Goal: Task Accomplishment & Management: Complete application form

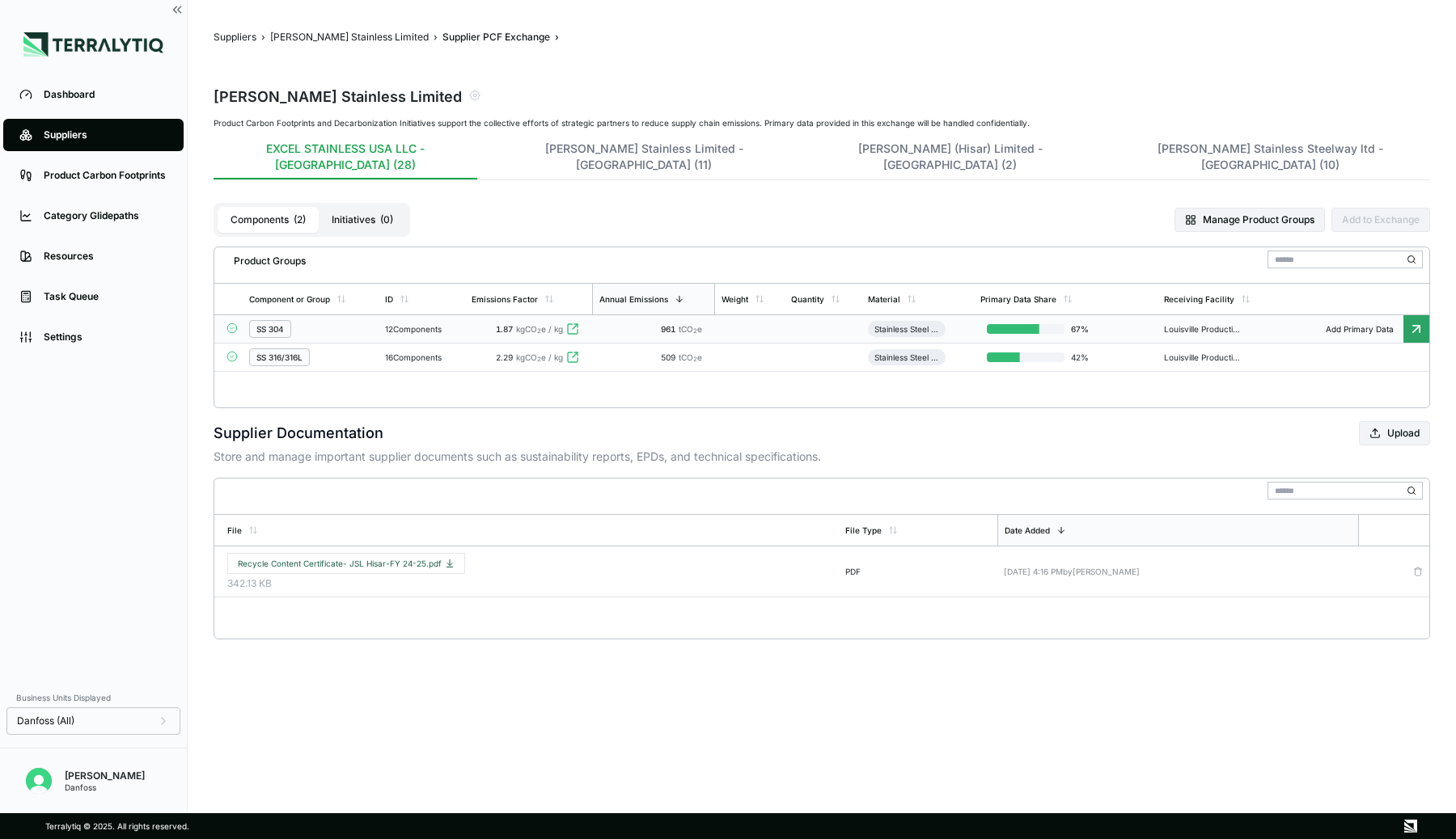
click at [377, 315] on td "SS 304" at bounding box center [310, 330] width 136 height 29
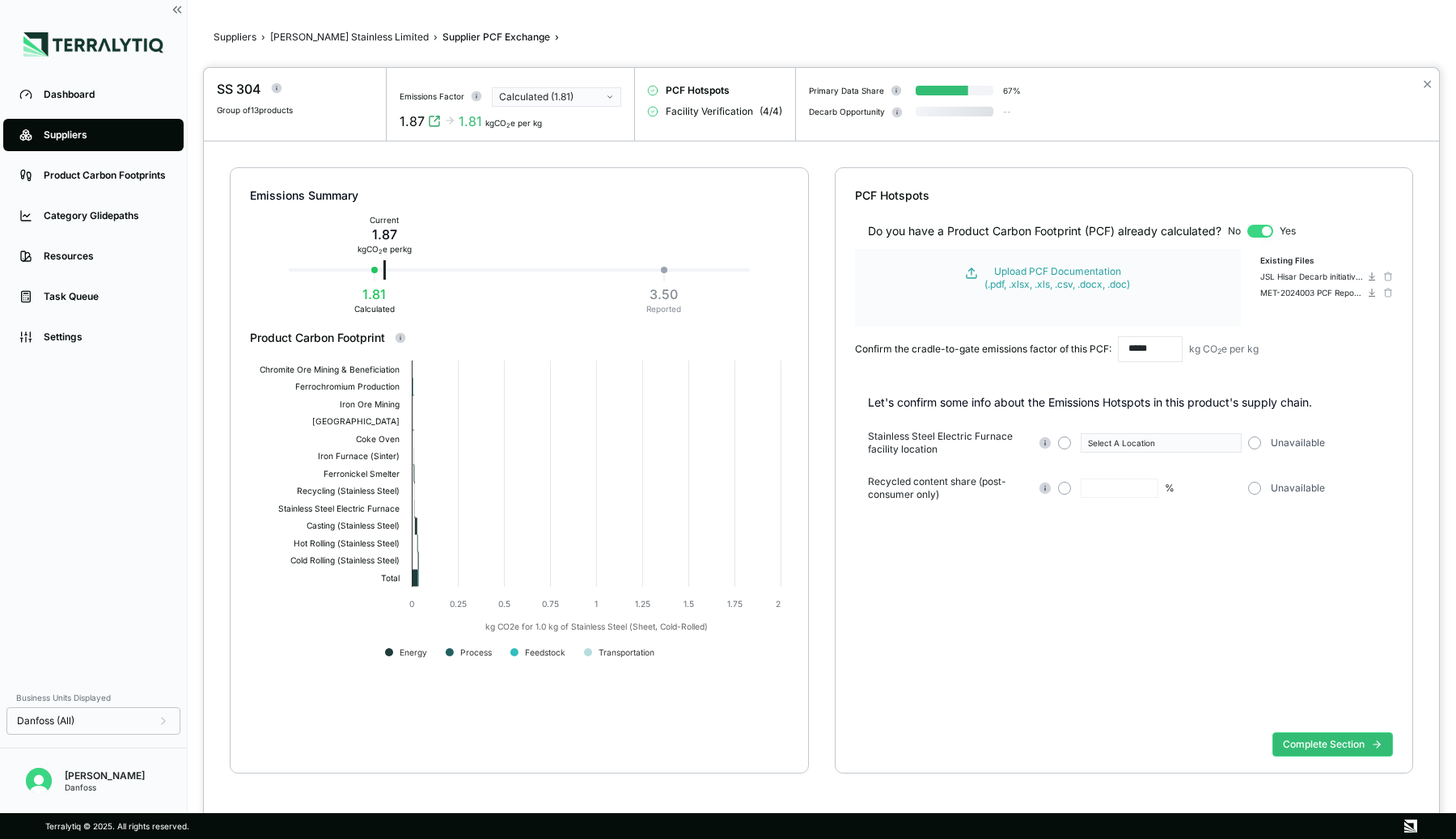
type input "**"
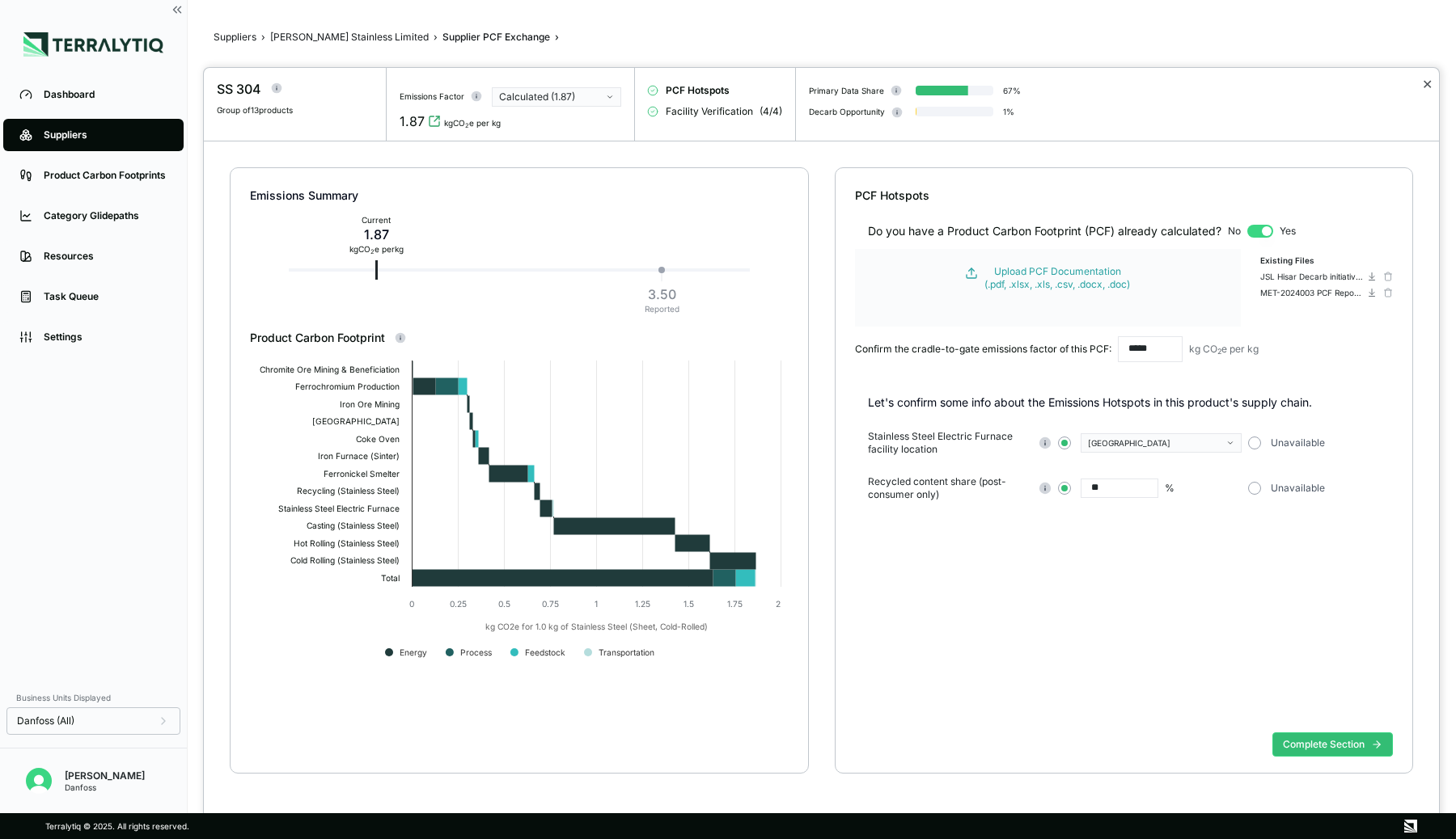
click at [1427, 86] on button "✕" at bounding box center [1427, 84] width 10 height 19
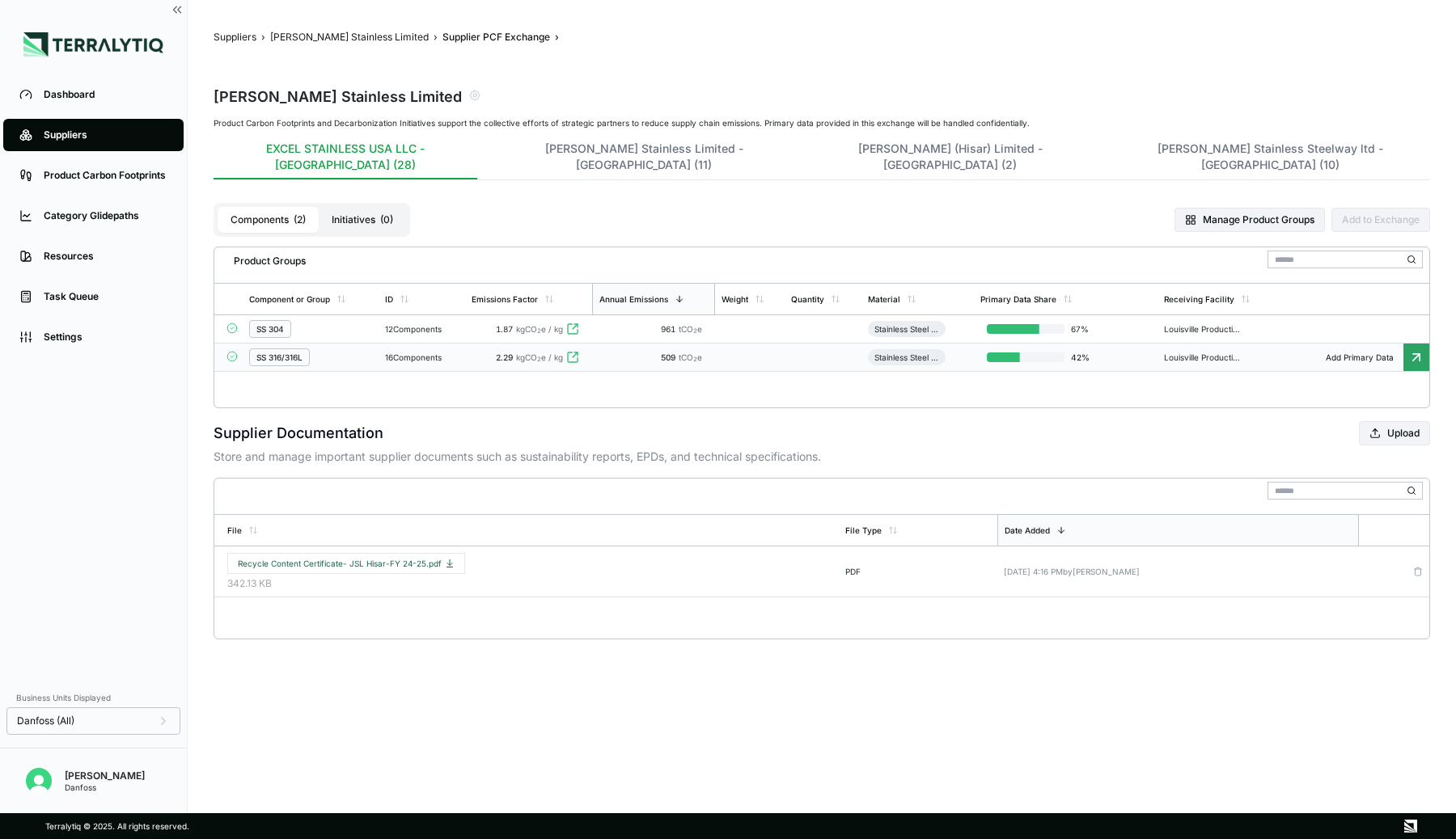
click at [353, 349] on div "SS 316/316L" at bounding box center [310, 357] width 123 height 18
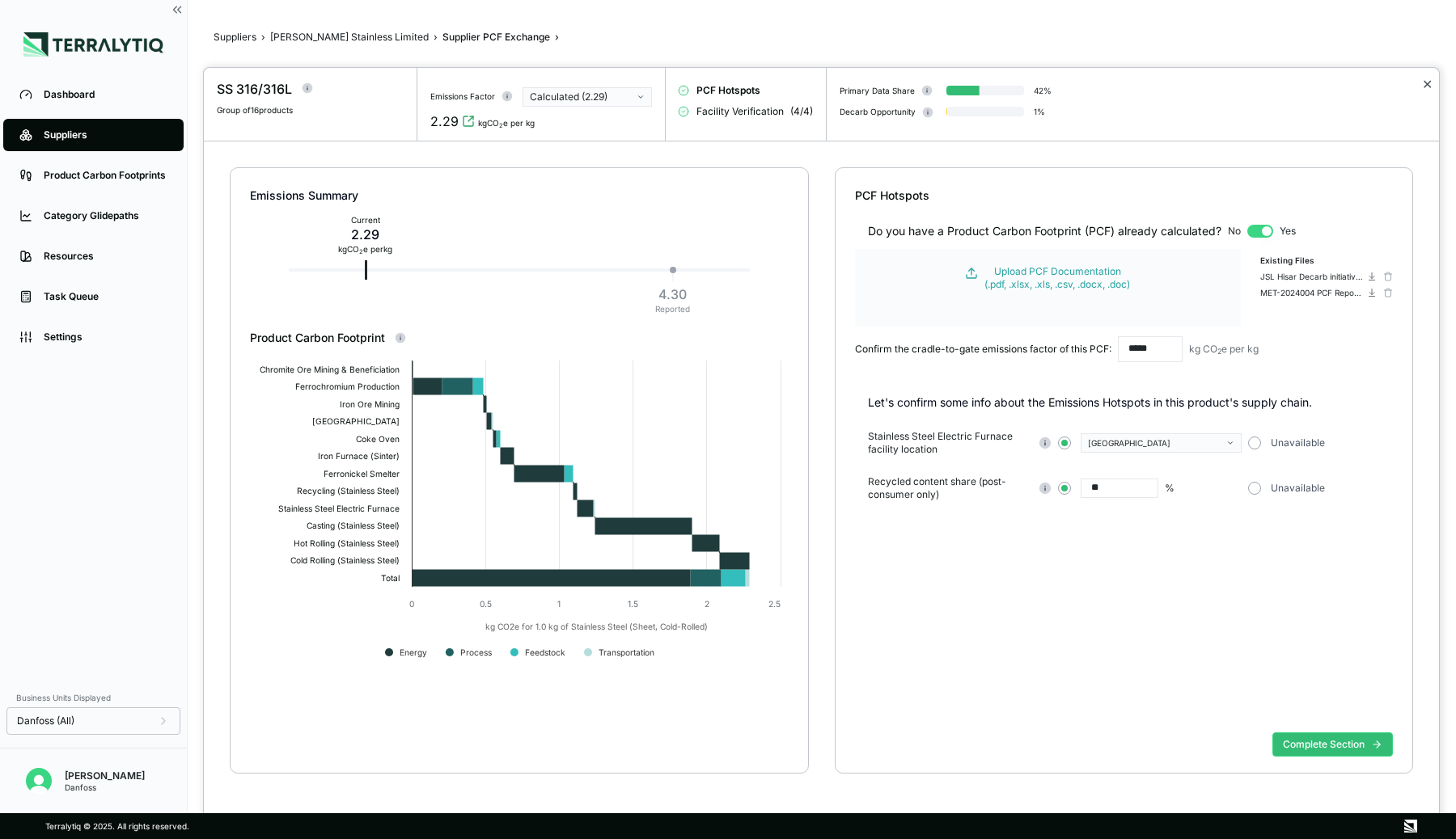
click at [1430, 86] on button "✕" at bounding box center [1427, 84] width 10 height 19
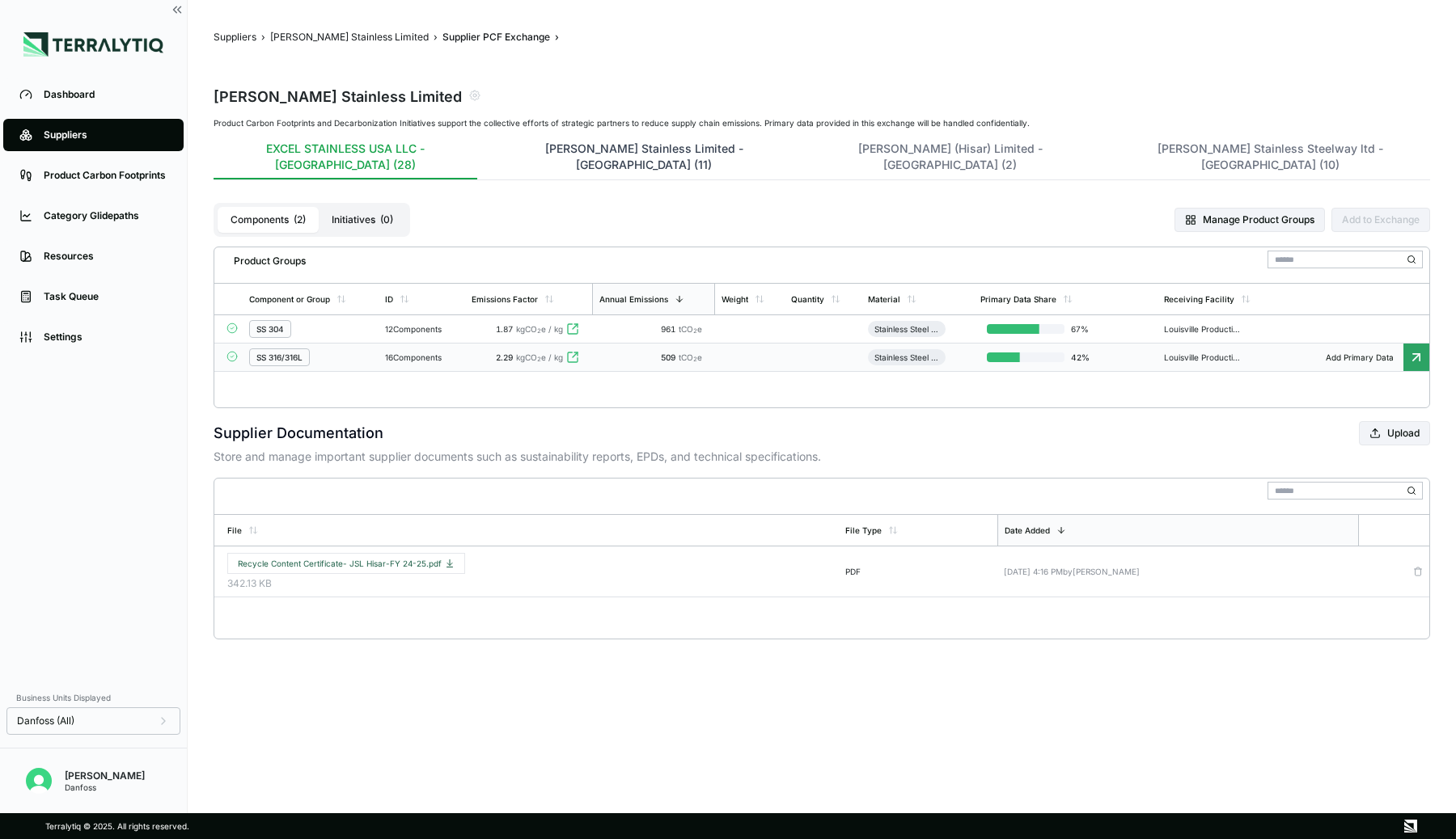
click at [497, 143] on button "[PERSON_NAME] Stainless Limited - [GEOGRAPHIC_DATA] (11)" at bounding box center [644, 160] width 295 height 39
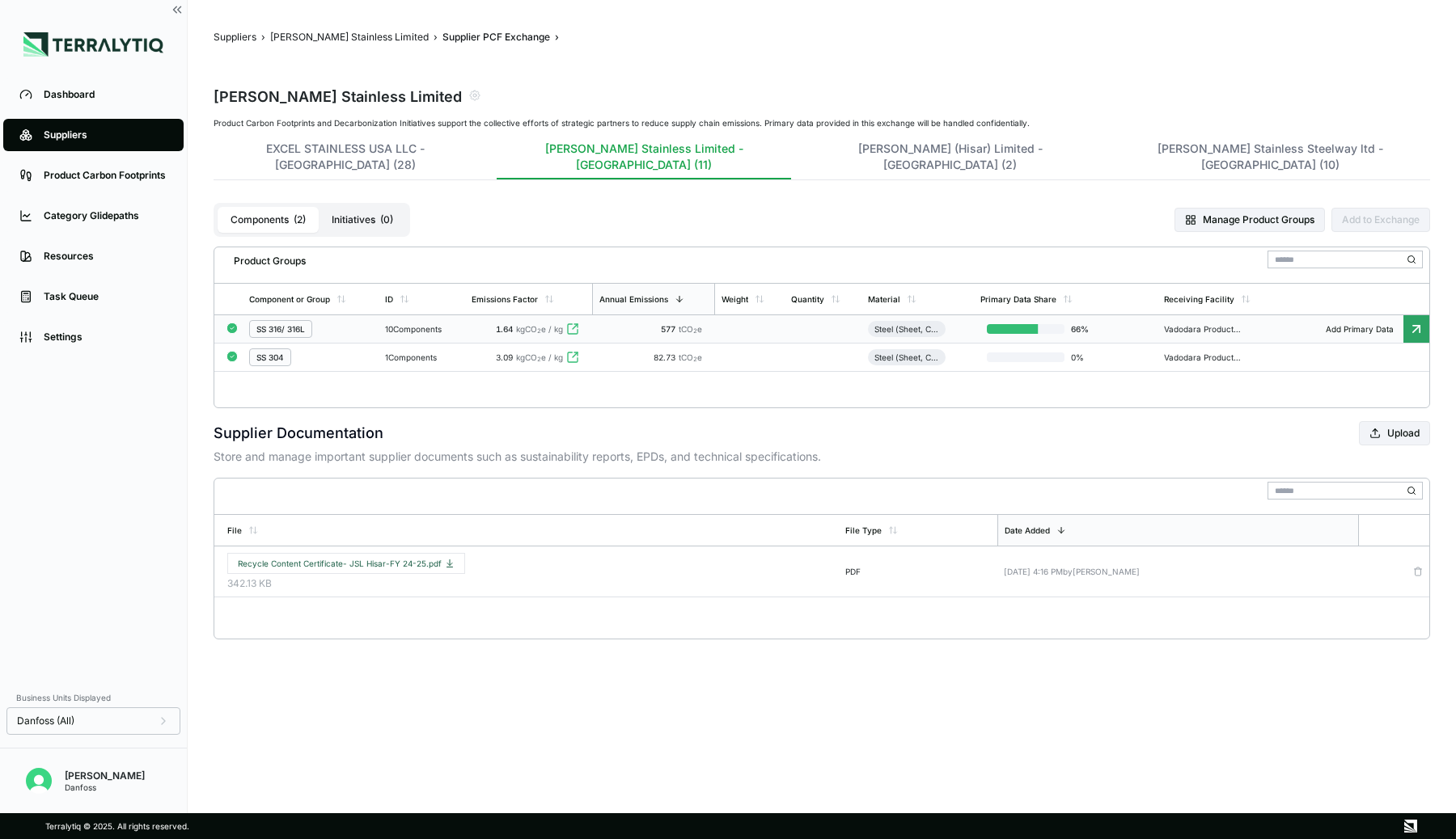
click at [339, 320] on div "SS 316/ 316L" at bounding box center [310, 329] width 123 height 18
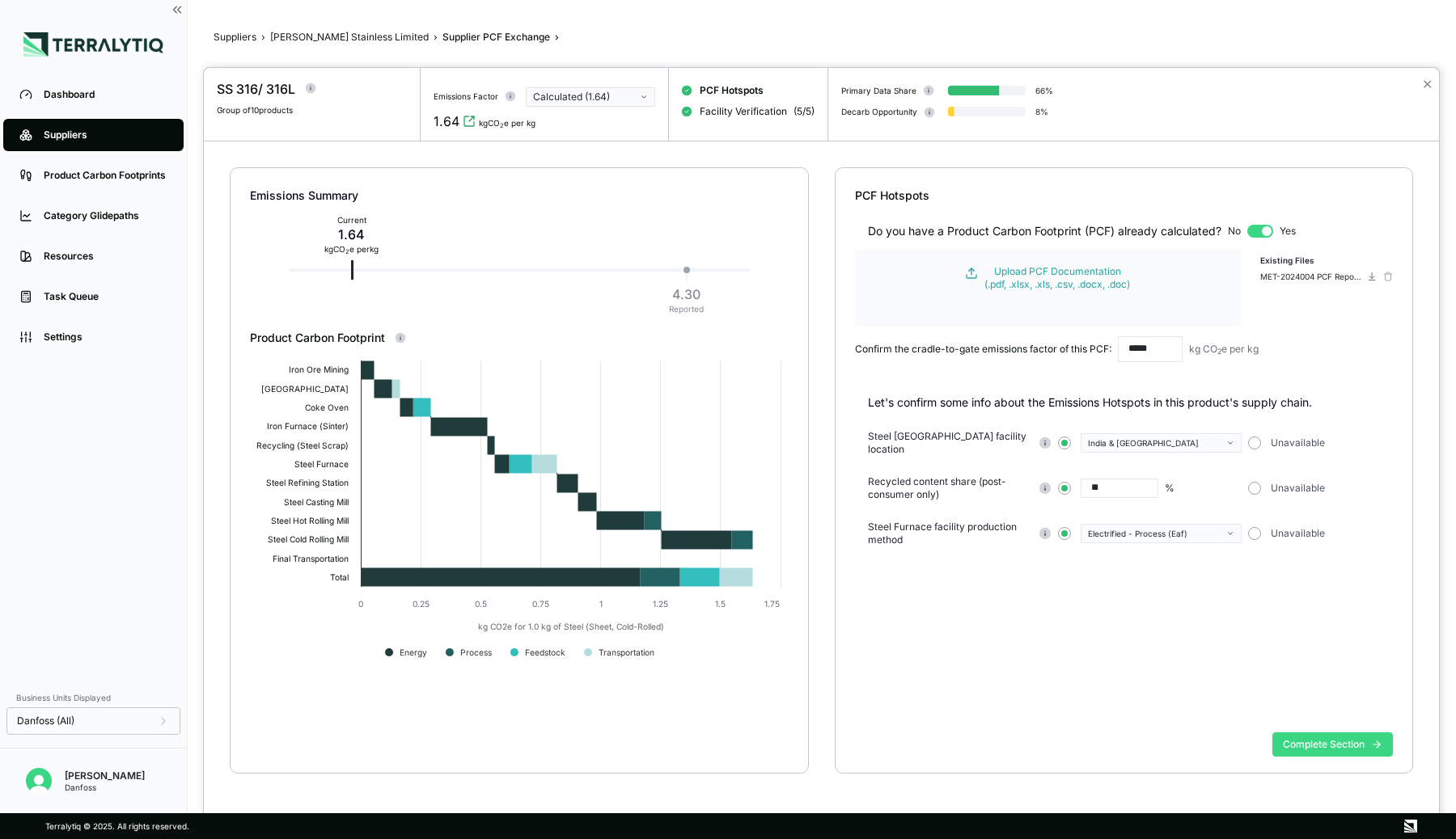
click at [1299, 737] on button "Complete Section" at bounding box center [1332, 745] width 121 height 25
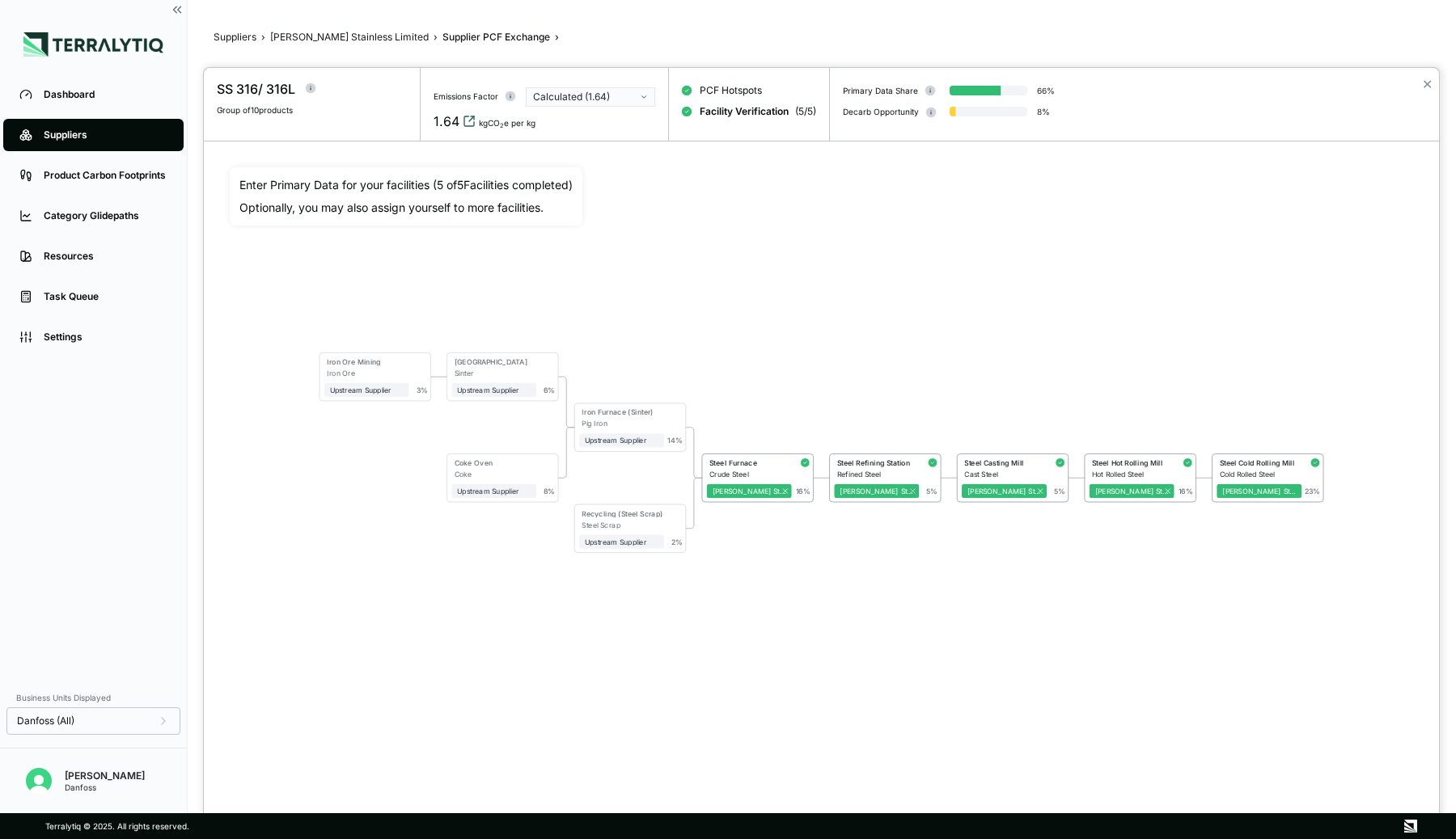
click at [474, 121] on icon "View audit trail" at bounding box center [469, 122] width 13 height 13
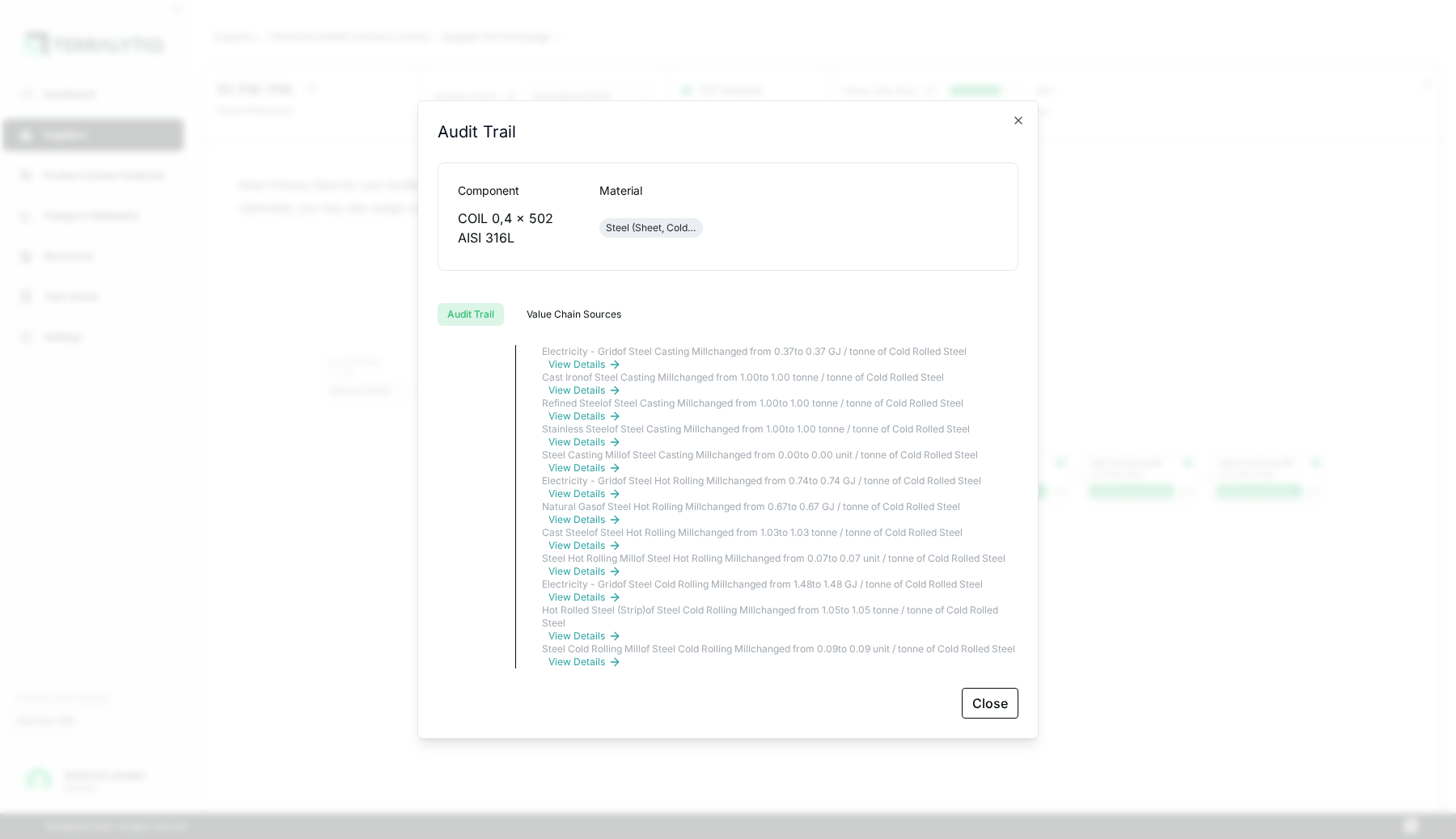
scroll to position [2345, 0]
click at [972, 705] on button "Close" at bounding box center [990, 703] width 57 height 30
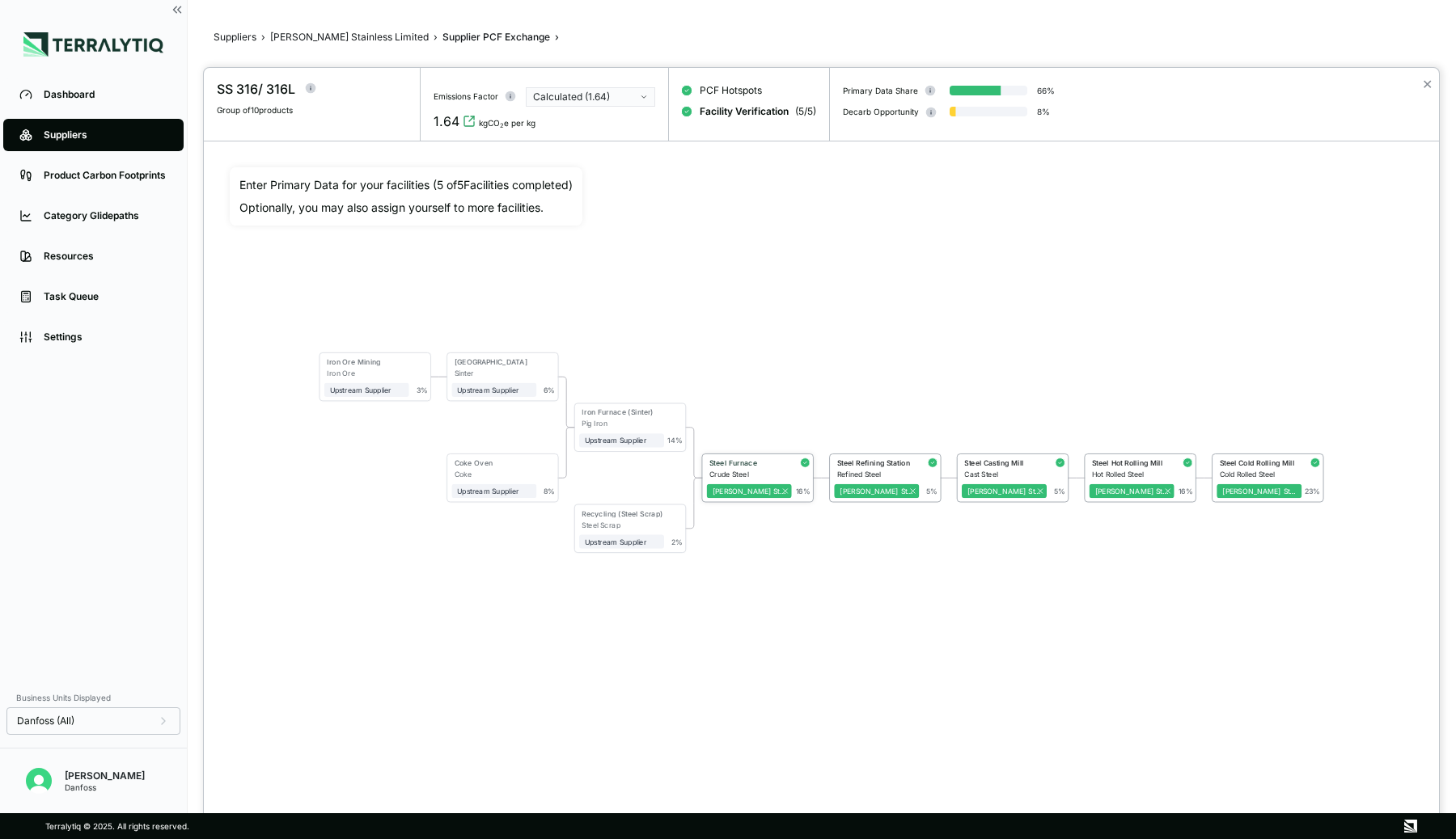
click at [765, 464] on div "Steel Furnace" at bounding box center [747, 463] width 77 height 9
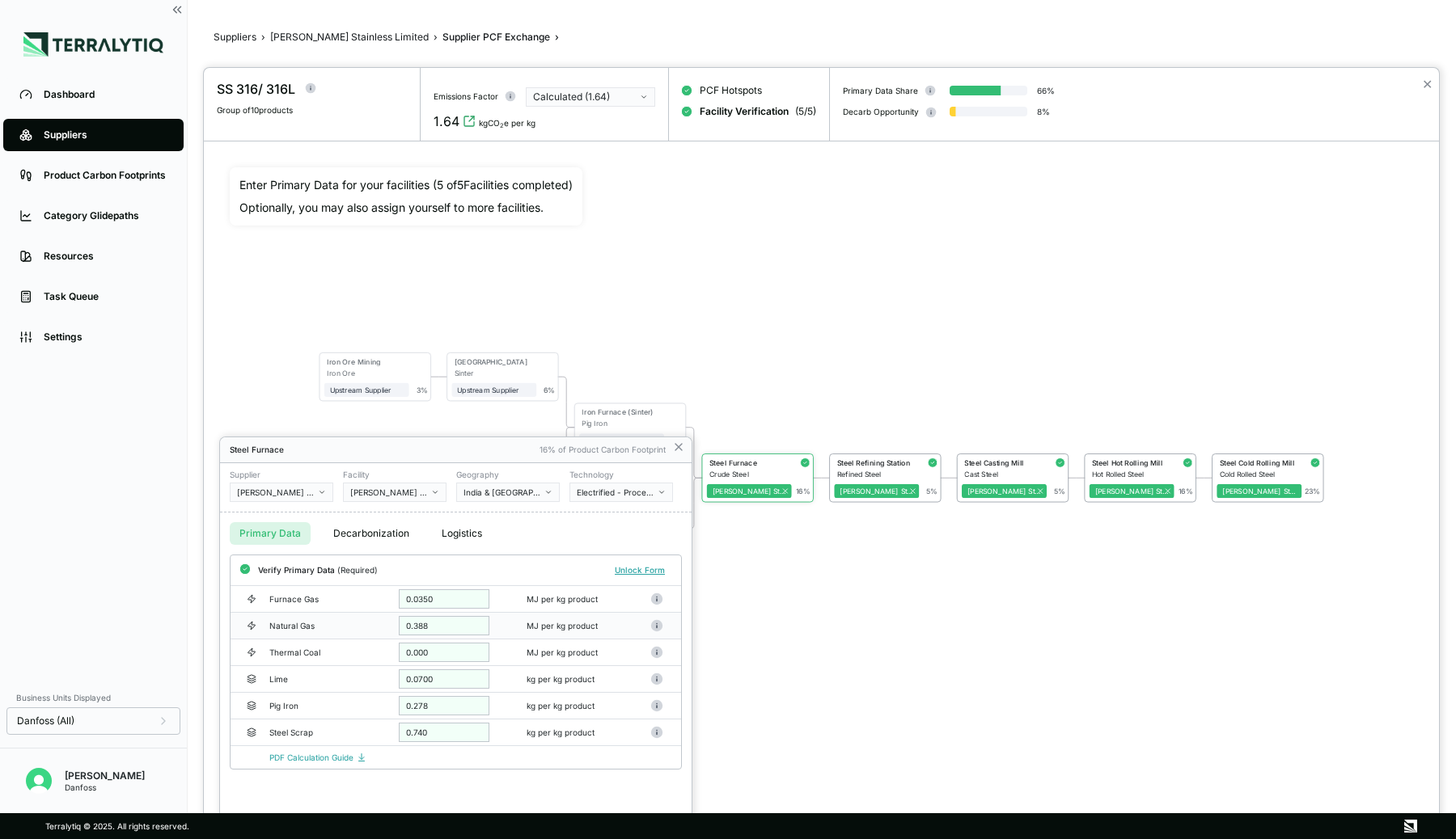
scroll to position [0, 0]
click at [676, 446] on icon at bounding box center [679, 447] width 7 height 7
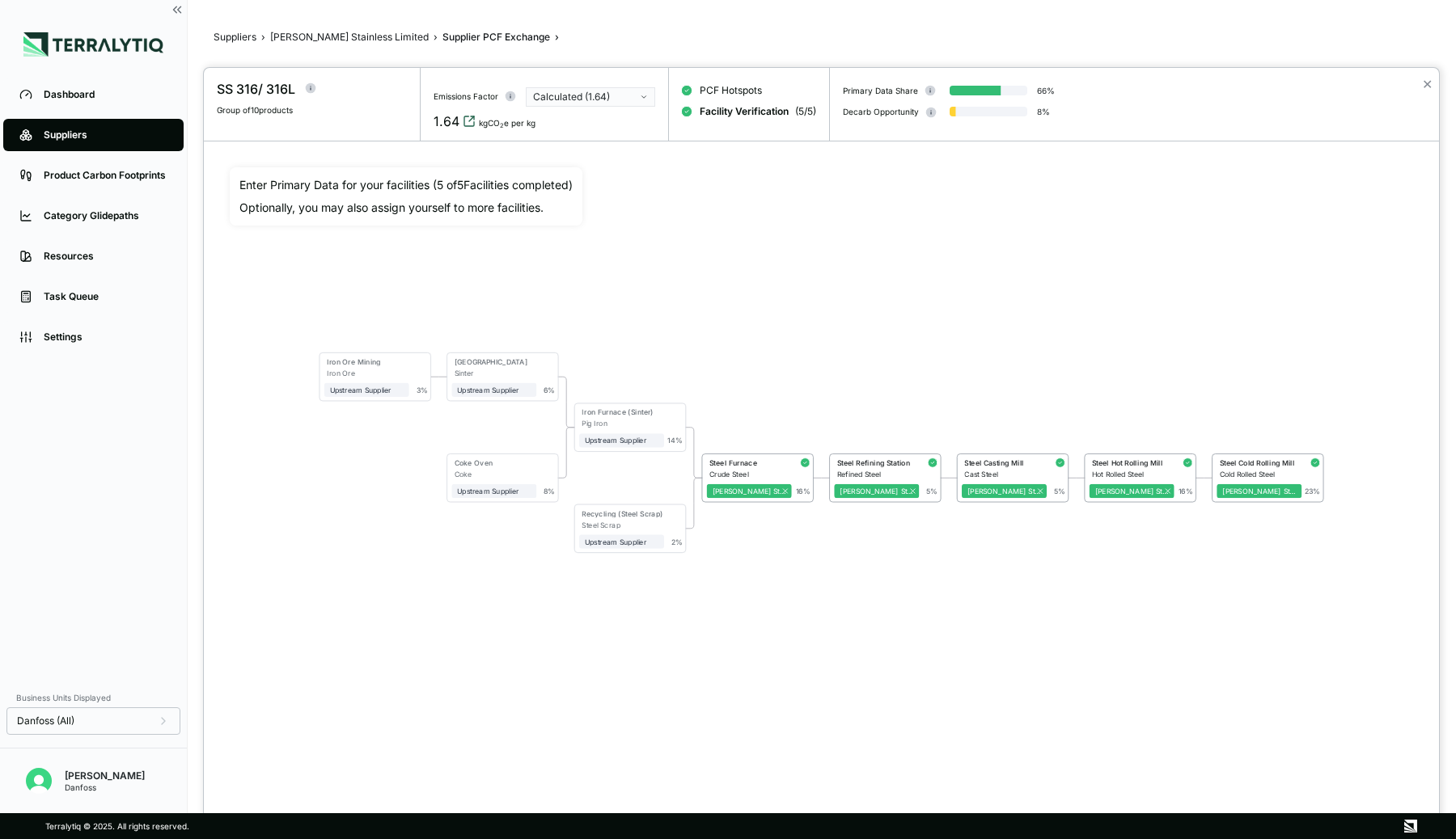
click at [464, 121] on icon "View audit trail" at bounding box center [469, 122] width 13 height 13
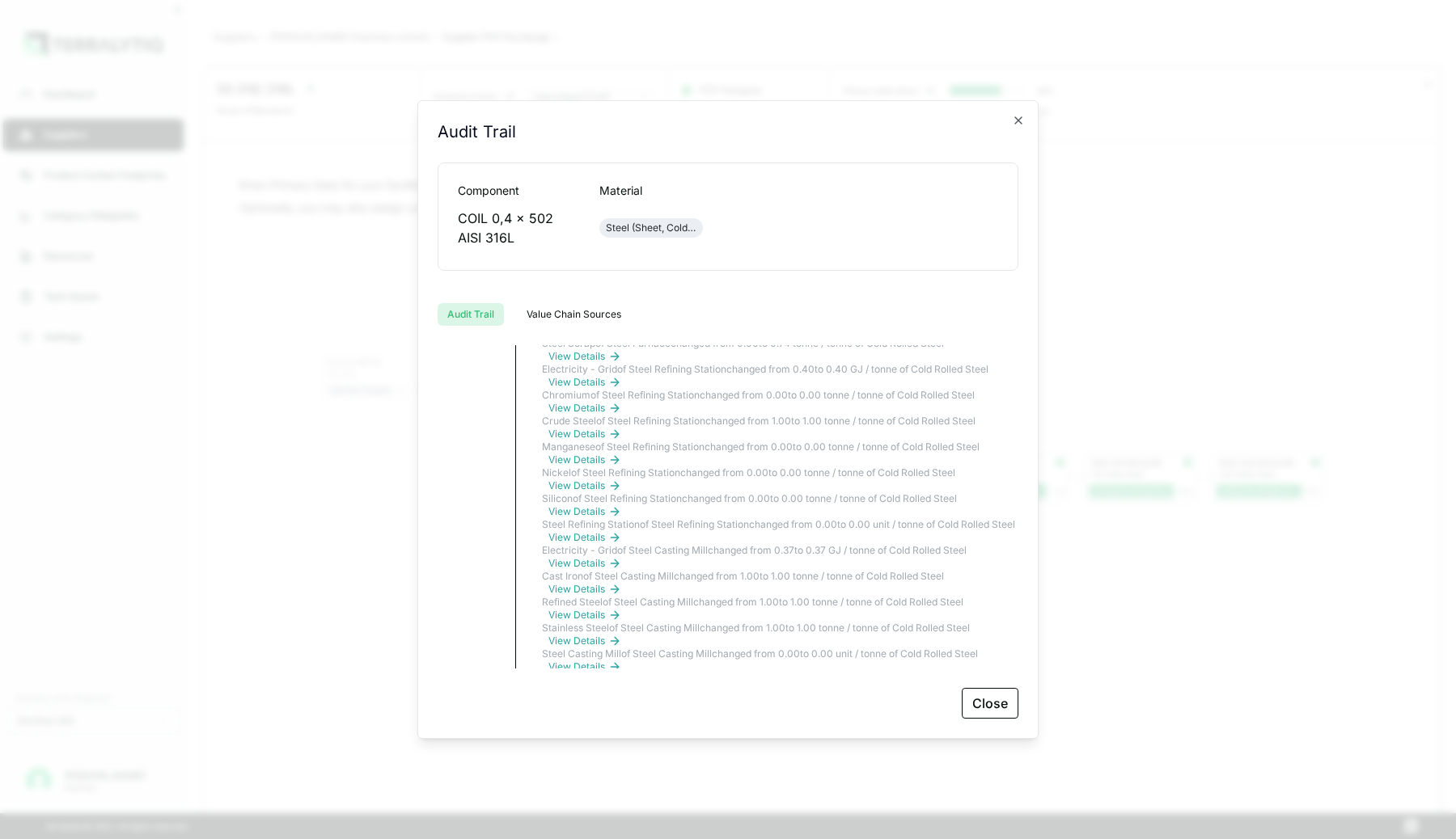
scroll to position [1225, 0]
click at [1018, 114] on icon "button" at bounding box center [1019, 121] width 13 height 13
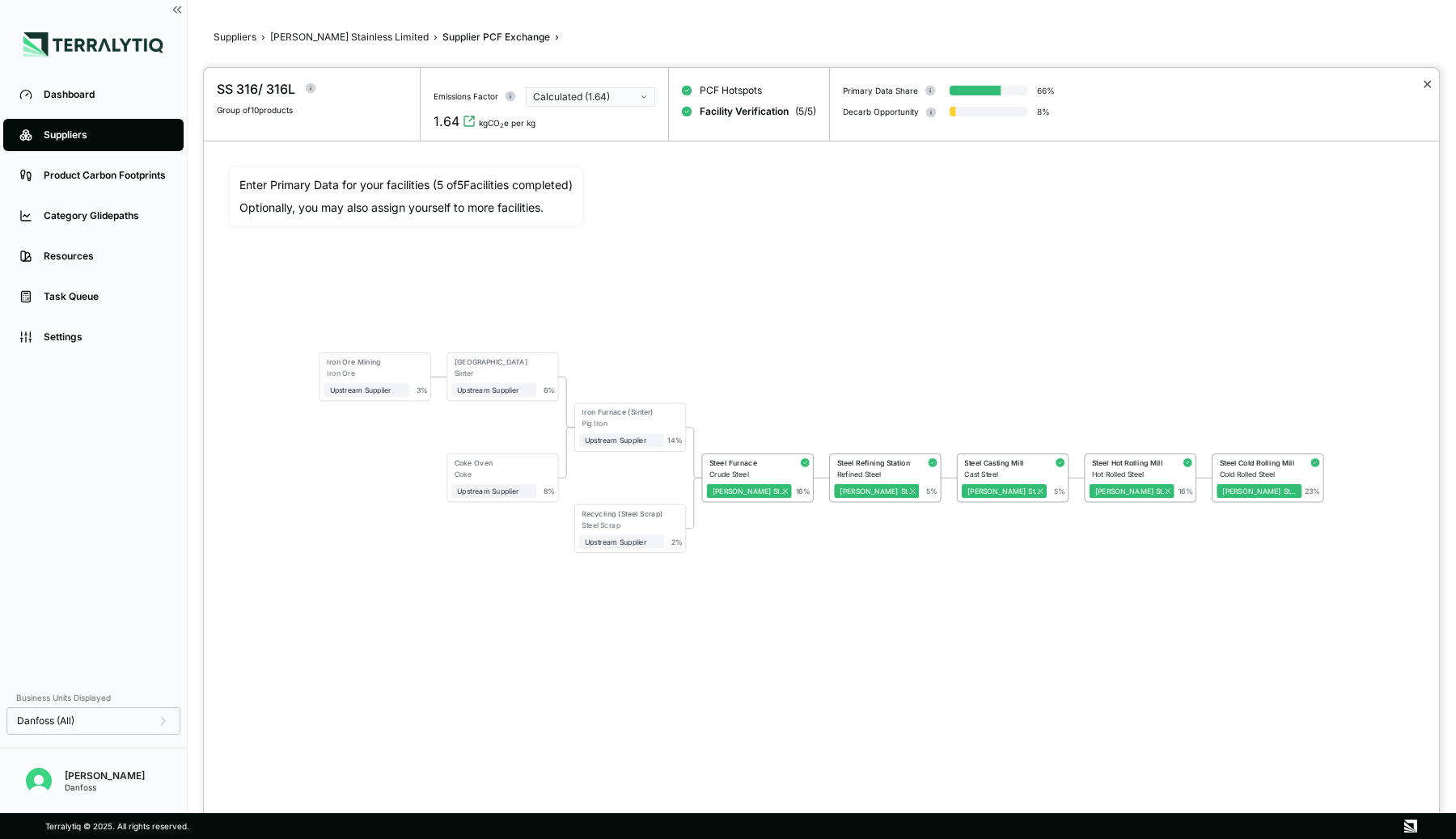
click at [1430, 89] on button "✕" at bounding box center [1427, 84] width 10 height 19
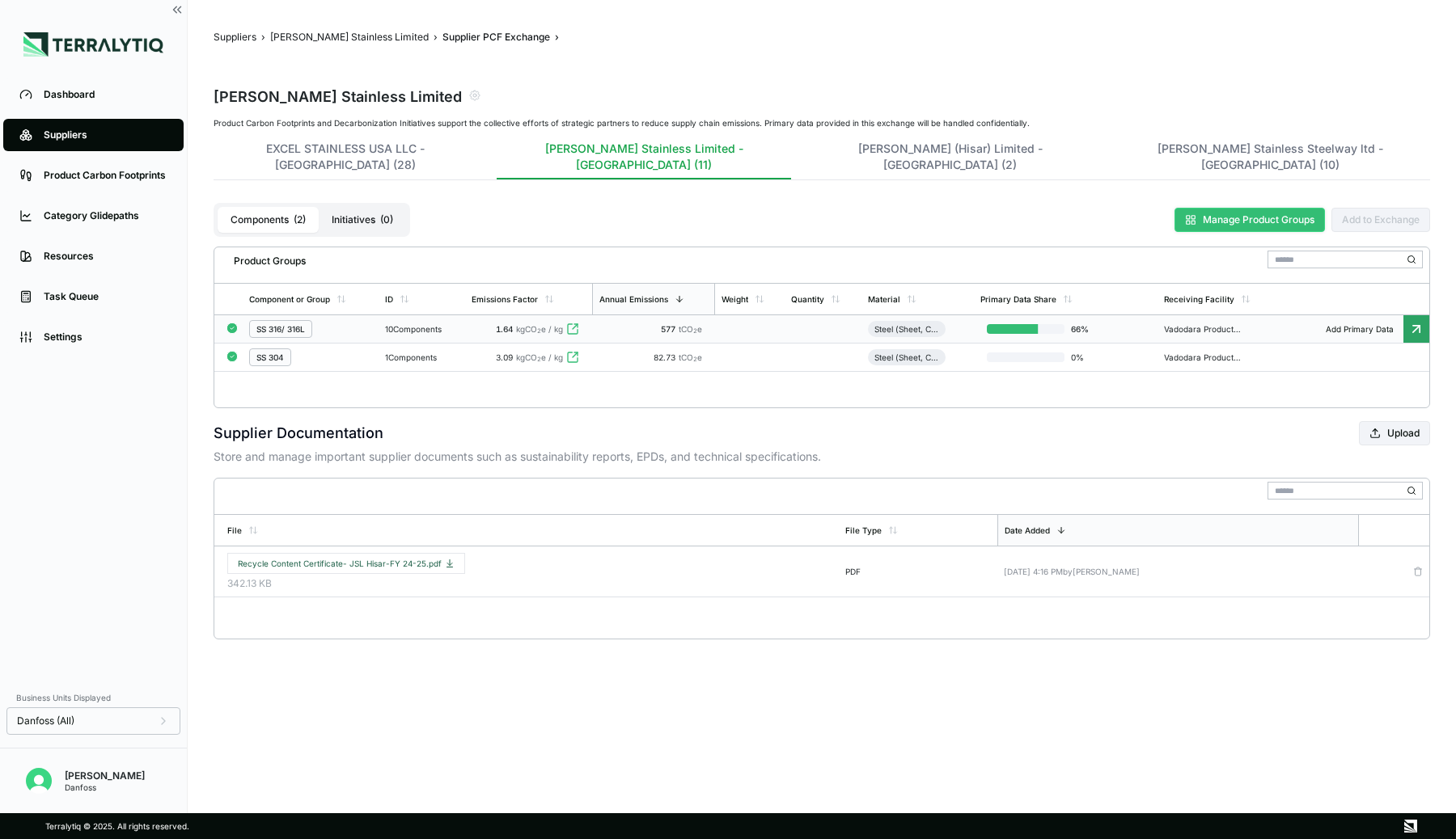
click at [1214, 208] on button "Manage Product Groups" at bounding box center [1250, 220] width 150 height 25
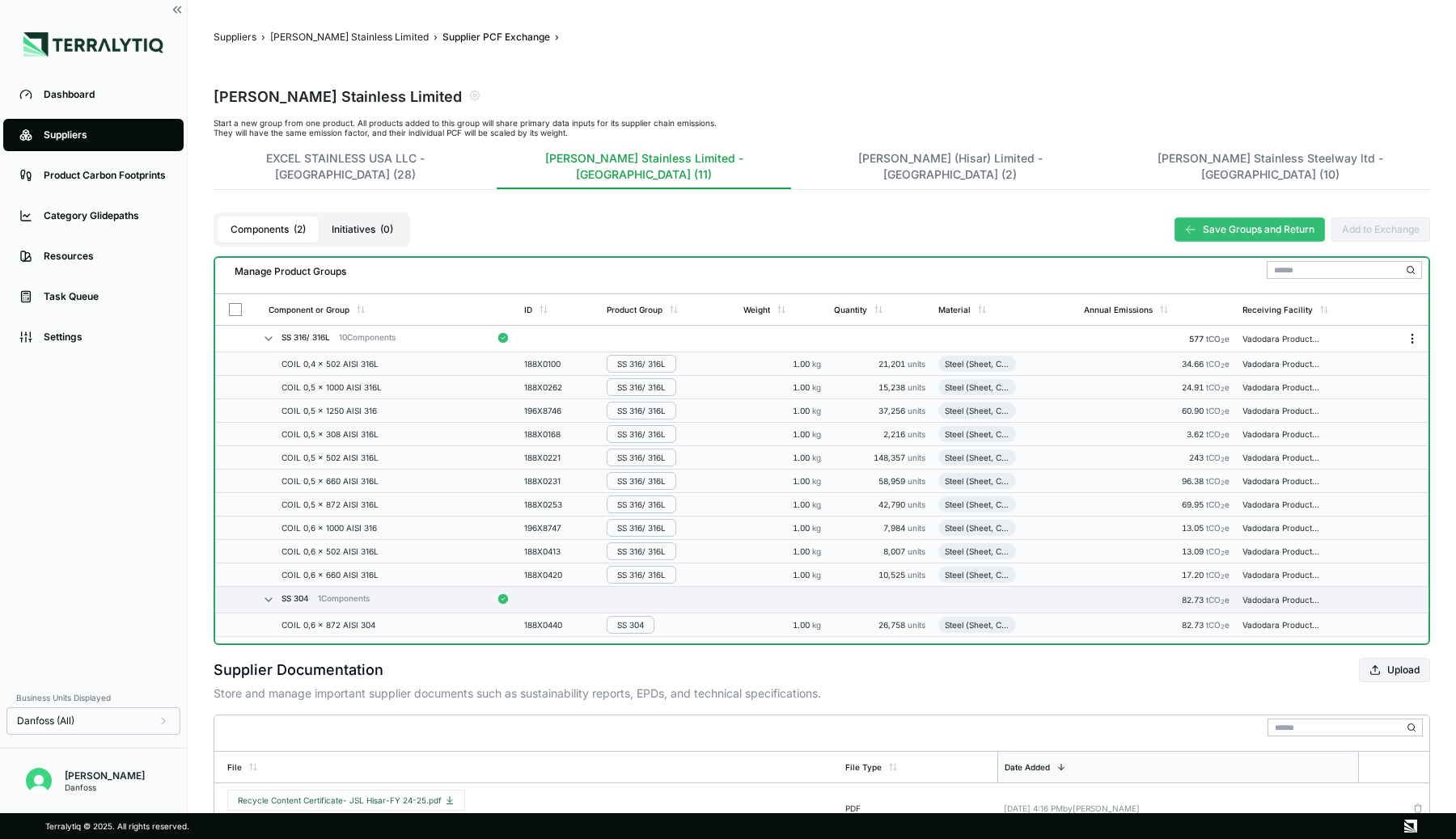
click at [1409, 333] on icon "Menu" at bounding box center [1412, 339] width 13 height 13
click at [1363, 350] on button "Edit [PERSON_NAME]" at bounding box center [1359, 353] width 154 height 27
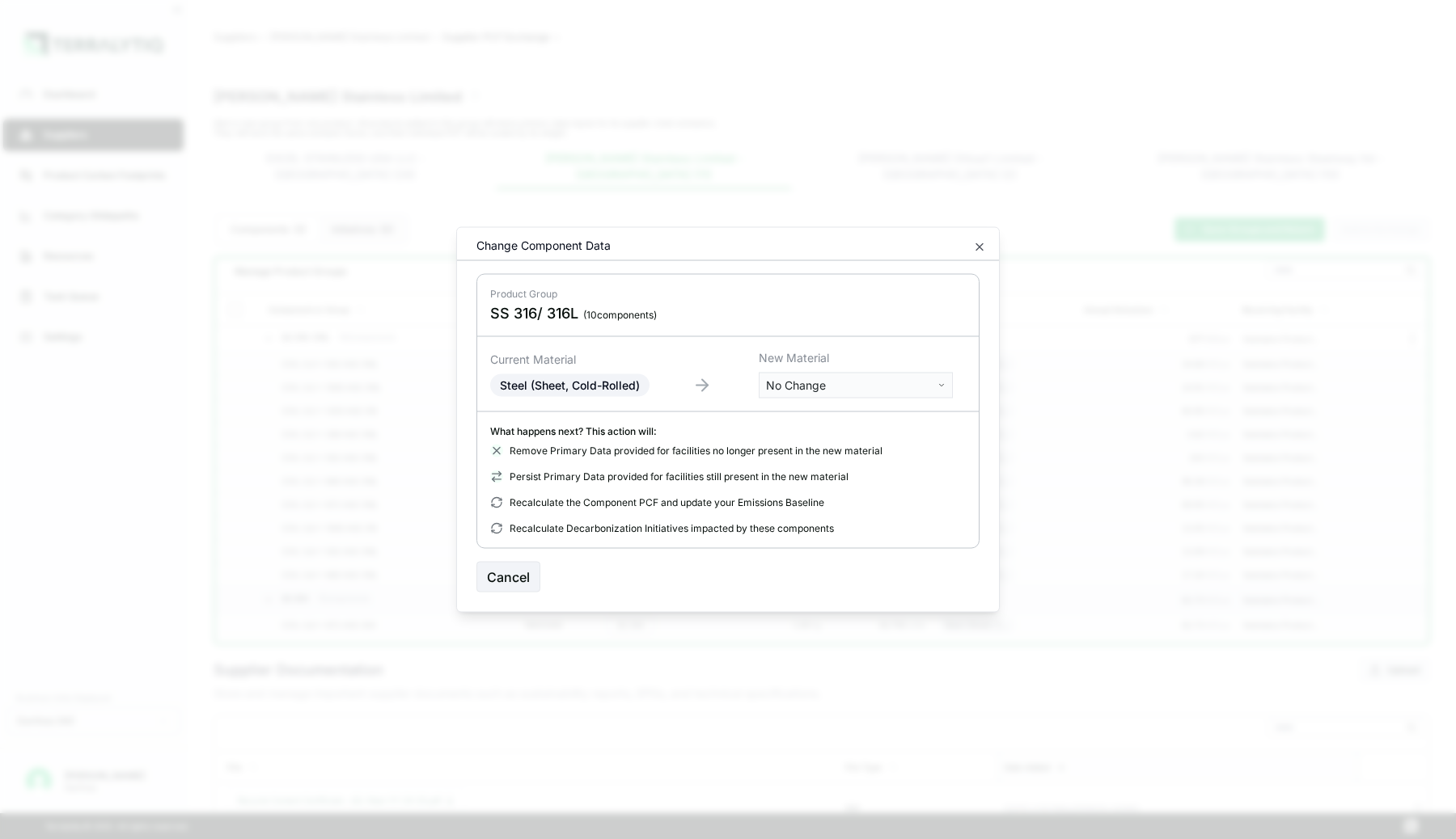
click at [863, 392] on body "Dashboard Suppliers Product Carbon Footprints Category Glidepaths Resources Tas…" at bounding box center [728, 419] width 1456 height 839
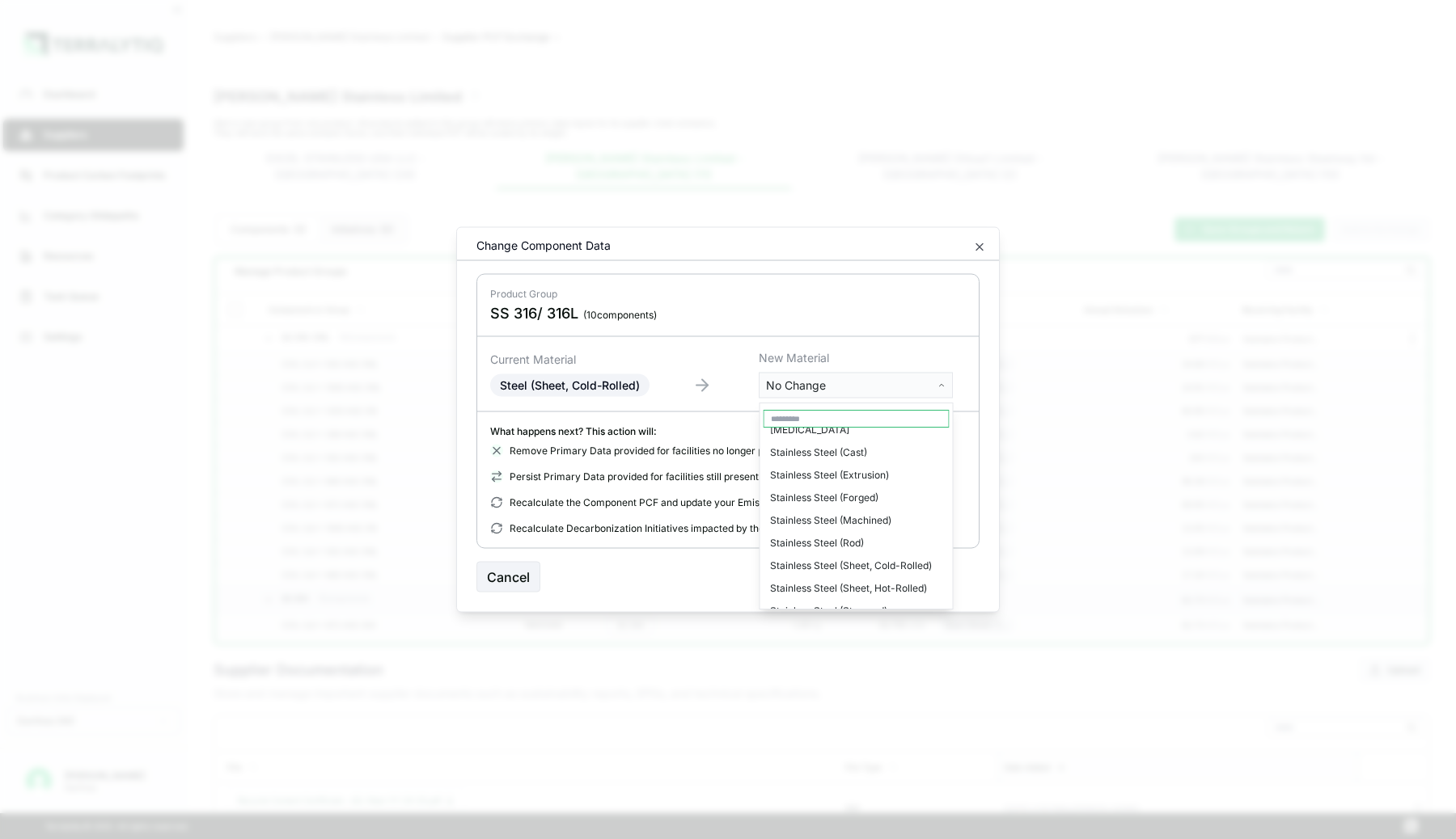
scroll to position [3667, 0]
click at [843, 542] on div "Stainless Steel (Sheet, Cold-Rolled)" at bounding box center [856, 553] width 186 height 23
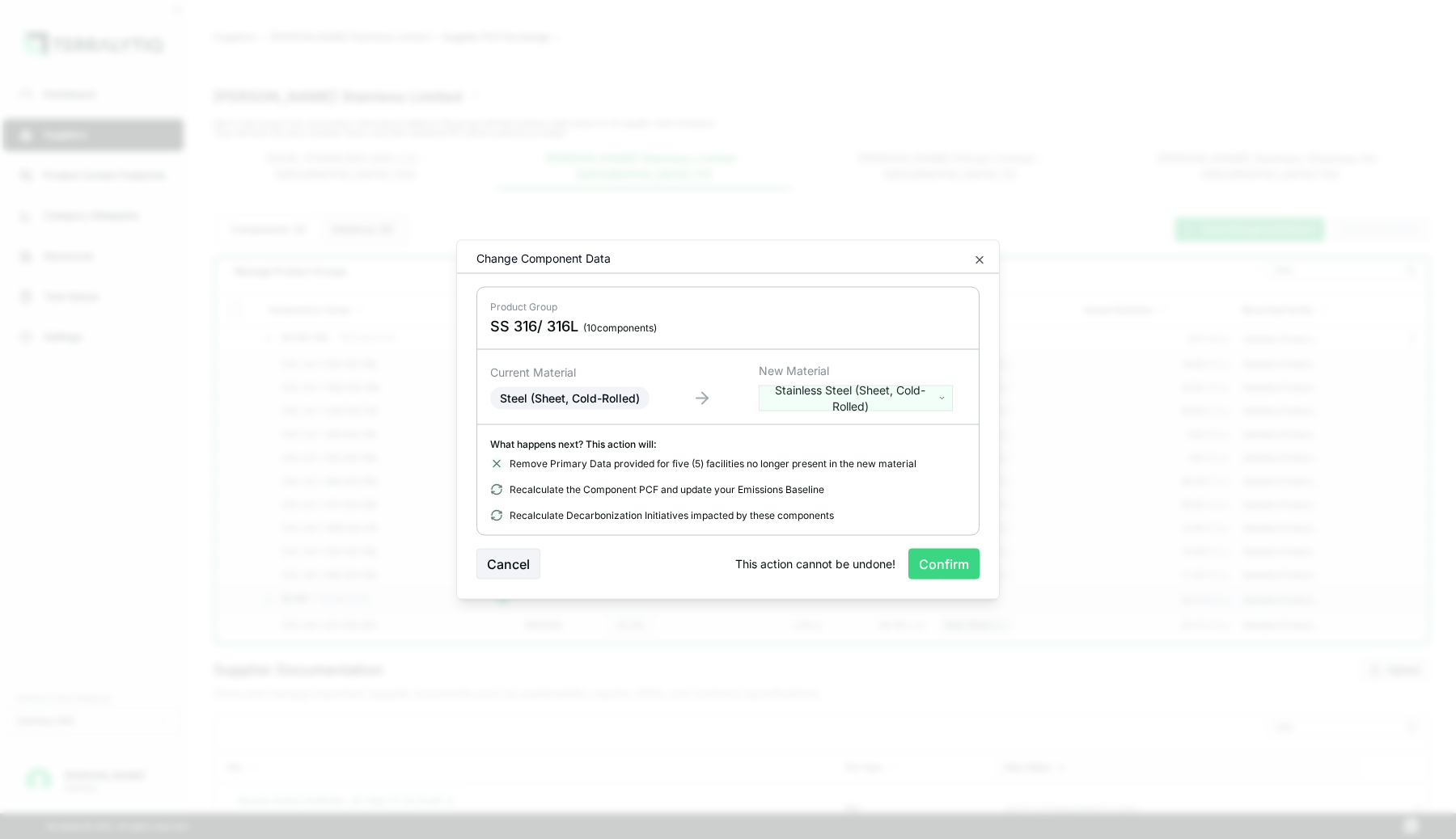
click at [938, 564] on button "Confirm" at bounding box center [944, 564] width 71 height 30
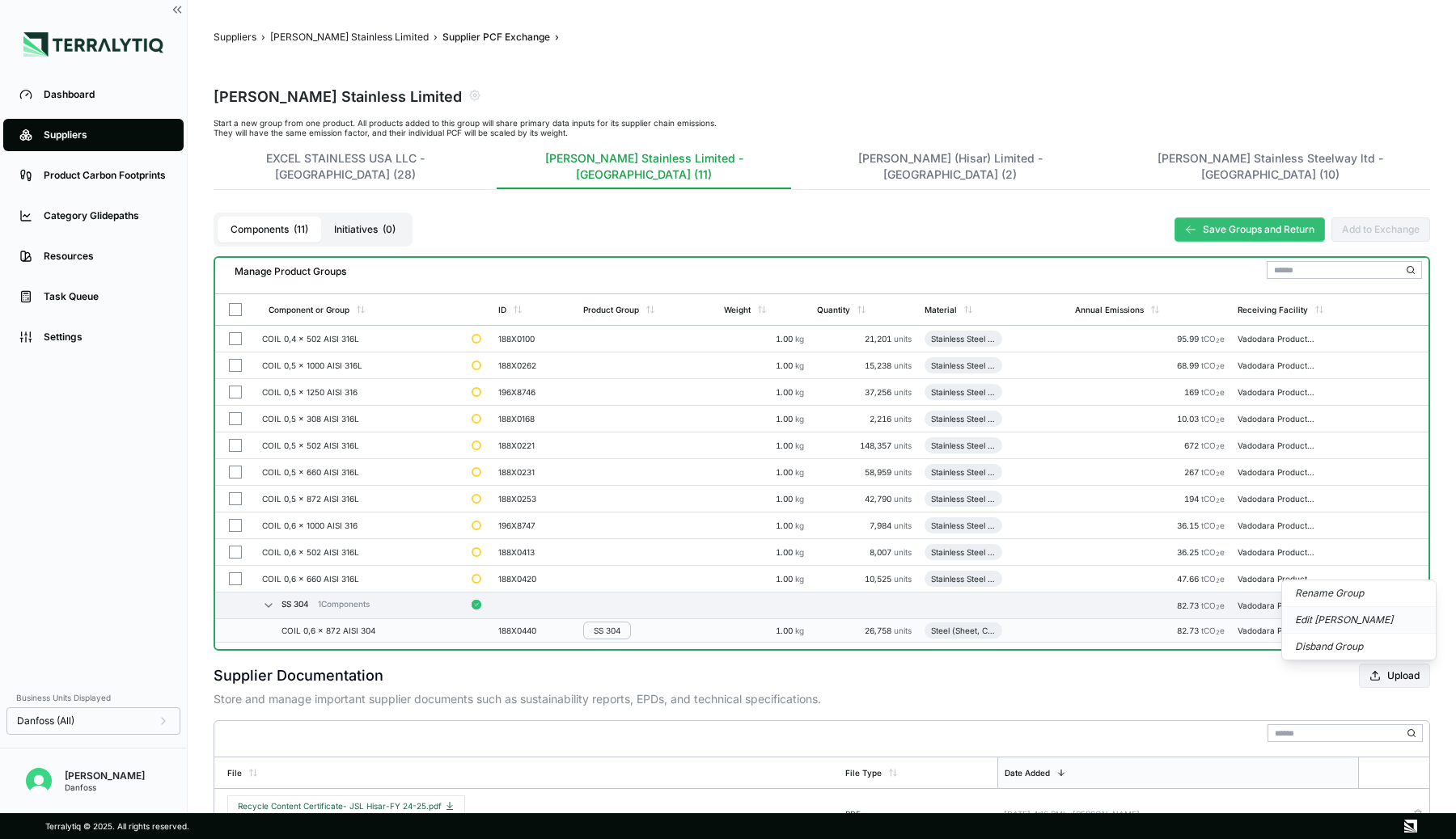
click at [1363, 616] on button "Edit Group Material" at bounding box center [1359, 620] width 154 height 27
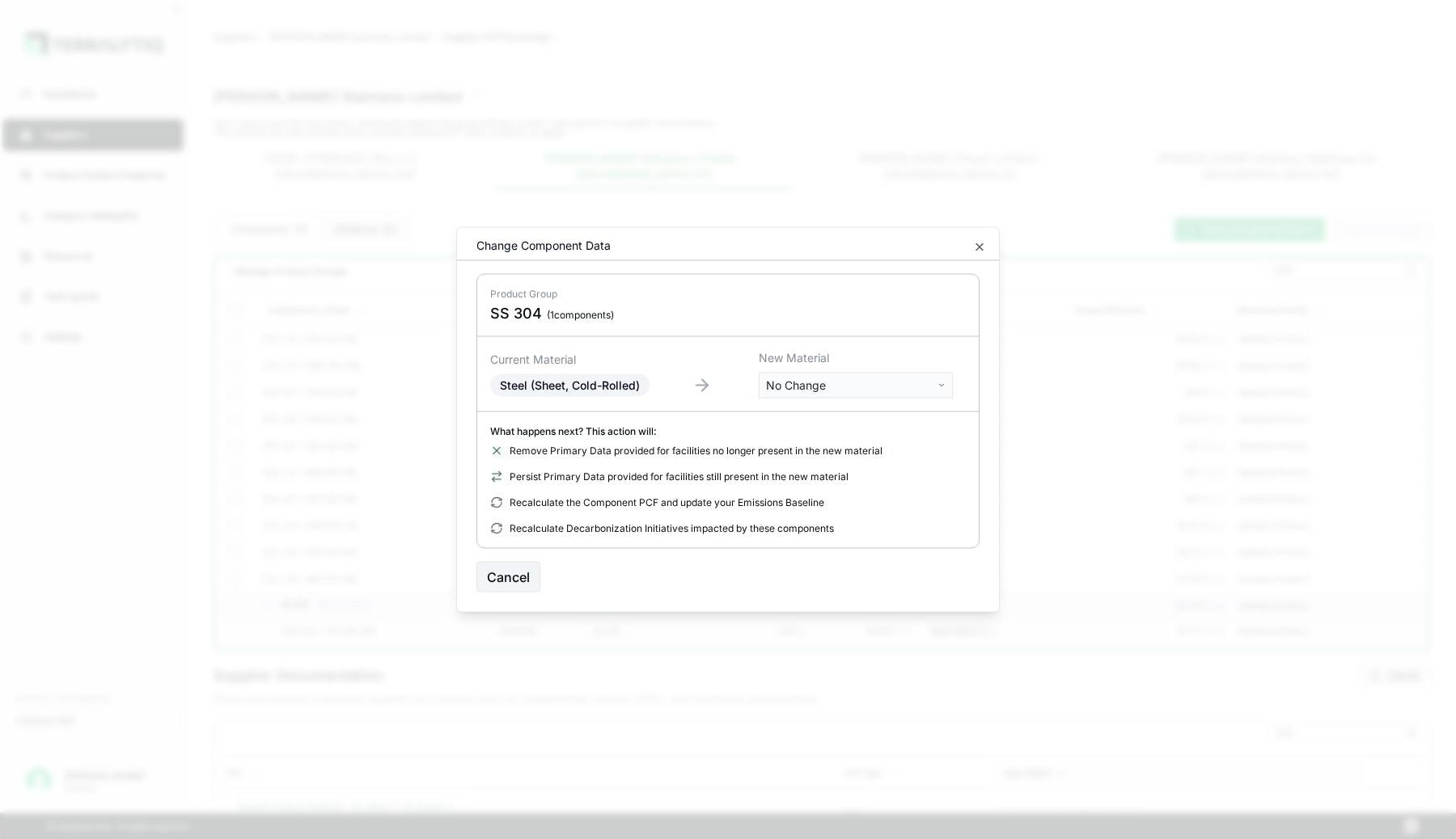
click at [848, 383] on body "Dashboard Suppliers Product Carbon Footprints Category Glidepaths Resources Tas…" at bounding box center [728, 419] width 1456 height 839
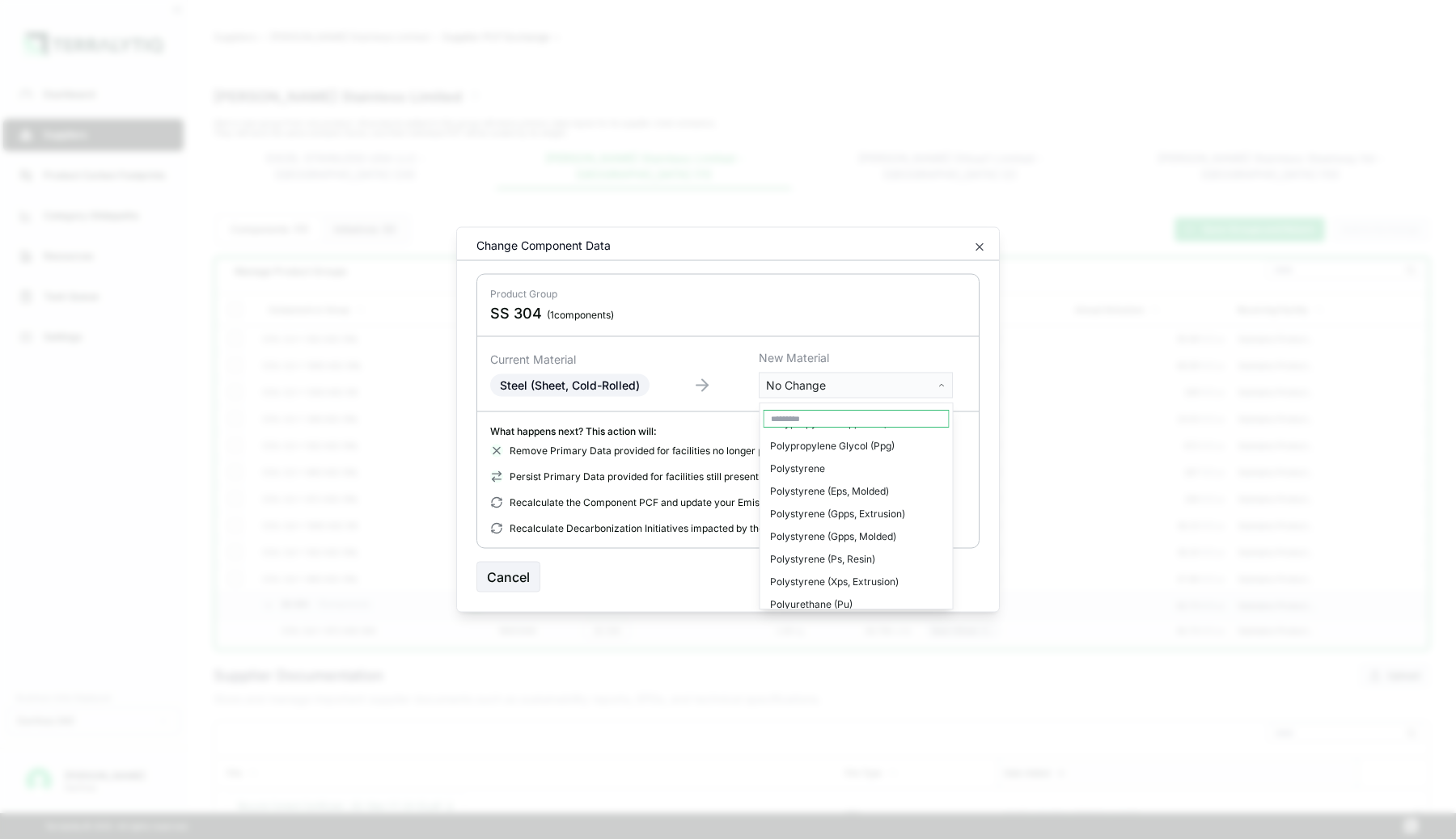
scroll to position [2856, 0]
click at [914, 278] on body "Dashboard Suppliers Product Carbon Footprints Category Glidepaths Resources Tas…" at bounding box center [728, 419] width 1456 height 839
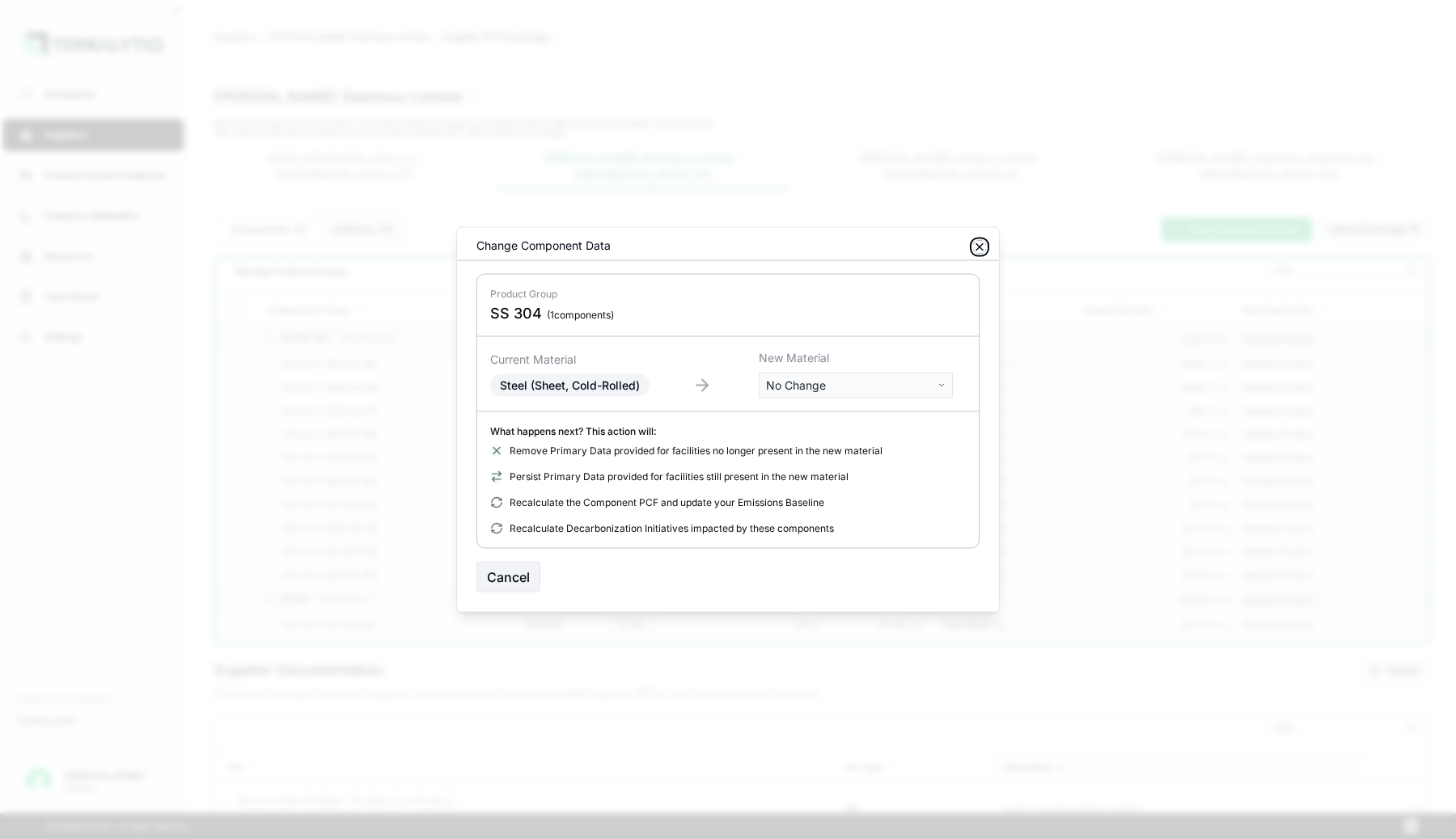
click at [980, 243] on icon "button" at bounding box center [980, 248] width 13 height 13
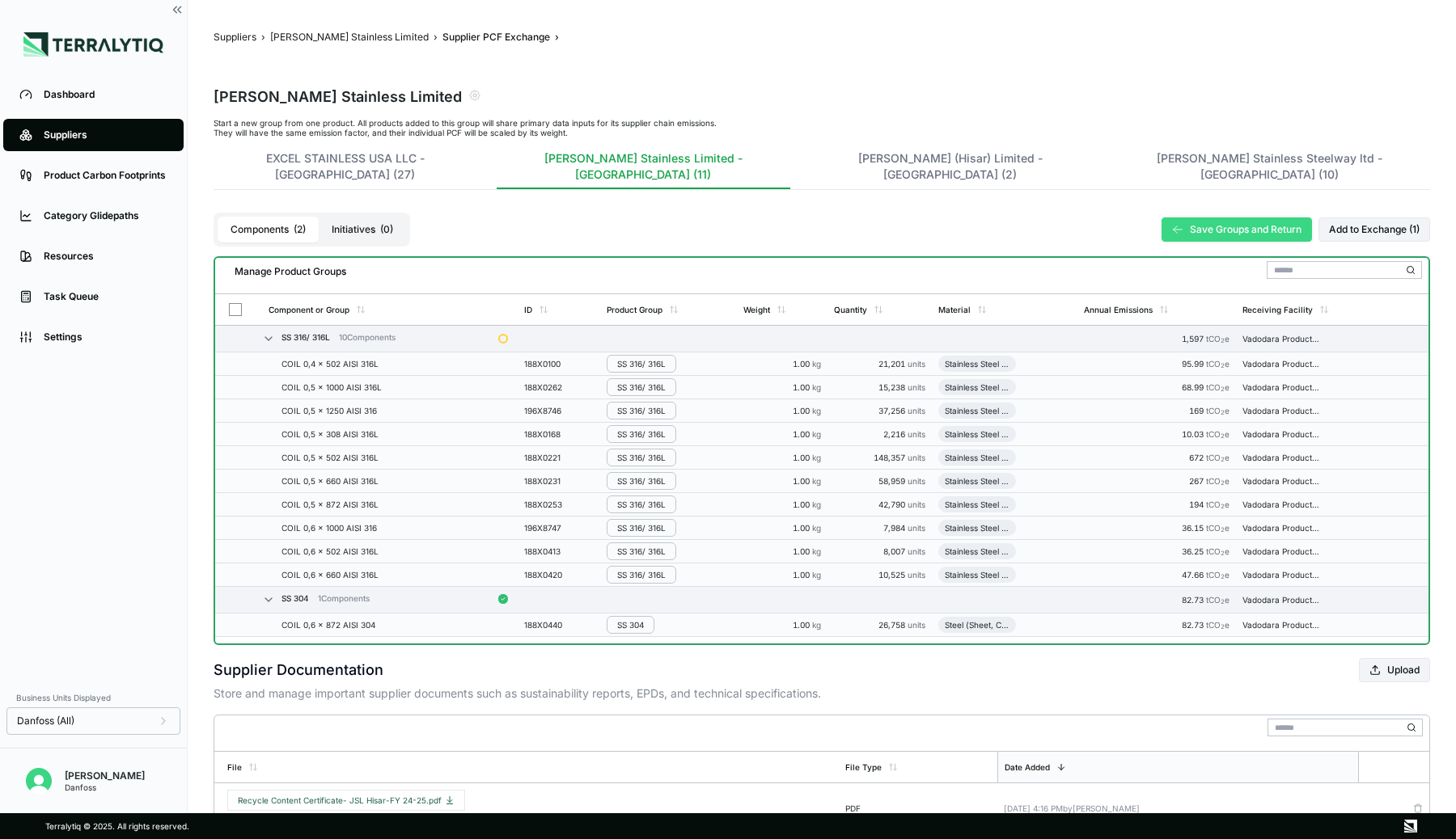
click at [1238, 218] on button "Save Groups and Return" at bounding box center [1236, 230] width 150 height 25
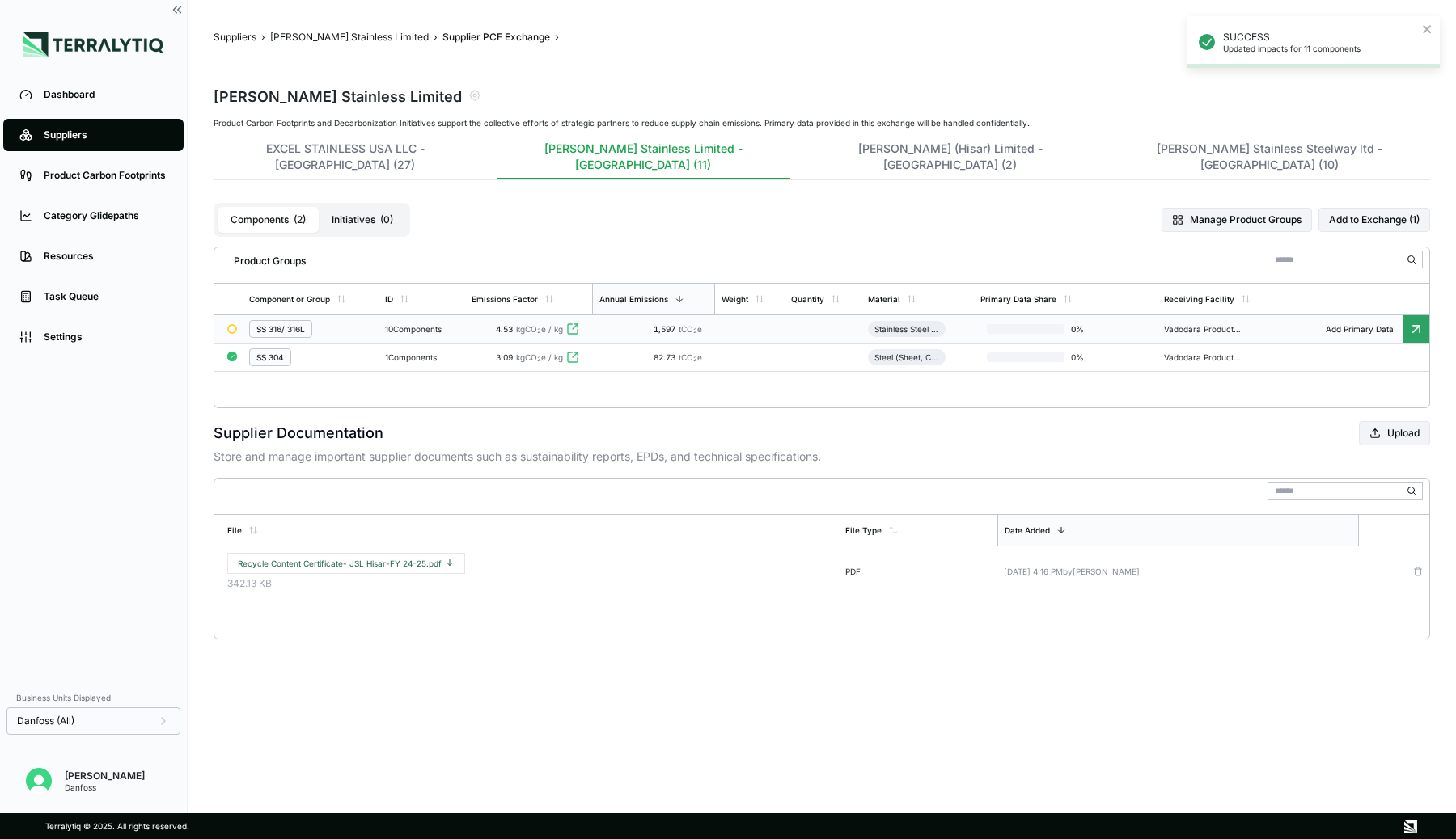
click at [442, 324] on div "10 Components" at bounding box center [421, 329] width 73 height 10
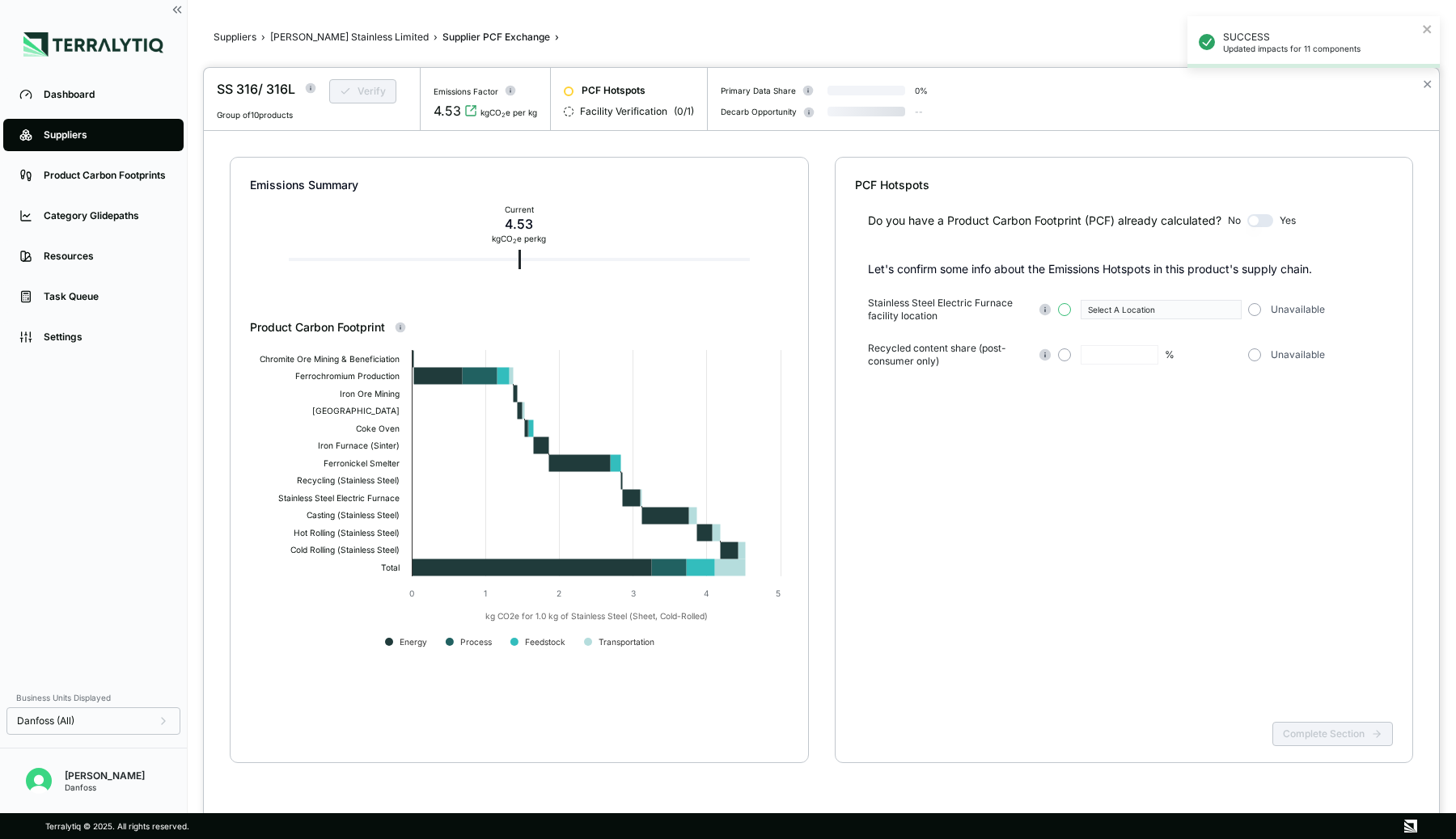
click at [1064, 310] on button "button" at bounding box center [1064, 310] width 13 height 13
click at [1126, 310] on div "Select A Location" at bounding box center [1156, 310] width 135 height 10
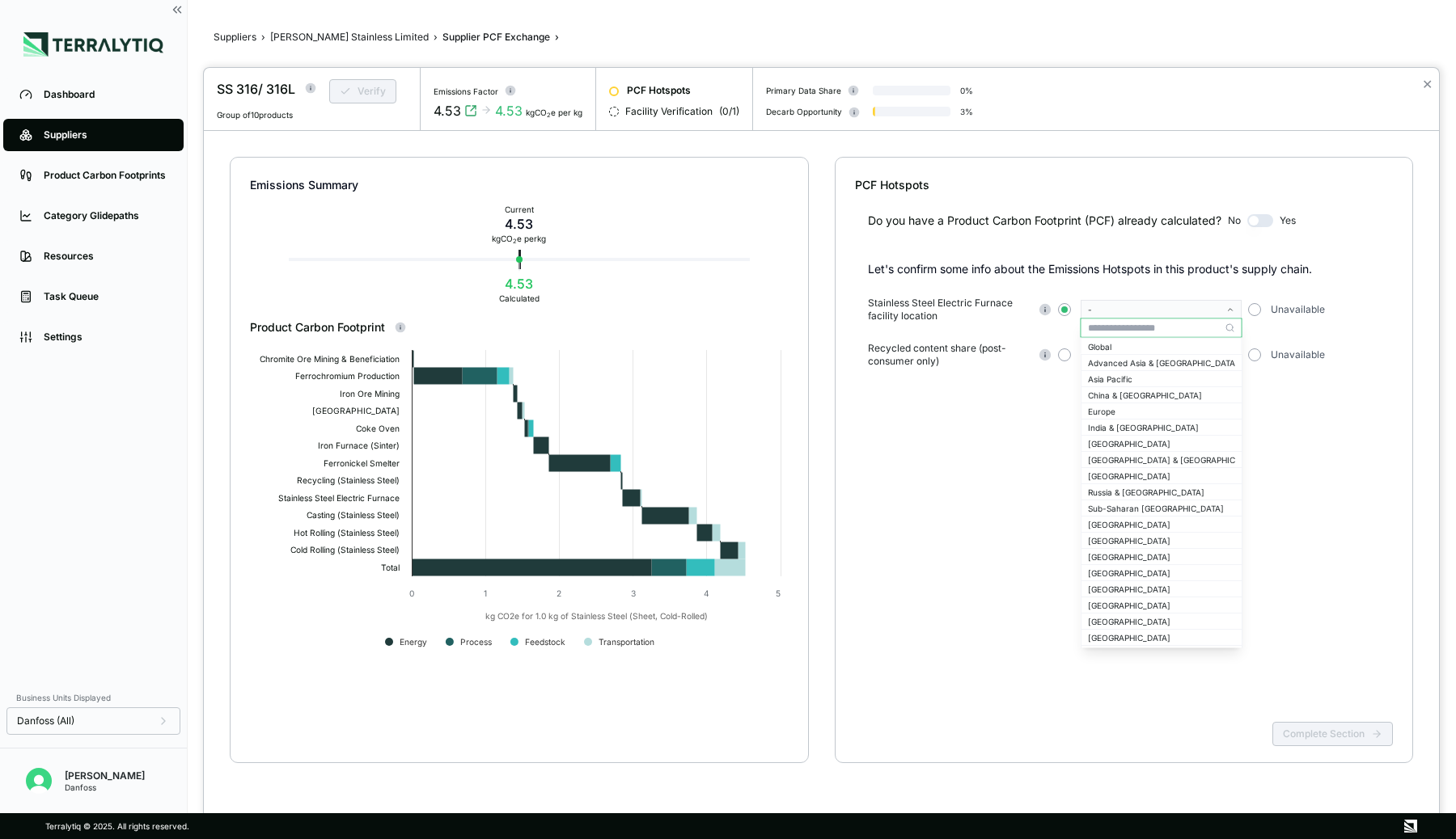
click at [1118, 327] on input "text" at bounding box center [1161, 328] width 161 height 19
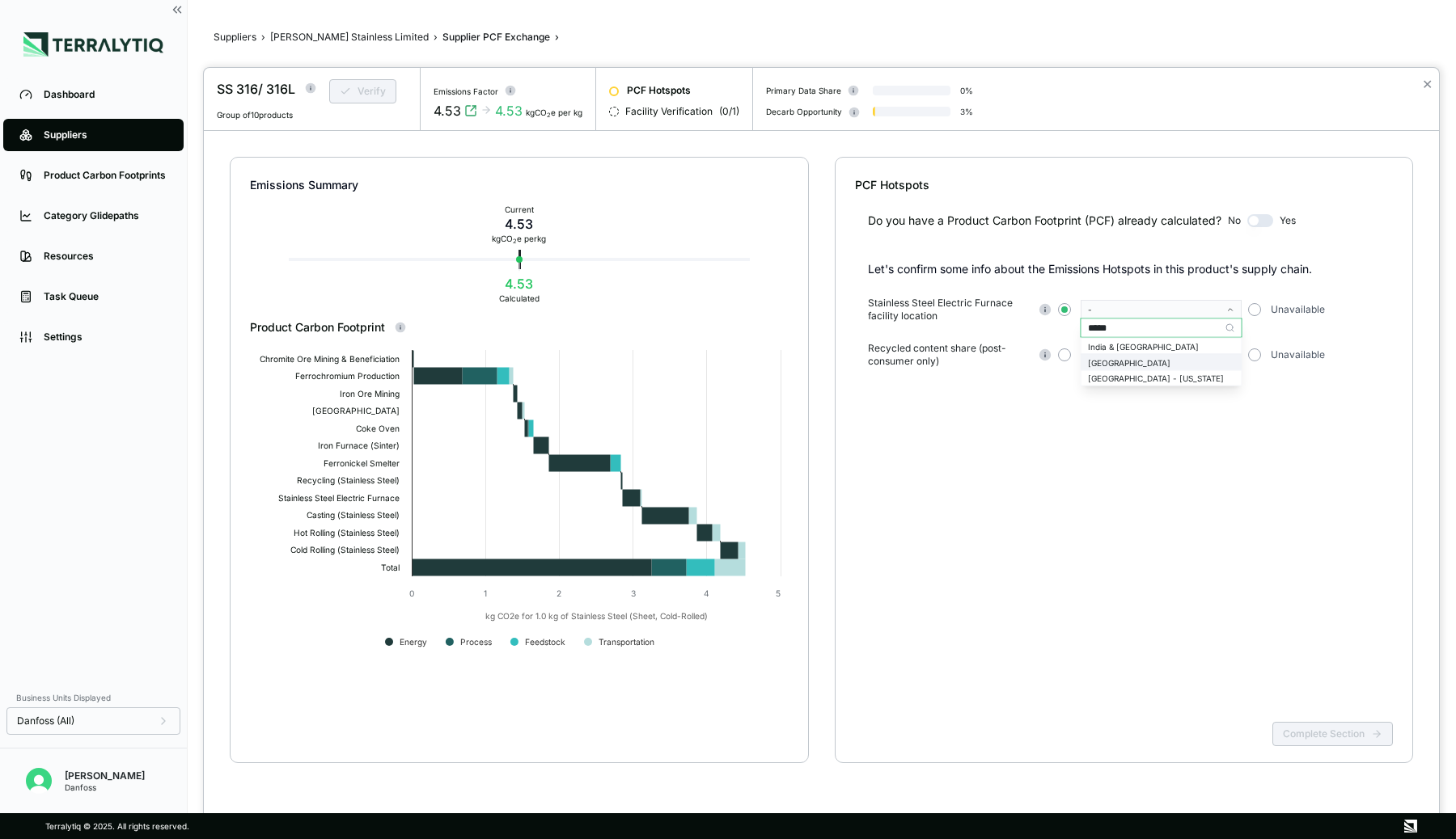
type input "*****"
click at [1101, 358] on div "India" at bounding box center [1161, 362] width 147 height 10
click at [1065, 353] on button "button" at bounding box center [1064, 355] width 13 height 13
click at [1092, 353] on input "text" at bounding box center [1120, 354] width 78 height 19
type input "**"
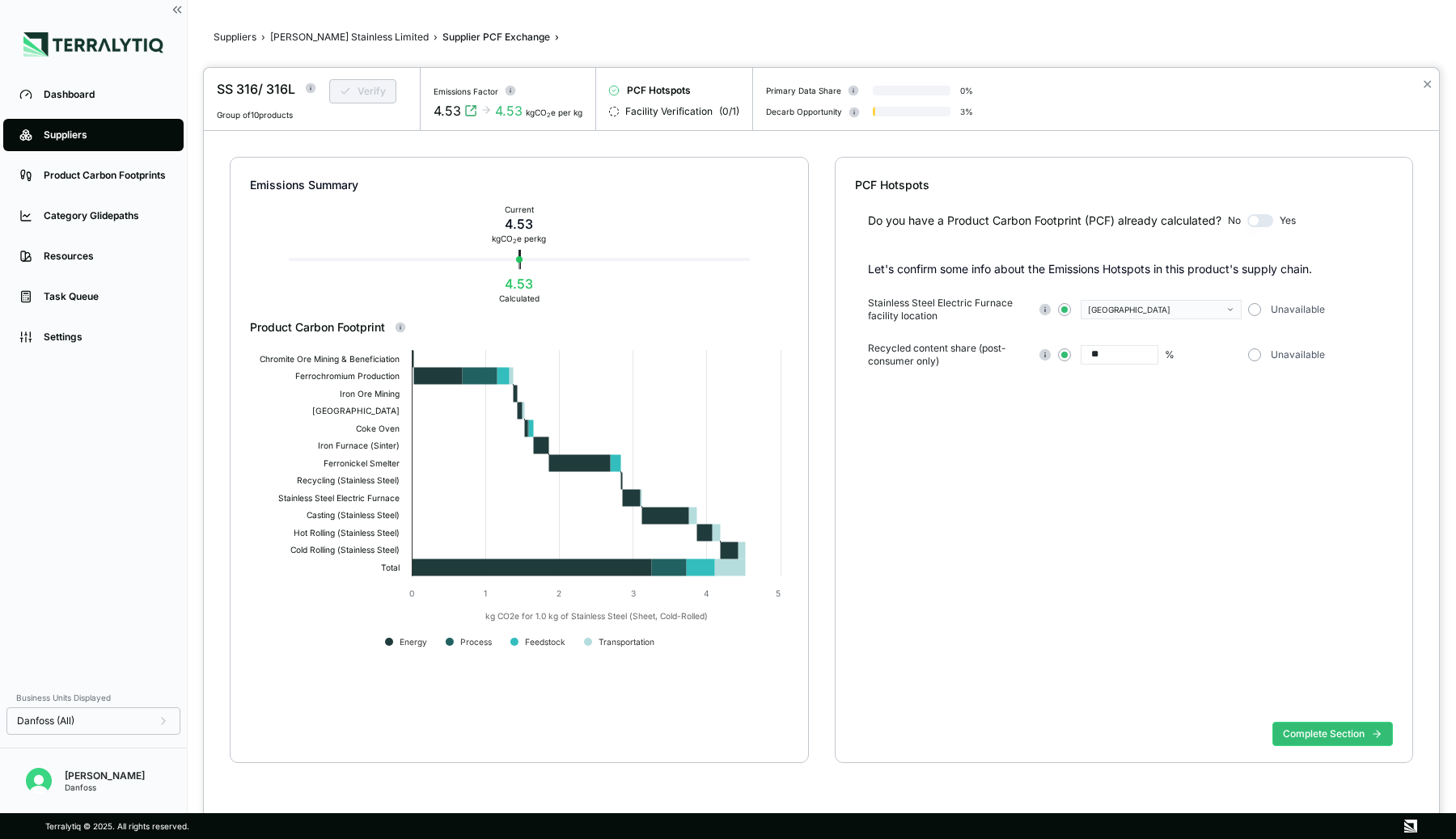
click at [1140, 426] on div "Do you have a Product Carbon Footprint (PCF) already calculated? No Yes Let's c…" at bounding box center [1124, 454] width 539 height 523
click at [1299, 735] on button "Complete Section" at bounding box center [1332, 734] width 121 height 25
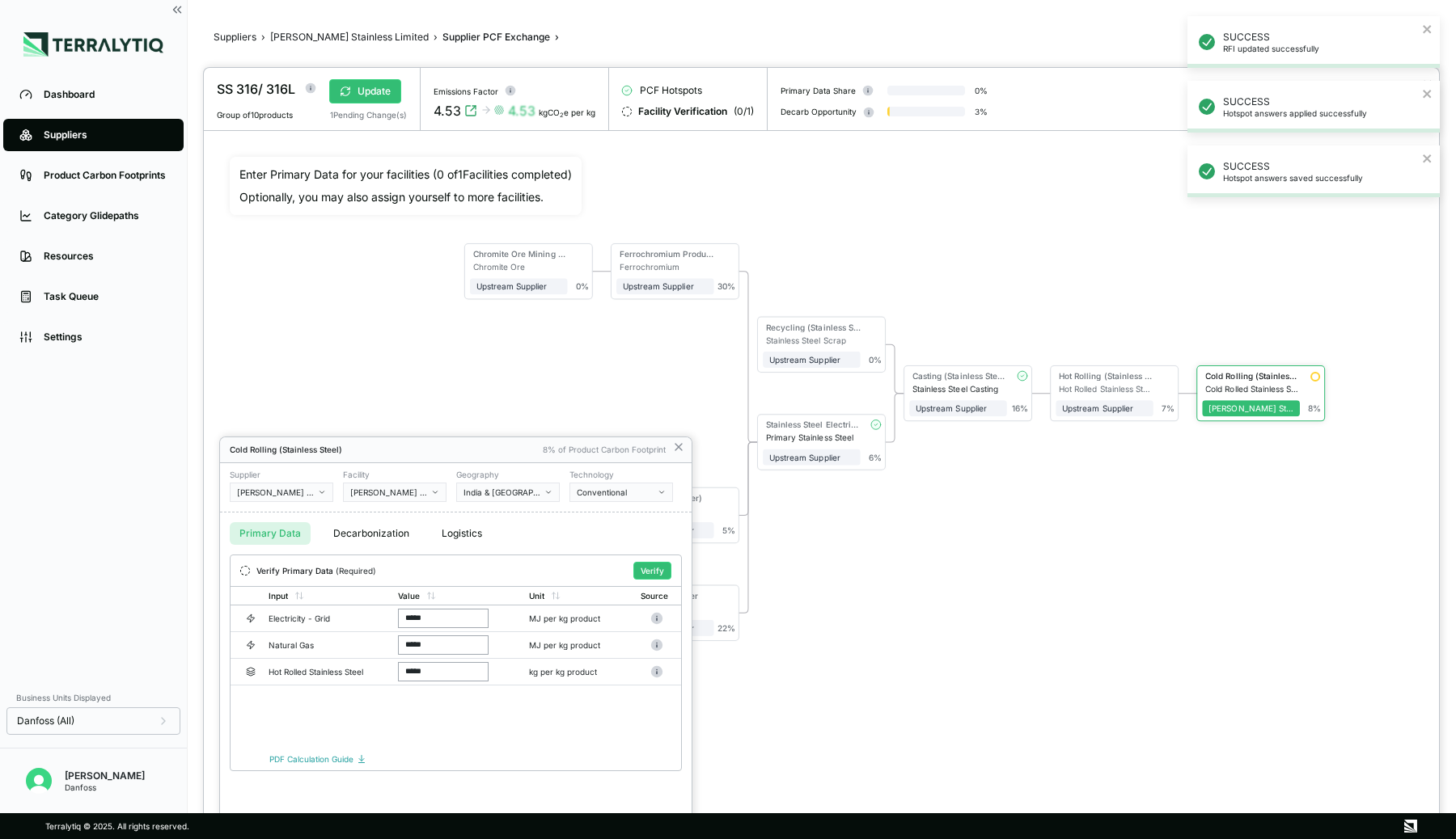
click at [1083, 373] on div at bounding box center [821, 453] width 1236 height 772
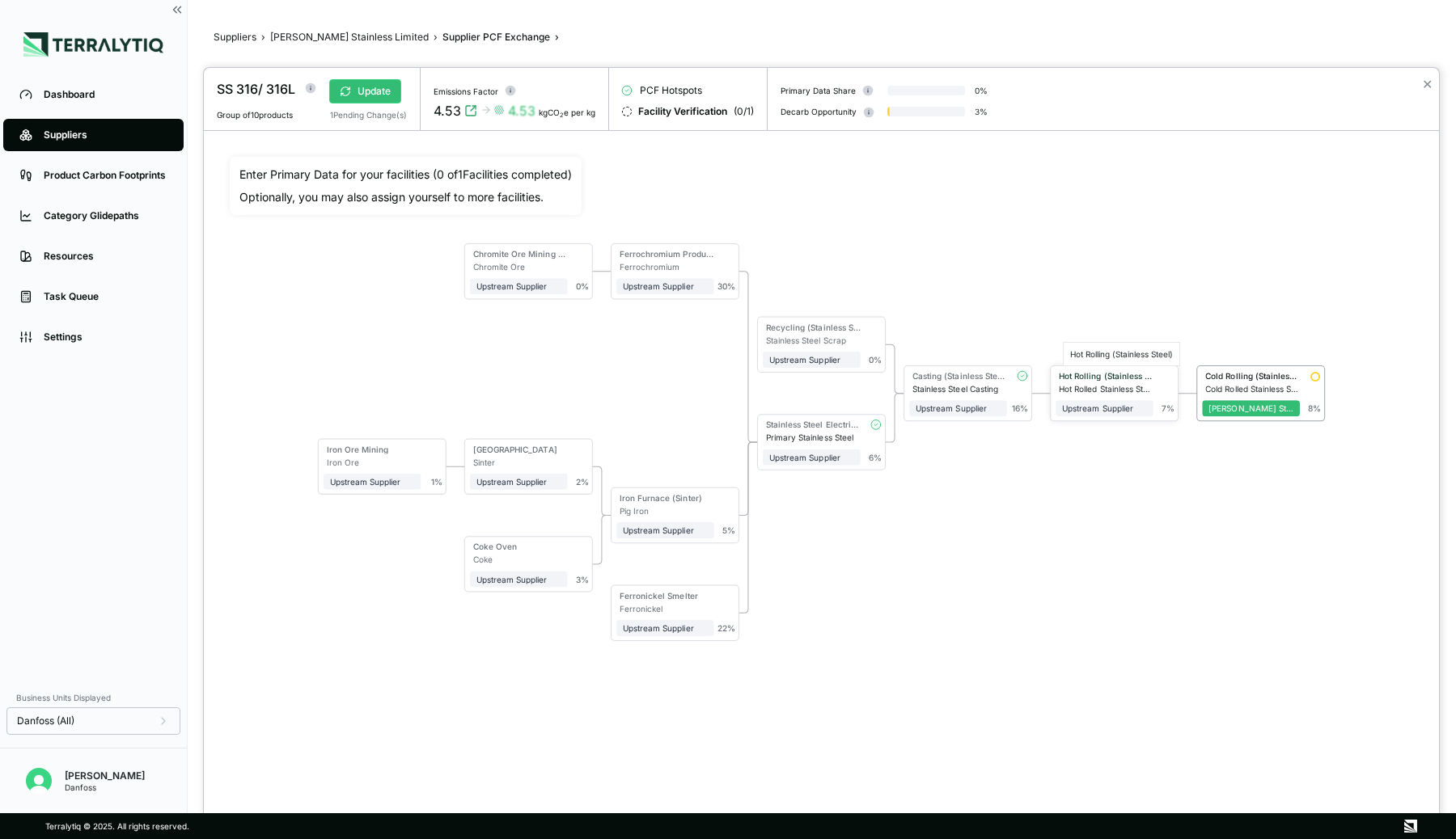
click at [1071, 373] on div "Hot Rolling (Stainless Steel)" at bounding box center [1106, 376] width 95 height 10
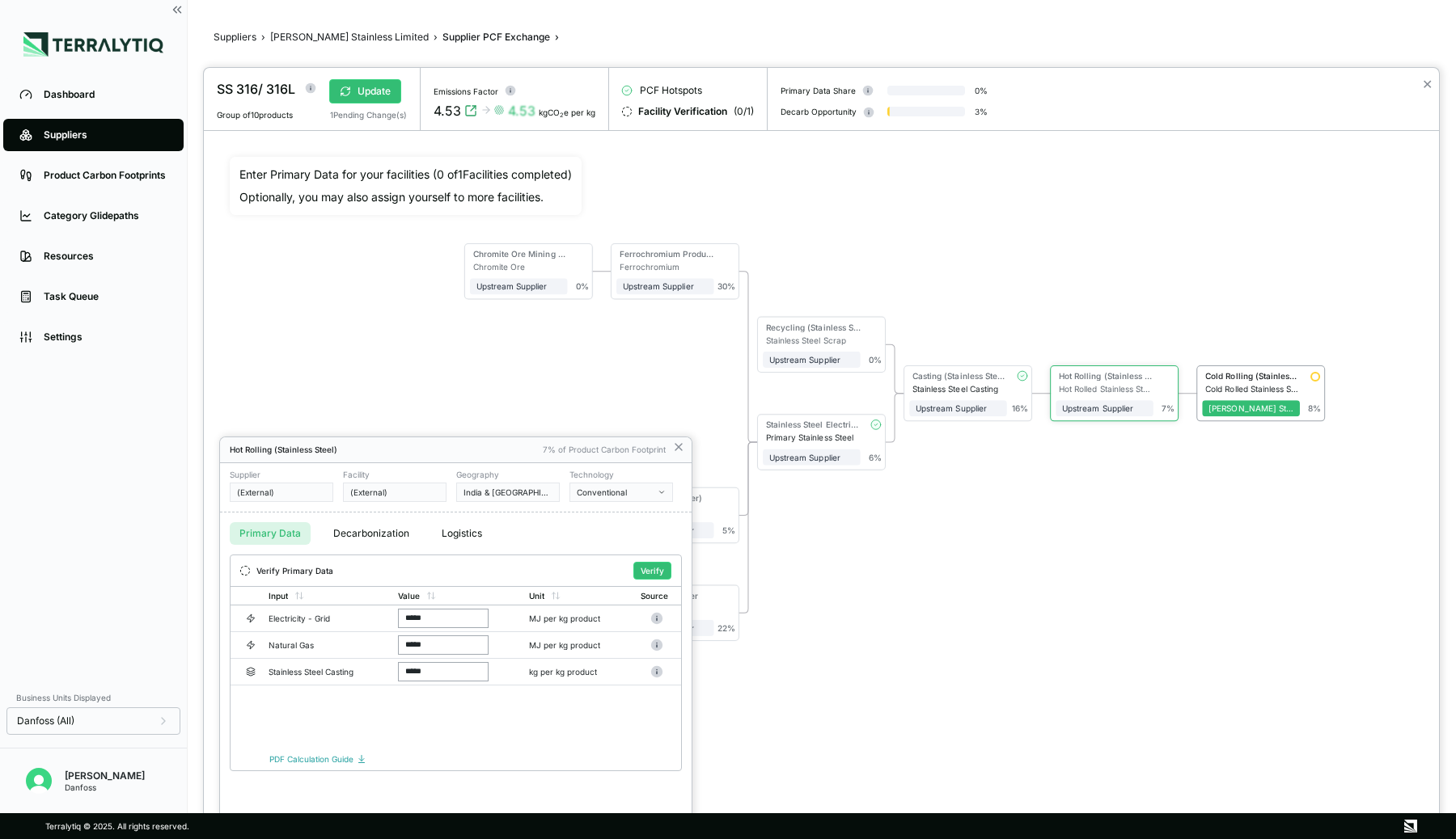
click at [963, 382] on div at bounding box center [821, 453] width 1236 height 772
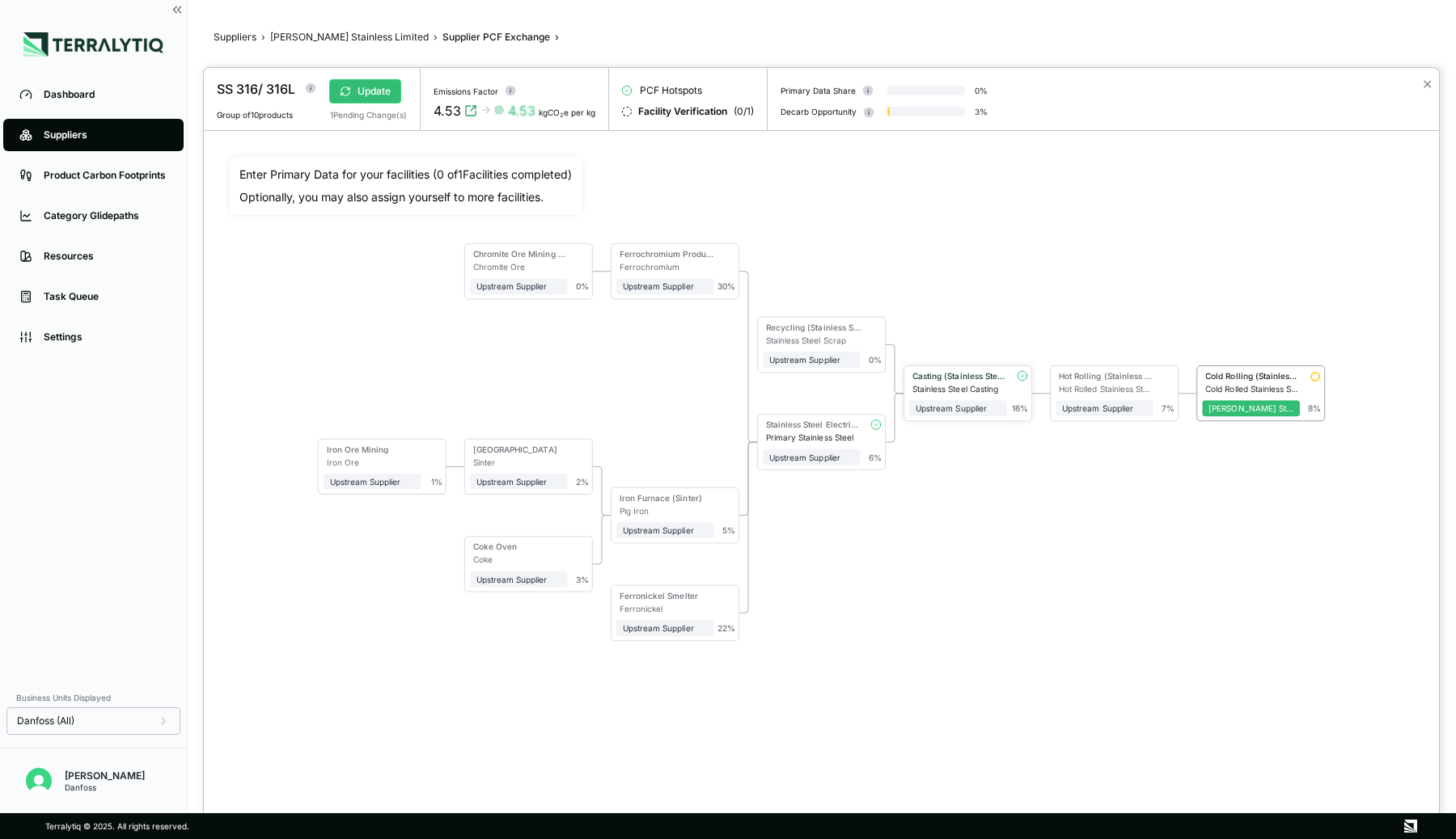
click at [971, 378] on div "Casting (Stainless Steel)" at bounding box center [960, 376] width 95 height 10
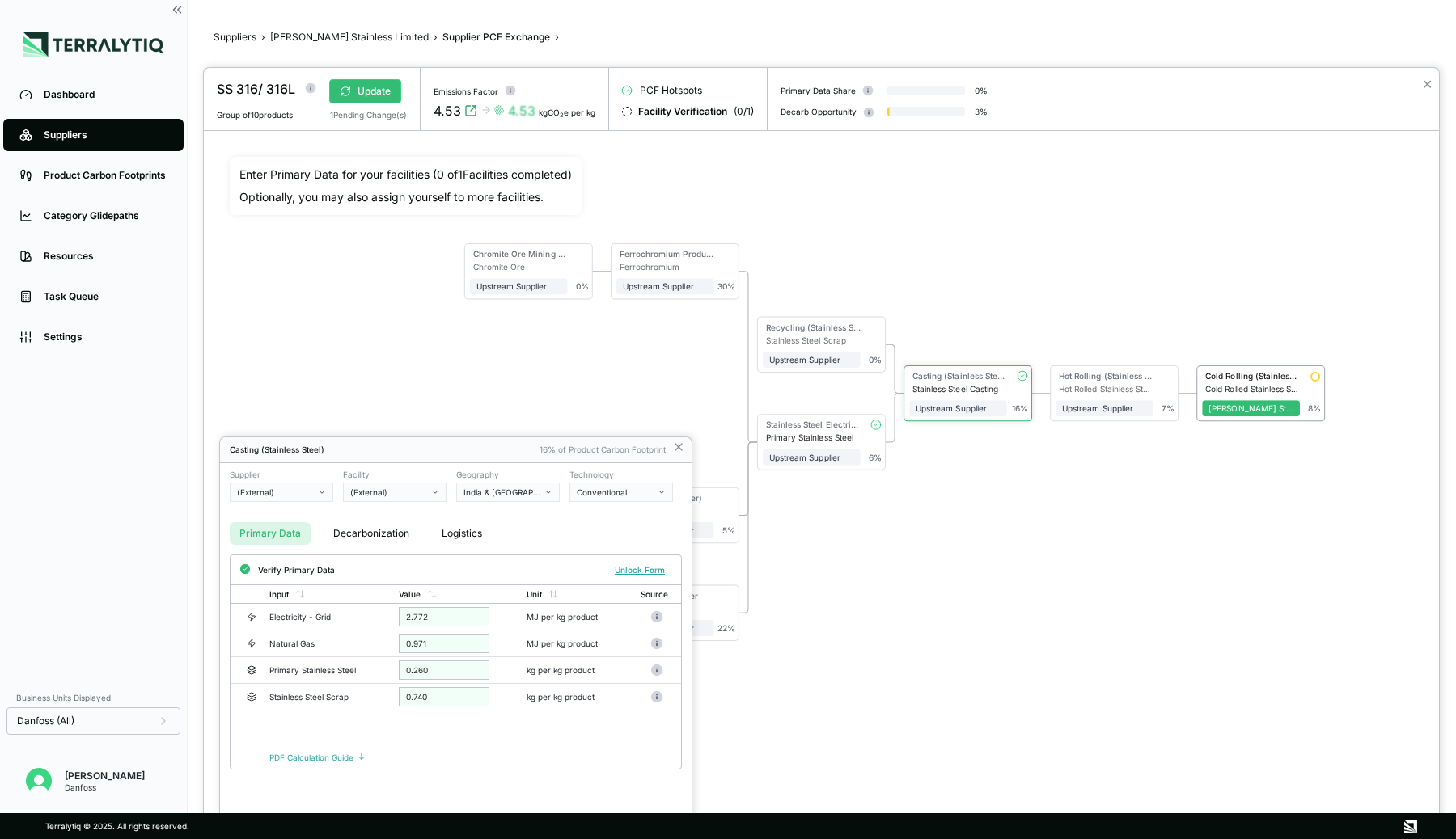
click at [804, 434] on div at bounding box center [821, 453] width 1236 height 772
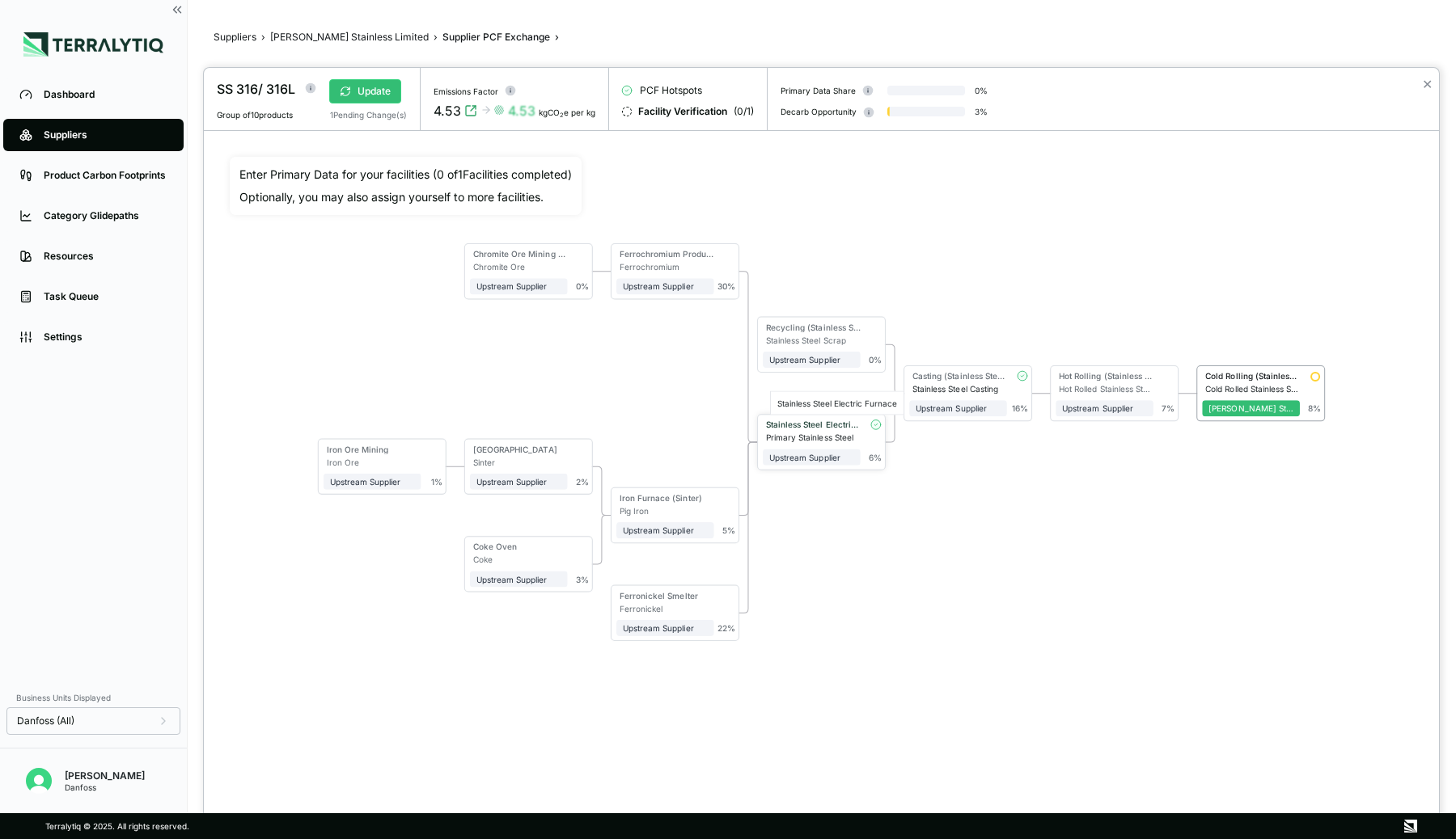
click at [822, 426] on div "Stainless Steel Electric Furnace" at bounding box center [814, 425] width 95 height 10
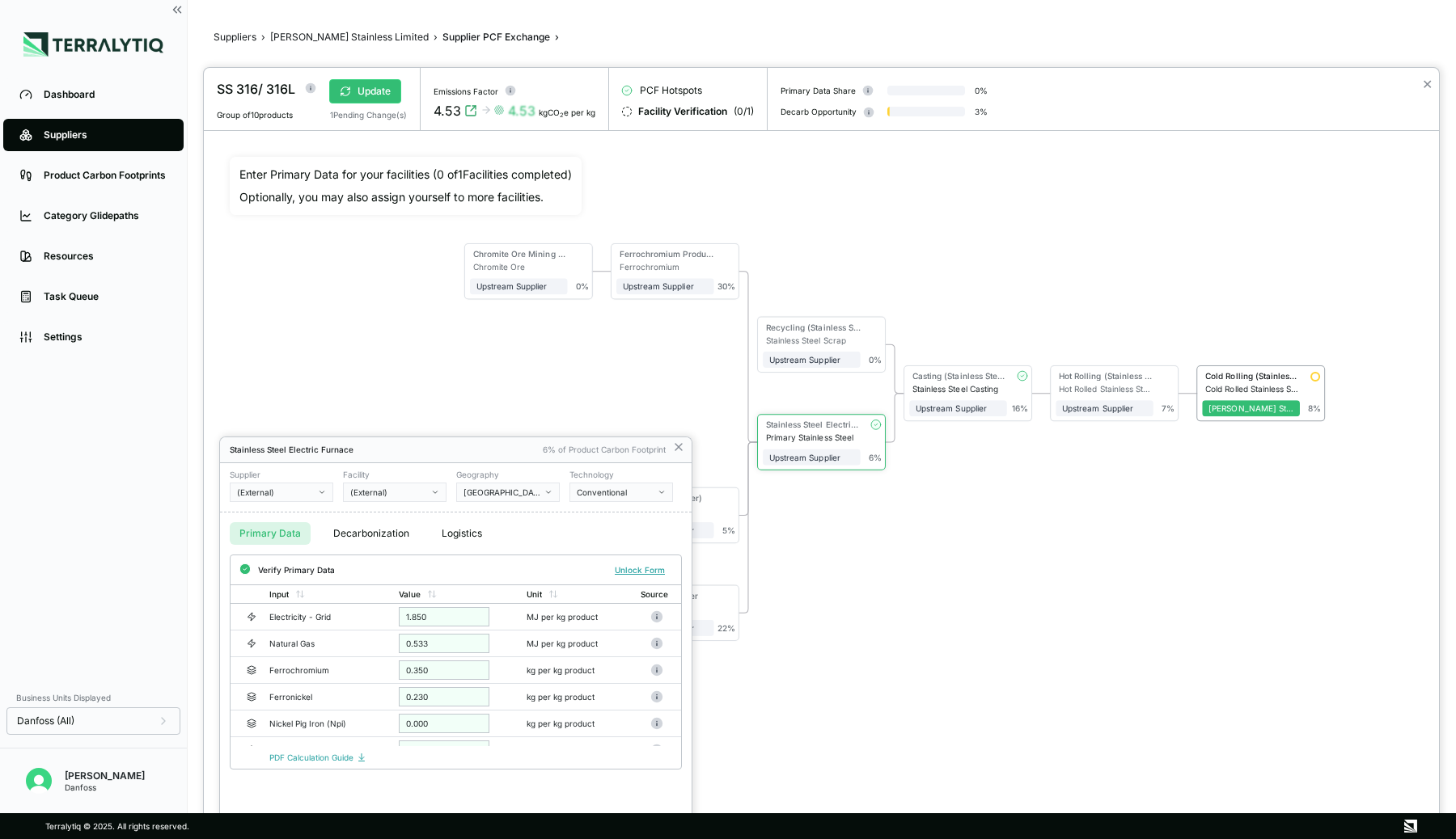
click at [822, 382] on div at bounding box center [821, 453] width 1236 height 772
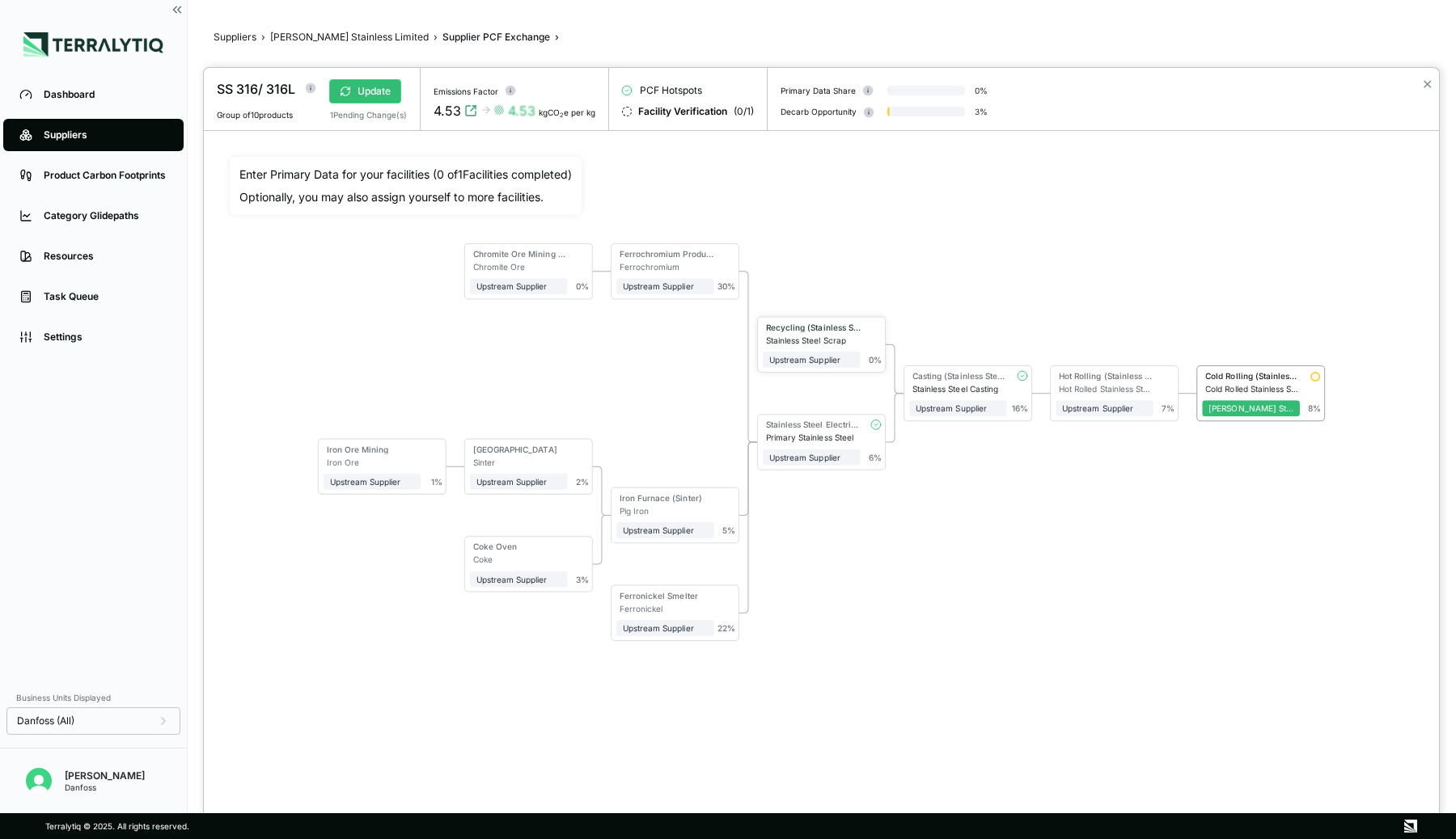
click at [812, 331] on div "Recycling (Stainless Steel)" at bounding box center [814, 327] width 95 height 10
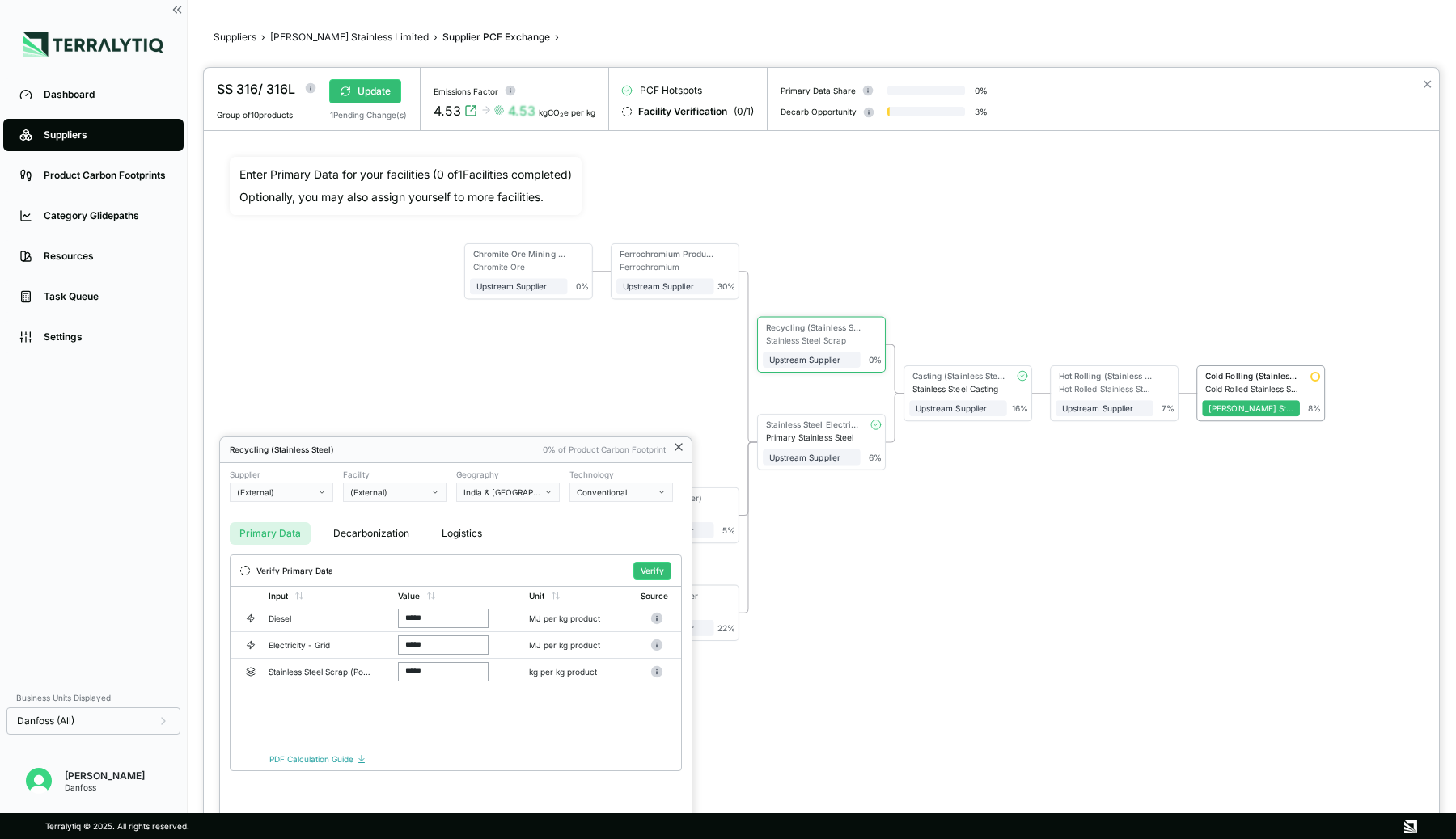
click at [680, 447] on icon at bounding box center [679, 448] width 13 height 13
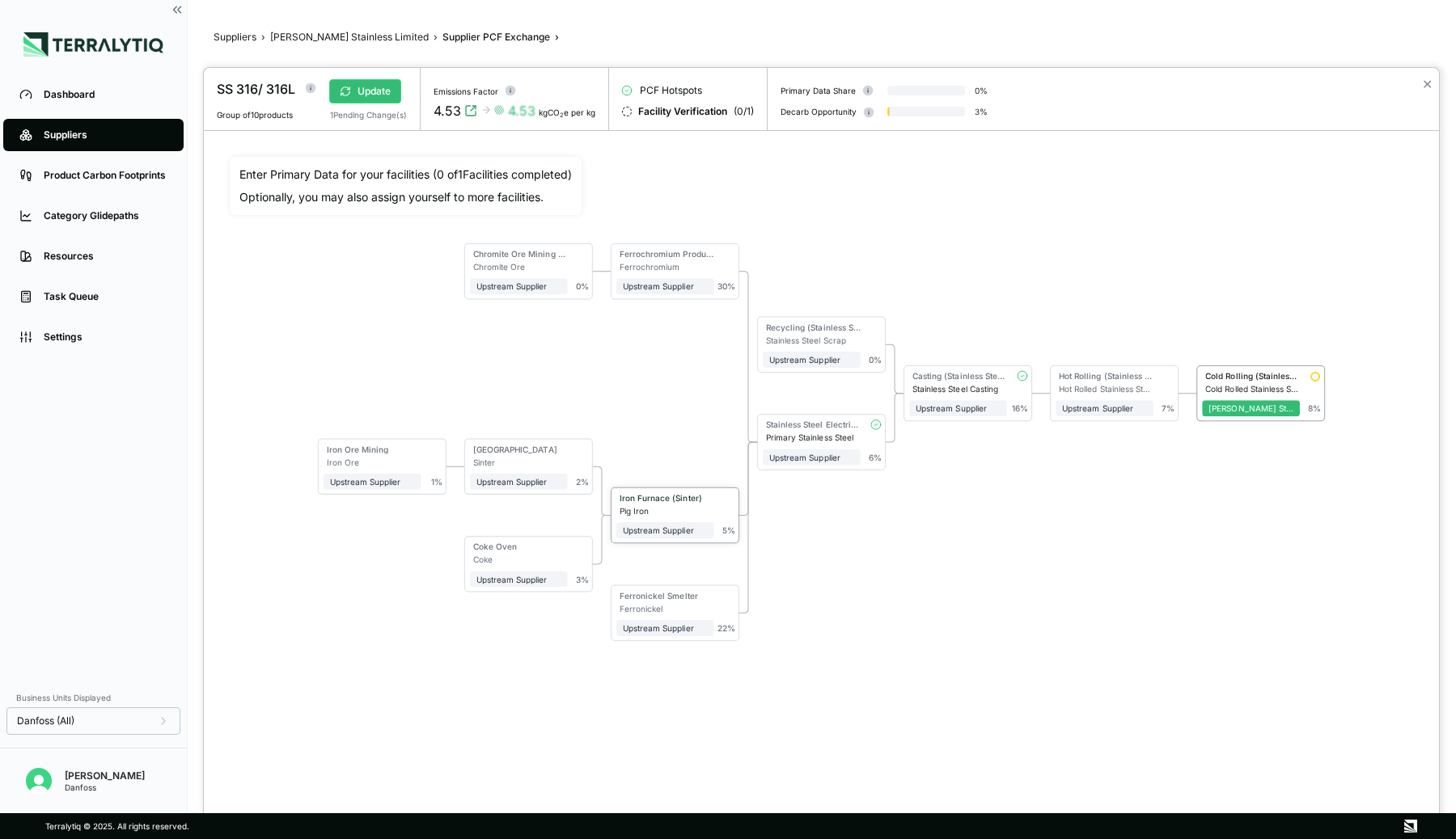
click at [654, 493] on div "Iron Furnace (Sinter)" at bounding box center [663, 498] width 88 height 10
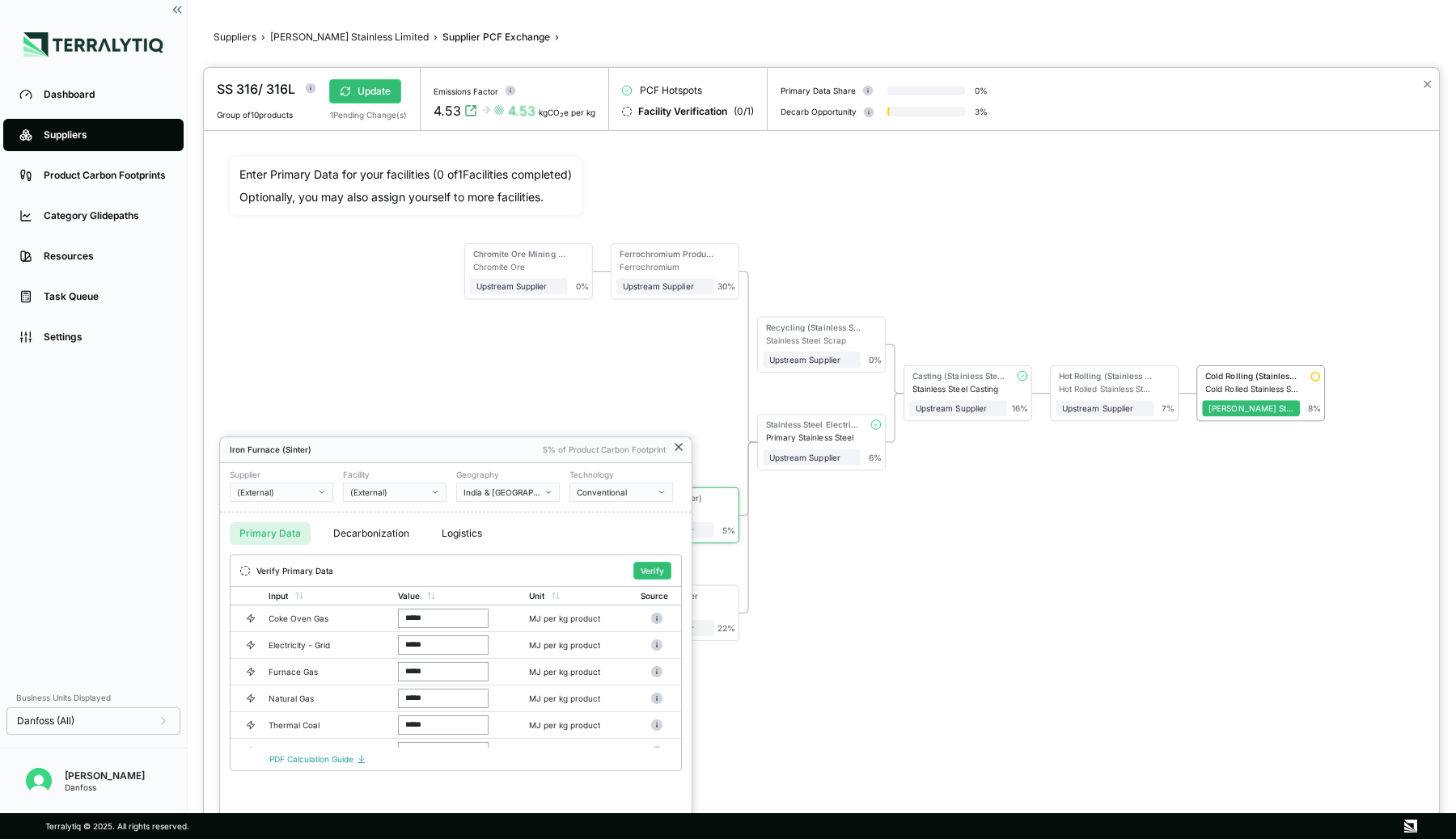
click at [675, 448] on icon at bounding box center [679, 448] width 13 height 13
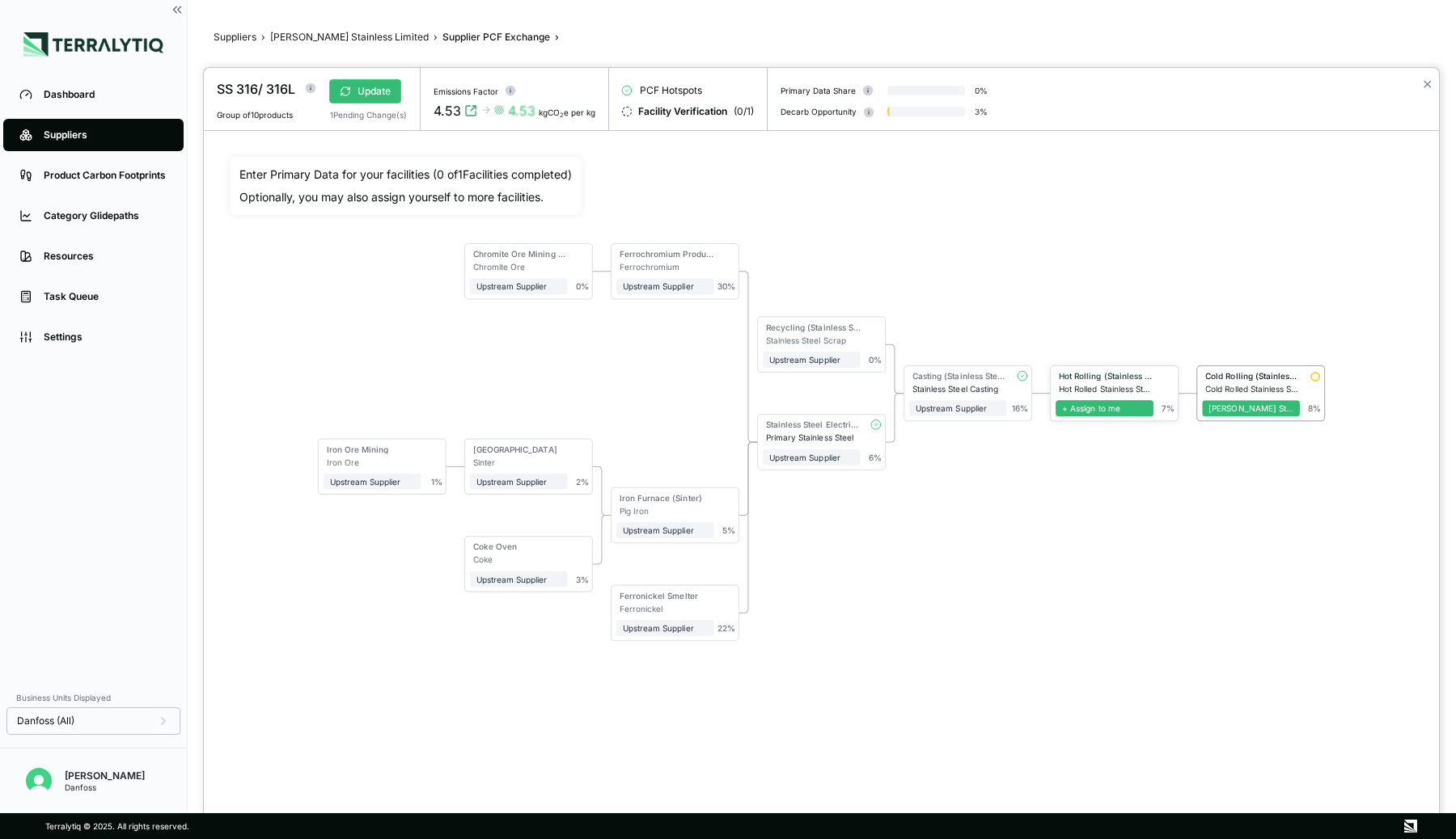
click at [1126, 409] on span "+ Assign to me" at bounding box center [1104, 408] width 98 height 16
click at [961, 408] on span "+ Assign to me" at bounding box center [958, 408] width 98 height 16
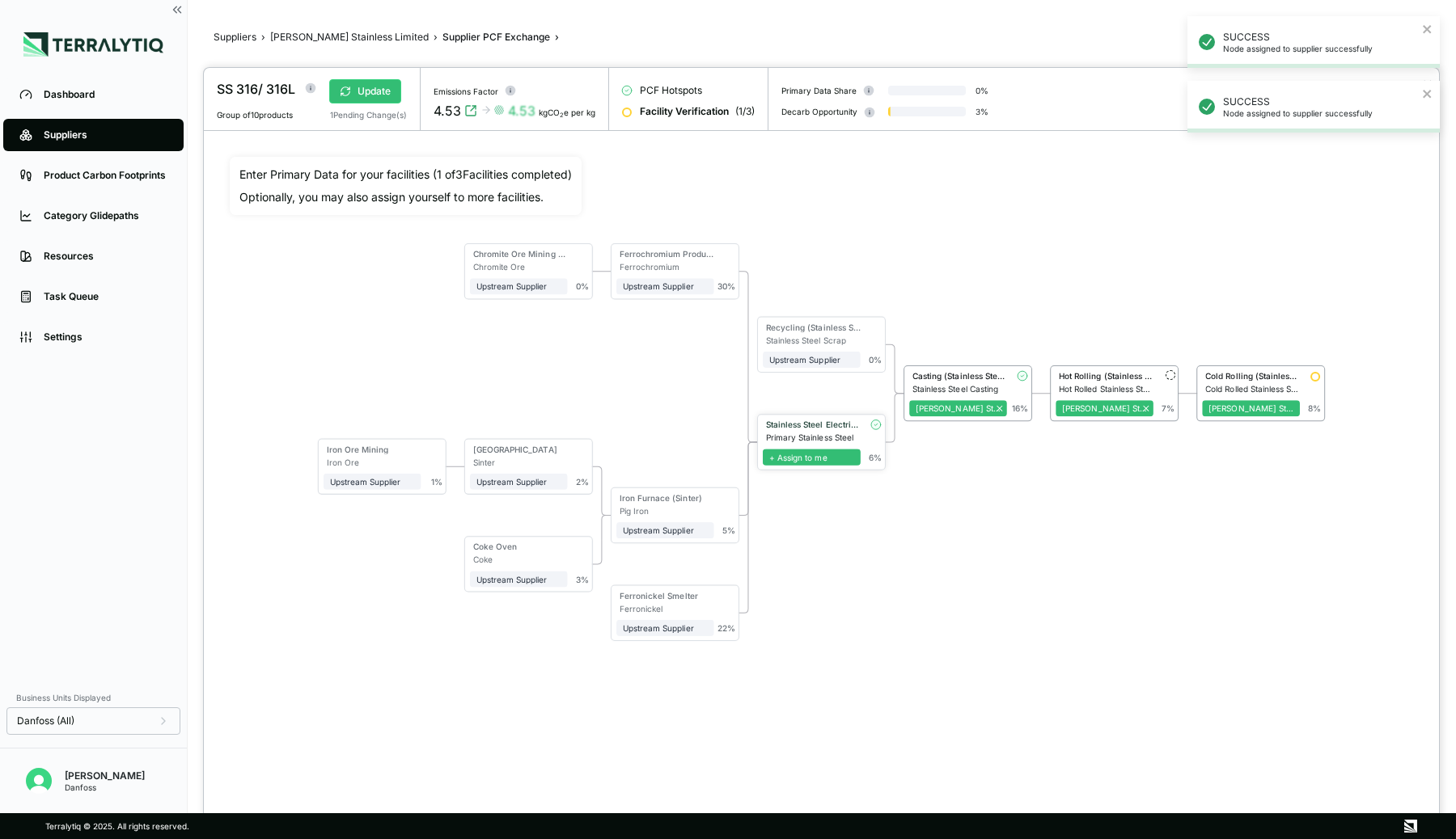
click at [833, 457] on span "+ Assign to me" at bounding box center [812, 456] width 98 height 16
click at [936, 374] on div "Casting (Stainless Steel)" at bounding box center [960, 376] width 95 height 10
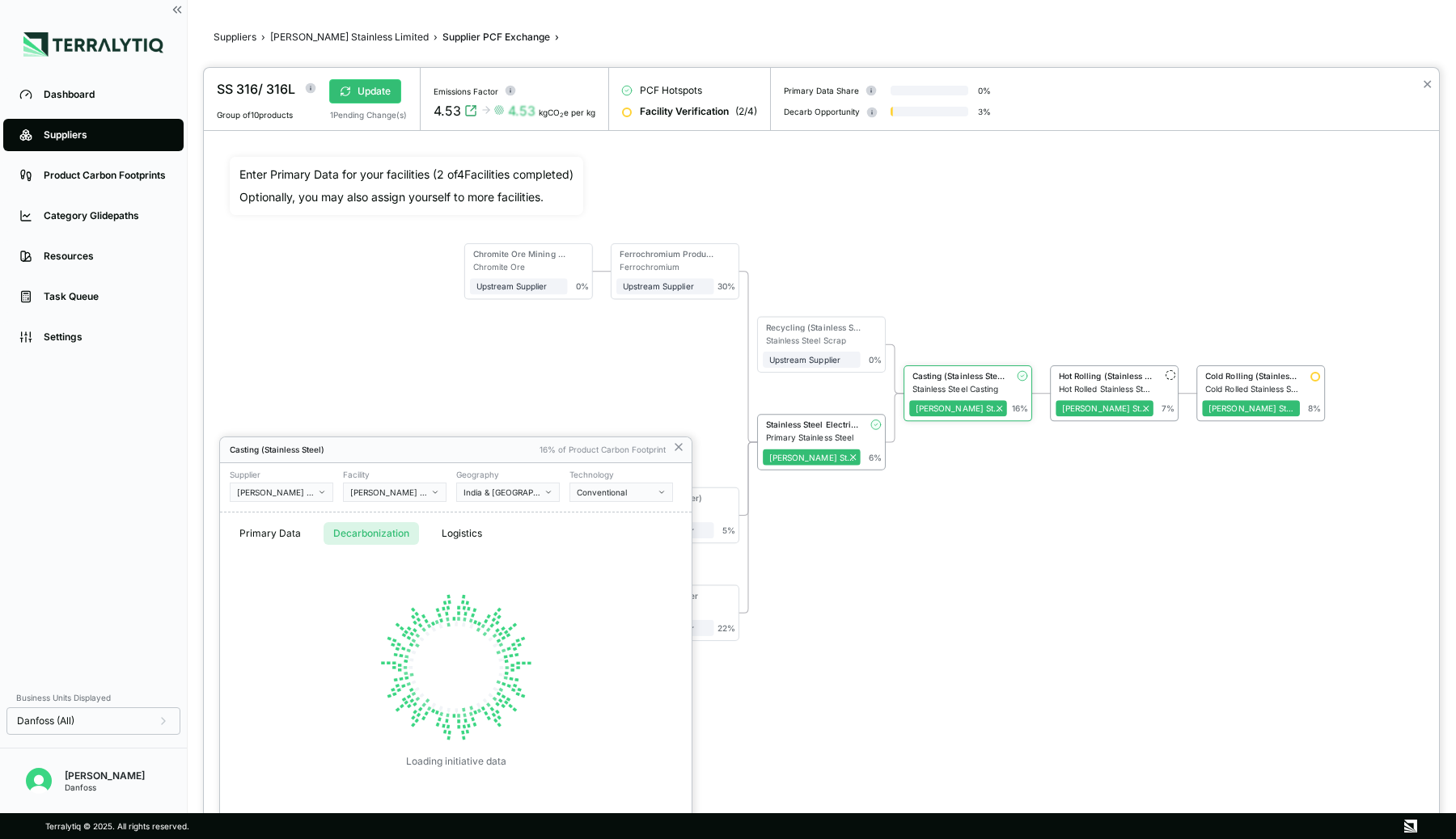
click at [359, 537] on button "Decarbonization" at bounding box center [371, 534] width 95 height 23
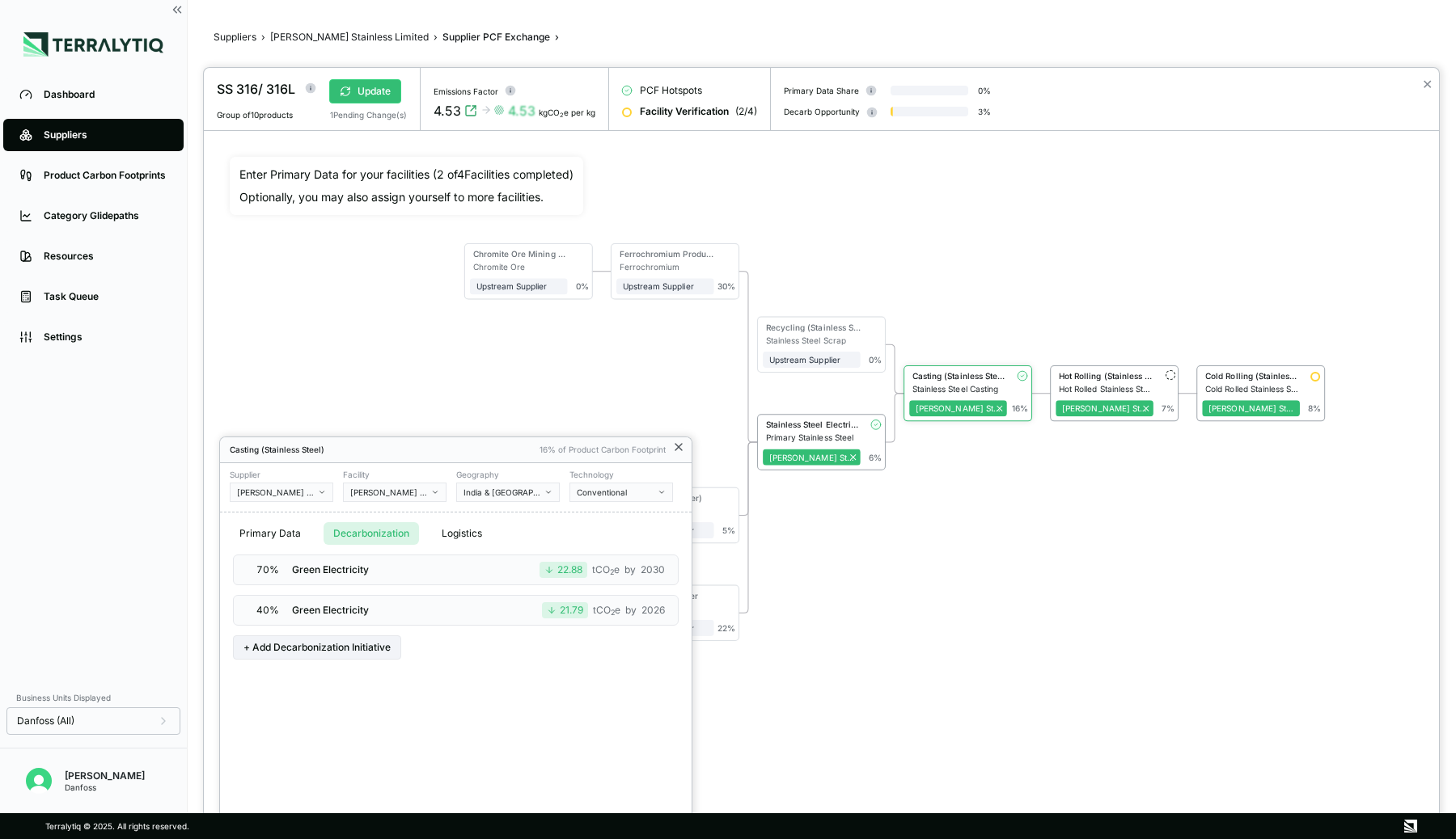
click at [679, 448] on icon at bounding box center [679, 447] width 7 height 7
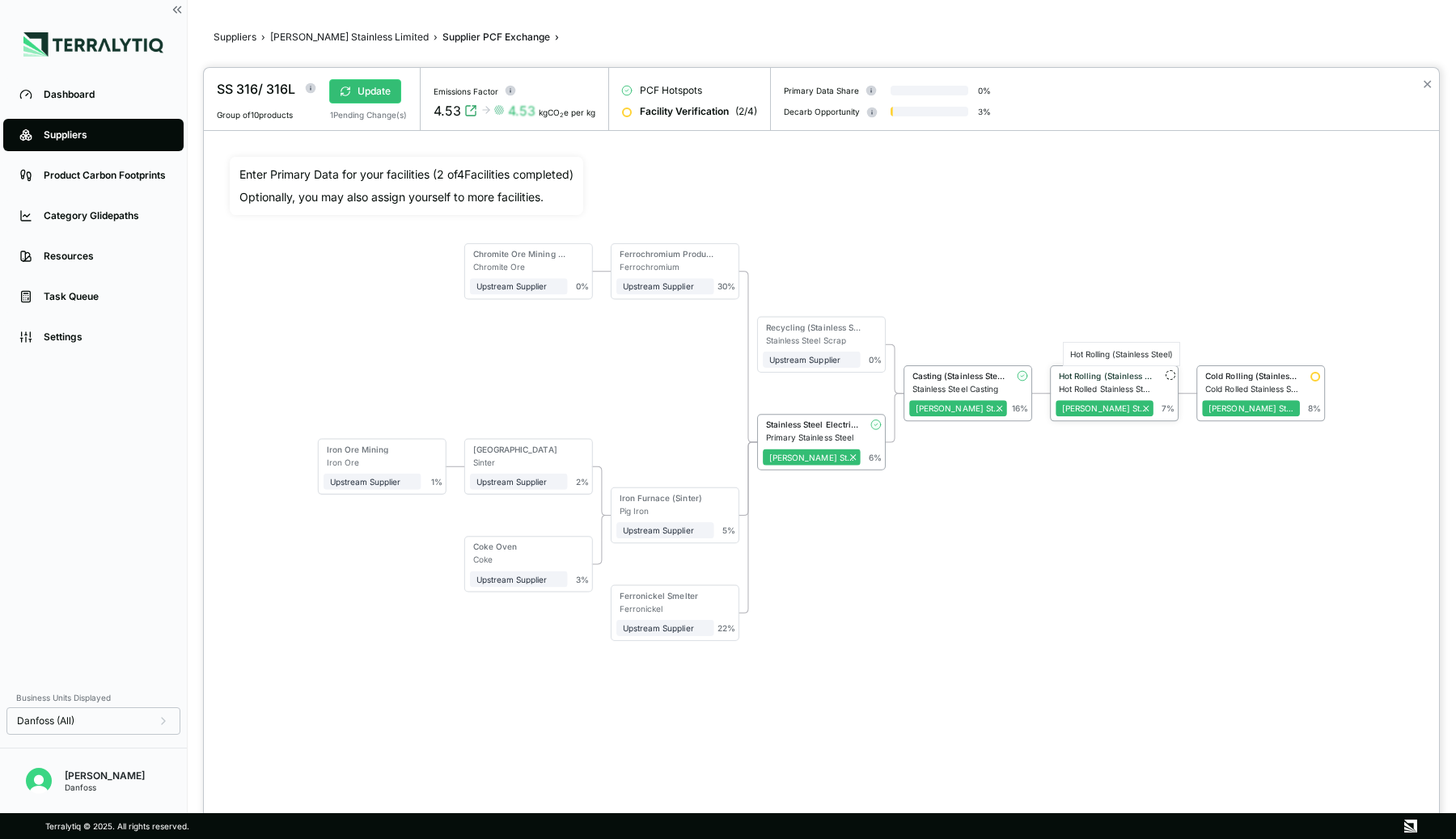
click at [1102, 377] on div "Hot Rolling (Stainless Steel)" at bounding box center [1106, 376] width 95 height 10
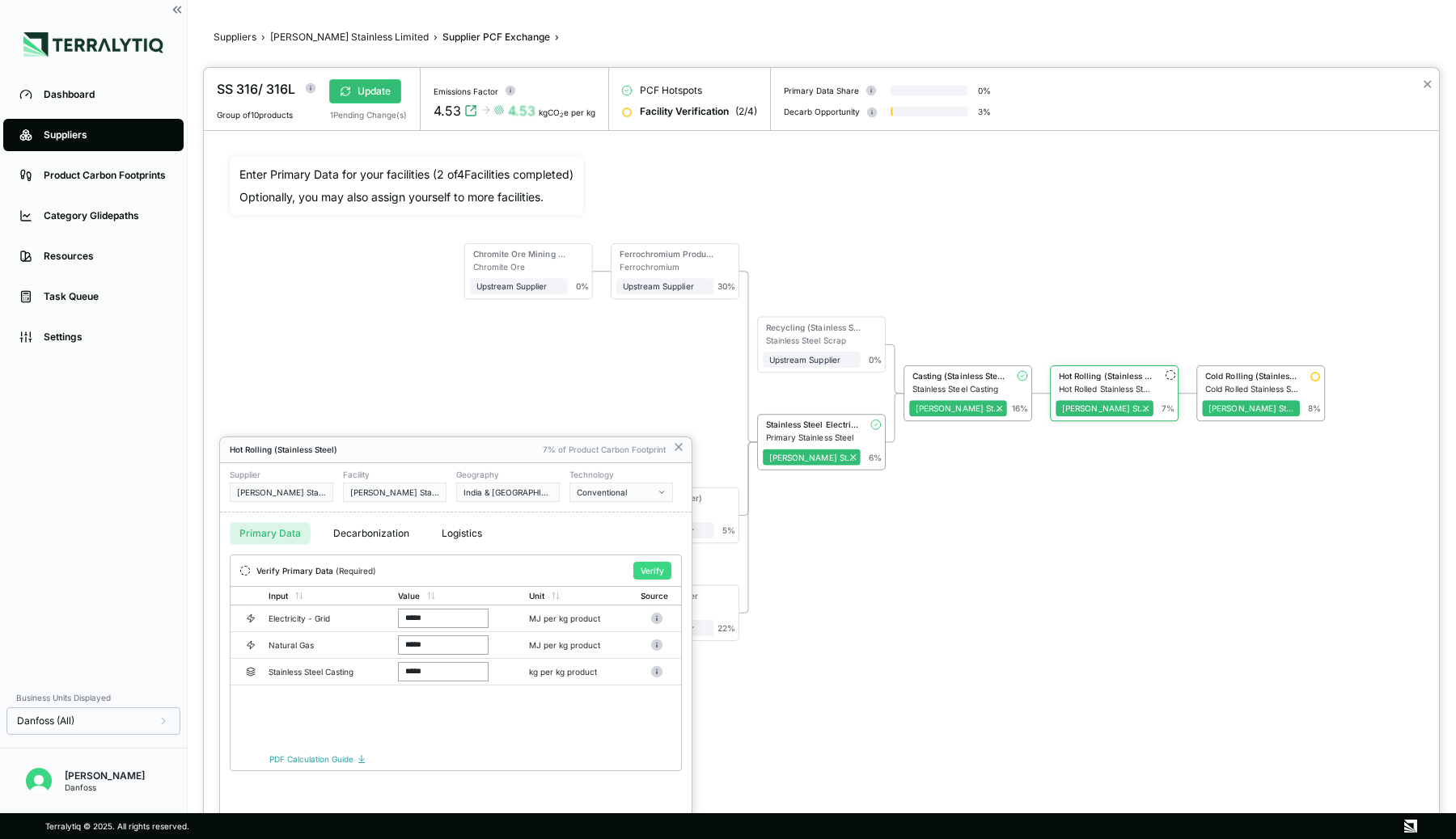
click at [647, 567] on button "Verify" at bounding box center [652, 570] width 38 height 18
click at [1231, 373] on div at bounding box center [821, 453] width 1236 height 772
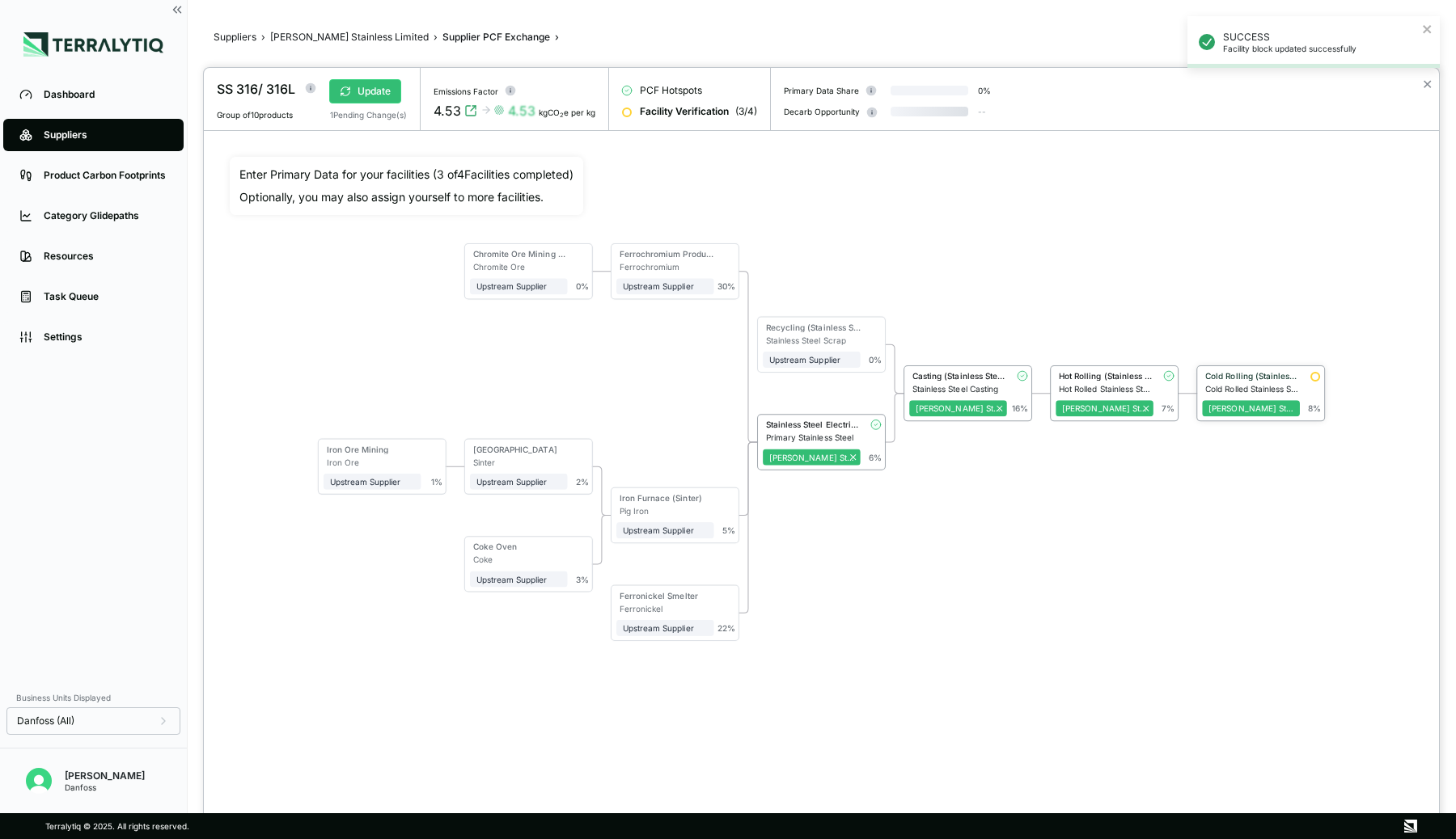
click at [1255, 374] on div "Cold Rolling (Stainless Steel)" at bounding box center [1253, 376] width 95 height 10
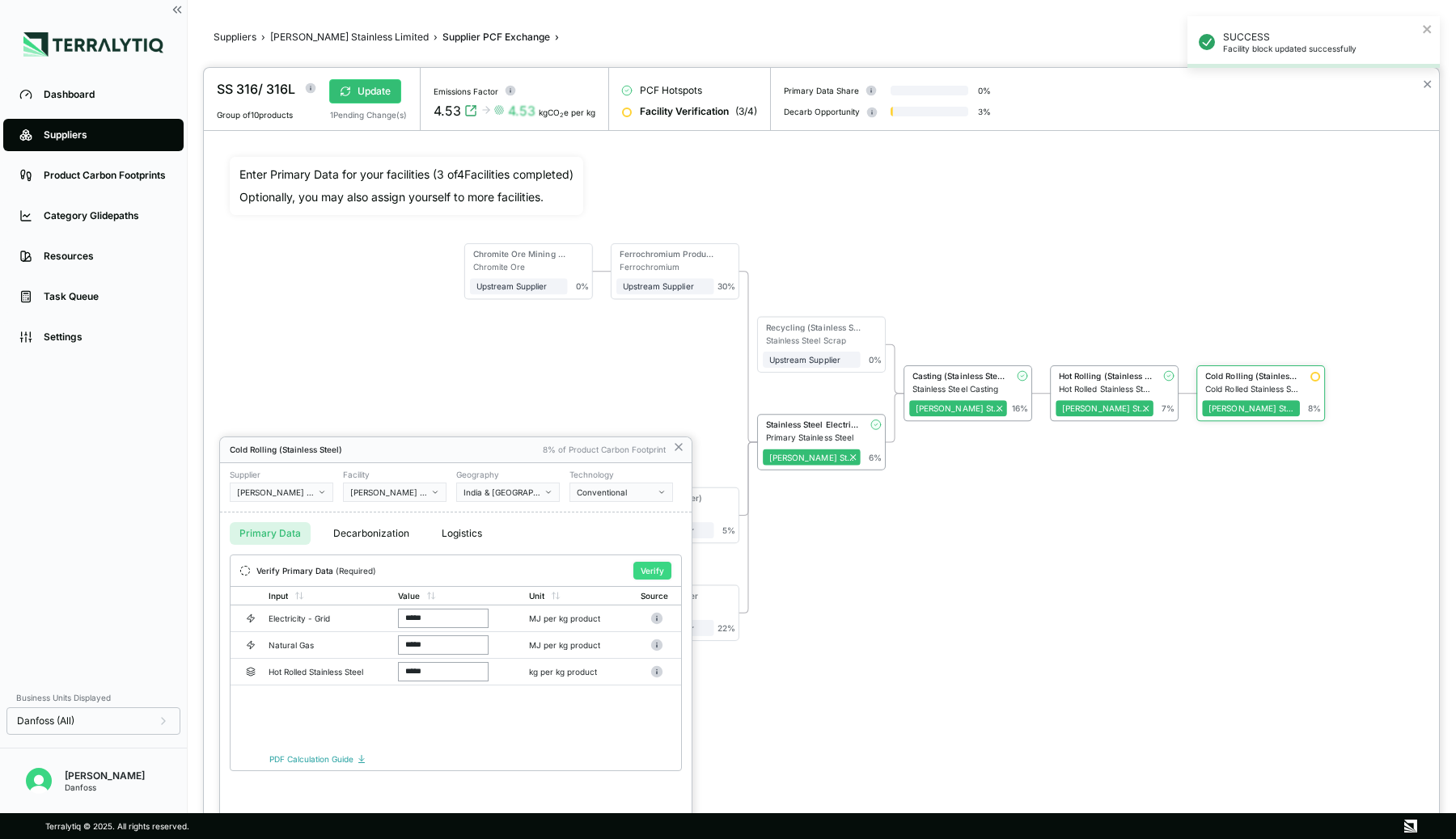
click at [655, 571] on button "Verify" at bounding box center [652, 570] width 38 height 18
click at [964, 472] on div at bounding box center [821, 453] width 1236 height 772
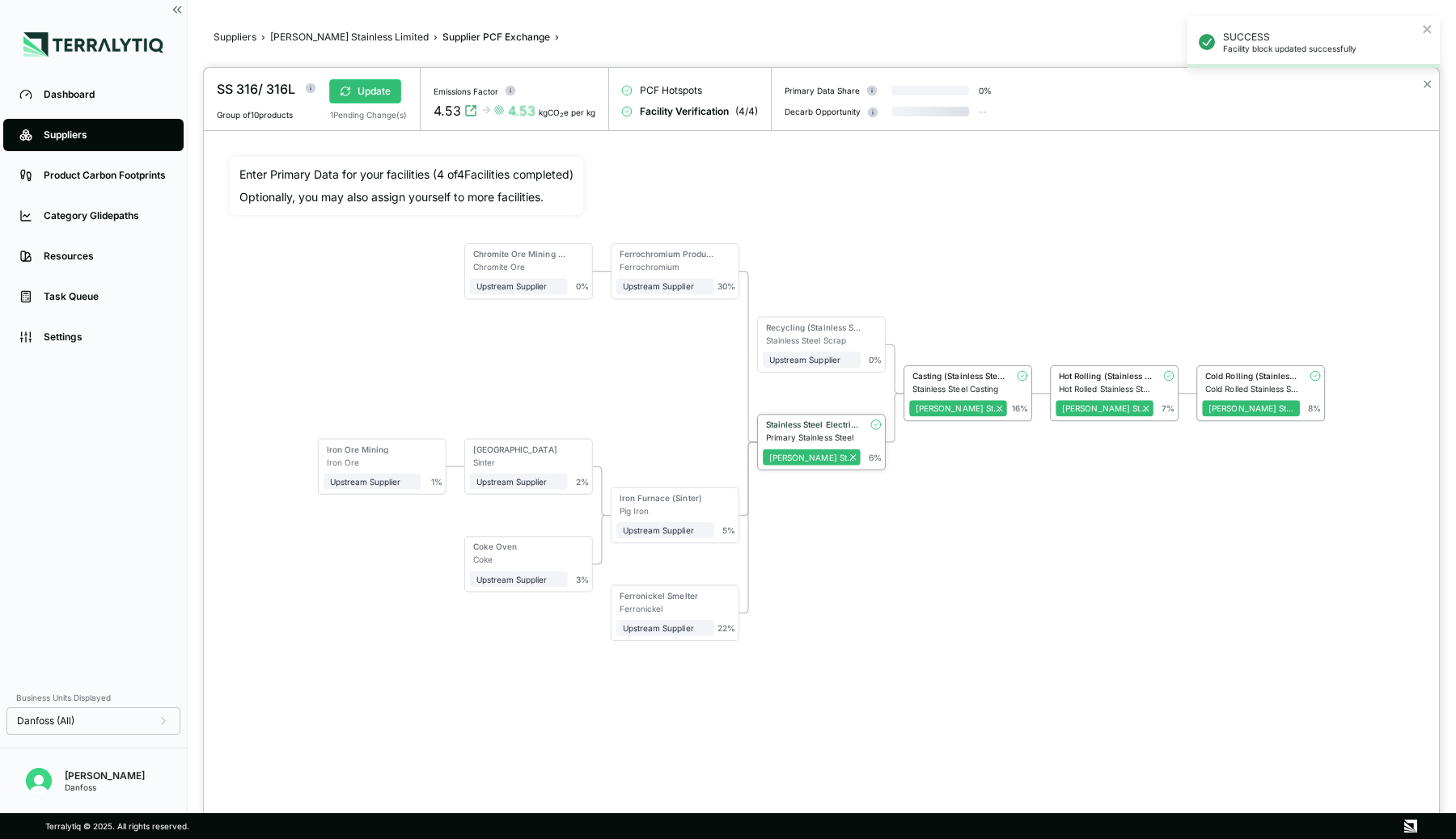
click at [825, 418] on div "Stainless Steel Electric Furnace Primary Stainless Steel Jindal Stainless Limit…" at bounding box center [821, 442] width 127 height 54
click at [822, 421] on div "Stainless Steel Electric Furnace" at bounding box center [814, 425] width 95 height 10
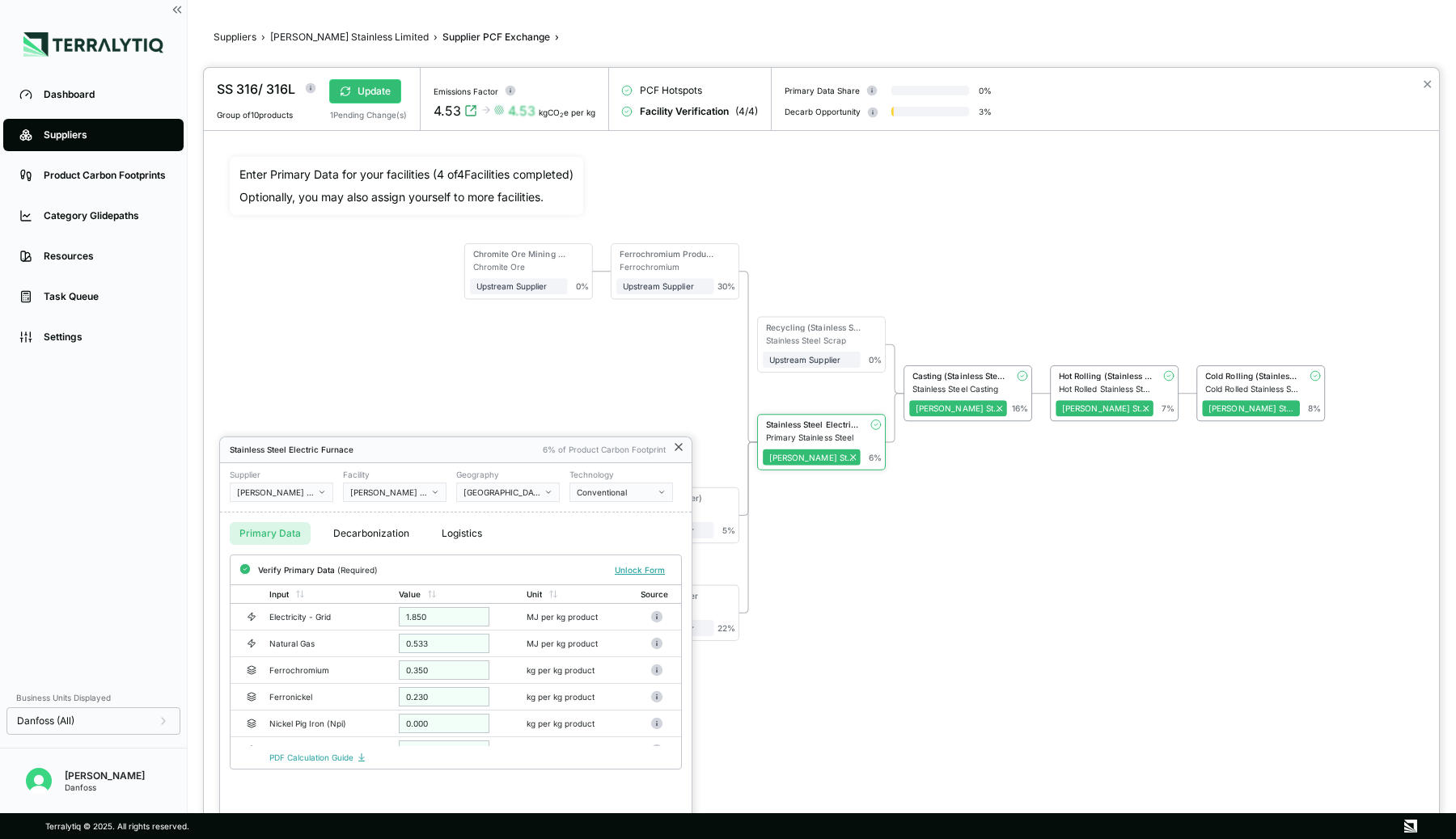
click at [681, 443] on icon at bounding box center [679, 448] width 13 height 13
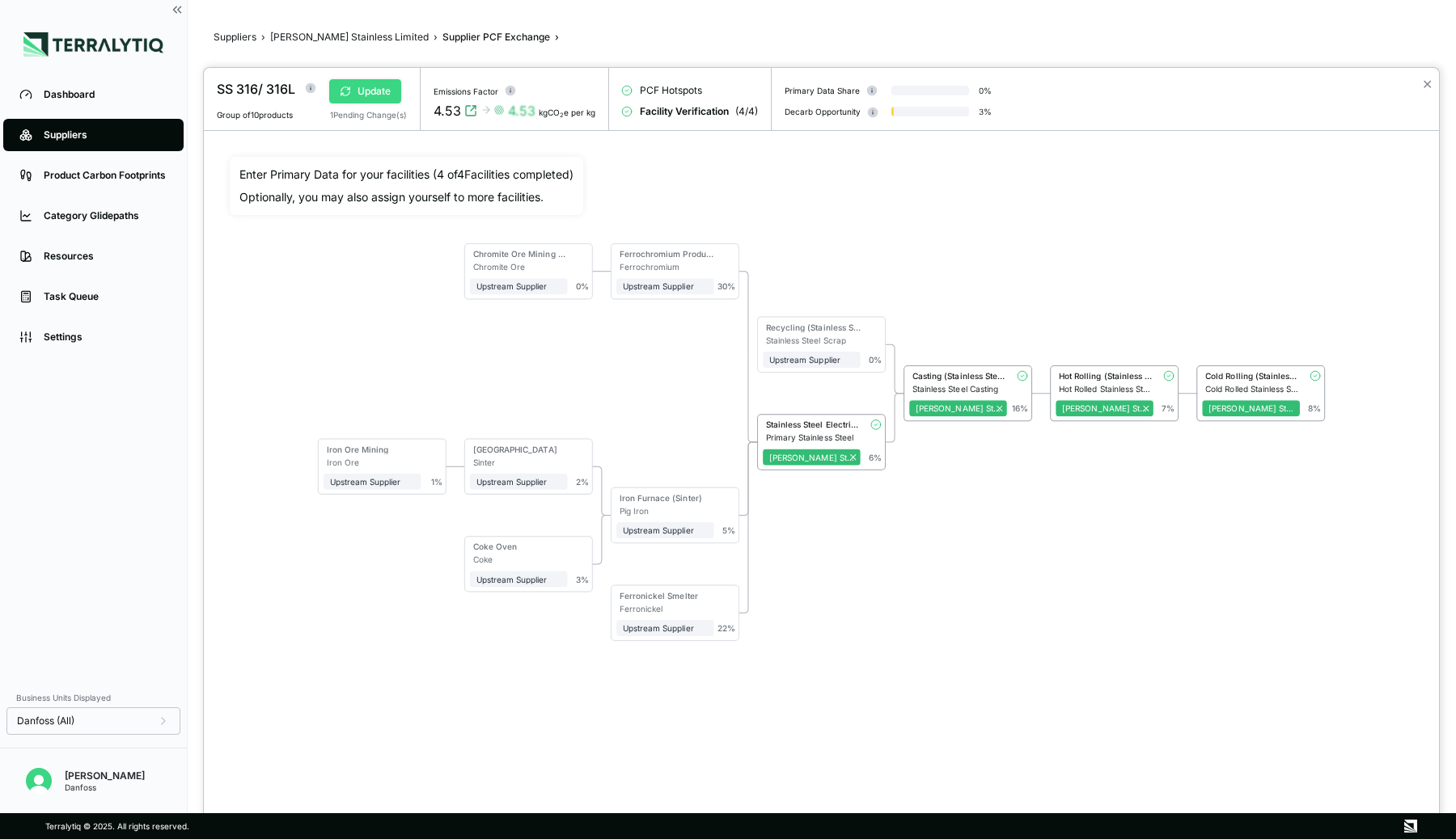
click at [375, 86] on button "Update" at bounding box center [365, 91] width 72 height 25
click at [369, 95] on button "Verify" at bounding box center [362, 91] width 67 height 25
click at [369, 95] on button "Approve" at bounding box center [368, 91] width 79 height 25
click at [1427, 84] on button "✕" at bounding box center [1427, 84] width 10 height 19
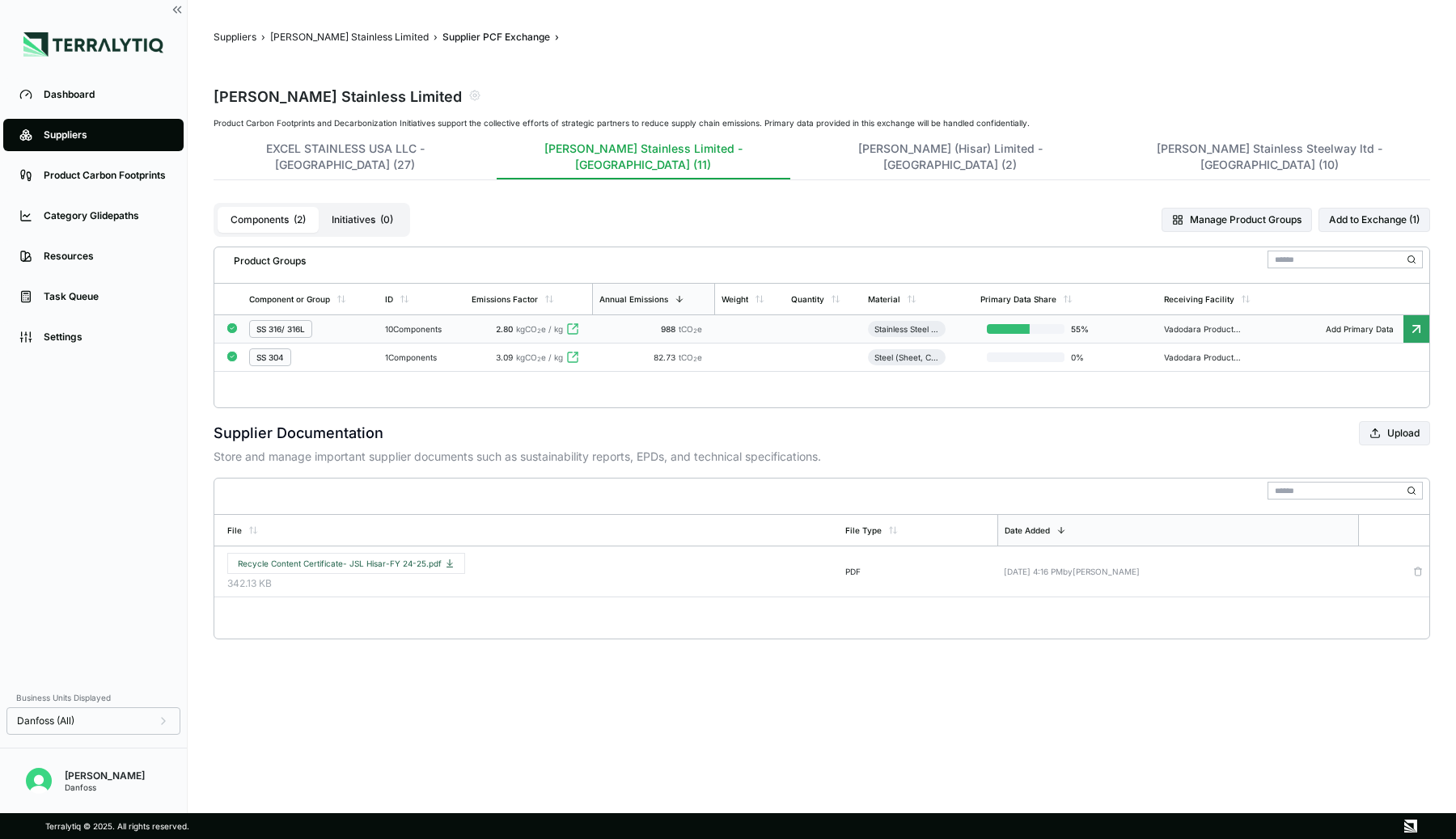
click at [326, 349] on div "SS 304" at bounding box center [310, 357] width 123 height 18
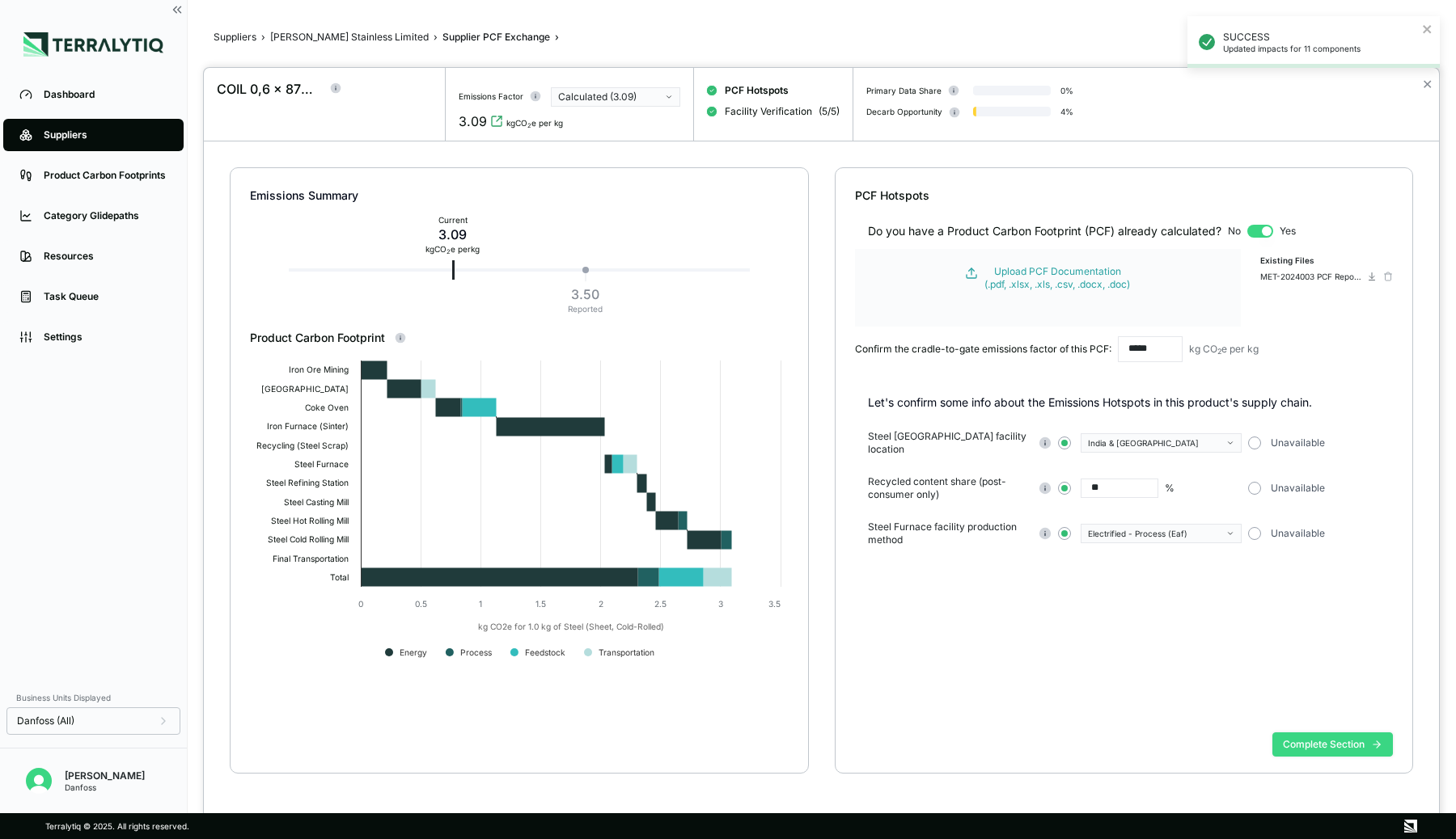
click at [1288, 739] on button "Complete Section" at bounding box center [1332, 745] width 121 height 25
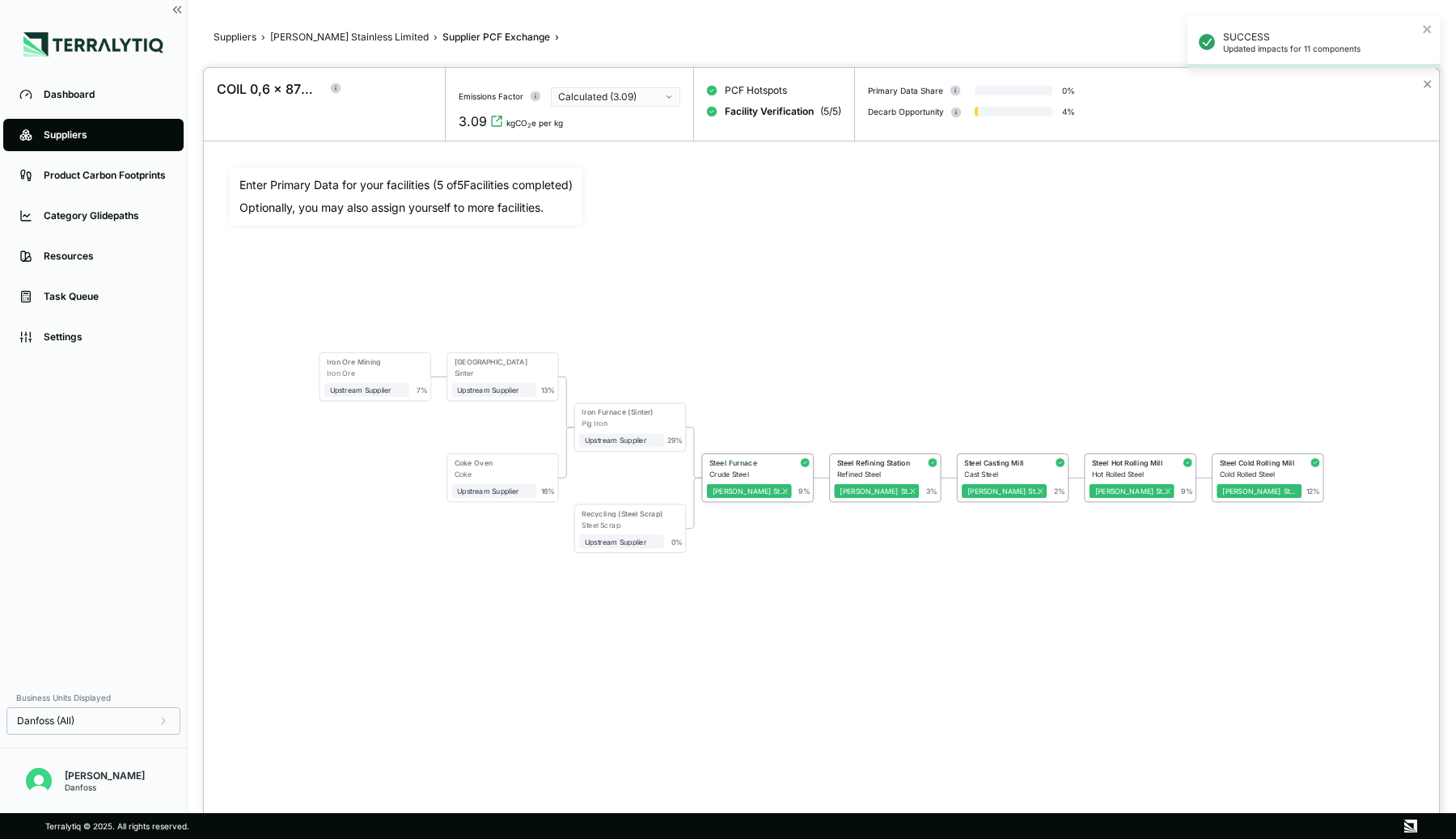
click at [736, 461] on div "Steel Furnace" at bounding box center [747, 463] width 77 height 9
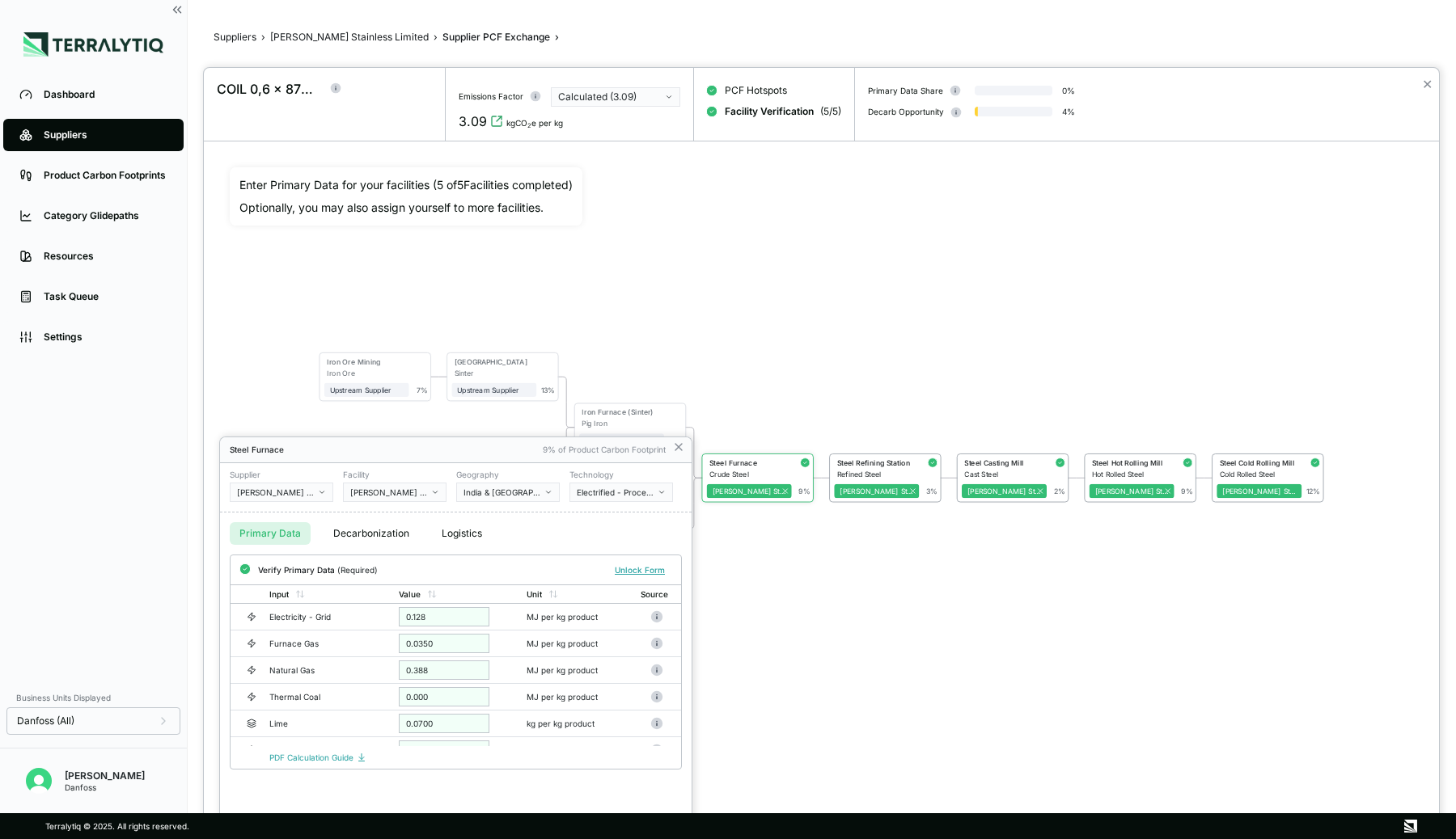
click at [764, 346] on div at bounding box center [821, 453] width 1236 height 772
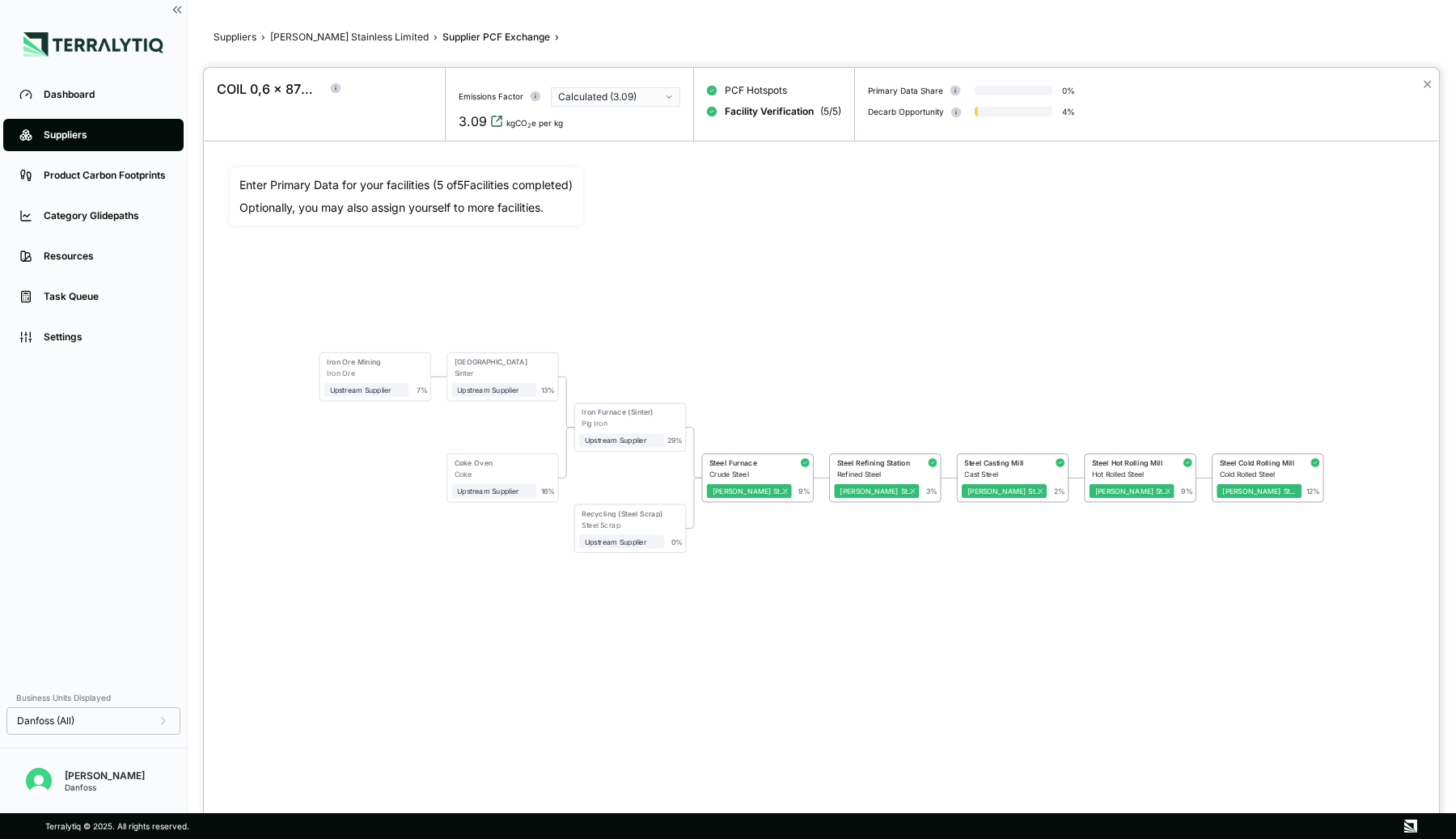
click at [491, 122] on icon "View audit trail" at bounding box center [497, 122] width 13 height 13
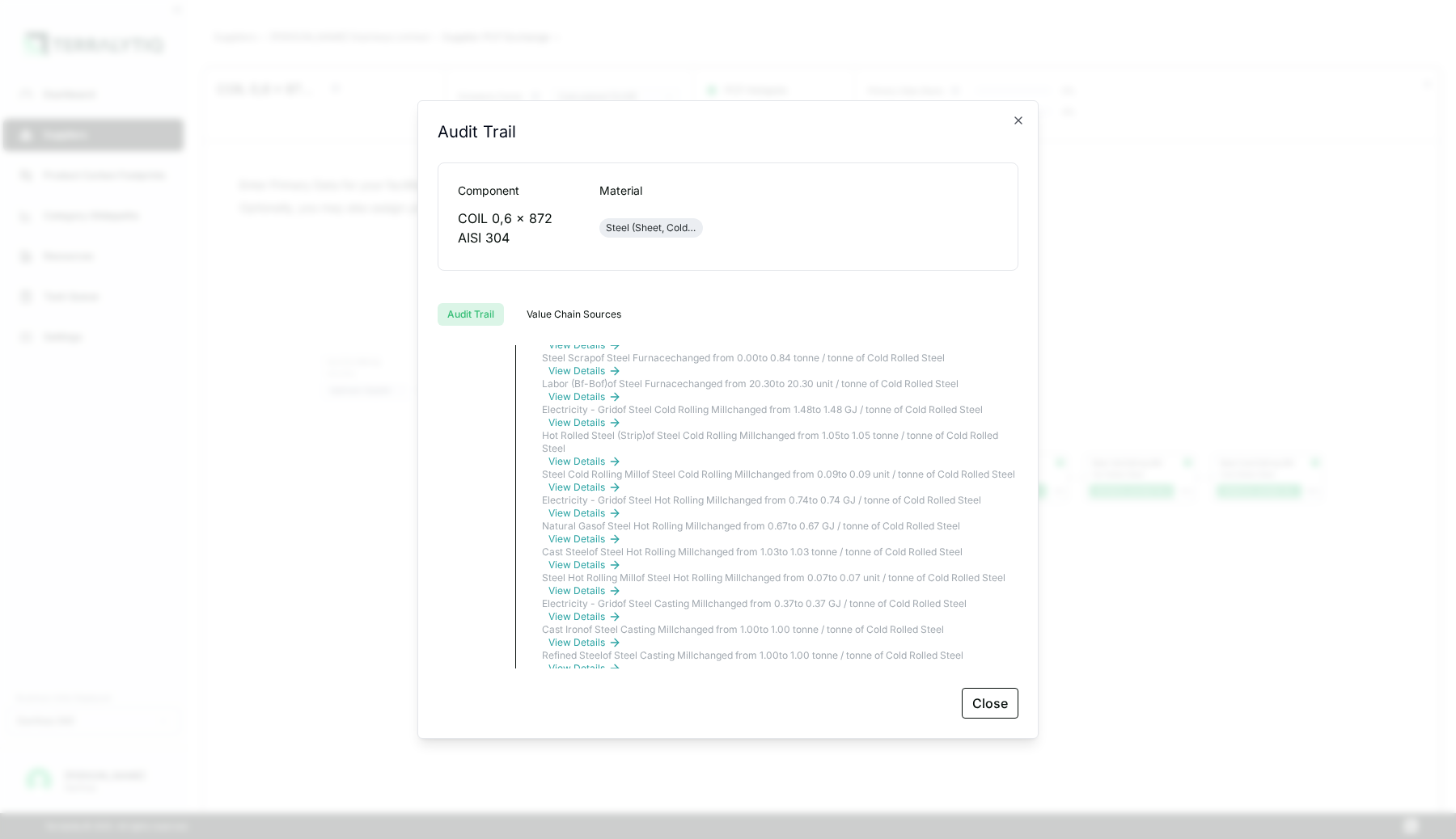
scroll to position [390, 0]
click at [1017, 120] on icon "button" at bounding box center [1018, 120] width 7 height 7
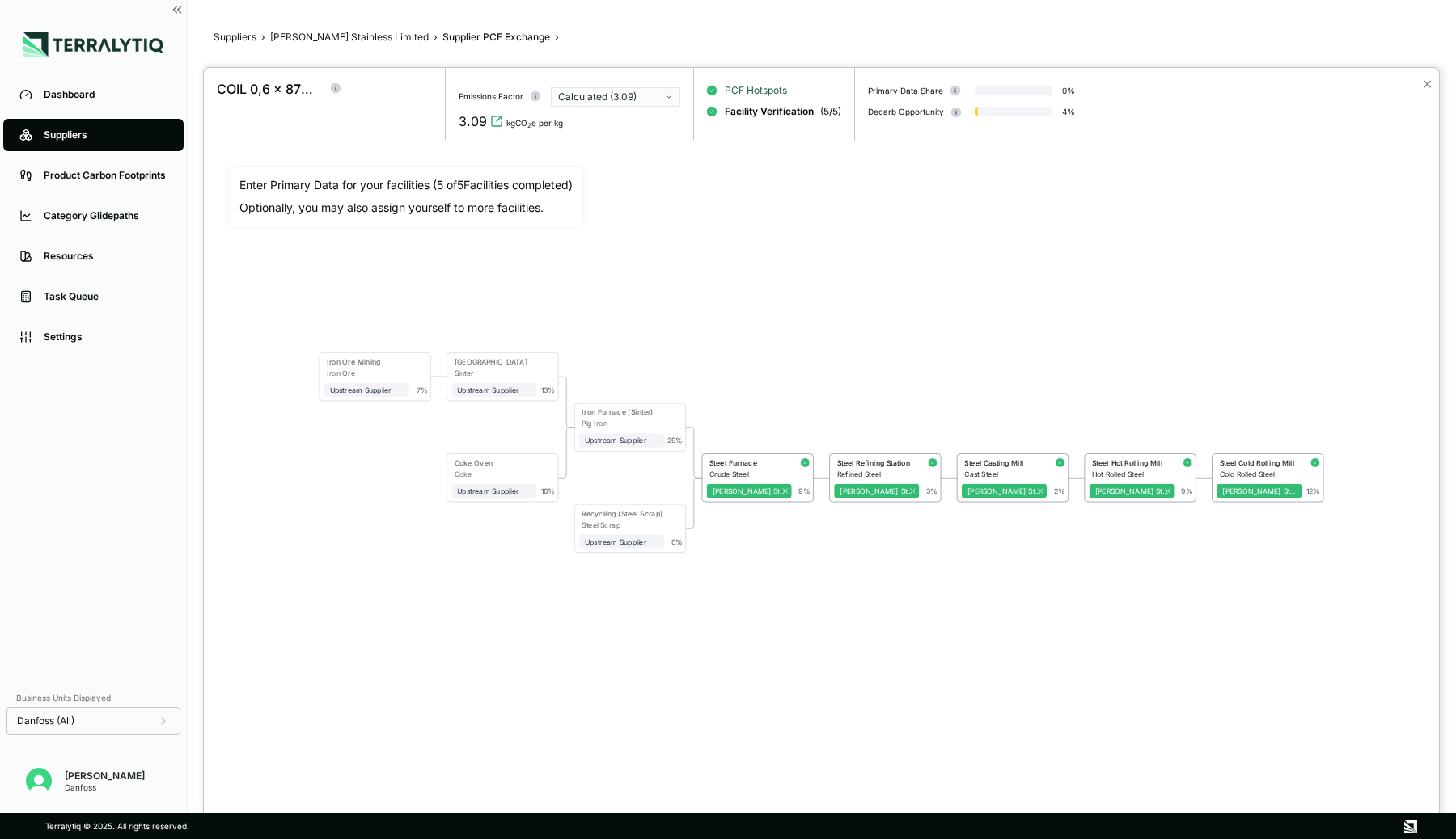
click at [742, 93] on span "PCF Hotspots" at bounding box center [757, 91] width 63 height 13
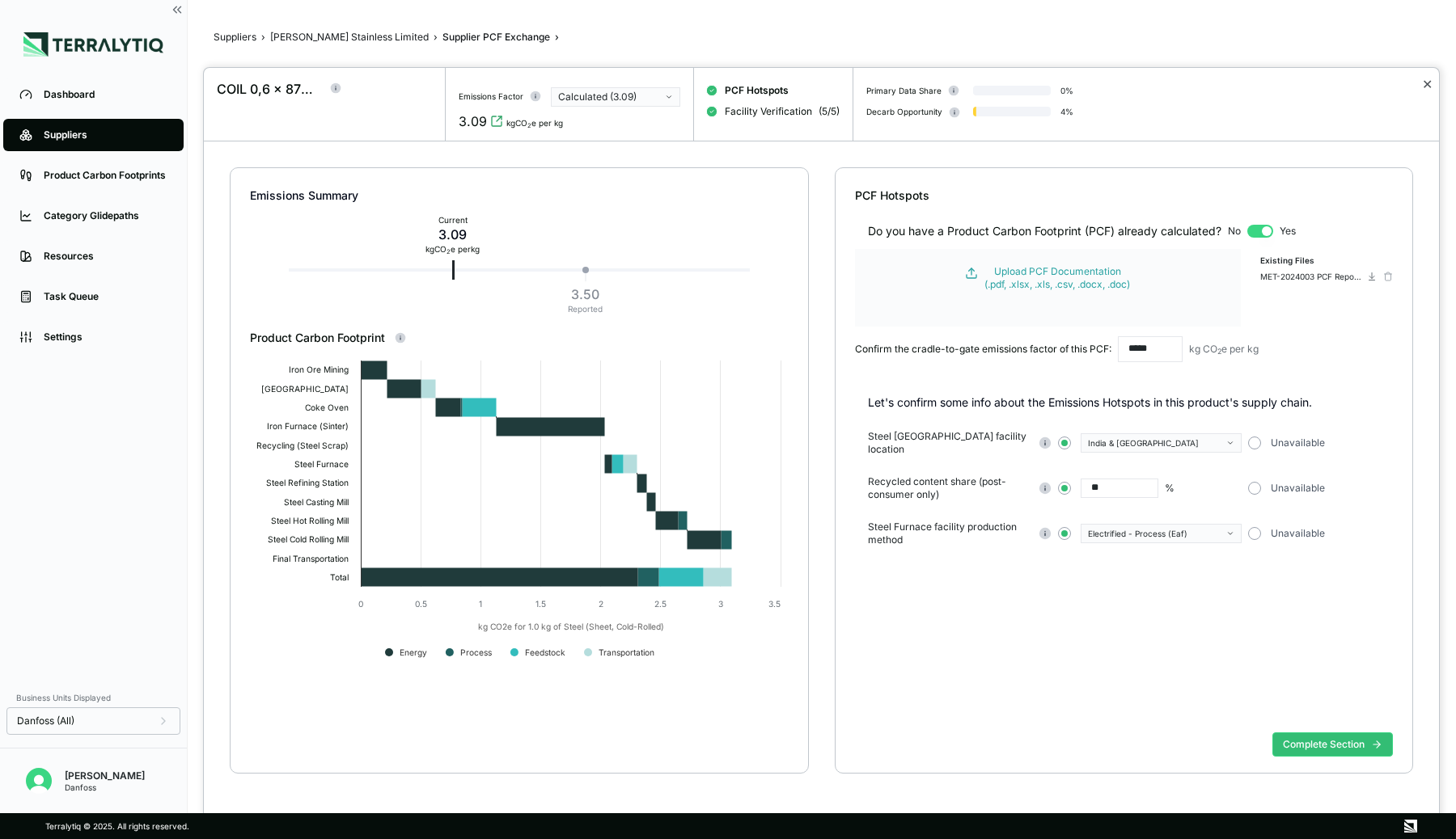
click at [1428, 86] on button "✕" at bounding box center [1427, 84] width 10 height 19
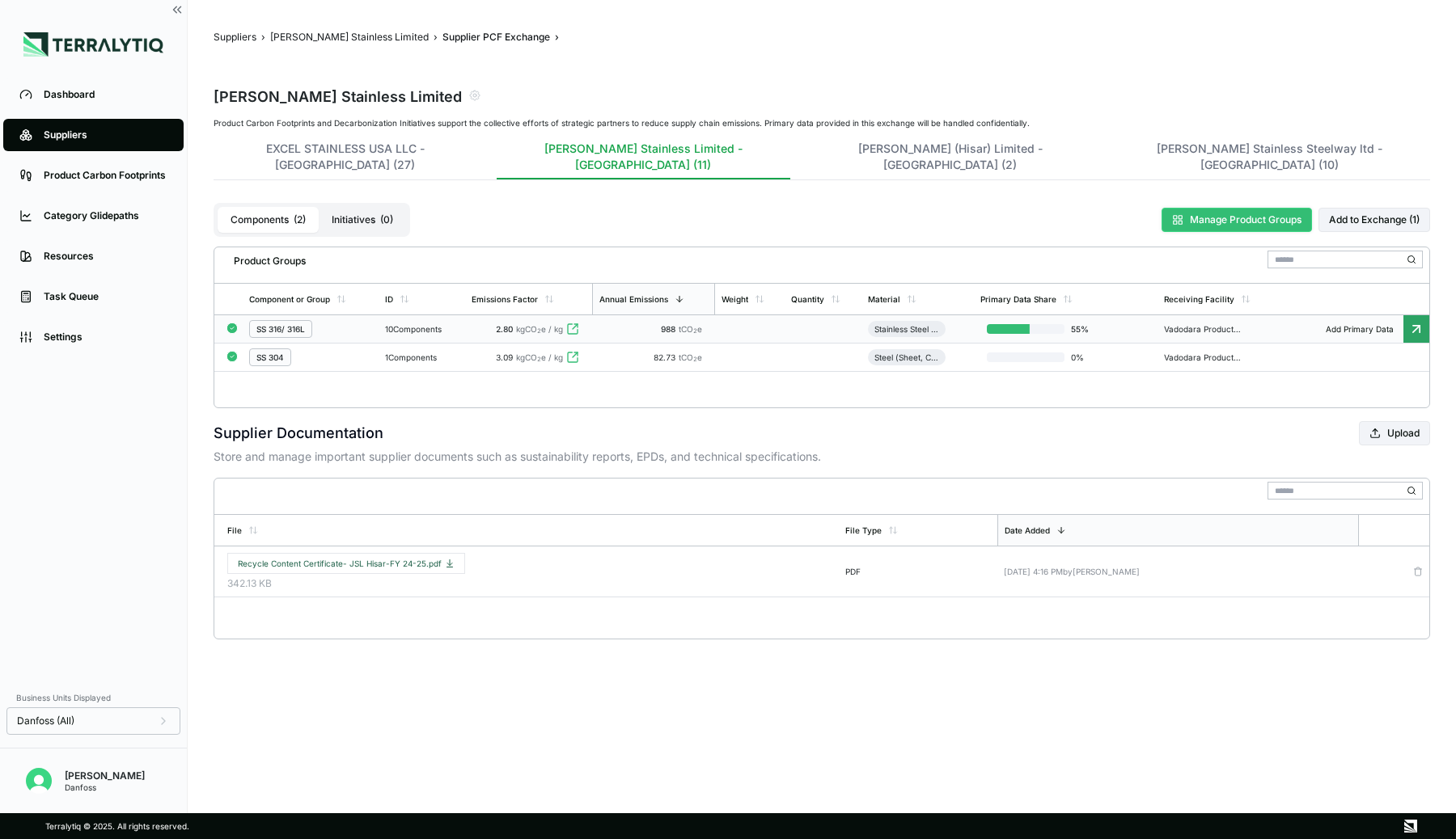
click at [1256, 209] on button "Manage Product Groups" at bounding box center [1236, 220] width 150 height 25
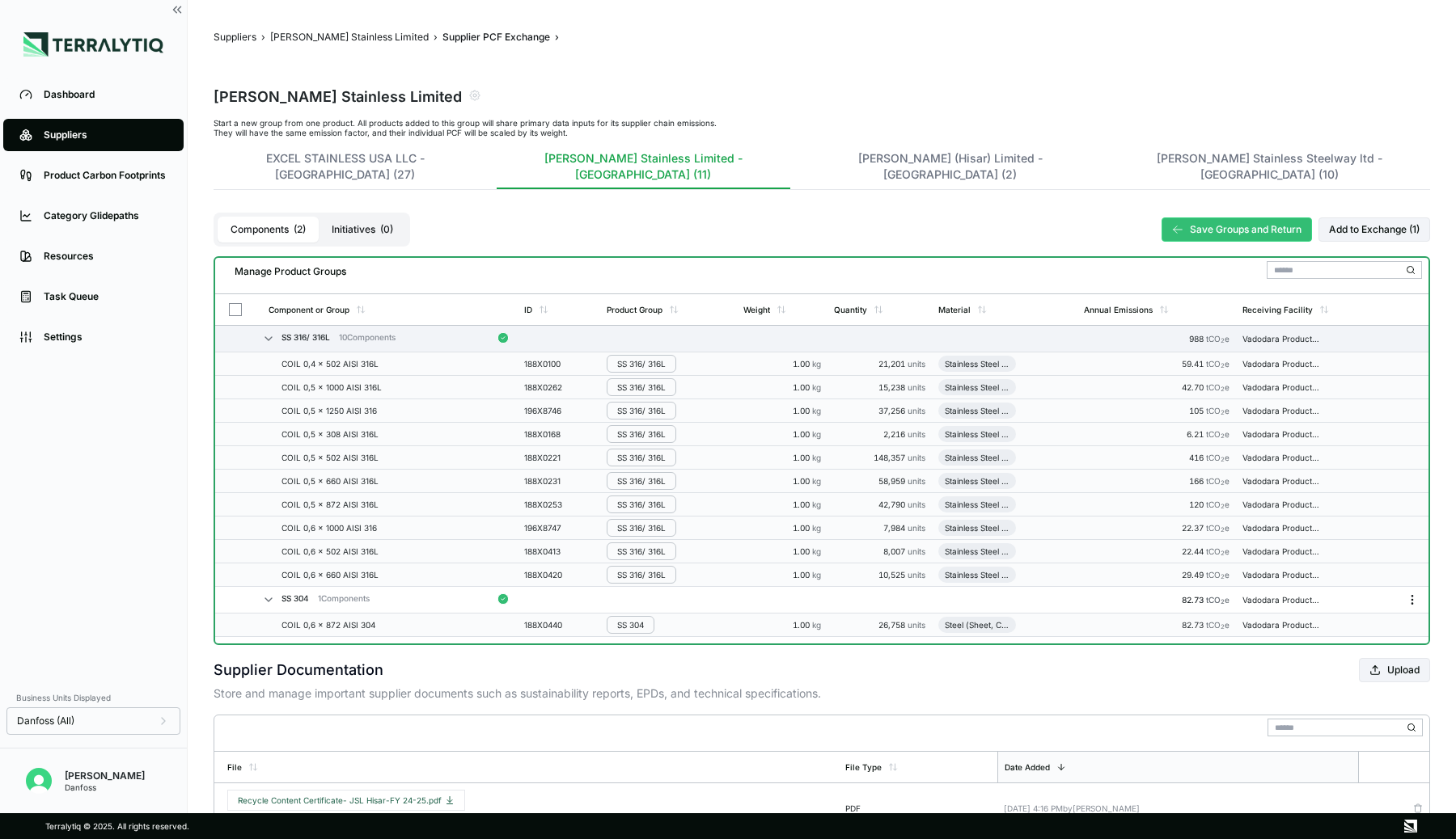
click at [1416, 594] on icon "Menu" at bounding box center [1412, 601] width 13 height 13
click at [1377, 611] on button "Edit Group Material" at bounding box center [1359, 615] width 154 height 27
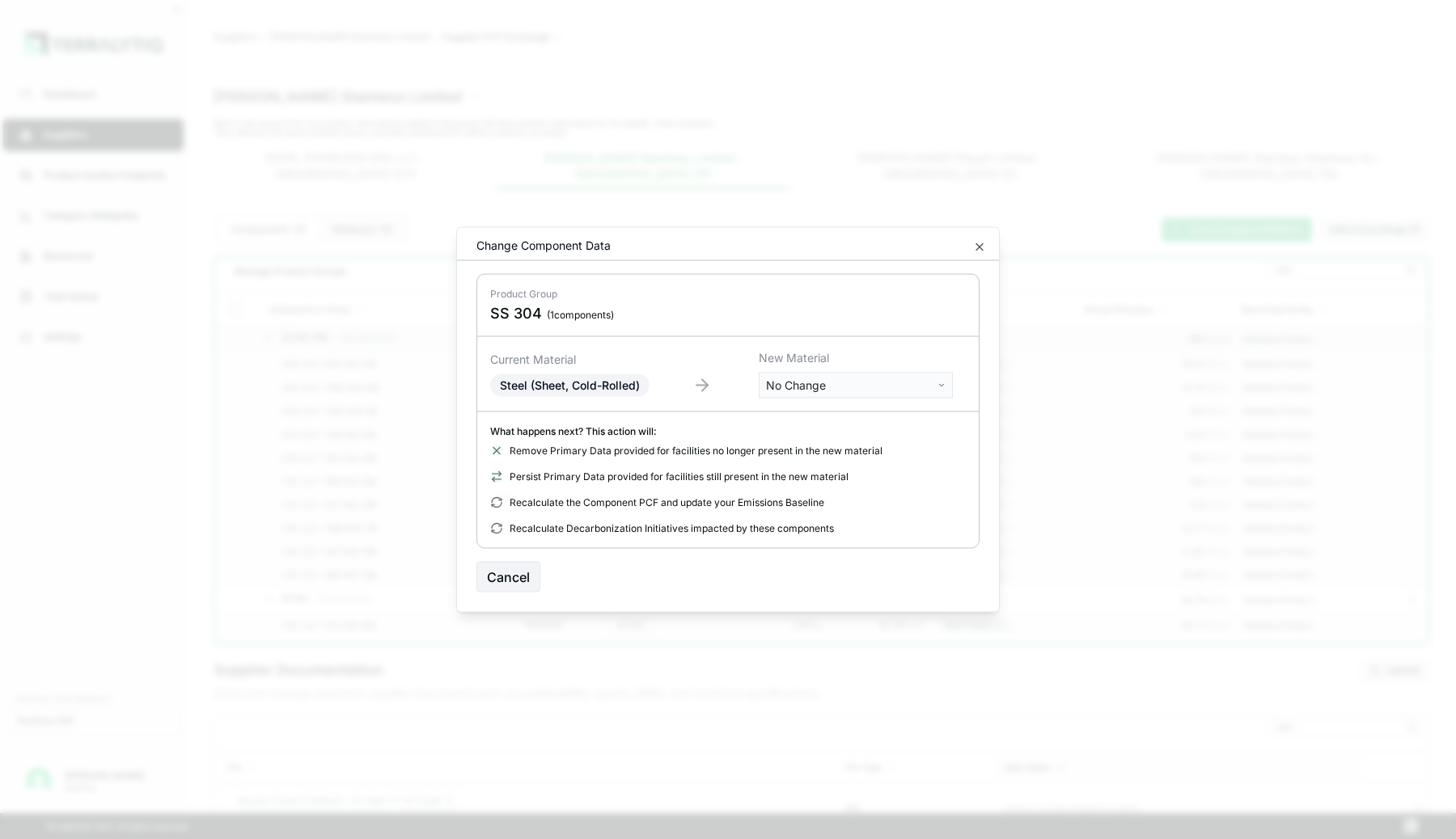
click at [812, 384] on body "Dashboard Suppliers Product Carbon Footprints Category Glidepaths Resources Tas…" at bounding box center [728, 419] width 1456 height 839
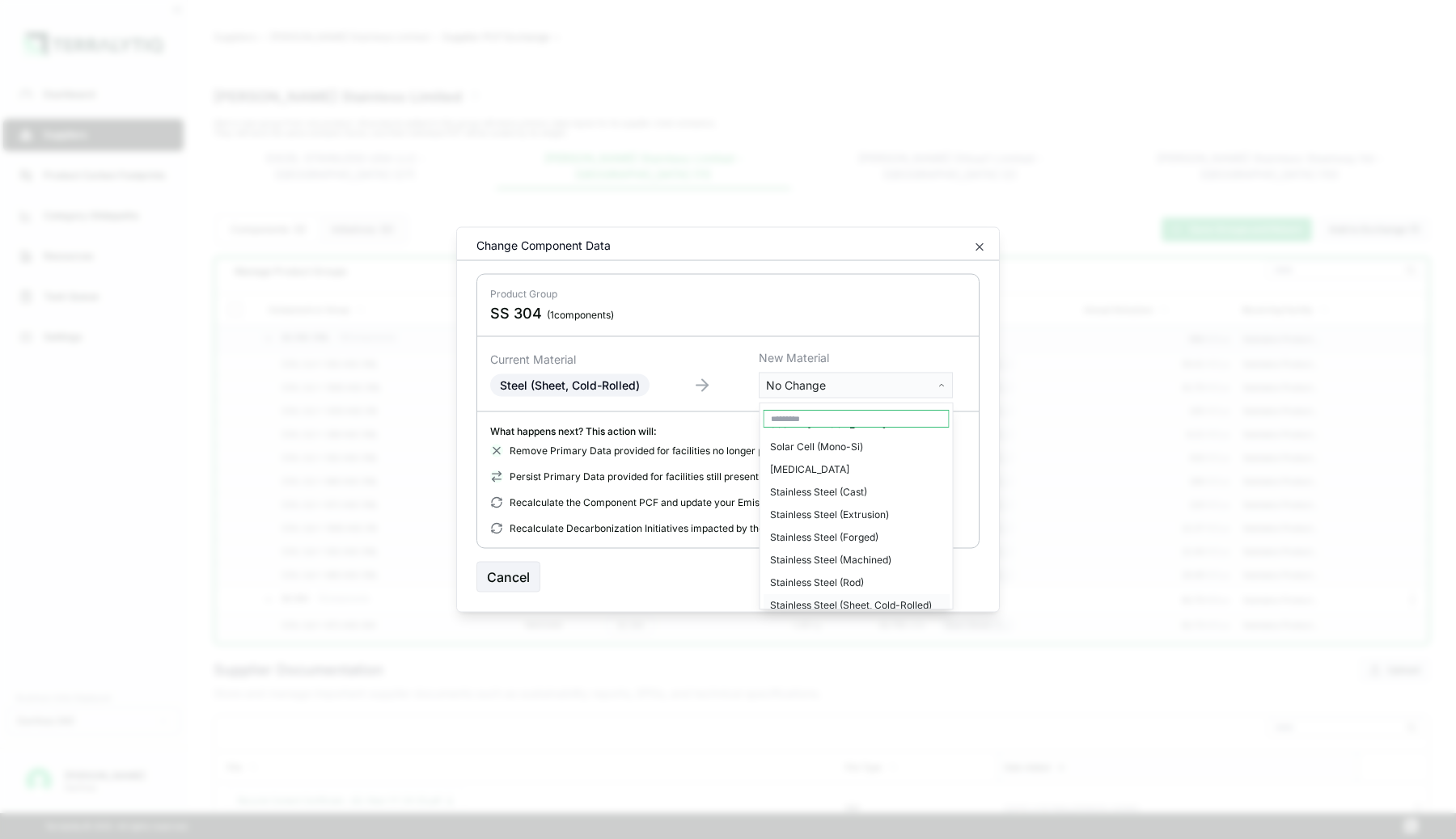
click at [825, 595] on div "Stainless Steel (Sheet, Cold-Rolled)" at bounding box center [856, 606] width 186 height 23
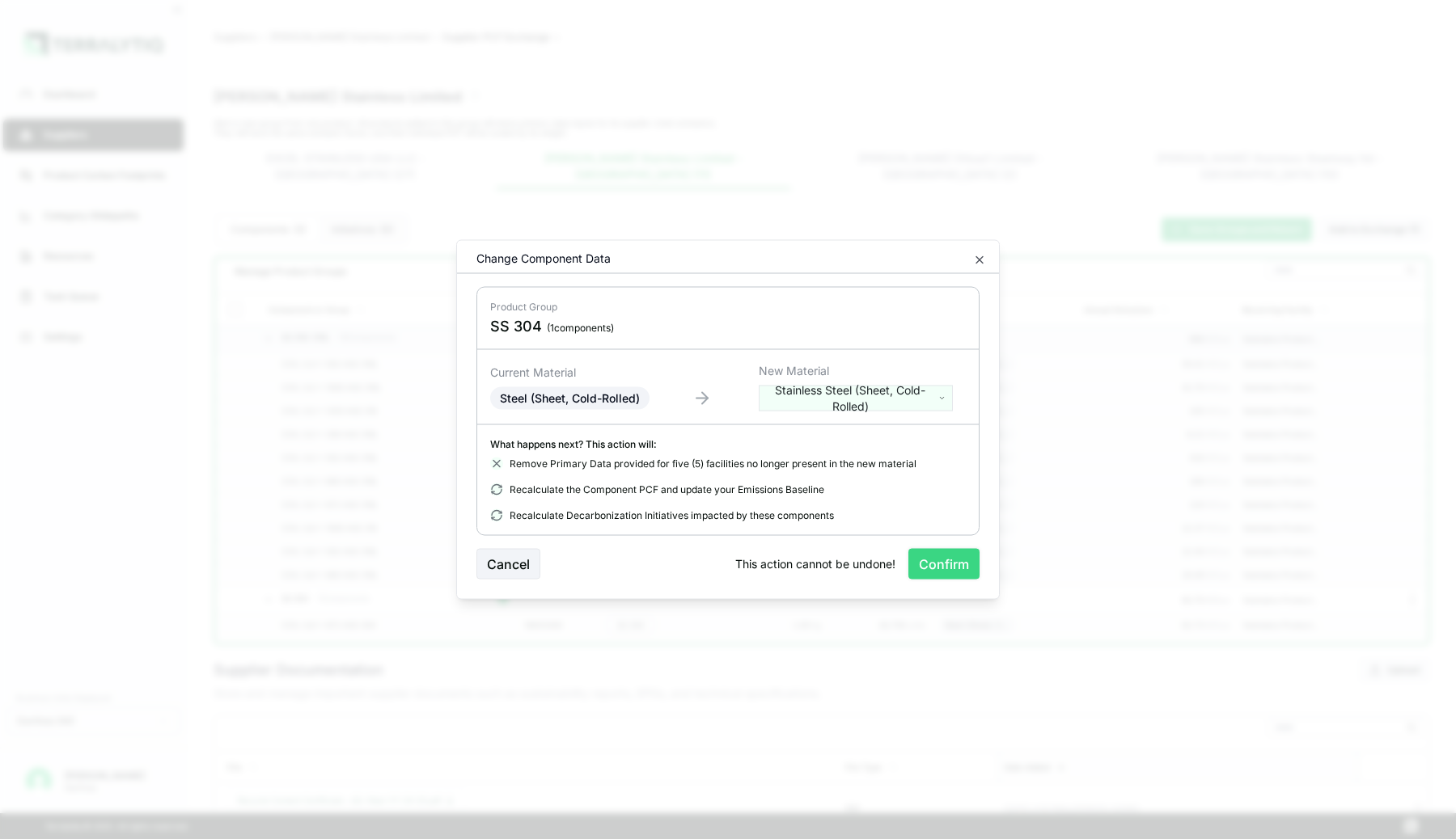
click at [929, 563] on button "Confirm" at bounding box center [944, 564] width 71 height 30
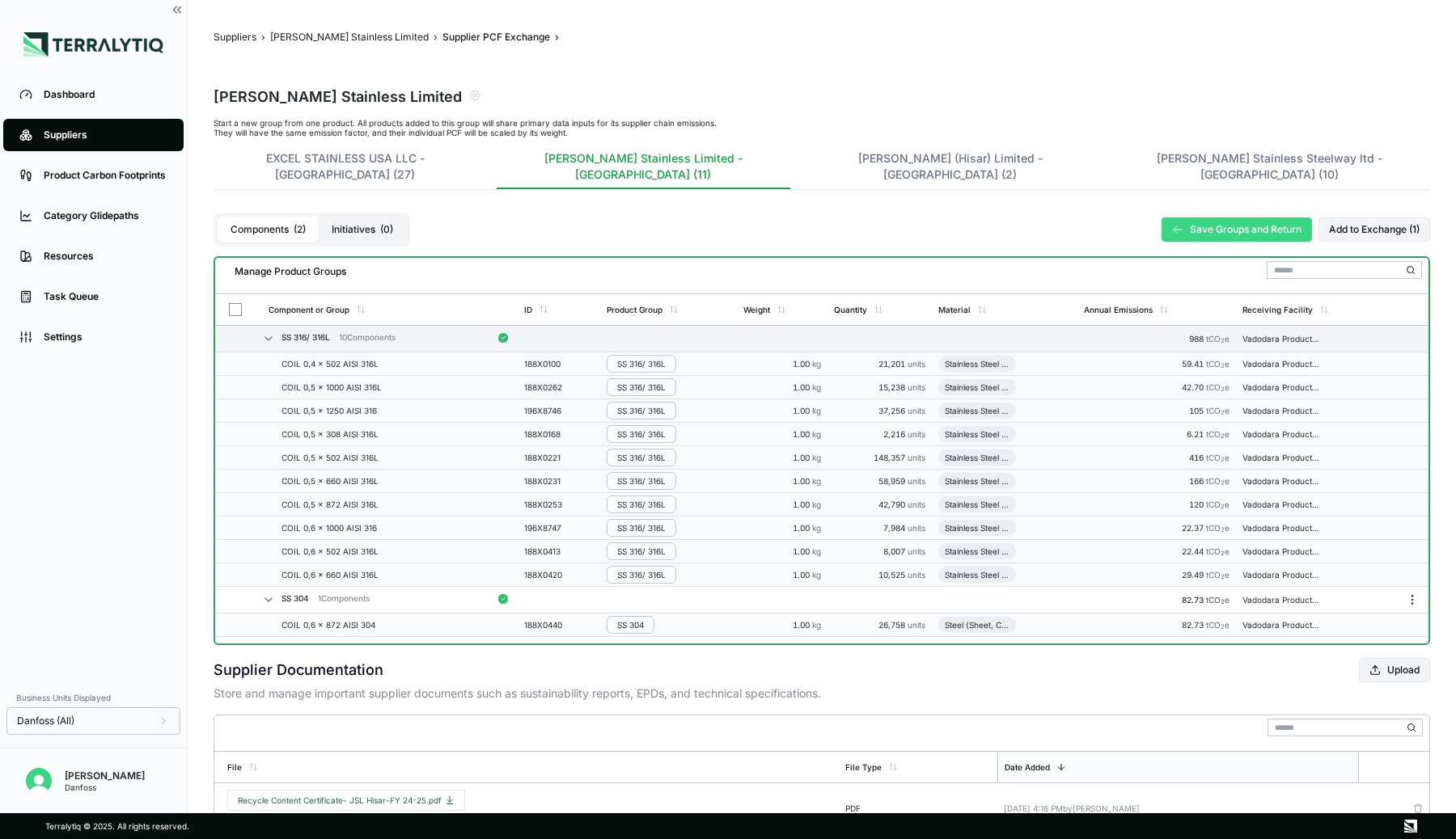
click at [1179, 224] on icon at bounding box center [1178, 230] width 11 height 11
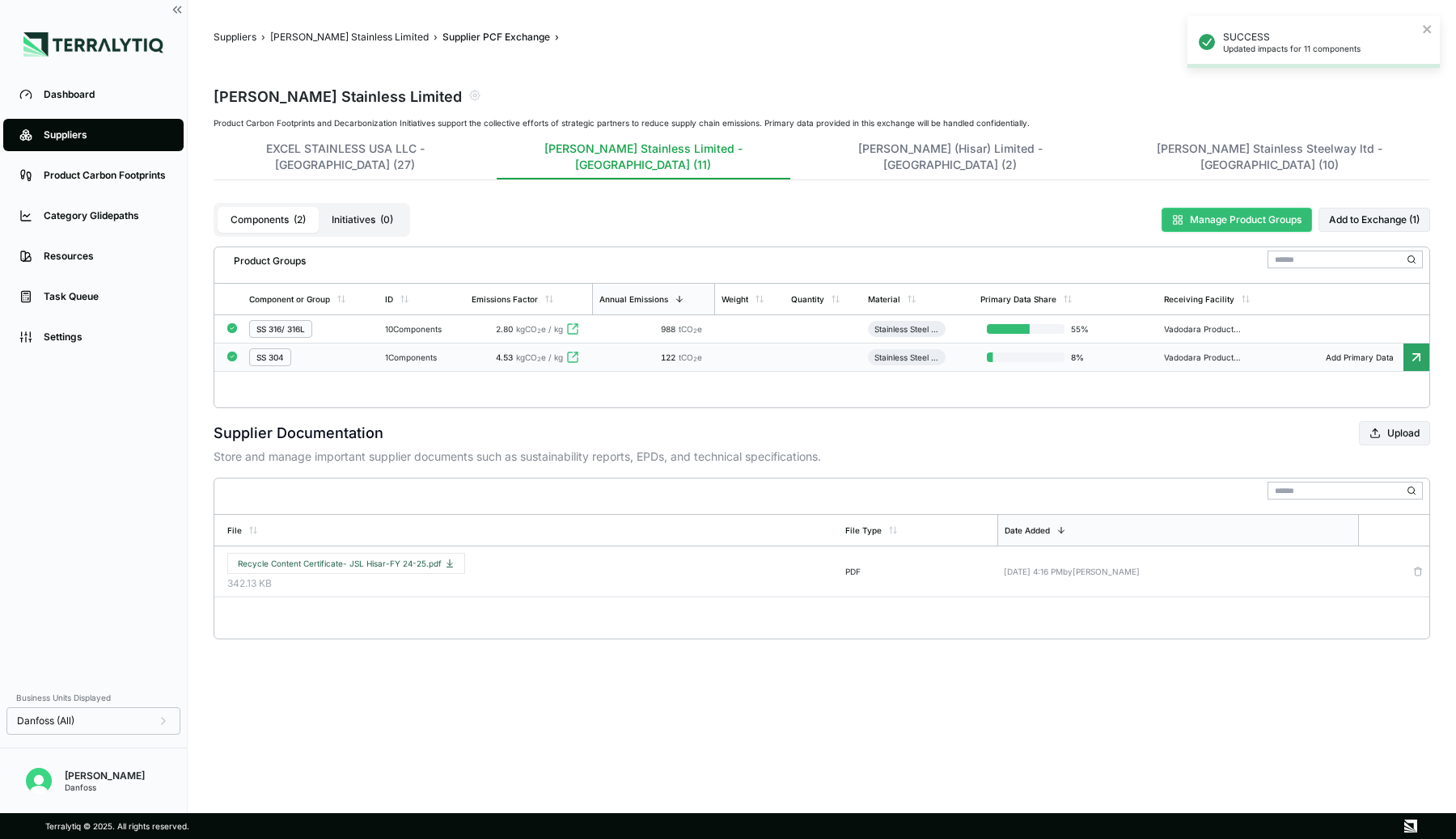
click at [784, 344] on td at bounding box center [749, 358] width 68 height 29
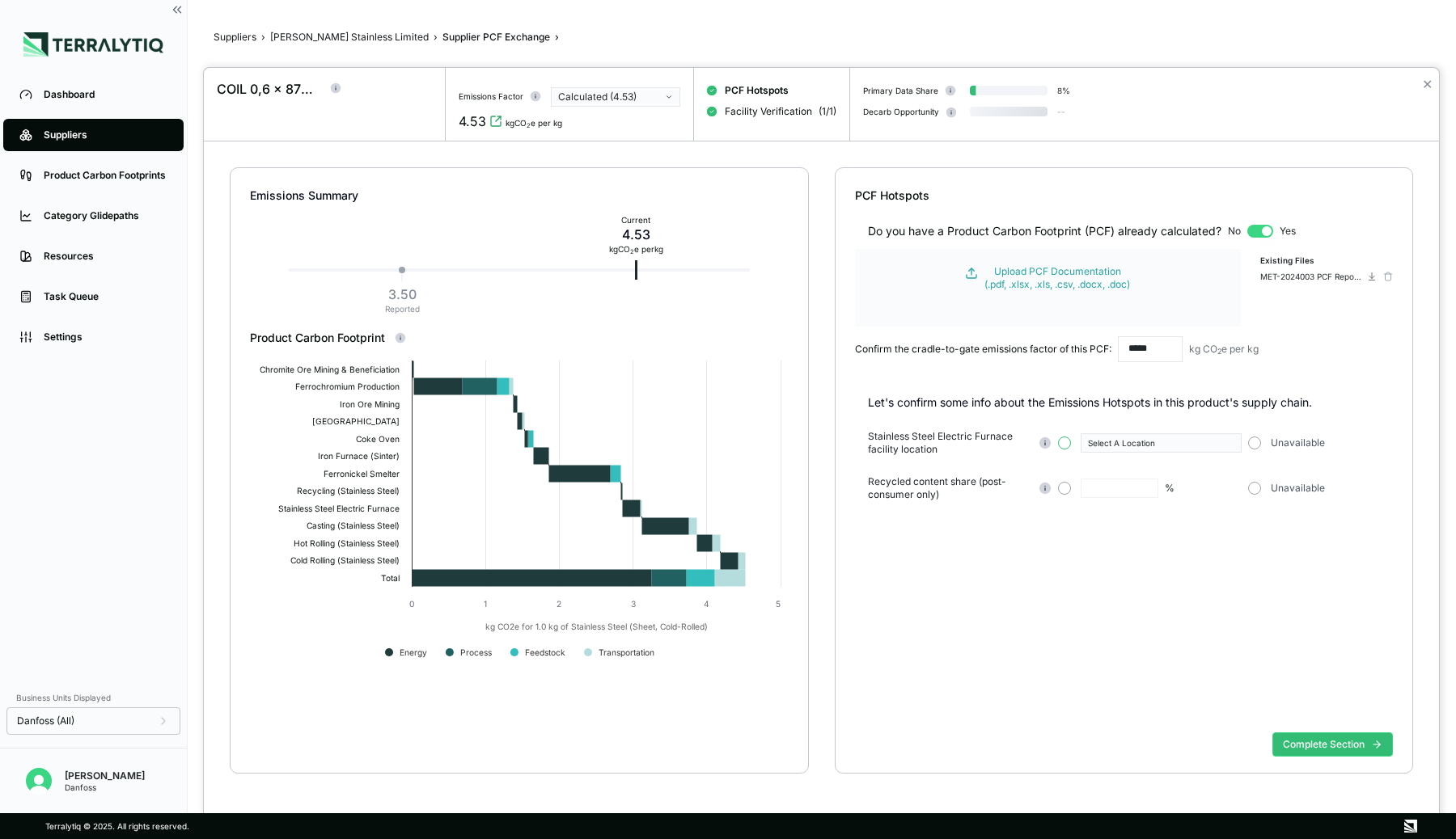
click at [1063, 437] on button "button" at bounding box center [1064, 444] width 13 height 13
click at [1107, 444] on div "Select A Location" at bounding box center [1156, 443] width 135 height 10
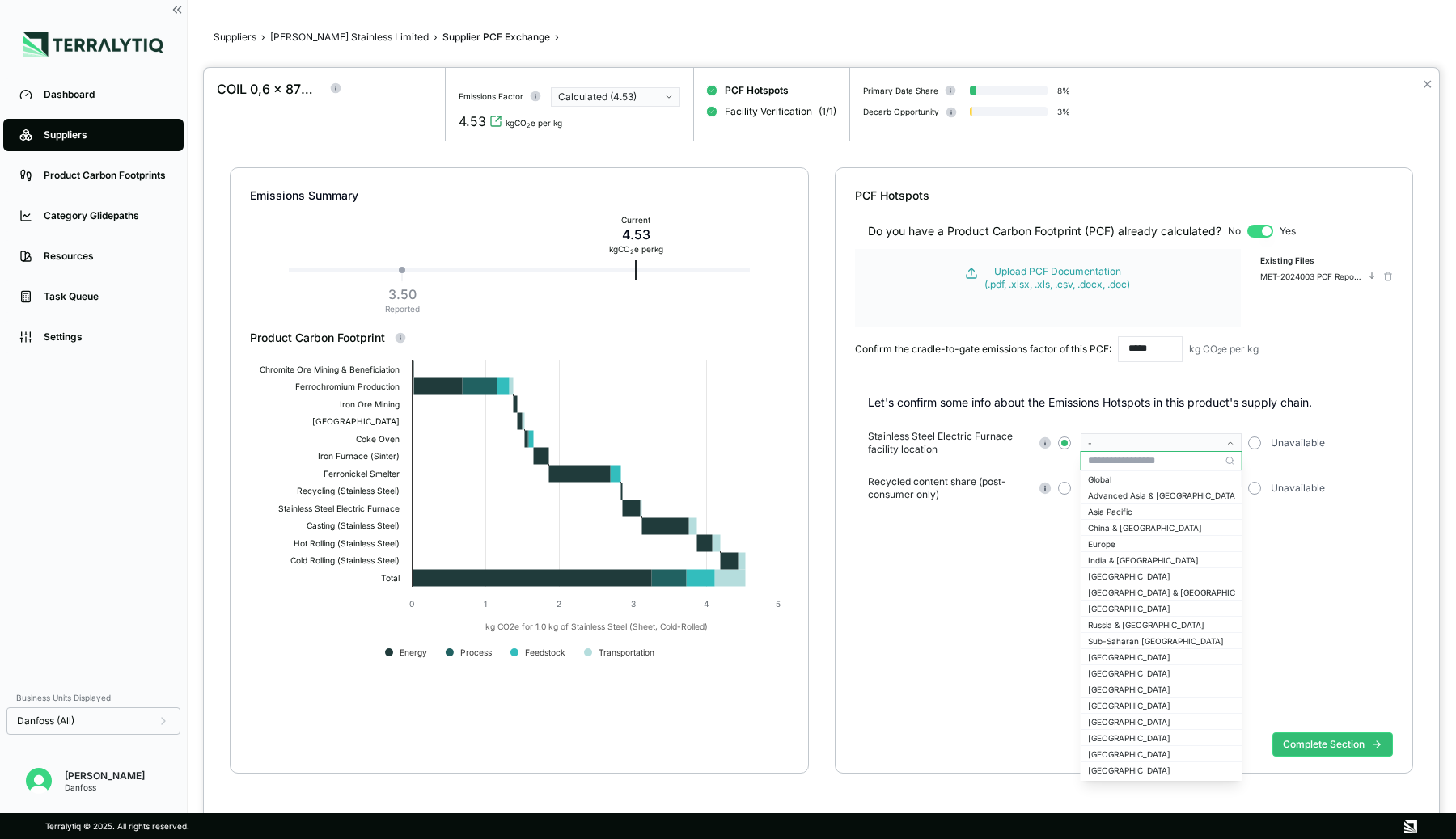
click at [1102, 459] on input "text" at bounding box center [1161, 461] width 161 height 19
type input "***"
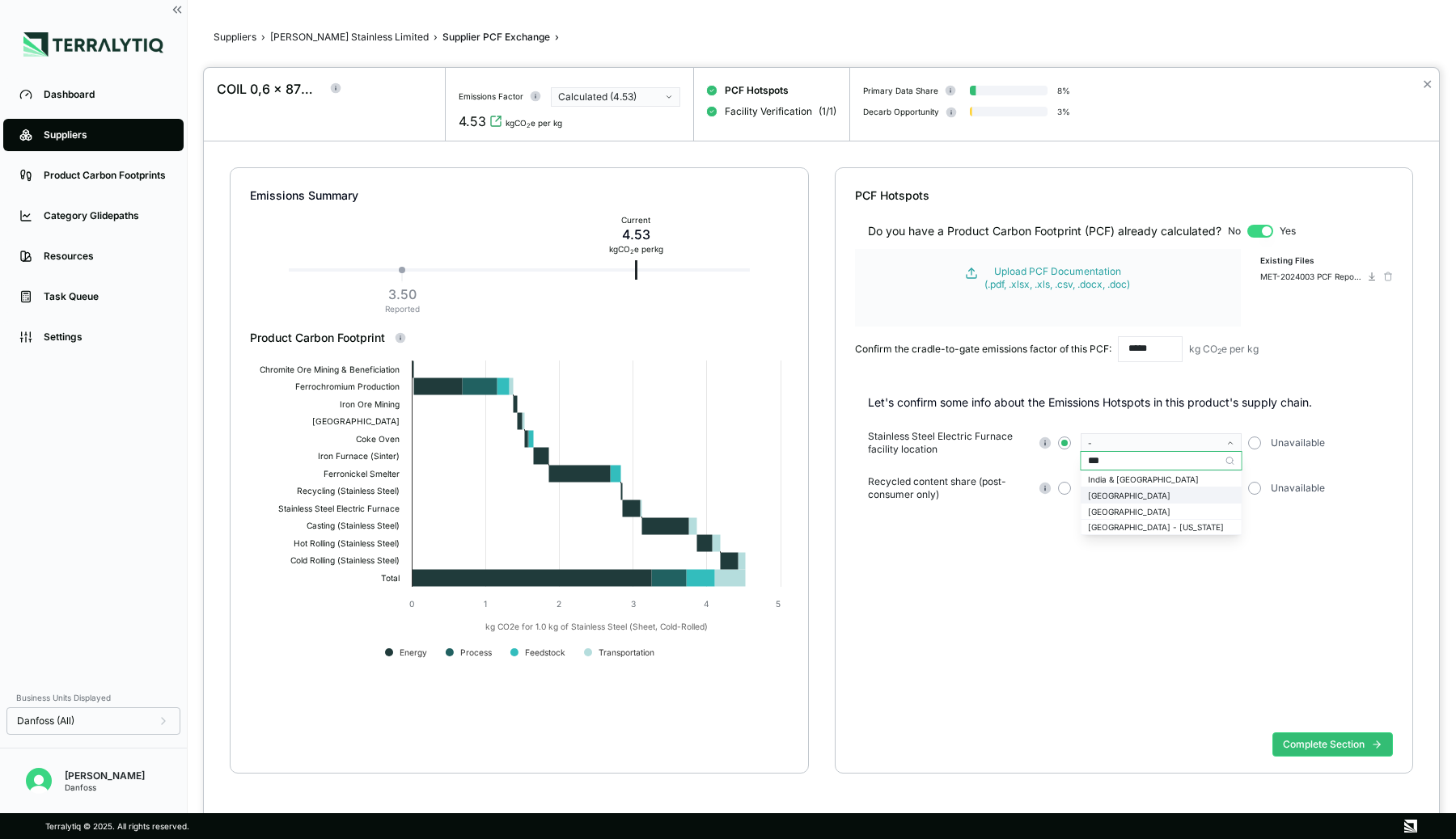
click at [1093, 491] on div "India" at bounding box center [1161, 496] width 147 height 10
click at [1063, 488] on button "button" at bounding box center [1064, 488] width 13 height 13
click at [1110, 486] on input "text" at bounding box center [1120, 488] width 78 height 19
type input "**"
click at [1090, 548] on div "Do you have a Product Carbon Footprint (PCF) already calculated? No Yes Upload …" at bounding box center [1124, 465] width 539 height 523
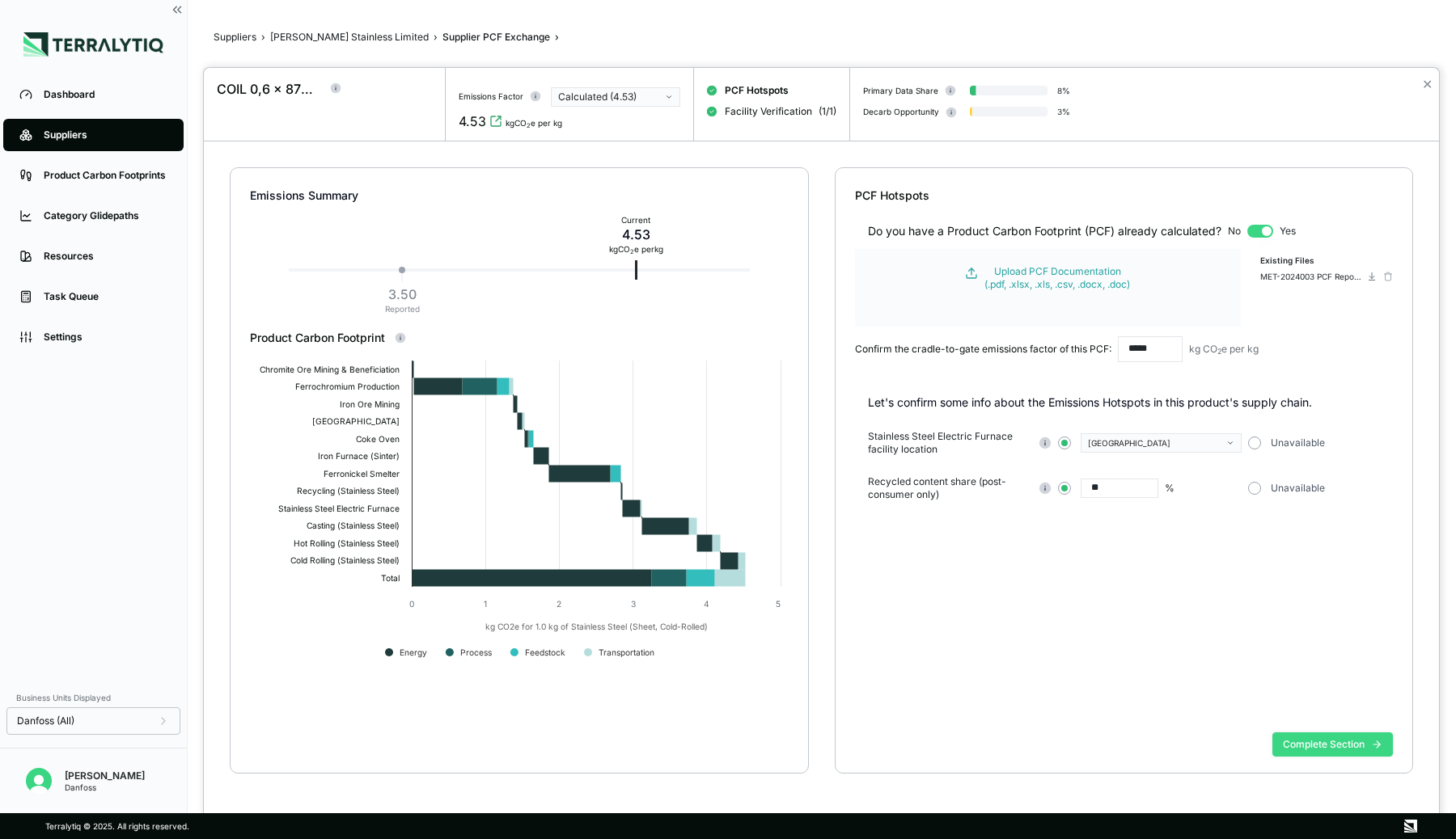
click at [1312, 746] on button "Complete Section" at bounding box center [1332, 745] width 121 height 25
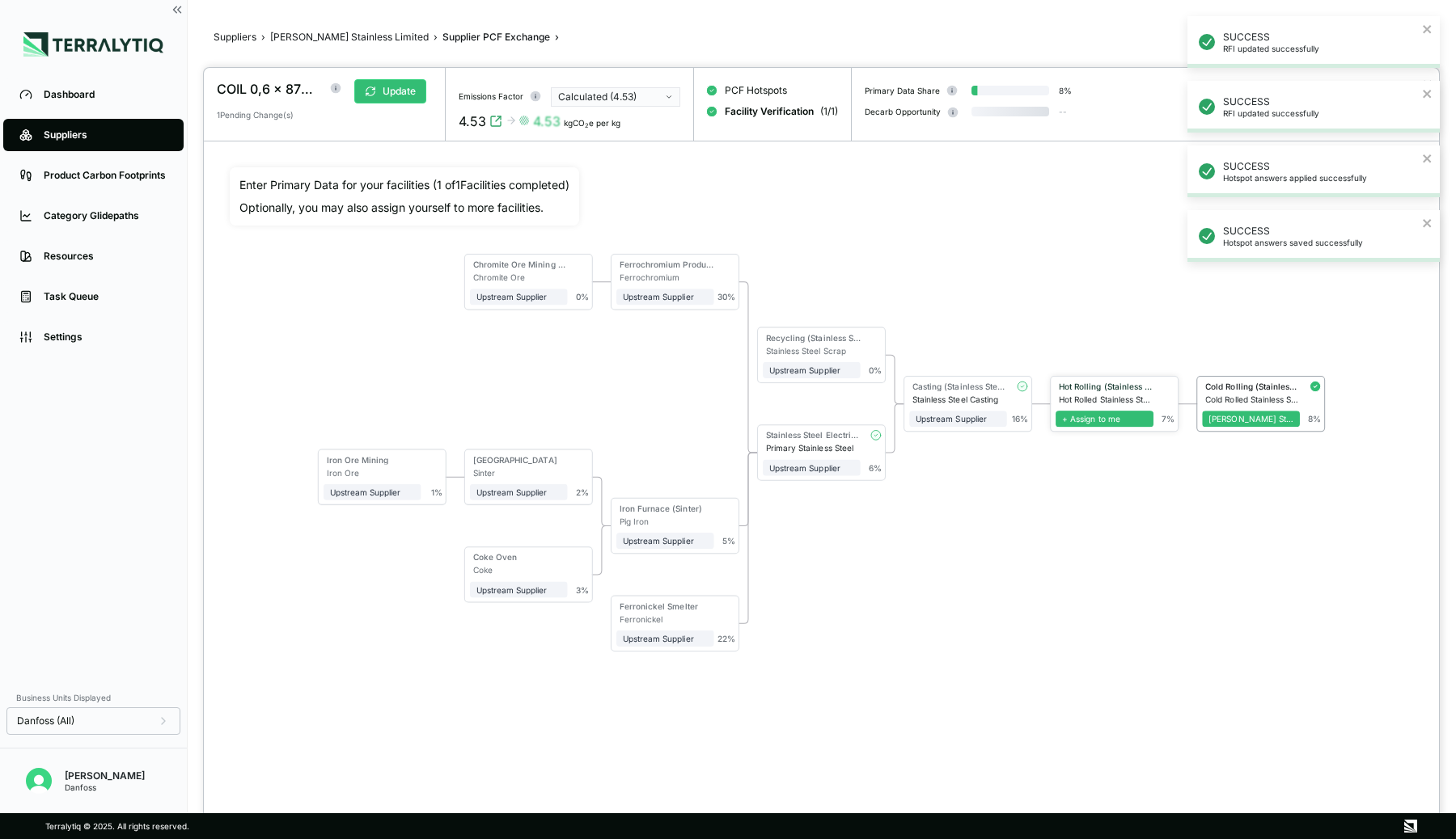
click at [1118, 422] on span "+ Assign to me" at bounding box center [1104, 418] width 98 height 16
click at [946, 416] on span "+ Assign to me" at bounding box center [958, 418] width 98 height 16
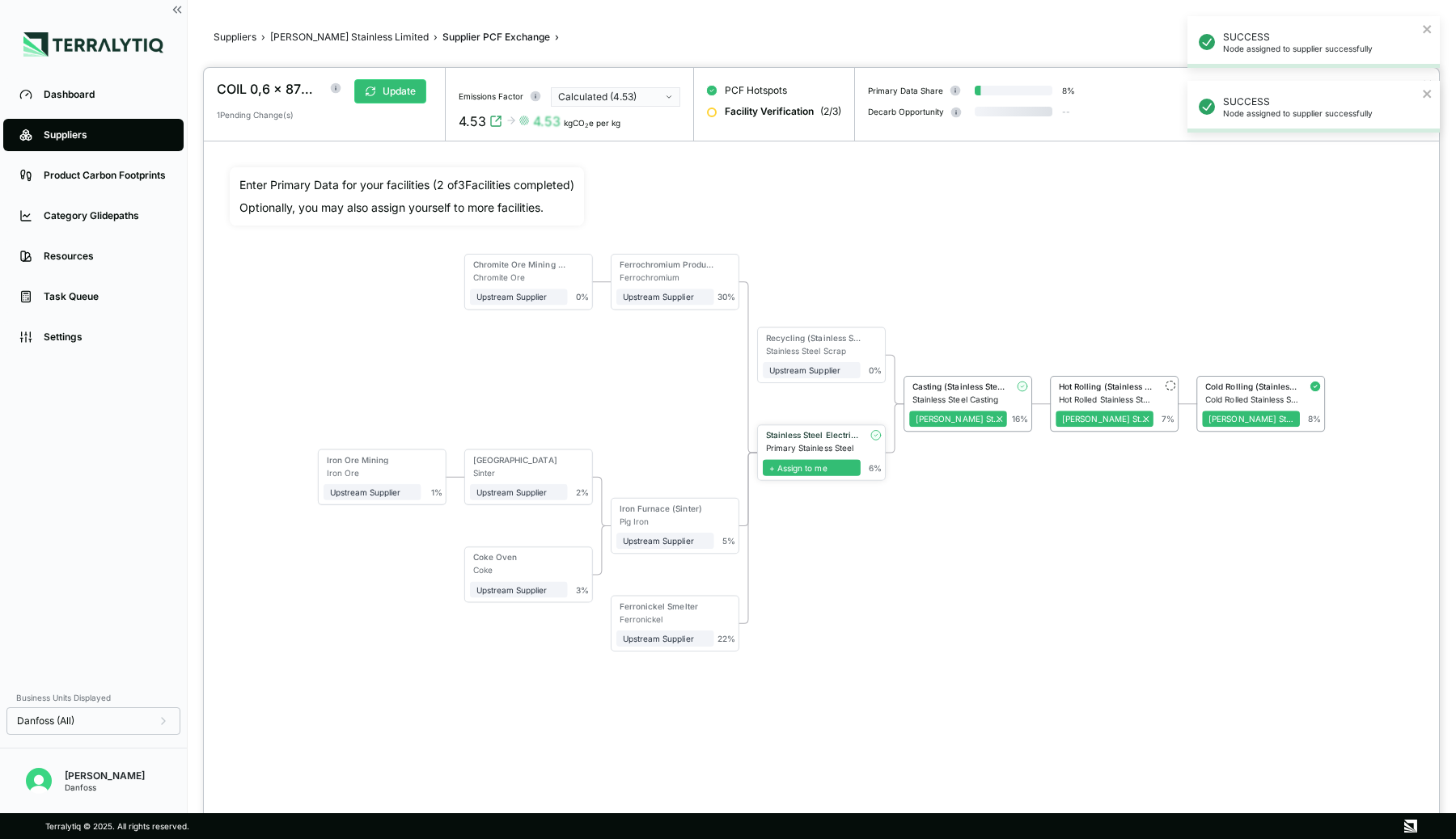
click at [824, 465] on span "+ Assign to me" at bounding box center [812, 467] width 98 height 16
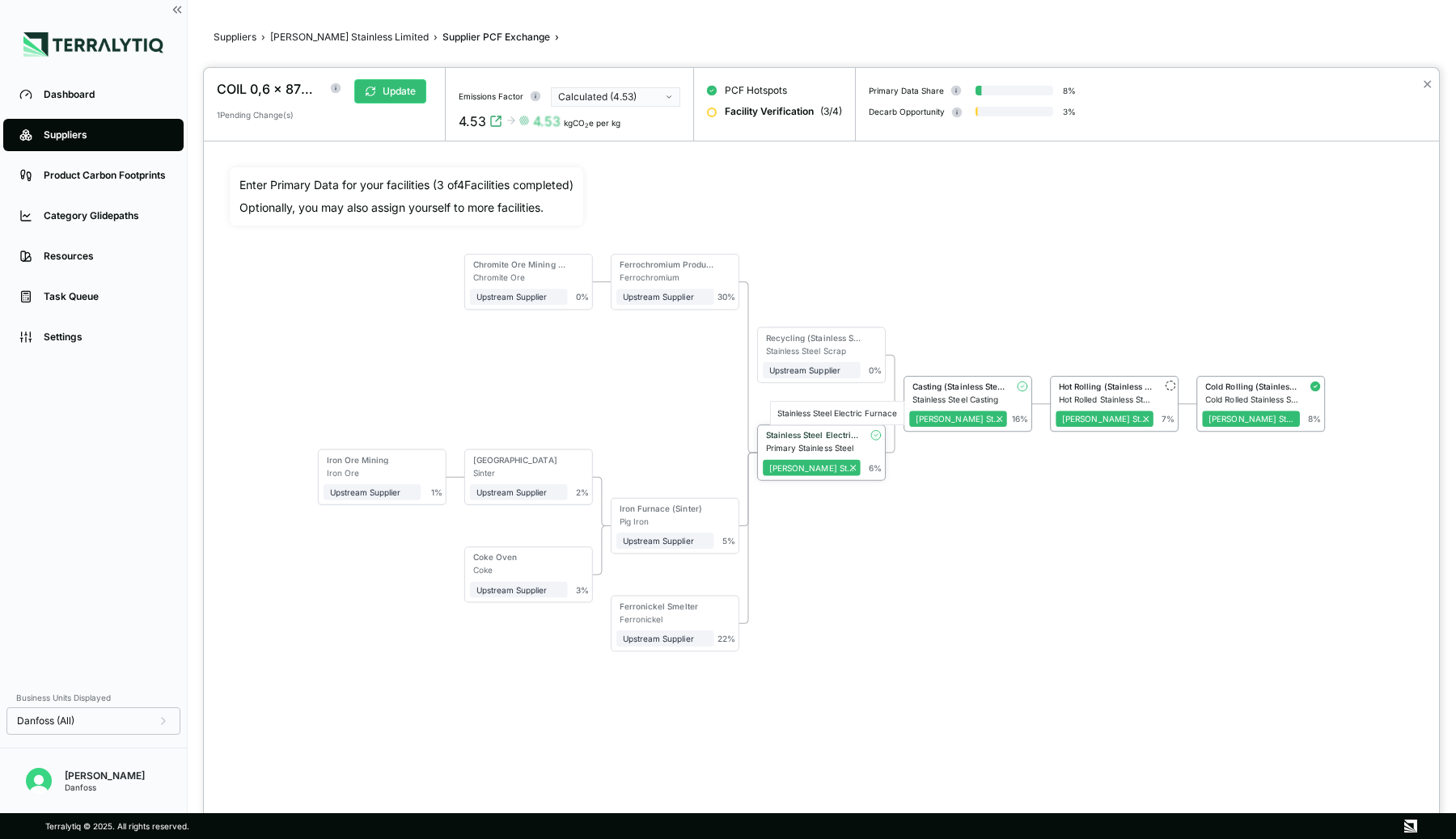
click at [804, 435] on div "Stainless Steel Electric Furnace" at bounding box center [814, 435] width 95 height 10
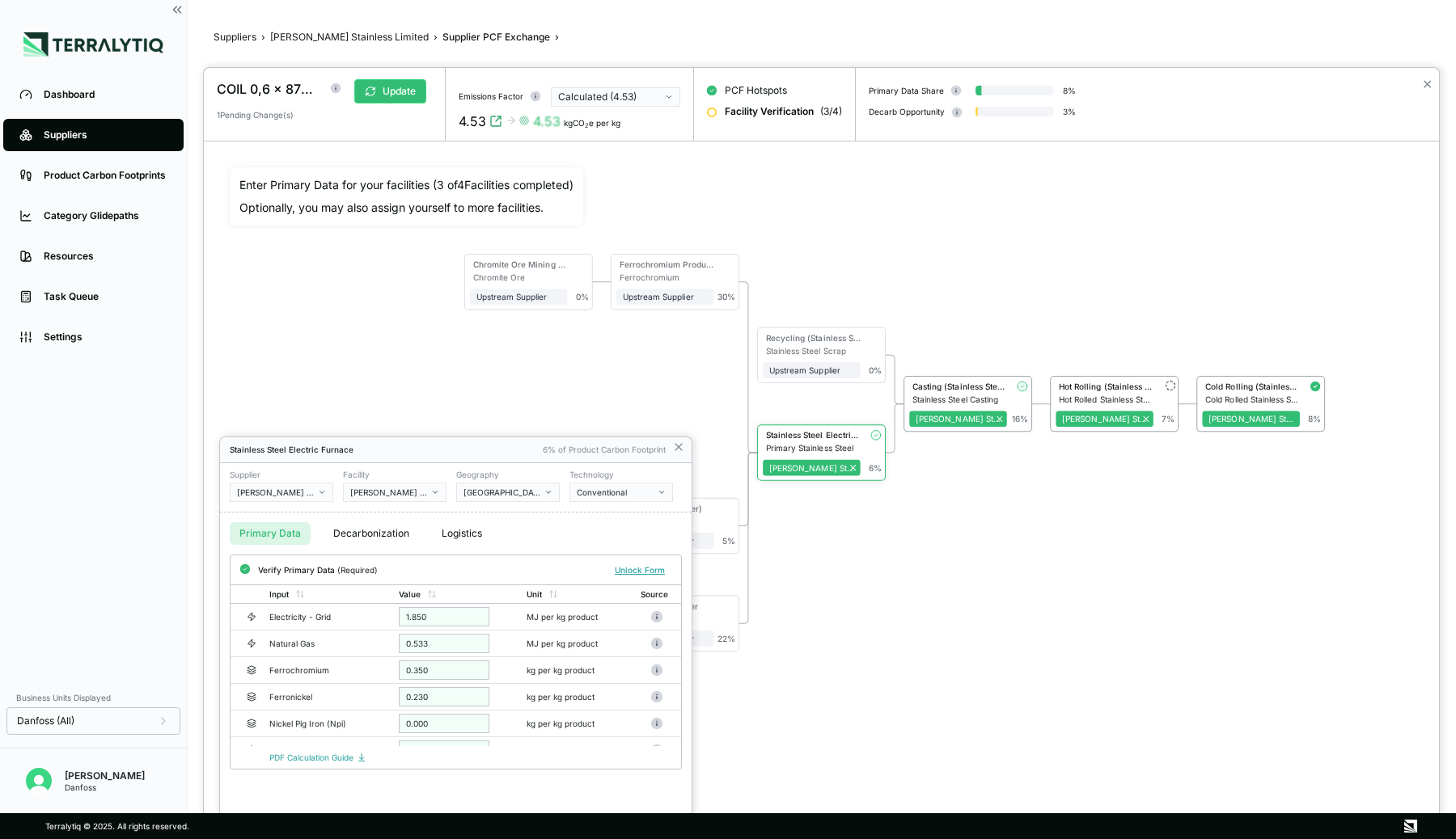
click at [368, 529] on button "Decarbonization" at bounding box center [371, 534] width 95 height 23
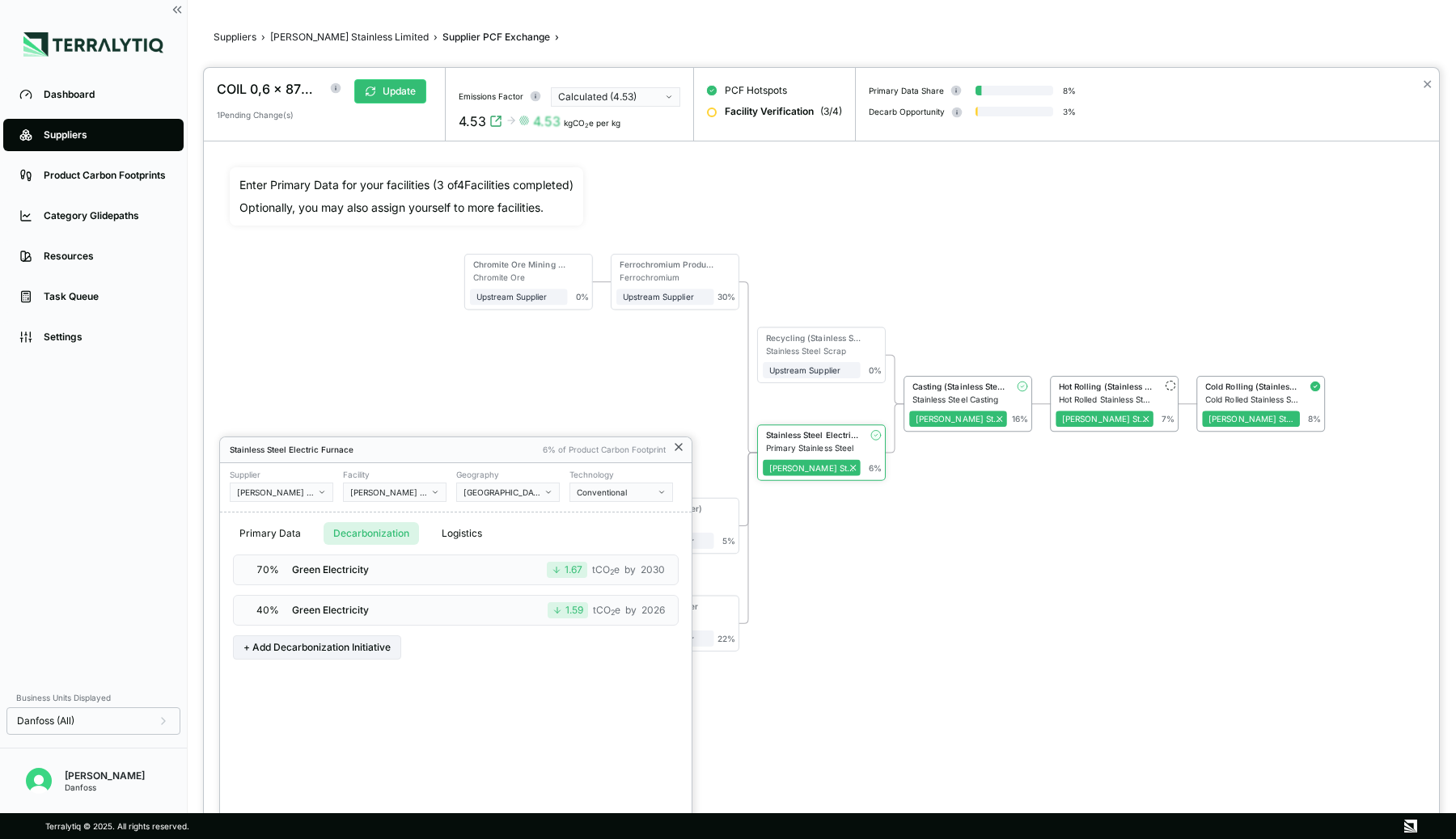
click at [680, 446] on icon at bounding box center [679, 447] width 7 height 7
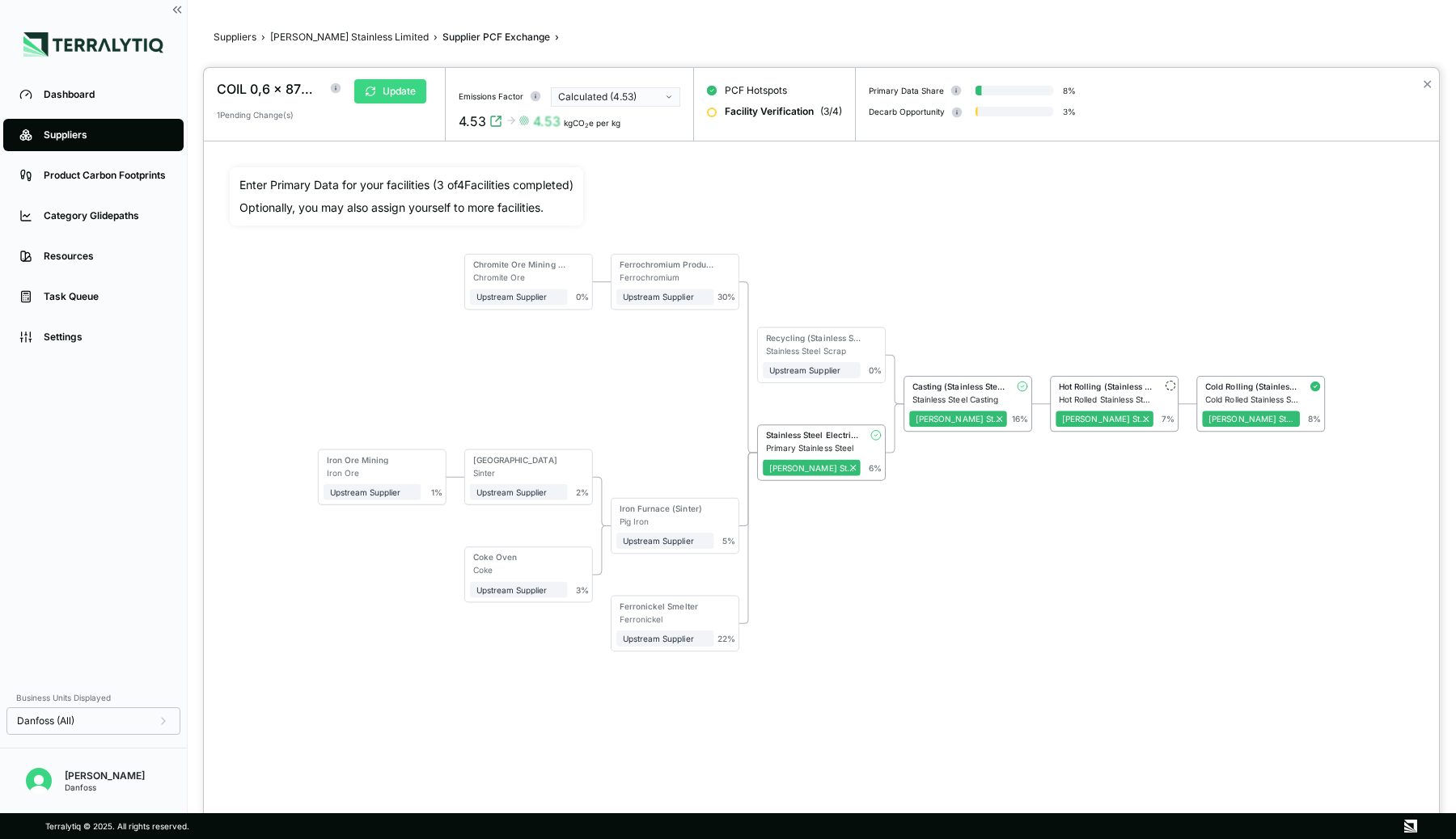
click at [405, 95] on button "Update" at bounding box center [391, 91] width 72 height 25
click at [1114, 385] on div "Hot Rolling (Stainless Steel)" at bounding box center [1106, 387] width 95 height 10
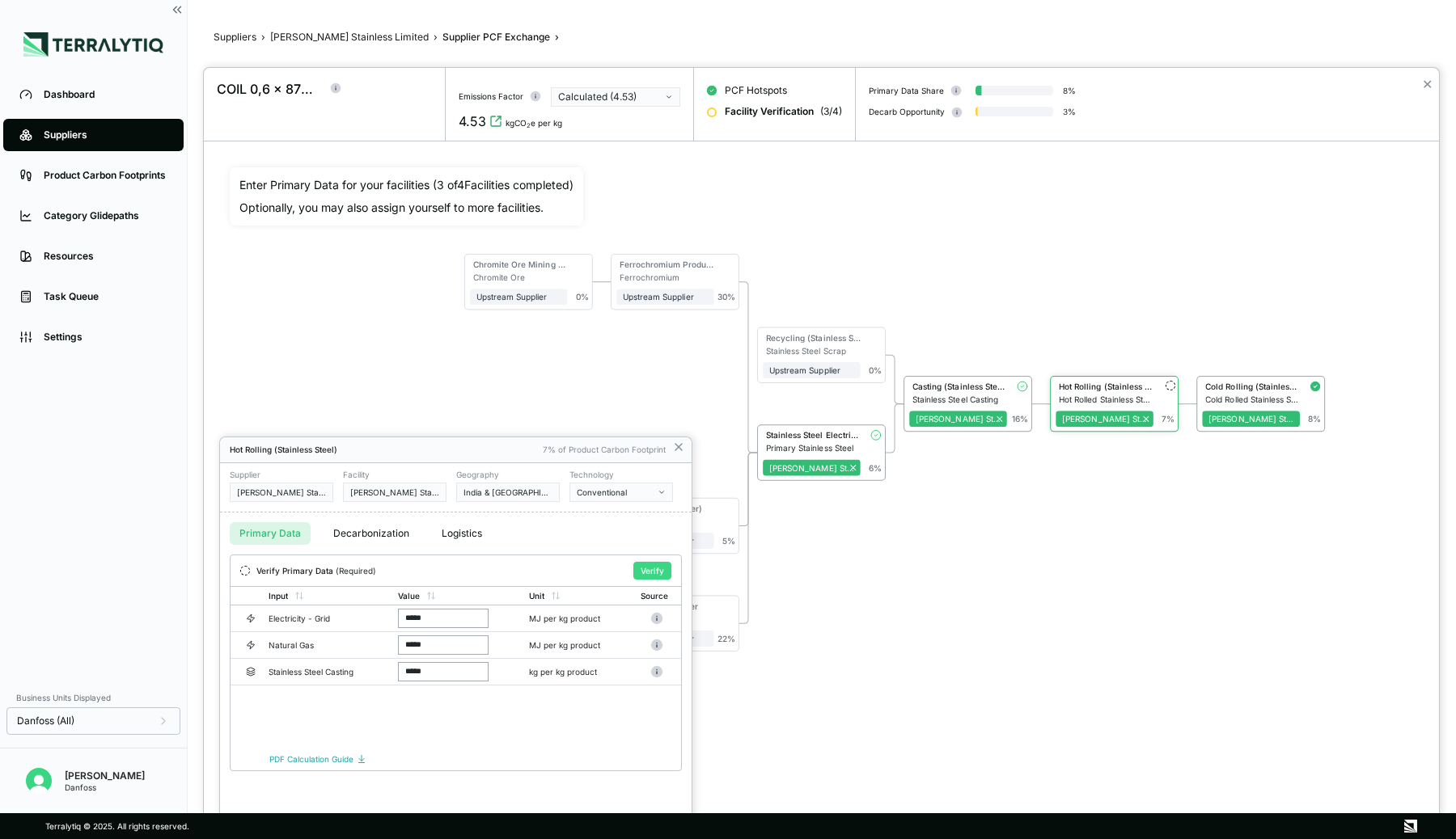
click at [649, 563] on button "Verify" at bounding box center [652, 570] width 38 height 18
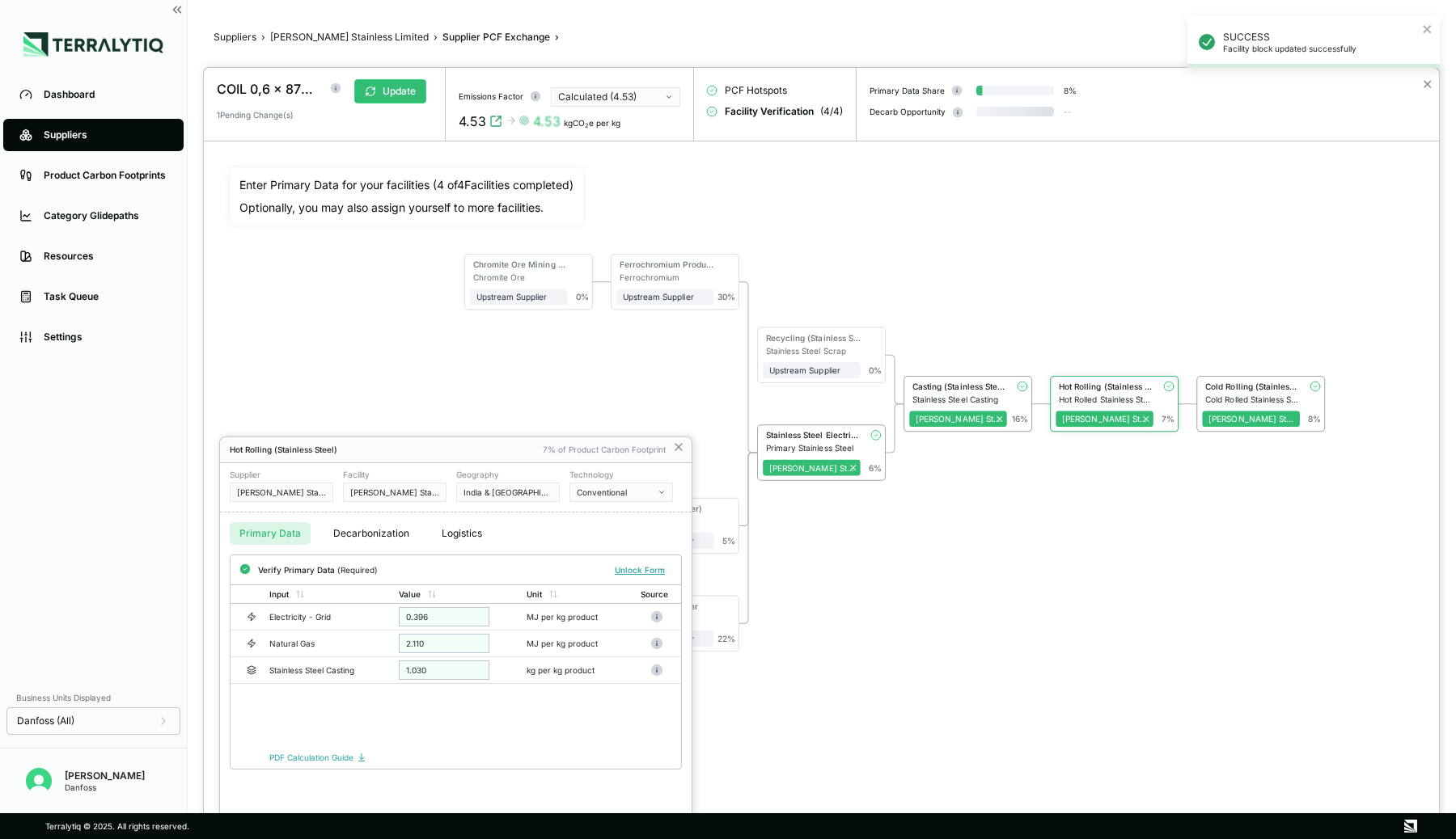
click at [1062, 487] on div at bounding box center [821, 453] width 1236 height 772
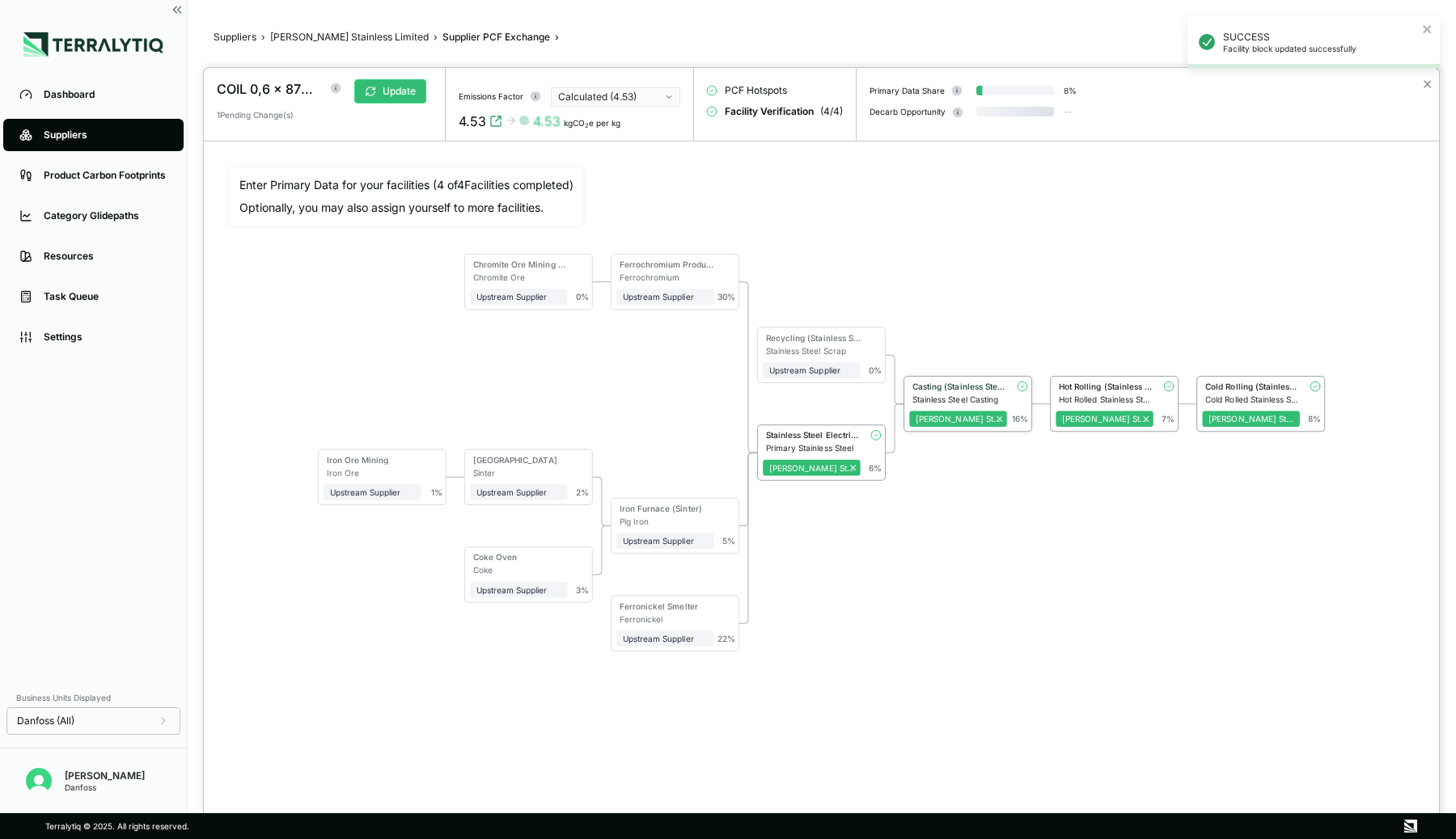
click at [981, 385] on div "Casting (Stainless Steel)" at bounding box center [960, 387] width 95 height 10
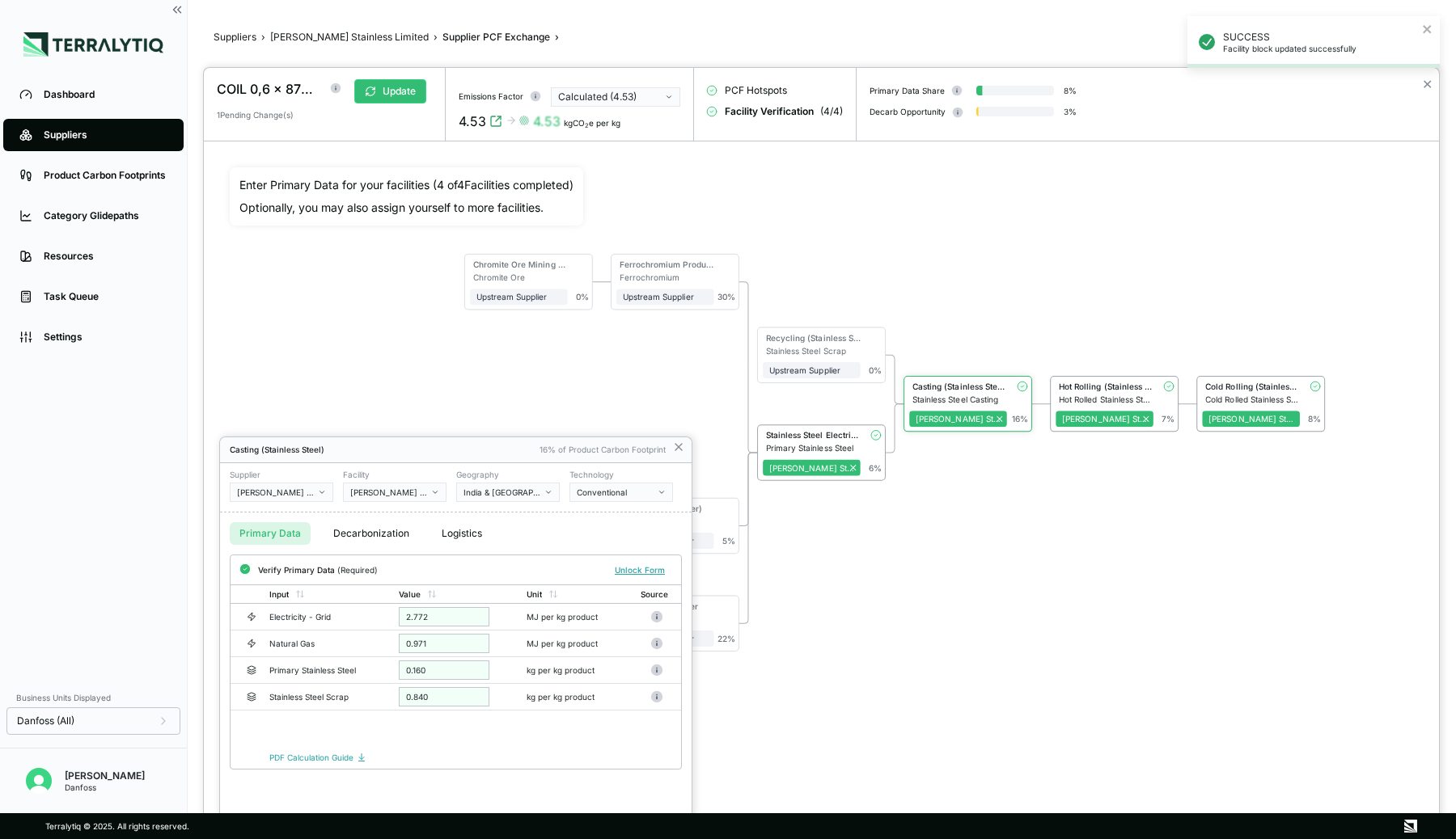
click at [1273, 383] on div at bounding box center [821, 453] width 1236 height 772
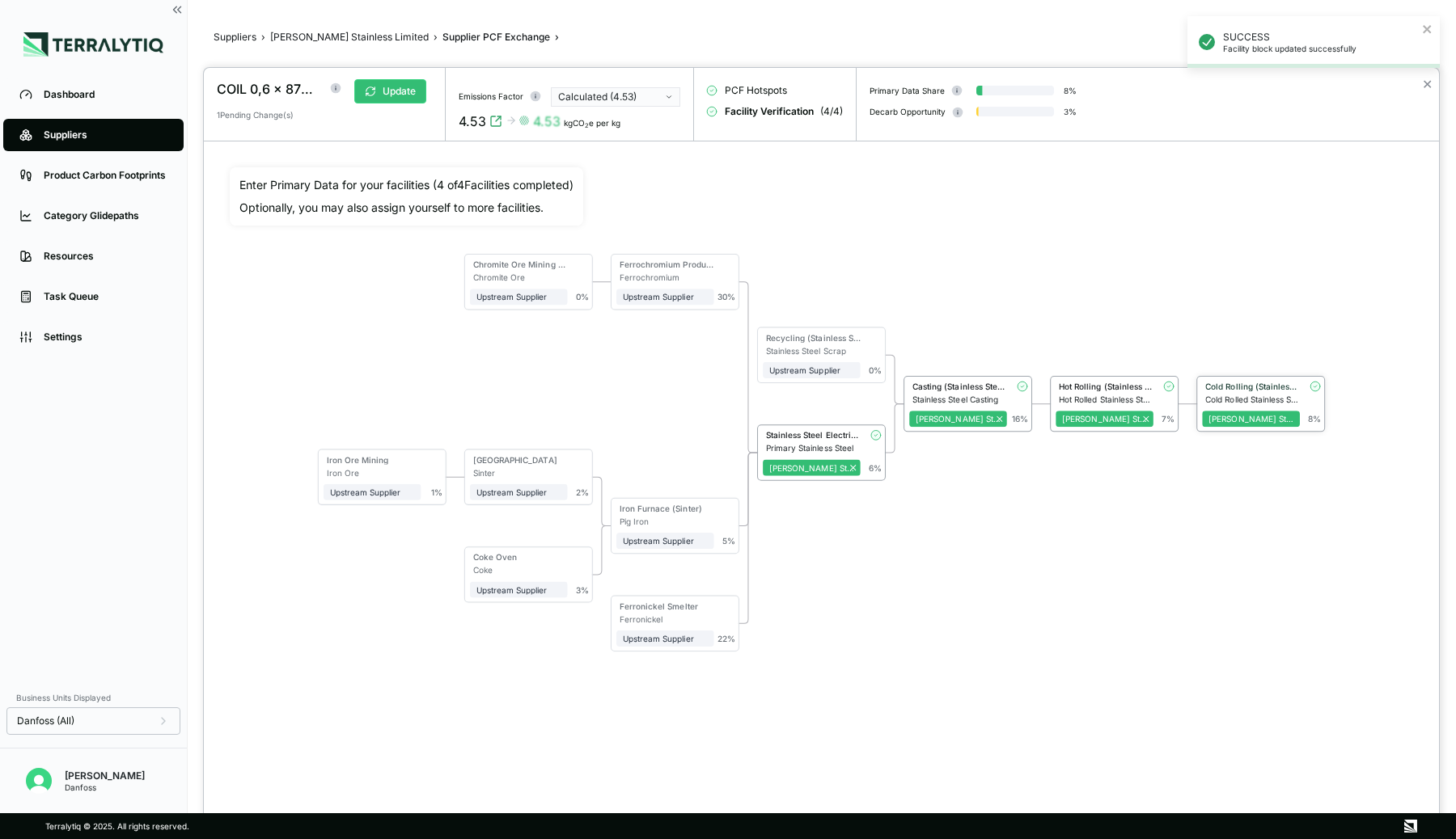
click at [1262, 383] on div "Cold Rolling (Stainless Steel)" at bounding box center [1253, 387] width 95 height 10
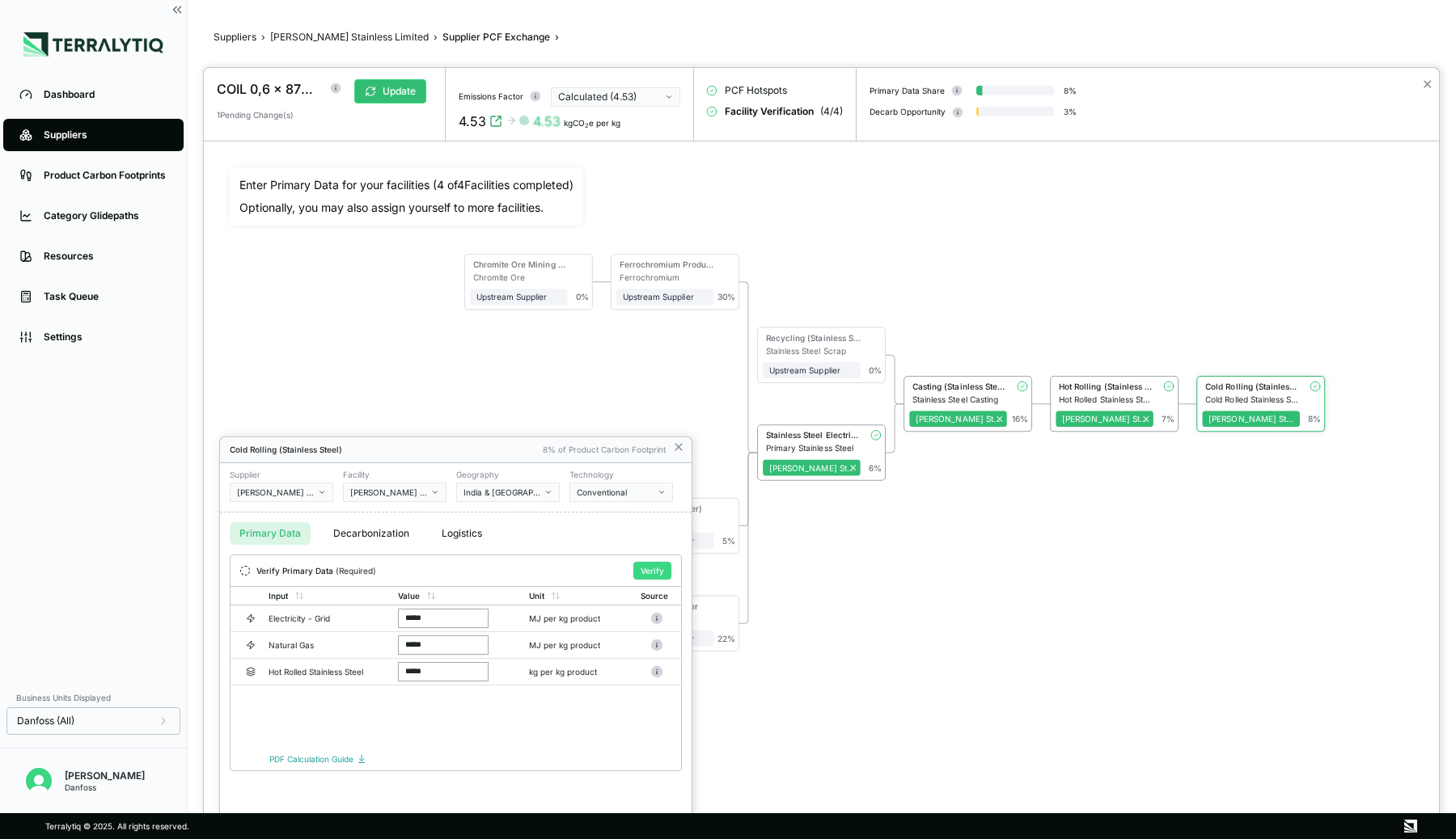
click at [654, 566] on button "Verify" at bounding box center [652, 570] width 38 height 18
click at [680, 449] on icon at bounding box center [679, 448] width 13 height 13
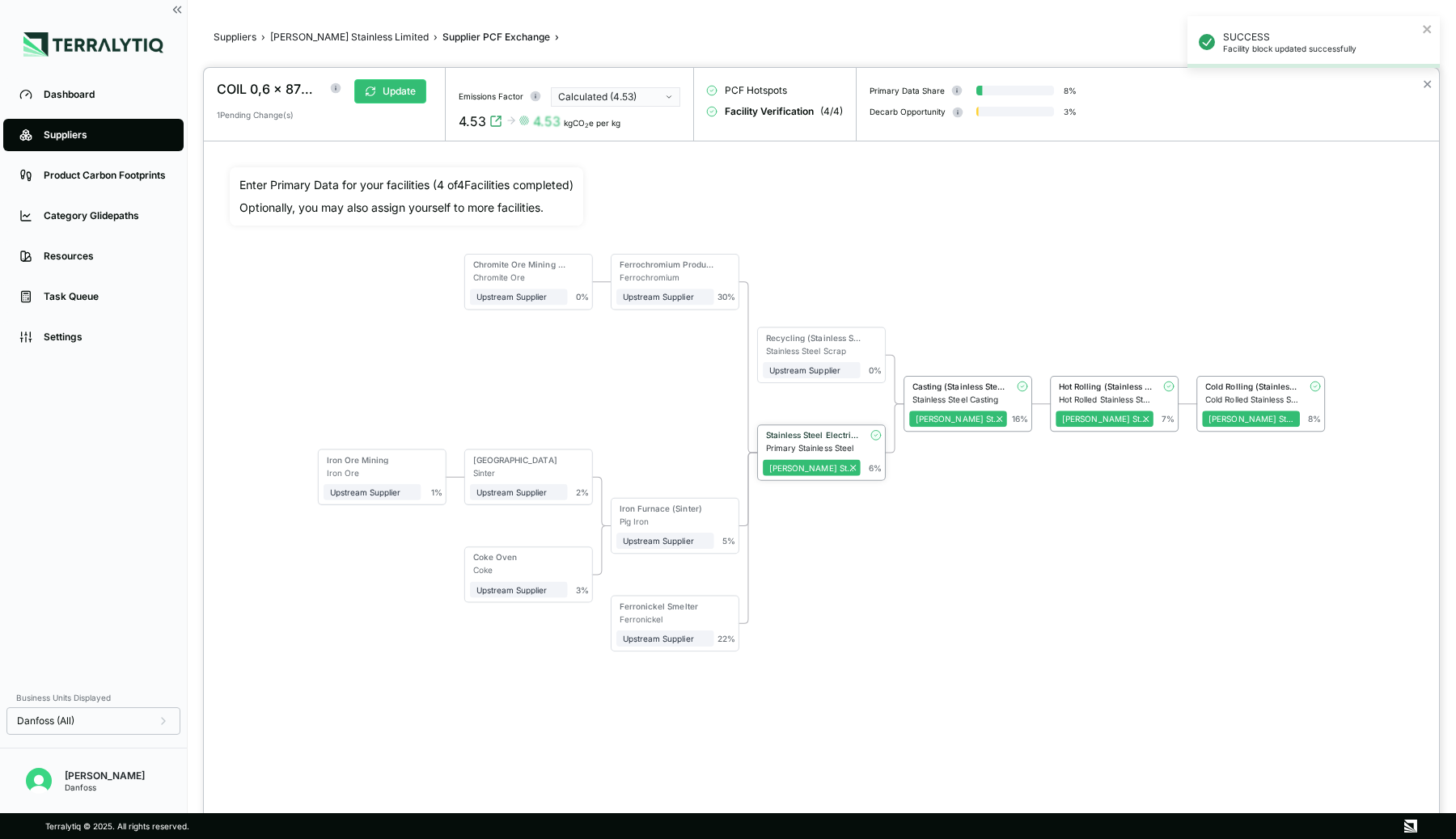
click at [817, 432] on div "Stainless Steel Electric Furnace" at bounding box center [814, 435] width 95 height 10
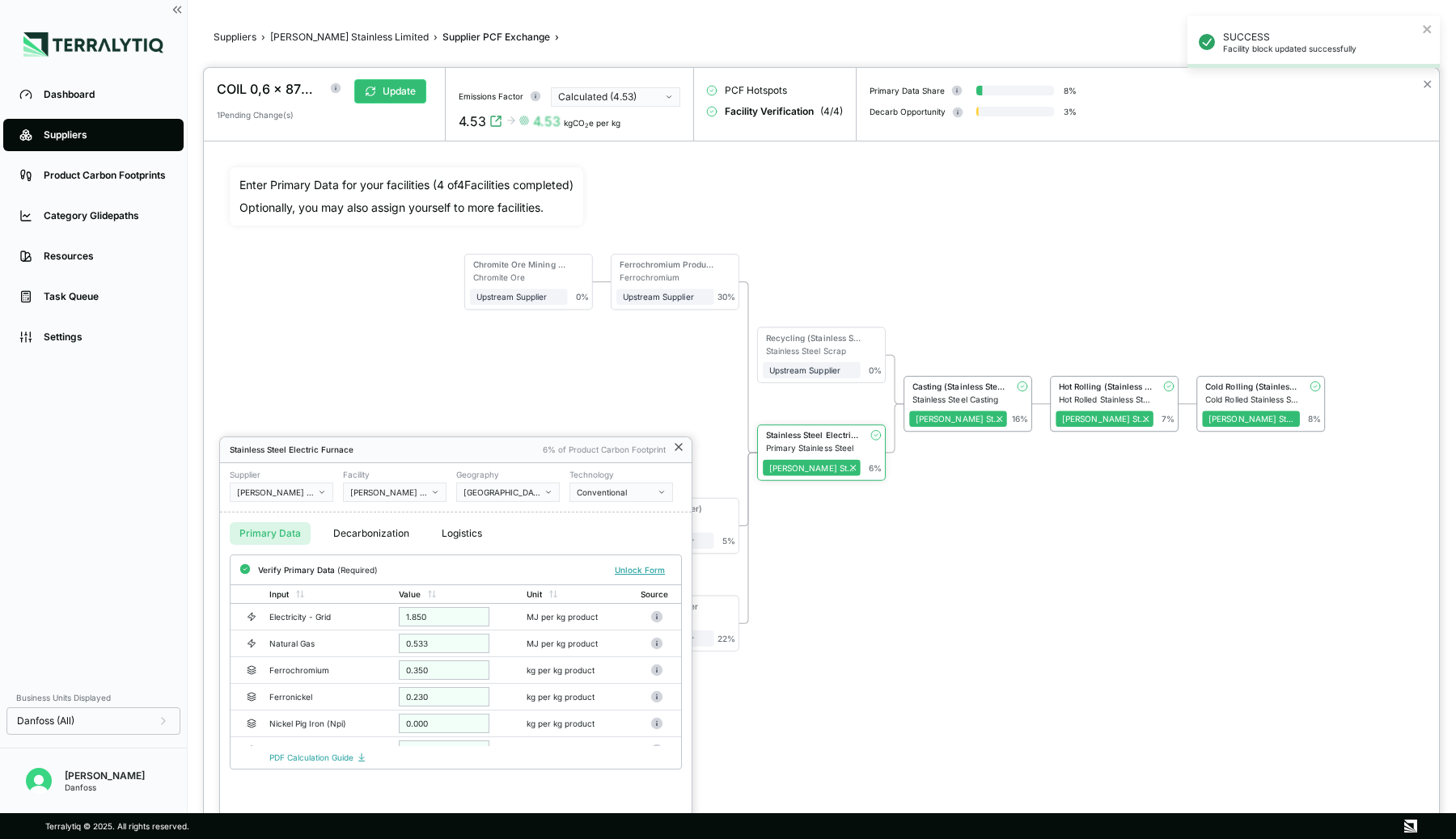
click at [676, 447] on icon at bounding box center [679, 448] width 13 height 13
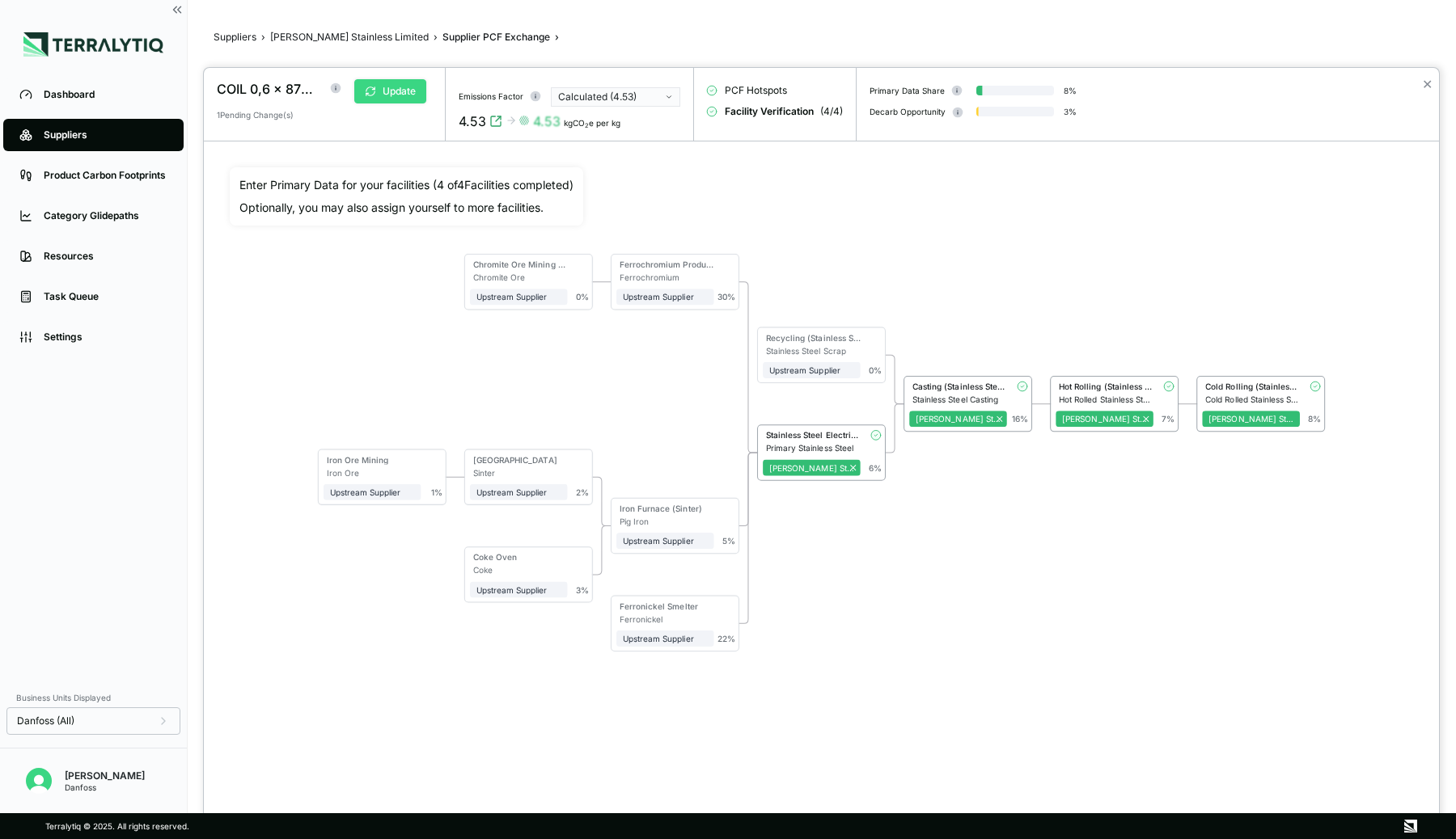
click at [400, 92] on button "Update" at bounding box center [391, 91] width 72 height 25
click at [400, 92] on button "Approve" at bounding box center [393, 91] width 79 height 25
click at [1425, 84] on div "SUCCESS 1 RFI approved" at bounding box center [1313, 48] width 259 height 71
click at [1428, 86] on button "✕" at bounding box center [1427, 84] width 10 height 19
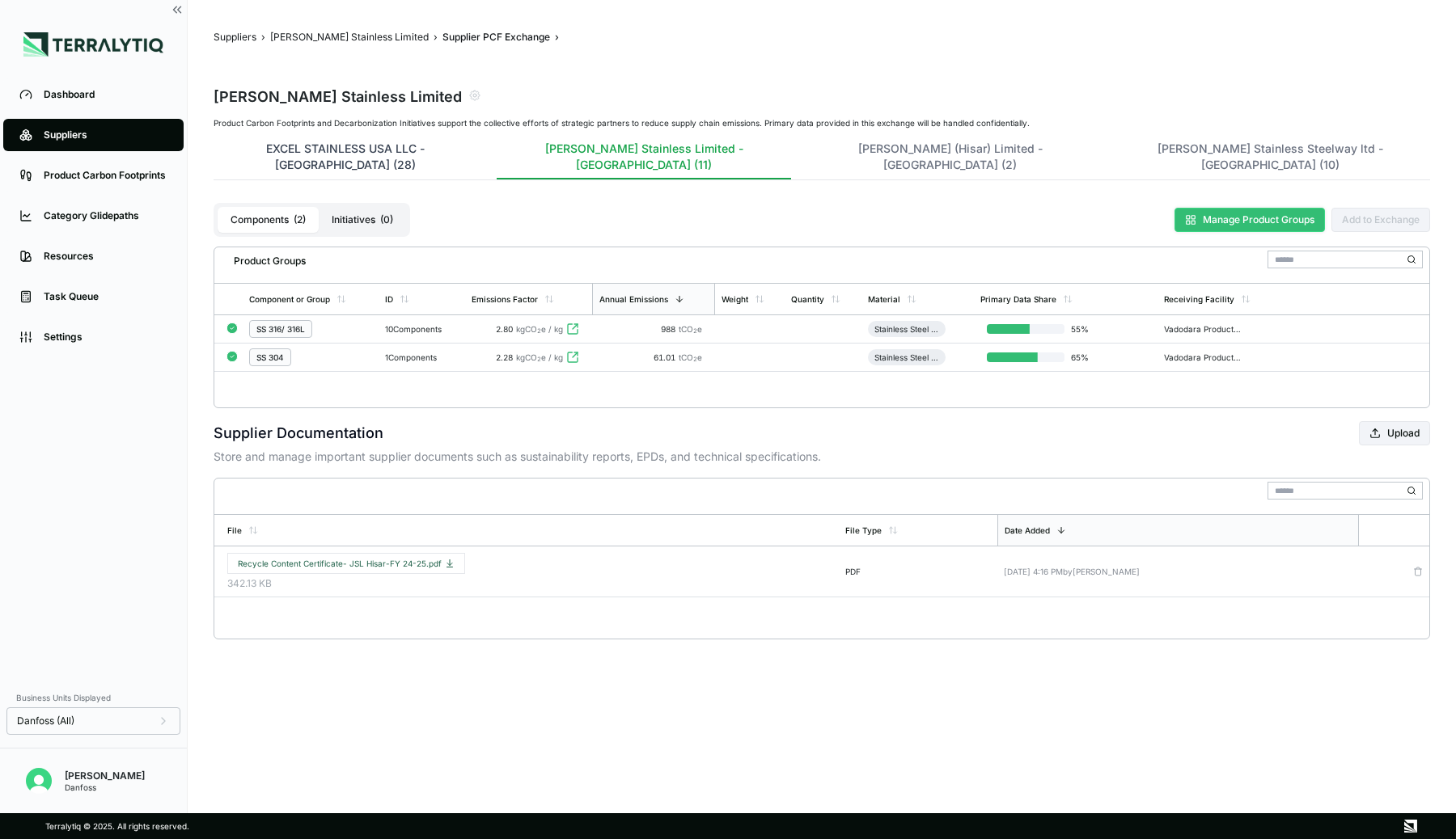
click at [345, 152] on button "EXCEL STAINLESS USA LLC - India (28)" at bounding box center [345, 160] width 263 height 39
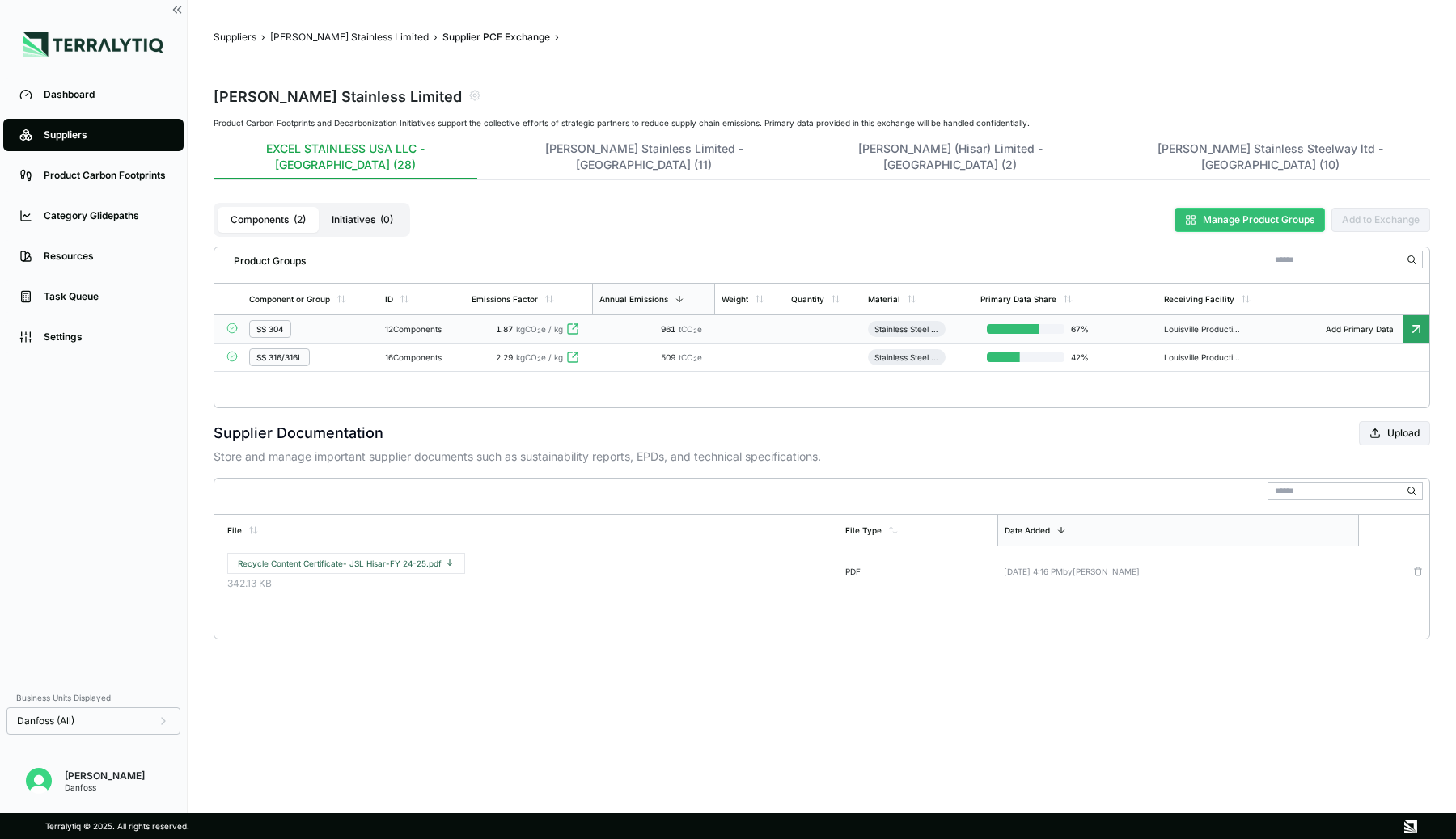
click at [314, 320] on div "SS 304" at bounding box center [310, 329] width 123 height 18
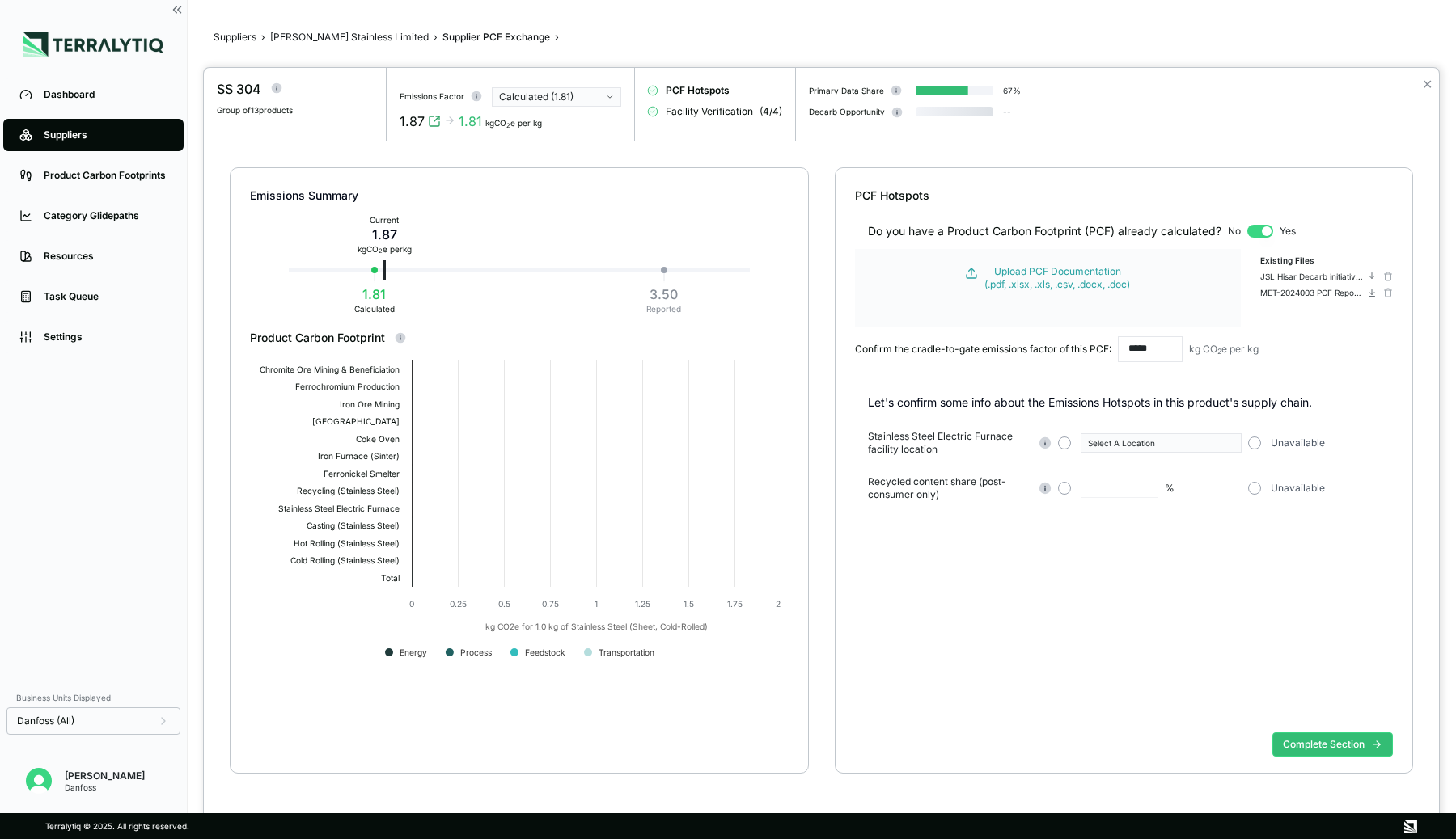
type input "**"
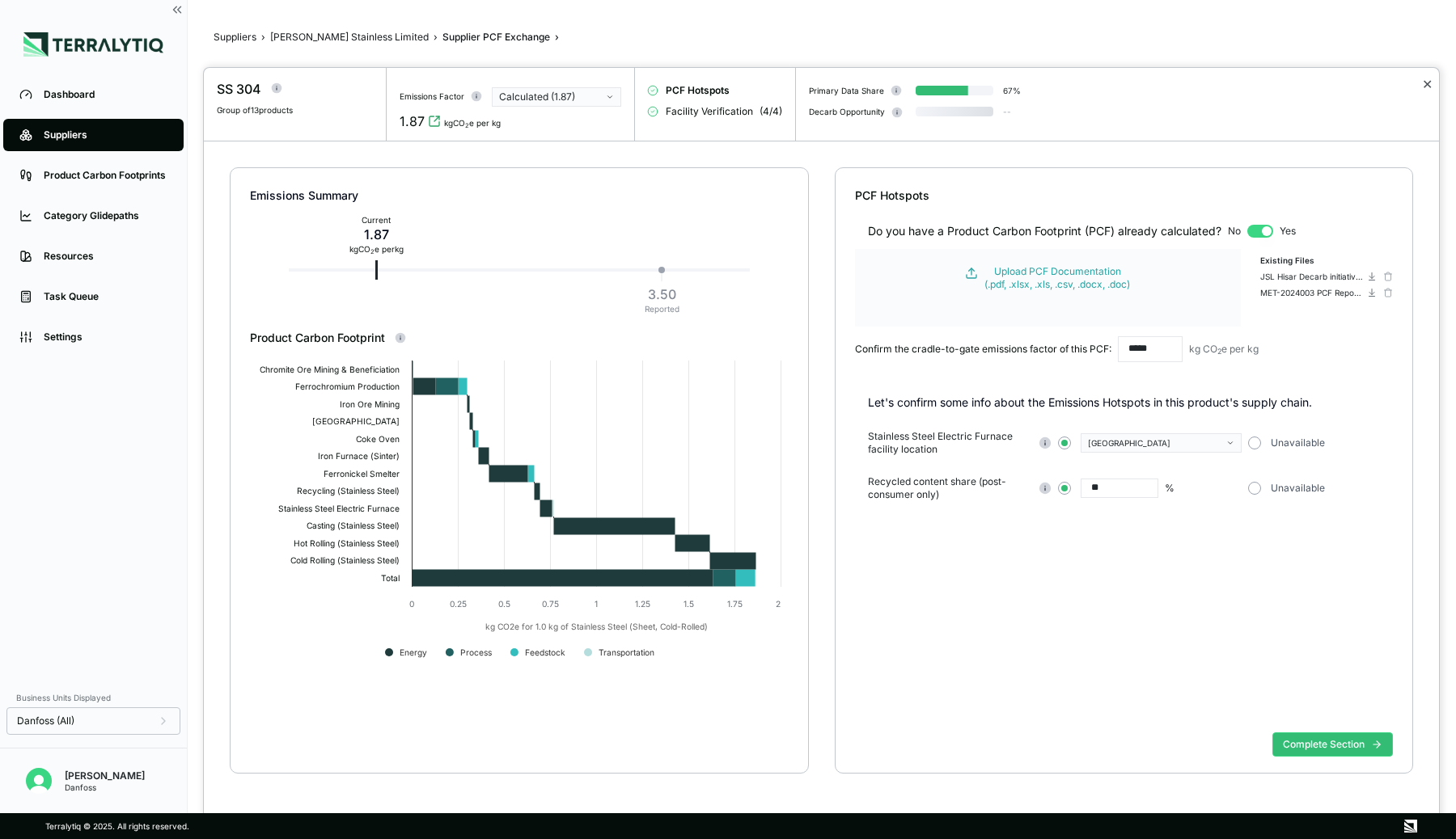
click at [1426, 85] on button "✕" at bounding box center [1427, 84] width 10 height 19
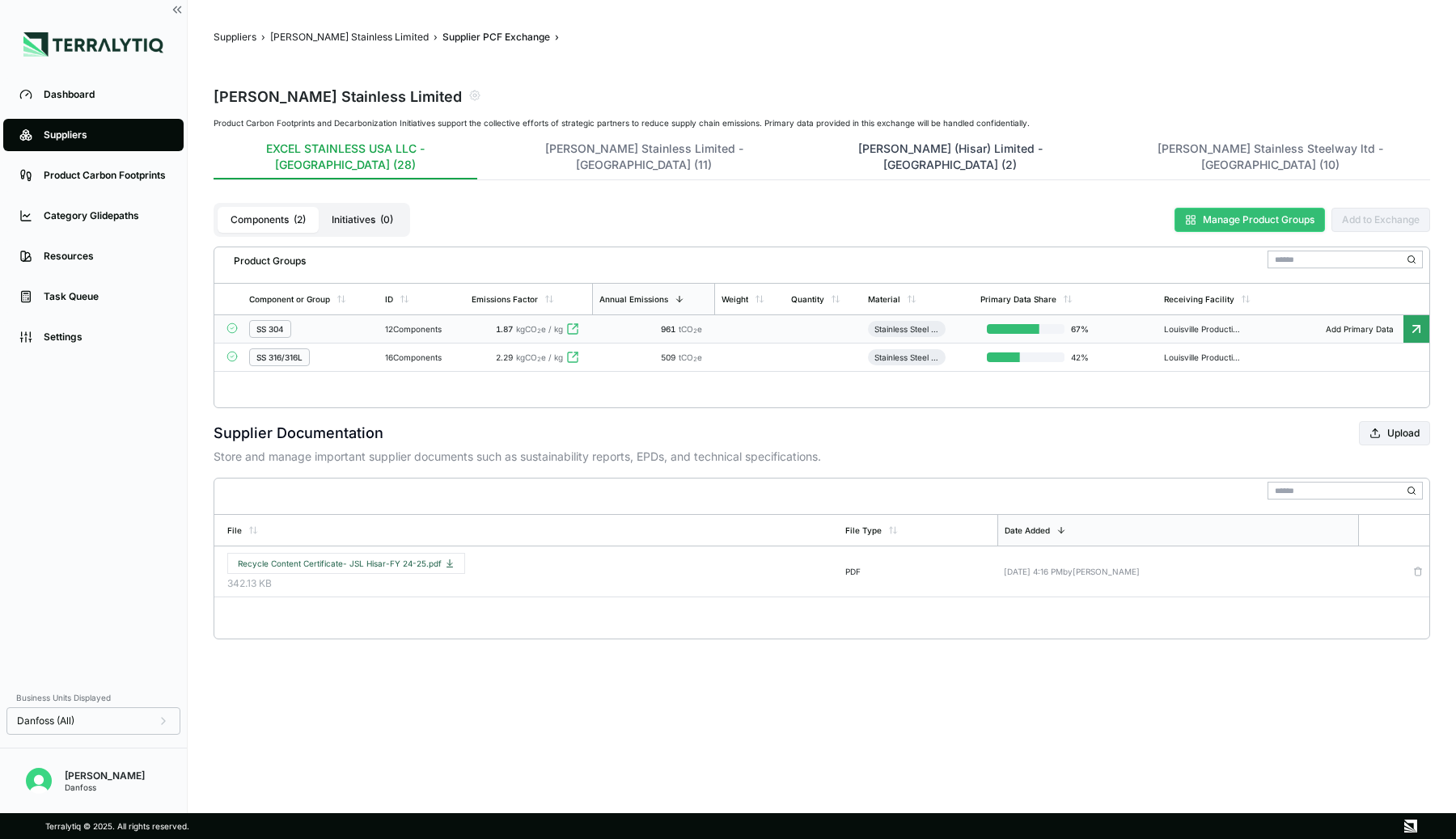
click at [811, 149] on button "Jindal Stainless (Hisar) Limited - India (2)" at bounding box center [950, 160] width 279 height 39
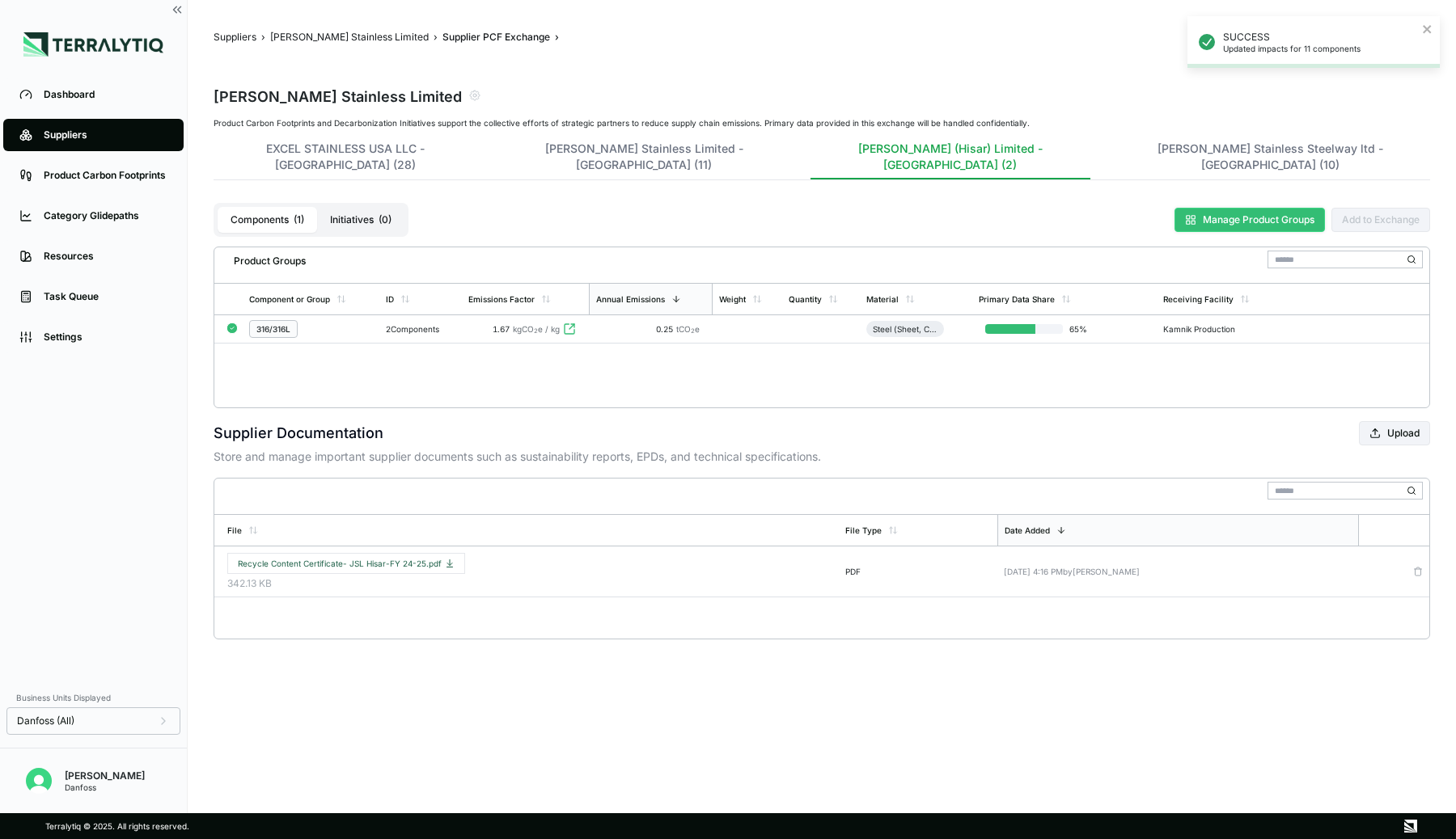
click at [682, 324] on span "tCO 2 e" at bounding box center [687, 329] width 24 height 10
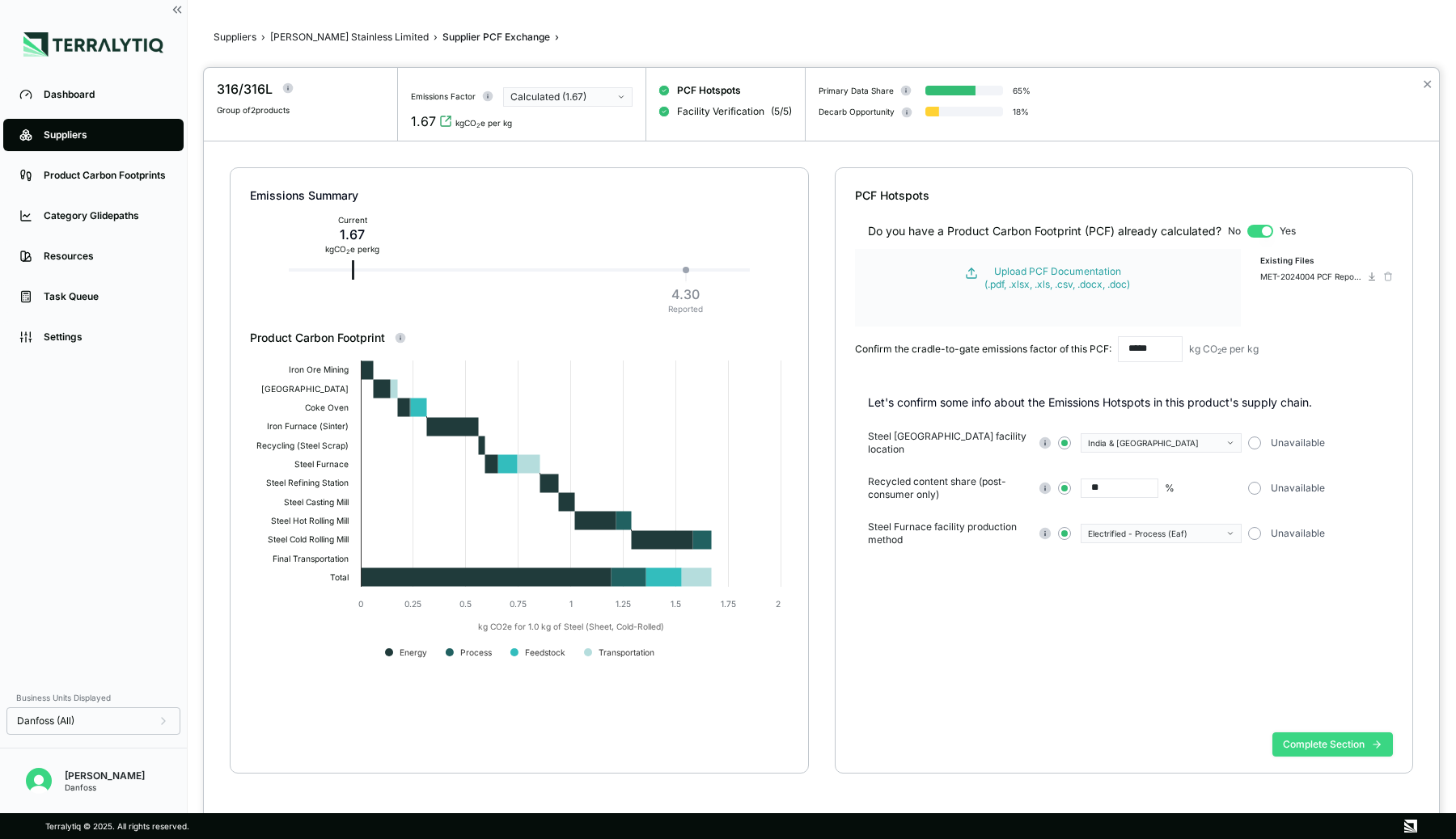
click at [1303, 744] on button "Complete Section" at bounding box center [1332, 745] width 121 height 25
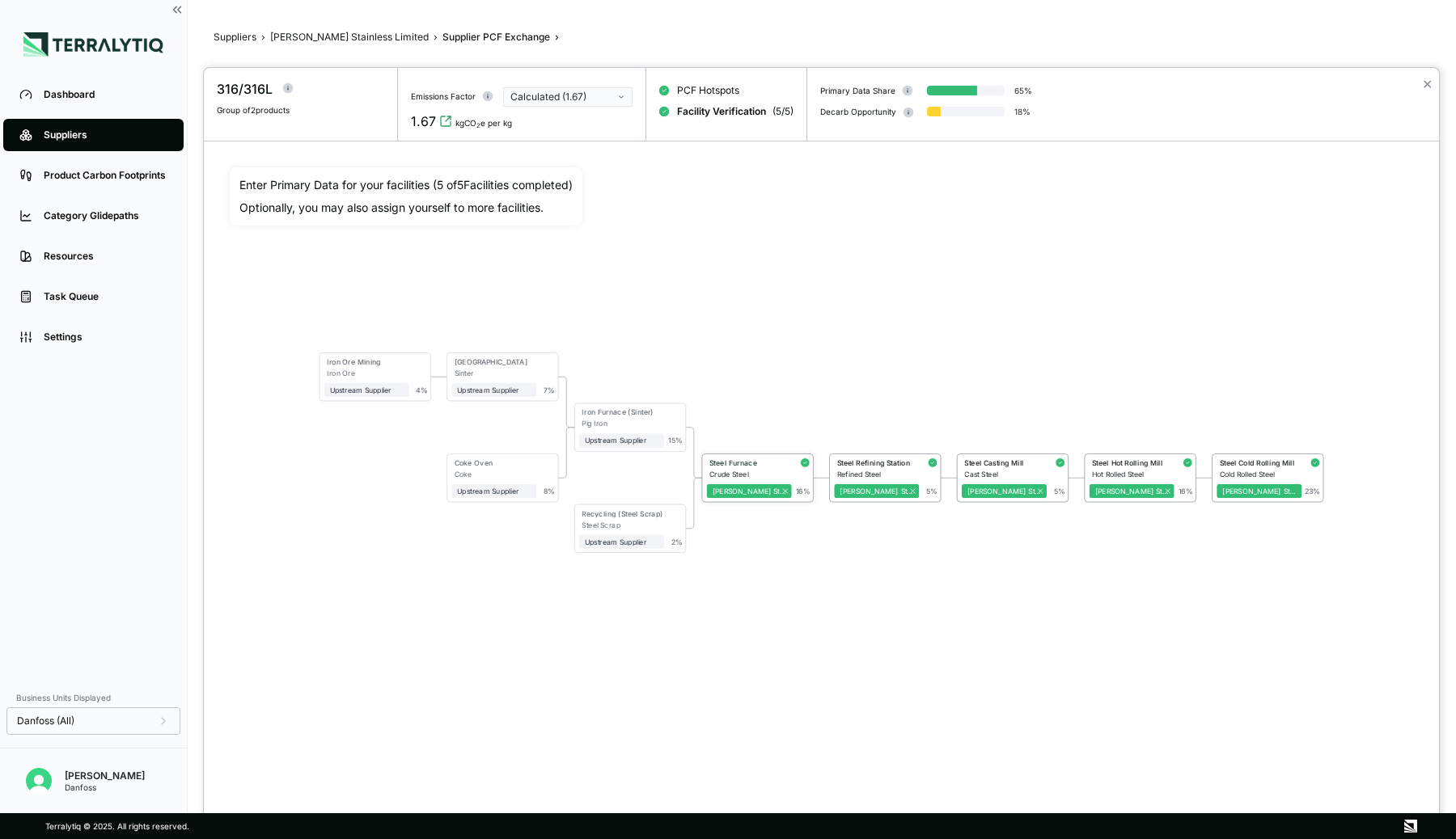
click at [767, 464] on div "Steel Furnace" at bounding box center [747, 463] width 77 height 9
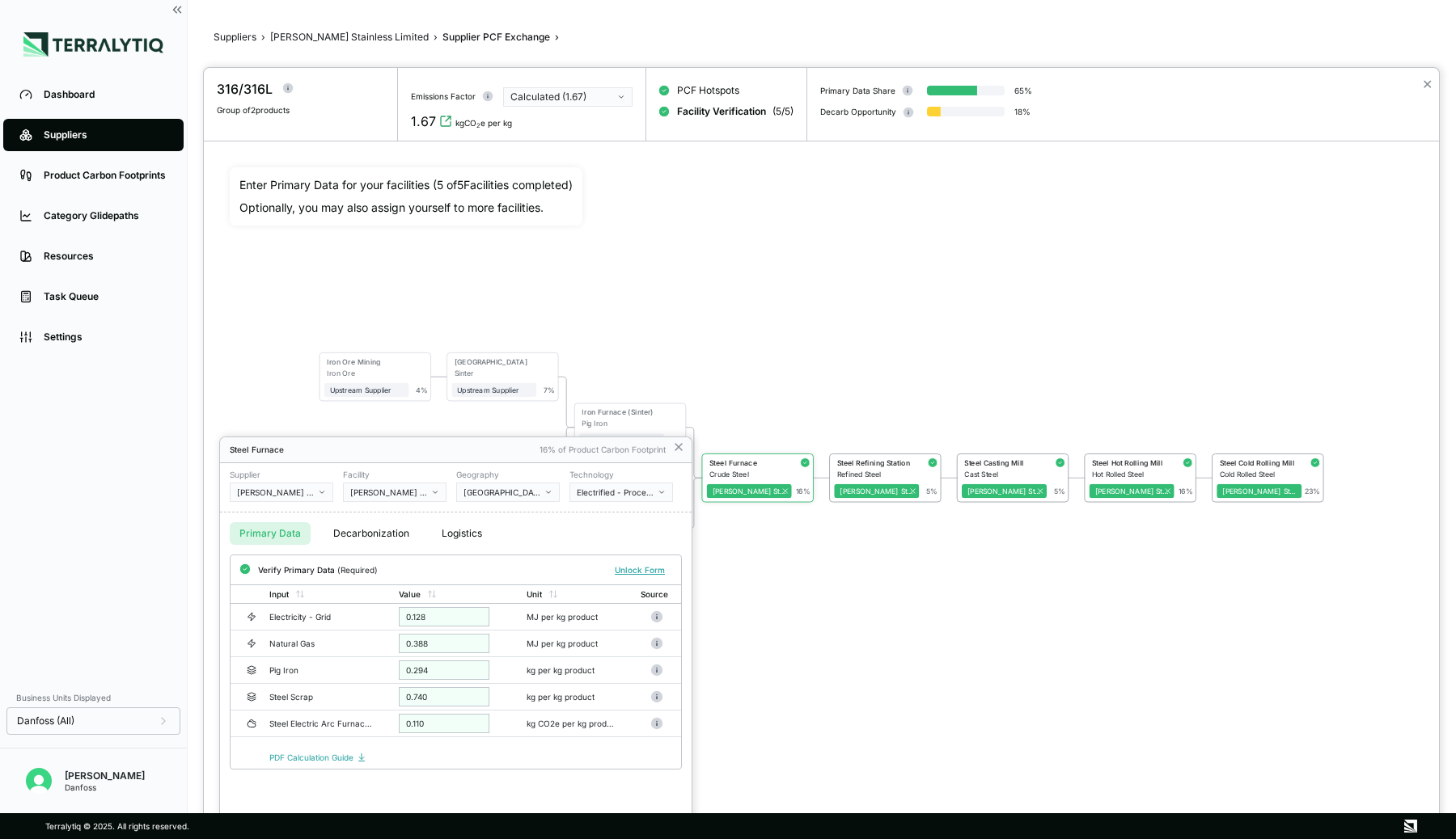
click at [339, 534] on button "Decarbonization" at bounding box center [371, 534] width 95 height 23
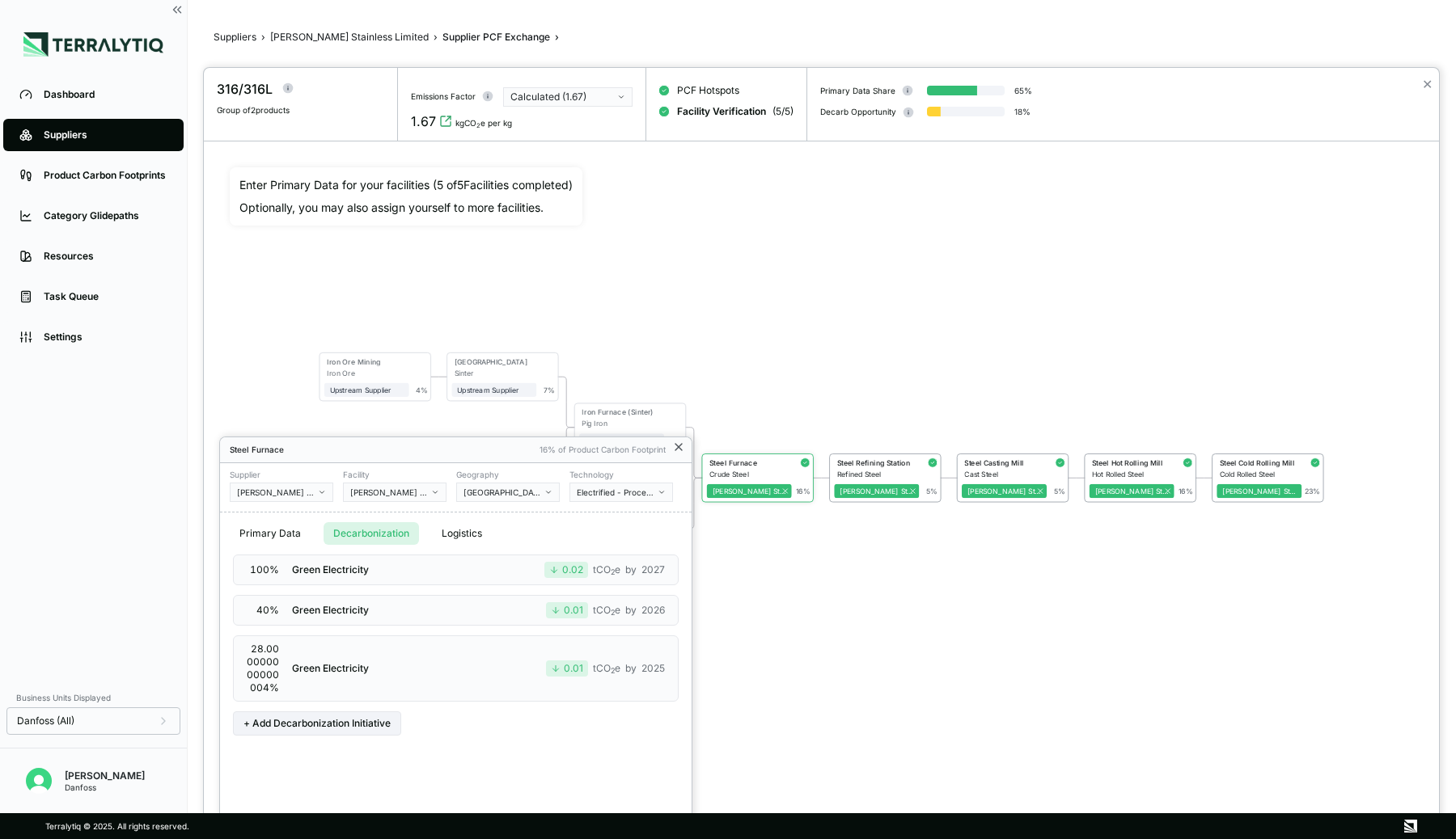
click at [677, 448] on icon at bounding box center [679, 448] width 13 height 13
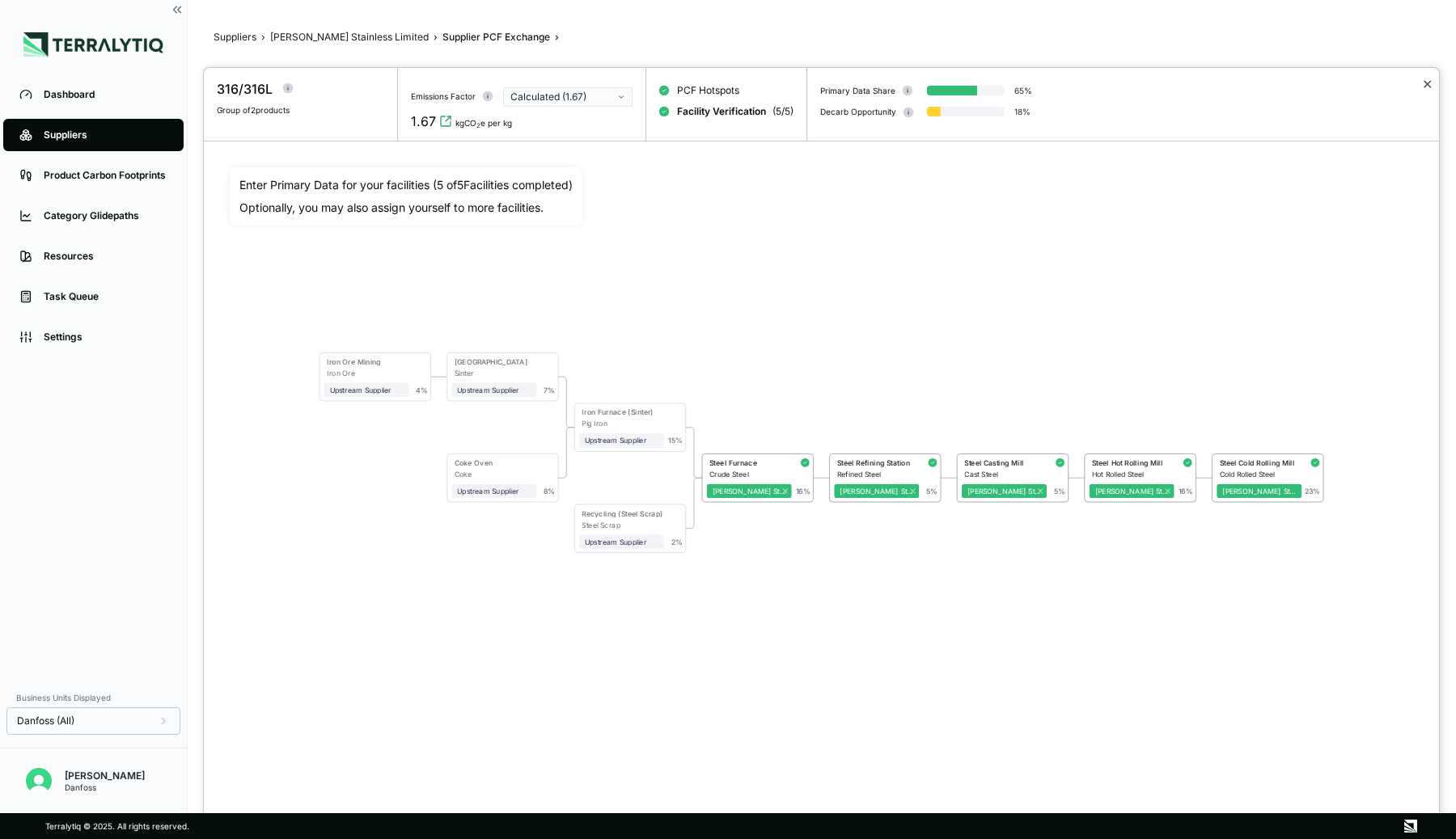
click at [1427, 83] on button "✕" at bounding box center [1427, 84] width 10 height 19
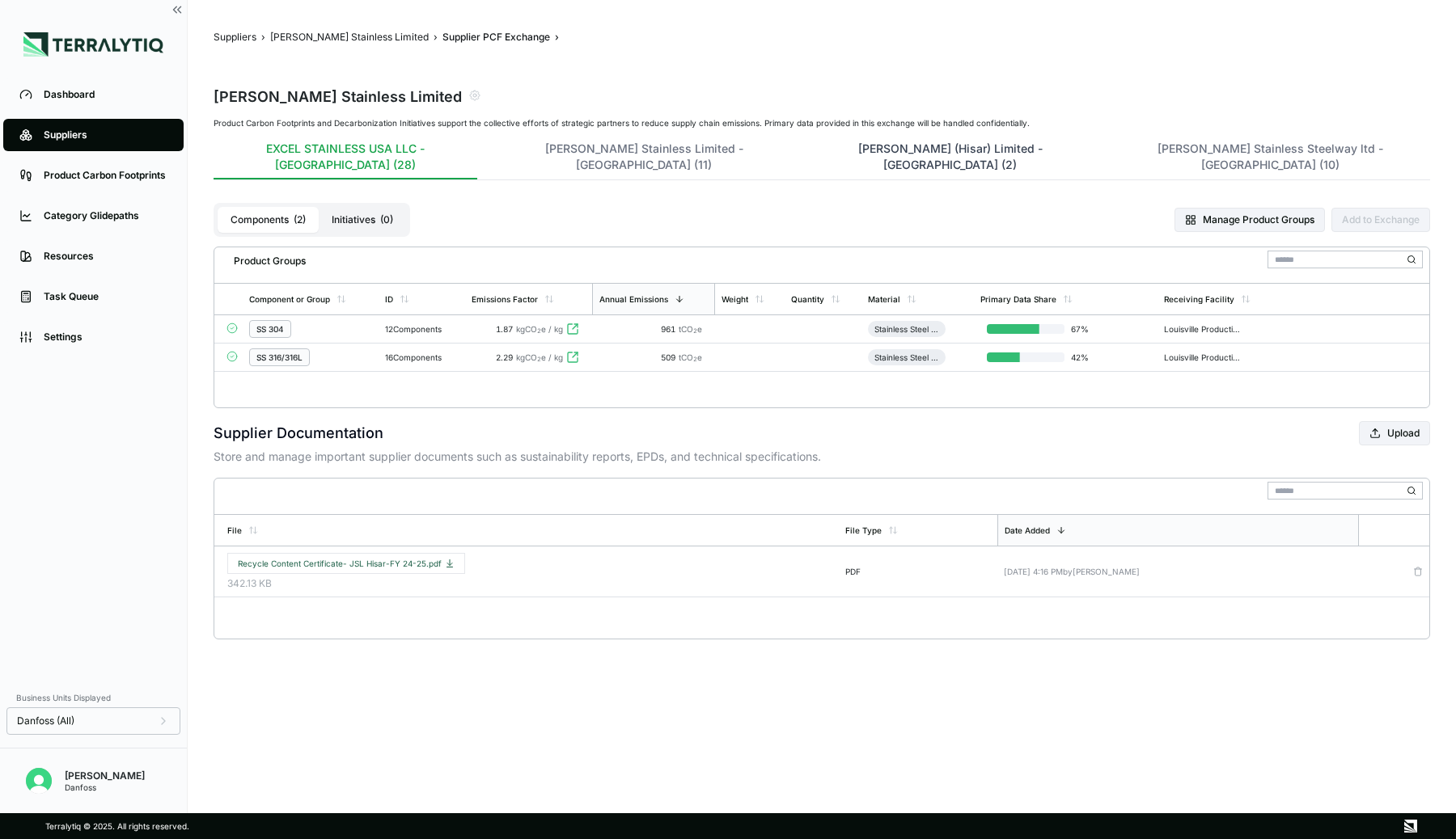
click at [811, 148] on button "[PERSON_NAME] (Hisar) Limited - [GEOGRAPHIC_DATA] (2)" at bounding box center [950, 160] width 279 height 39
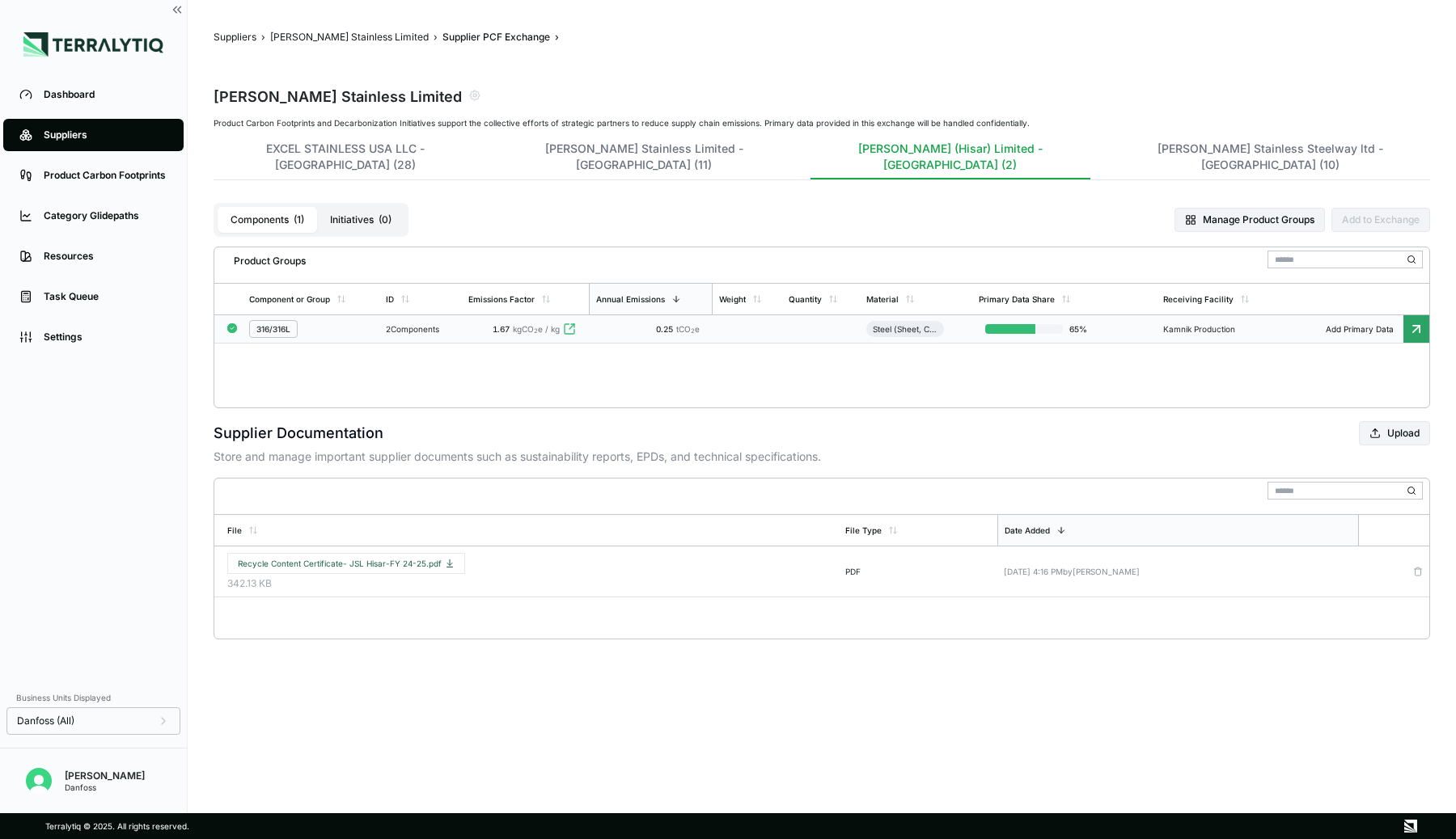
click at [664, 317] on td "0.25 tCO 2 e" at bounding box center [651, 330] width 124 height 29
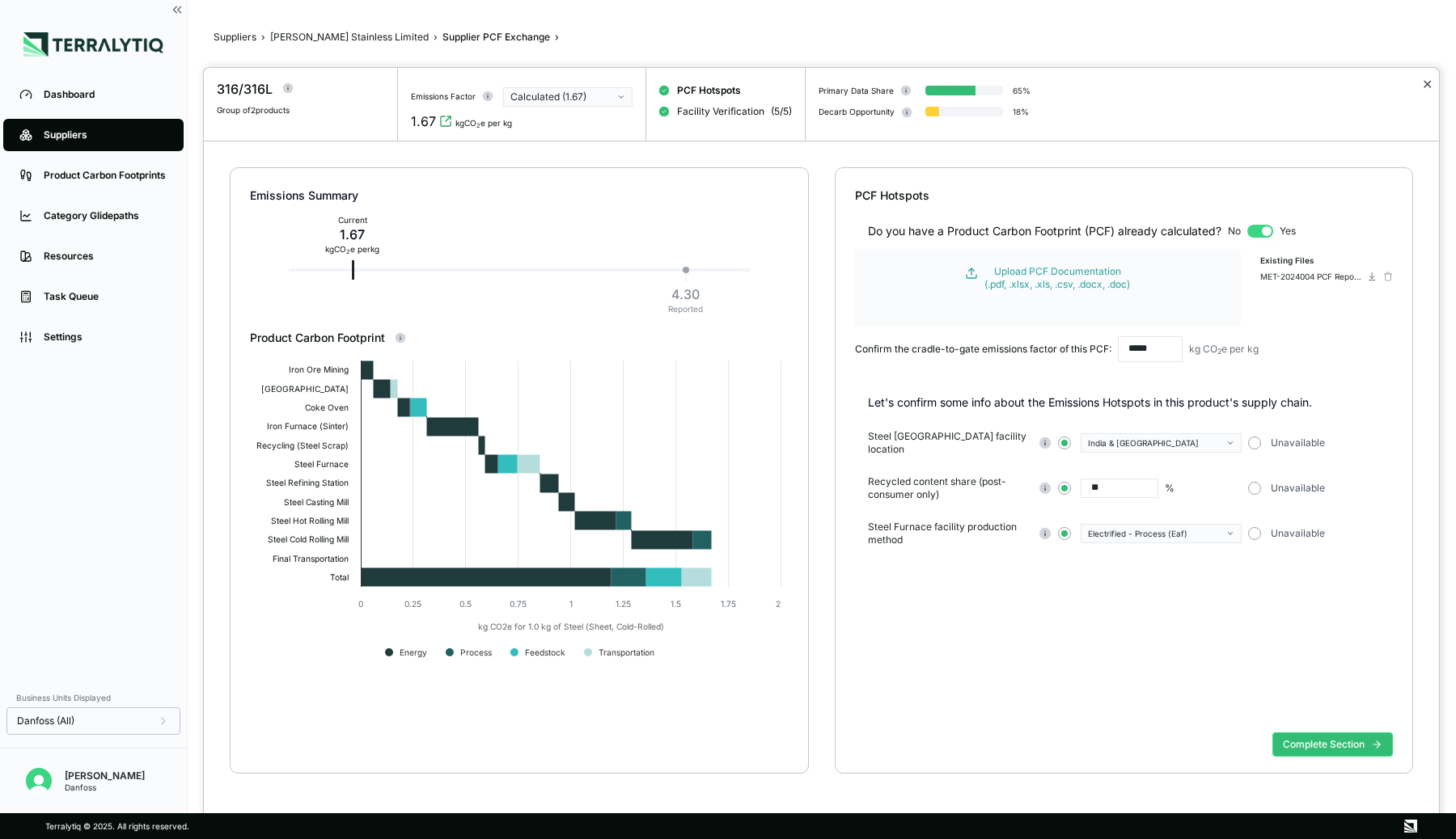
click at [1427, 83] on button "✕" at bounding box center [1427, 84] width 10 height 19
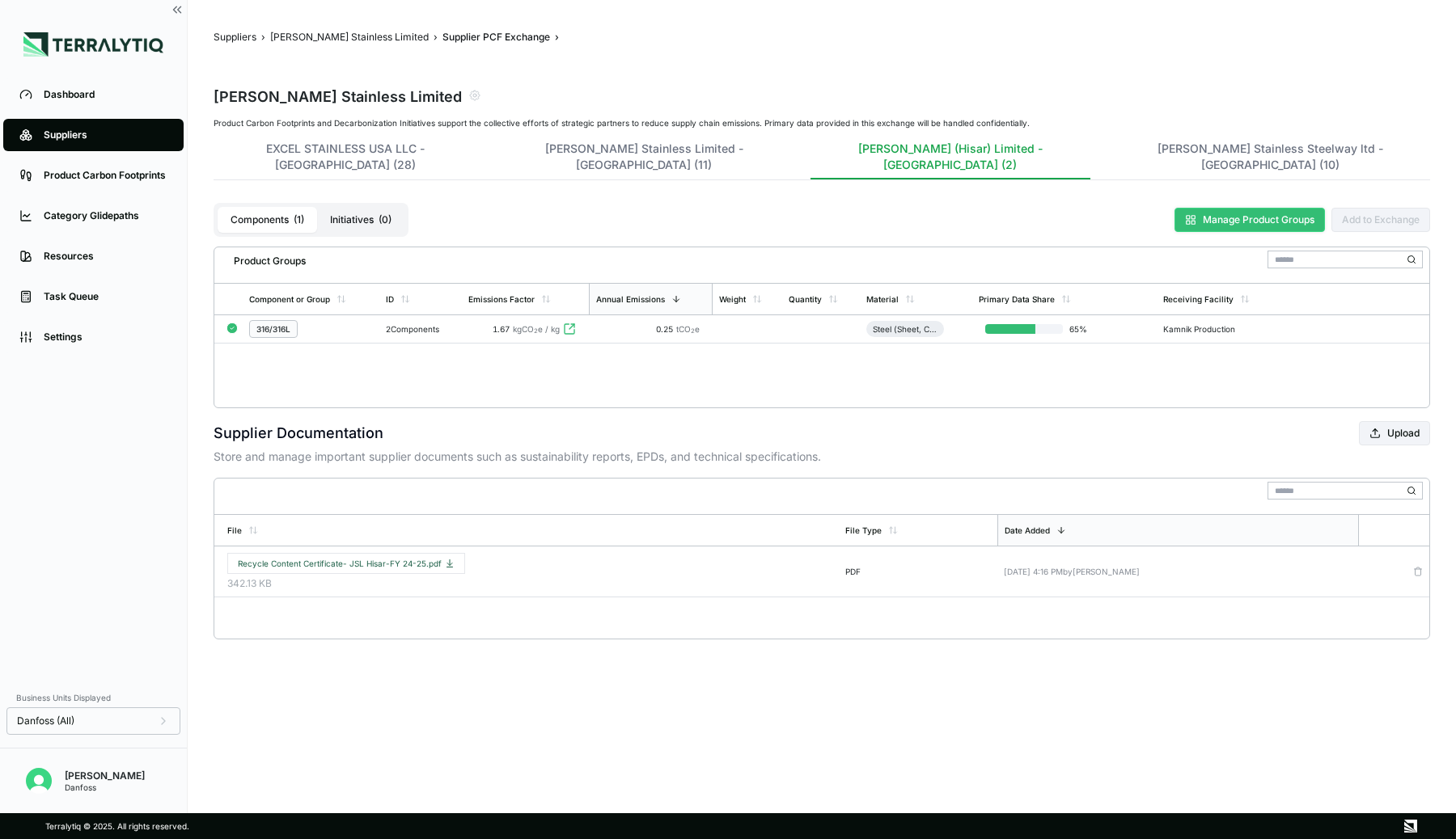
click at [1206, 208] on button "Manage Product Groups" at bounding box center [1250, 220] width 150 height 25
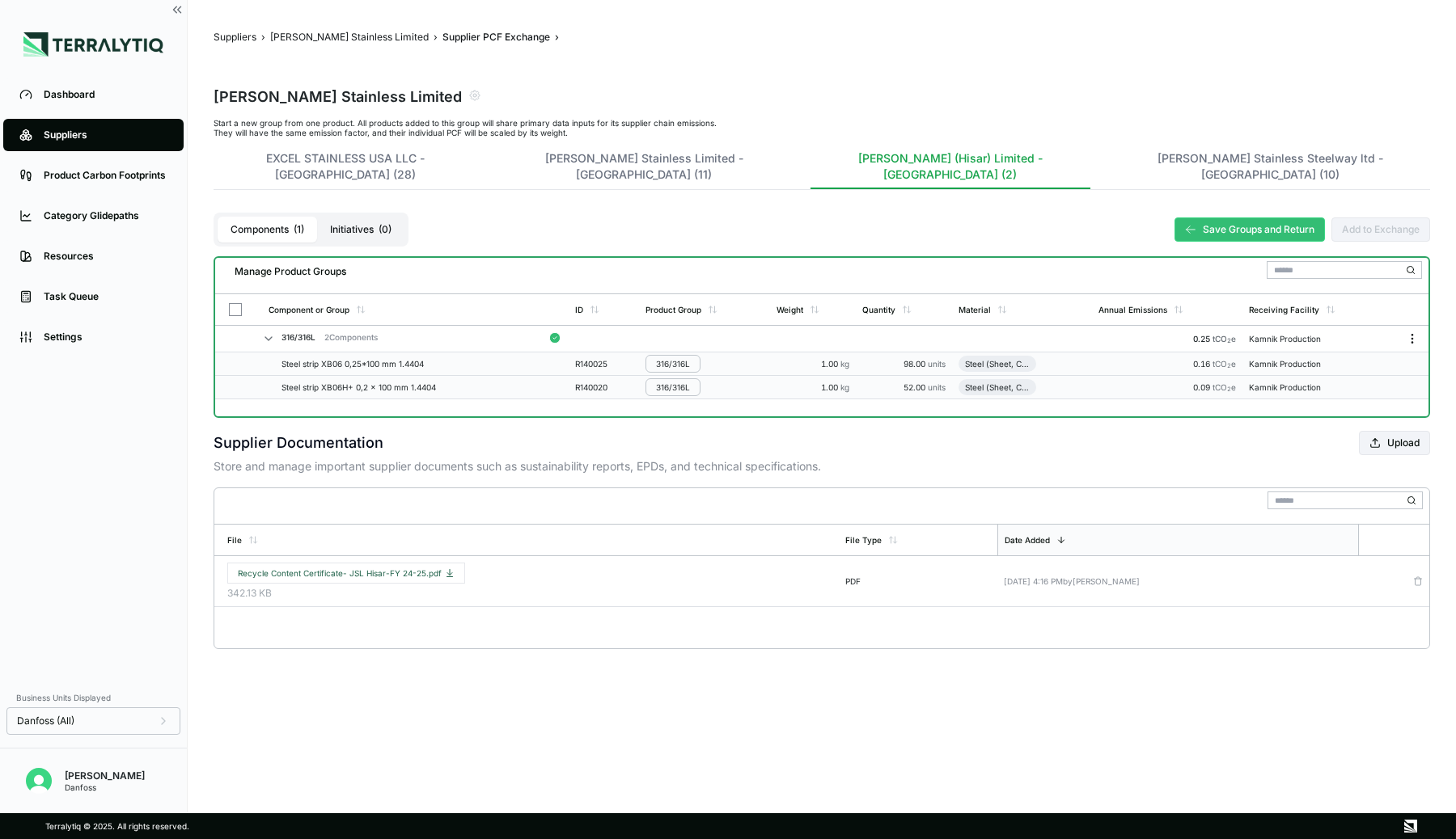
click at [1411, 334] on circle "Menu" at bounding box center [1411, 334] width 1 height 1
click at [1374, 348] on button "Edit [PERSON_NAME]" at bounding box center [1359, 353] width 154 height 27
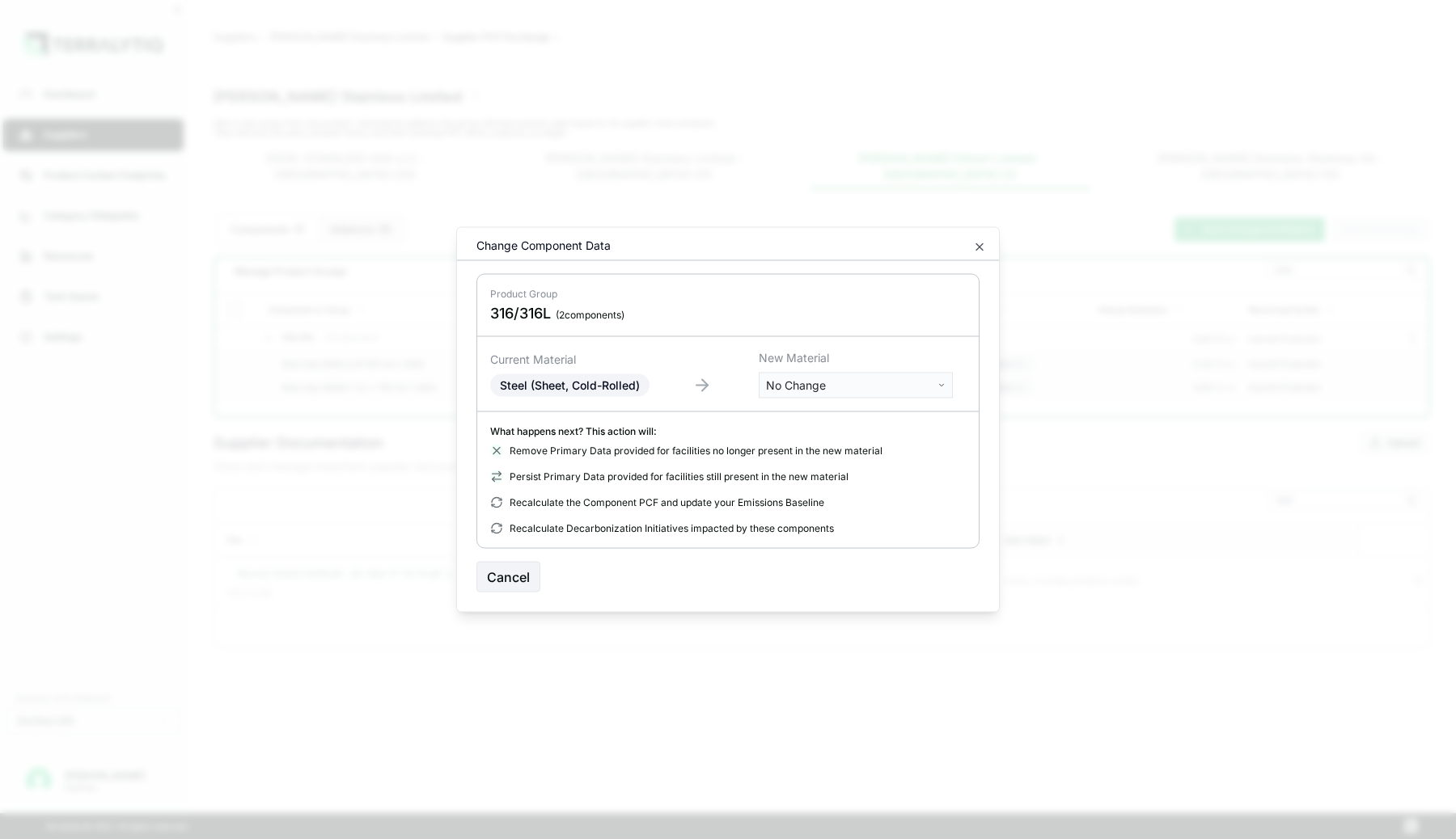
click at [847, 384] on body "Dashboard Suppliers Product Carbon Footprints Category Glidepaths Resources Tas…" at bounding box center [728, 419] width 1456 height 839
click at [807, 424] on input "text" at bounding box center [856, 418] width 186 height 18
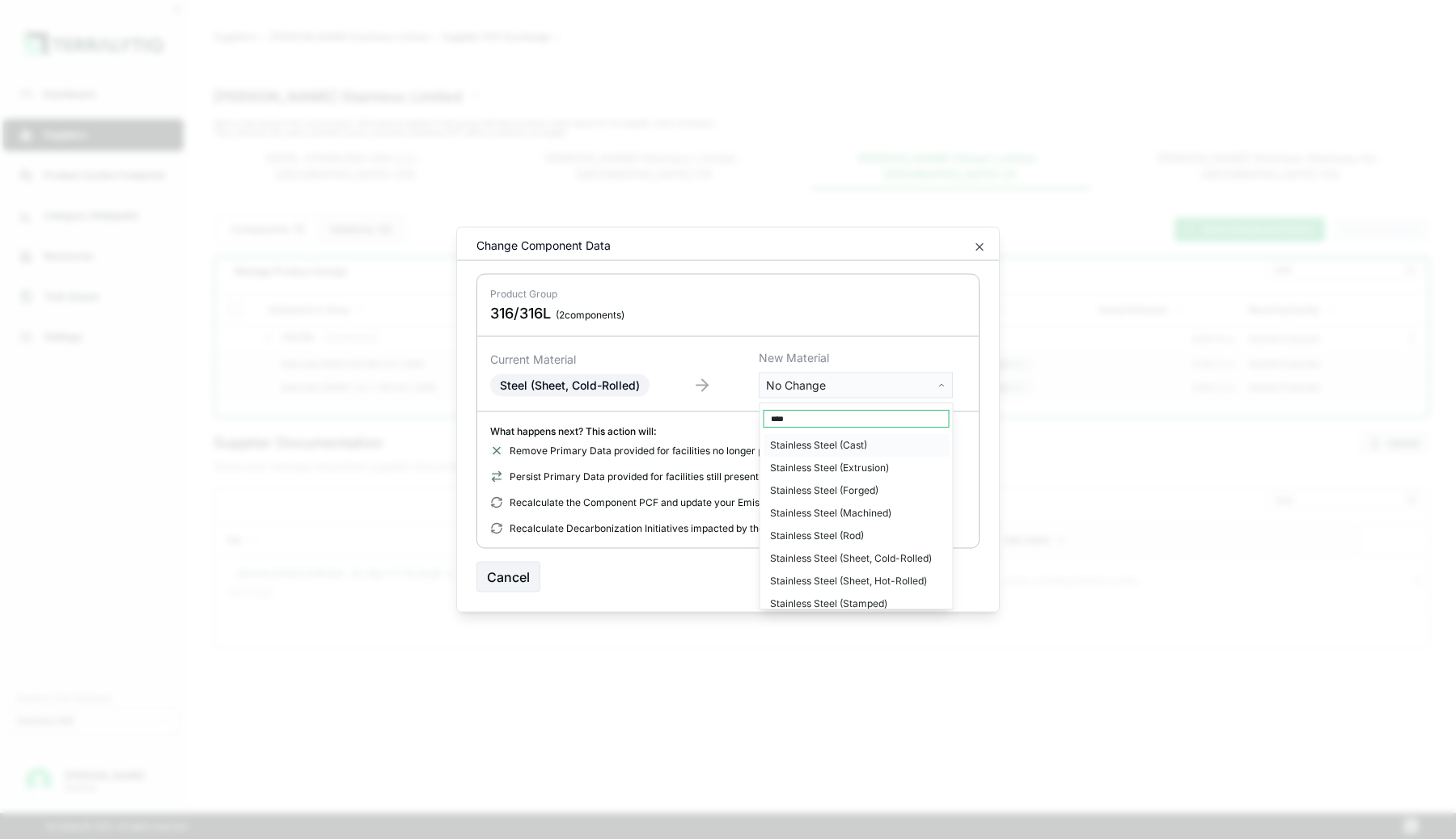
type input "****"
click at [806, 528] on div "Stainless Steel (Sheet, Cold-Rolled)" at bounding box center [856, 533] width 186 height 23
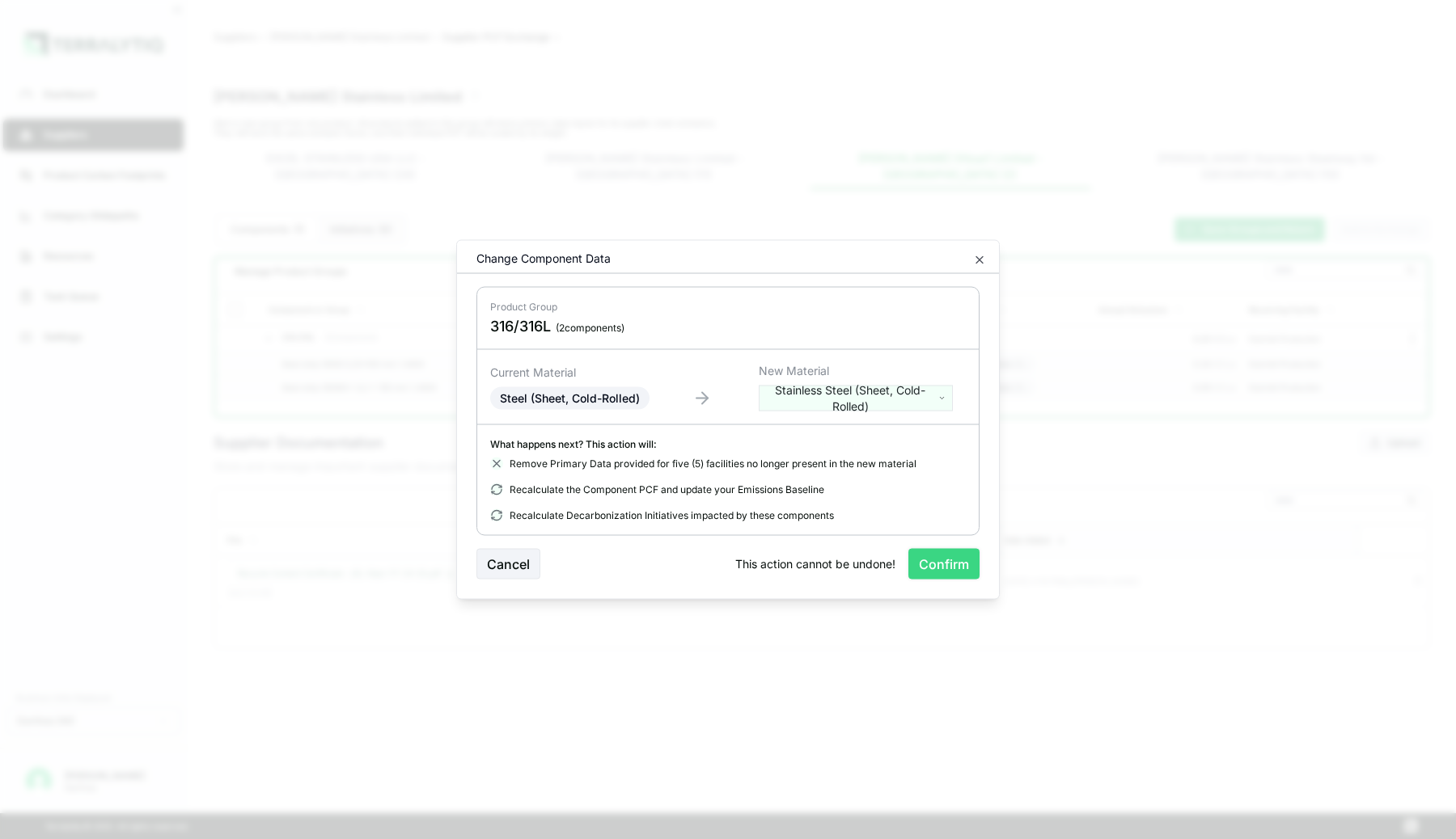
click at [955, 569] on button "Confirm" at bounding box center [944, 564] width 71 height 30
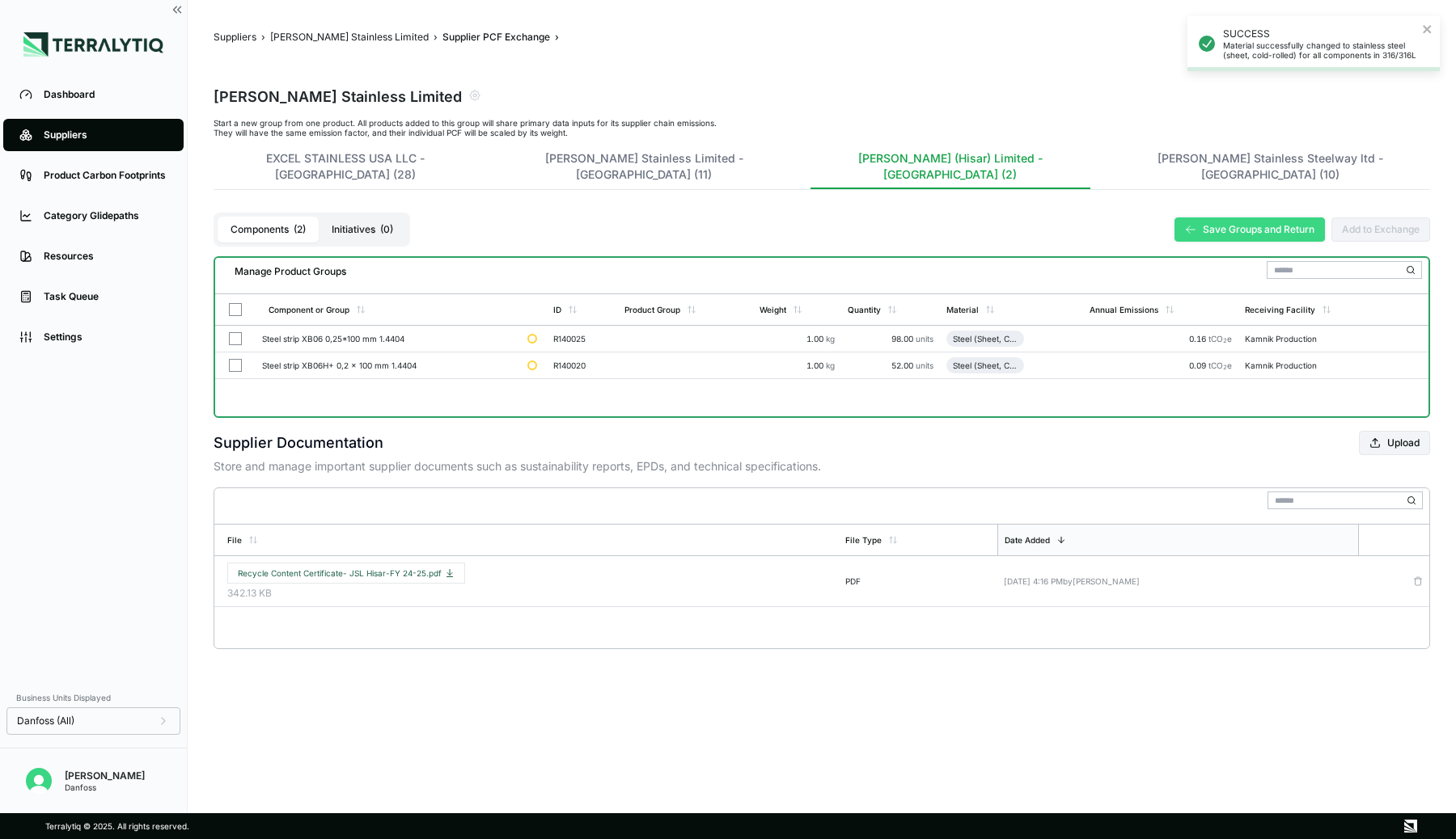
click at [1264, 218] on button "Save Groups and Return" at bounding box center [1250, 230] width 150 height 25
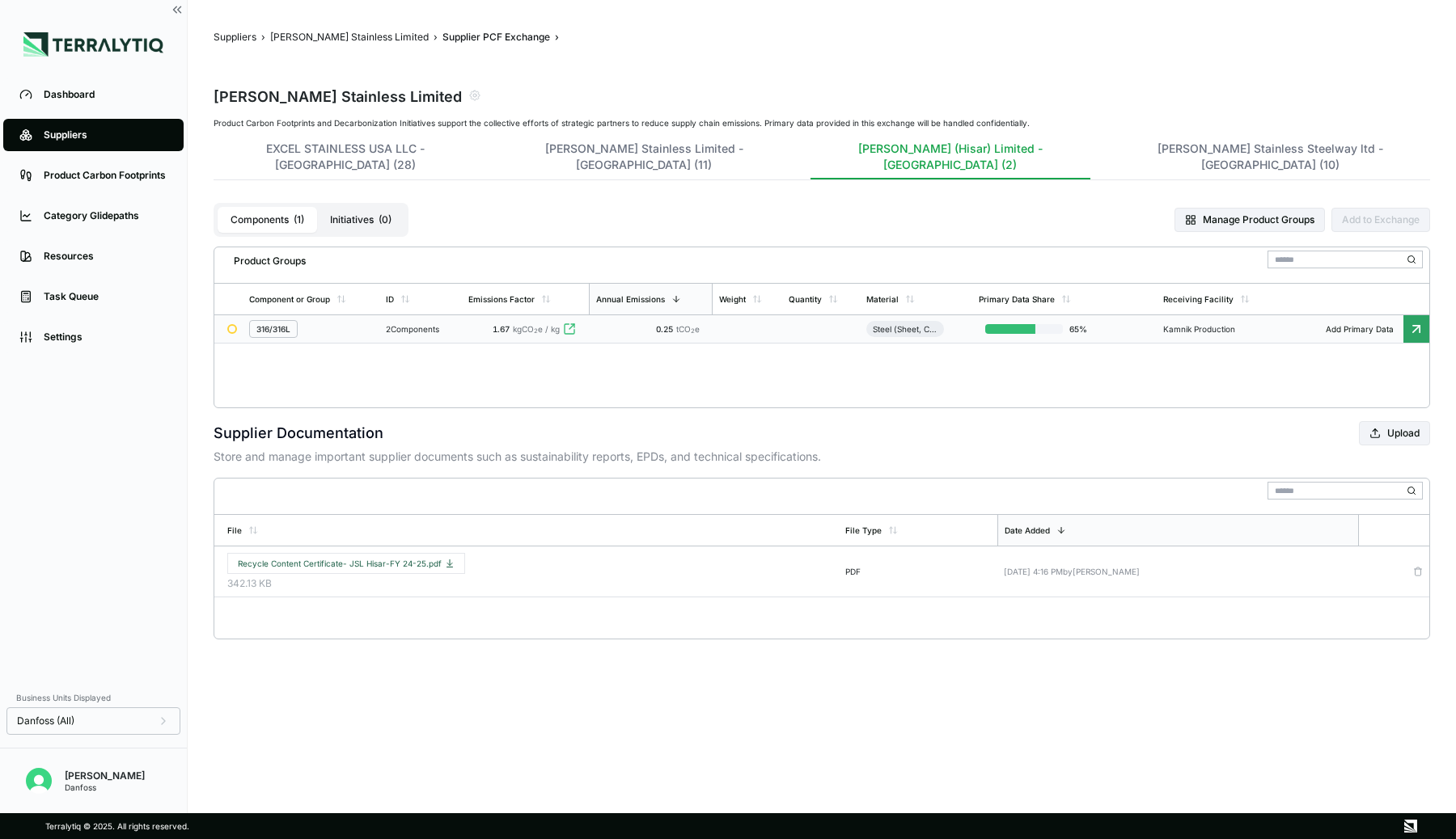
click at [423, 324] on div "2 Components" at bounding box center [420, 329] width 69 height 10
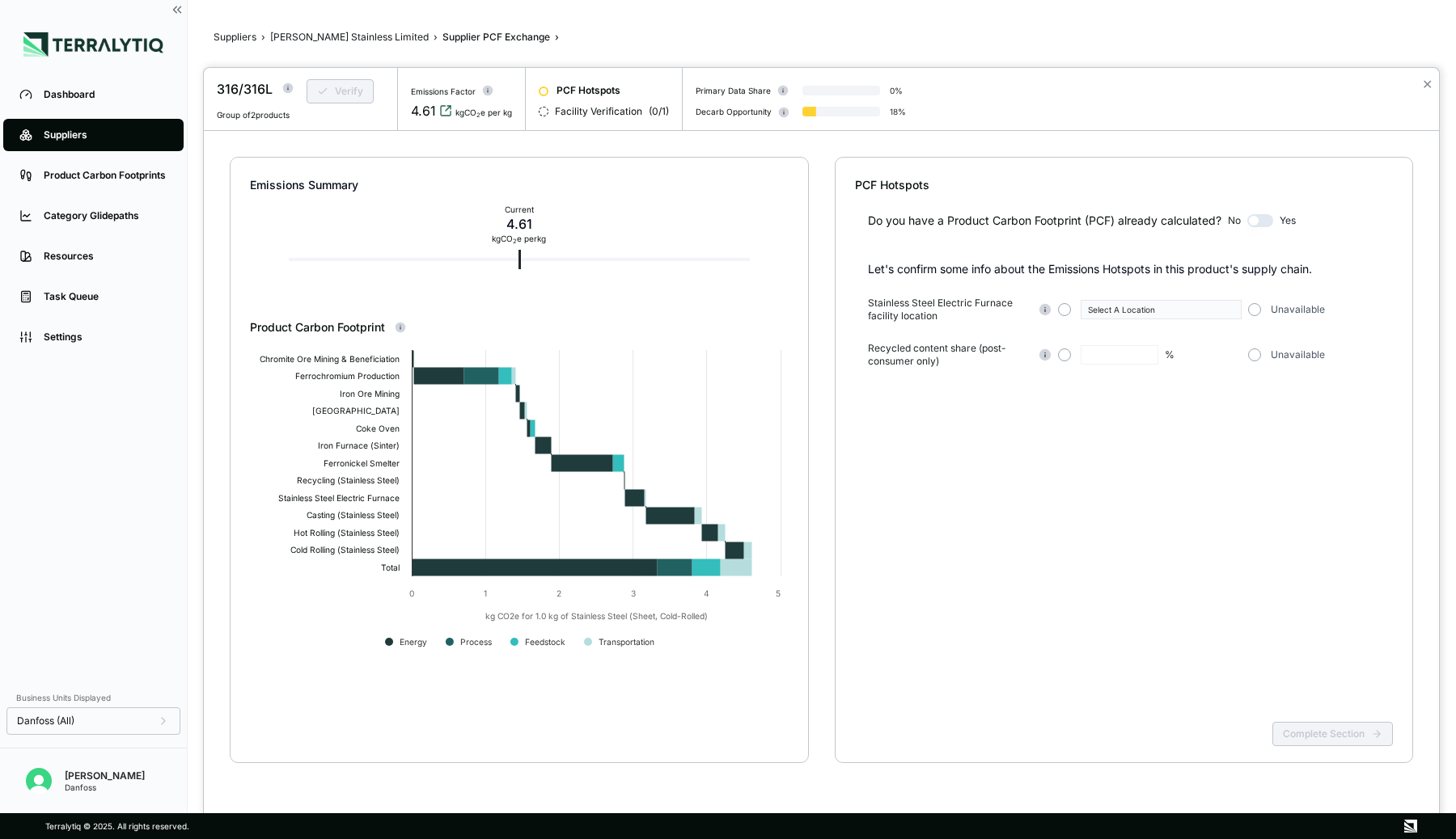
click at [443, 109] on icon "View audit trail" at bounding box center [446, 111] width 13 height 13
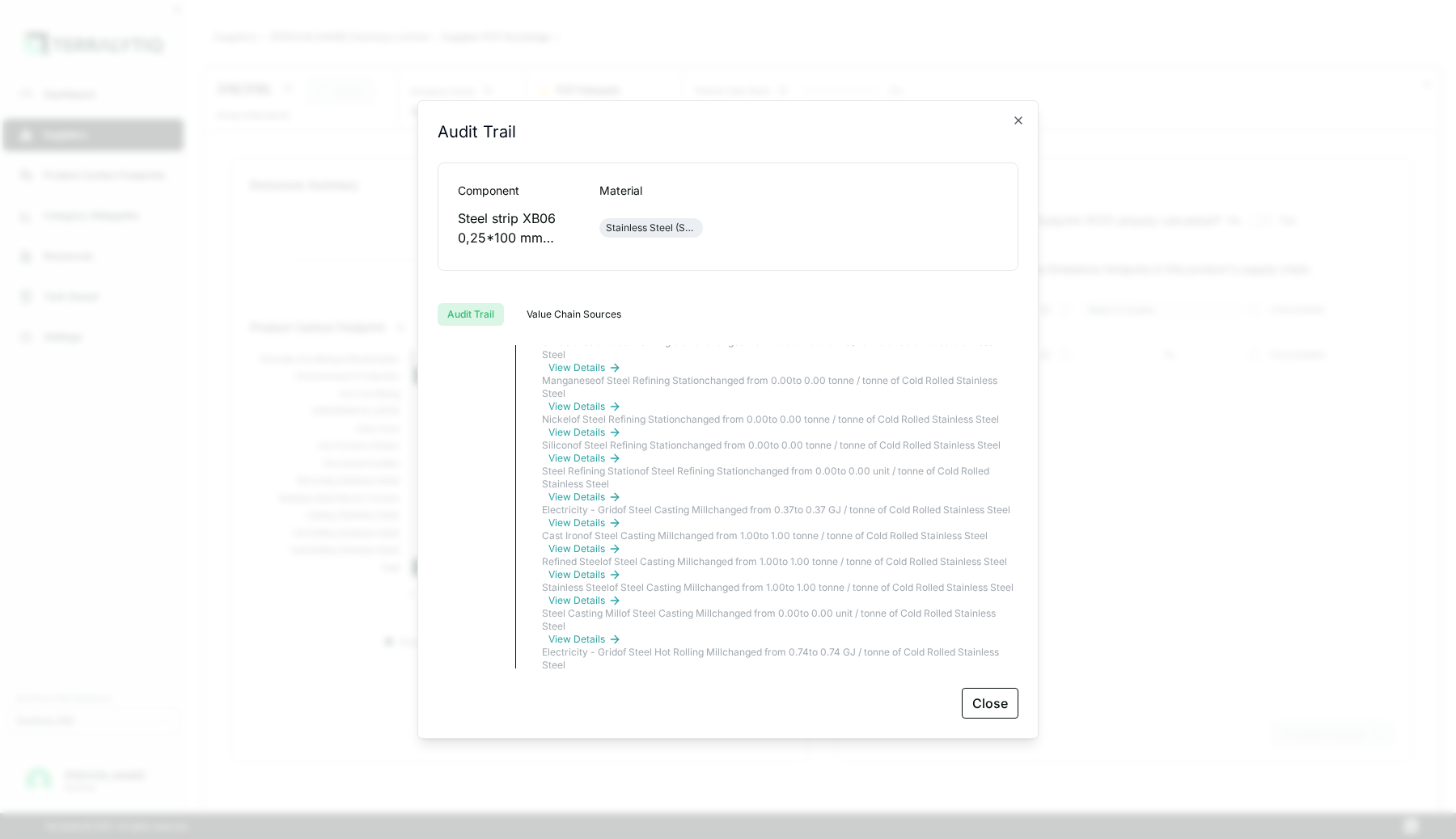
scroll to position [641, 0]
click at [1022, 124] on icon "button" at bounding box center [1019, 121] width 13 height 13
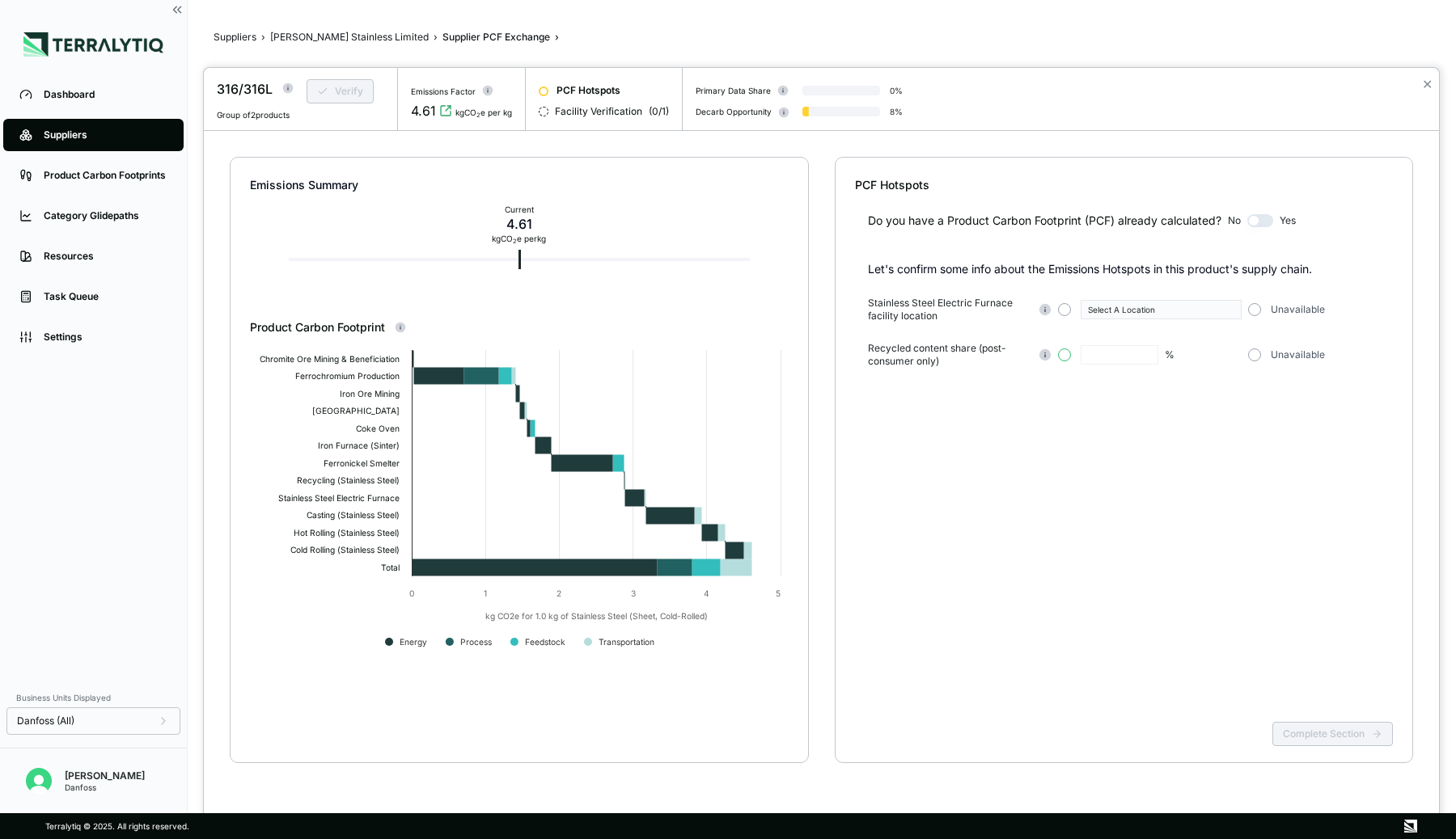
click at [1062, 356] on button "button" at bounding box center [1064, 355] width 13 height 13
click at [1109, 356] on input "text" at bounding box center [1120, 354] width 78 height 19
type input "**"
click at [1063, 308] on button "button" at bounding box center [1064, 310] width 13 height 13
click at [1094, 308] on div "Select A Location" at bounding box center [1156, 310] width 135 height 10
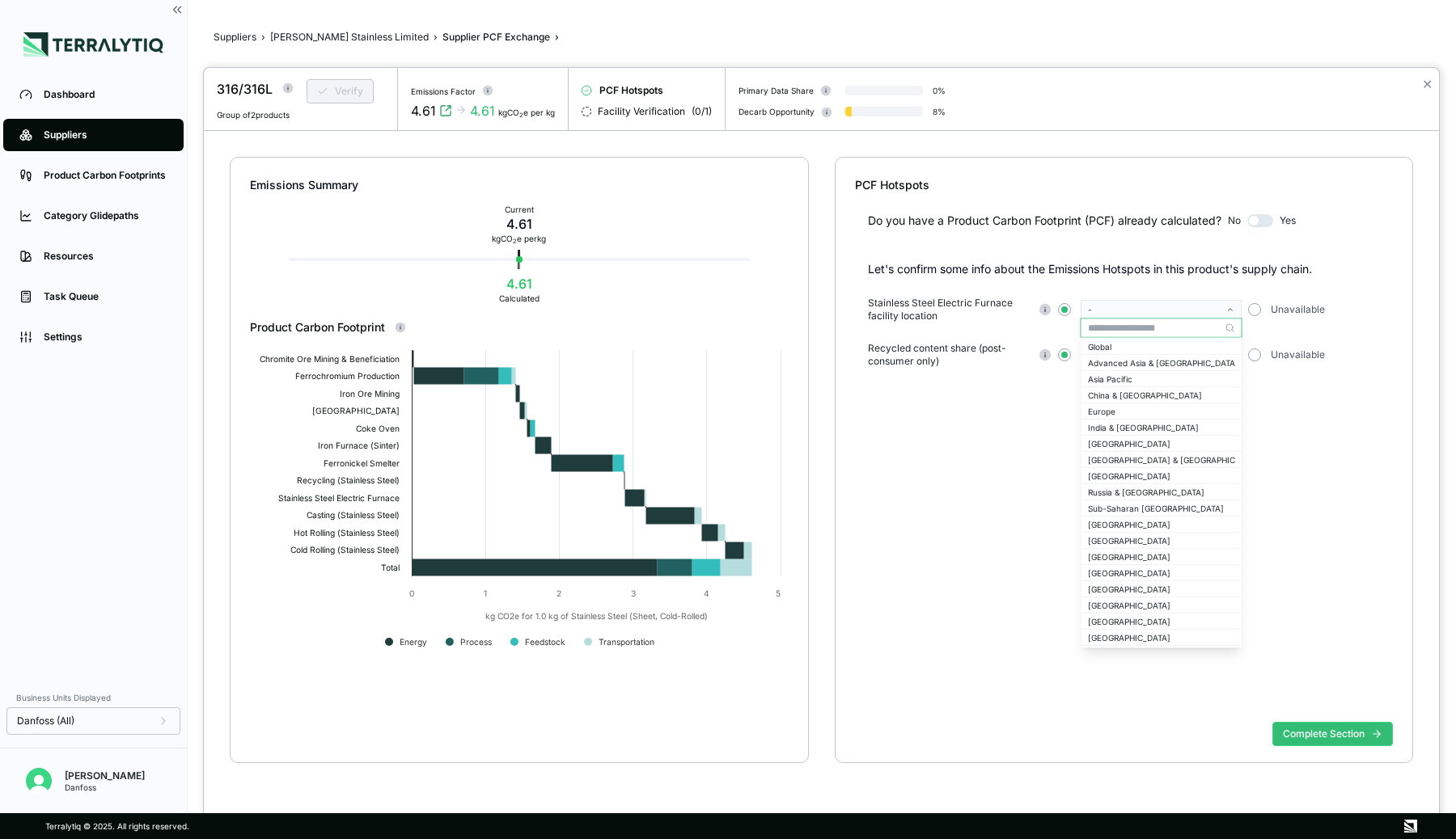
click at [1102, 331] on input "text" at bounding box center [1161, 328] width 161 height 19
type input "***"
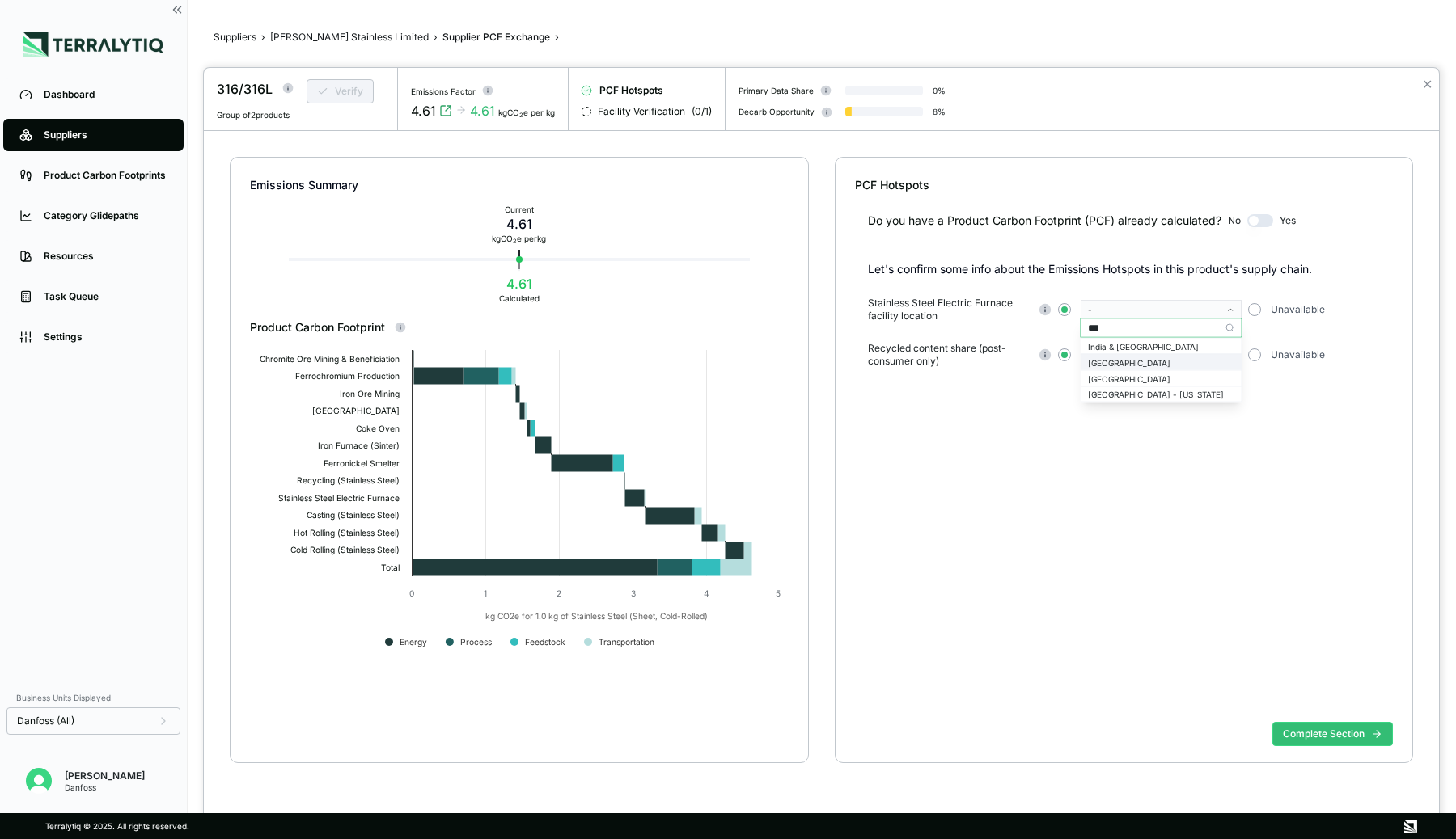
click at [1102, 358] on div "[GEOGRAPHIC_DATA]" at bounding box center [1161, 362] width 147 height 10
click at [1339, 735] on button "Complete Section" at bounding box center [1332, 734] width 121 height 25
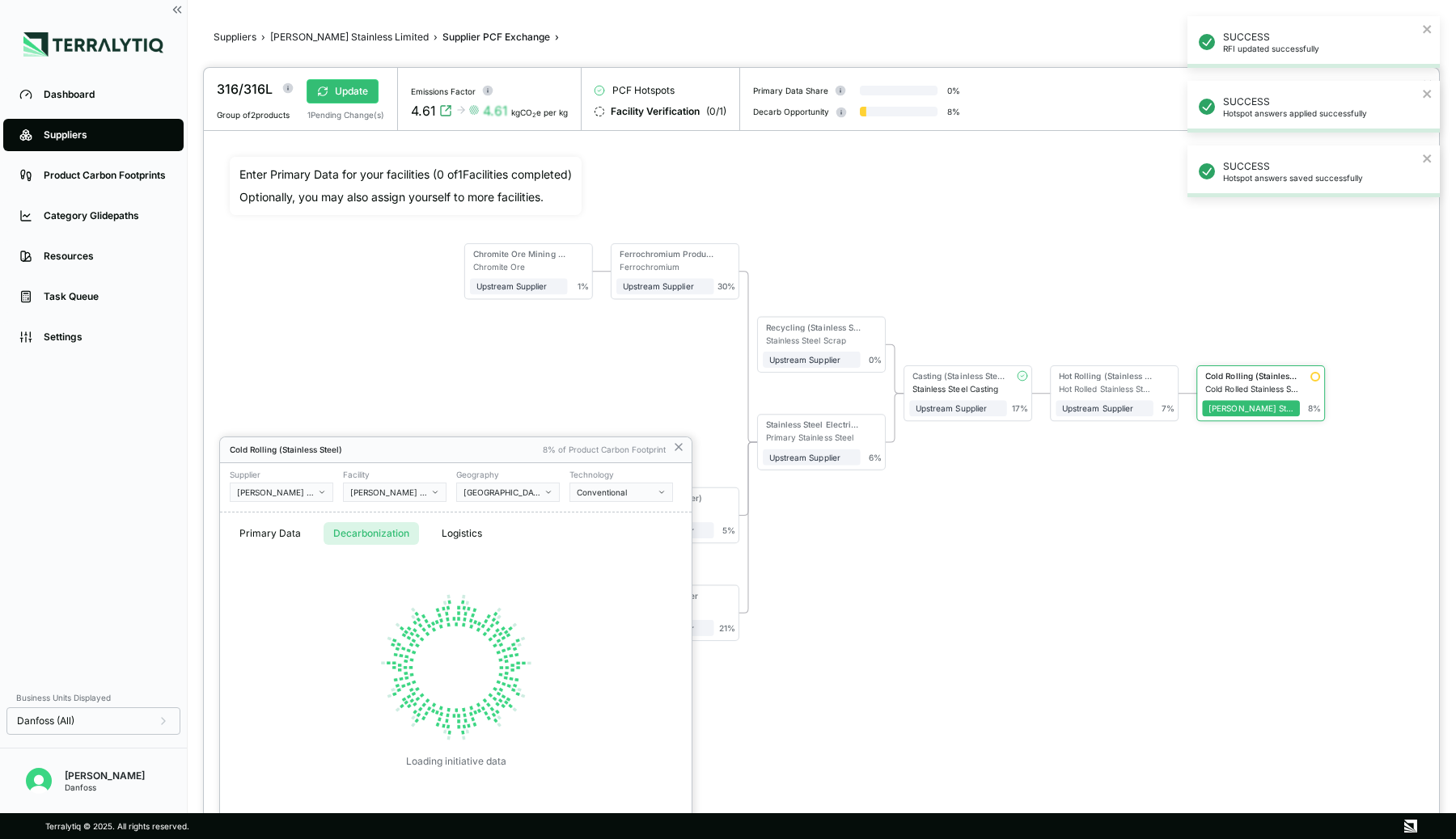
click at [390, 529] on button "Decarbonization" at bounding box center [371, 534] width 95 height 23
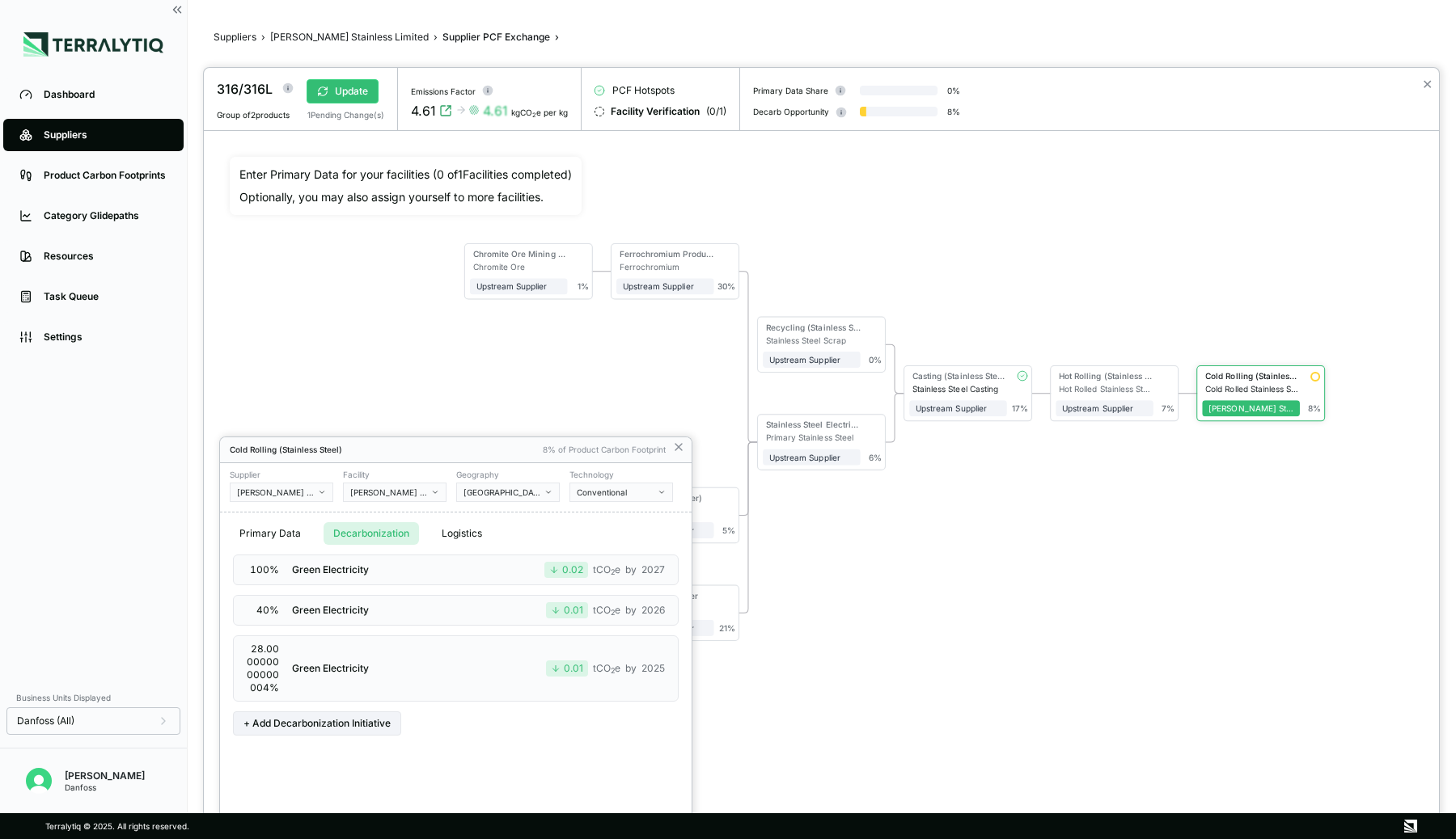
click at [718, 413] on div at bounding box center [821, 453] width 1236 height 772
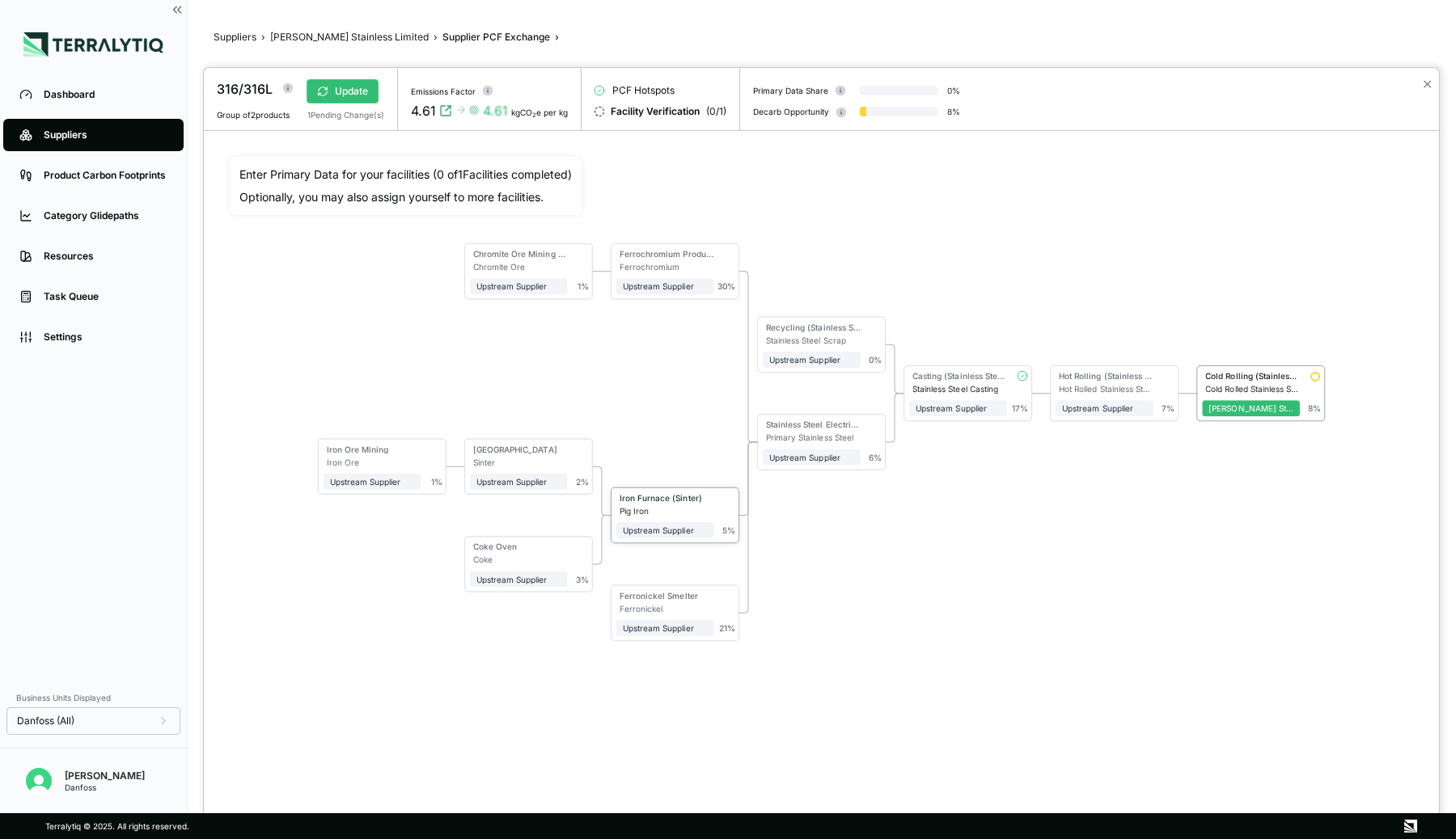
click at [669, 503] on div "Iron Furnace (Sinter)" at bounding box center [661, 500] width 91 height 13
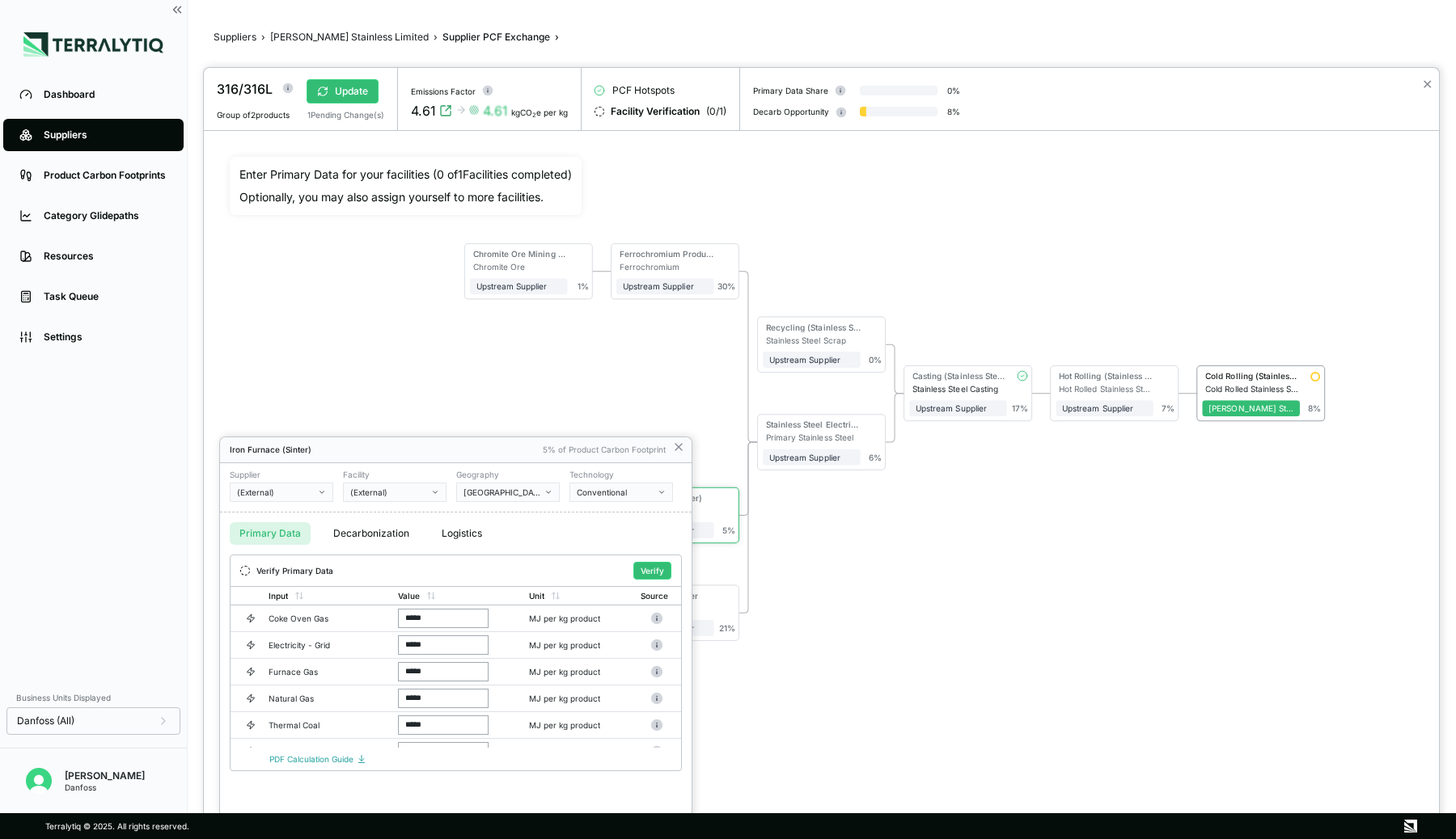
click at [334, 534] on button "Decarbonization" at bounding box center [371, 534] width 95 height 23
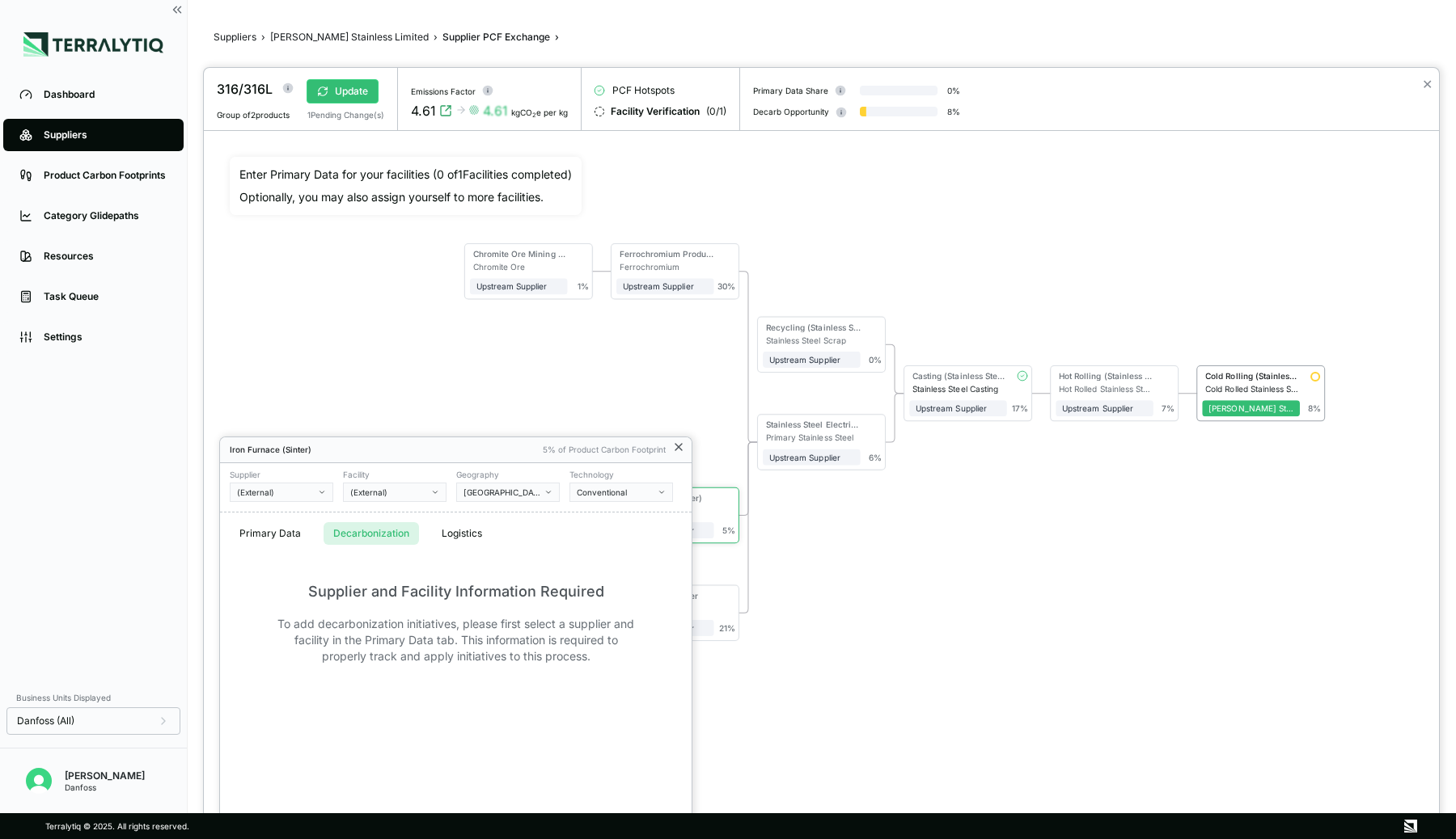
click at [680, 447] on icon at bounding box center [679, 448] width 13 height 13
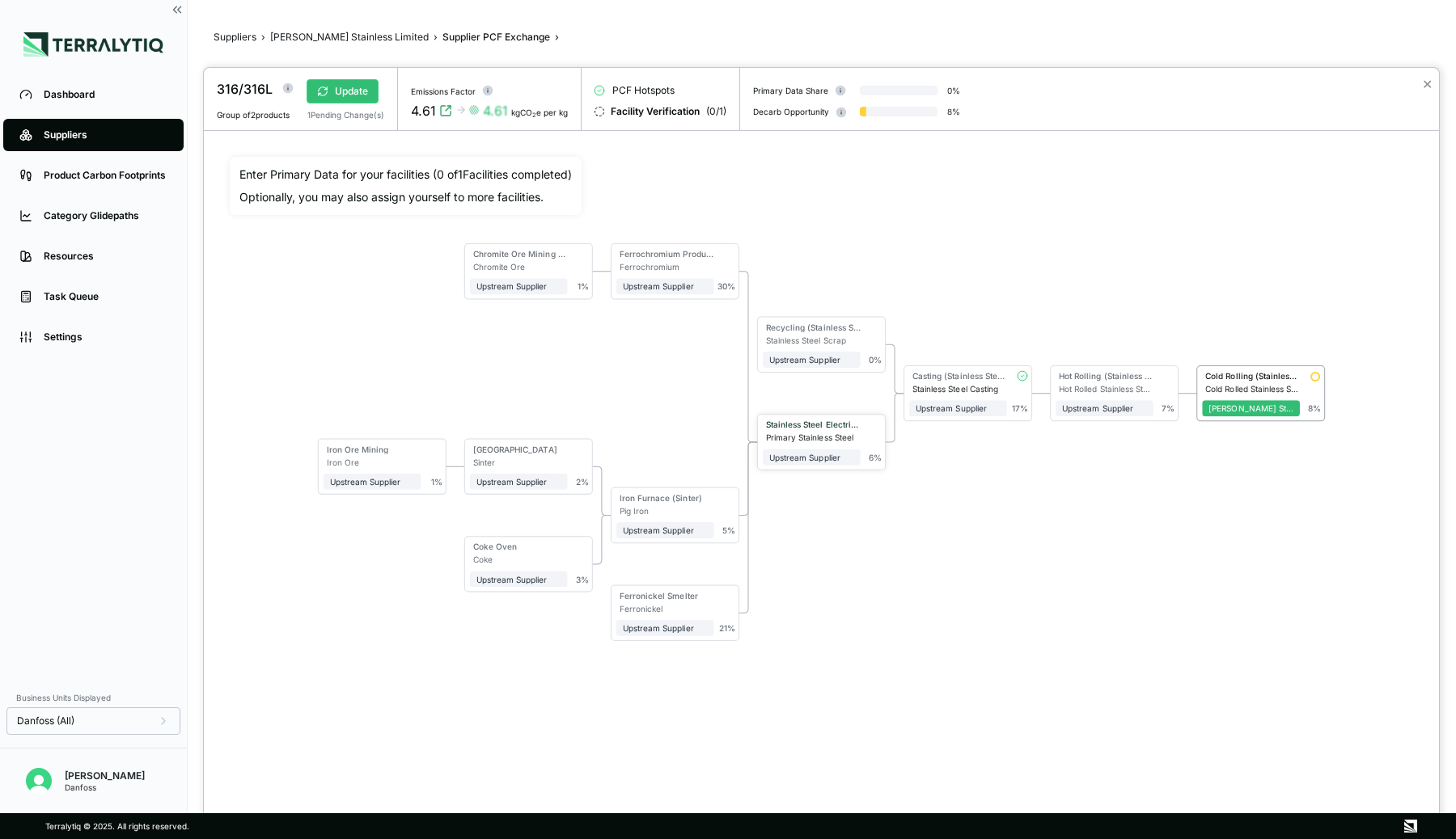
click at [855, 432] on div "Primary Stainless Steel" at bounding box center [814, 437] width 95 height 10
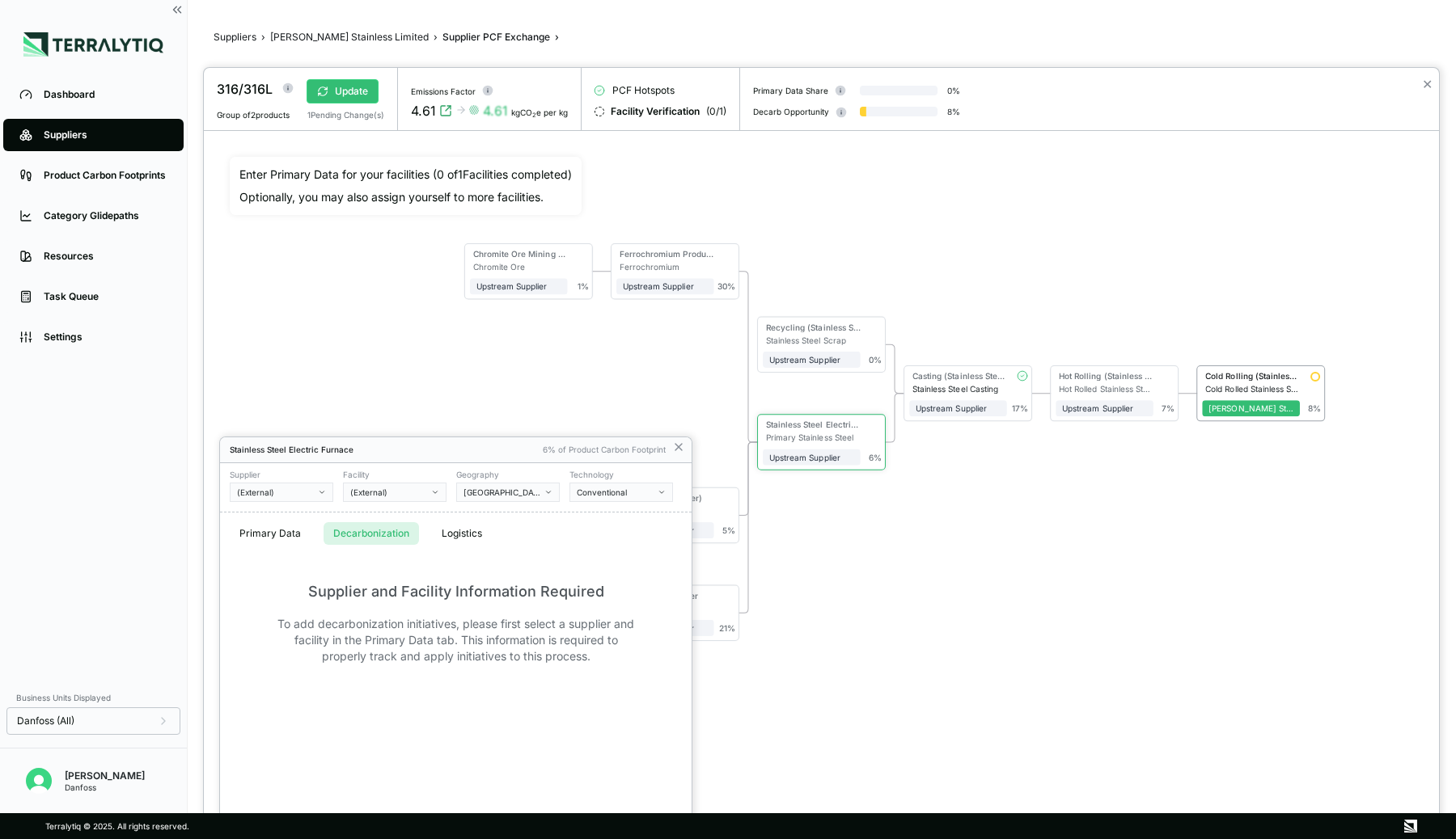
click at [393, 540] on button "Decarbonization" at bounding box center [371, 534] width 95 height 23
click at [680, 448] on icon at bounding box center [679, 448] width 13 height 13
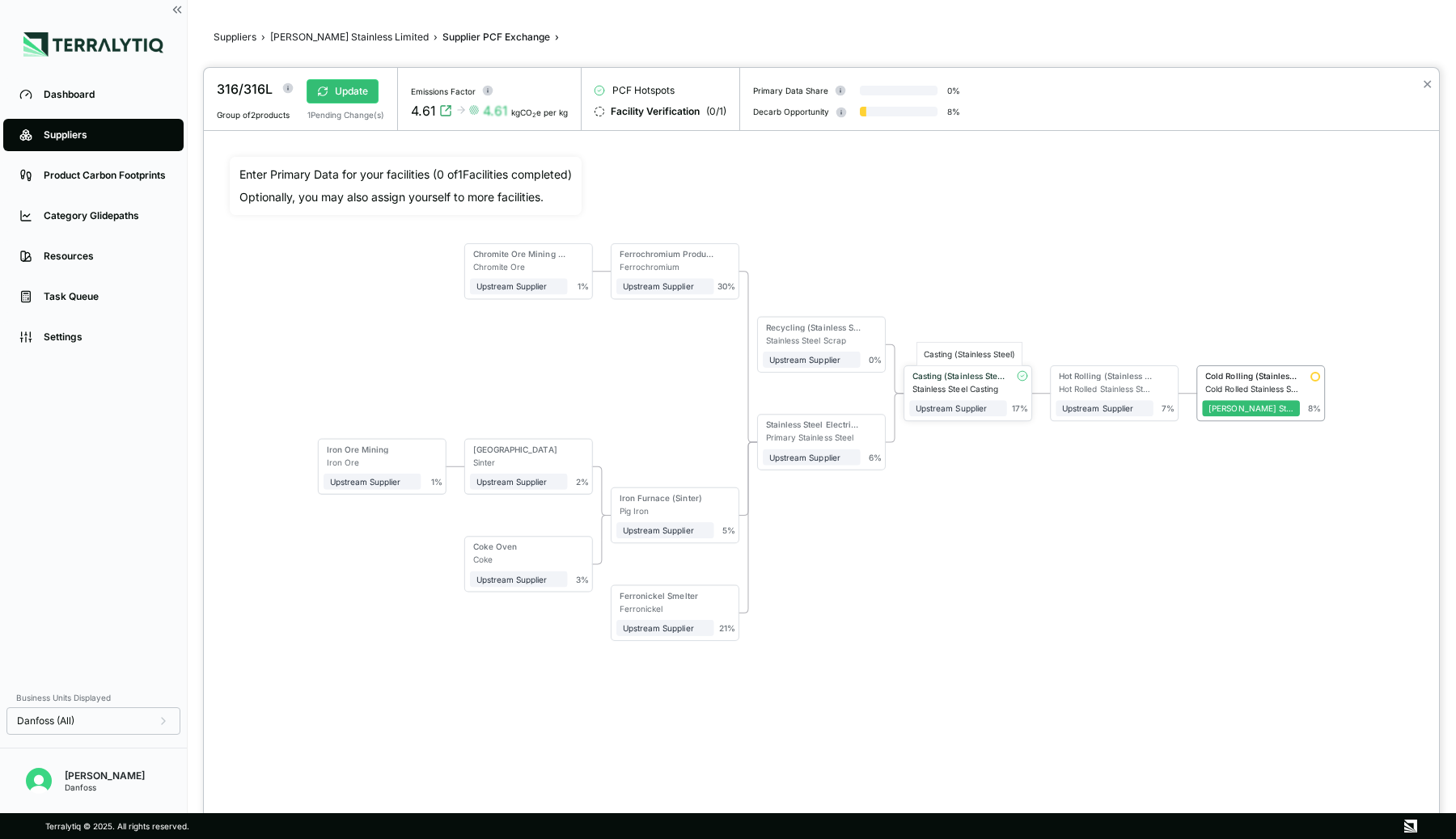
click at [958, 375] on div "Casting (Stainless Steel)" at bounding box center [960, 376] width 95 height 10
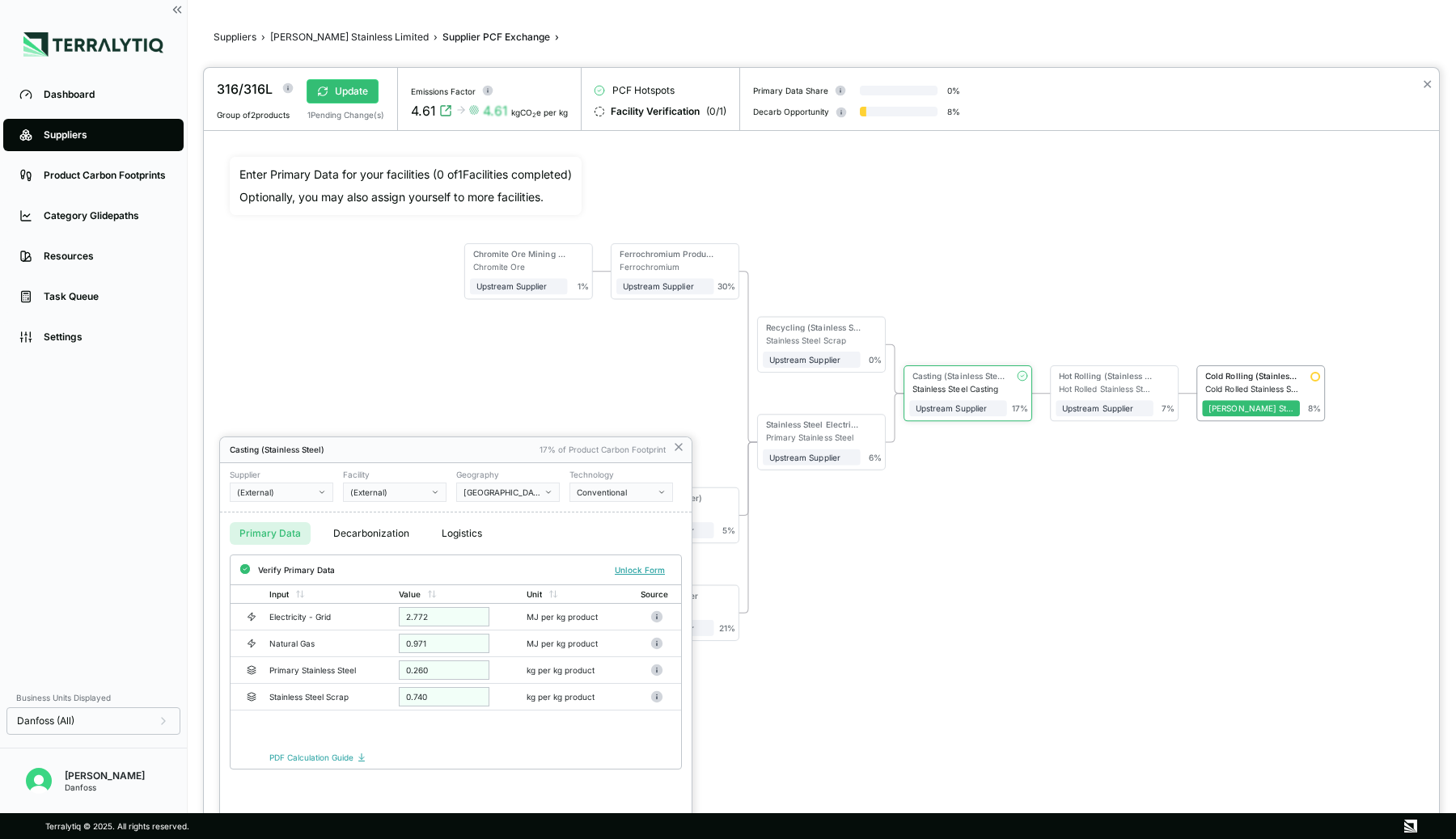
click at [360, 526] on button "Decarbonization" at bounding box center [371, 534] width 95 height 23
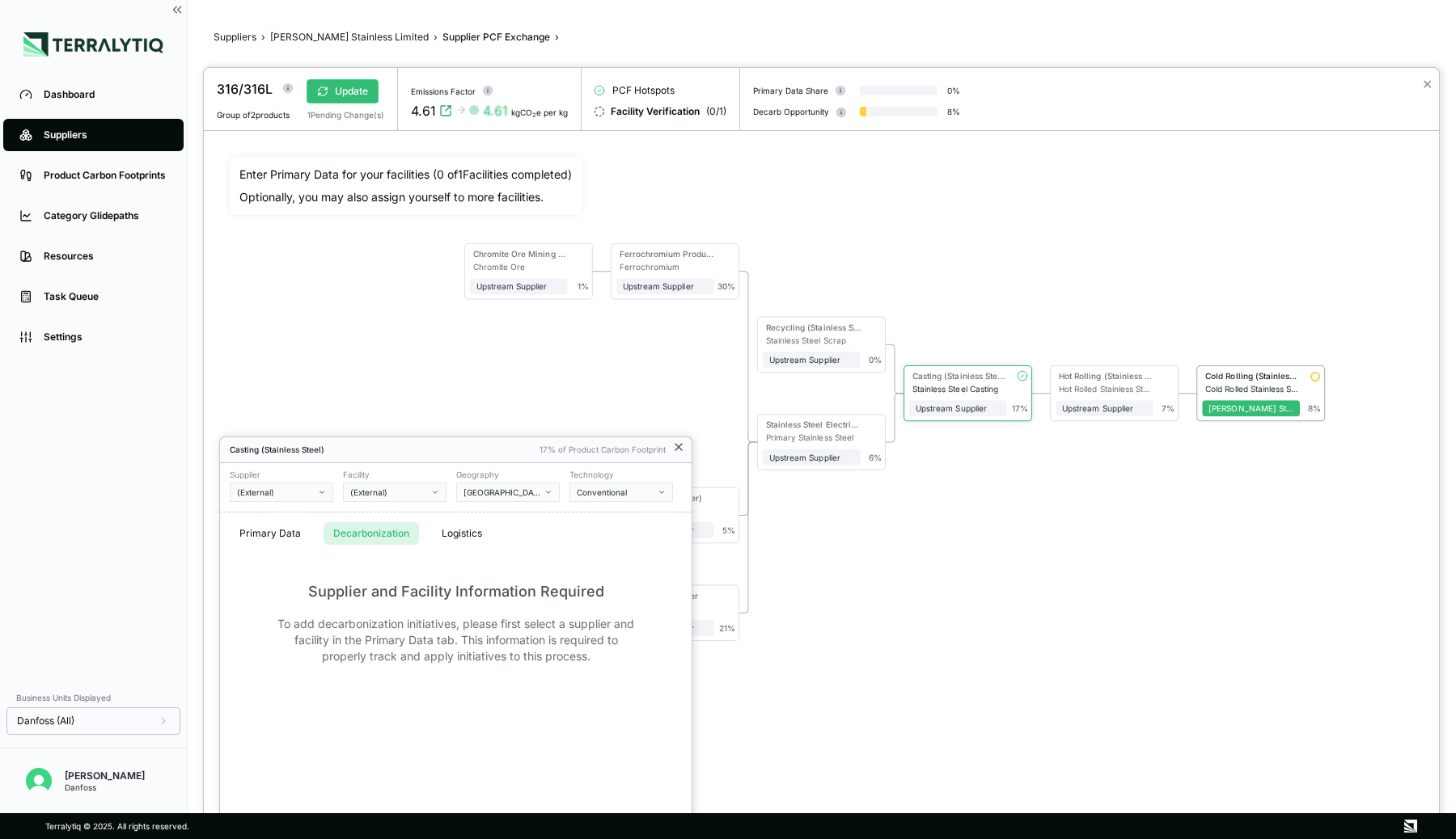
click at [682, 448] on icon at bounding box center [679, 448] width 13 height 13
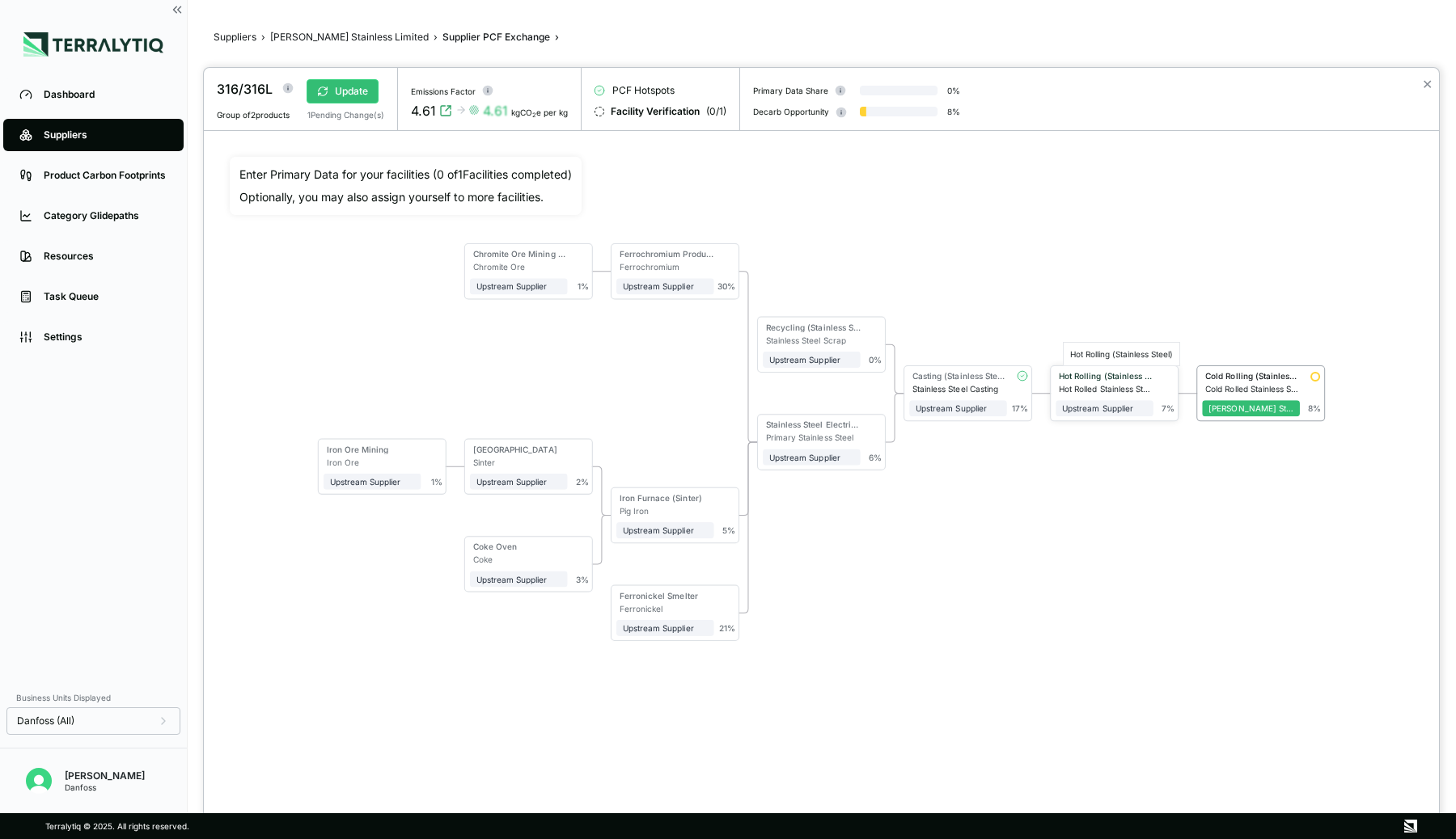
click at [1118, 372] on div "Hot Rolling (Stainless Steel)" at bounding box center [1106, 376] width 95 height 10
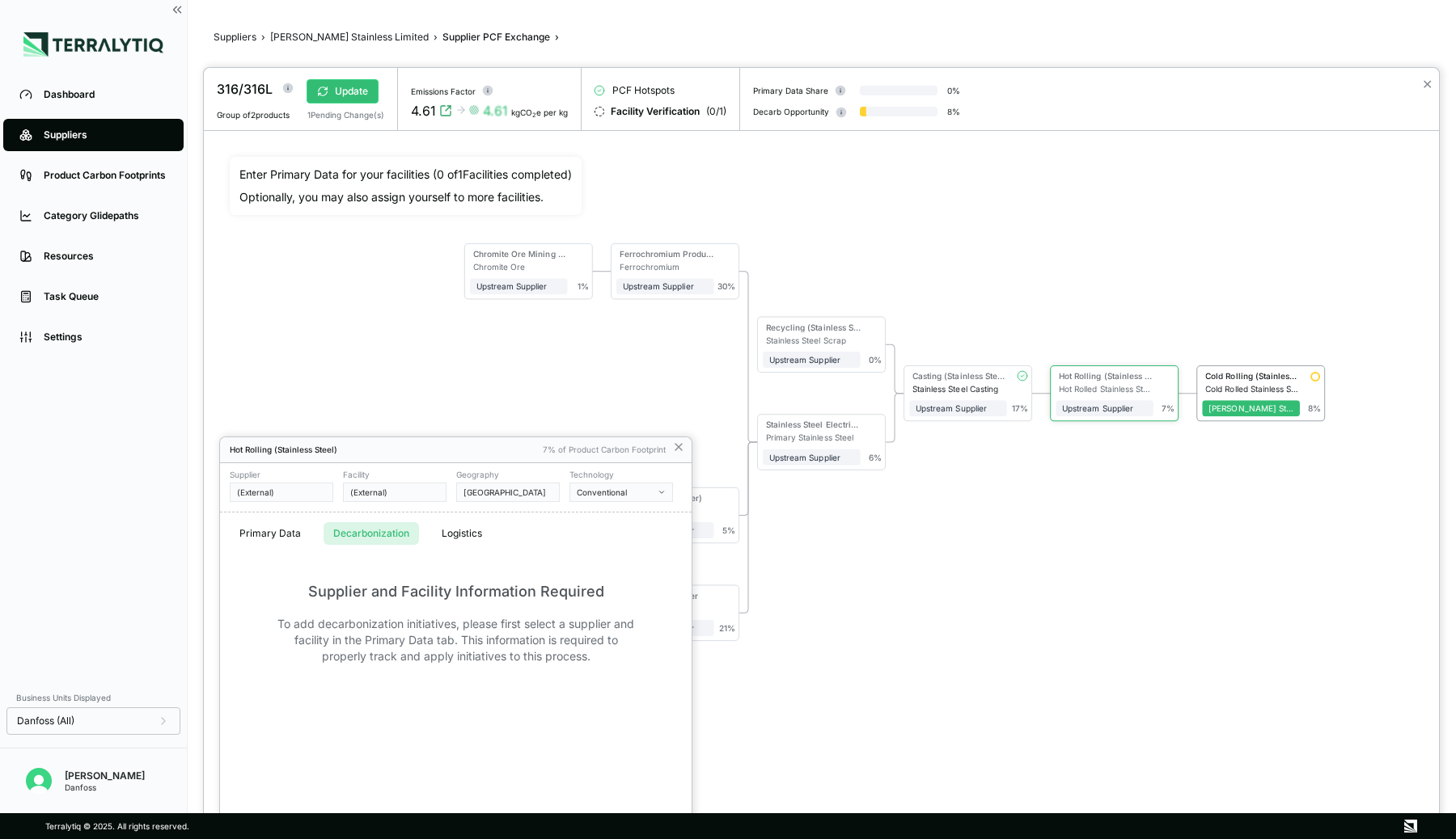
click at [374, 534] on button "Decarbonization" at bounding box center [371, 534] width 95 height 23
click at [674, 449] on icon at bounding box center [679, 448] width 13 height 13
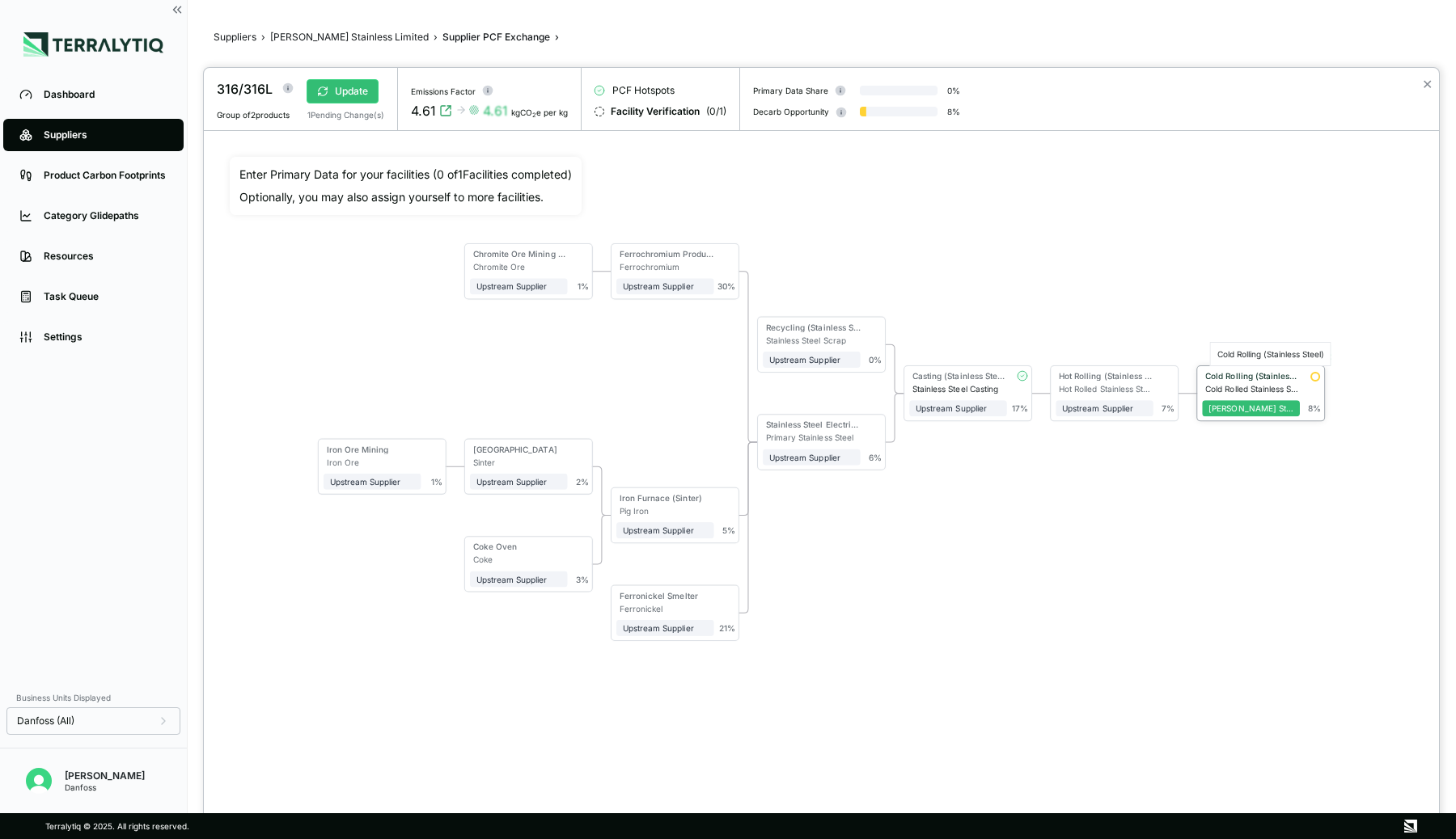
click at [1248, 378] on div "Cold Rolling (Stainless Steel)" at bounding box center [1253, 376] width 95 height 10
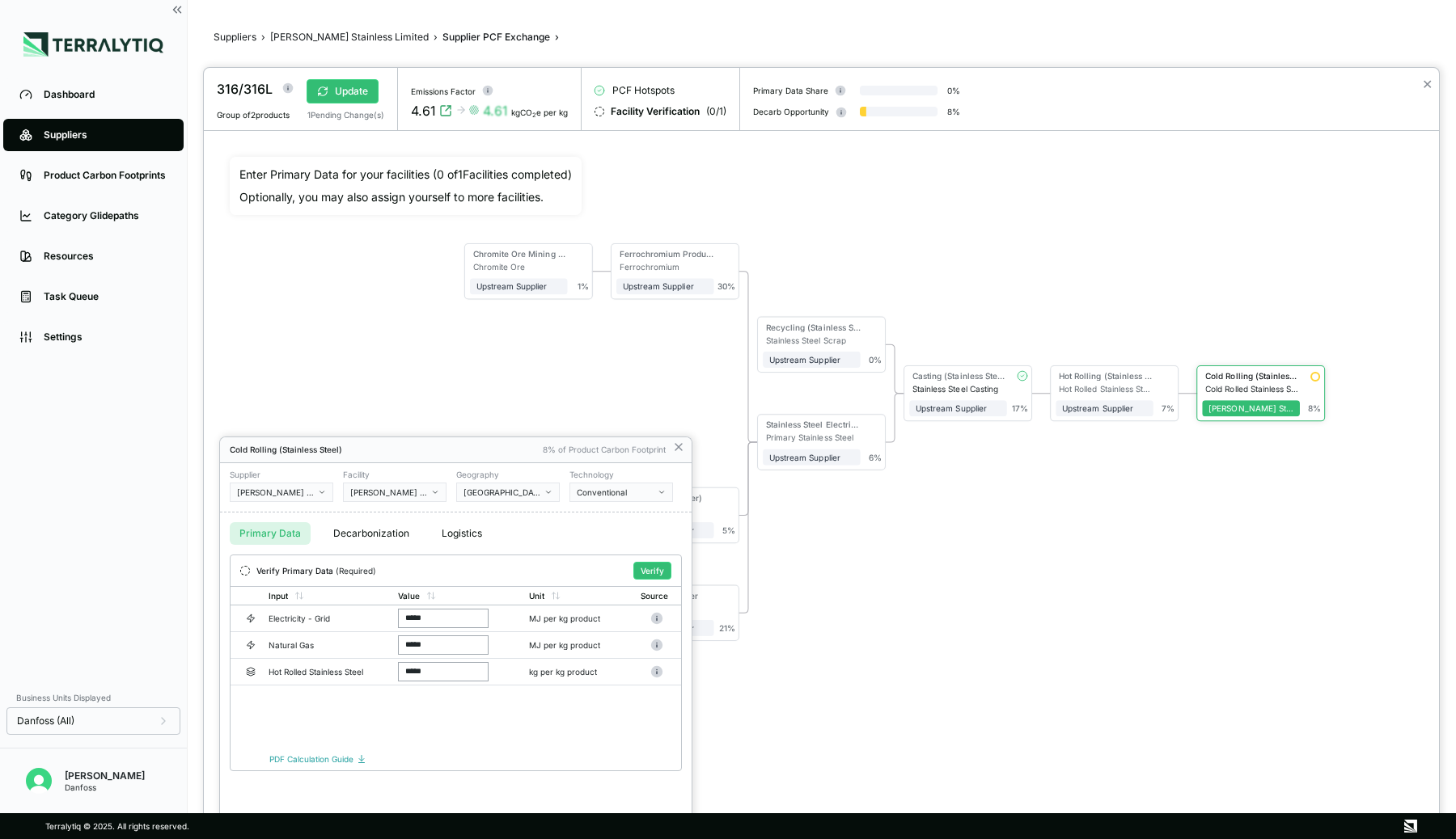
click at [387, 526] on button "Decarbonization" at bounding box center [371, 534] width 95 height 23
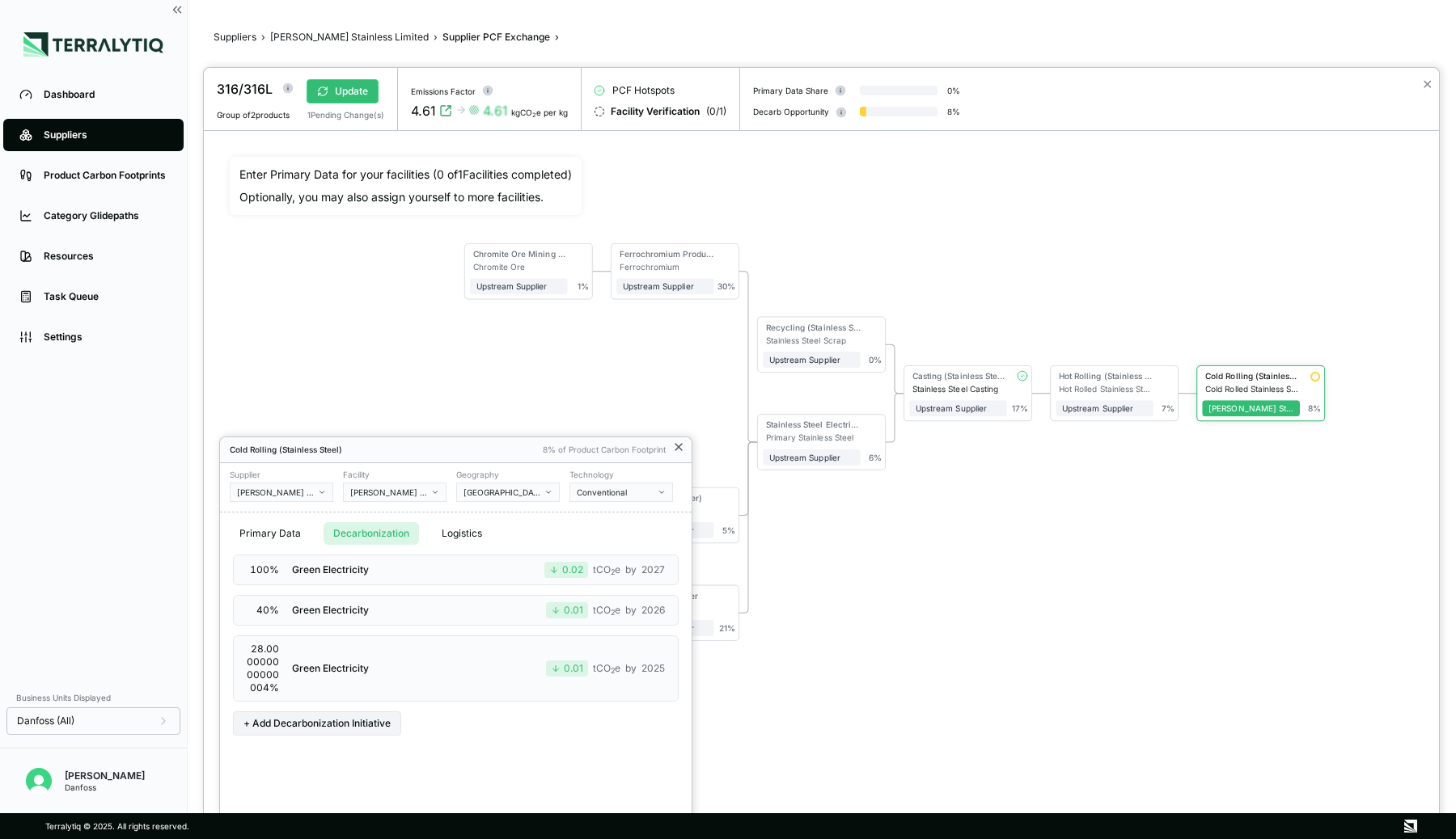
click at [678, 449] on icon at bounding box center [679, 448] width 13 height 13
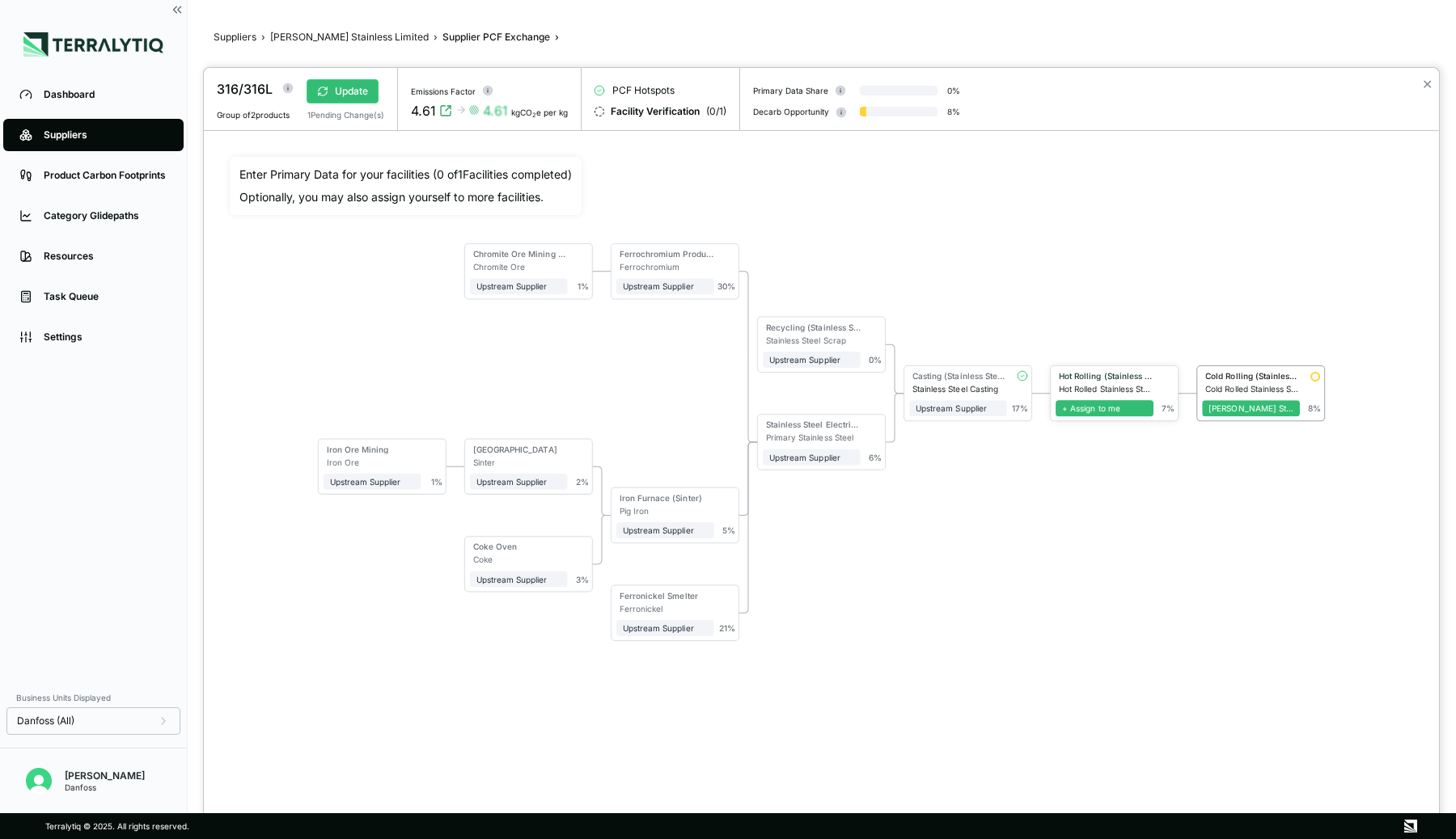
click at [1135, 410] on span "+ Assign to me" at bounding box center [1104, 408] width 98 height 16
click at [965, 410] on span "+ Assign to me" at bounding box center [958, 408] width 98 height 16
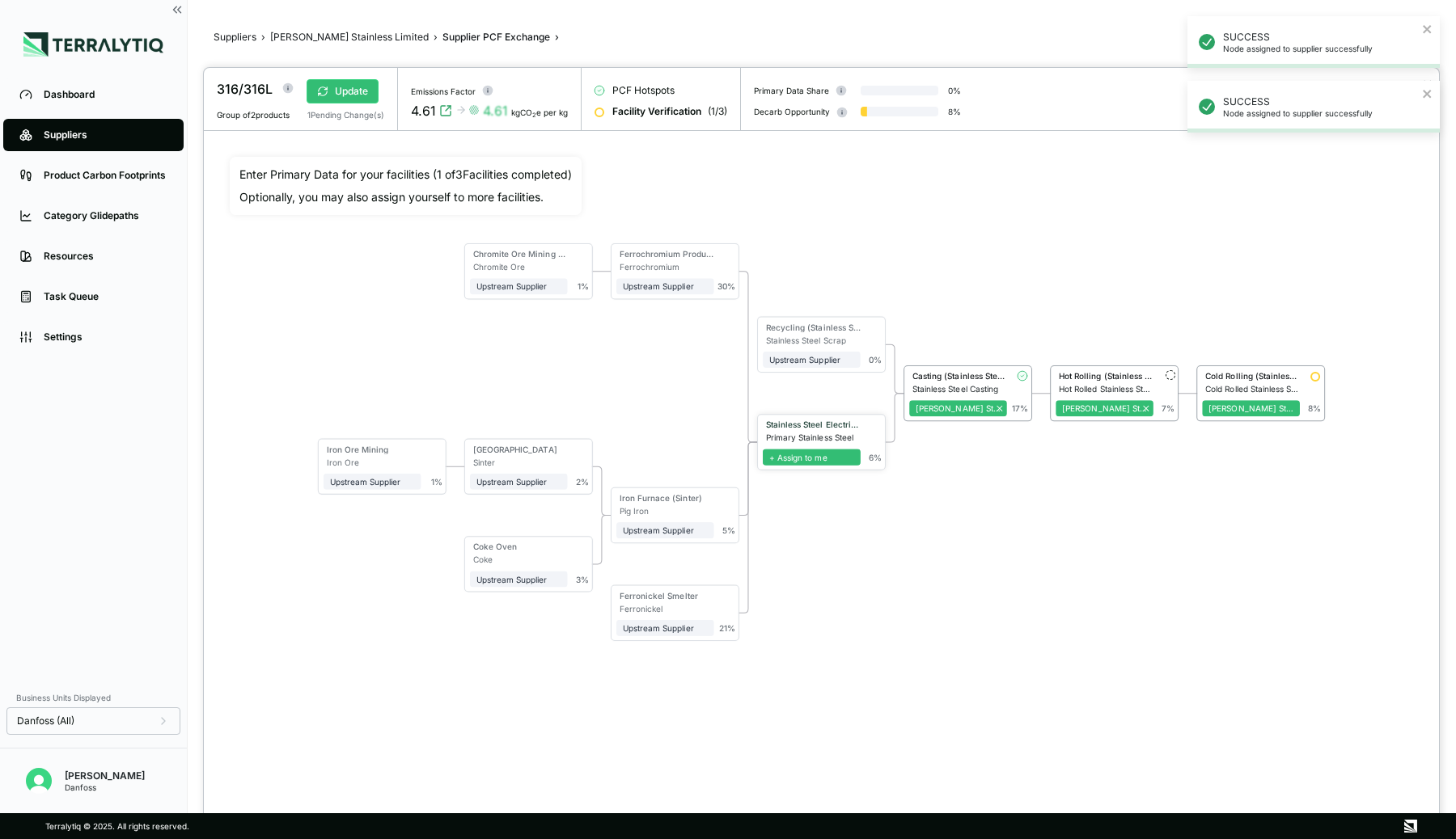
click at [830, 452] on span "+ Assign to me" at bounding box center [812, 456] width 98 height 16
click at [952, 384] on div "Stainless Steel Casting" at bounding box center [960, 389] width 95 height 10
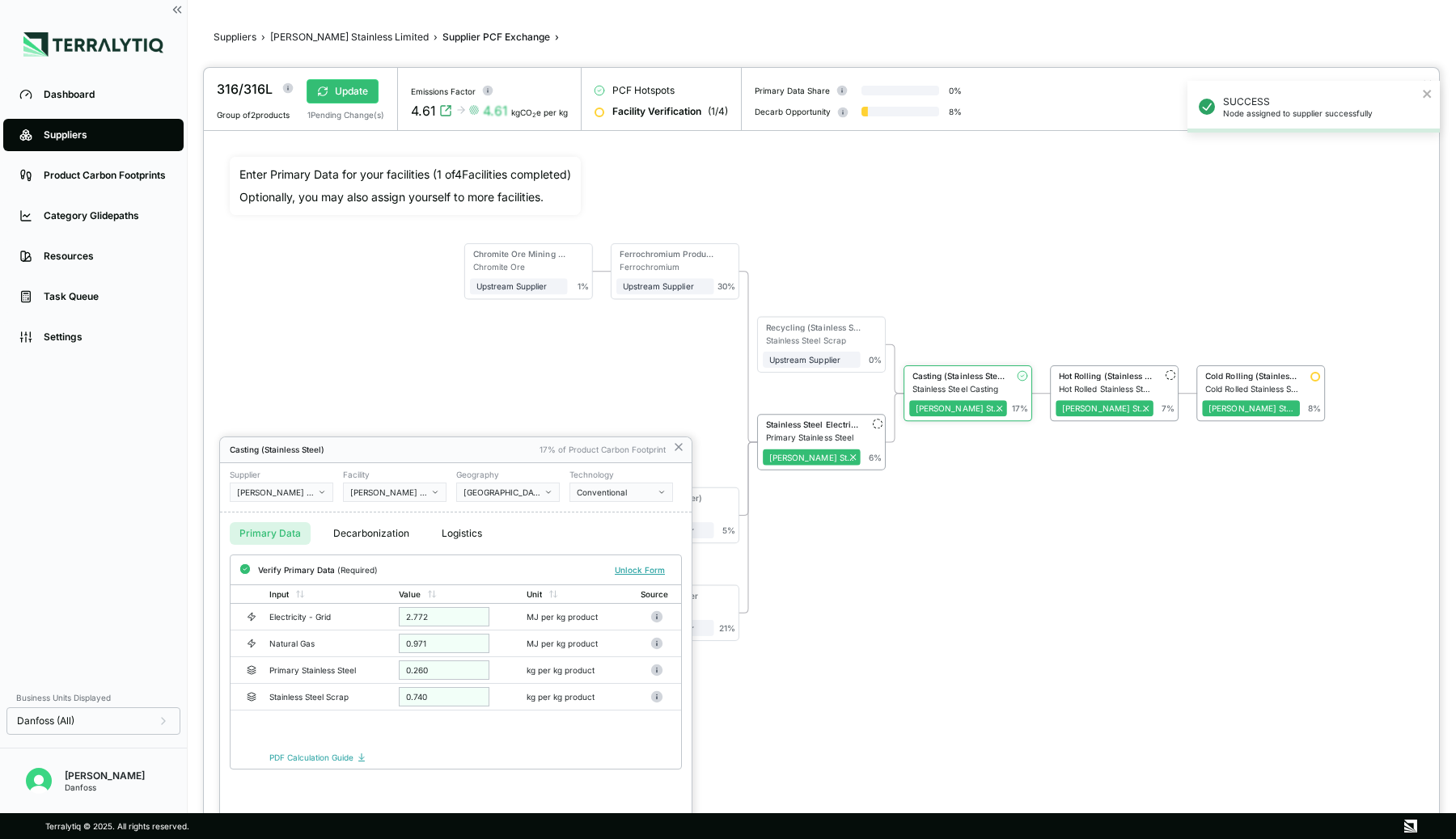
click at [377, 531] on button "Decarbonization" at bounding box center [371, 534] width 95 height 23
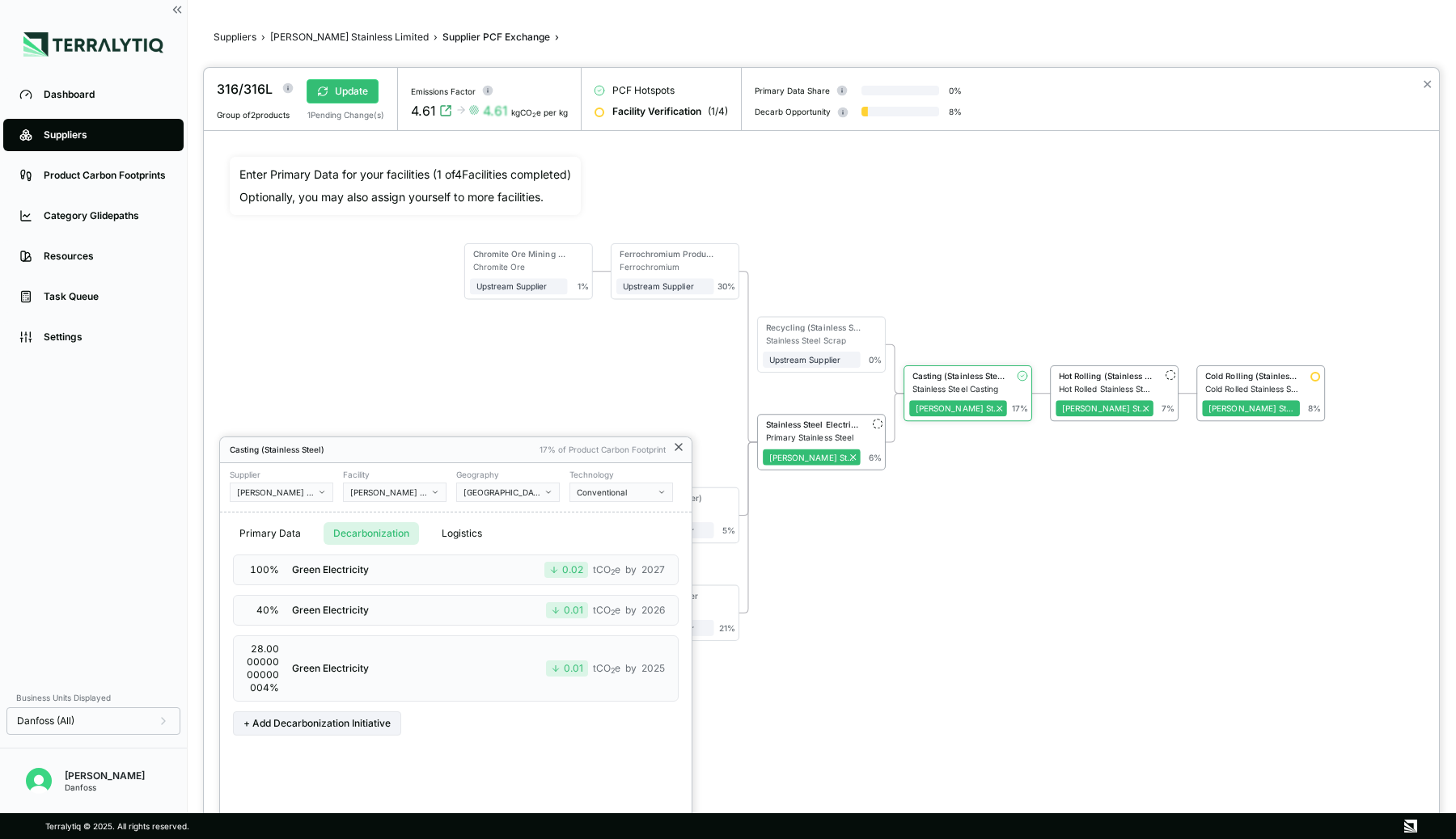
click at [676, 446] on icon at bounding box center [679, 447] width 7 height 7
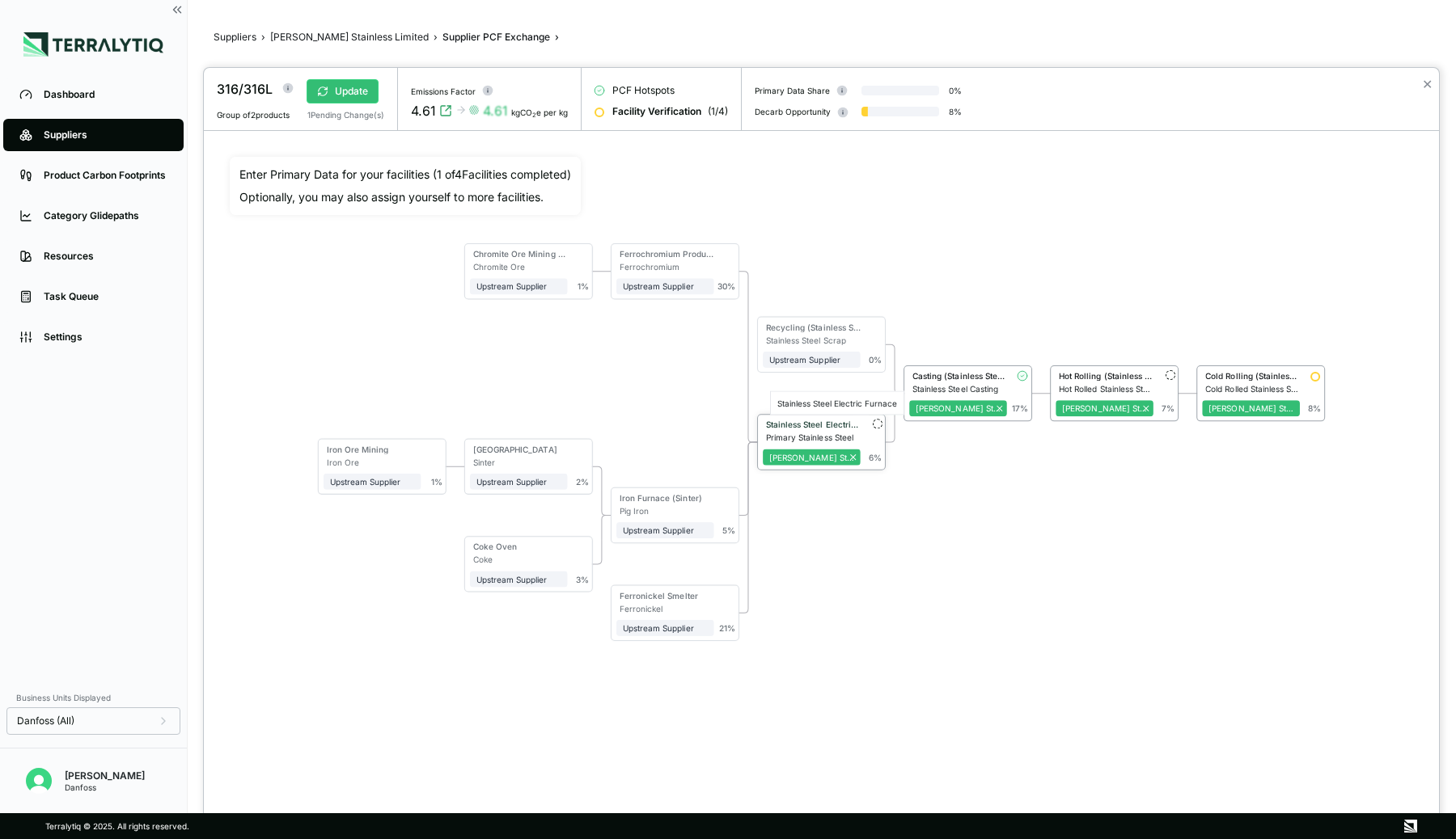
click at [810, 427] on div "Stainless Steel Electric Furnace" at bounding box center [814, 425] width 95 height 10
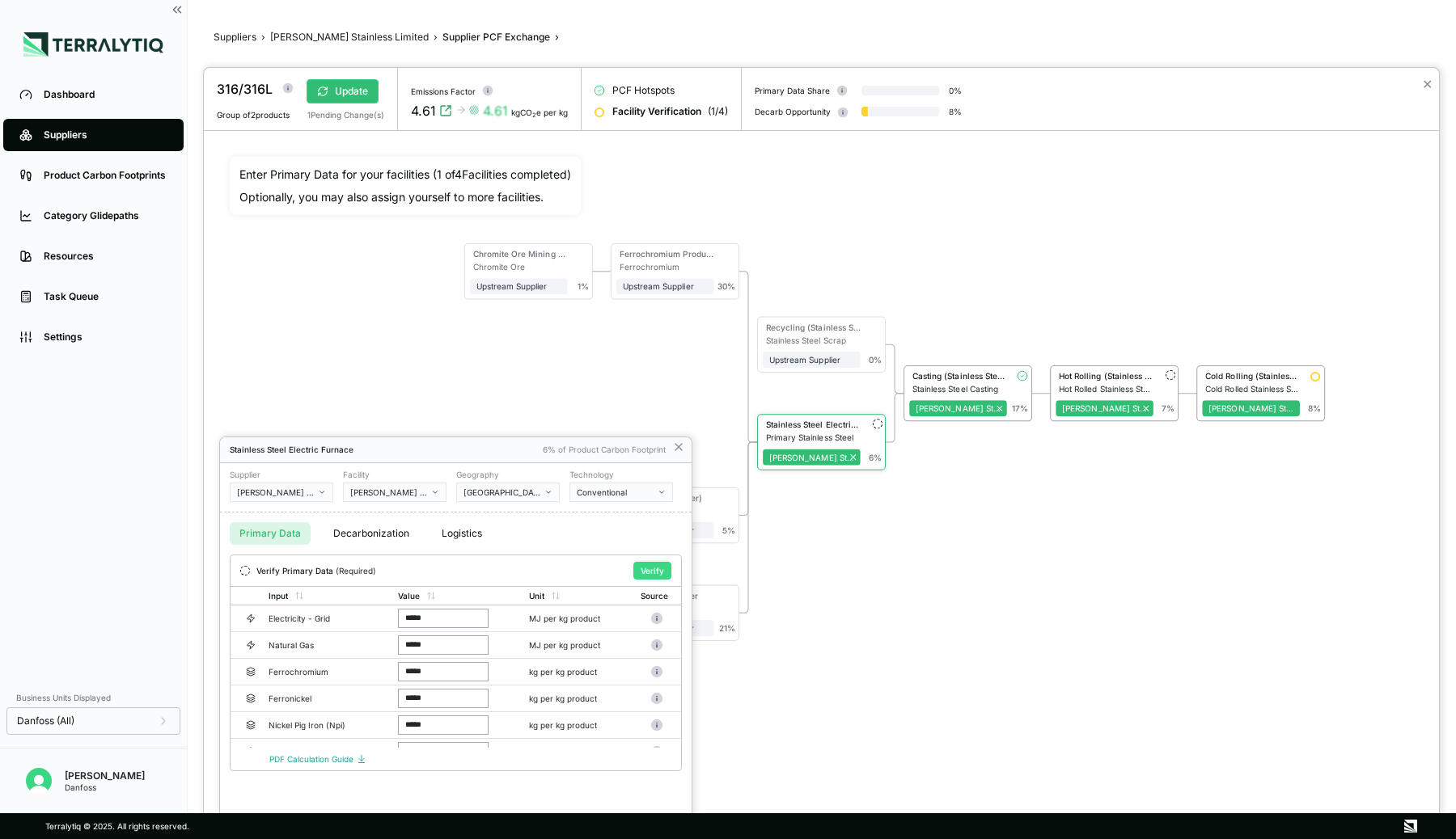
click at [662, 571] on button "Verify" at bounding box center [652, 570] width 38 height 18
click at [1105, 377] on div at bounding box center [821, 453] width 1236 height 772
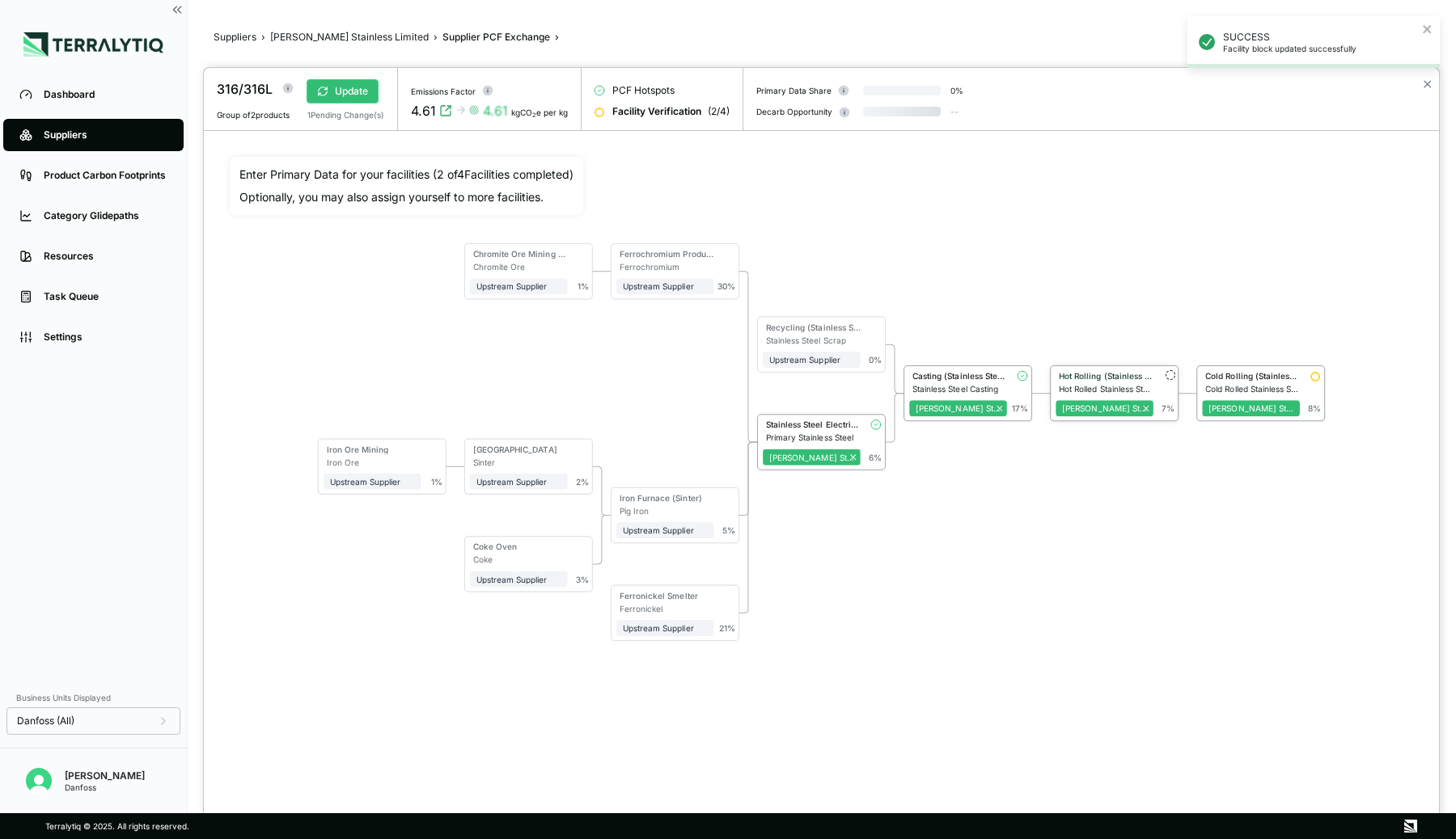
click at [1131, 377] on div "Hot Rolling (Stainless Steel)" at bounding box center [1106, 376] width 95 height 10
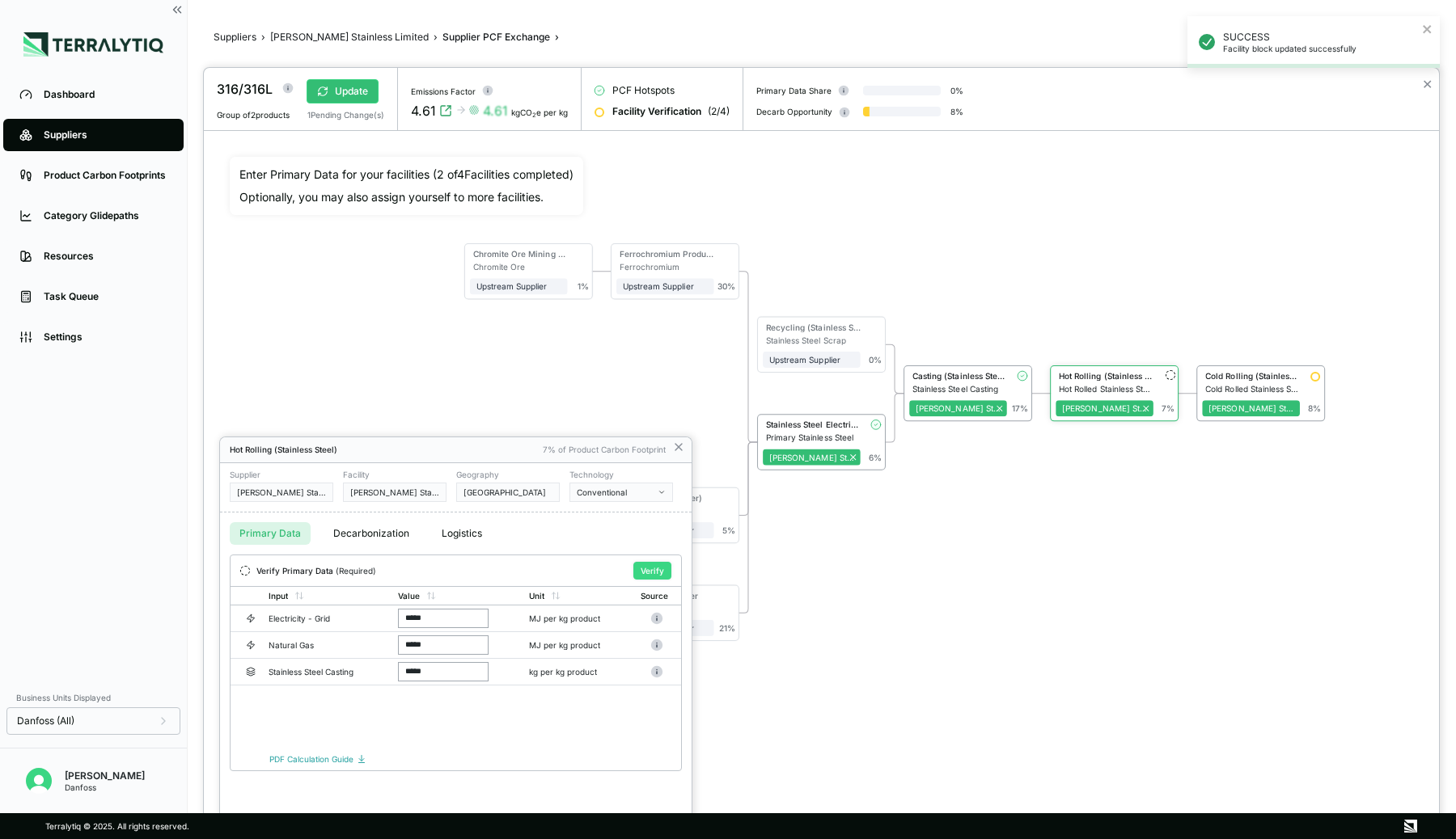
click at [651, 569] on button "Verify" at bounding box center [652, 570] width 38 height 18
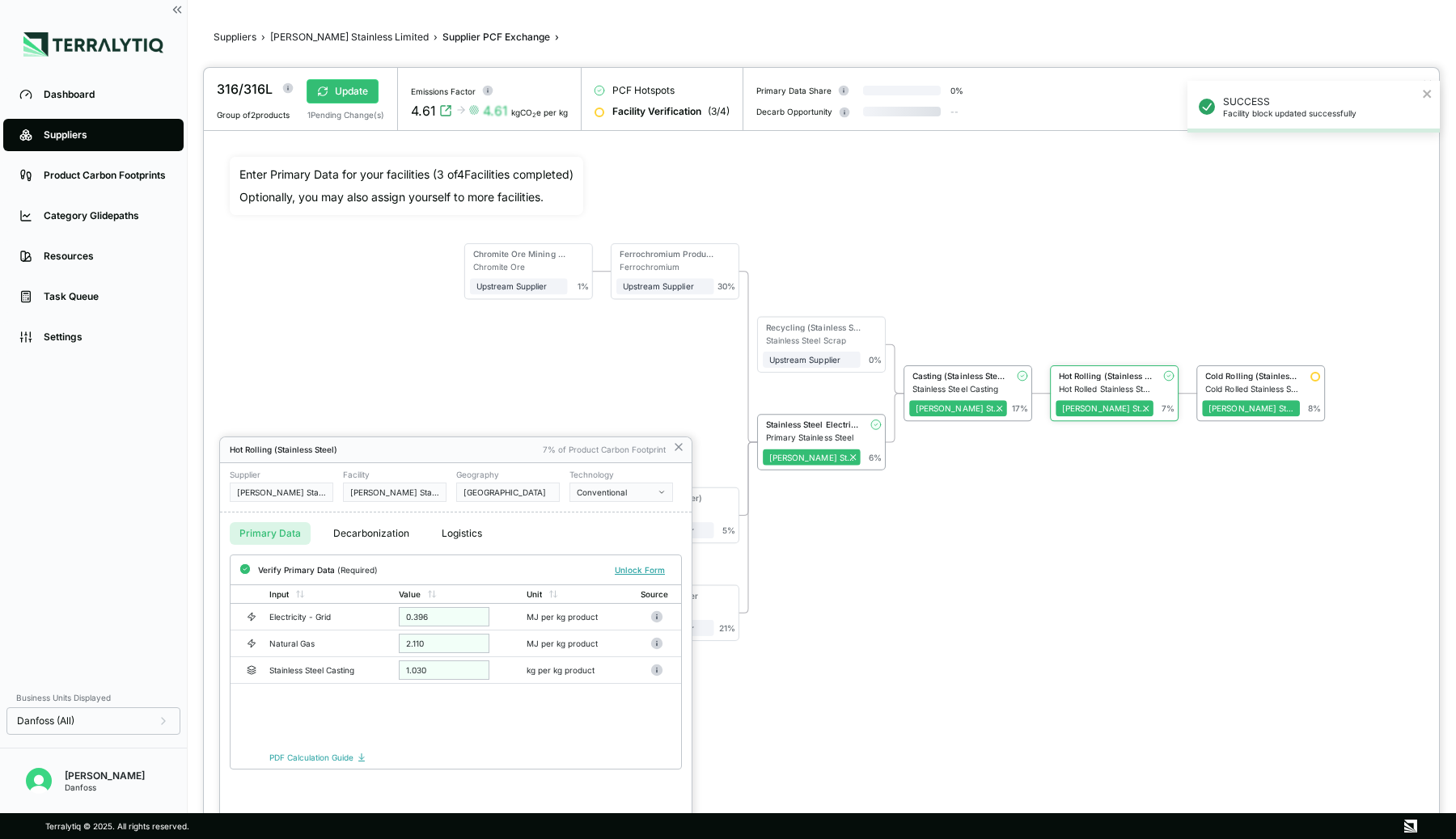
click at [1294, 371] on div at bounding box center [821, 453] width 1236 height 772
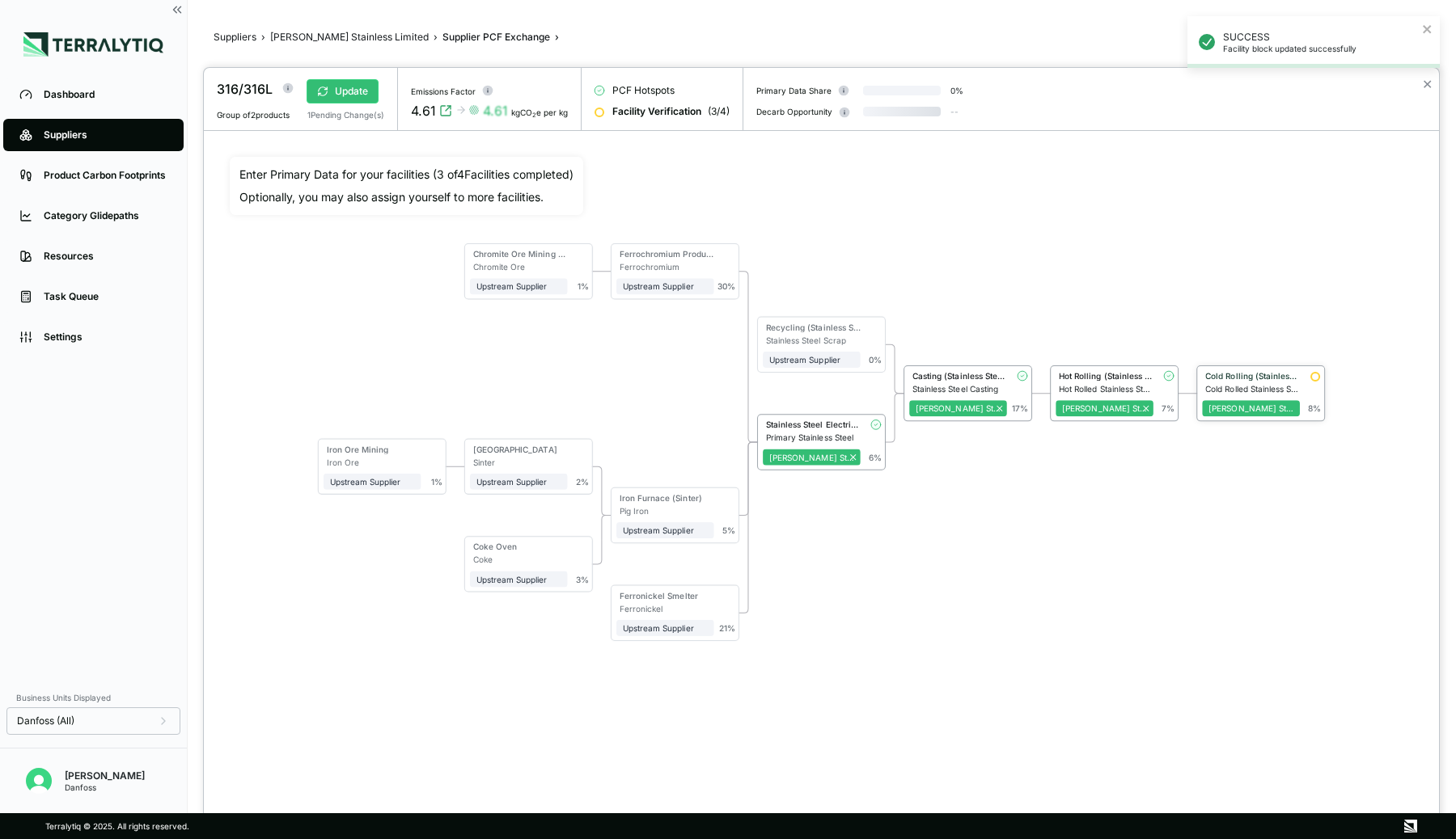
click at [1275, 380] on div "Cold Rolling (Stainless Steel)" at bounding box center [1251, 378] width 98 height 13
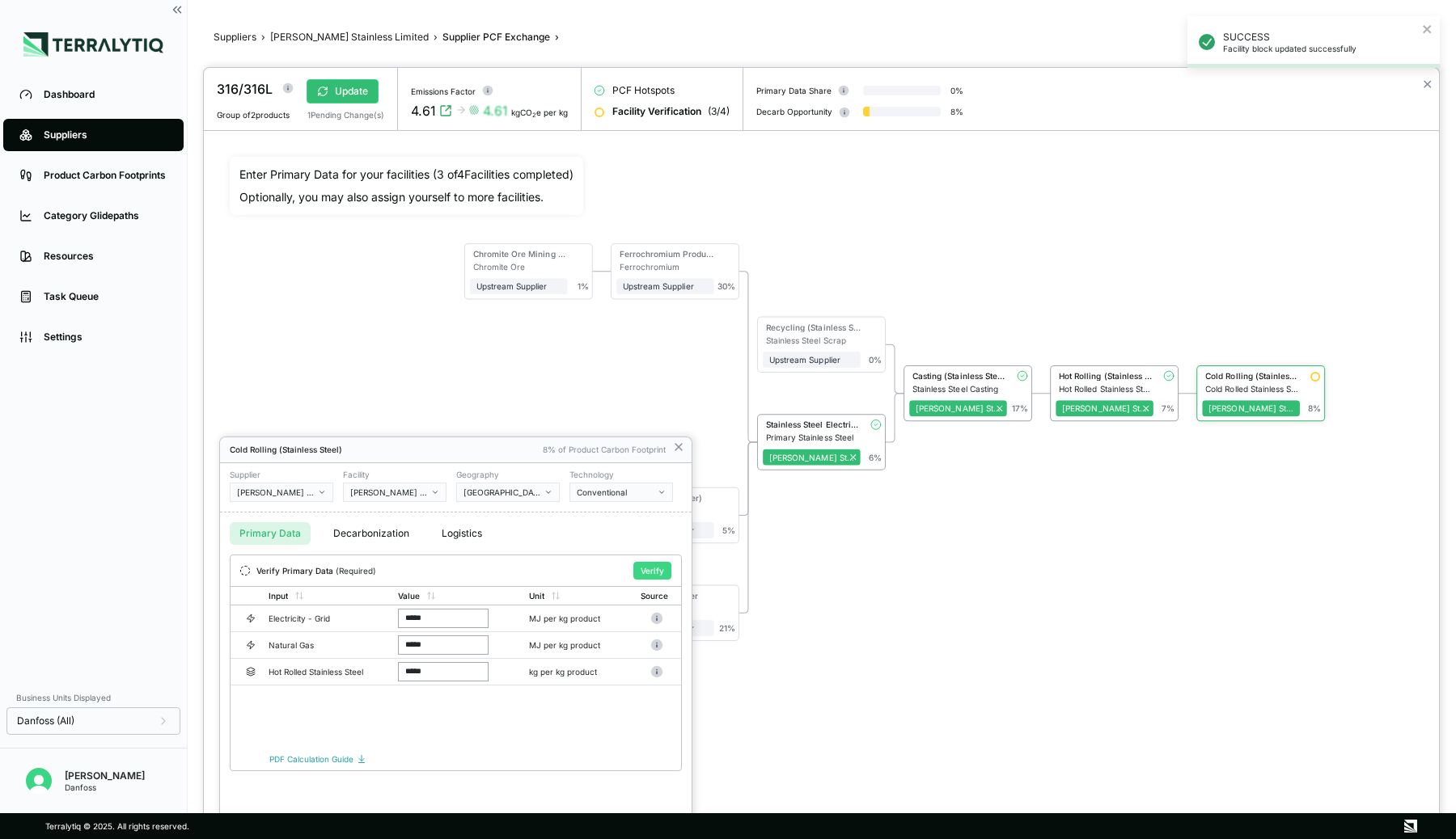
click at [645, 562] on button "Verify" at bounding box center [652, 570] width 38 height 18
click at [676, 446] on icon at bounding box center [679, 448] width 13 height 13
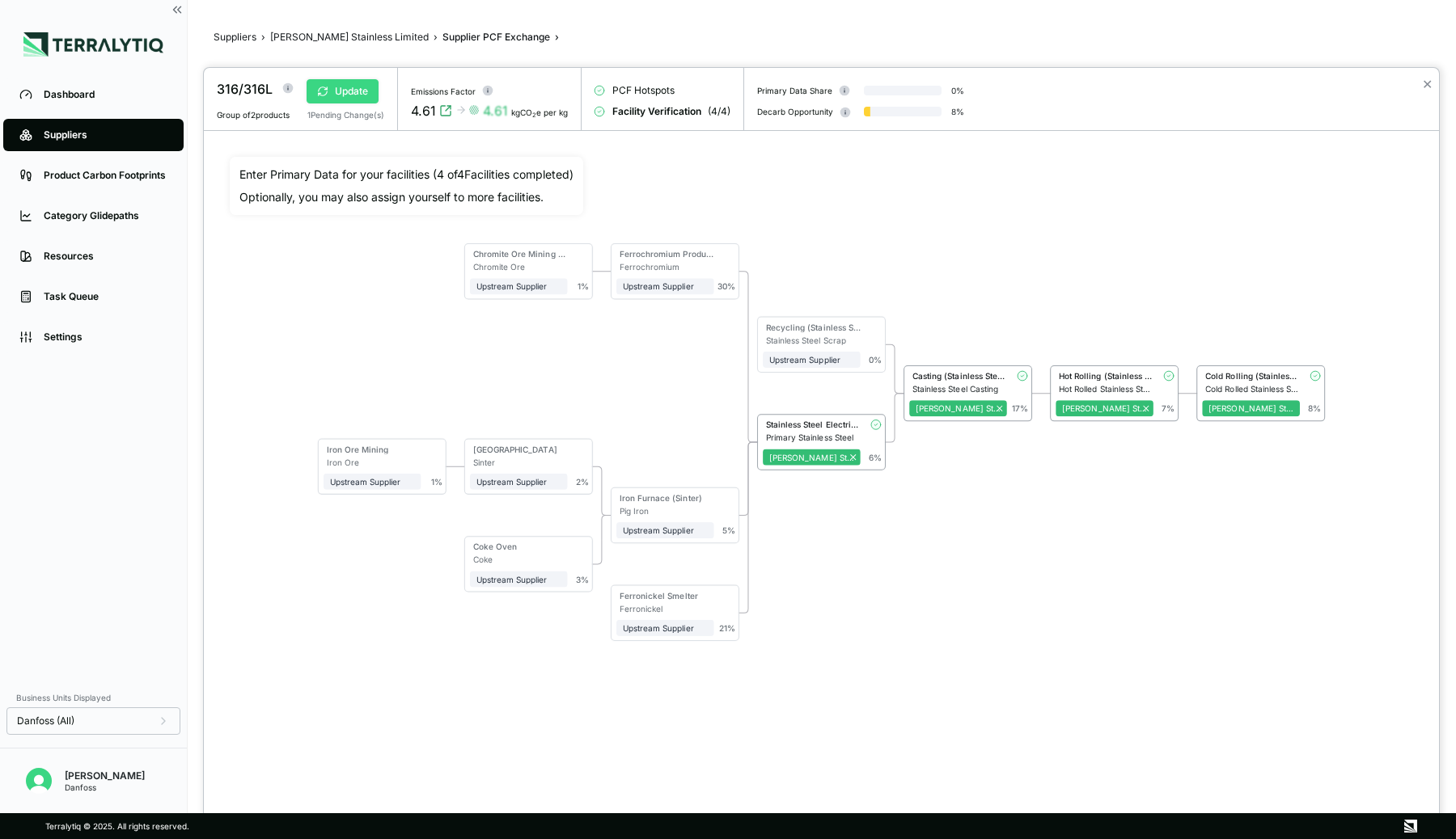
click at [322, 87] on icon at bounding box center [323, 91] width 11 height 11
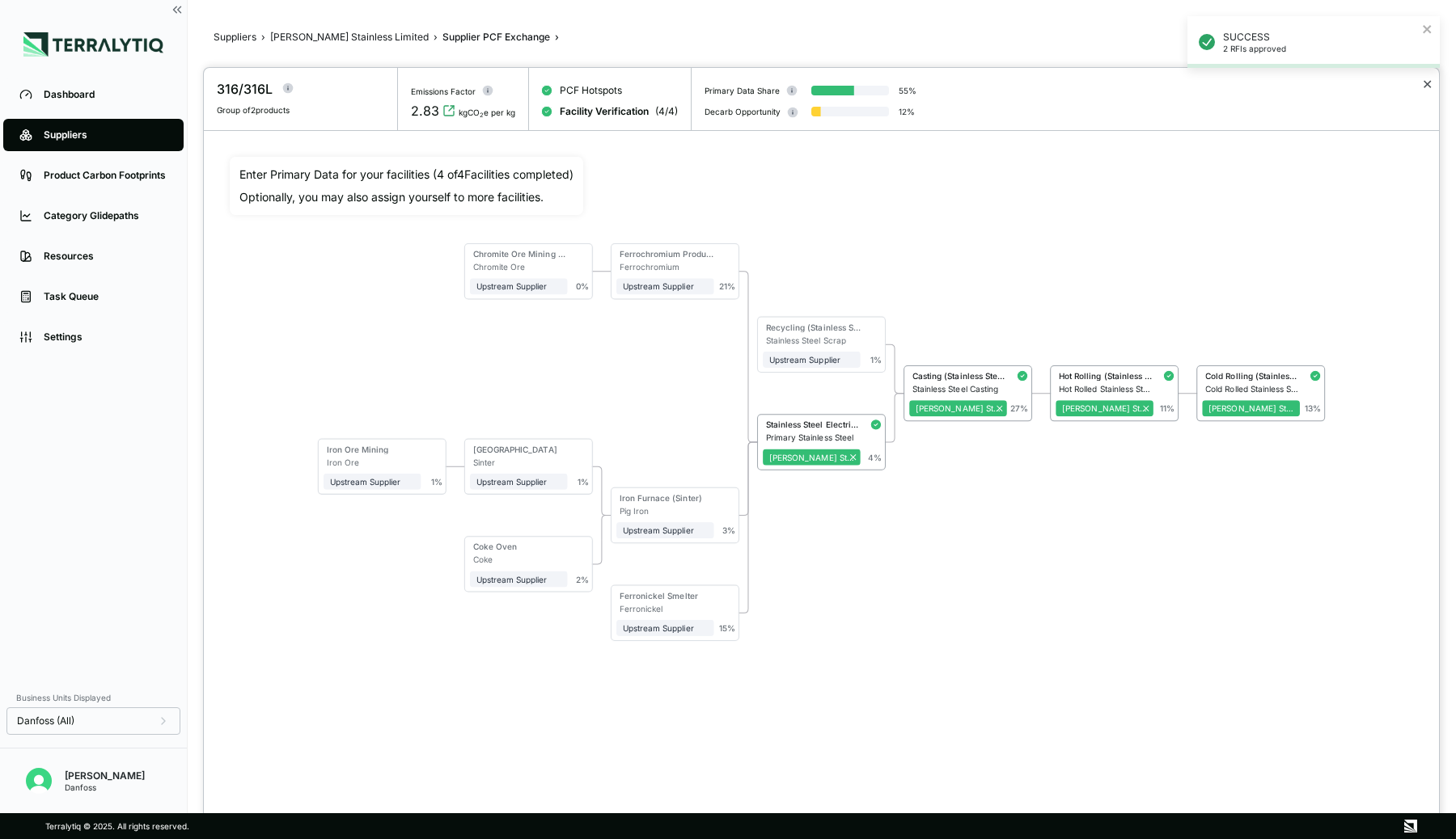
click at [1430, 92] on button "✕" at bounding box center [1427, 84] width 10 height 19
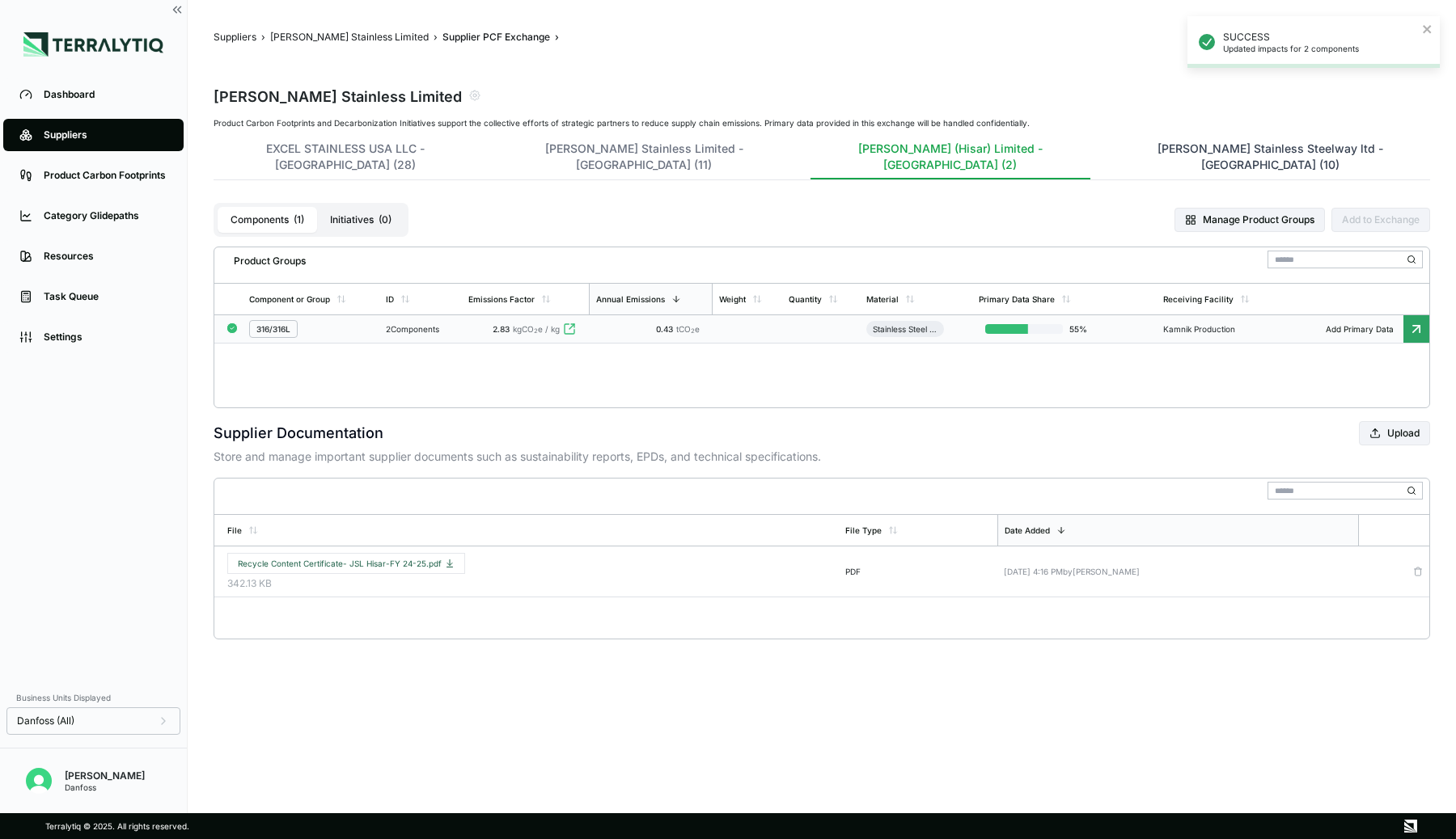
click at [1110, 147] on button "Jindal Stainless Steelway ltd - India (10)" at bounding box center [1270, 160] width 320 height 39
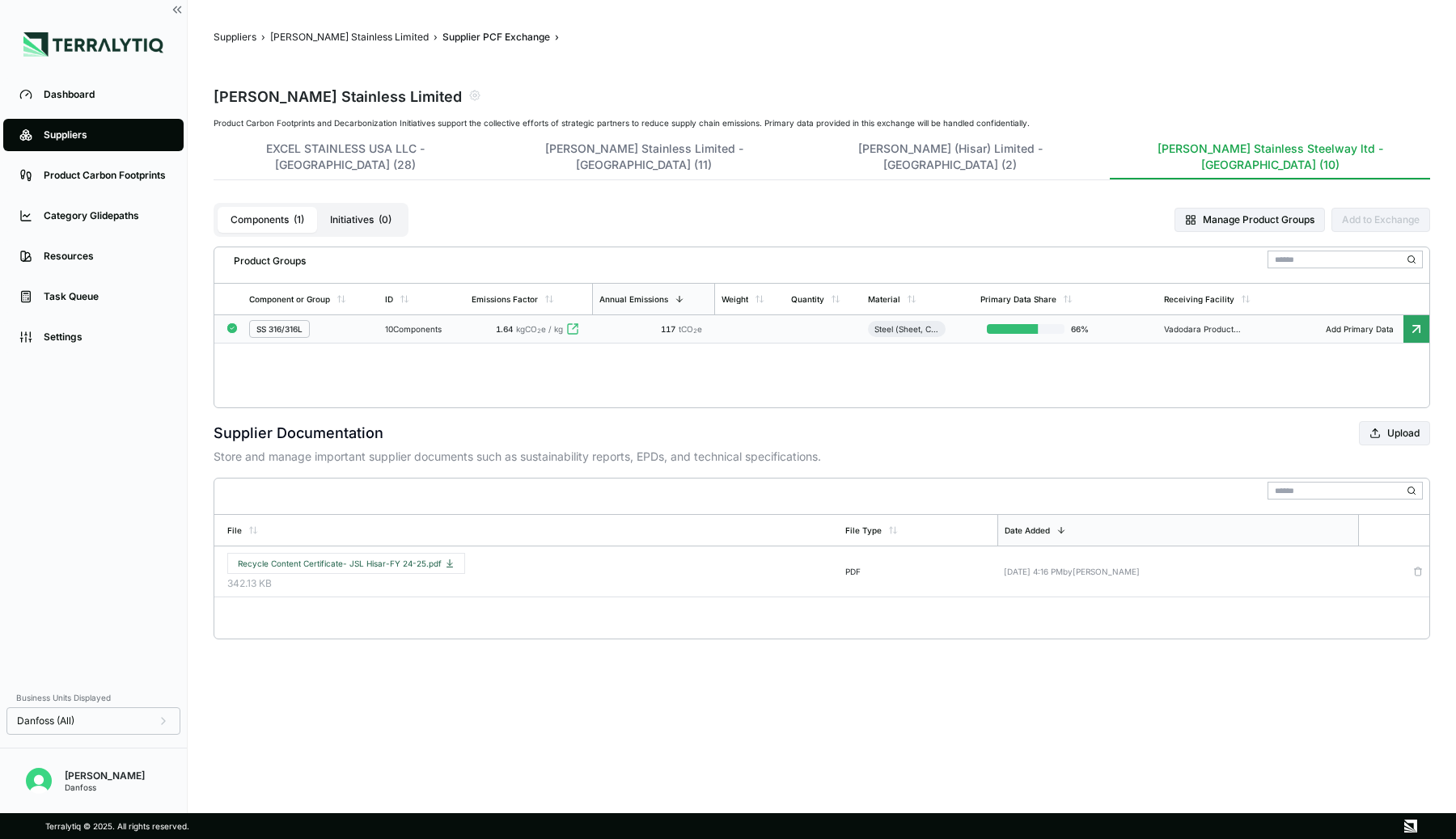
click at [403, 324] on div "10 Components" at bounding box center [421, 329] width 73 height 10
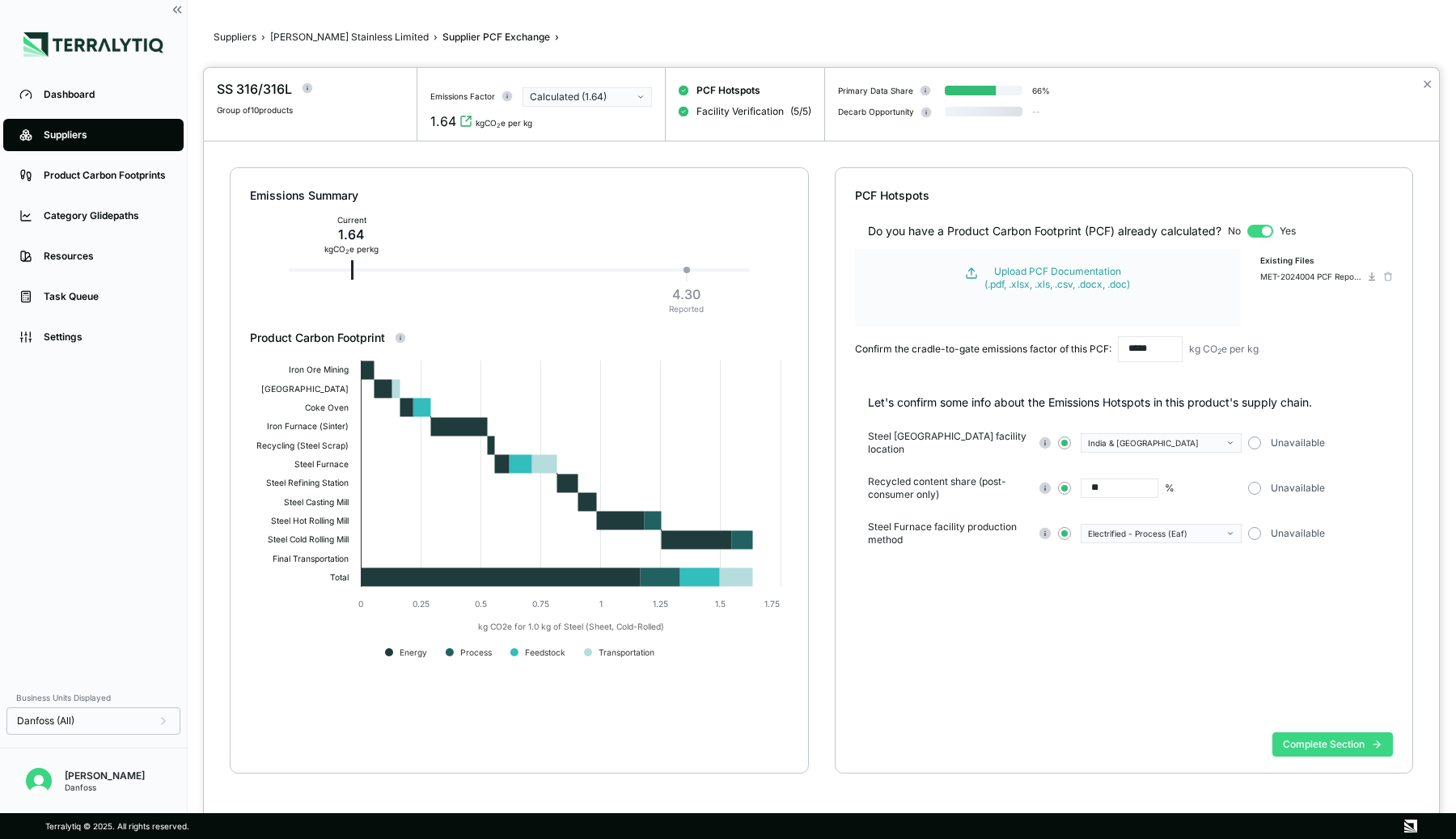
click at [1289, 737] on button "Complete Section" at bounding box center [1332, 745] width 121 height 25
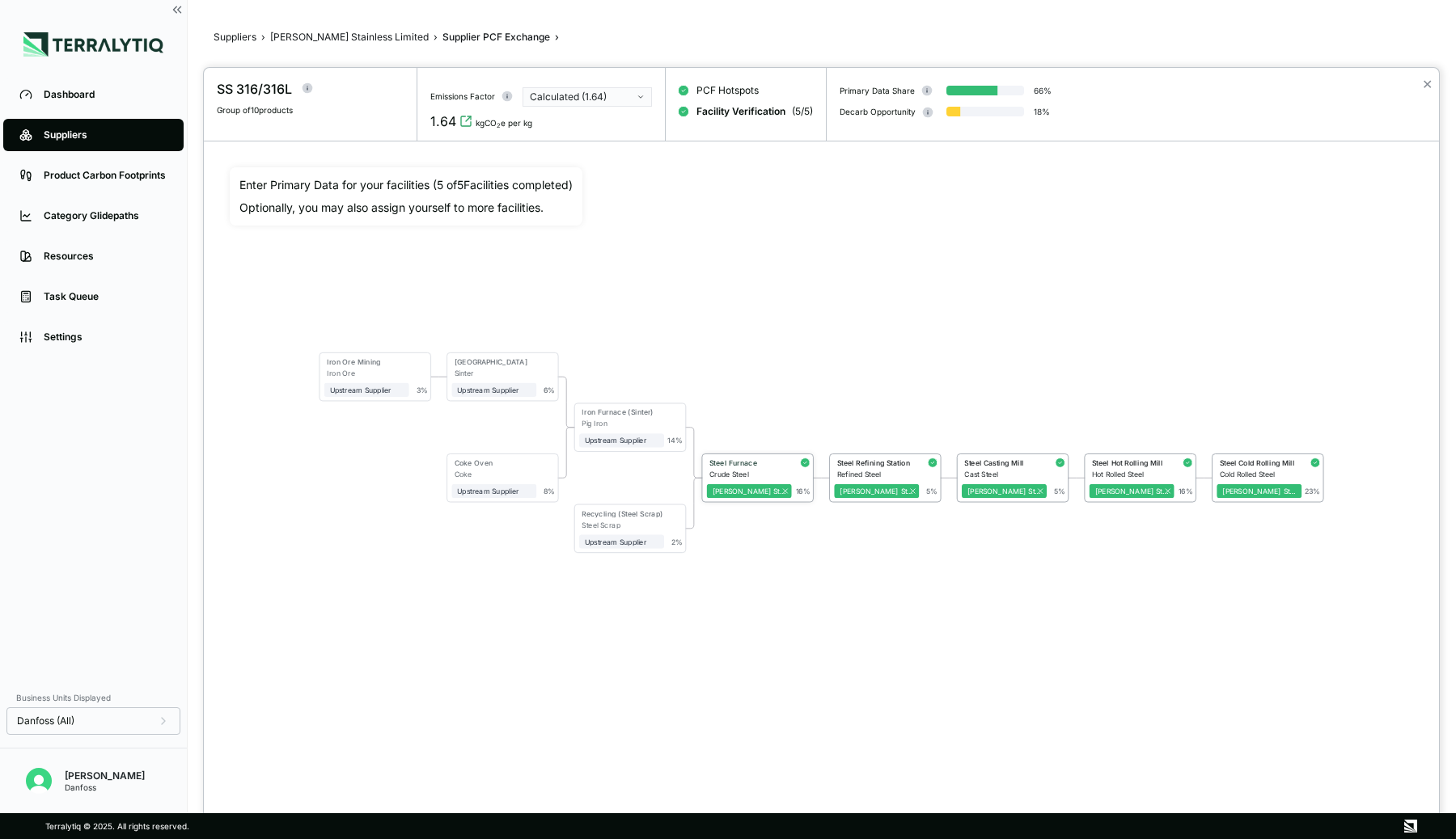
click at [756, 462] on div "Steel Furnace" at bounding box center [747, 463] width 77 height 9
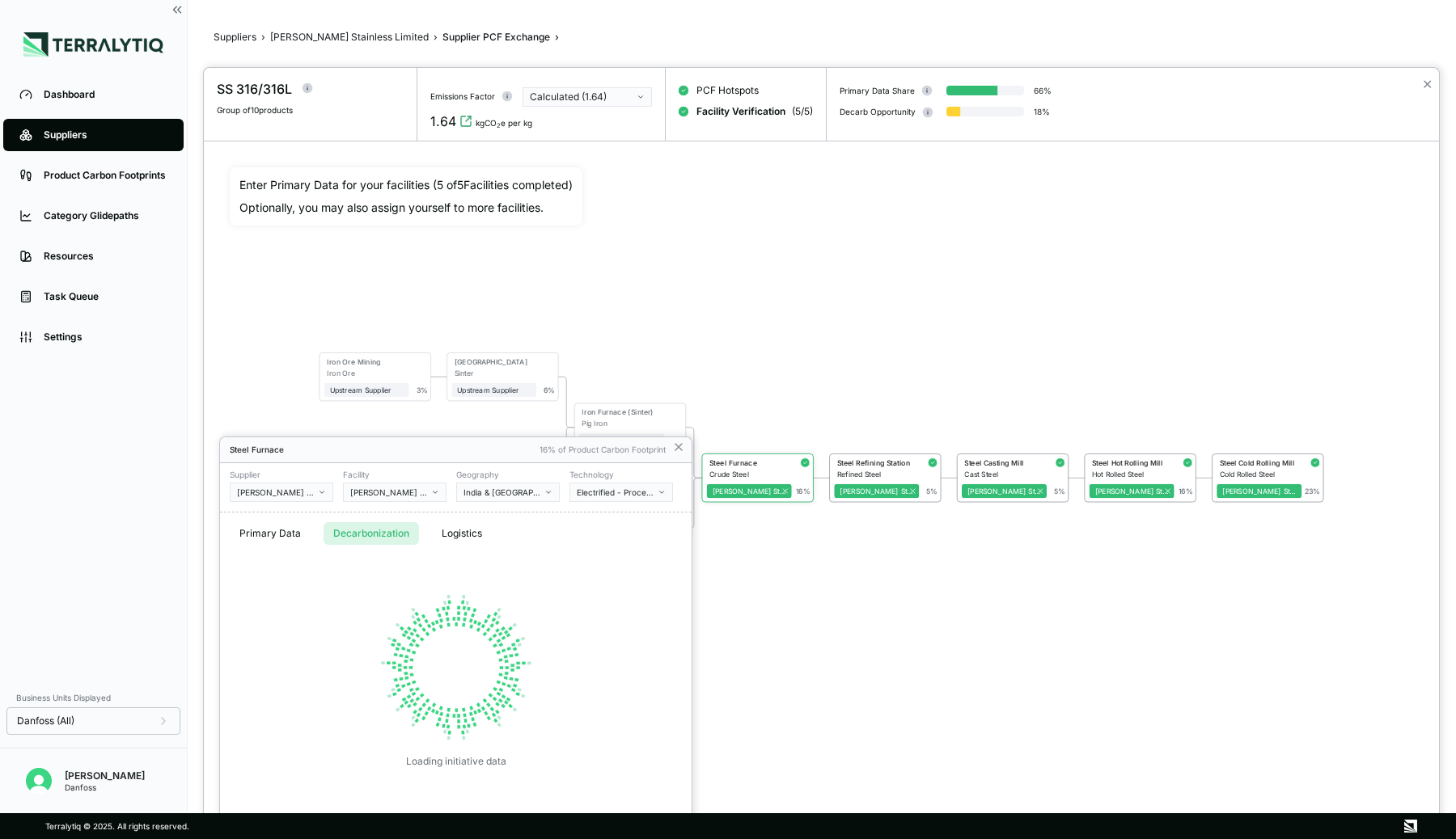
click at [393, 534] on button "Decarbonization" at bounding box center [371, 534] width 95 height 23
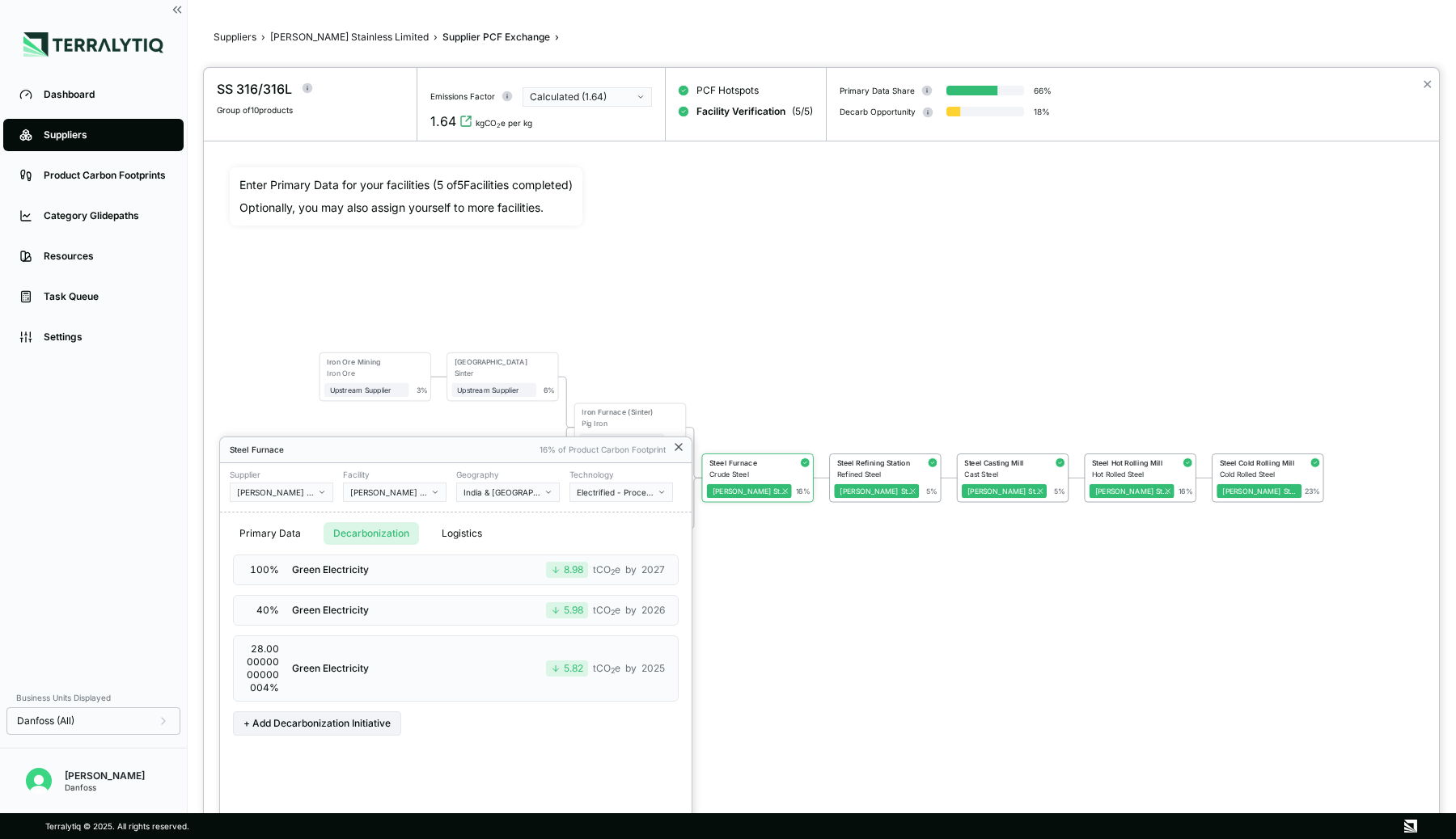
click at [684, 445] on icon at bounding box center [679, 448] width 13 height 13
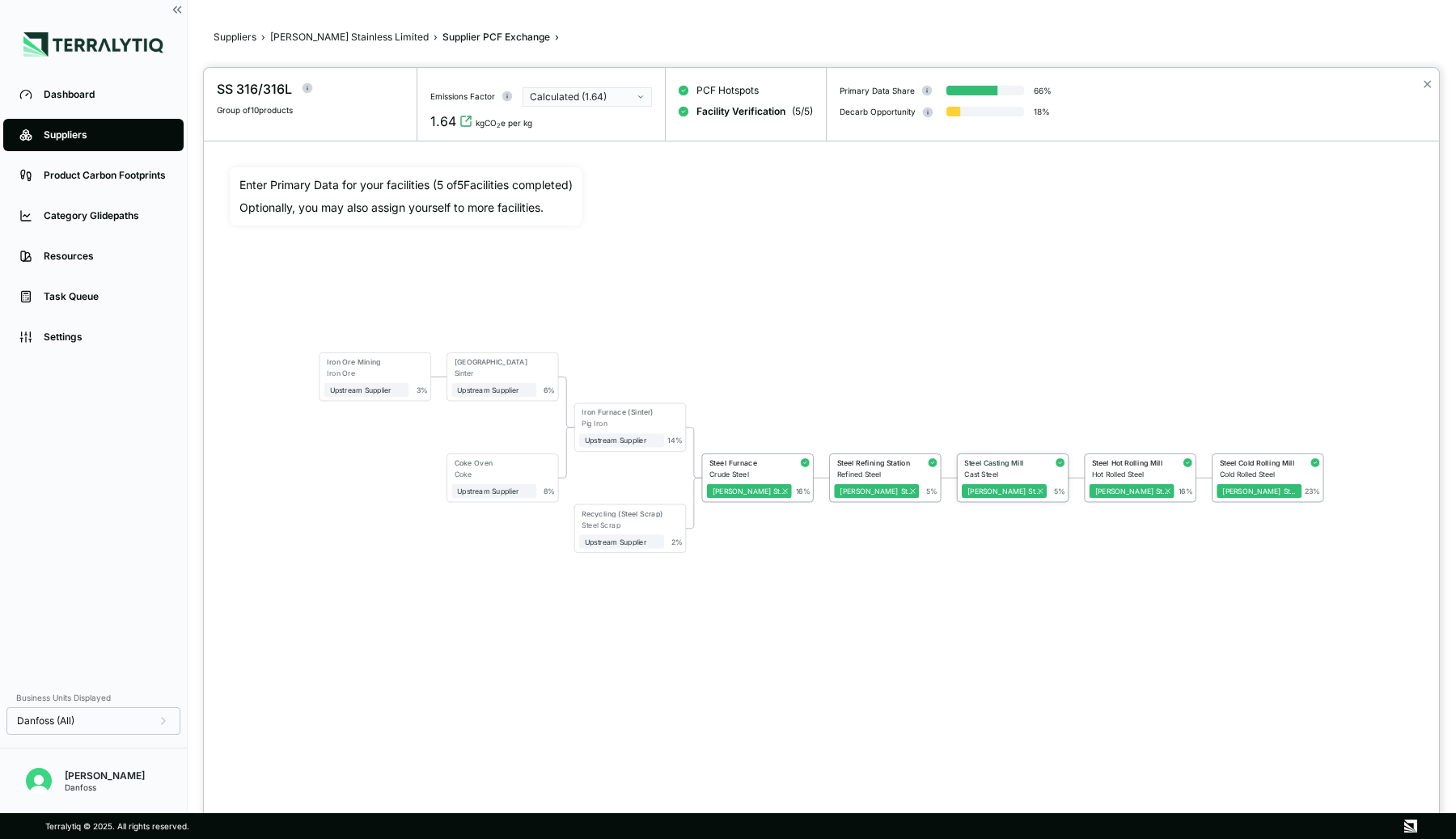
click at [999, 459] on div "Steel Casting Mill" at bounding box center [1002, 463] width 77 height 9
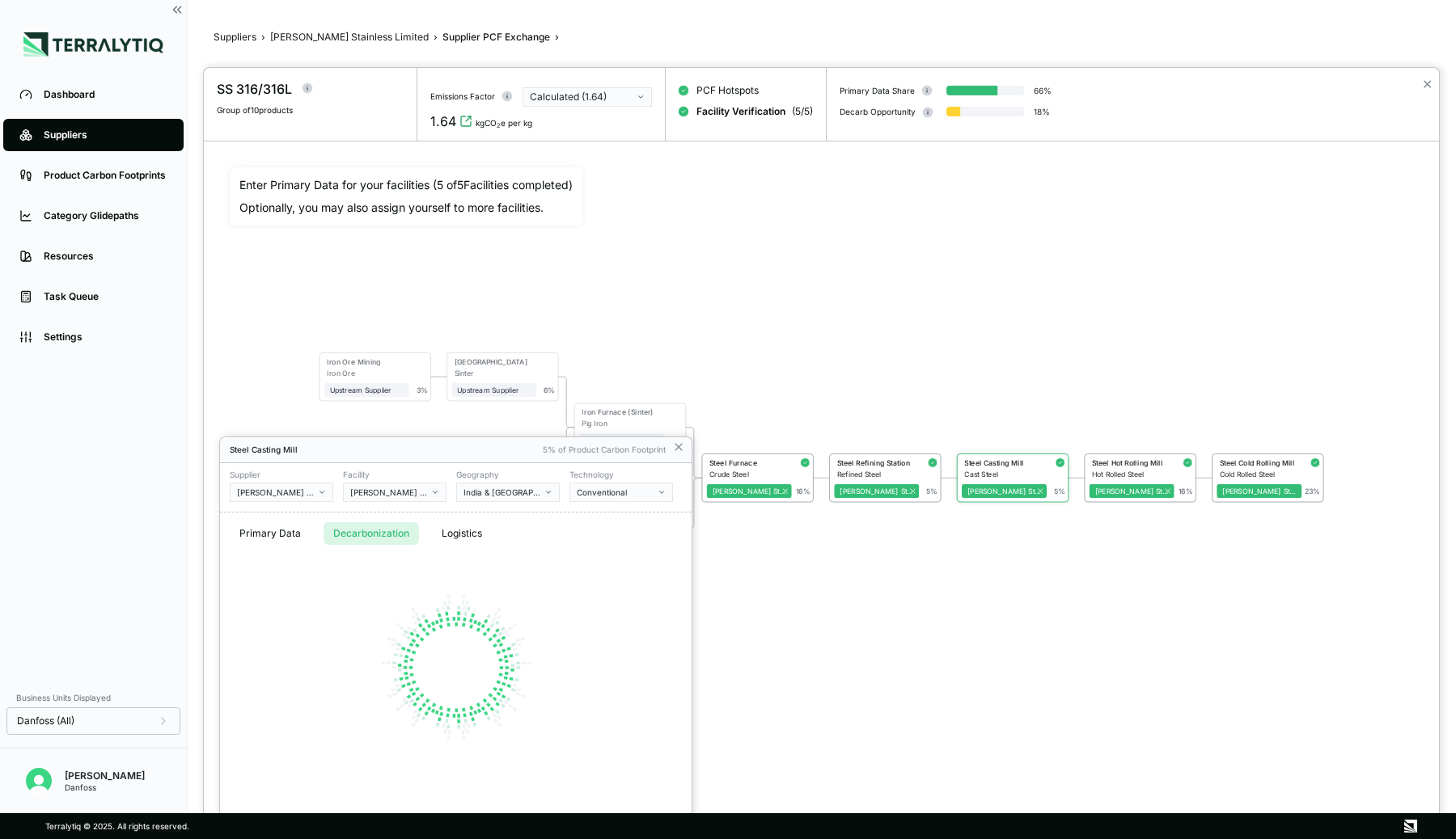
click at [353, 534] on button "Decarbonization" at bounding box center [371, 534] width 95 height 23
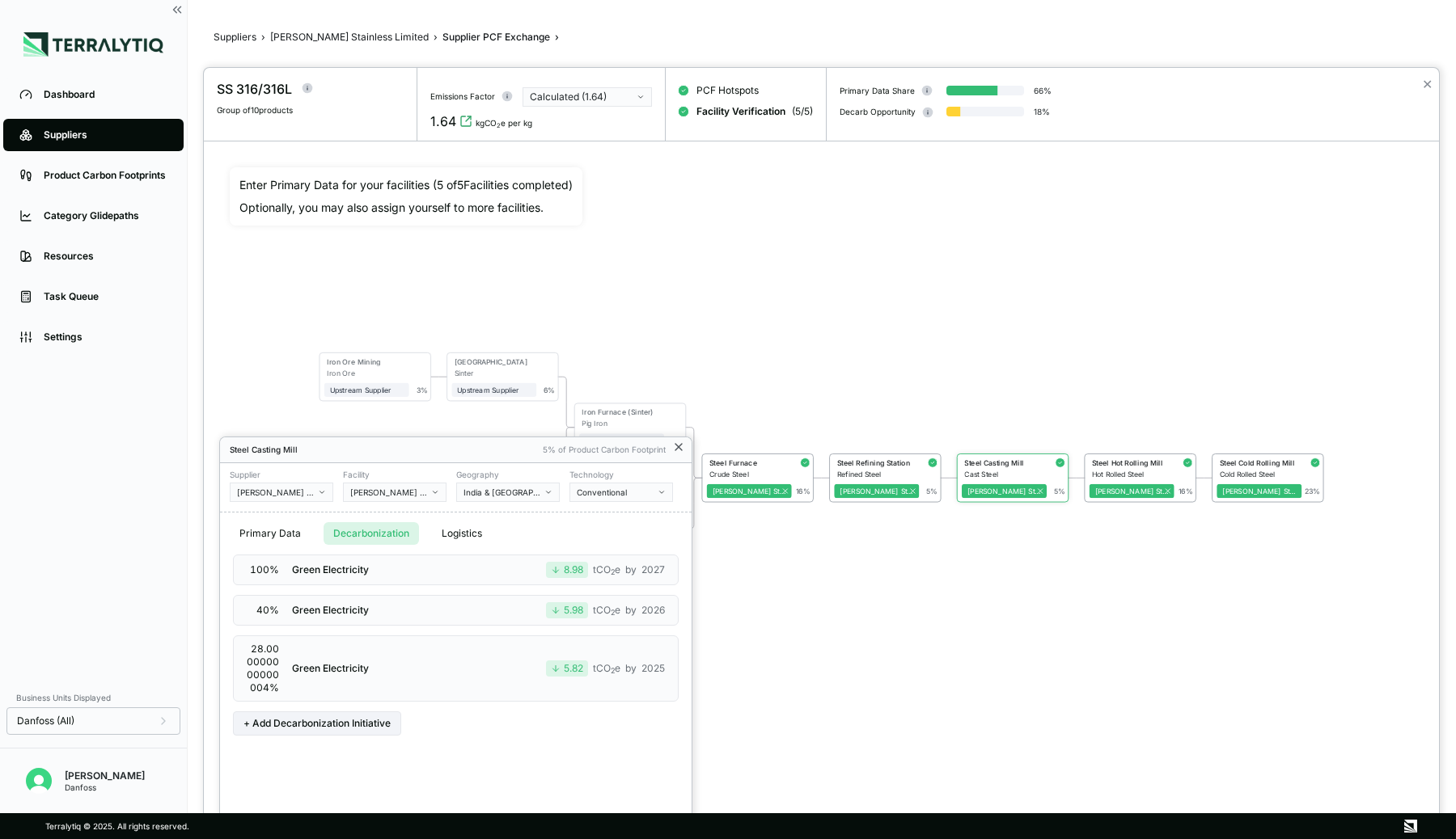
click at [678, 446] on icon at bounding box center [679, 447] width 7 height 7
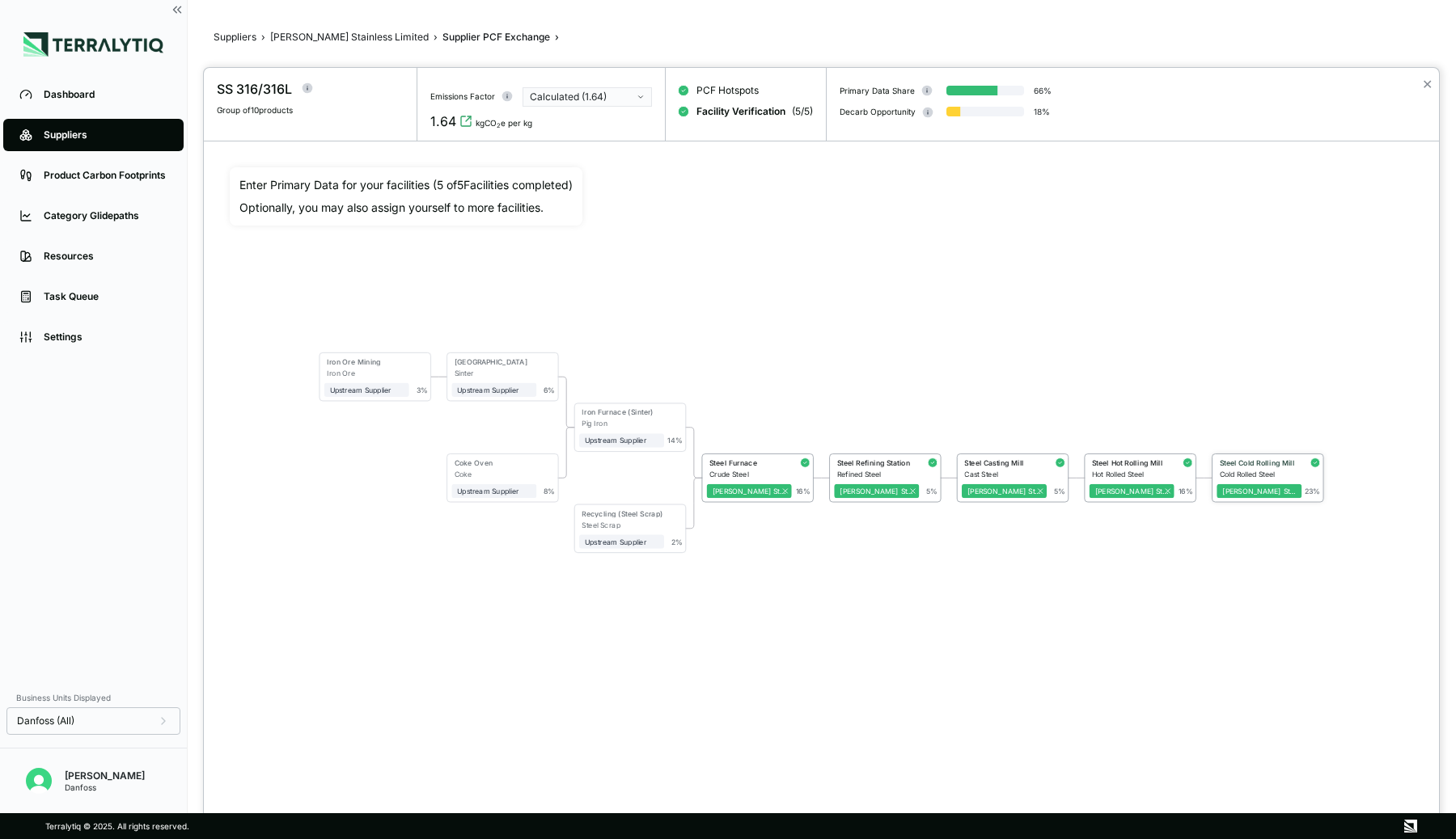
click at [1239, 462] on div "Steel Cold Rolling Mill" at bounding box center [1257, 463] width 77 height 9
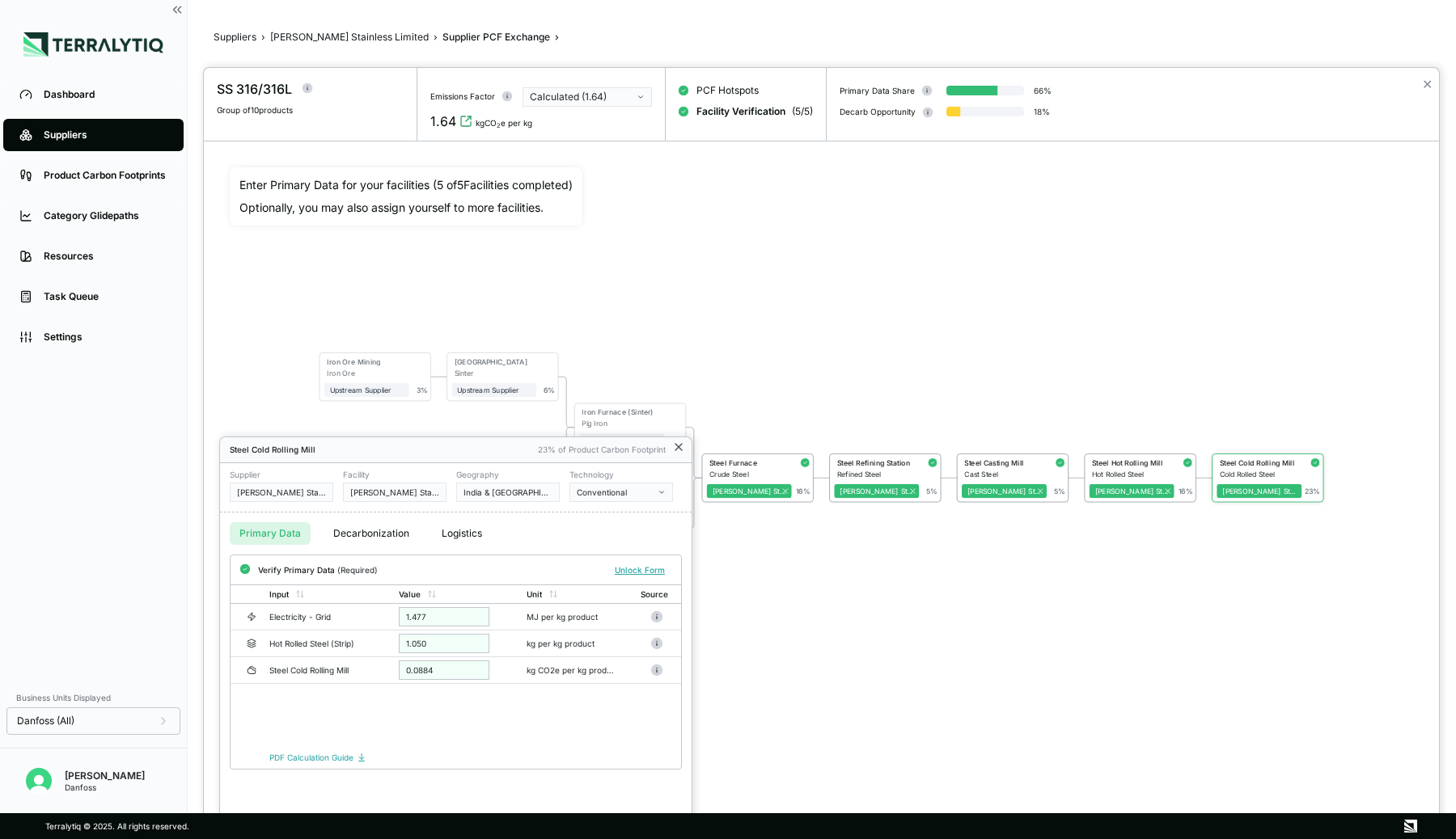
click at [680, 445] on icon at bounding box center [679, 447] width 7 height 7
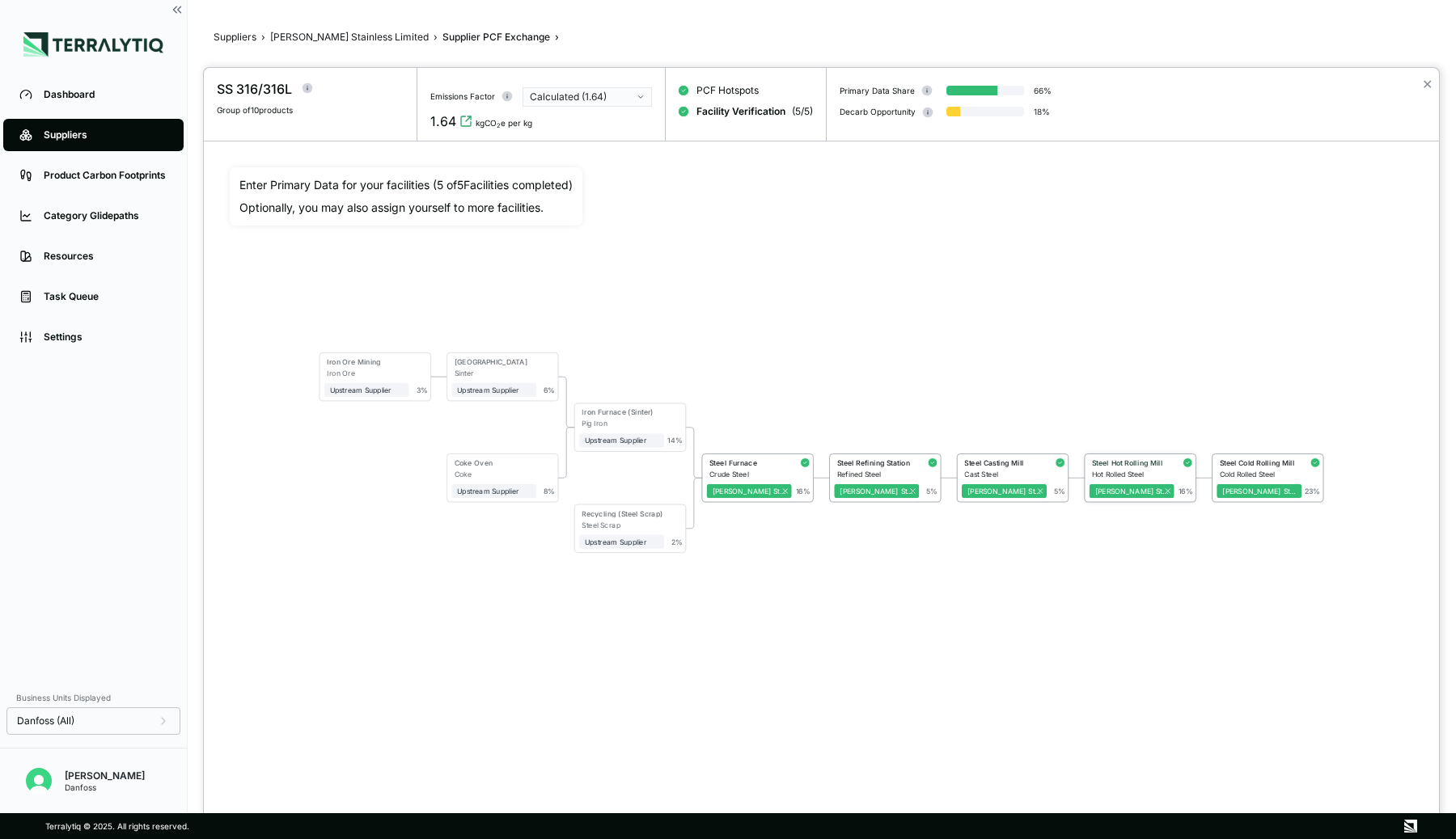
click at [1132, 463] on div "Steel Hot Rolling Mill" at bounding box center [1130, 463] width 77 height 9
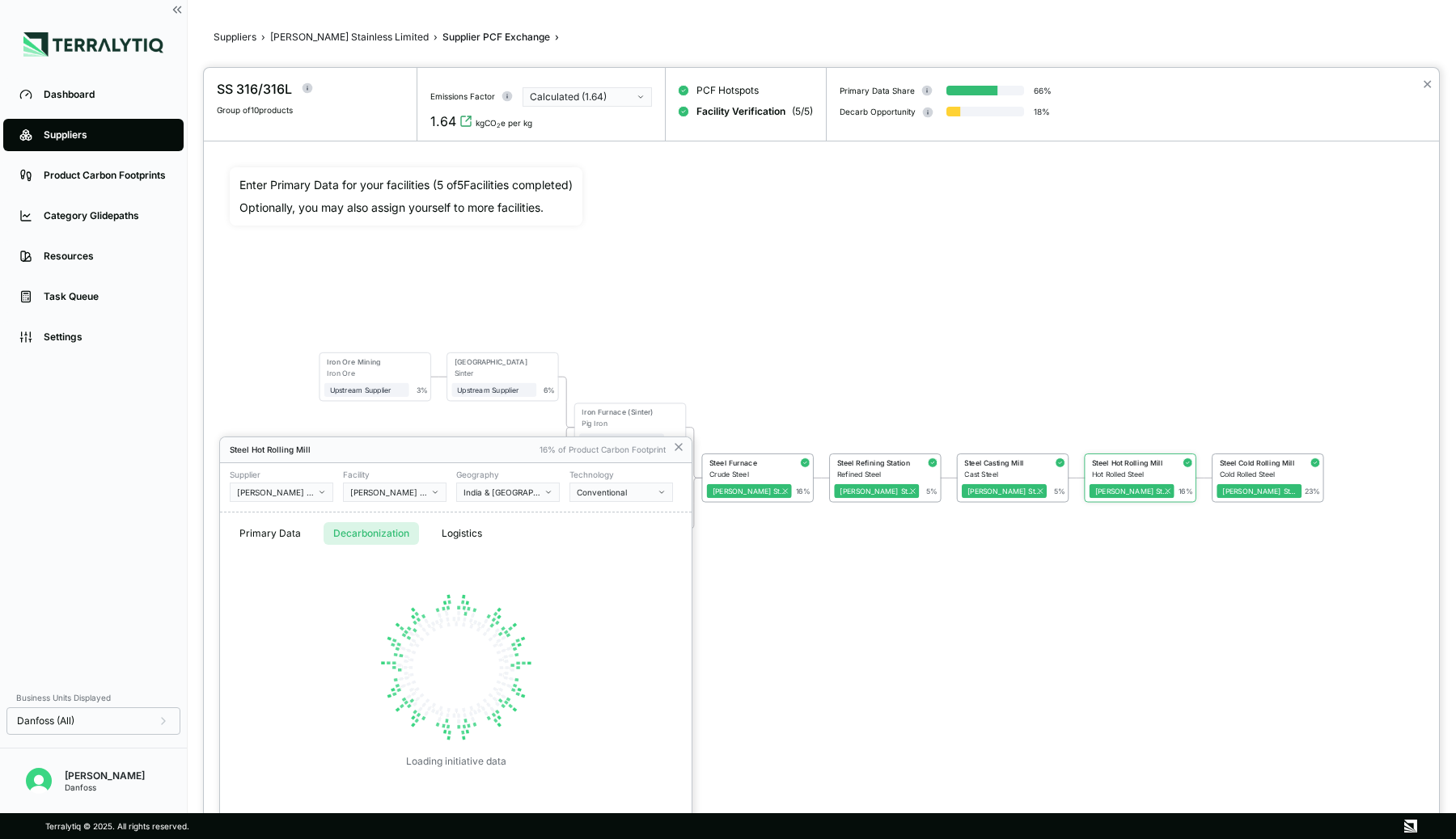
click at [374, 529] on button "Decarbonization" at bounding box center [371, 534] width 95 height 23
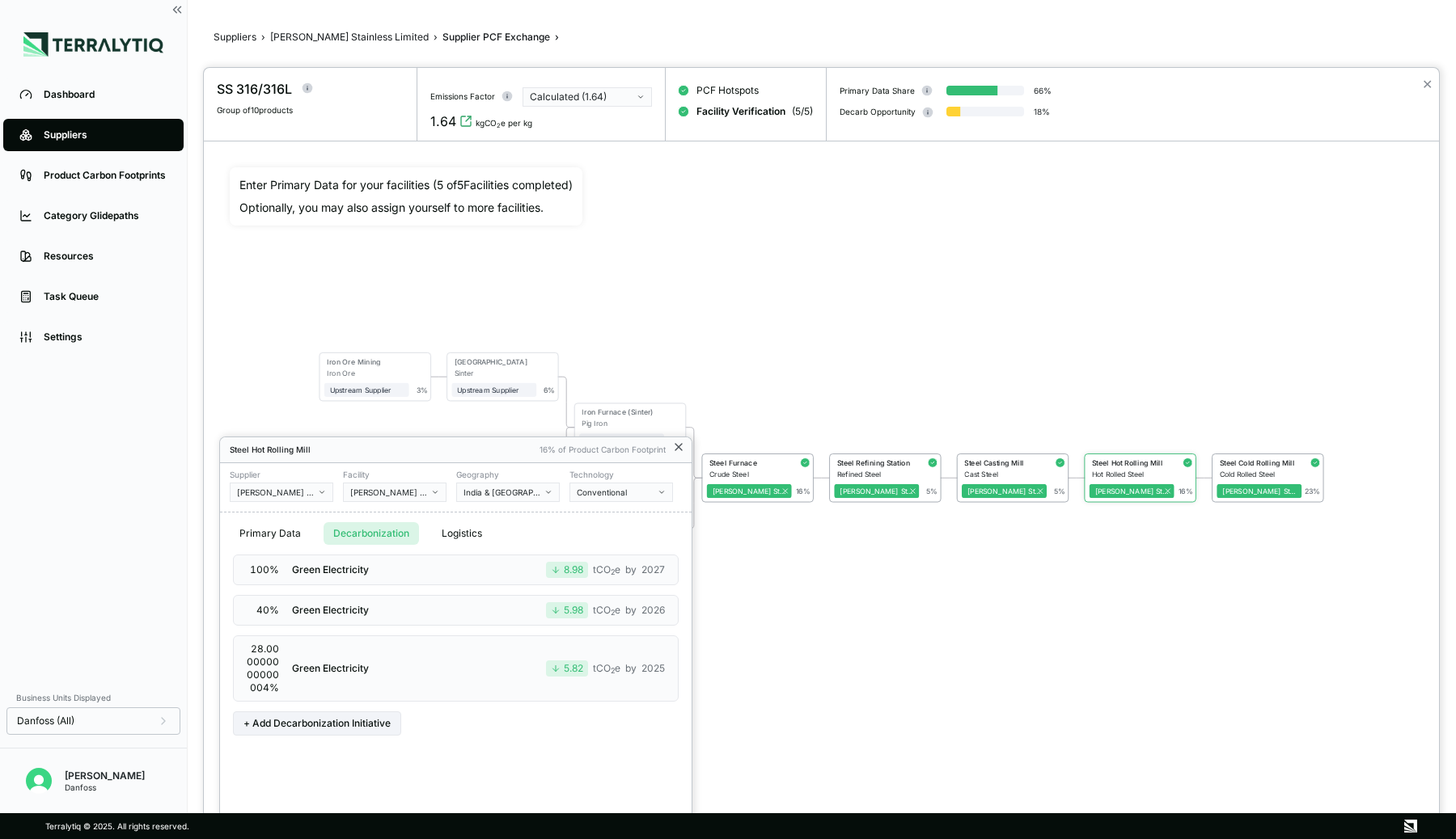
click at [680, 443] on icon at bounding box center [679, 448] width 13 height 13
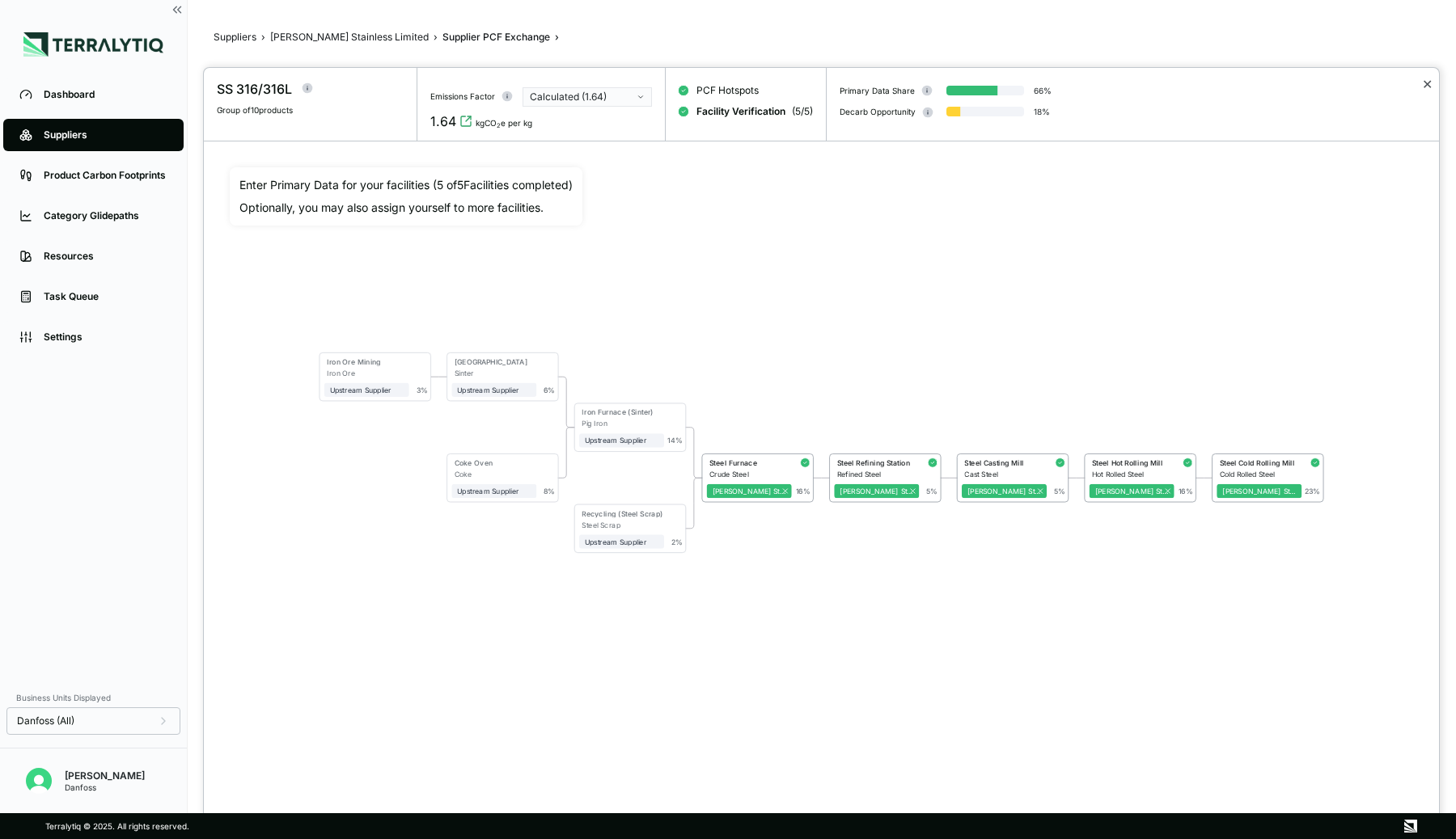
click at [1426, 84] on button "✕" at bounding box center [1427, 84] width 10 height 19
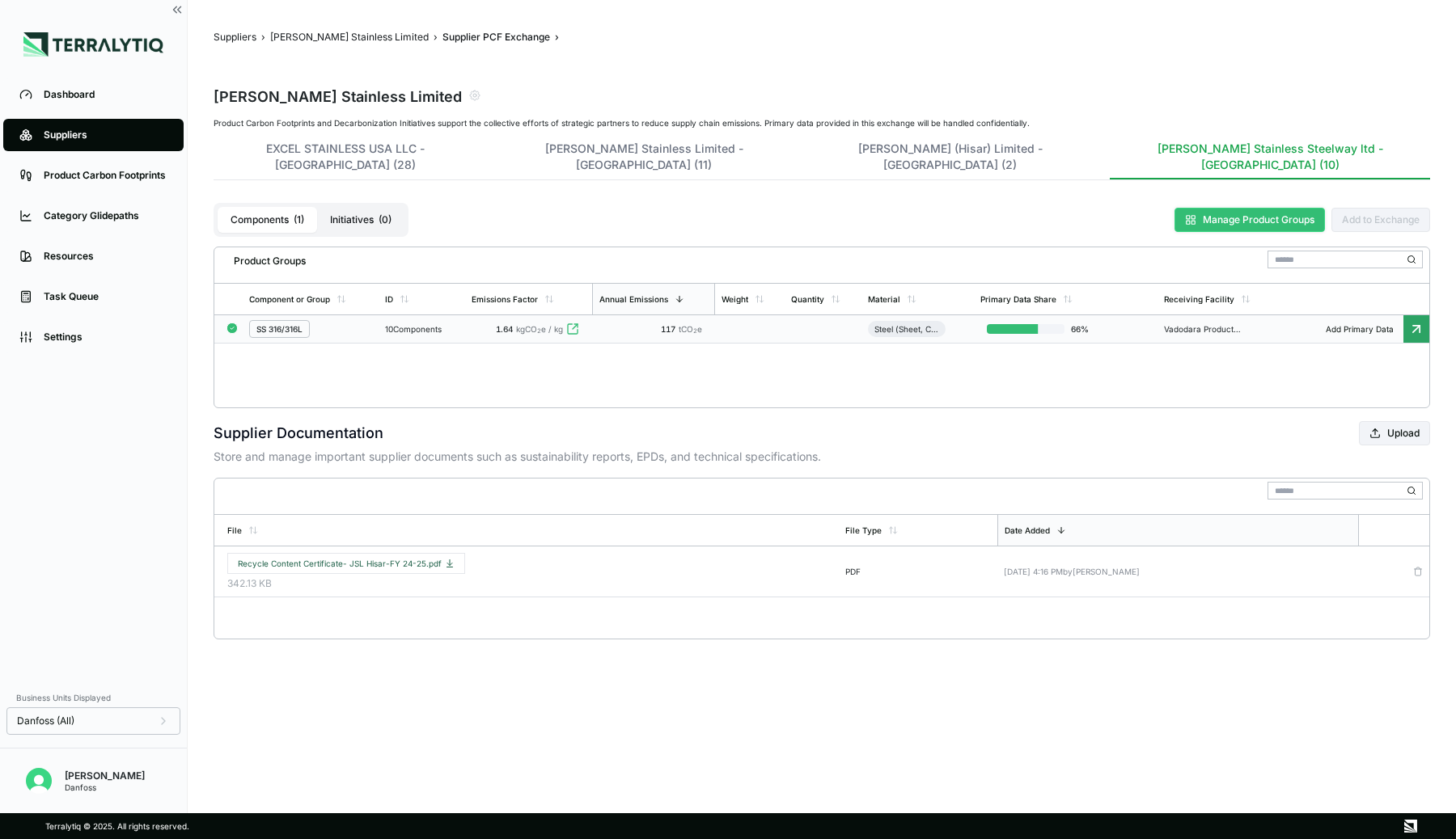
click at [1206, 215] on button "Manage Product Groups" at bounding box center [1250, 220] width 150 height 25
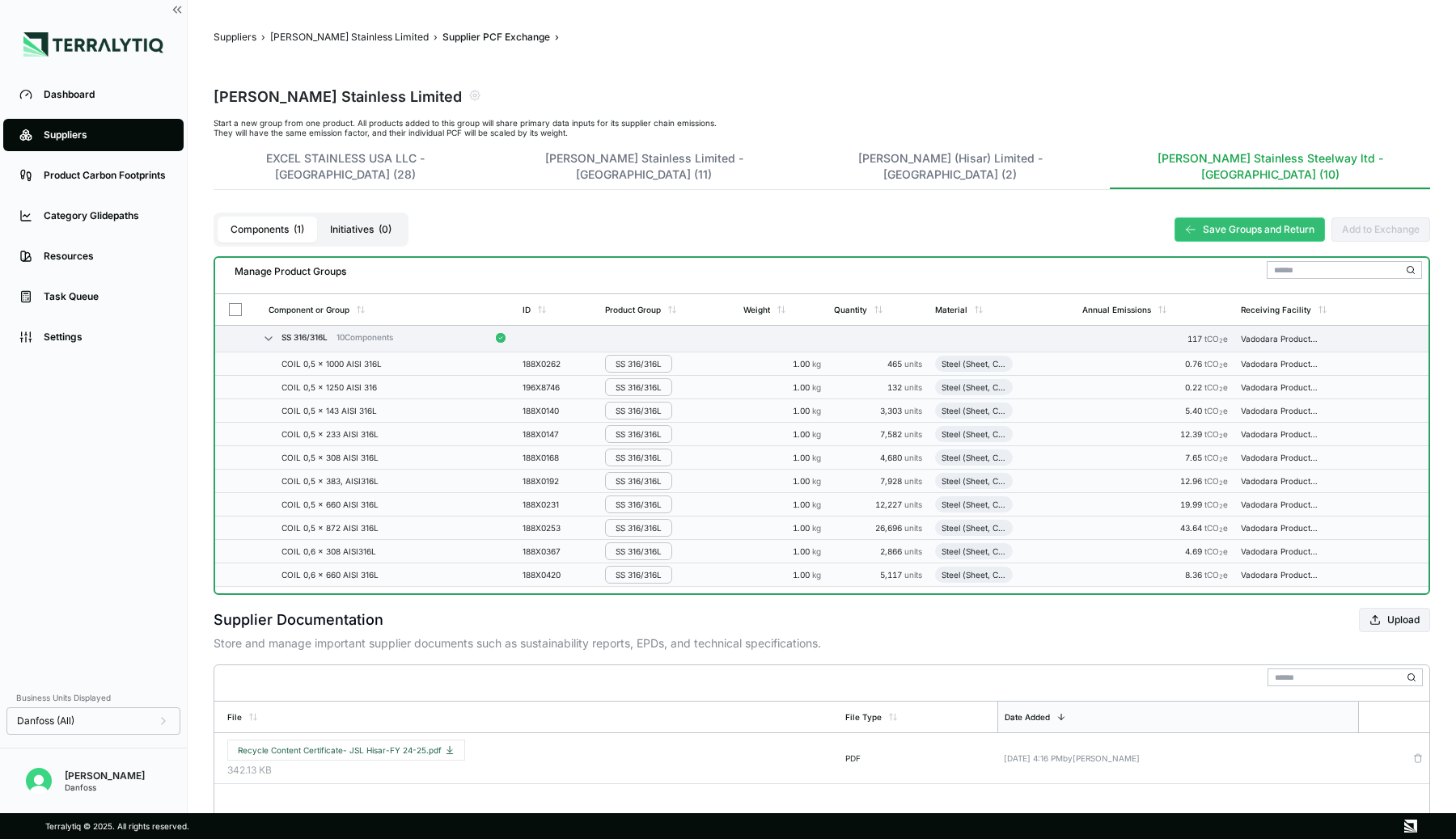
click at [1411, 338] on circle "Menu" at bounding box center [1411, 338] width 1 height 1
click at [1347, 351] on button "Edit Group Material" at bounding box center [1359, 353] width 154 height 27
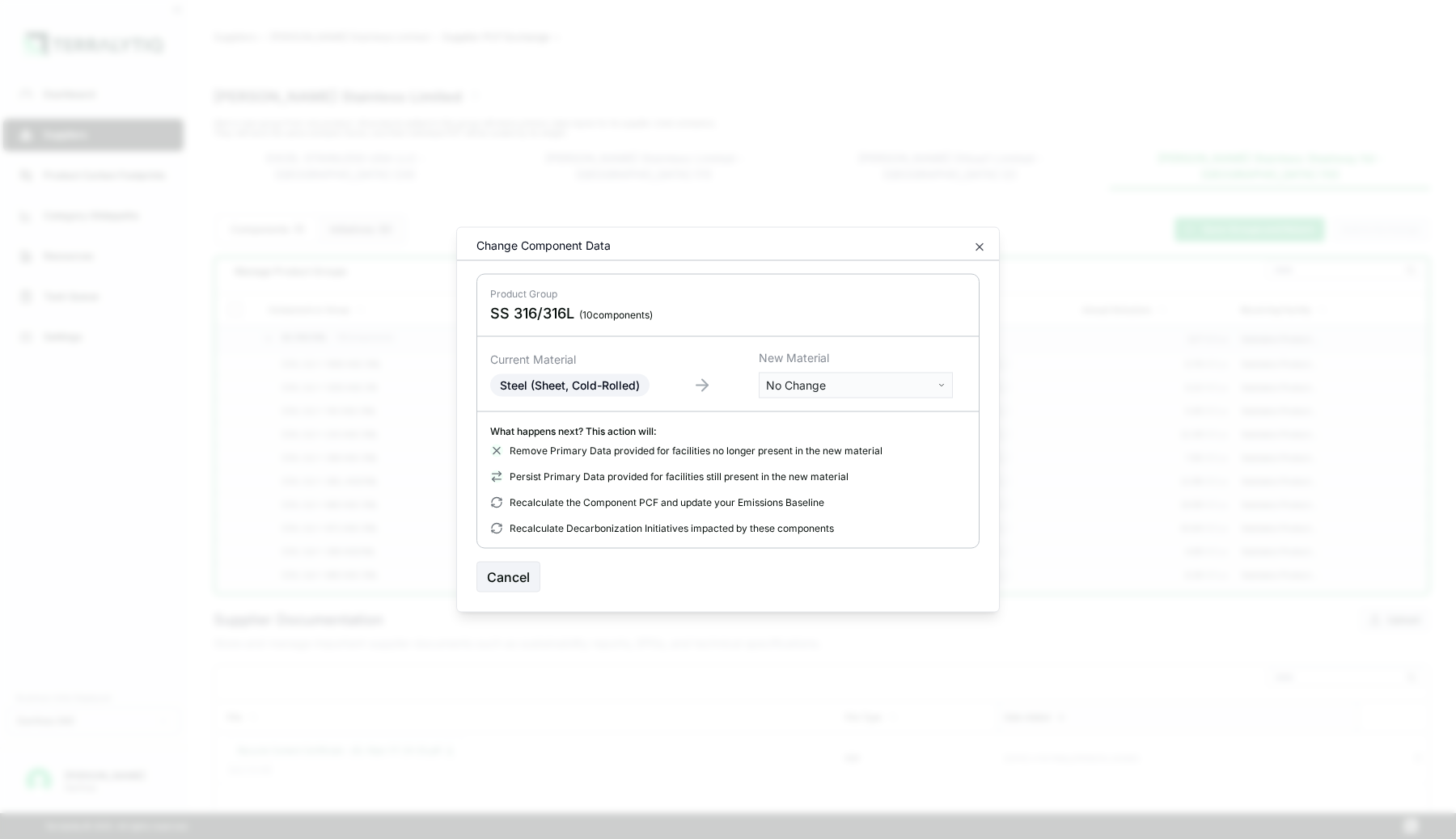
click at [868, 378] on body "Dashboard Suppliers Product Carbon Footprints Category Glidepaths Resources Tas…" at bounding box center [728, 419] width 1456 height 839
click at [833, 418] on input "text" at bounding box center [856, 418] width 186 height 18
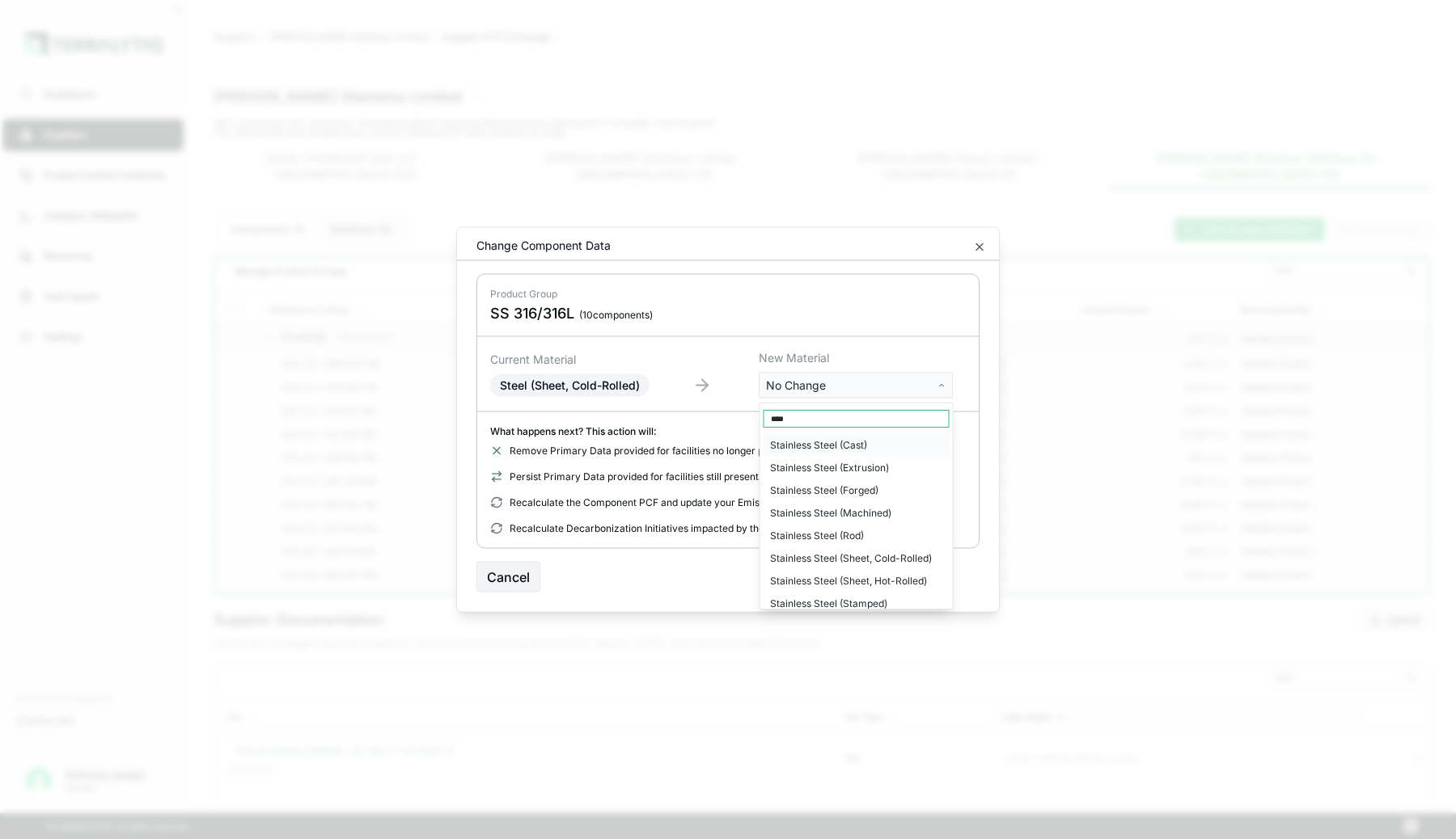
type input "****"
click at [839, 563] on div "Stainless Steel (Sheet, Cold-Rolled)" at bounding box center [856, 559] width 186 height 23
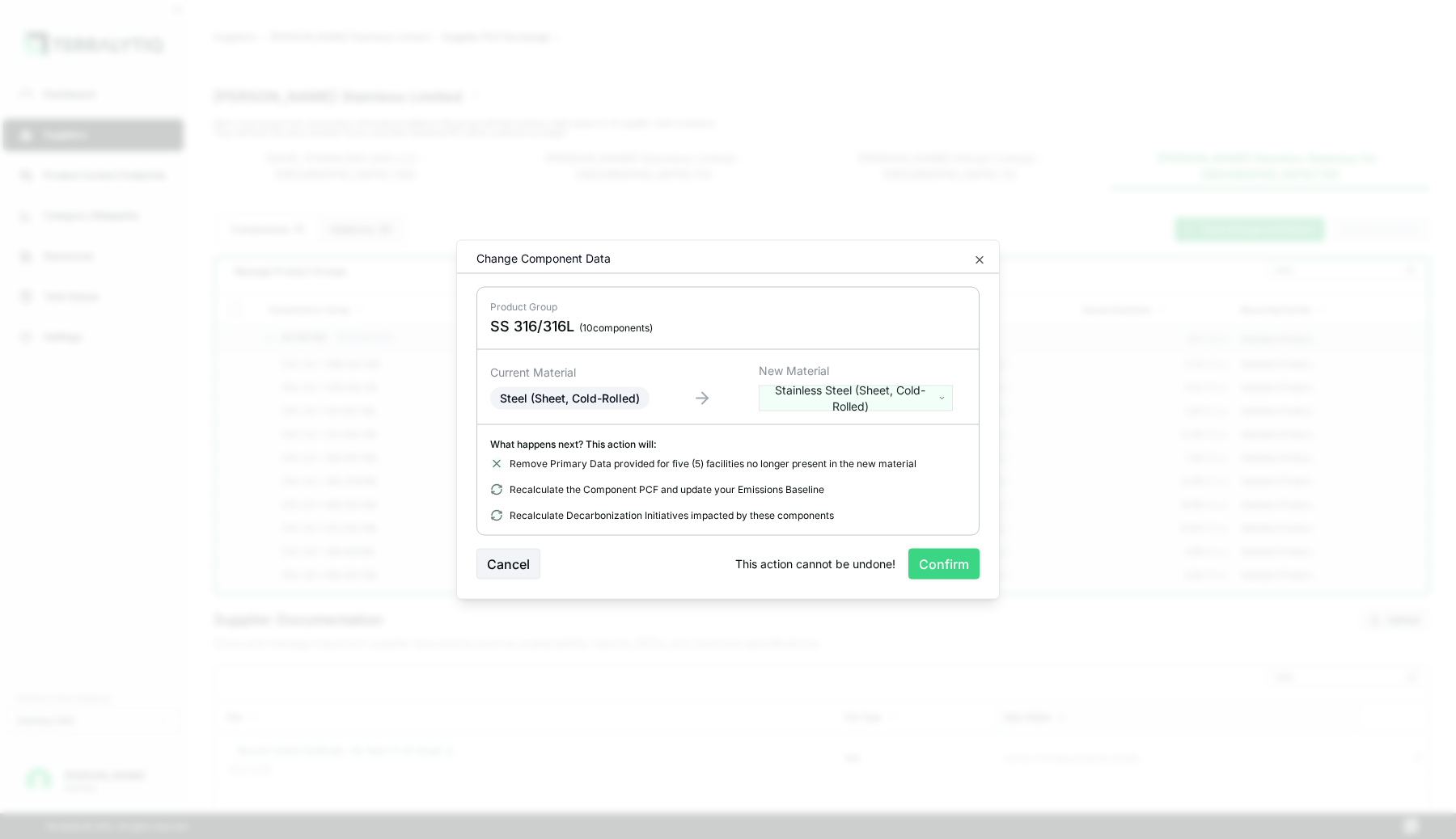
click at [951, 560] on button "Confirm" at bounding box center [944, 564] width 71 height 30
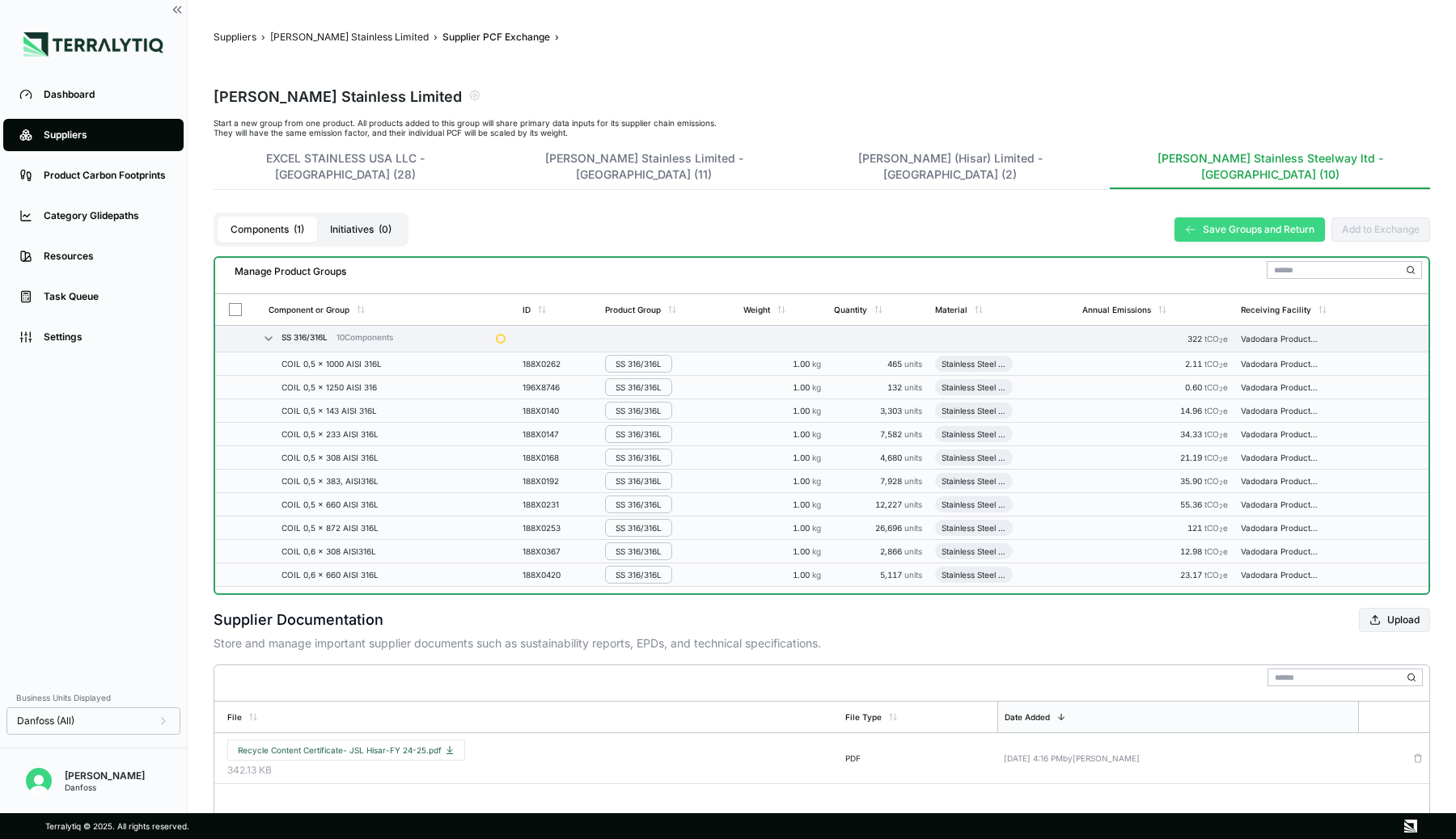
click at [1235, 218] on button "Save Groups and Return" at bounding box center [1250, 230] width 150 height 25
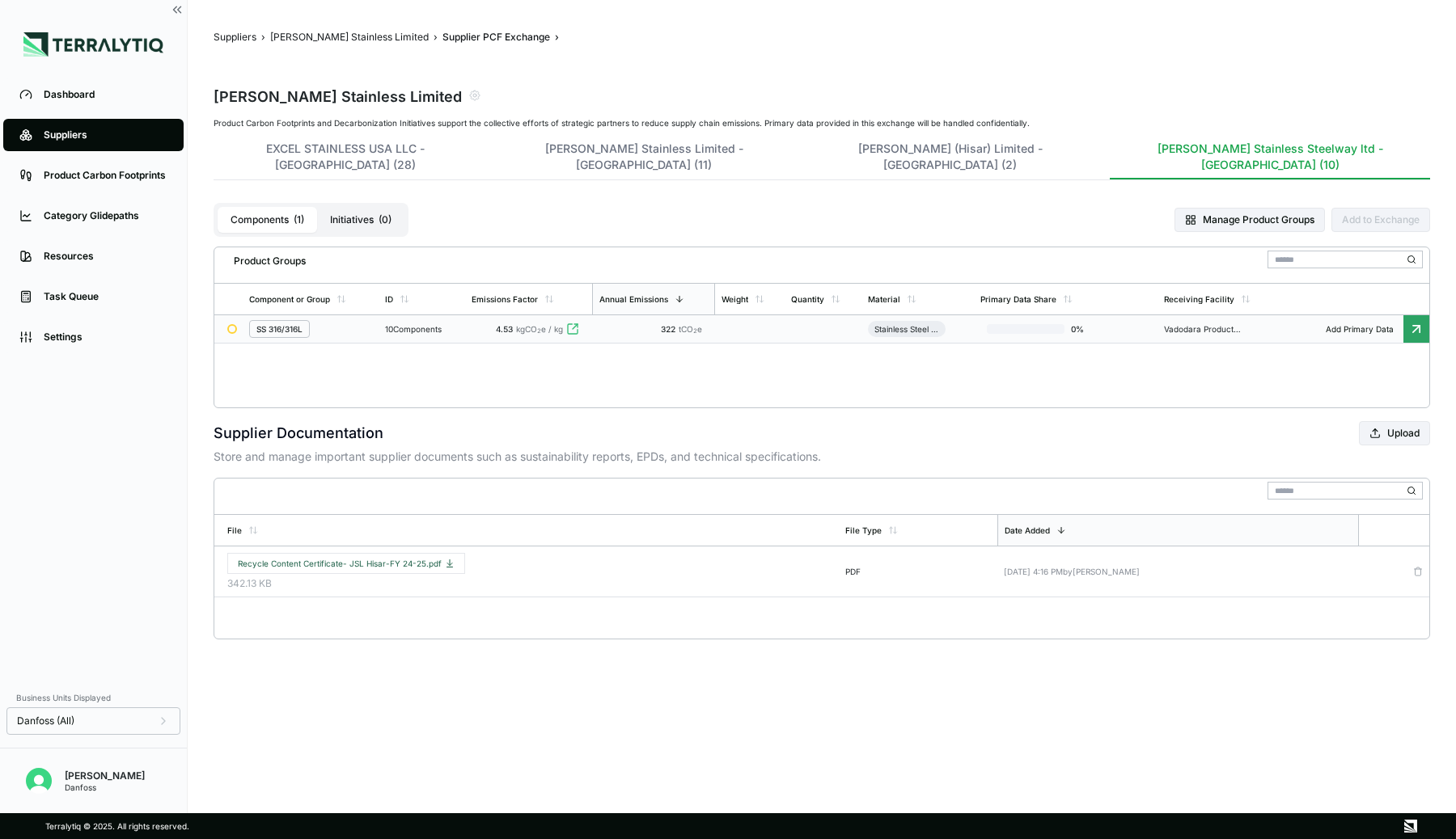
click at [788, 318] on td at bounding box center [822, 330] width 77 height 29
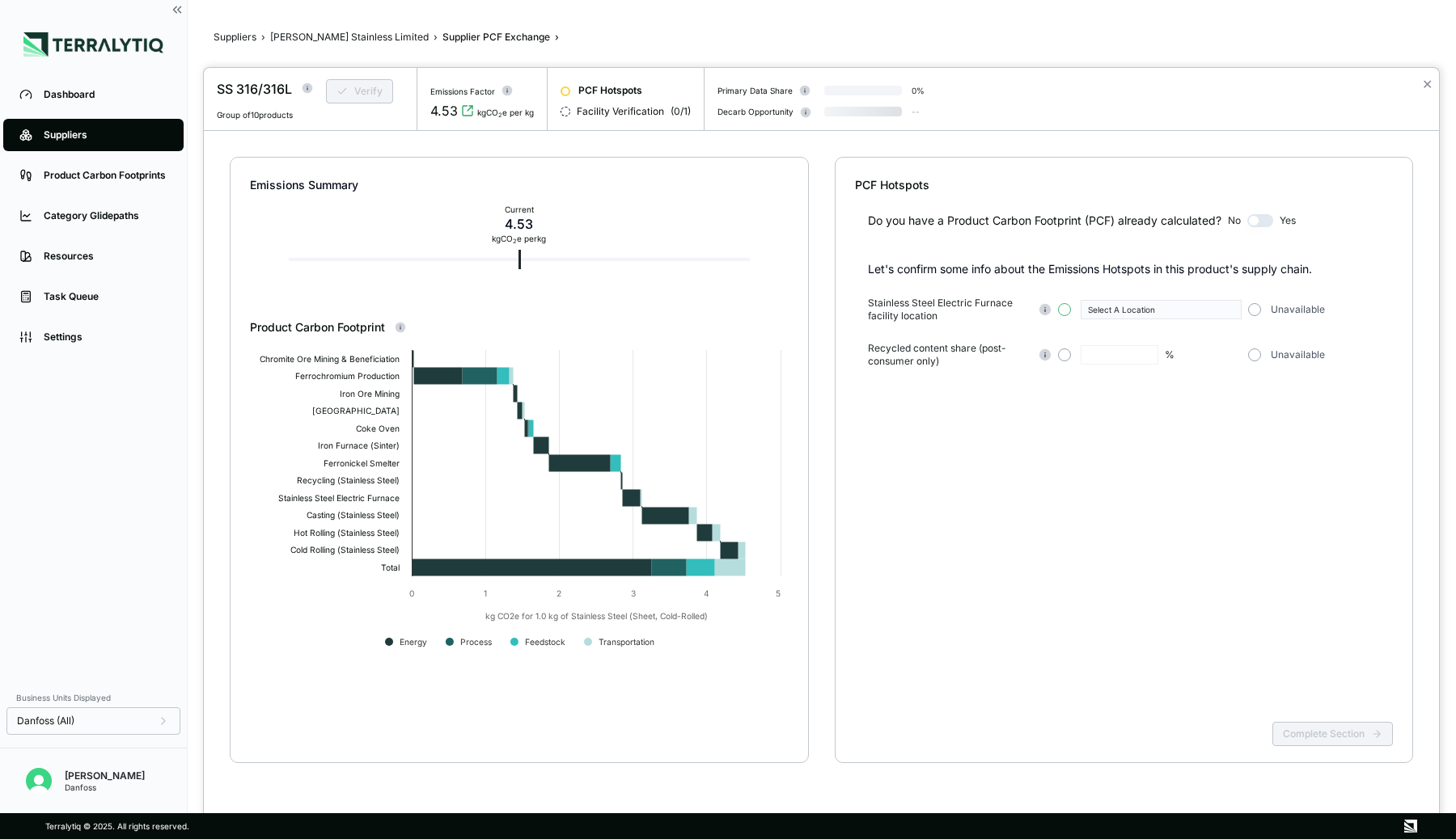
click at [1068, 306] on button "button" at bounding box center [1064, 310] width 13 height 13
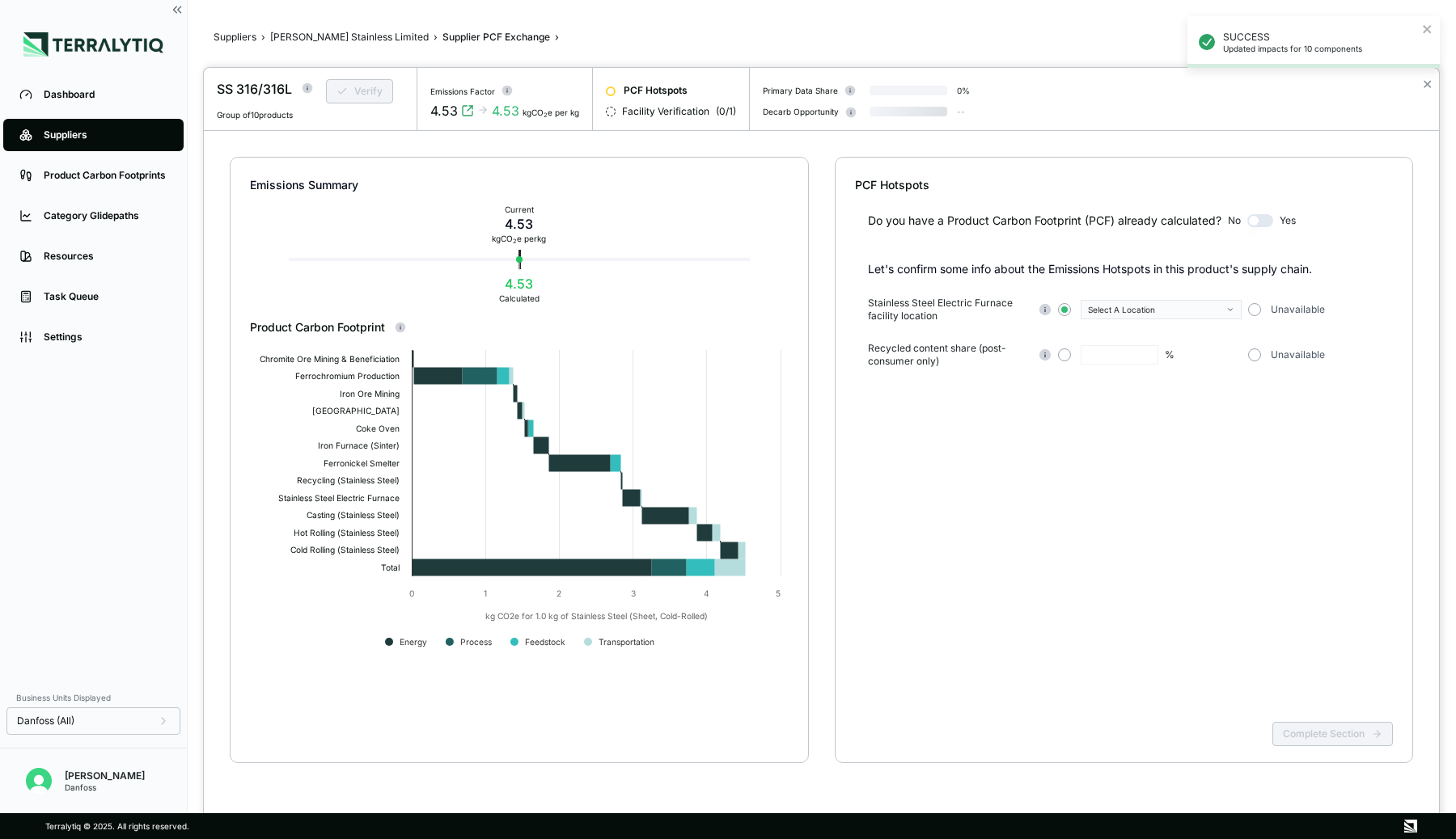
click at [1121, 311] on div "Select A Location" at bounding box center [1156, 310] width 135 height 10
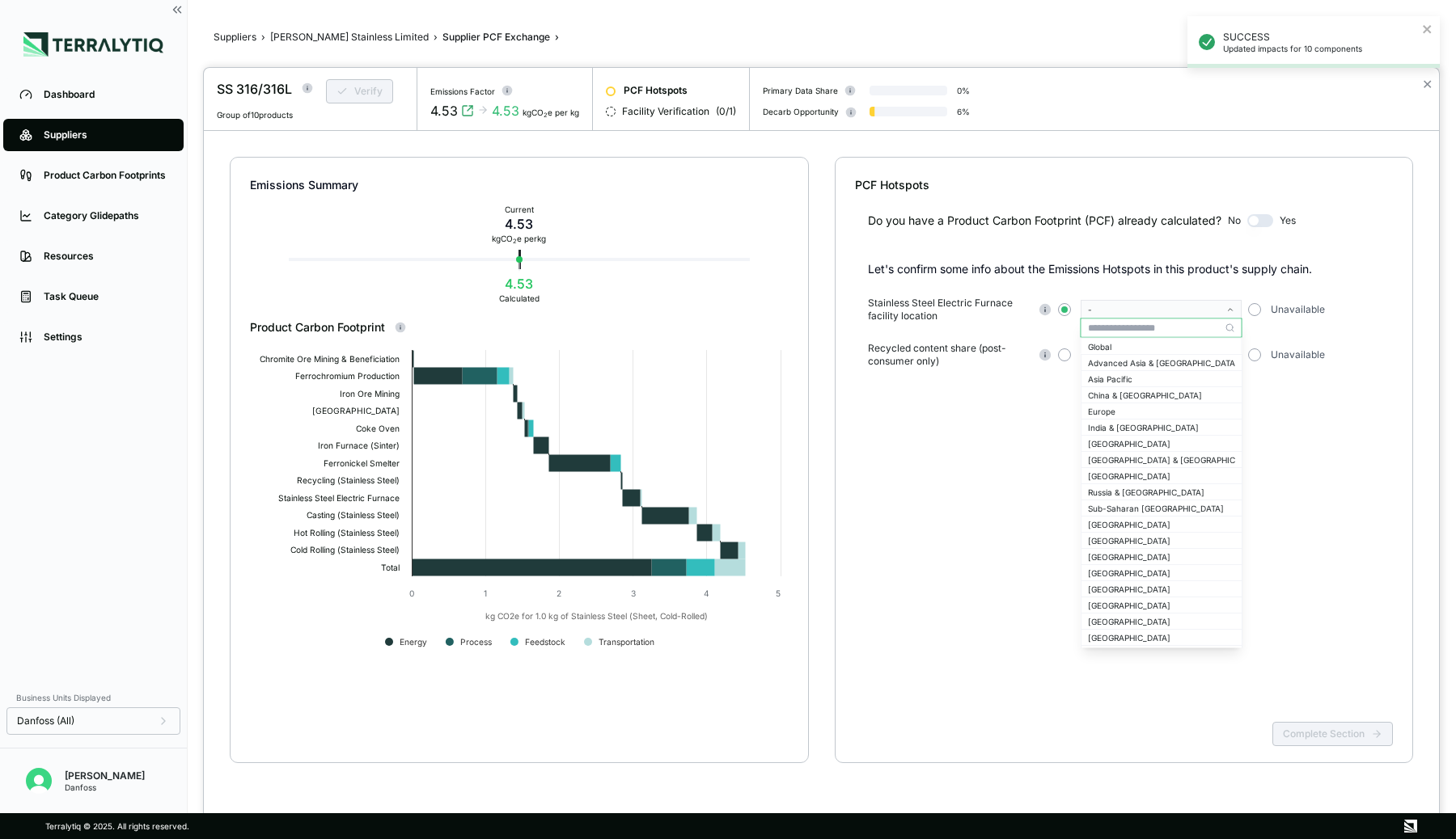
click at [1113, 329] on input "text" at bounding box center [1161, 328] width 161 height 19
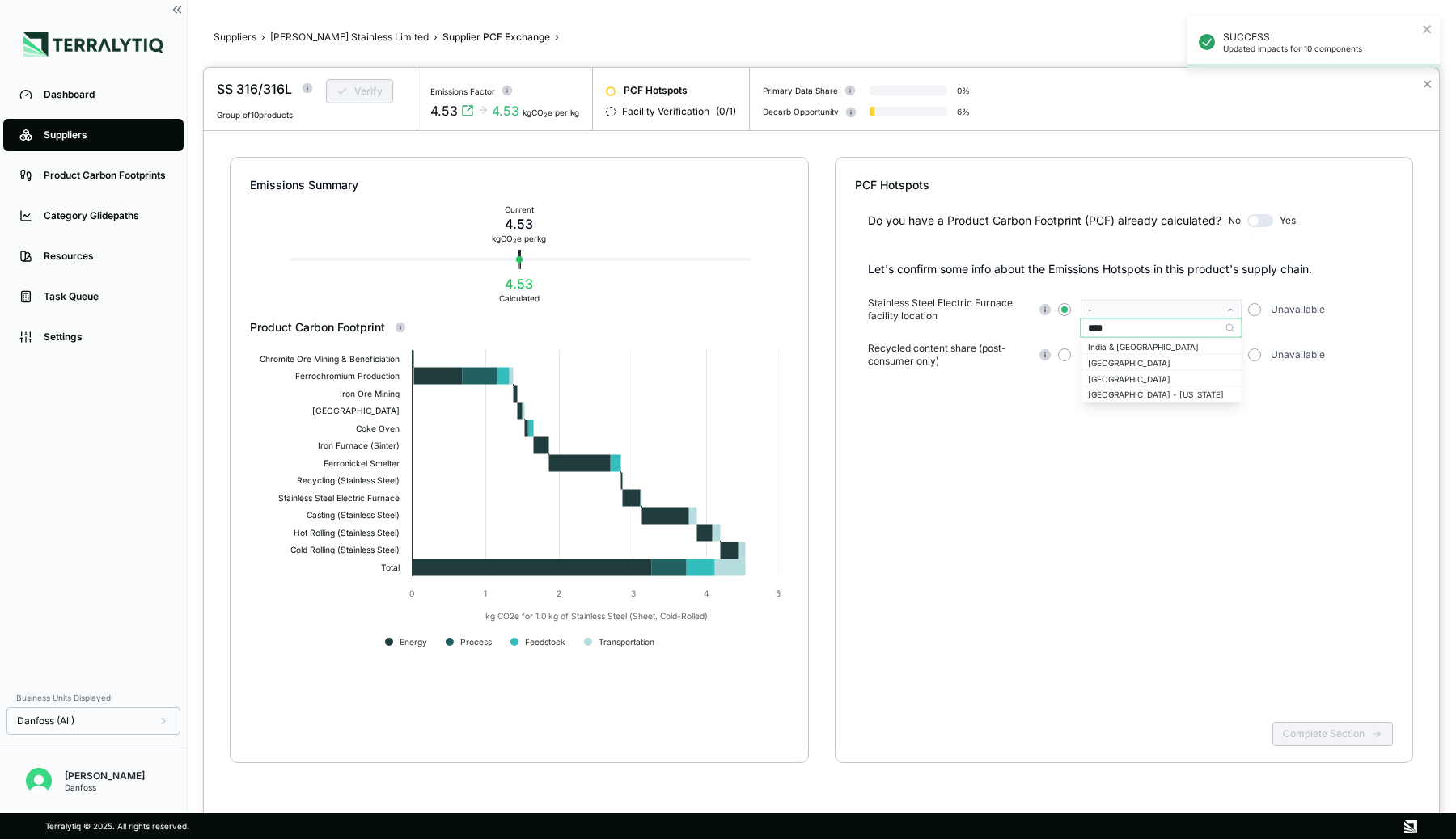
type input "*****"
click at [1110, 357] on div "India" at bounding box center [1161, 362] width 147 height 10
click at [1065, 356] on button "button" at bounding box center [1064, 355] width 13 height 13
click at [1098, 355] on input "text" at bounding box center [1120, 354] width 78 height 19
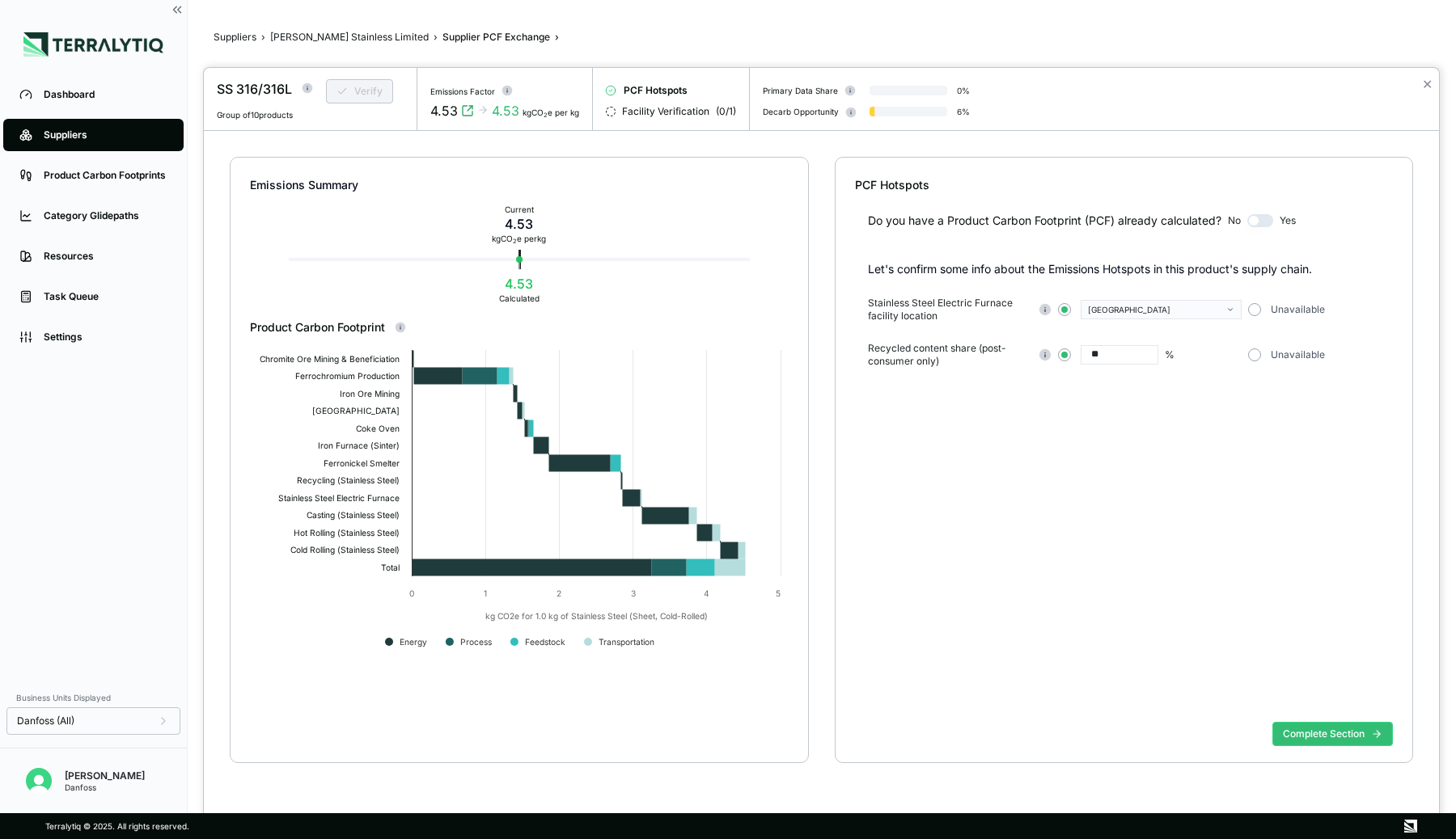
type input "**"
click at [1125, 422] on div "Do you have a Product Carbon Footprint (PCF) already calculated? No Yes Let's c…" at bounding box center [1124, 454] width 539 height 523
click at [1316, 738] on button "Complete Section" at bounding box center [1332, 734] width 121 height 25
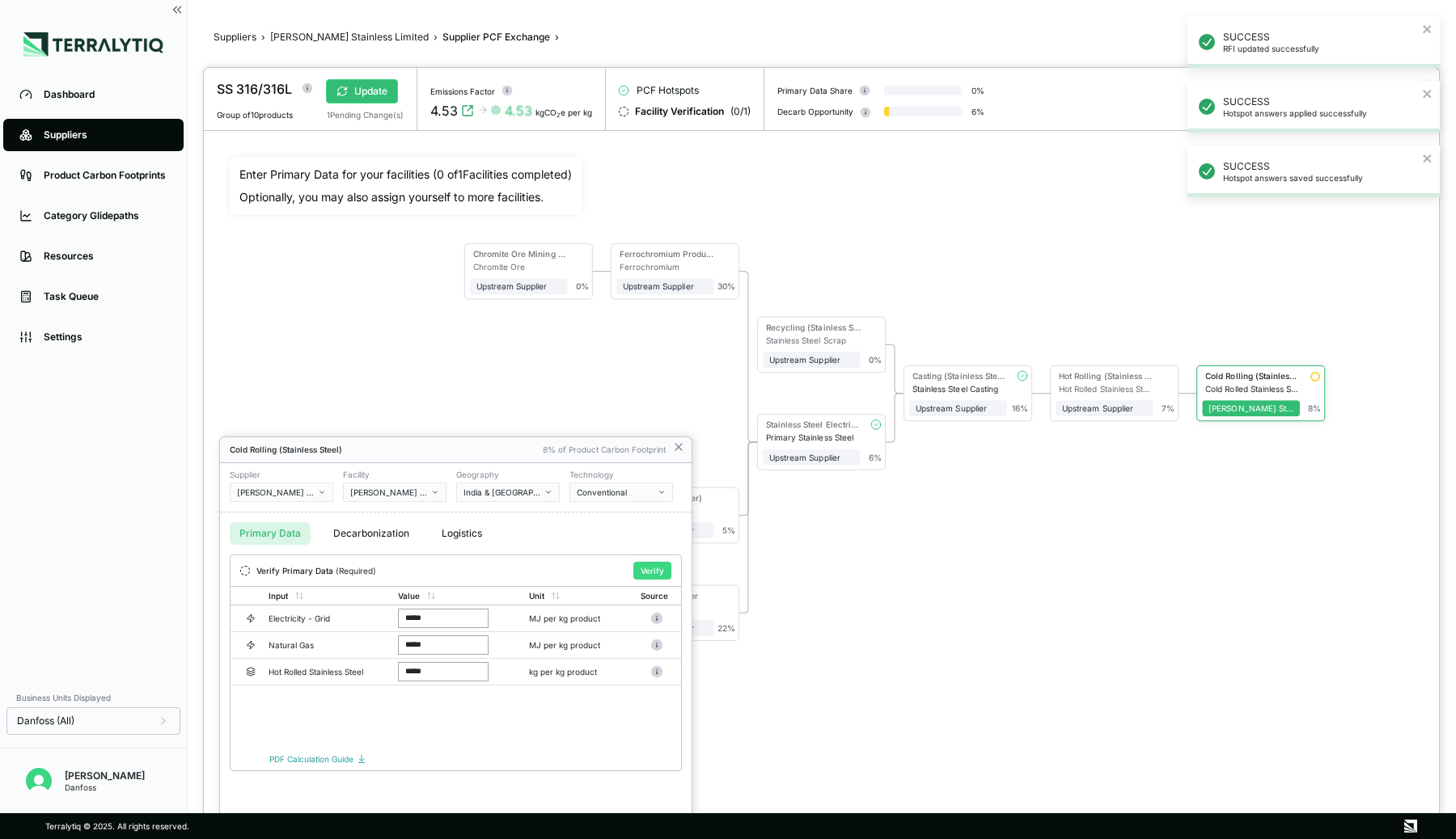
click at [646, 571] on button "Verify" at bounding box center [652, 570] width 38 height 18
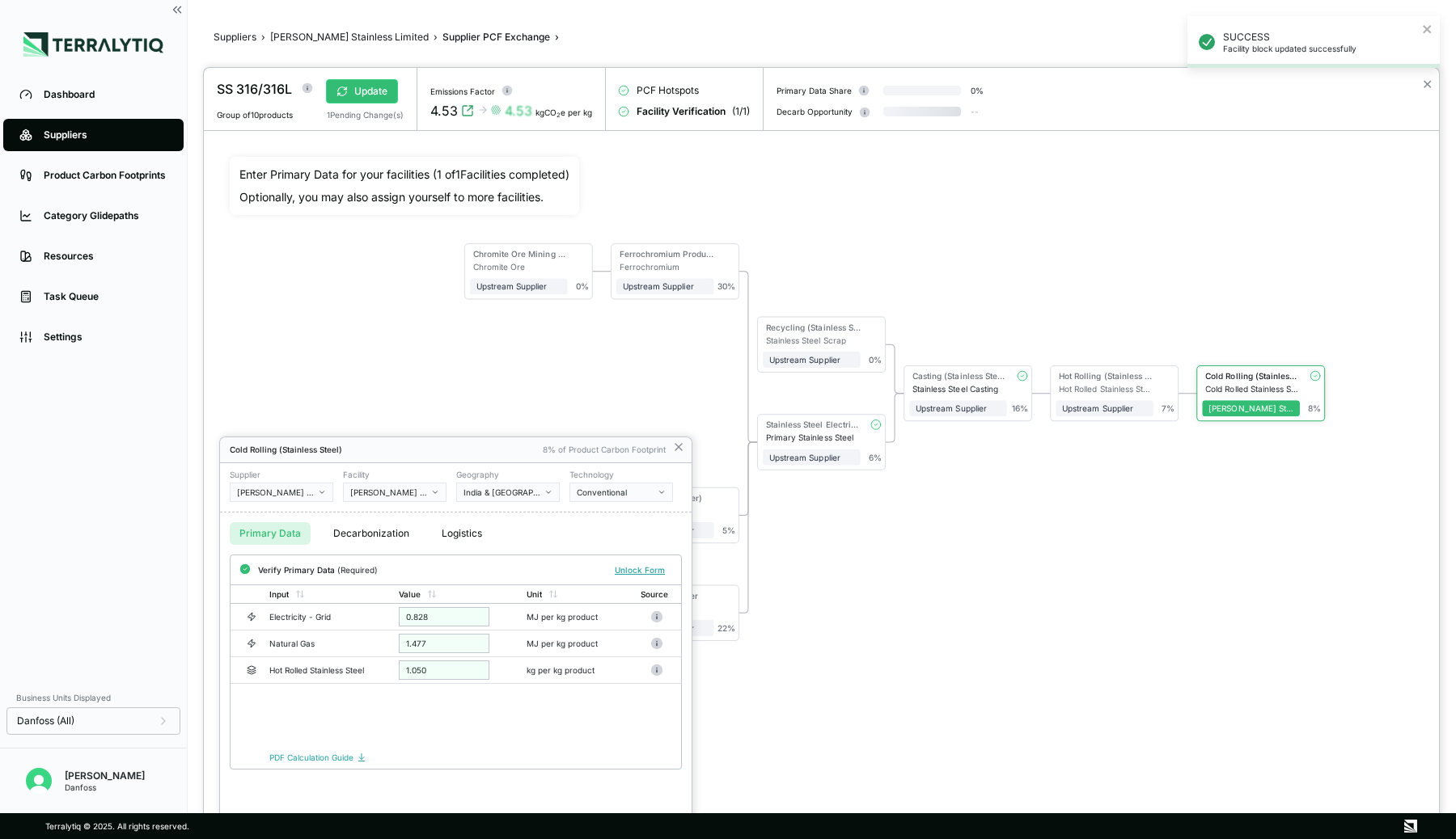
click at [1121, 380] on div at bounding box center [821, 453] width 1236 height 772
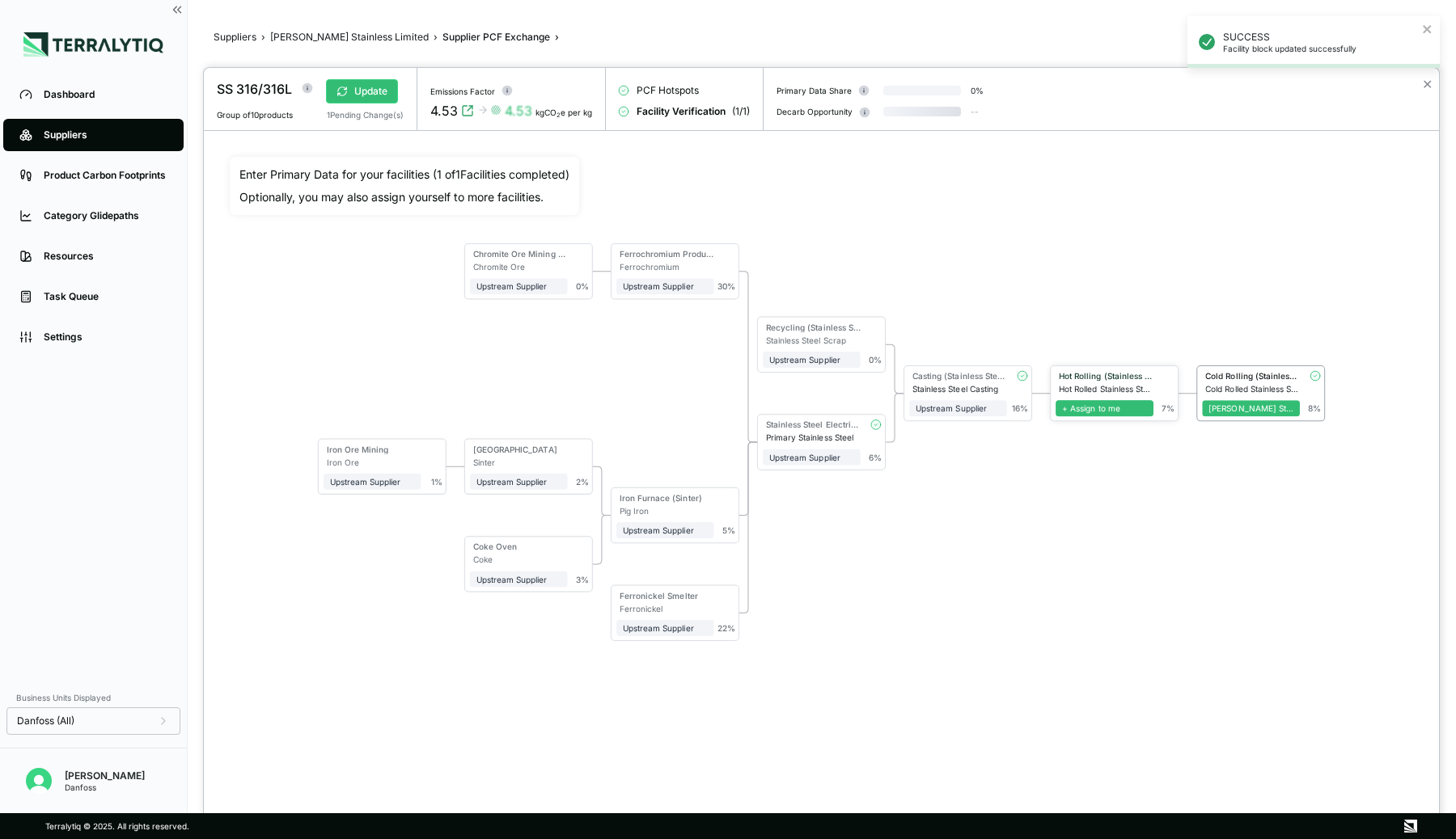
click at [1110, 412] on span "+ Assign to me" at bounding box center [1104, 408] width 98 height 16
click at [936, 406] on span "+ Assign to me" at bounding box center [958, 408] width 98 height 16
click at [819, 455] on span "+ Assign to me" at bounding box center [812, 456] width 98 height 16
click at [816, 424] on div "Stainless Steel Electric Furnace" at bounding box center [814, 425] width 95 height 10
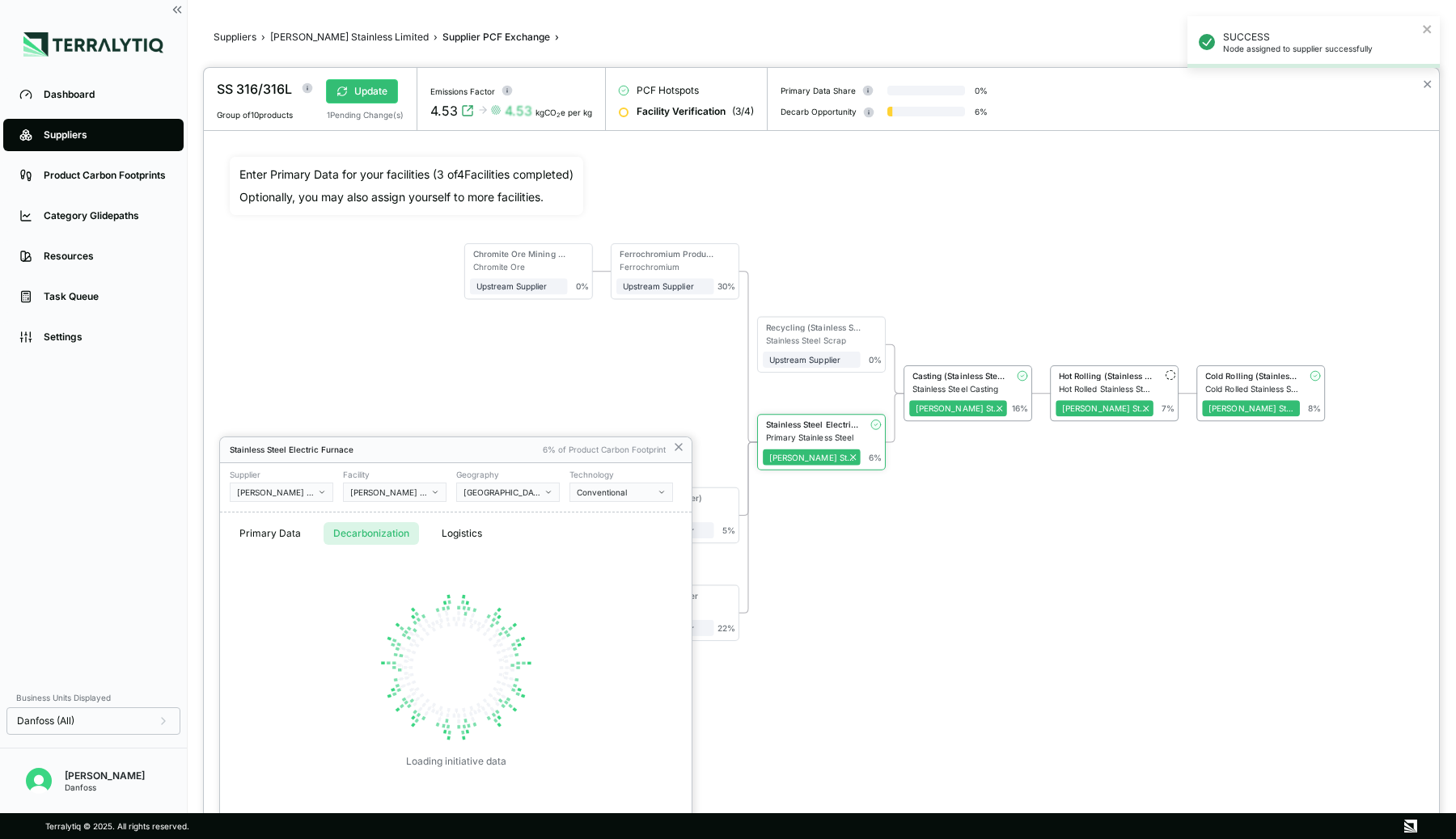
click at [393, 533] on button "Decarbonization" at bounding box center [371, 534] width 95 height 23
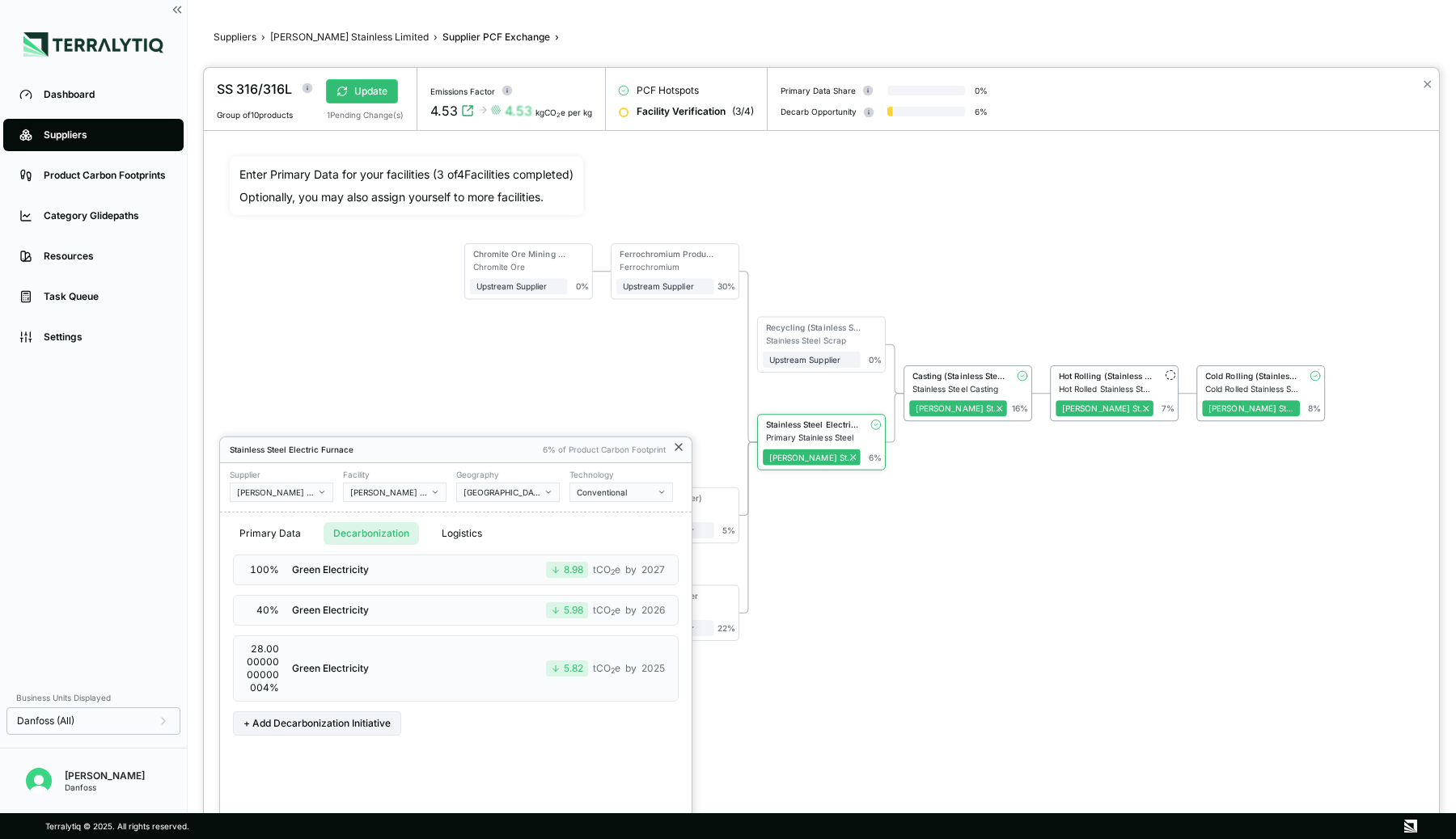
click at [674, 446] on icon at bounding box center [679, 448] width 13 height 13
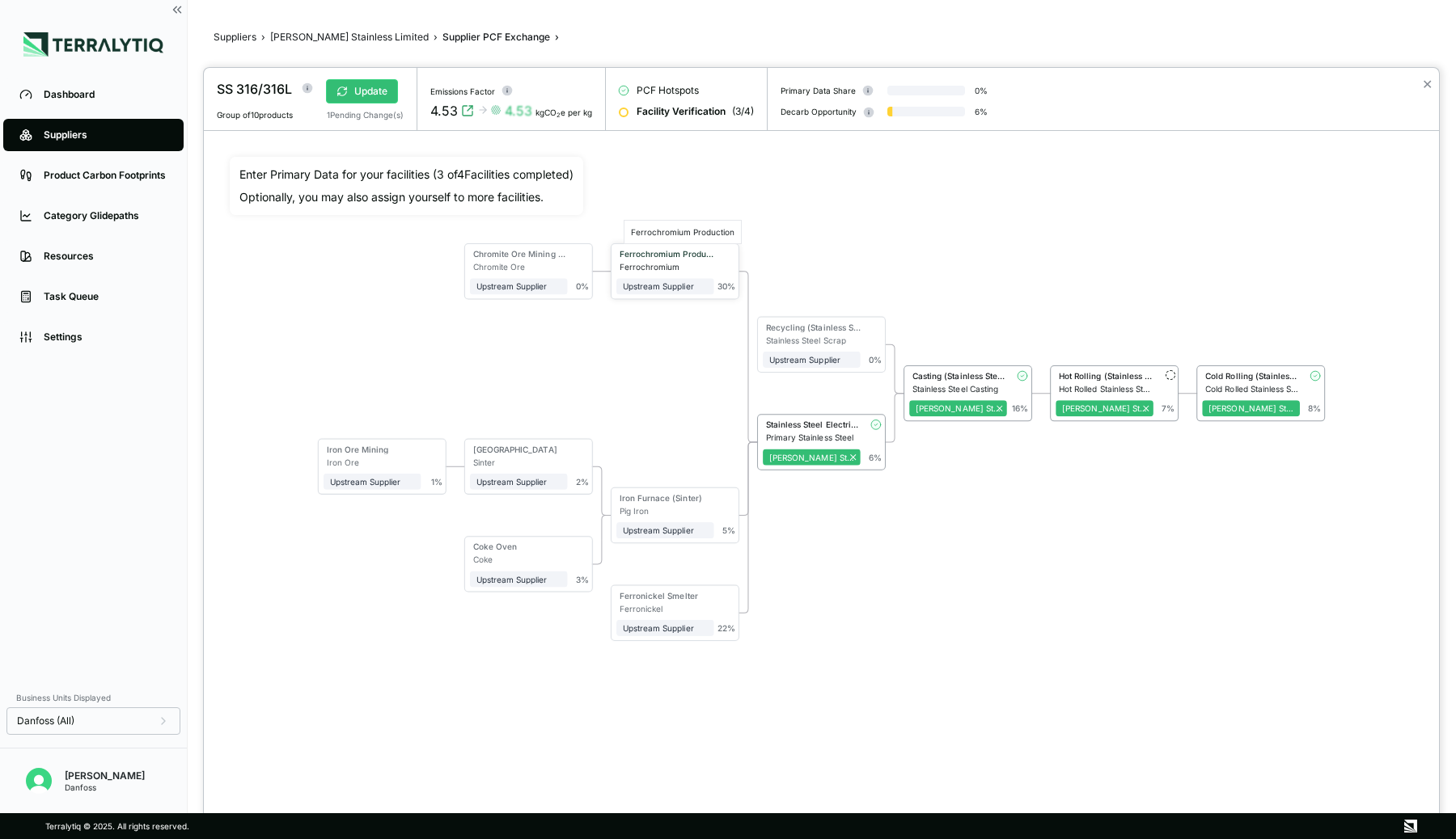
click at [668, 257] on div "Ferrochromium Production" at bounding box center [667, 254] width 95 height 10
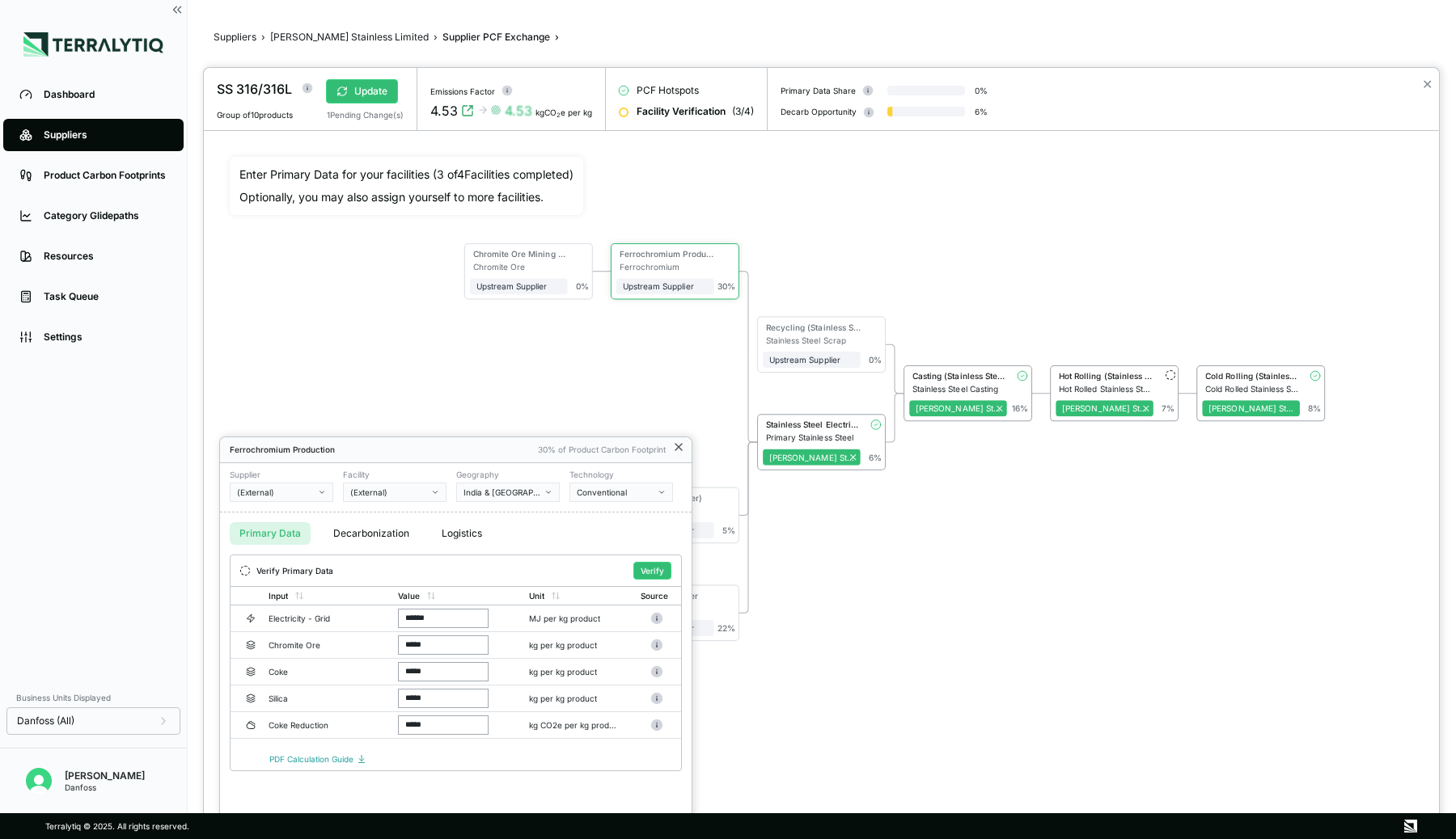
click at [679, 448] on icon at bounding box center [679, 447] width 7 height 7
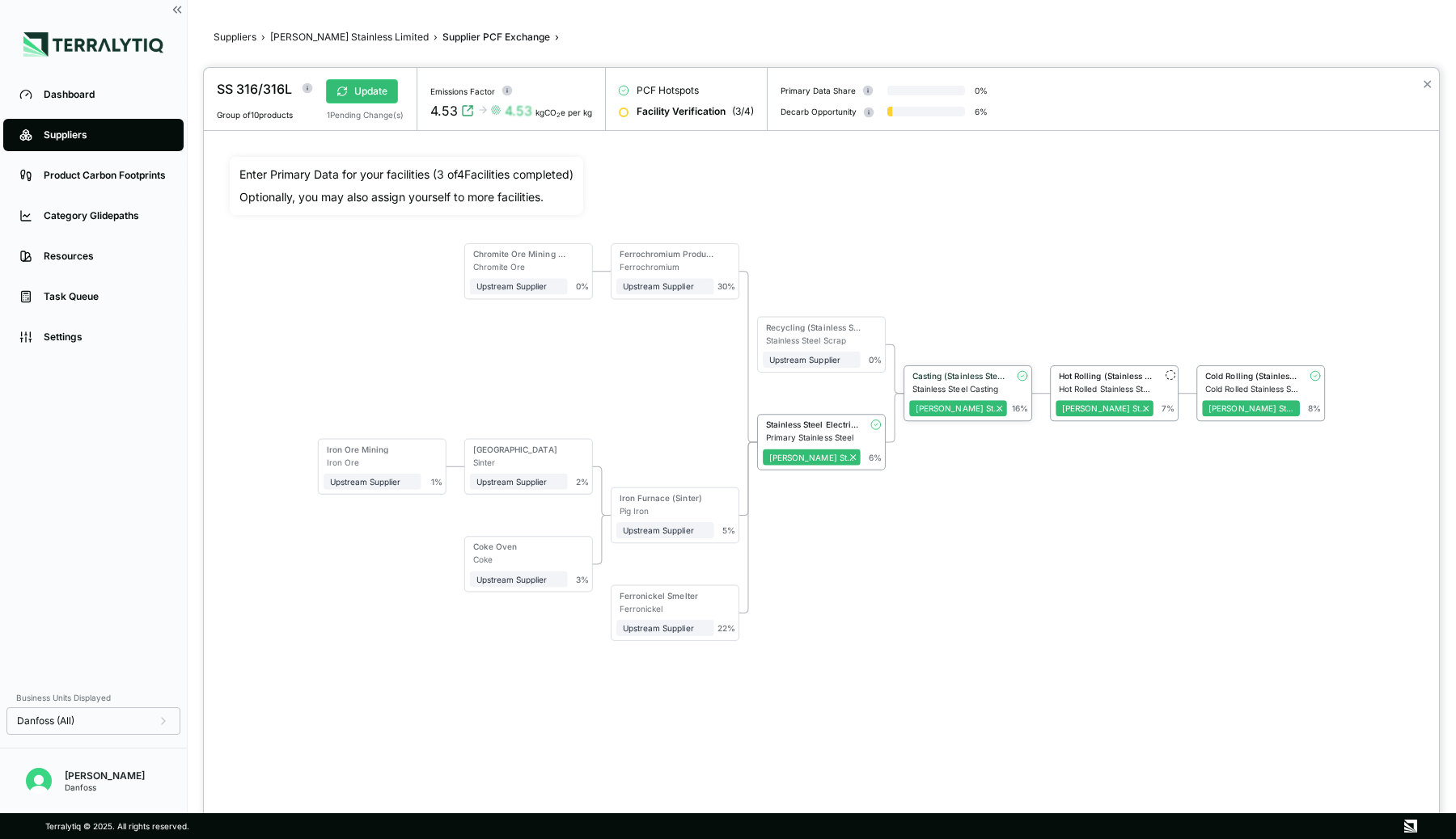
click at [980, 381] on div "Casting (Stainless Steel)" at bounding box center [958, 378] width 98 height 13
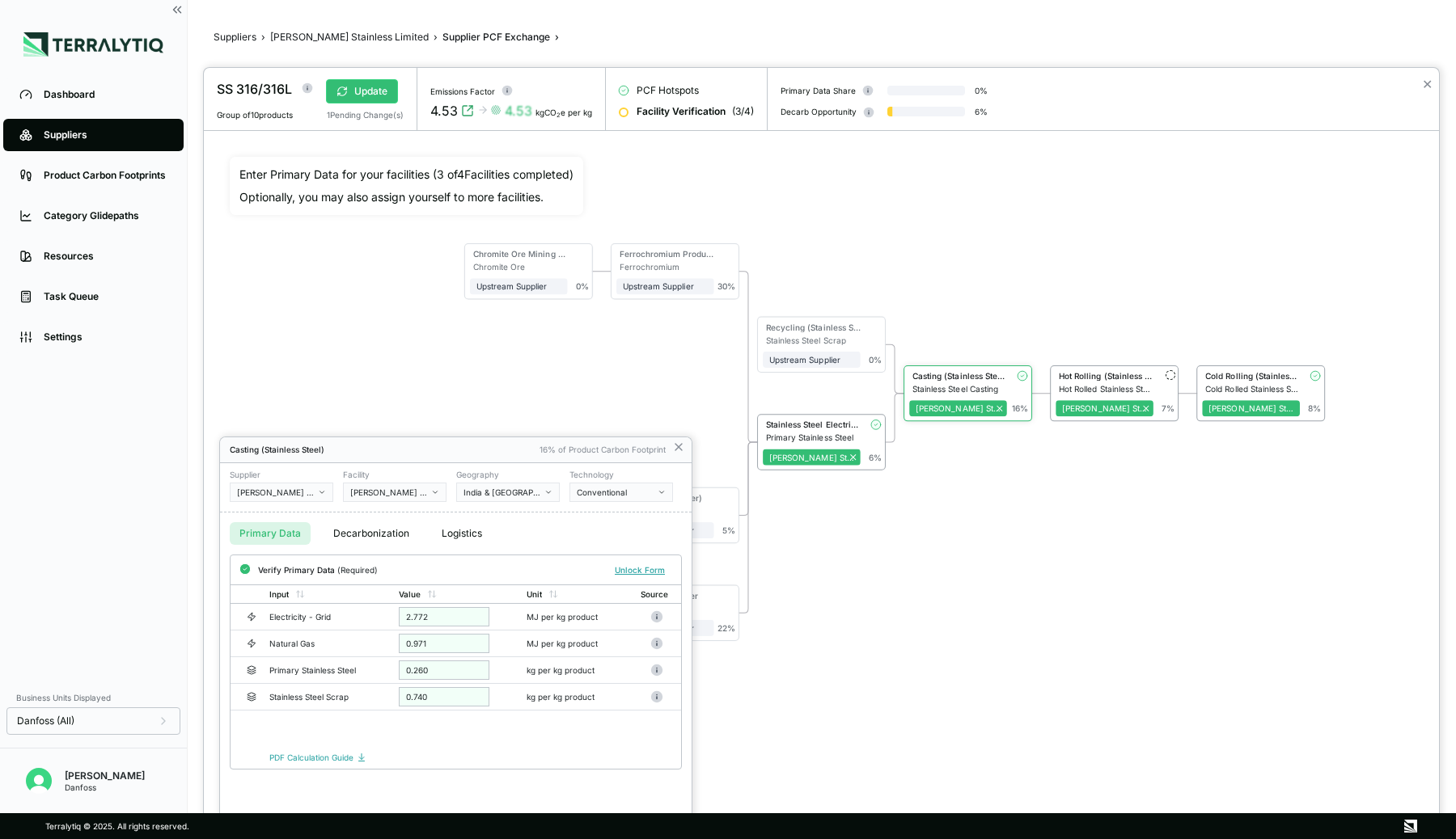
click at [345, 537] on button "Decarbonization" at bounding box center [371, 534] width 95 height 23
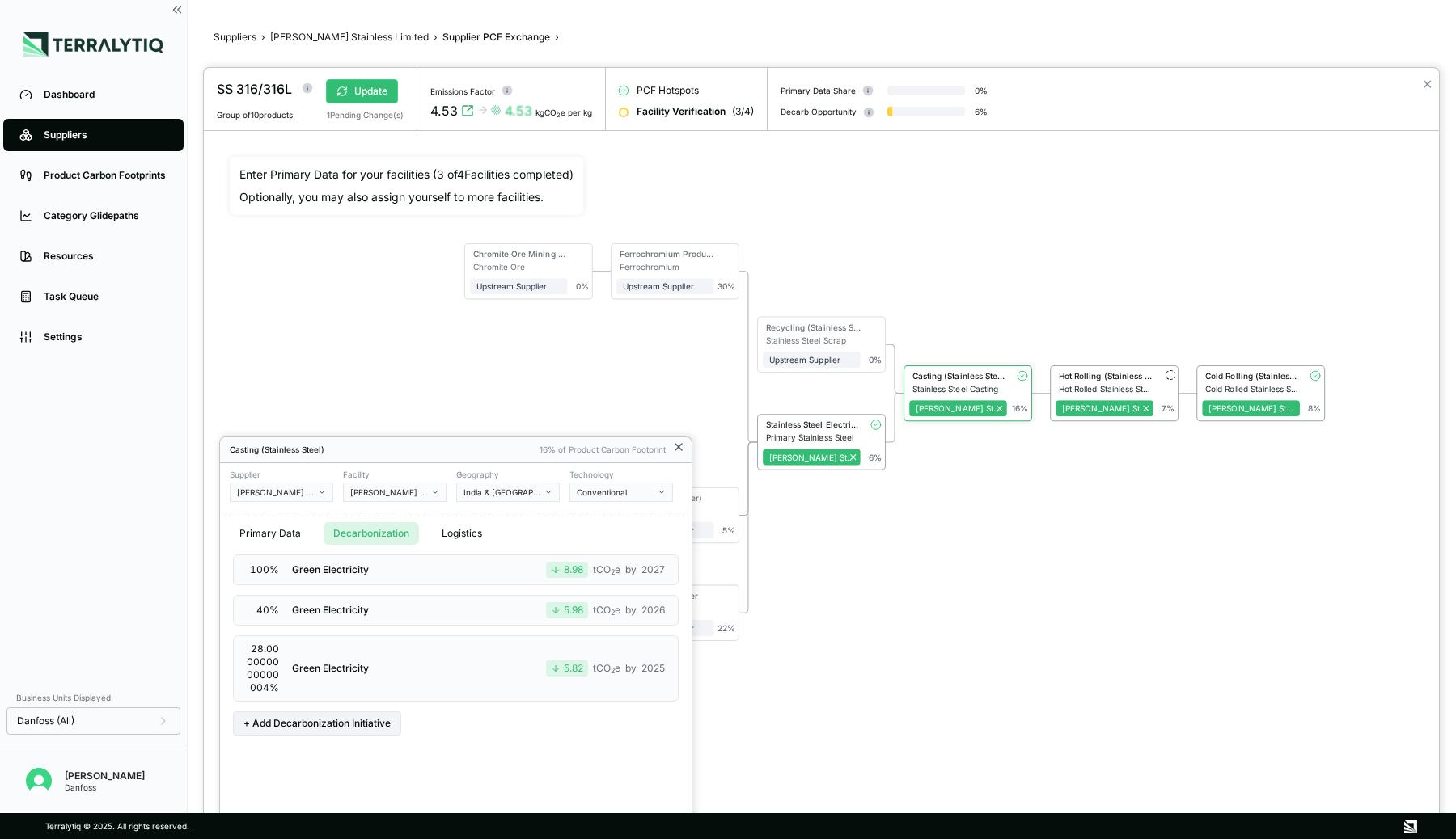
click at [677, 446] on icon at bounding box center [679, 447] width 7 height 7
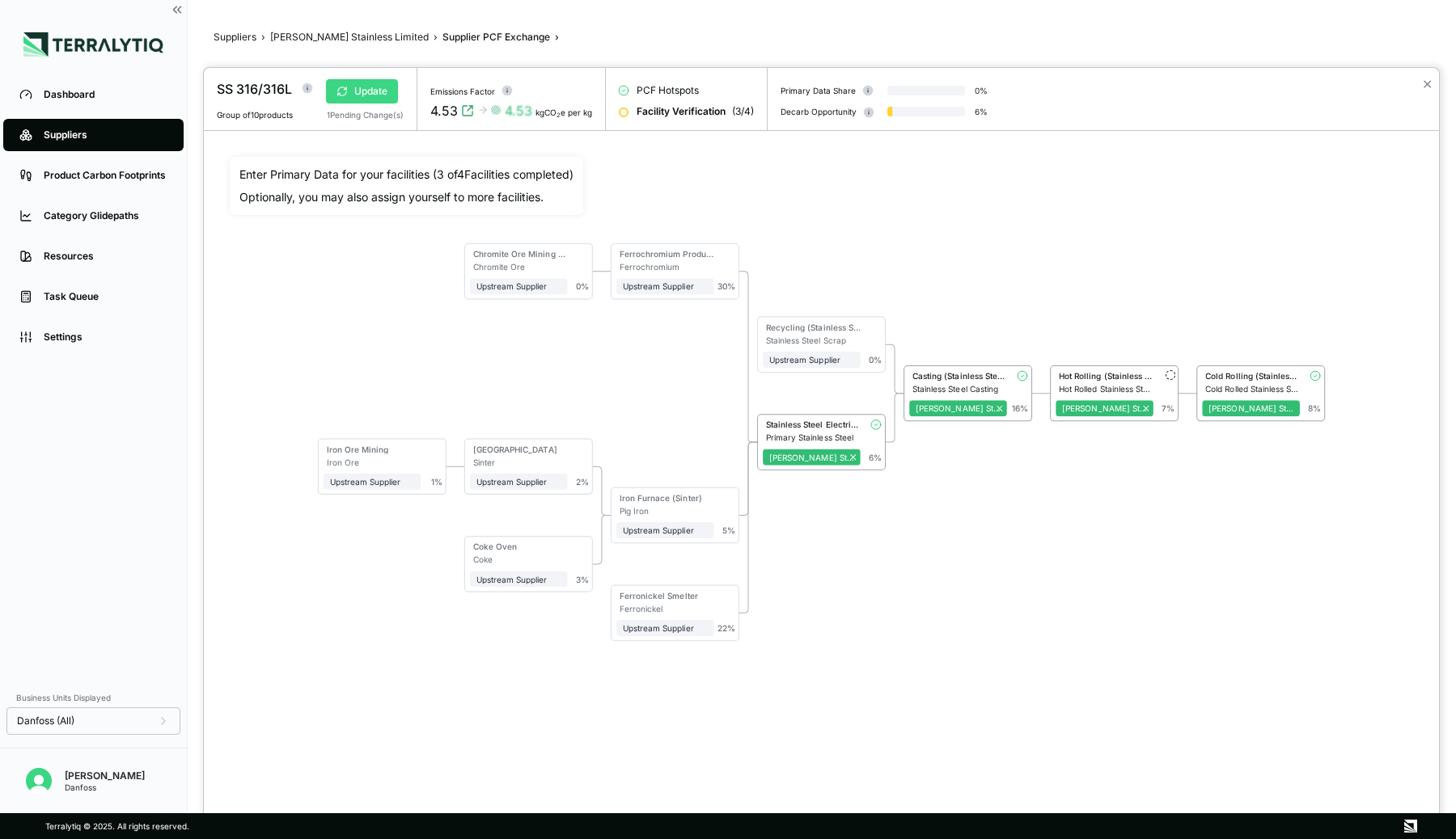
click at [380, 88] on button "Update" at bounding box center [362, 91] width 72 height 25
click at [1102, 372] on div "Hot Rolling (Stainless Steel)" at bounding box center [1106, 376] width 95 height 10
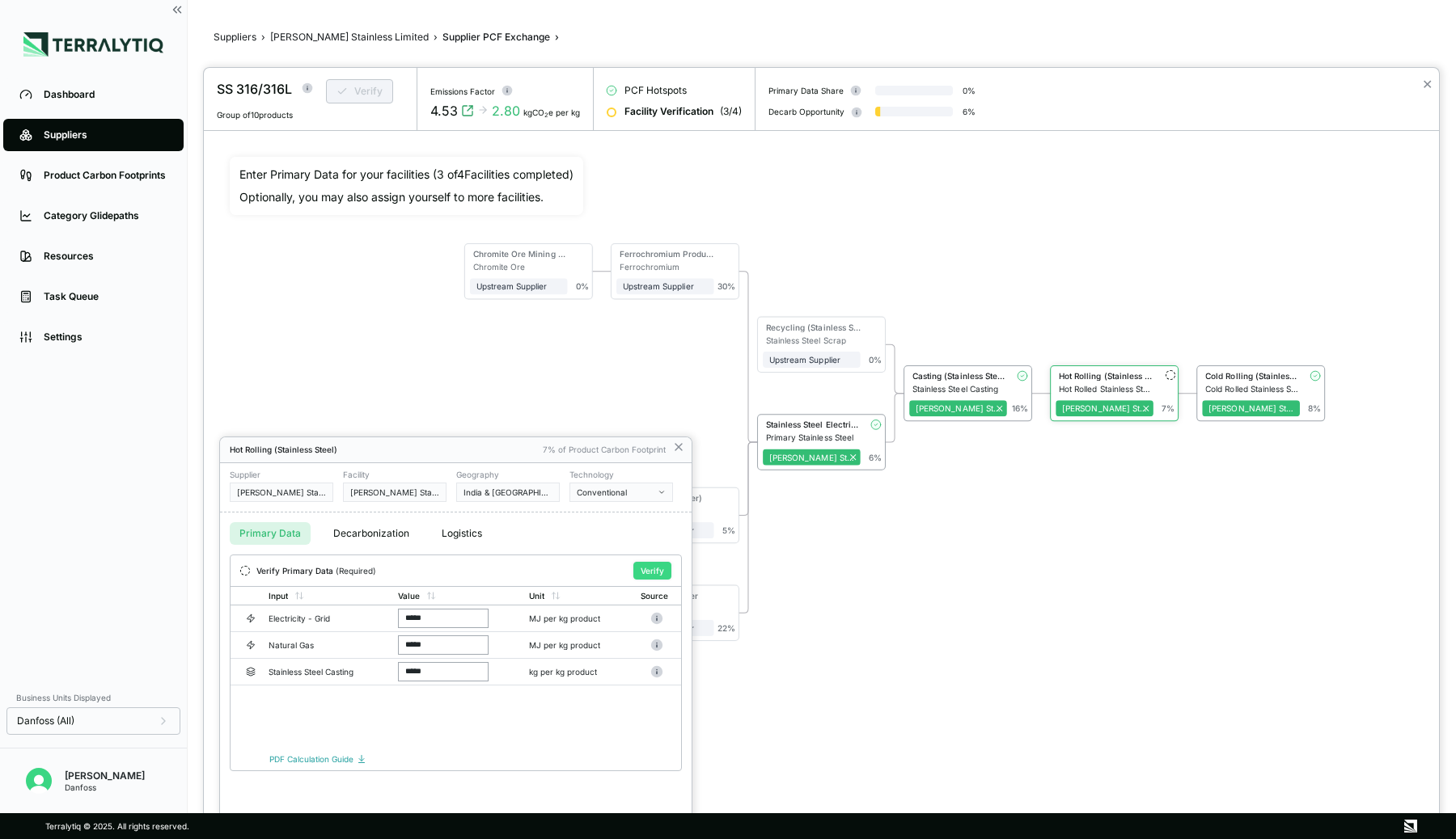
click at [650, 575] on button "Verify" at bounding box center [652, 570] width 38 height 18
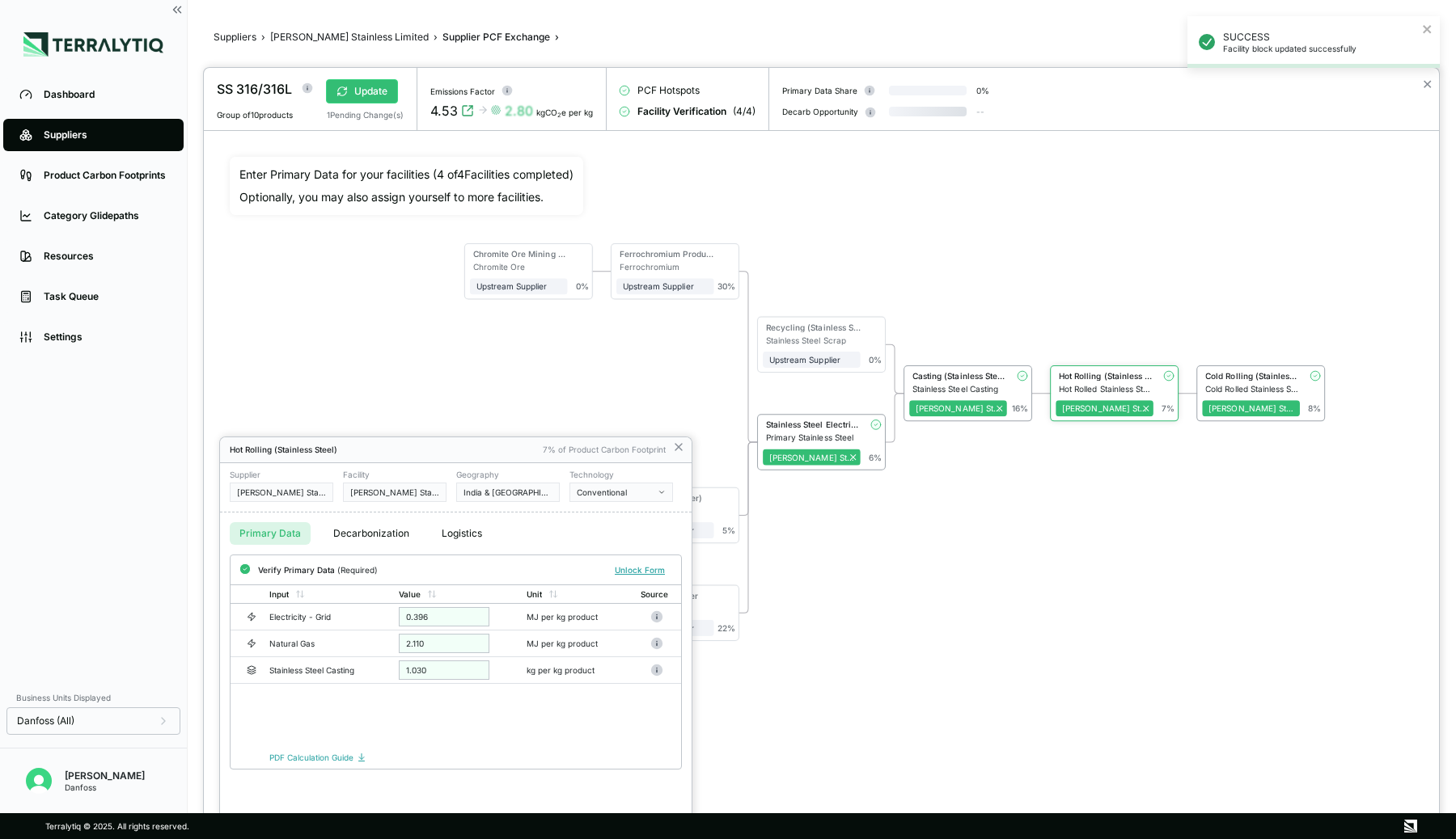
click at [1290, 375] on div at bounding box center [821, 453] width 1236 height 772
click at [676, 448] on icon at bounding box center [679, 447] width 7 height 7
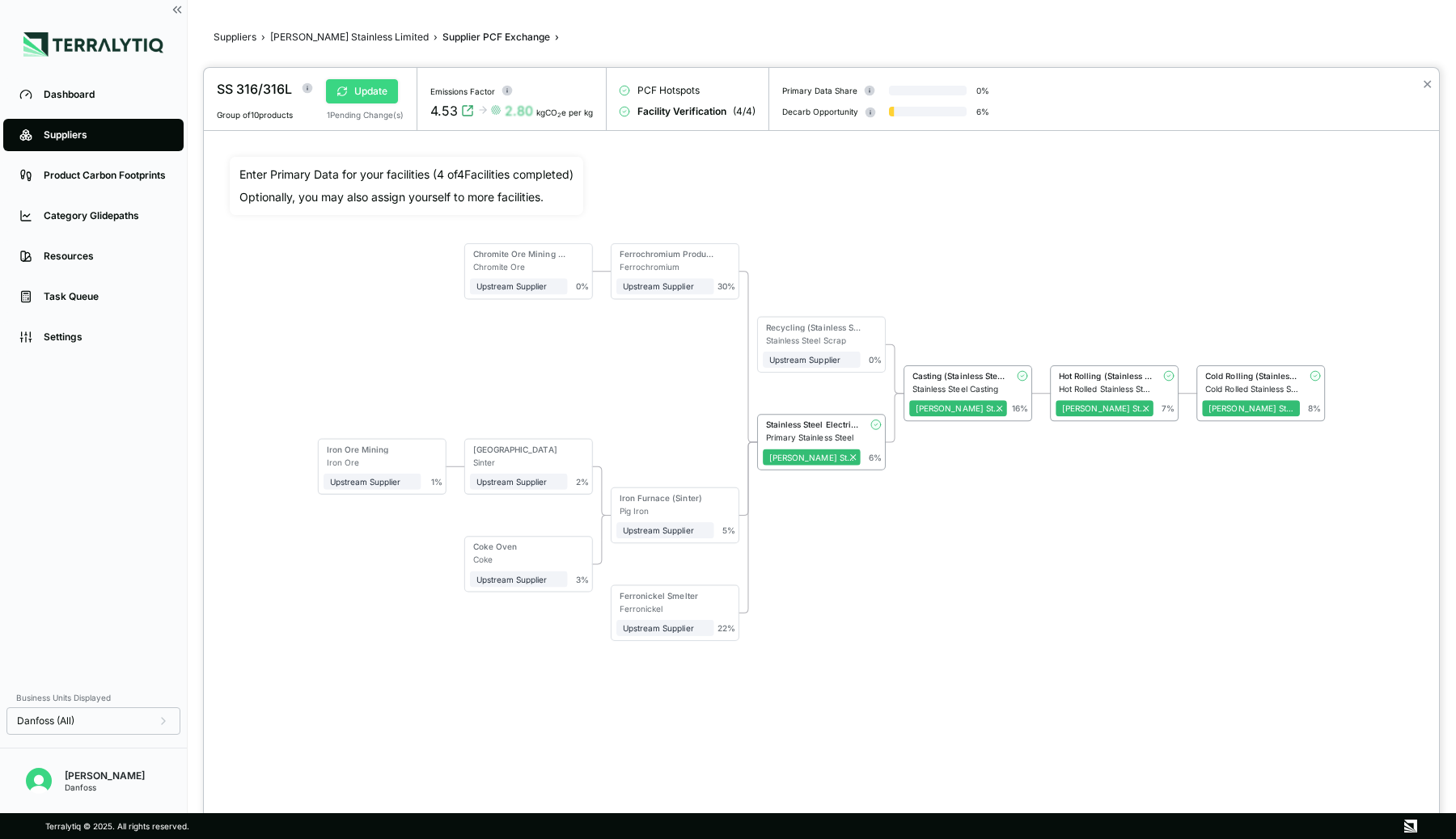
click at [372, 94] on button "Update" at bounding box center [362, 91] width 72 height 25
click at [362, 95] on button "Verify" at bounding box center [359, 91] width 67 height 25
click at [362, 95] on button "Approve" at bounding box center [365, 91] width 79 height 25
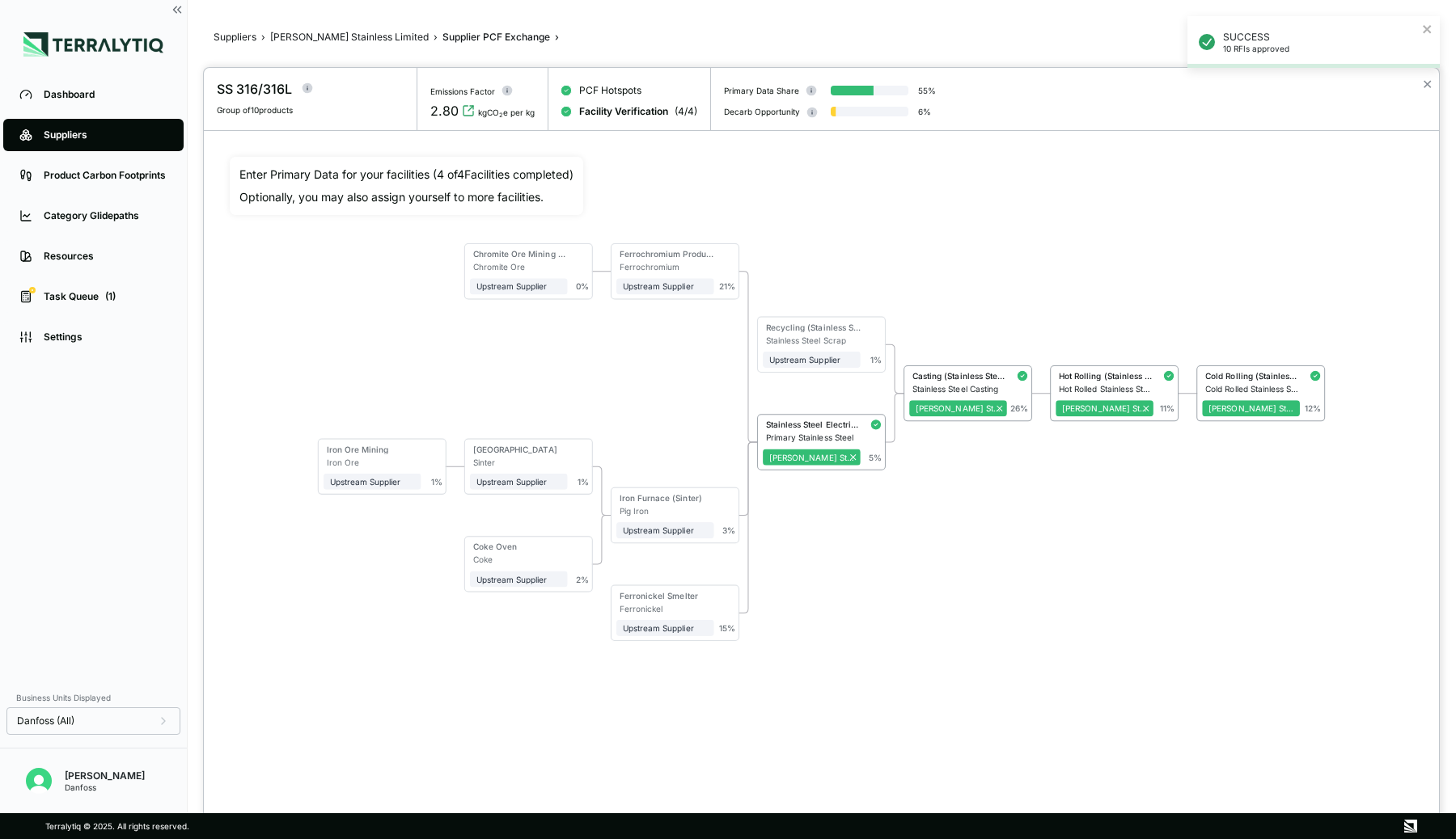
click at [1427, 84] on div "SUCCESS 10 RFIs approved" at bounding box center [1313, 48] width 259 height 71
click at [1427, 84] on button "✕" at bounding box center [1427, 84] width 10 height 19
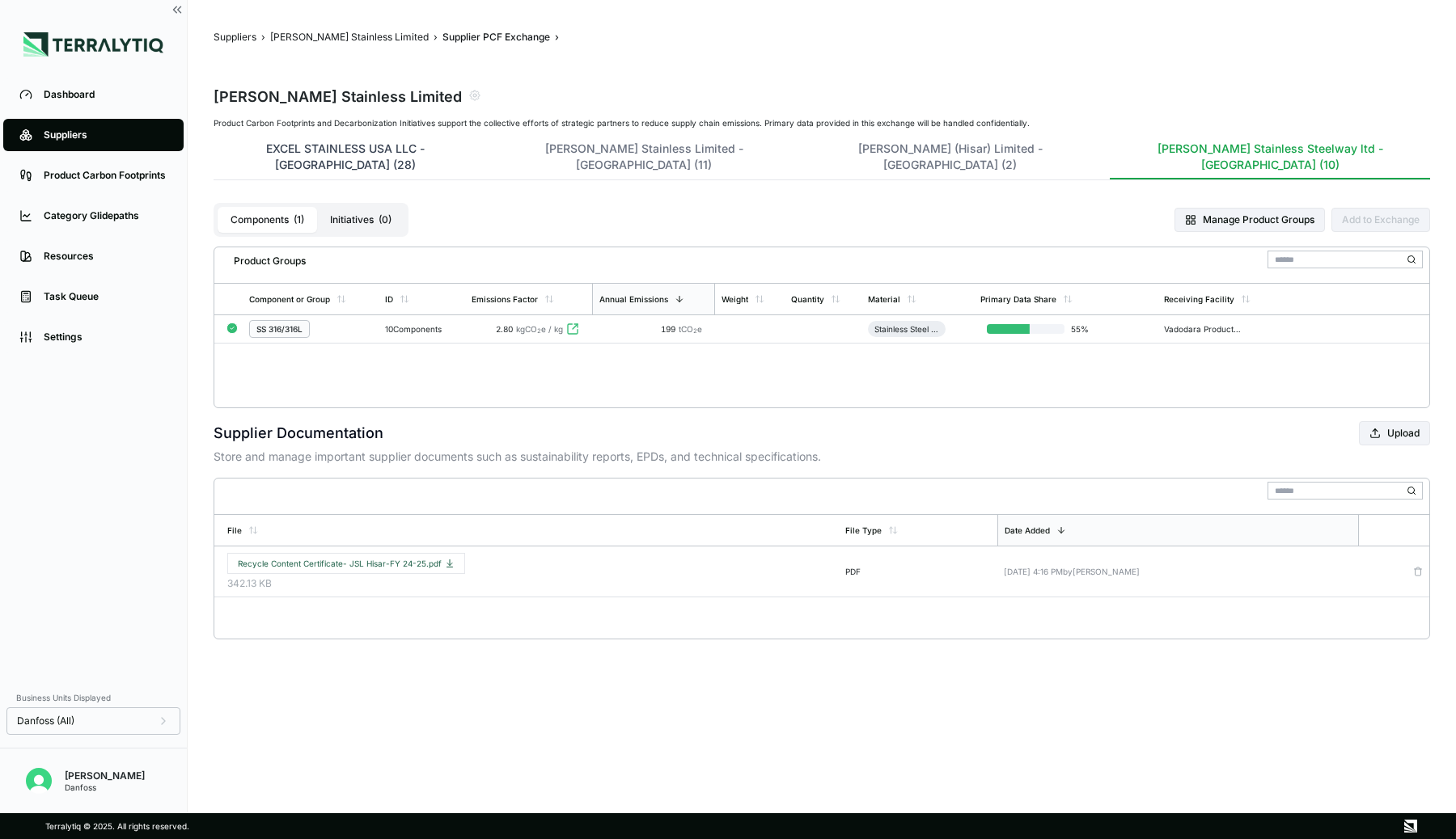
click at [383, 142] on button "EXCEL STAINLESS USA LLC - India (28)" at bounding box center [345, 160] width 263 height 39
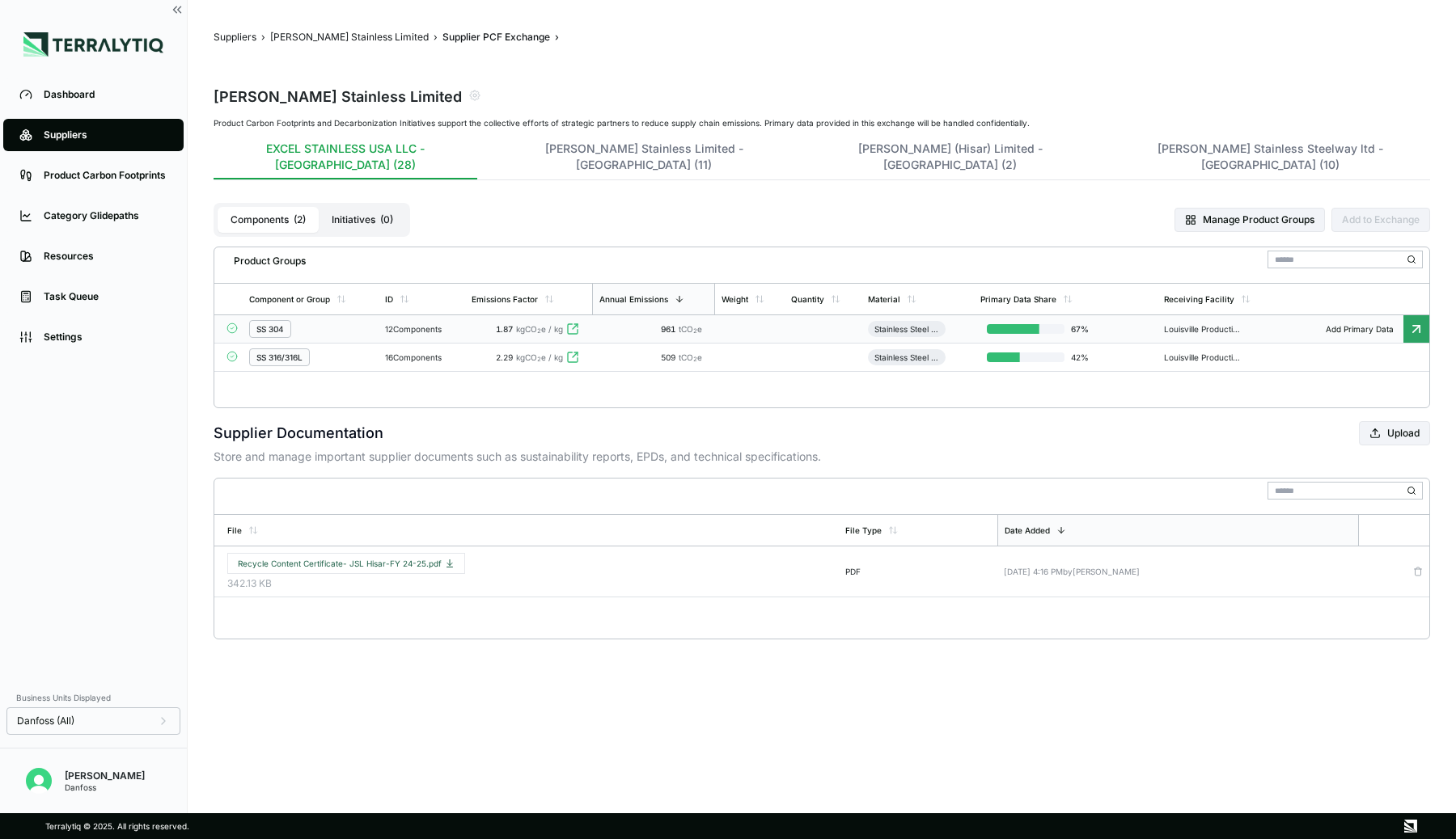
click at [323, 320] on div "SS 304" at bounding box center [310, 329] width 123 height 18
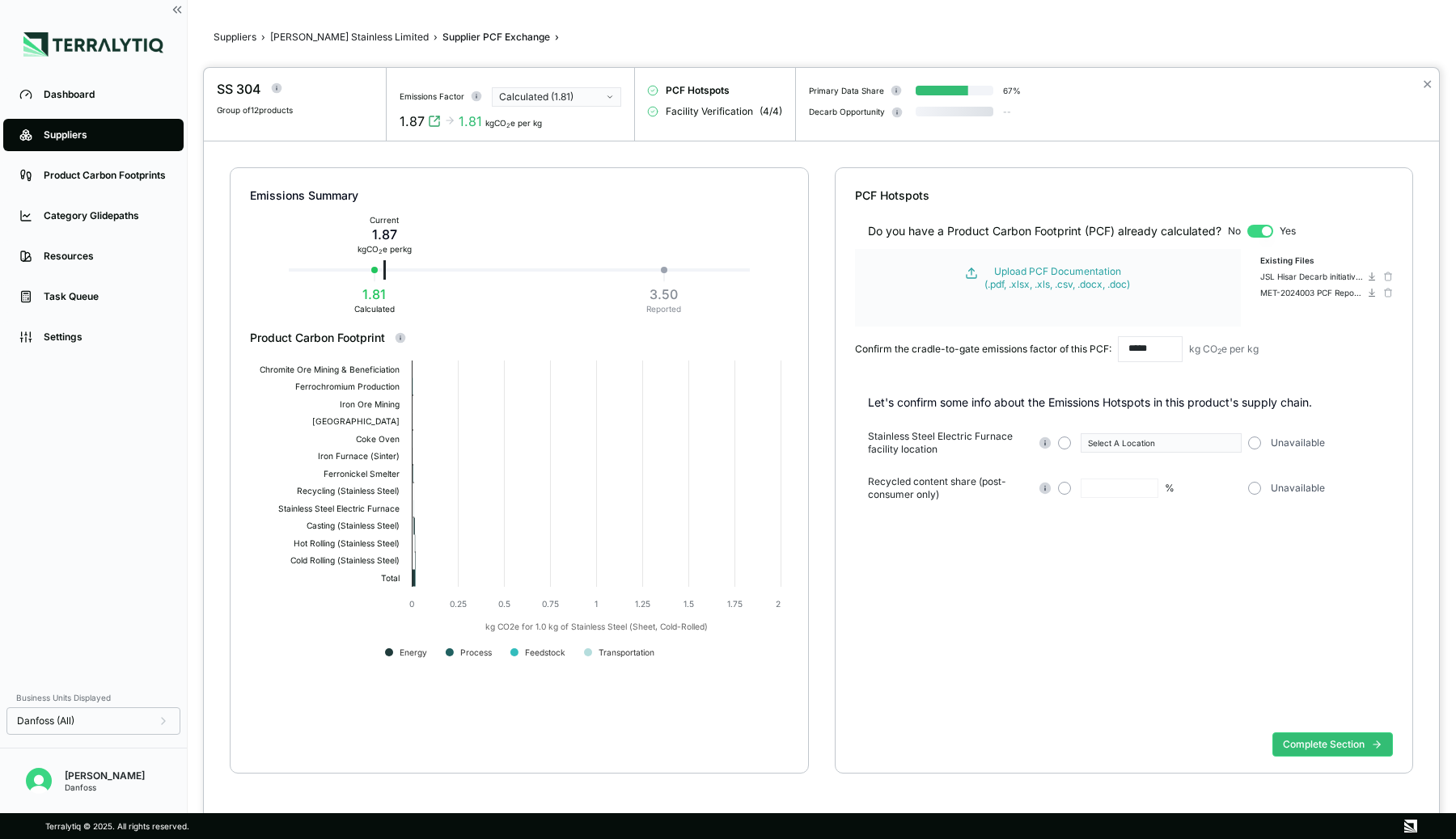
type input "**"
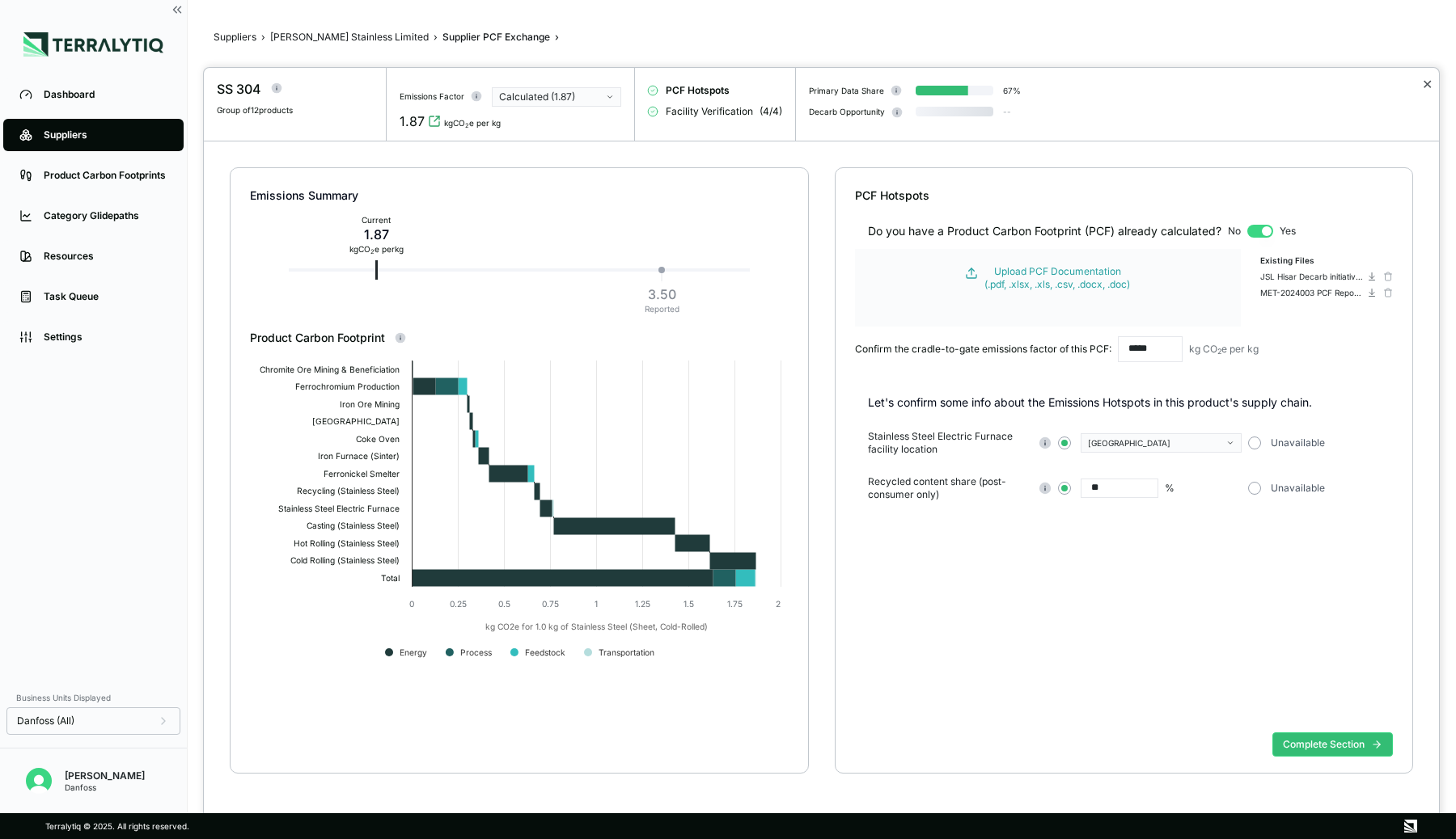
click at [1428, 77] on button "✕" at bounding box center [1427, 84] width 10 height 19
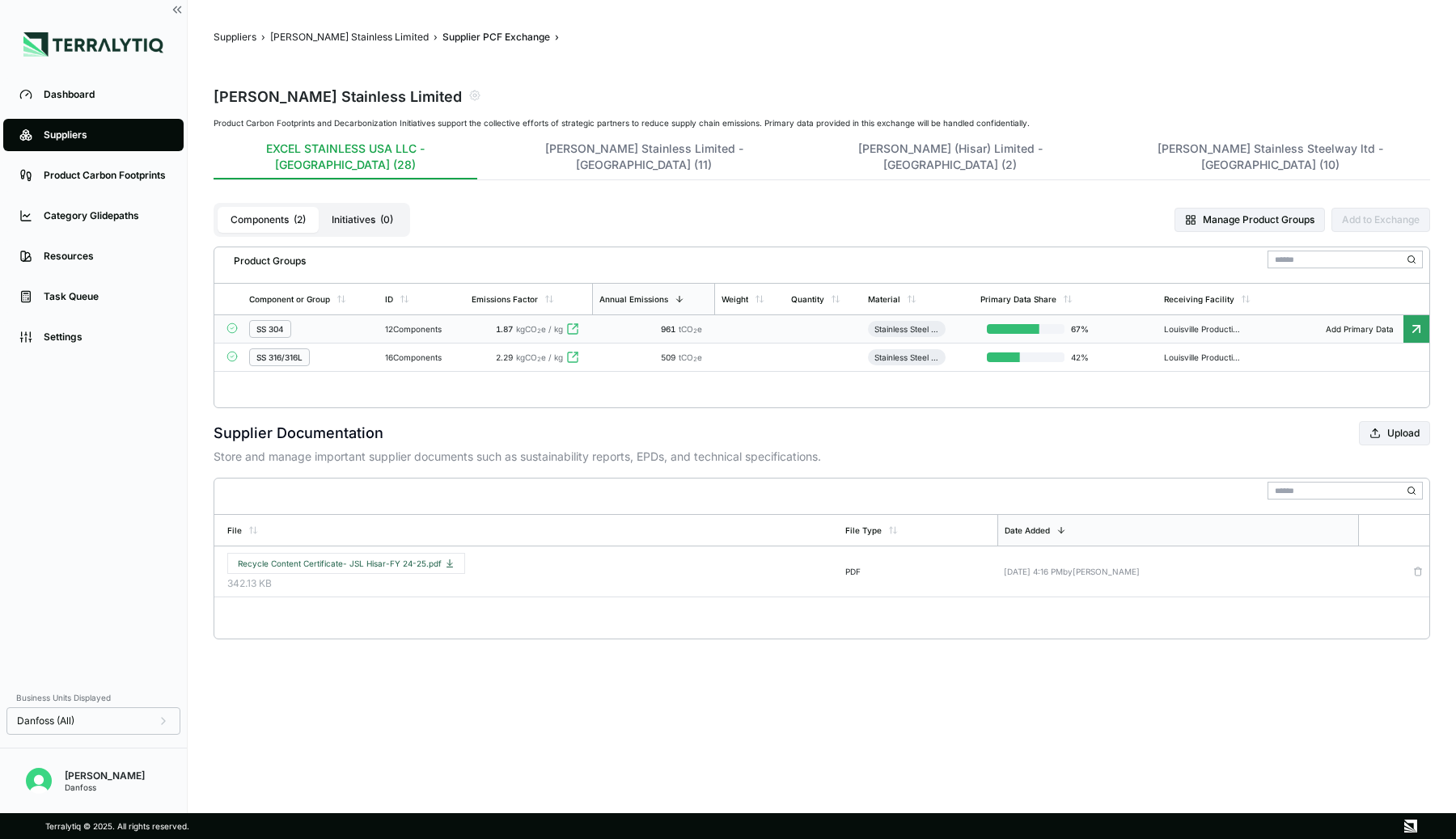
click at [106, 131] on div "Suppliers" at bounding box center [105, 135] width 124 height 13
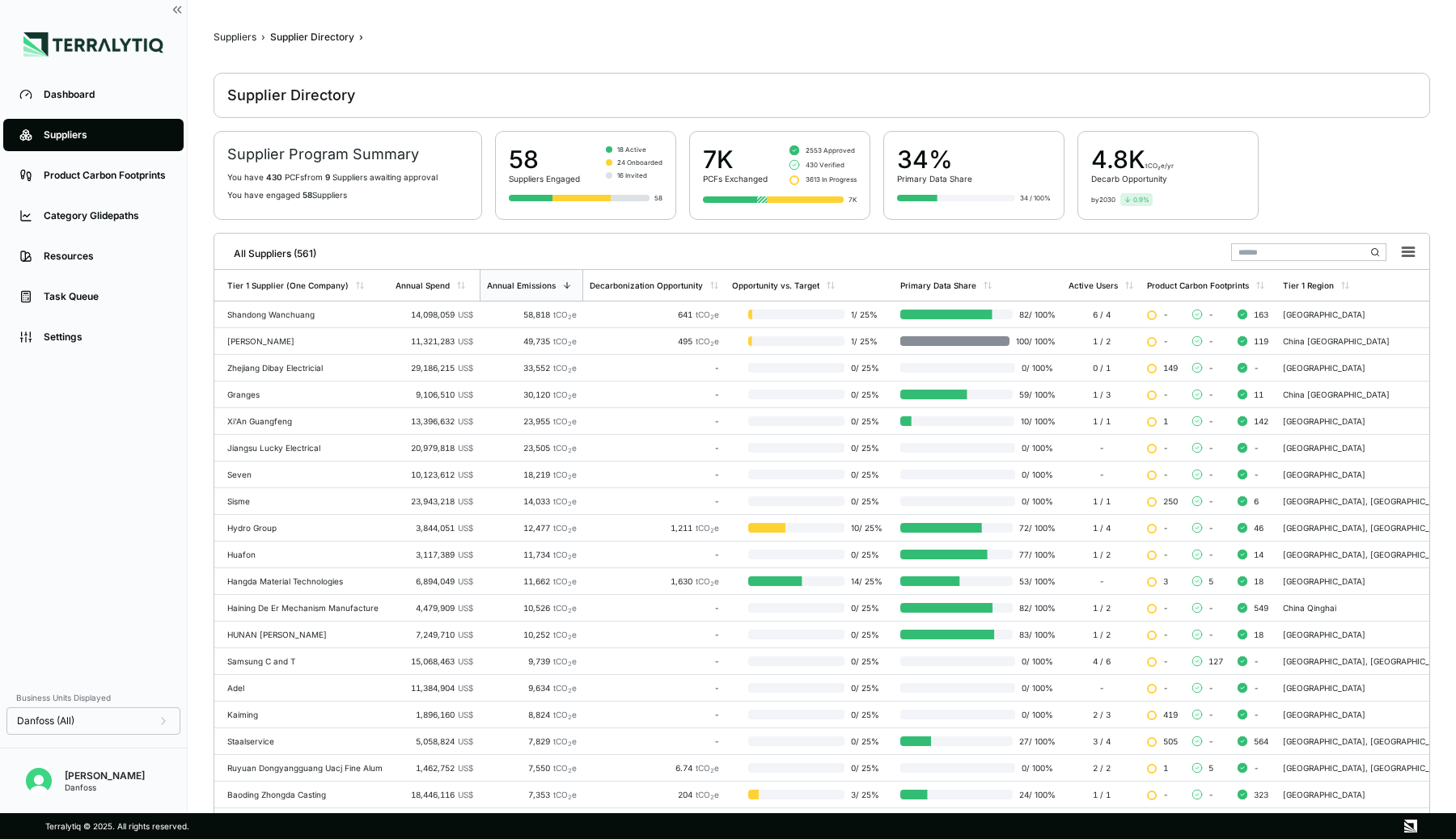
click at [245, 657] on div "Samsung C and T" at bounding box center [304, 661] width 155 height 10
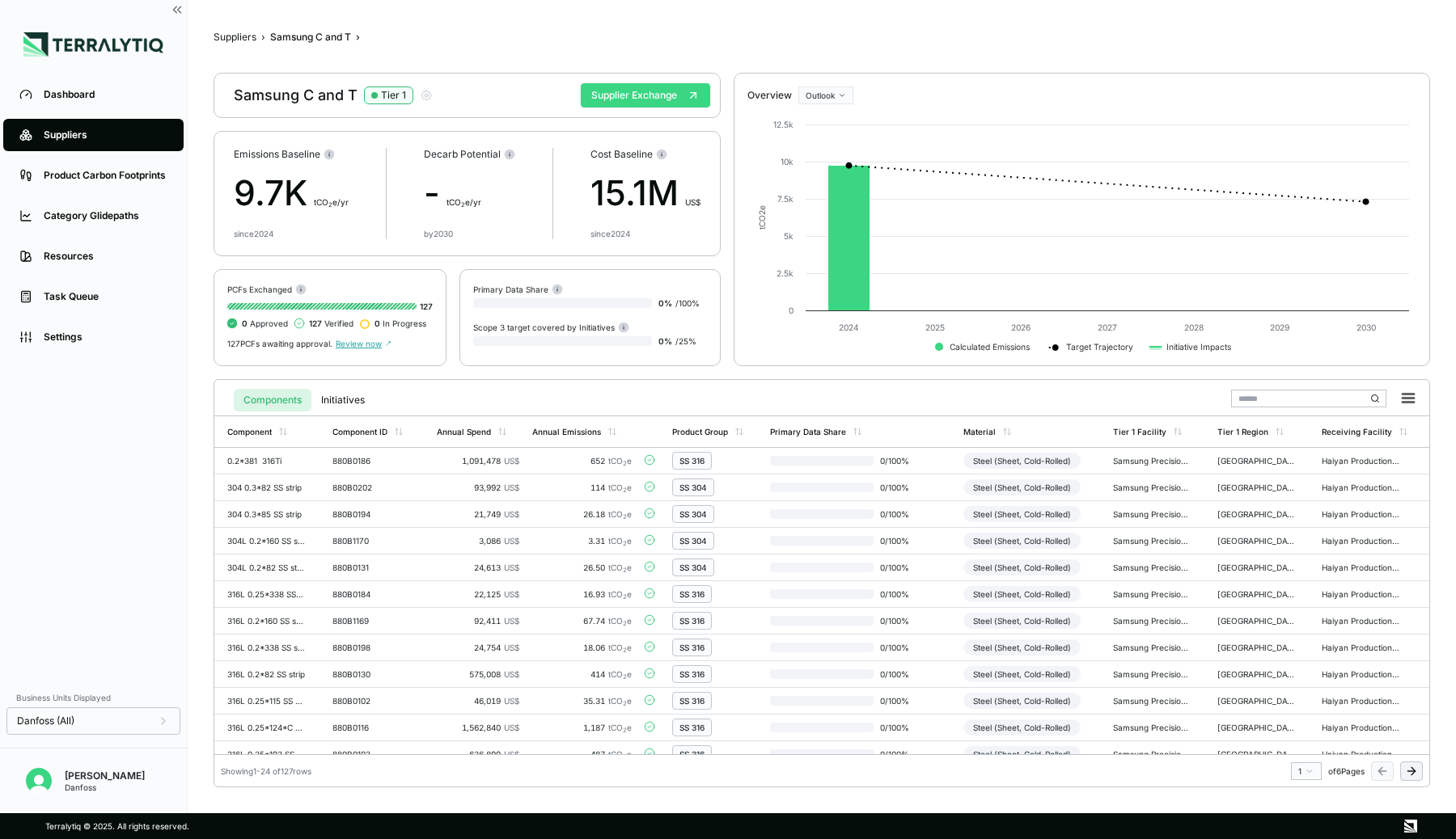
click at [673, 95] on button "Supplier Exchange" at bounding box center [645, 96] width 129 height 25
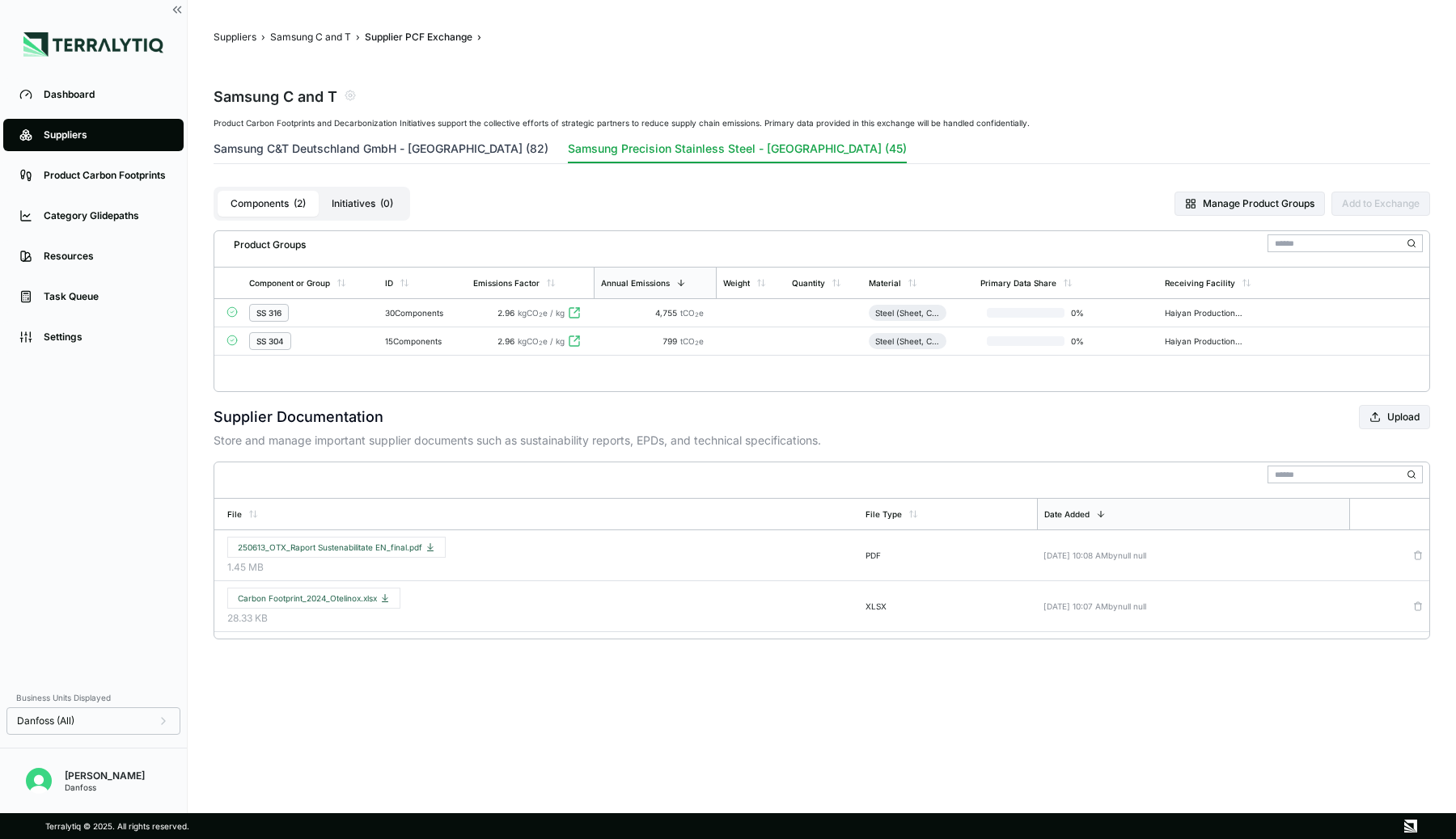
click at [430, 147] on button "Samsung C&T Deutschland GmbH - [GEOGRAPHIC_DATA] (82)" at bounding box center [381, 152] width 335 height 23
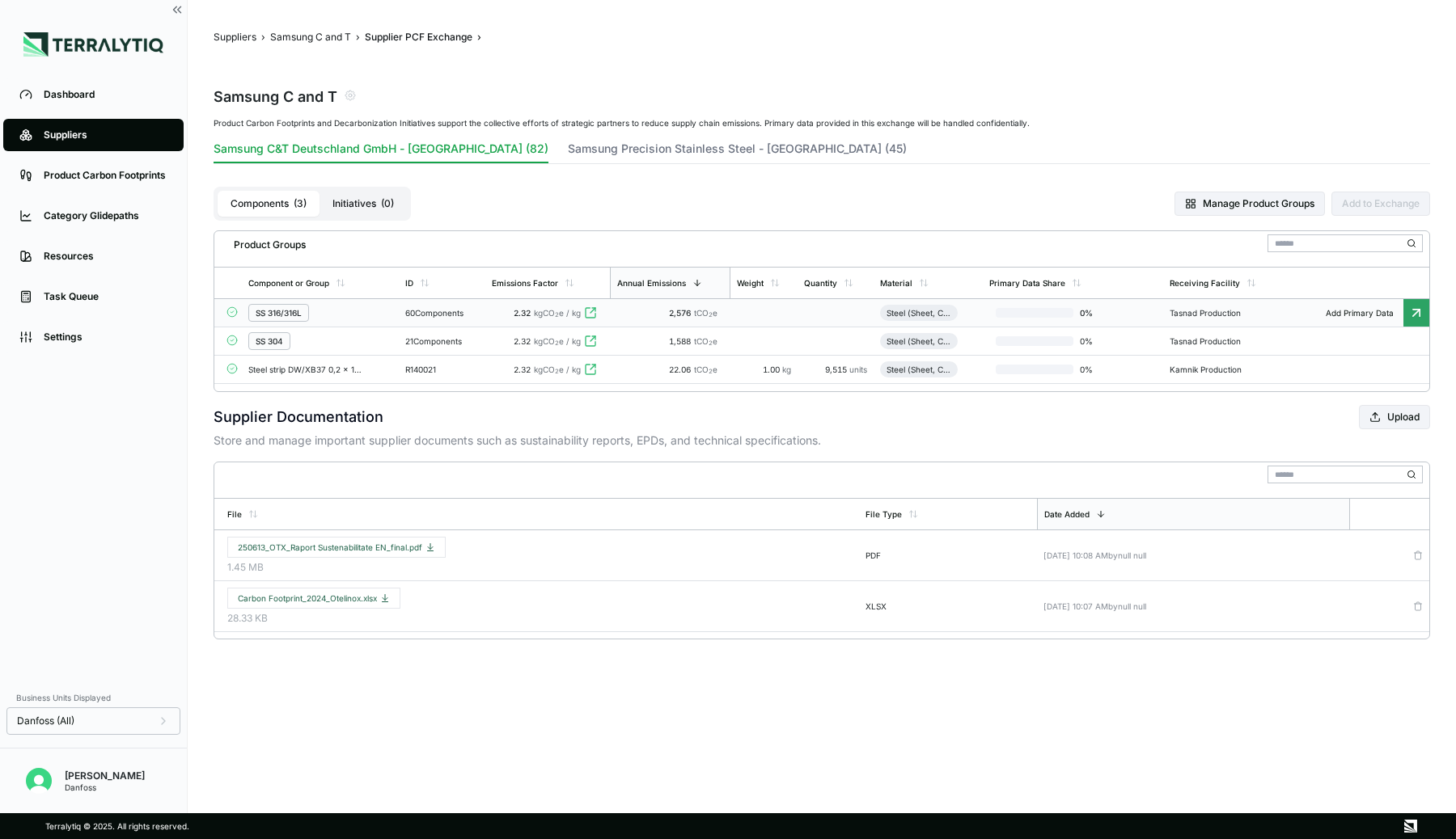
click at [349, 307] on div "SS 316/316L" at bounding box center [319, 313] width 144 height 18
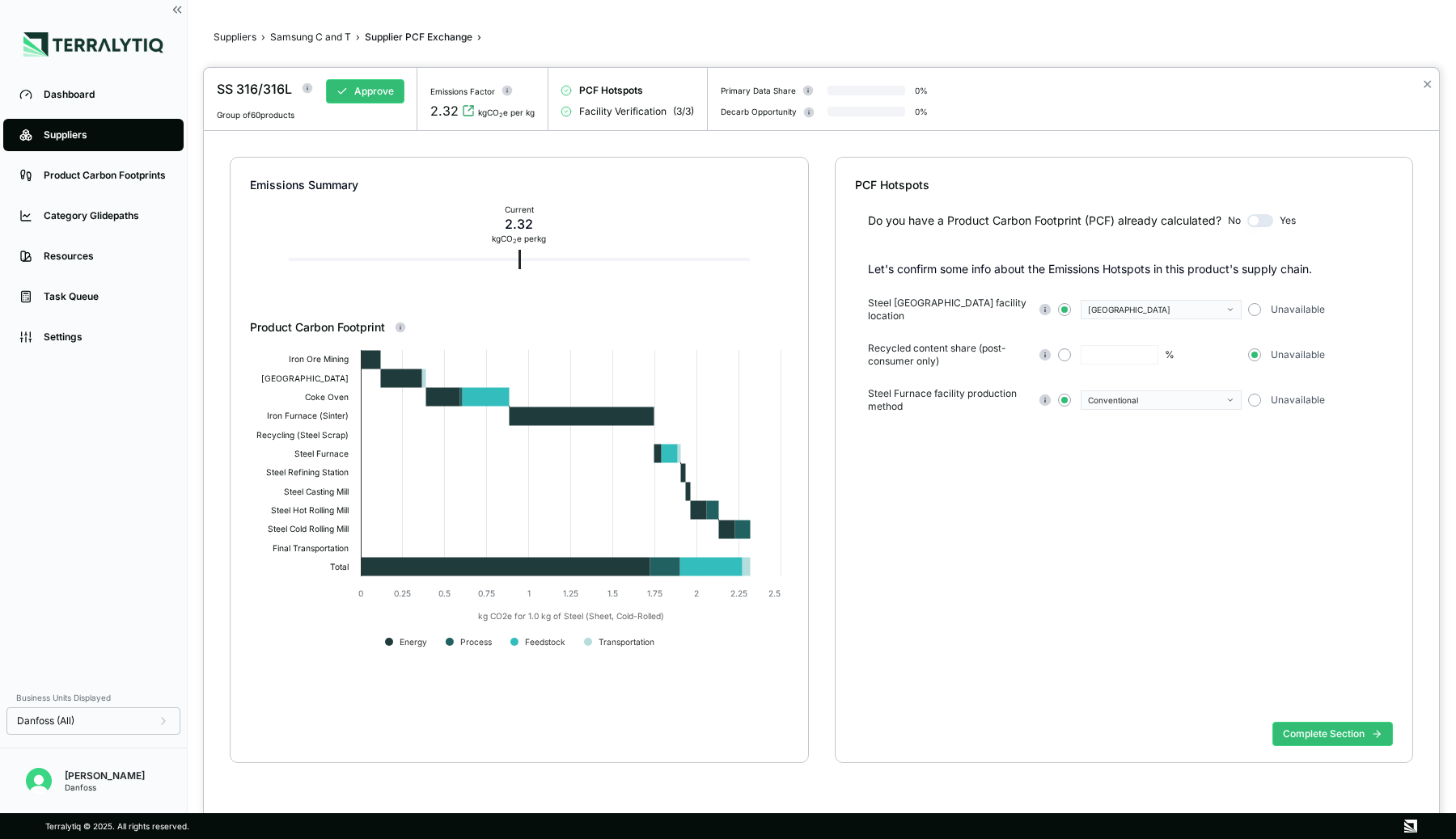
click at [1225, 394] on button "Conventional" at bounding box center [1160, 400] width 161 height 19
click at [1227, 396] on icon "button" at bounding box center [1230, 400] width 9 height 9
click at [1287, 732] on button "Complete Section" at bounding box center [1332, 734] width 121 height 25
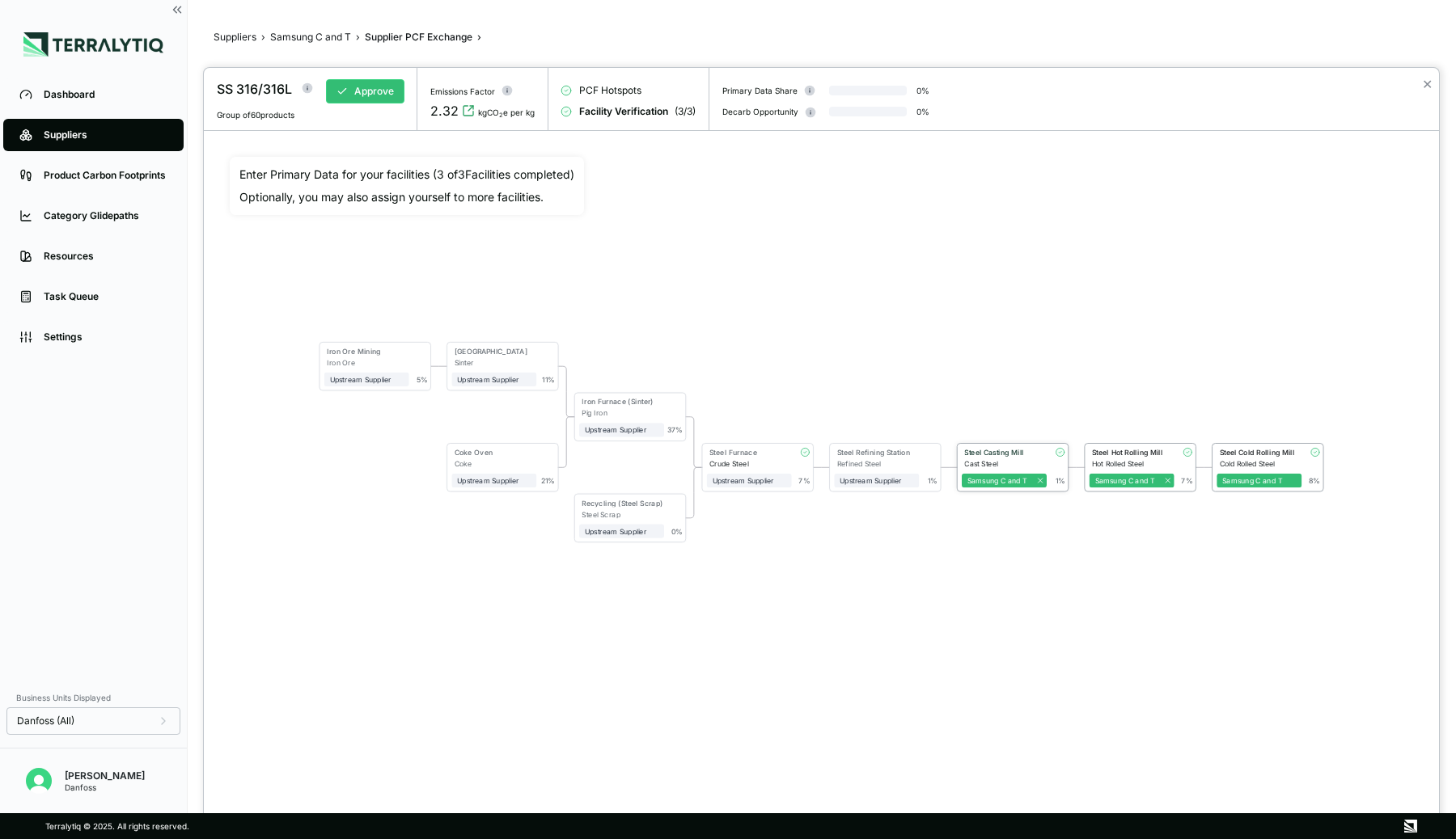
click at [999, 452] on div "Steel Casting Mill" at bounding box center [1002, 451] width 77 height 9
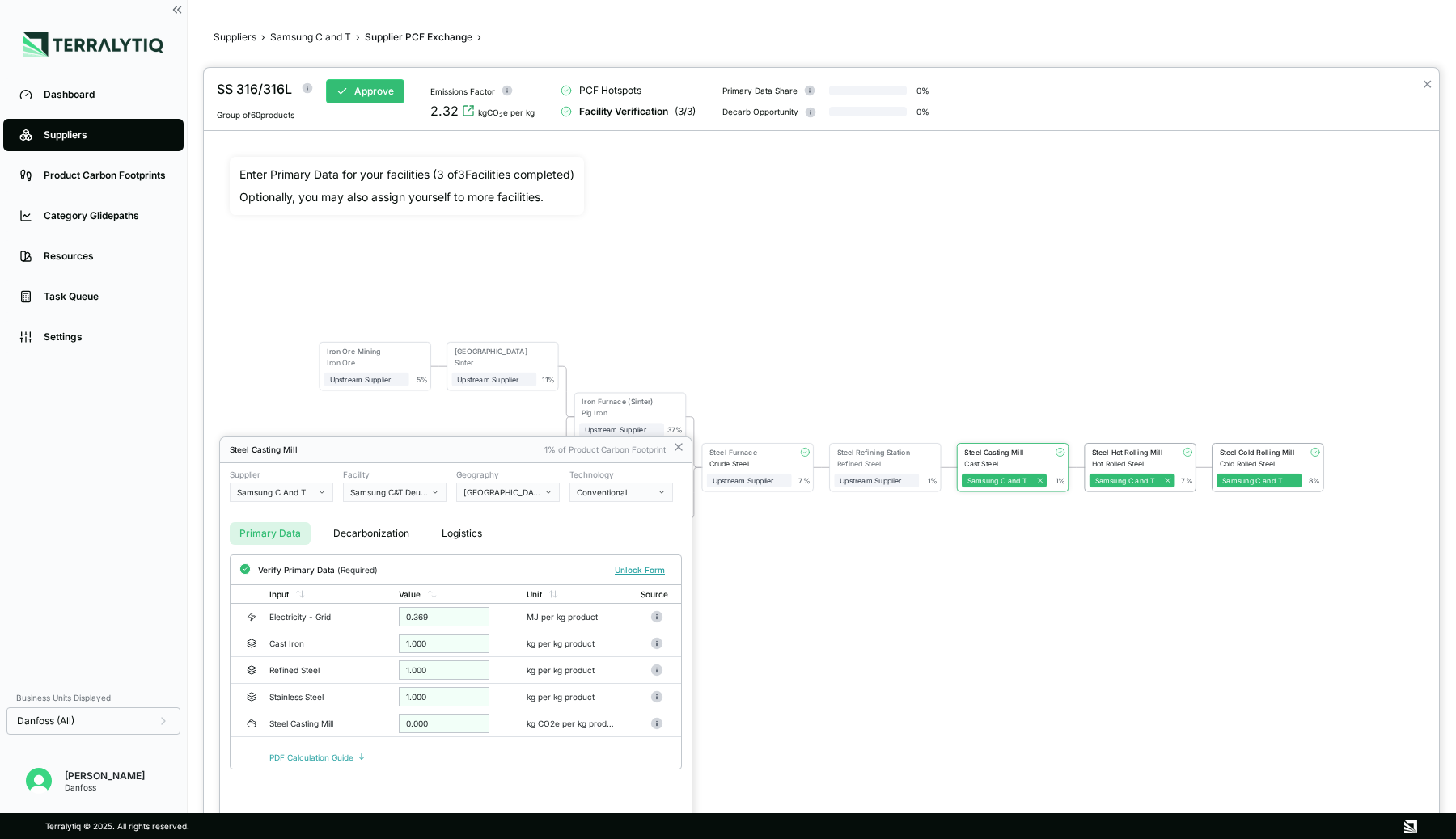
click at [377, 524] on button "Decarbonization" at bounding box center [371, 534] width 95 height 23
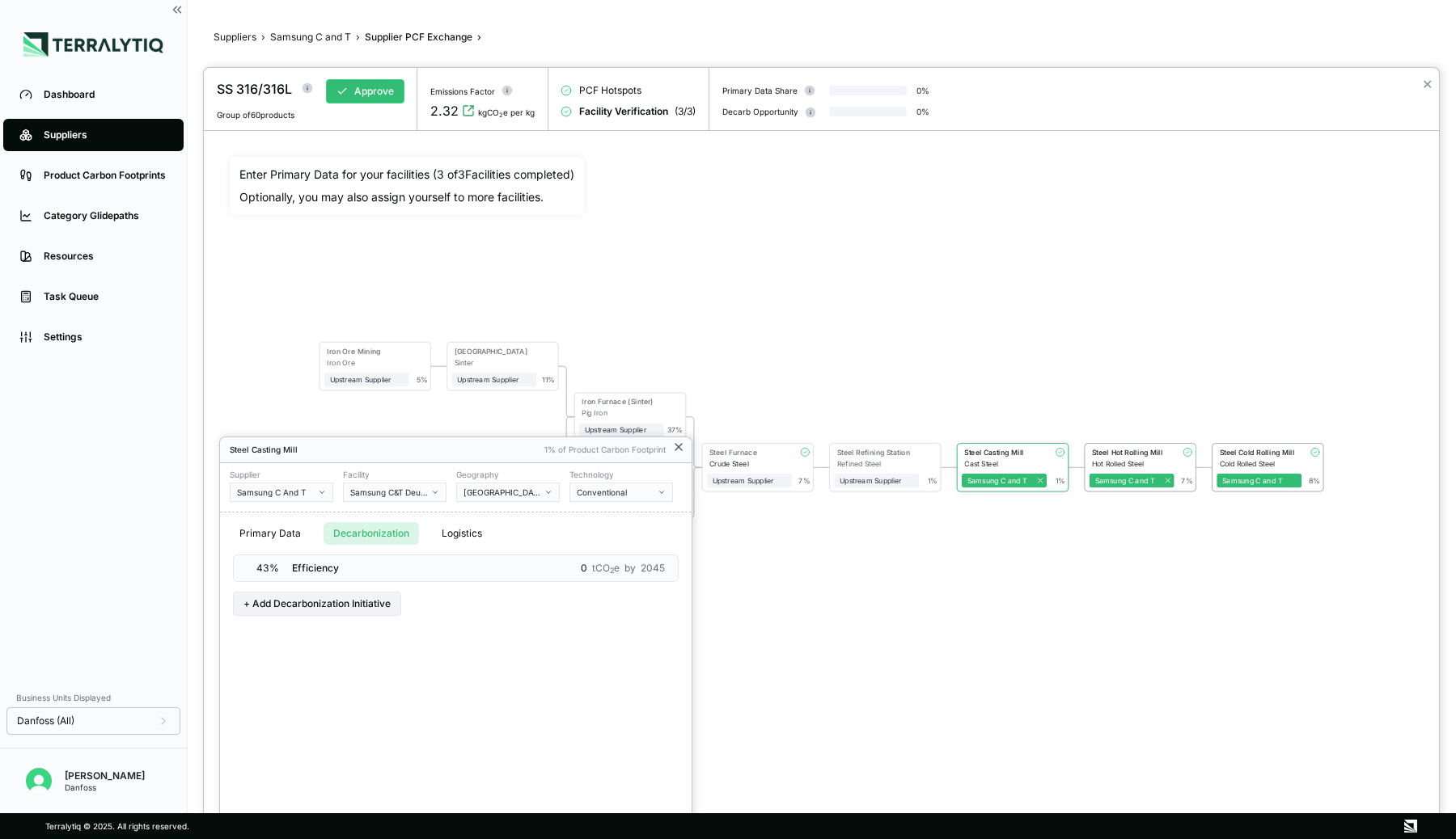
click at [679, 447] on icon at bounding box center [679, 447] width 7 height 7
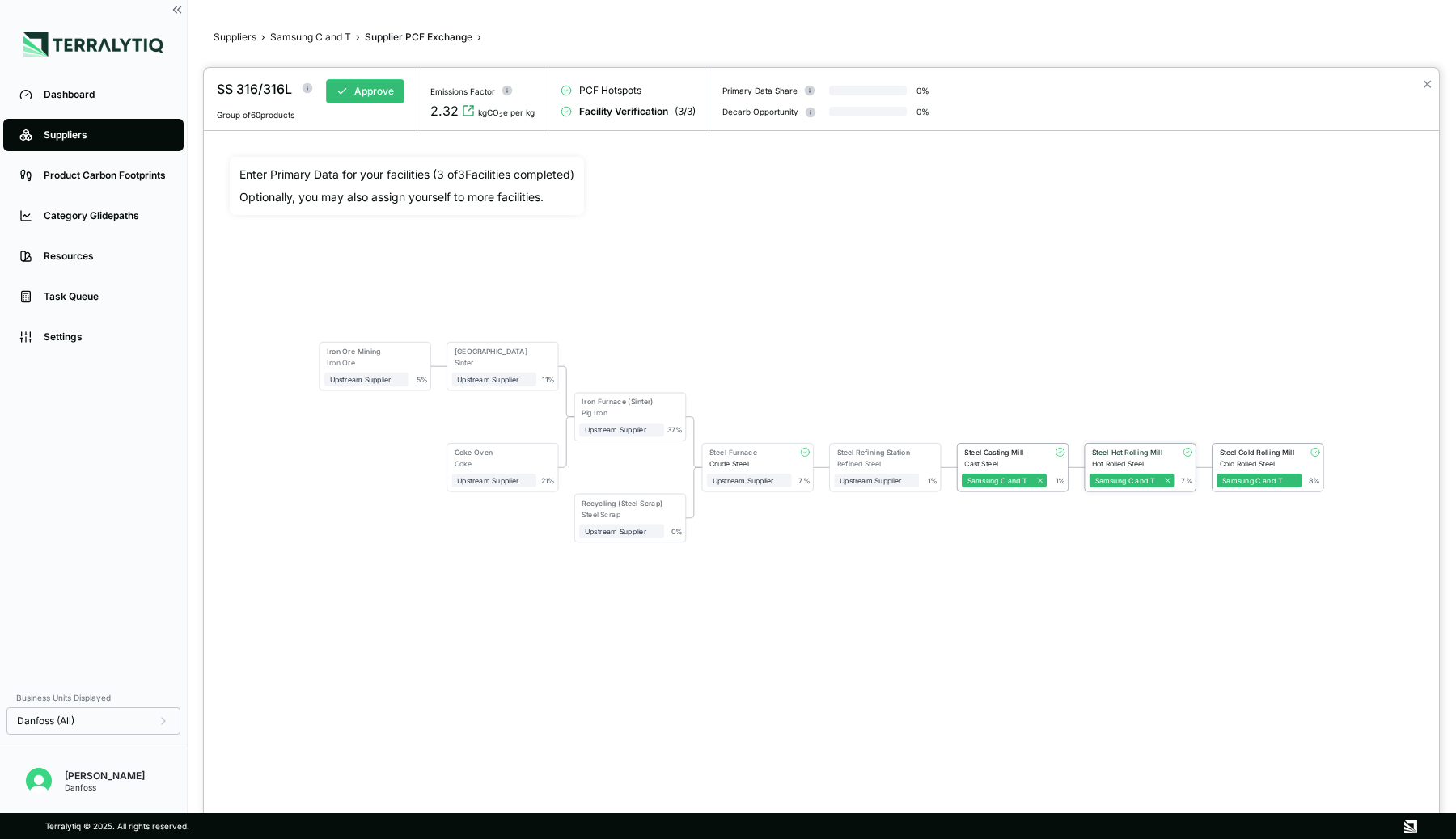
click at [1133, 456] on div "Steel Hot Rolling Mill" at bounding box center [1128, 453] width 79 height 11
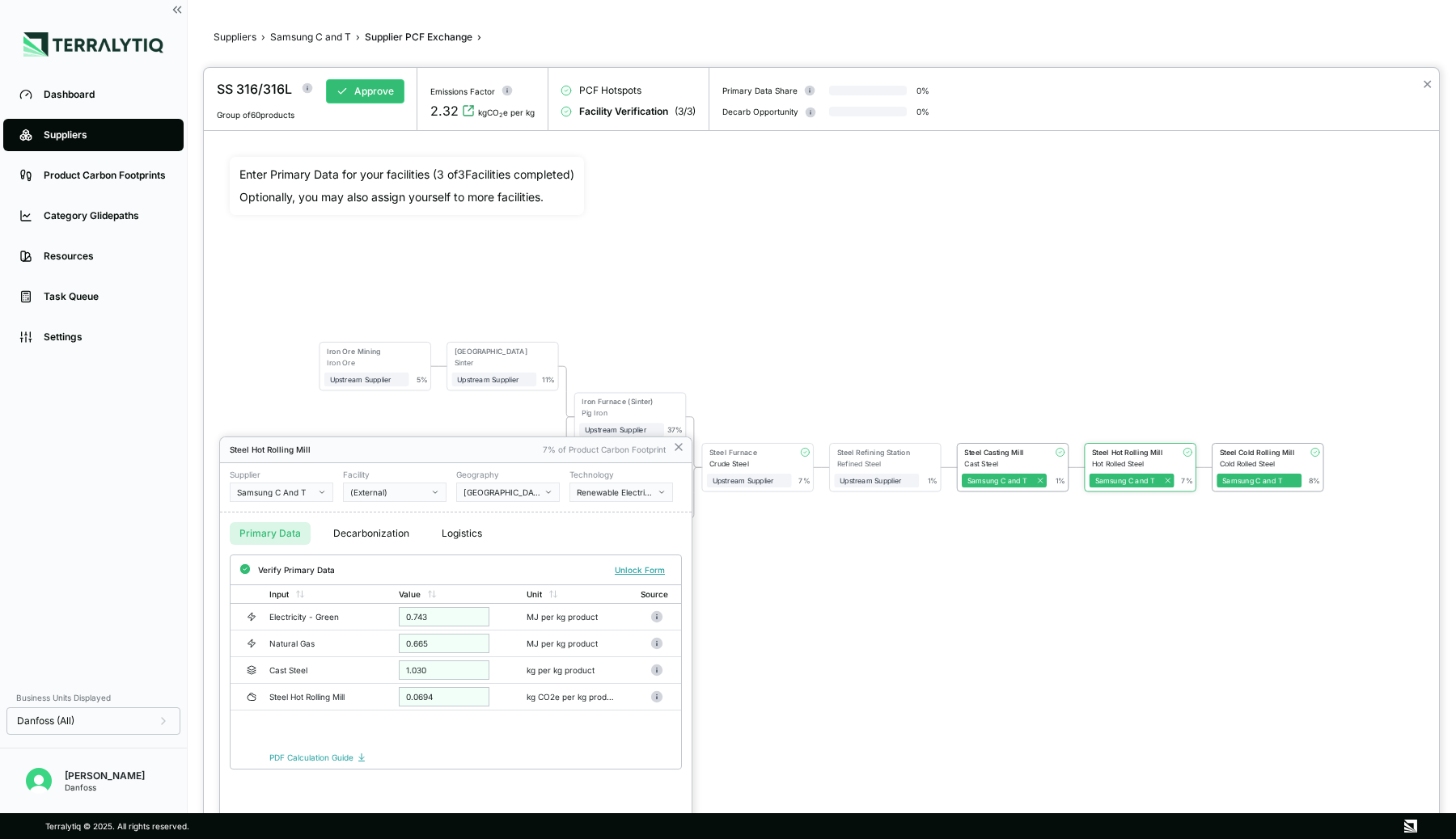
click at [1282, 473] on div at bounding box center [821, 453] width 1236 height 772
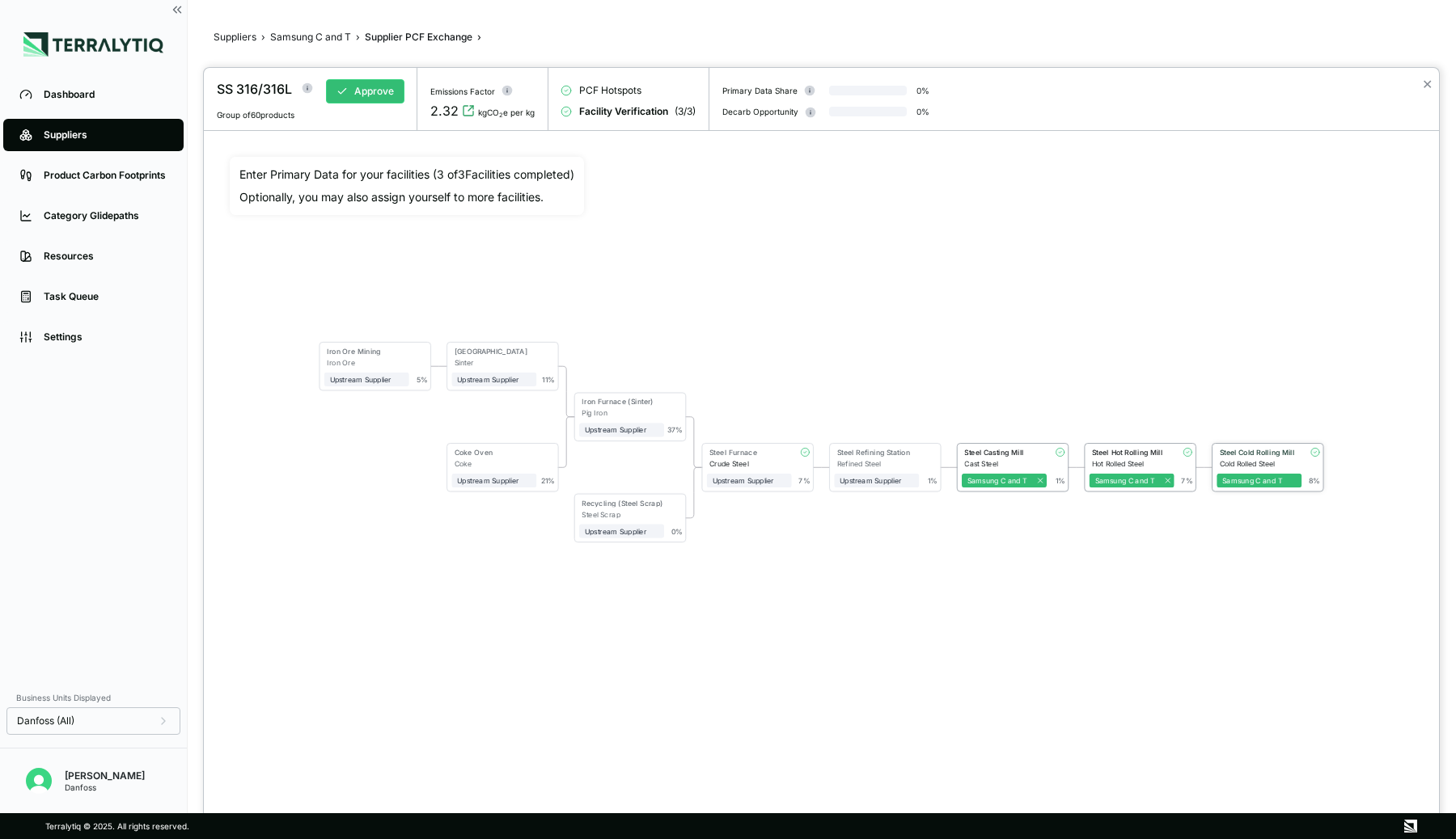
click at [1279, 448] on div "Steel Cold Rolling Mill" at bounding box center [1257, 451] width 77 height 9
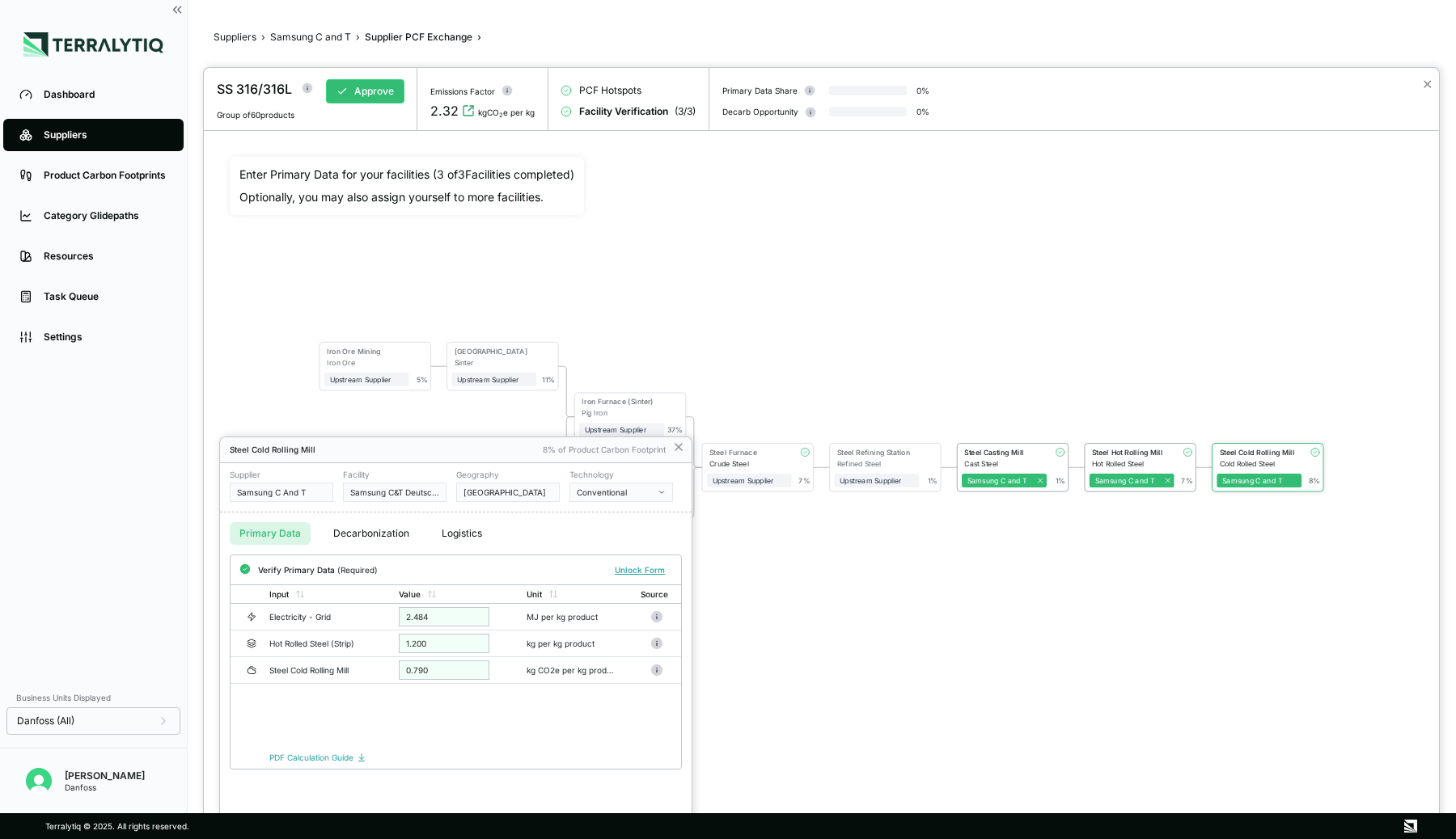
click at [370, 539] on button "Decarbonization" at bounding box center [371, 534] width 95 height 23
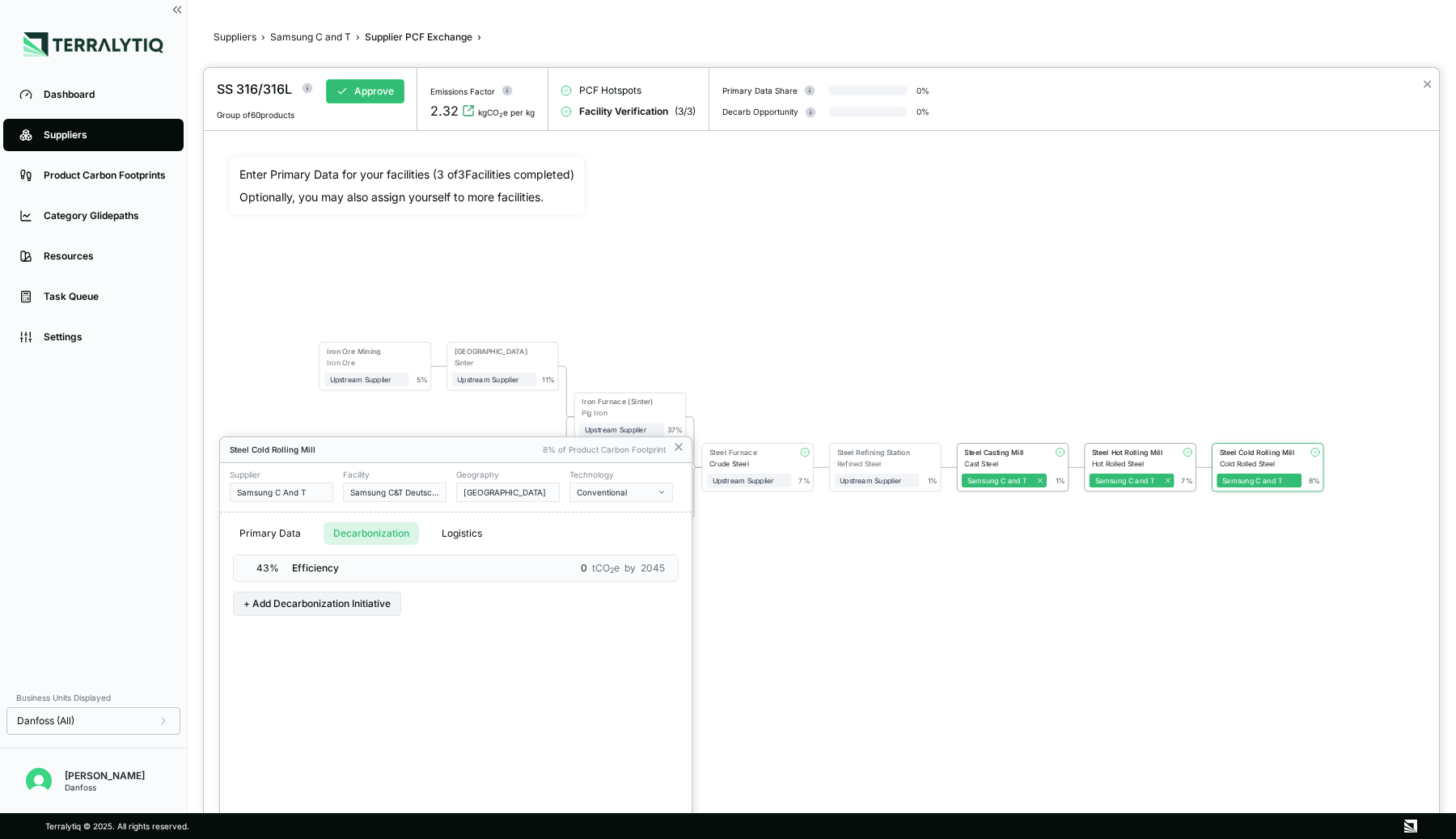
click at [635, 566] on span "by" at bounding box center [630, 568] width 11 height 13
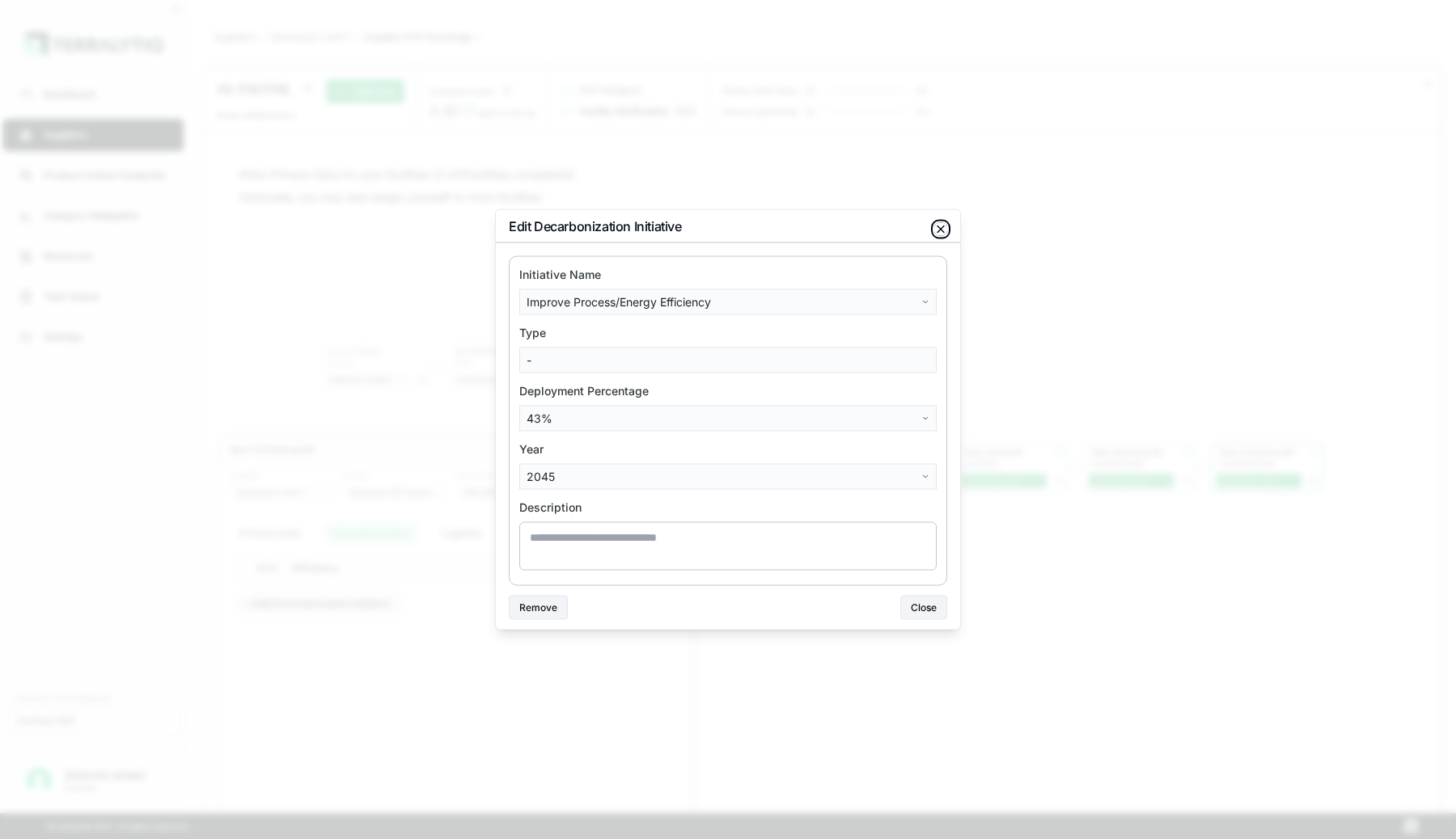
click at [942, 231] on icon "button" at bounding box center [940, 229] width 7 height 7
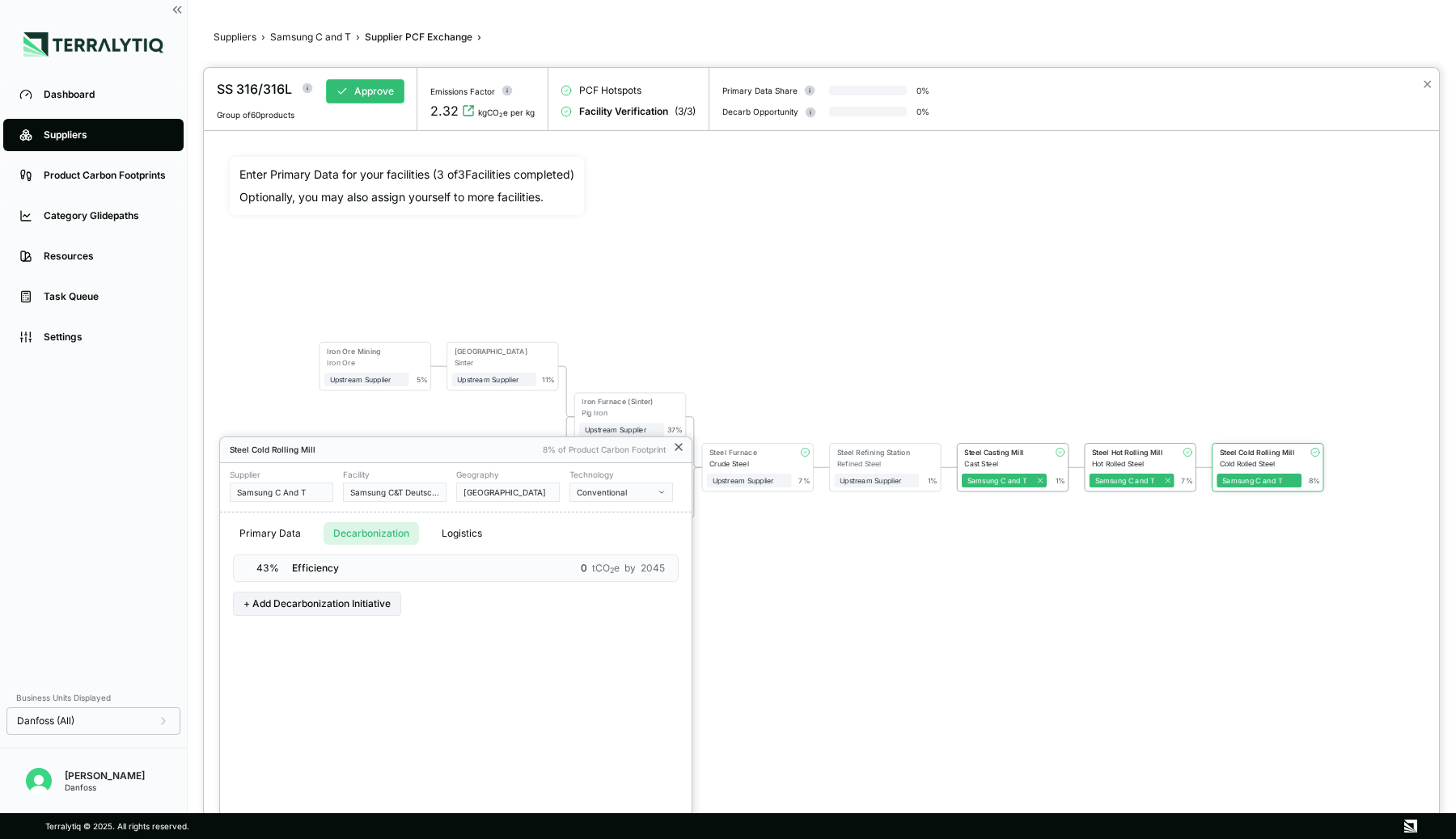
click at [677, 446] on icon at bounding box center [679, 447] width 7 height 7
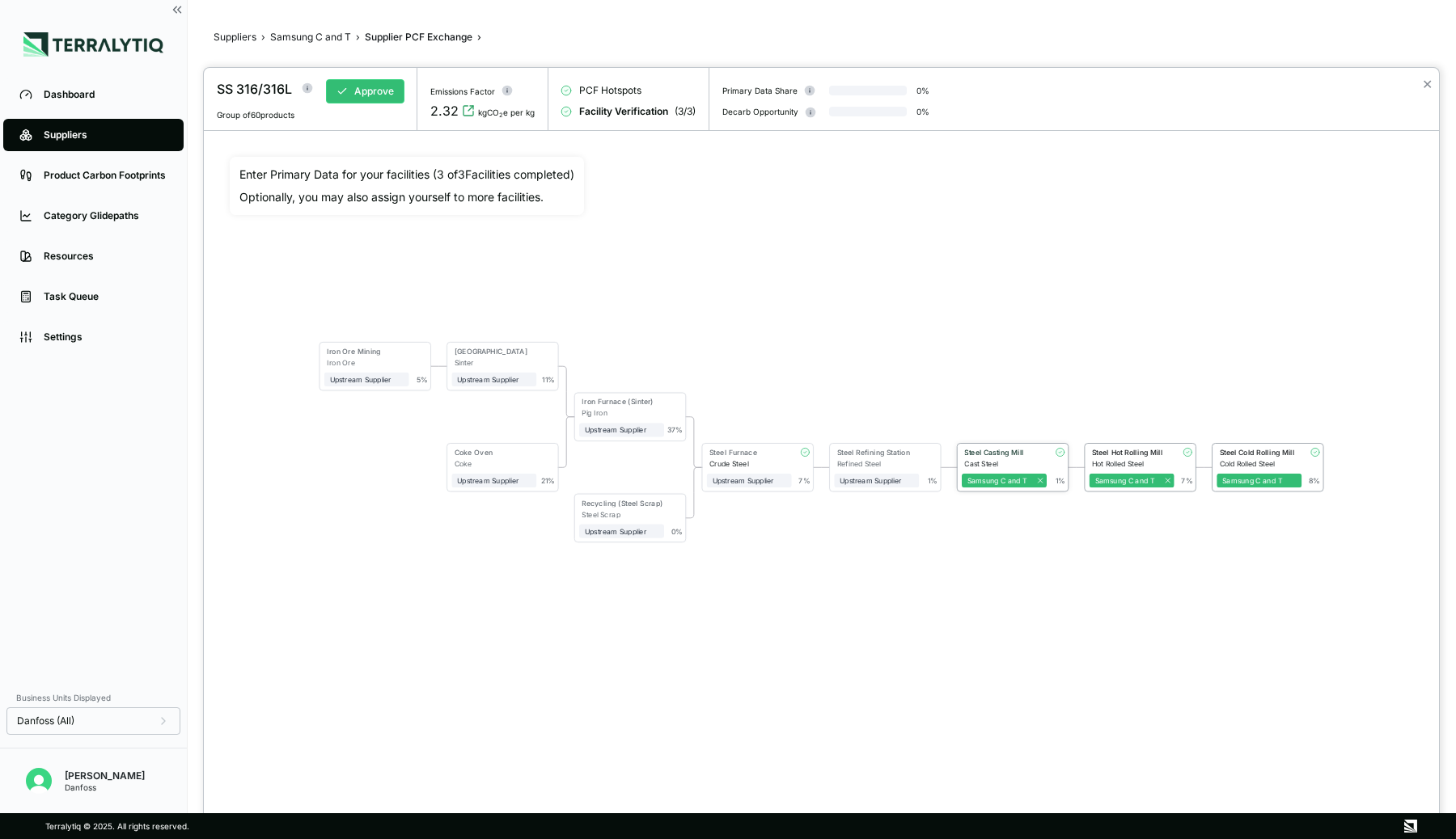
click at [982, 451] on div "Steel Casting Mill" at bounding box center [1002, 451] width 77 height 9
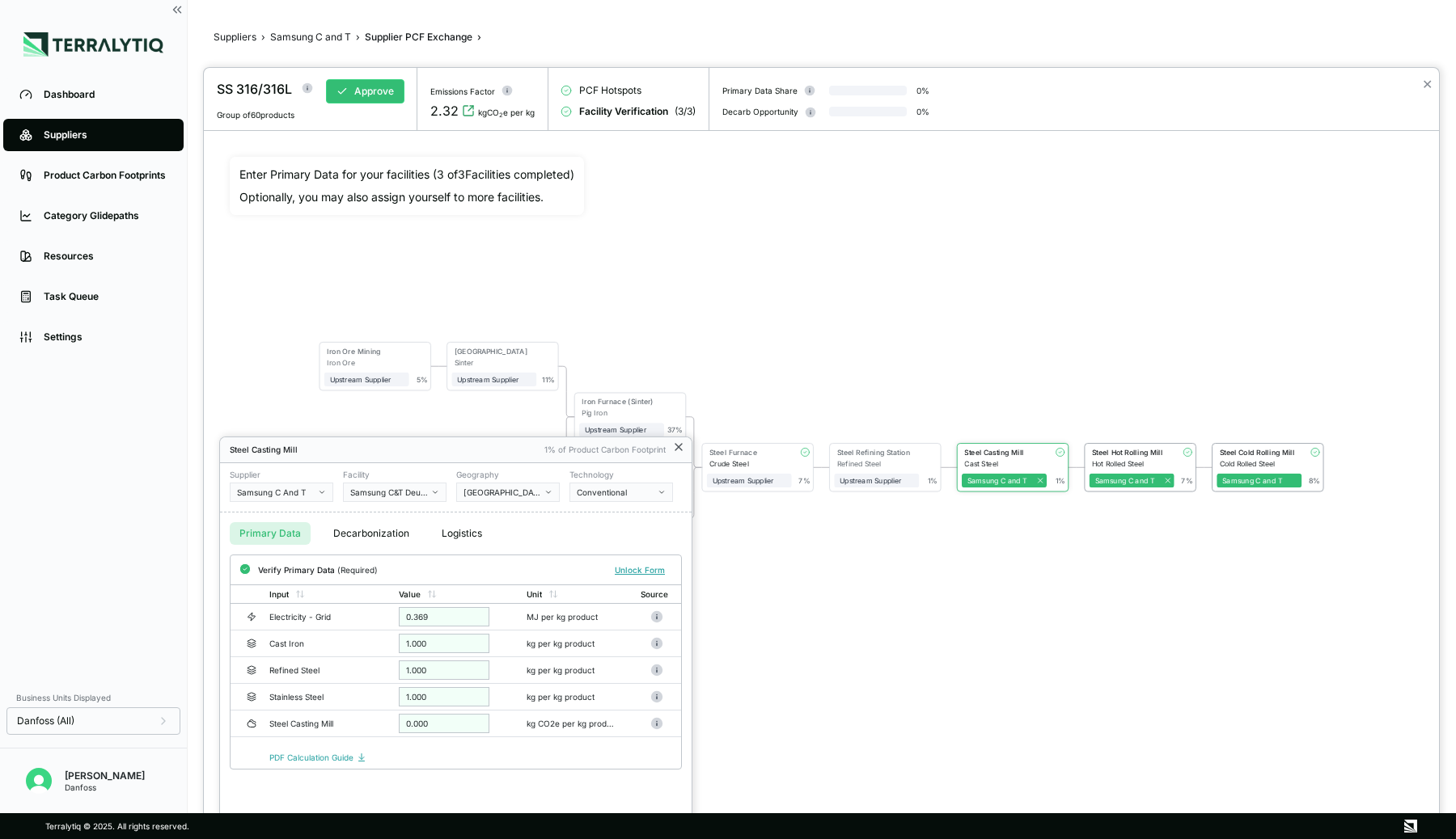
click at [677, 449] on icon at bounding box center [679, 448] width 13 height 13
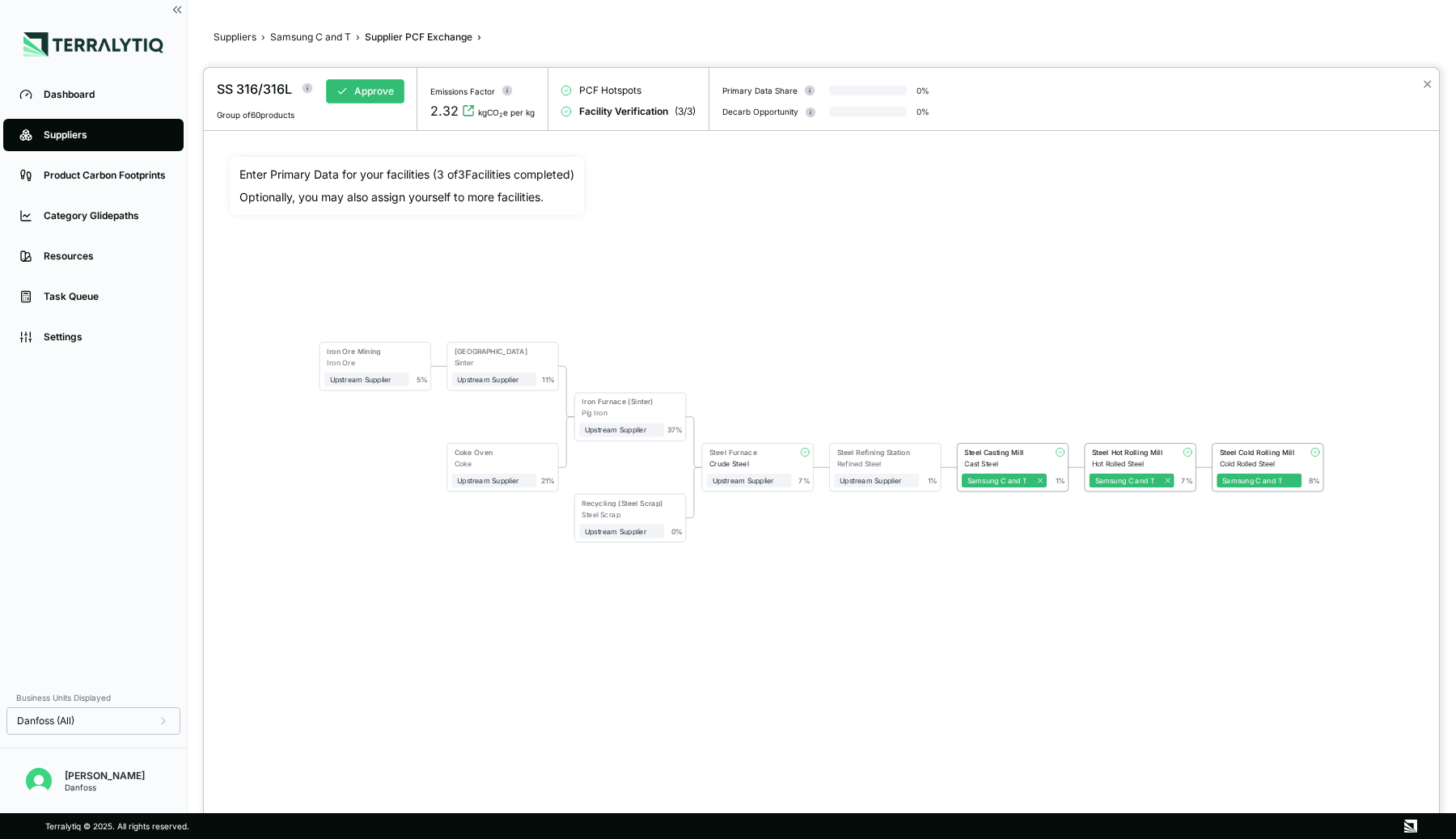
click at [1432, 84] on div "✕" at bounding box center [1427, 99] width 24 height 63
click at [1429, 84] on button "✕" at bounding box center [1427, 84] width 10 height 19
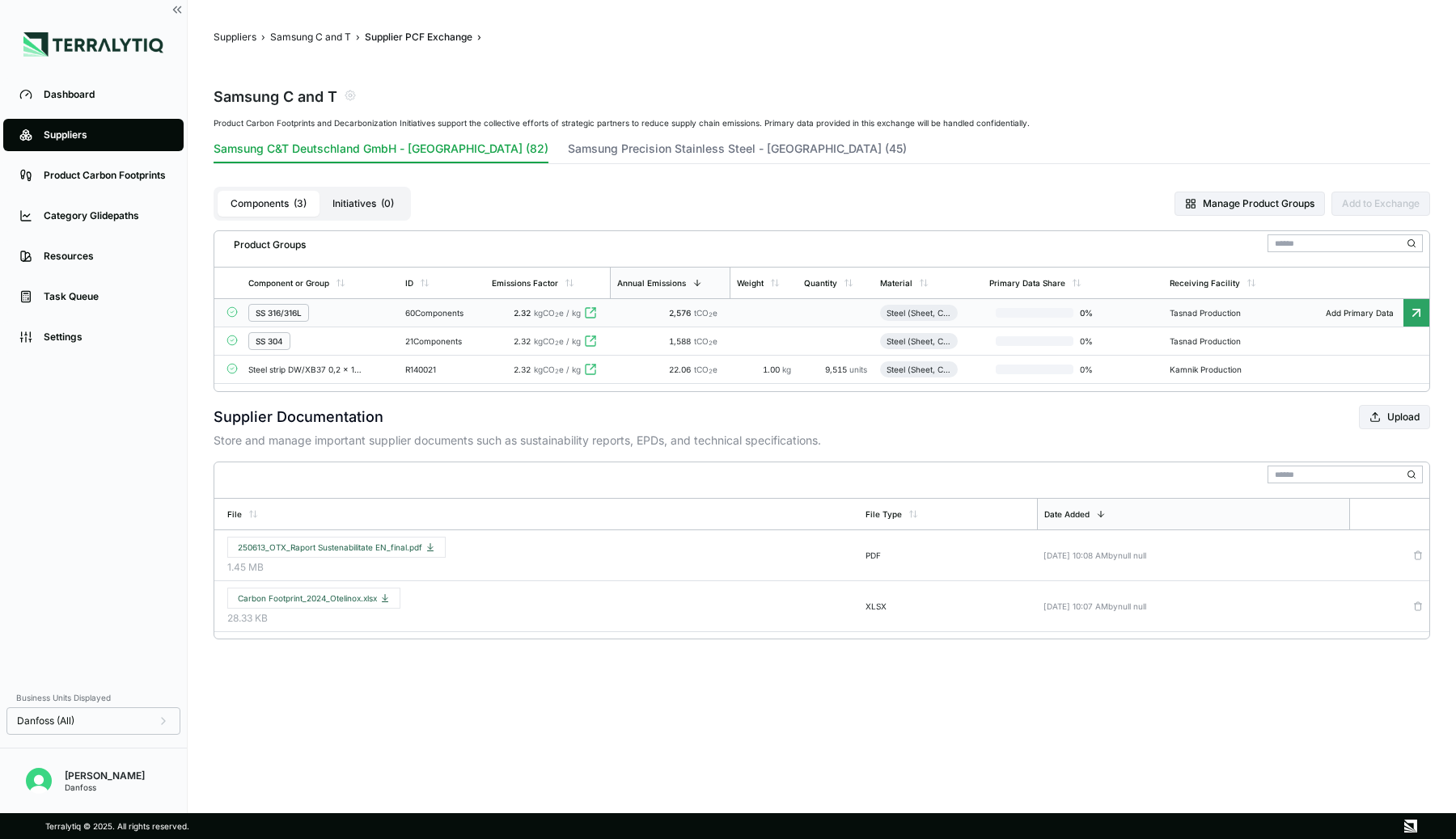
click at [409, 312] on div "60 Components" at bounding box center [441, 313] width 73 height 10
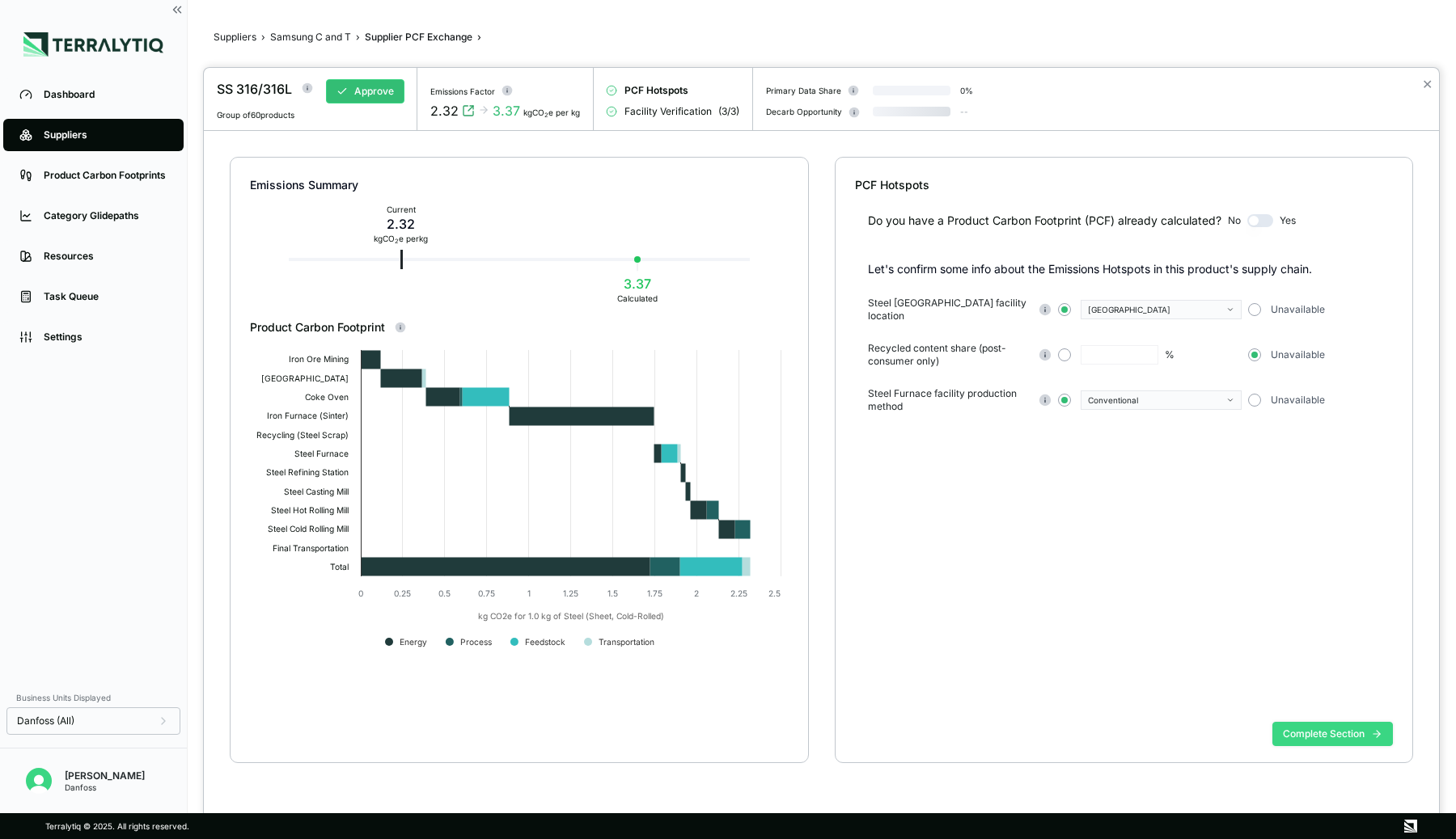
click at [1331, 730] on button "Complete Section" at bounding box center [1332, 734] width 121 height 25
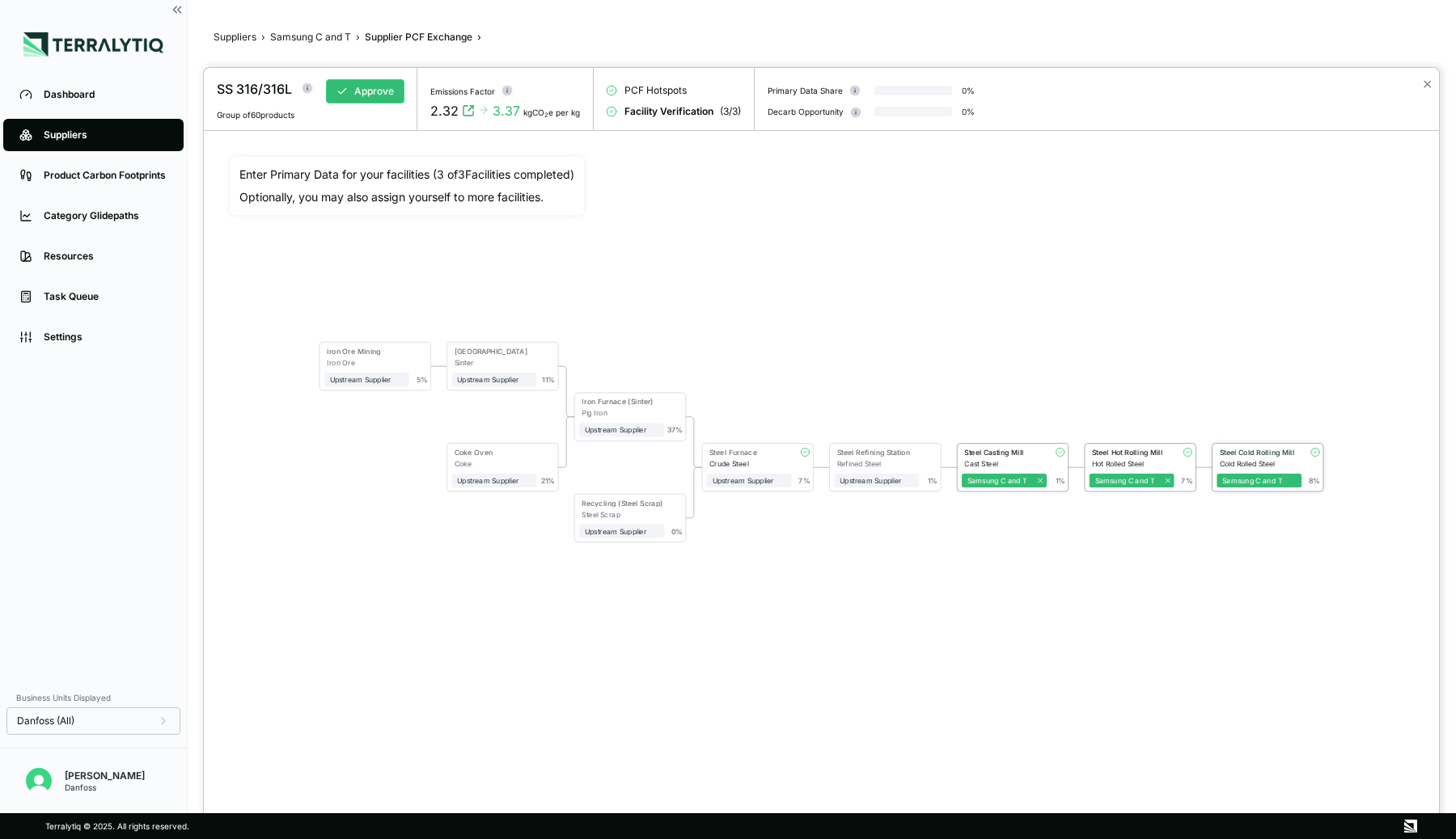
click at [1249, 448] on div "Steel Cold Rolling Mill" at bounding box center [1257, 451] width 77 height 9
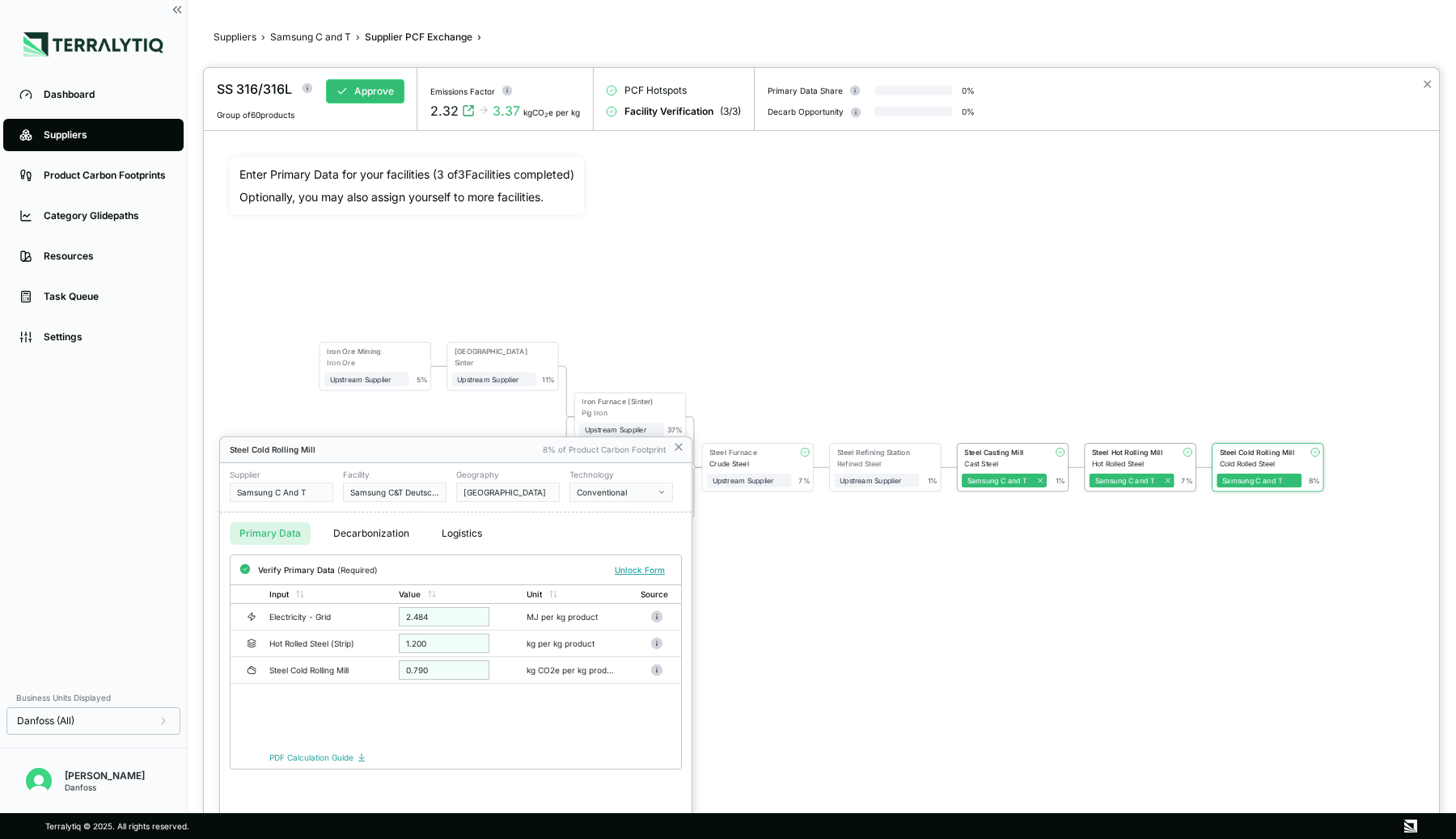
click at [380, 534] on button "Decarbonization" at bounding box center [371, 534] width 95 height 23
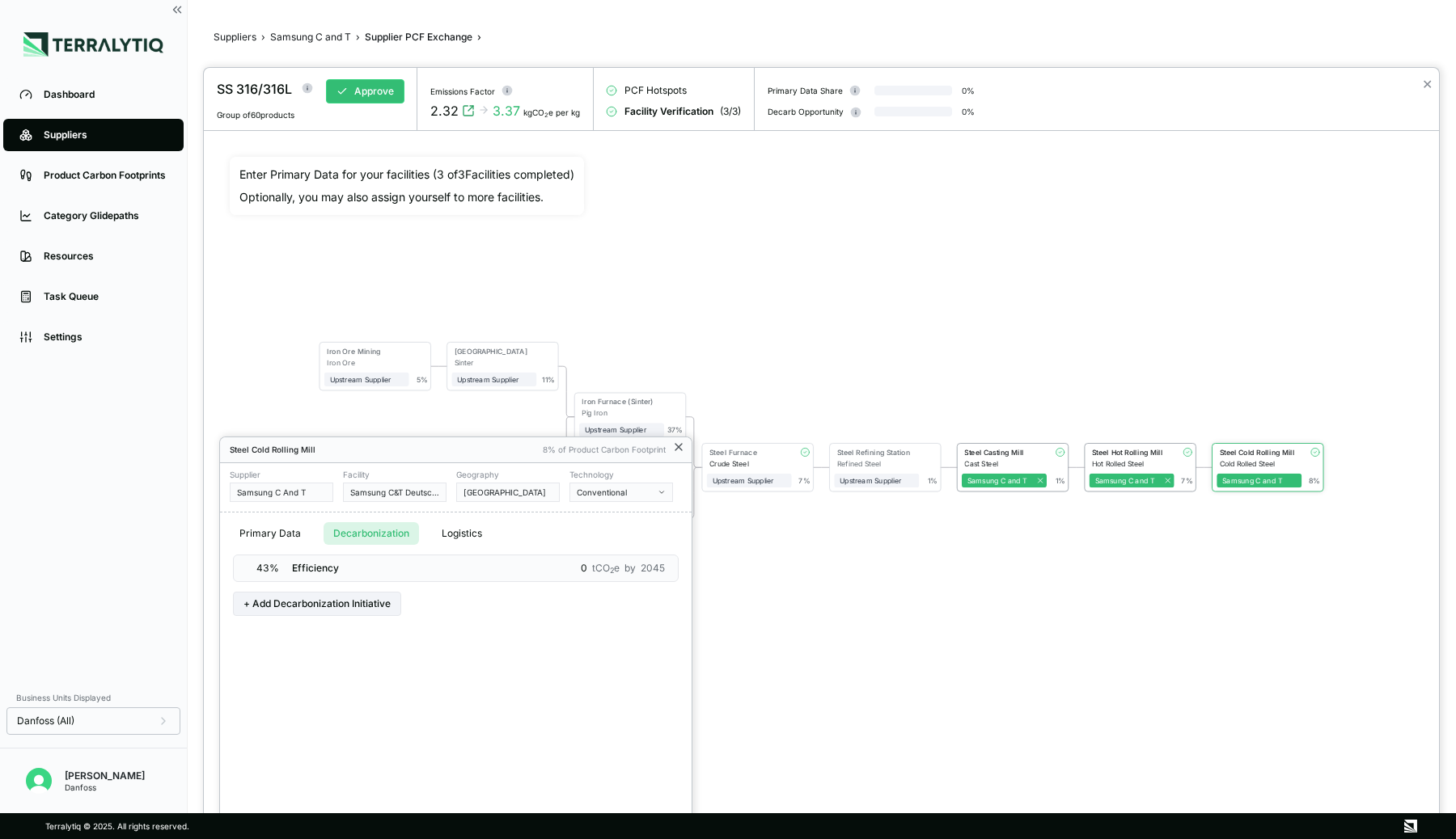
click at [676, 443] on icon at bounding box center [679, 448] width 13 height 13
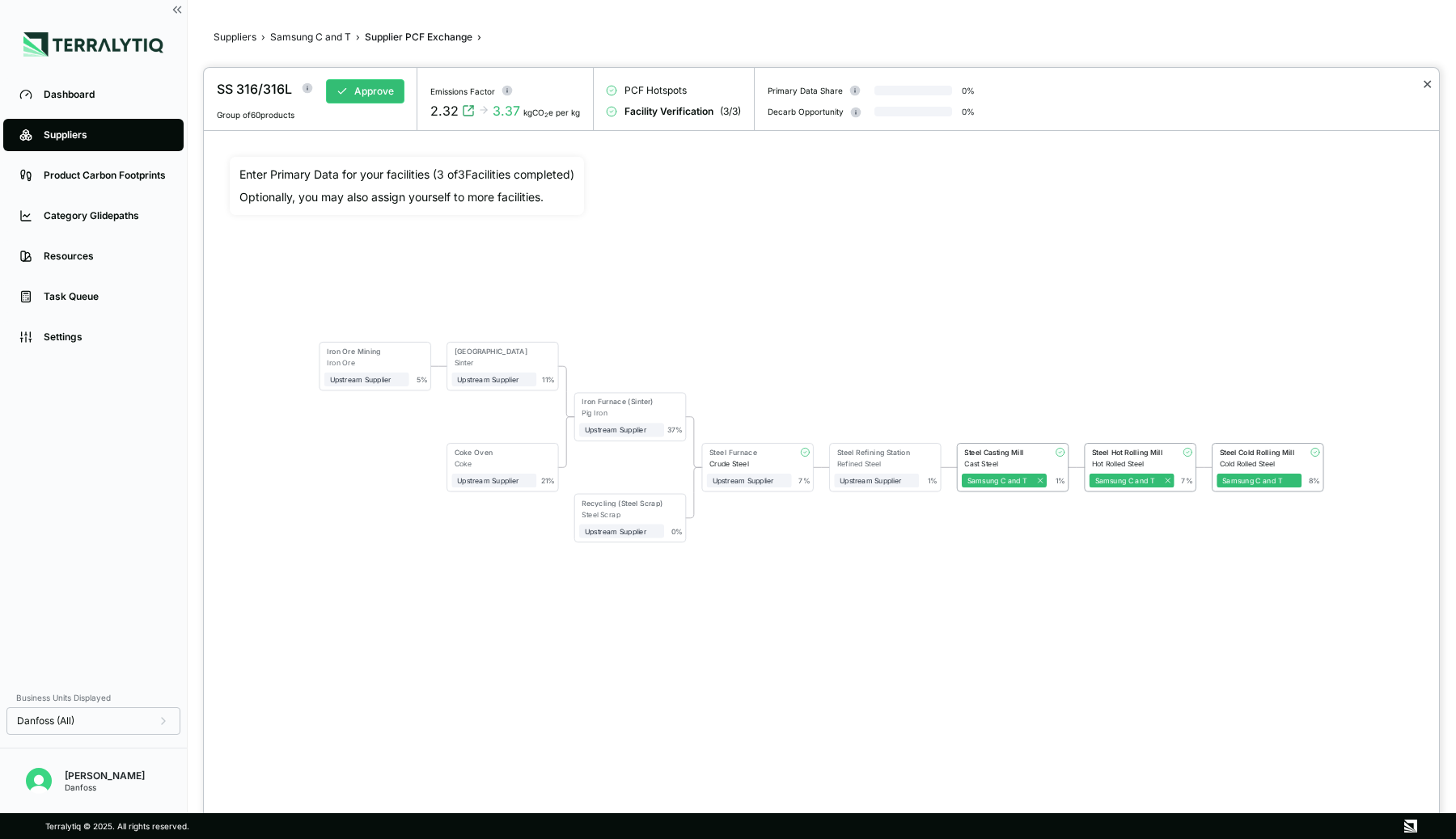
click at [1428, 85] on button "✕" at bounding box center [1427, 84] width 10 height 19
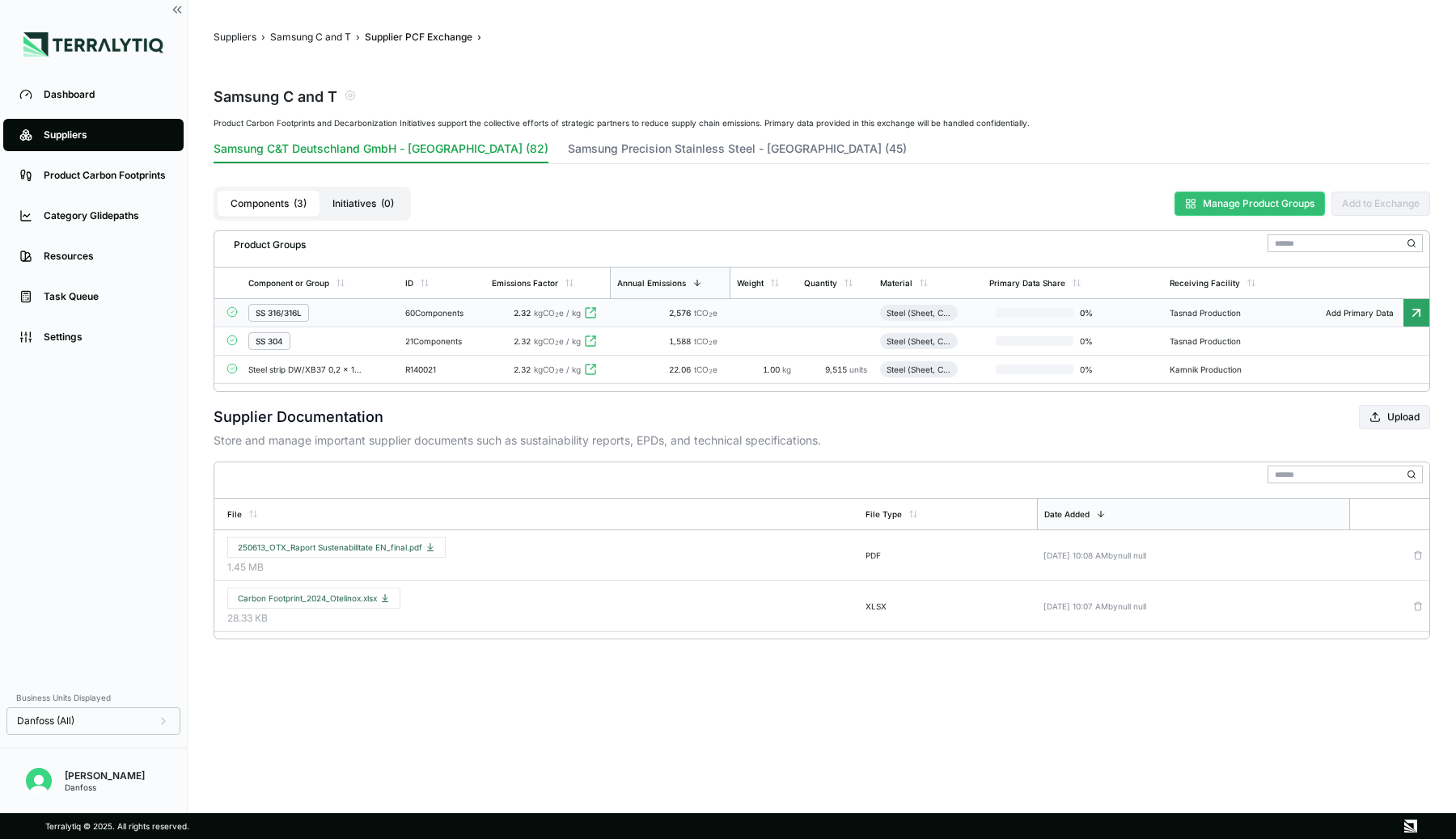
click at [1194, 201] on rect at bounding box center [1193, 200] width 3 height 3
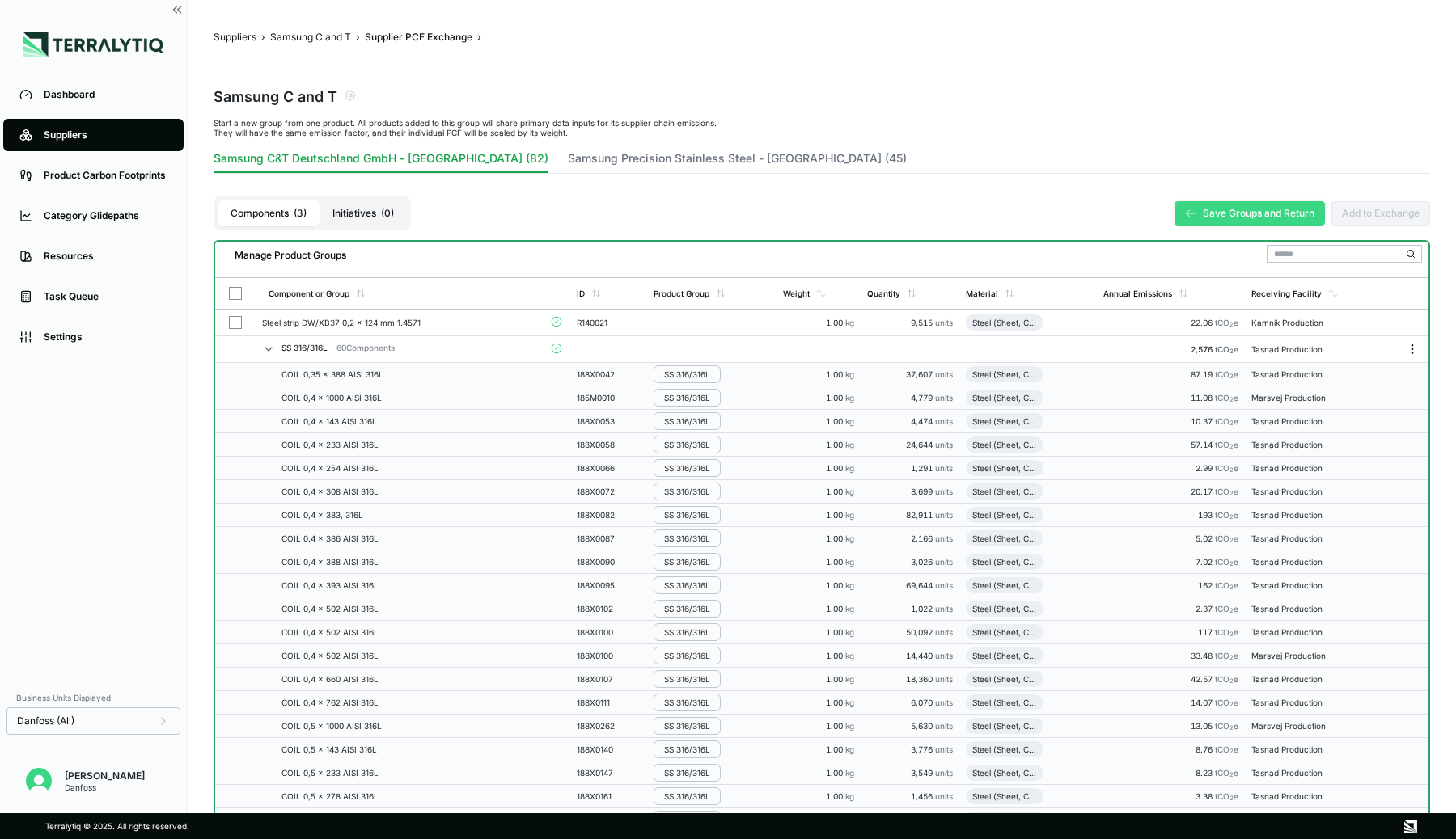
click at [1414, 347] on icon "Menu" at bounding box center [1412, 350] width 13 height 13
click at [1349, 379] on button "Edit Group Material" at bounding box center [1359, 380] width 154 height 27
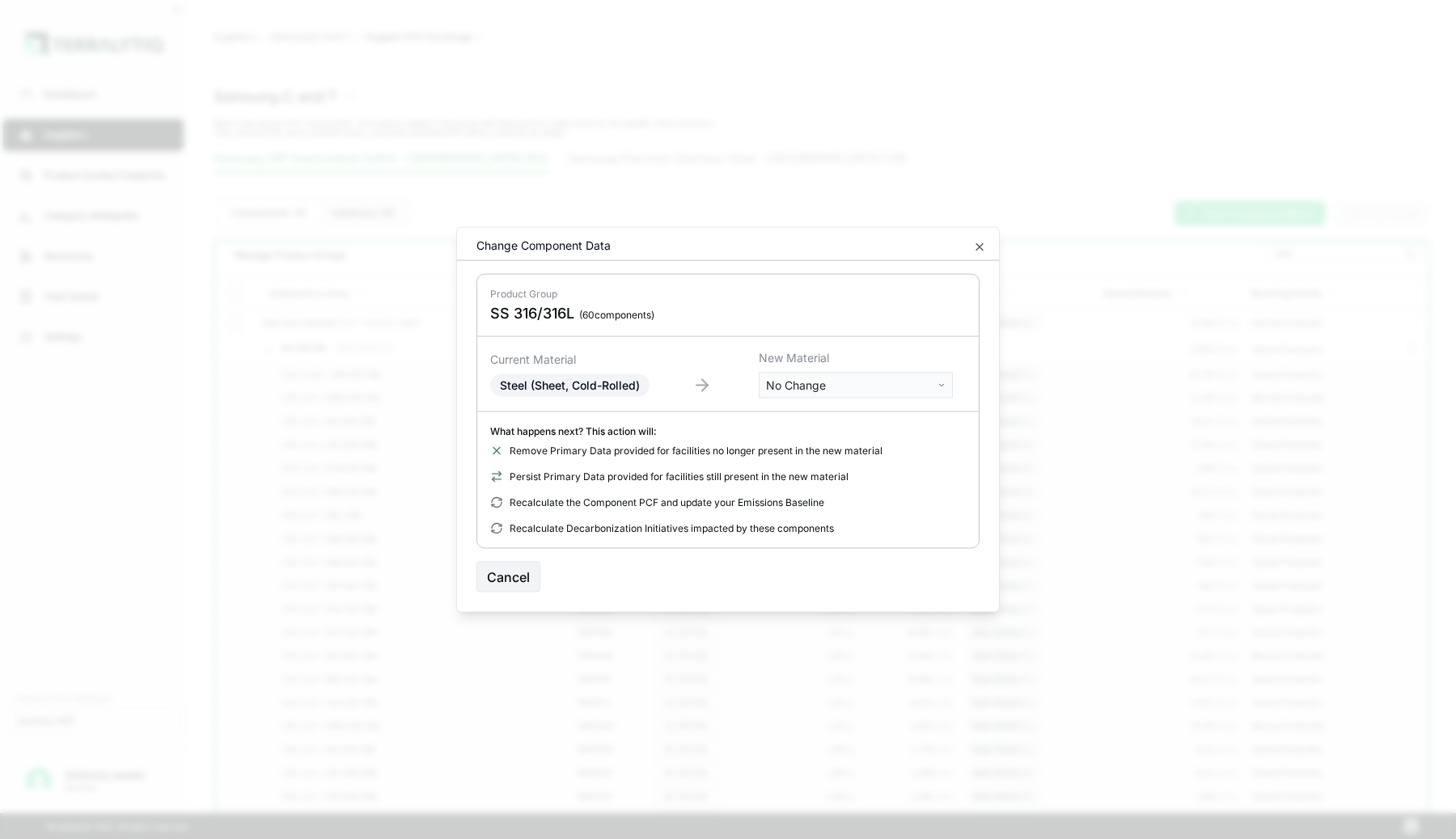
click at [882, 389] on body "Dashboard Suppliers Product Carbon Footprints Category Glidepaths Resources Tas…" at bounding box center [728, 419] width 1456 height 839
click at [835, 418] on input "text" at bounding box center [856, 418] width 186 height 18
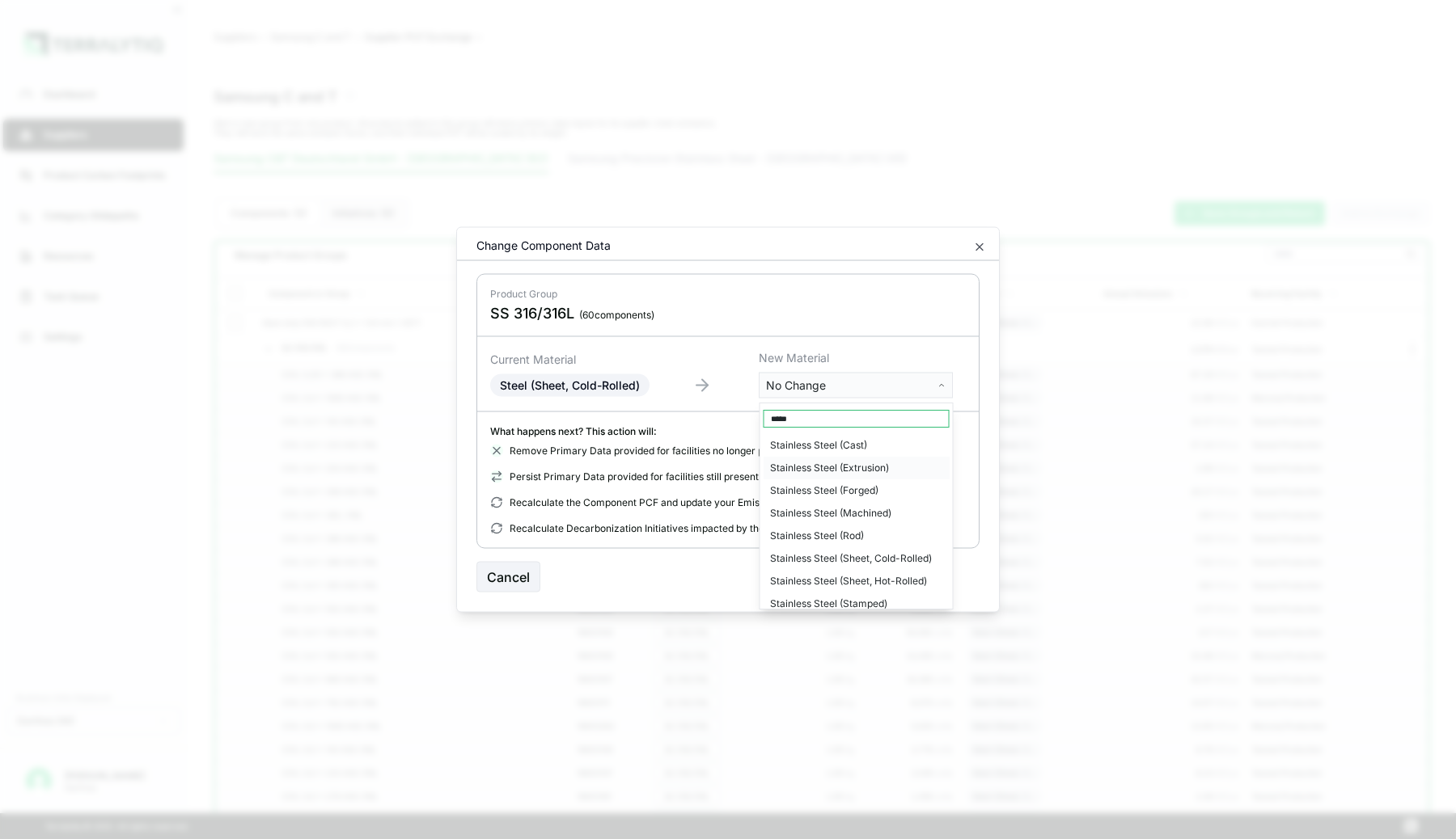
type input "*****"
click at [837, 558] on div "Stainless Steel (Sheet, Cold-Rolled)" at bounding box center [856, 559] width 186 height 23
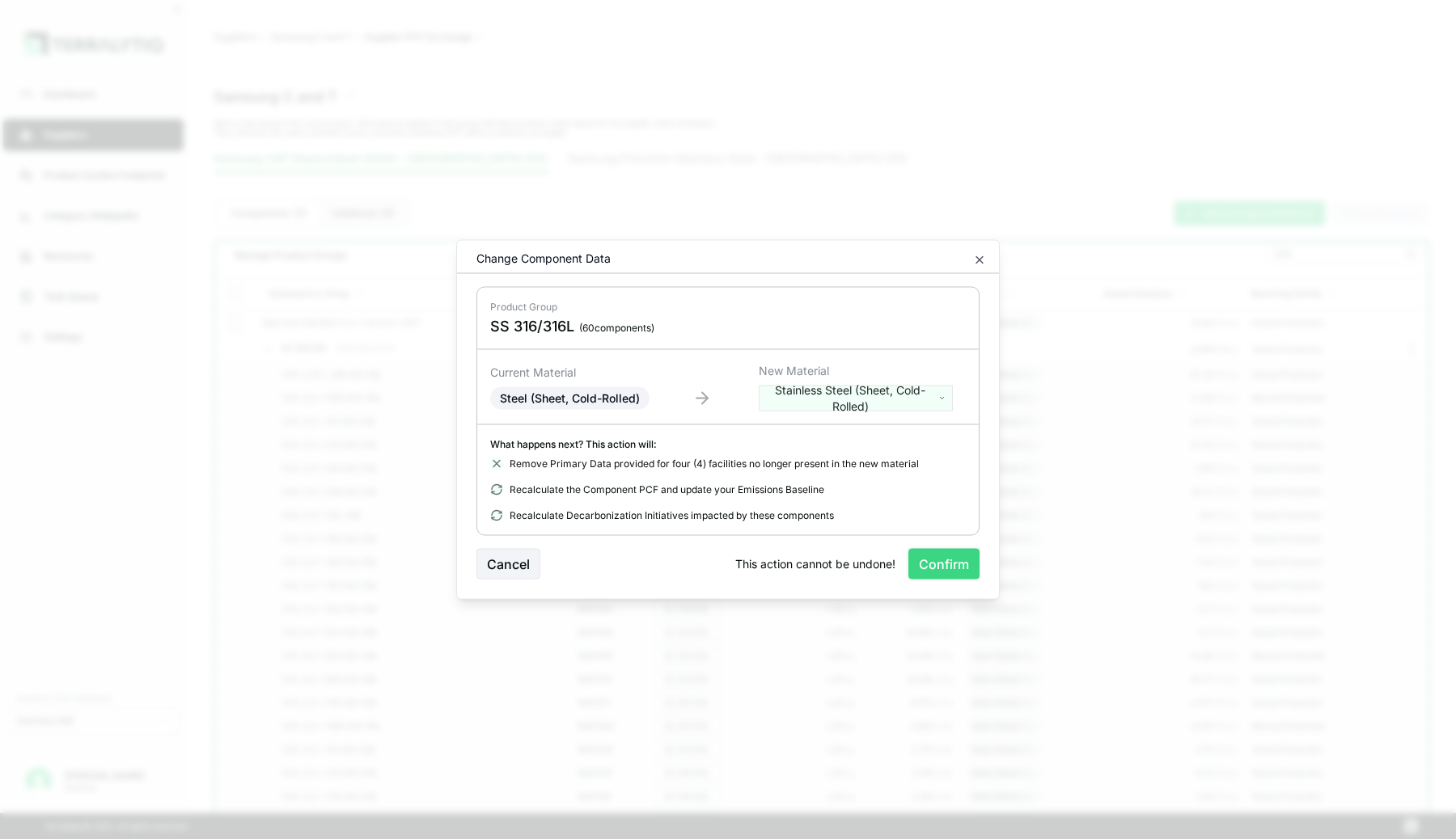
click at [923, 562] on button "Confirm" at bounding box center [944, 564] width 71 height 30
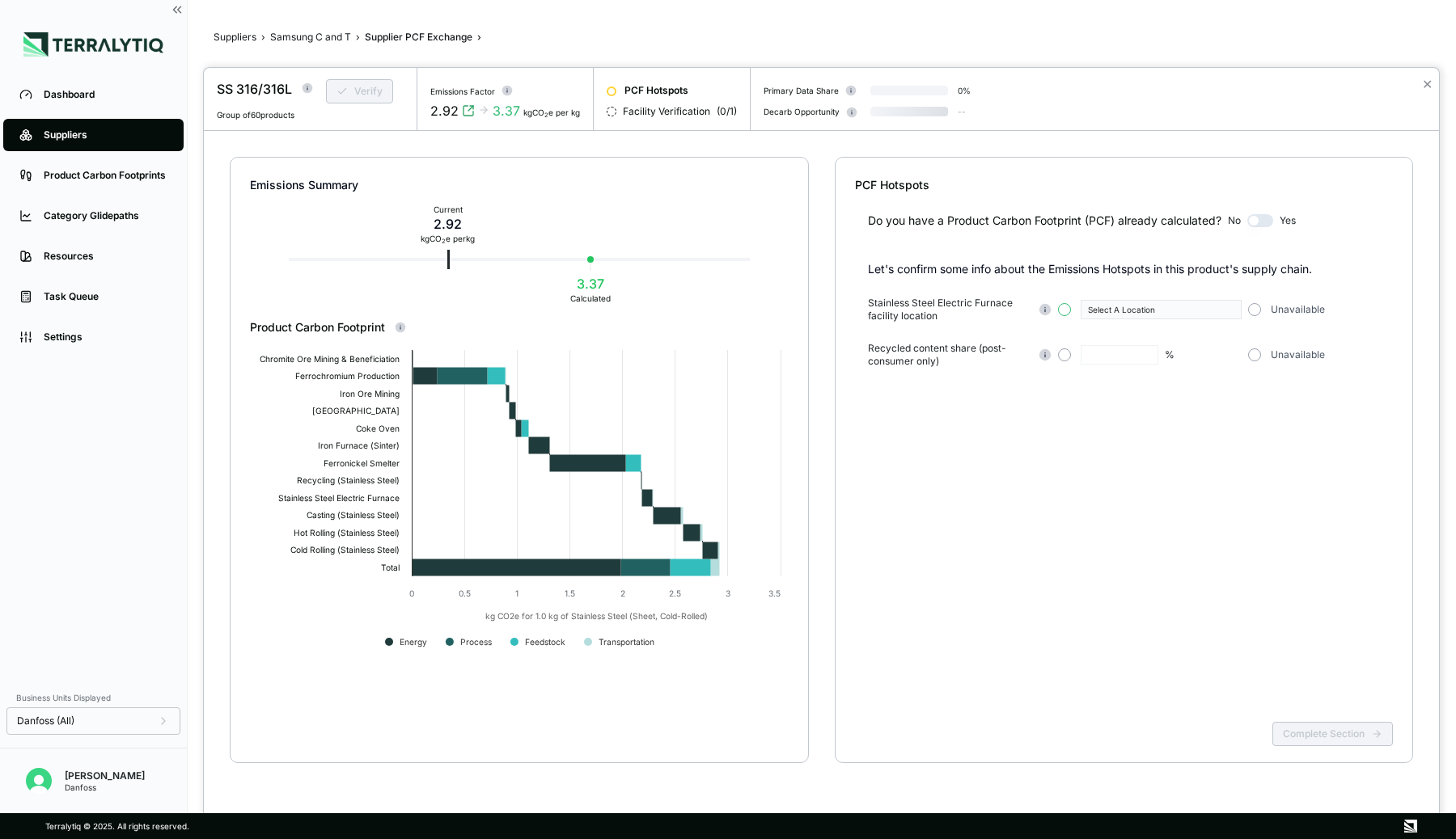
click at [1067, 311] on button "button" at bounding box center [1064, 310] width 13 height 13
click at [1121, 311] on div "Select A Location" at bounding box center [1156, 310] width 135 height 10
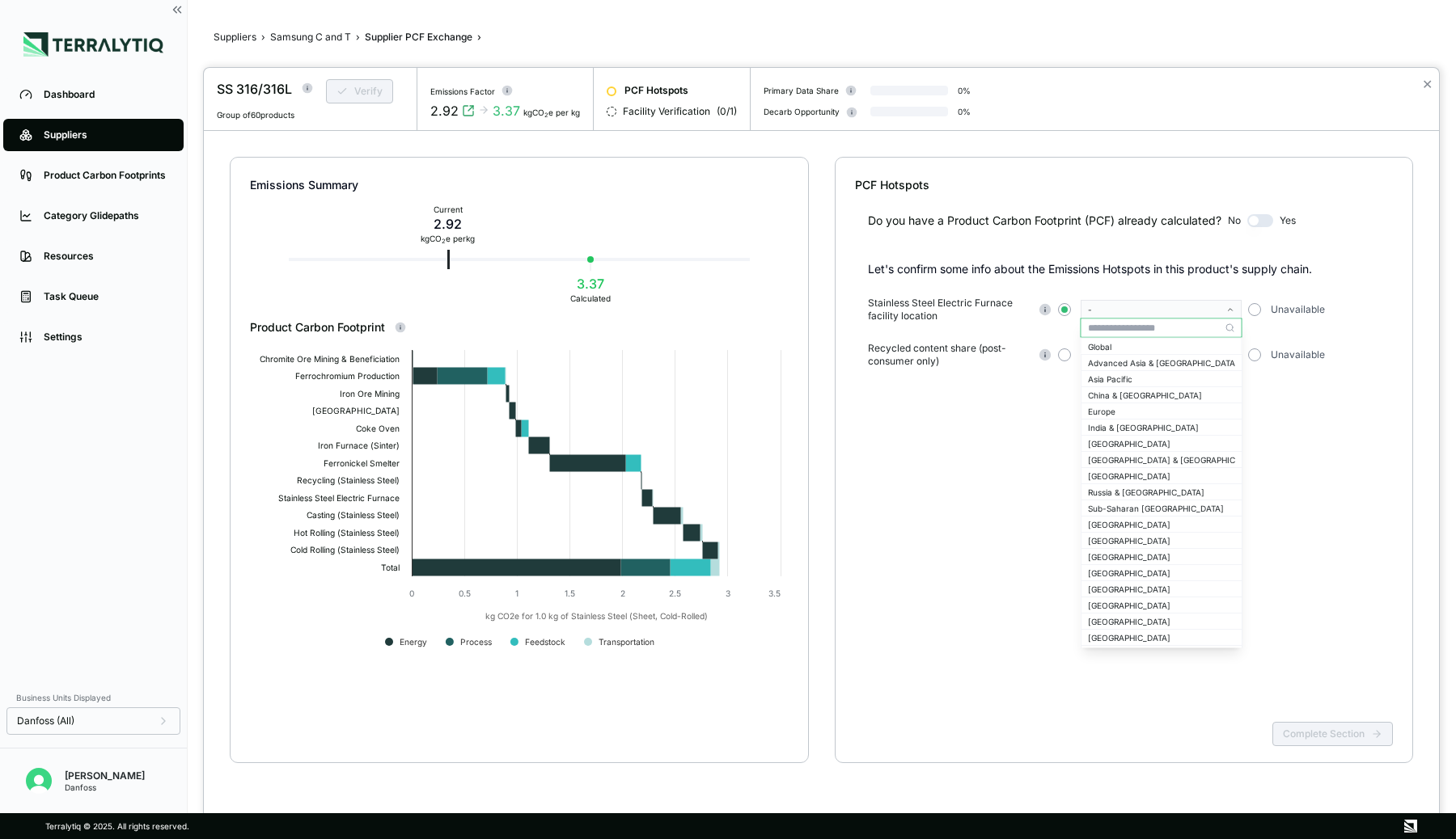
click at [1117, 334] on input "text" at bounding box center [1161, 328] width 161 height 19
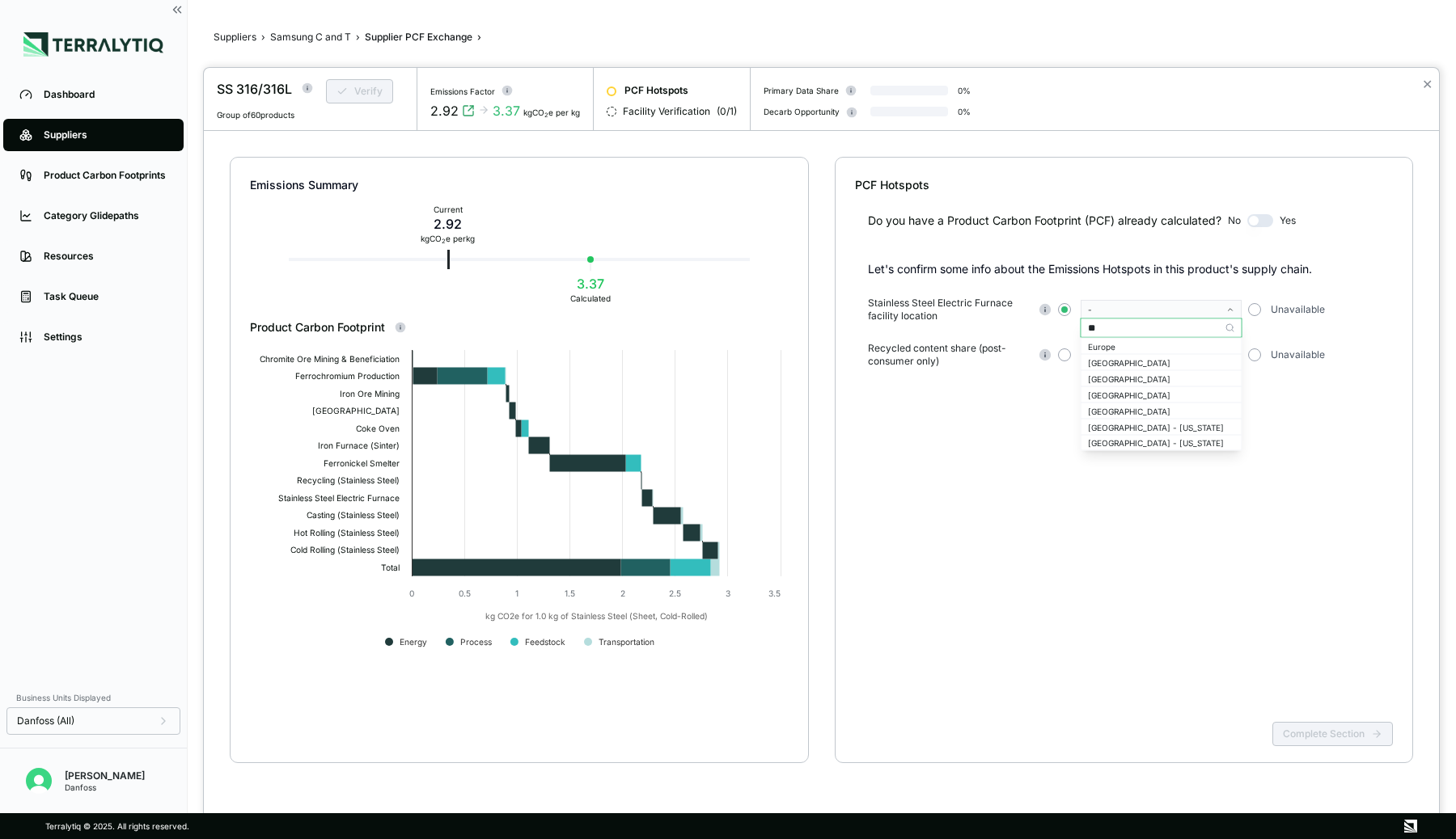
type input "***"
click at [1118, 349] on div "[GEOGRAPHIC_DATA]" at bounding box center [1161, 346] width 147 height 10
click at [1251, 353] on button "button" at bounding box center [1255, 355] width 13 height 13
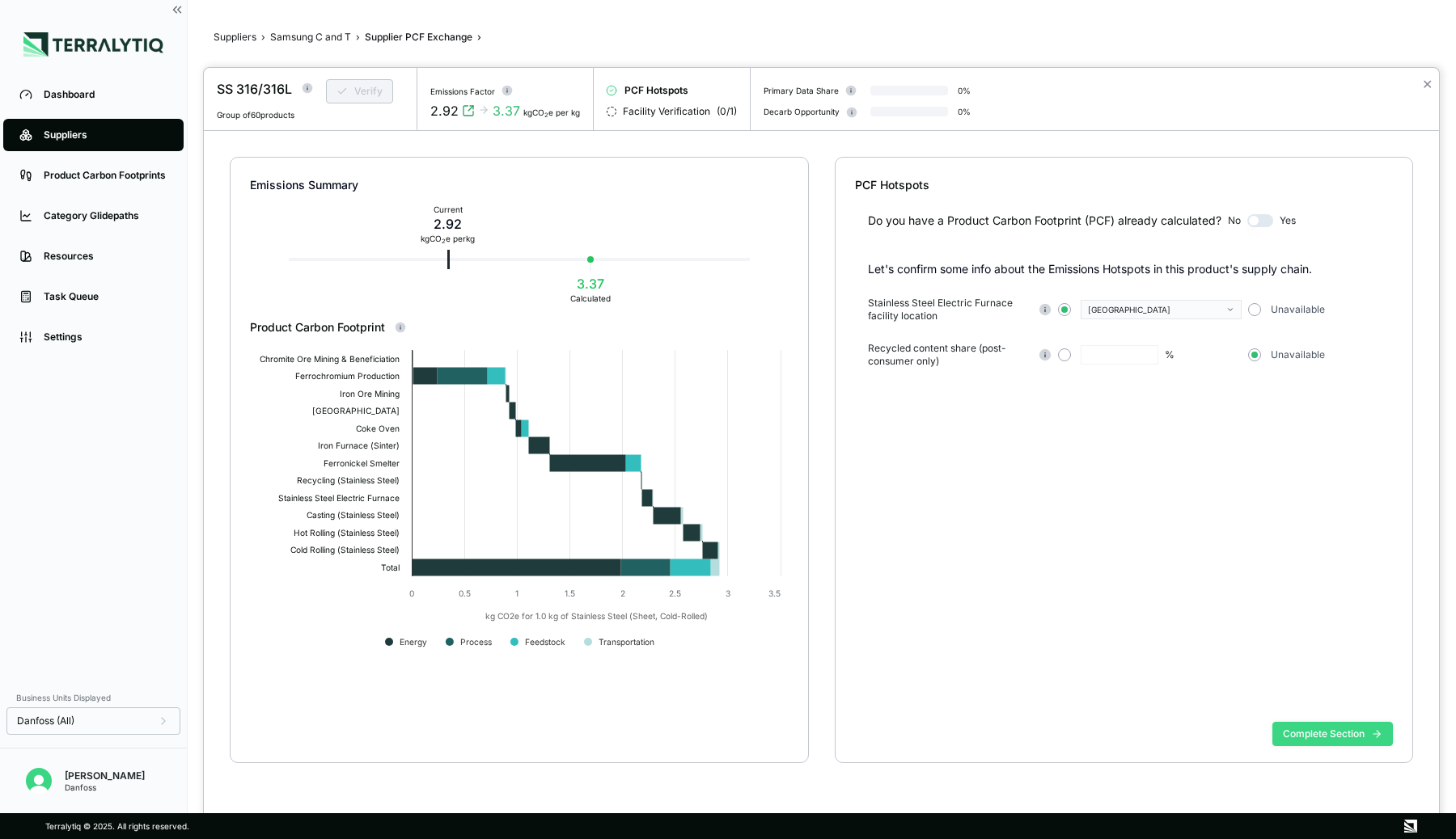
click at [1310, 740] on button "Complete Section" at bounding box center [1332, 734] width 121 height 25
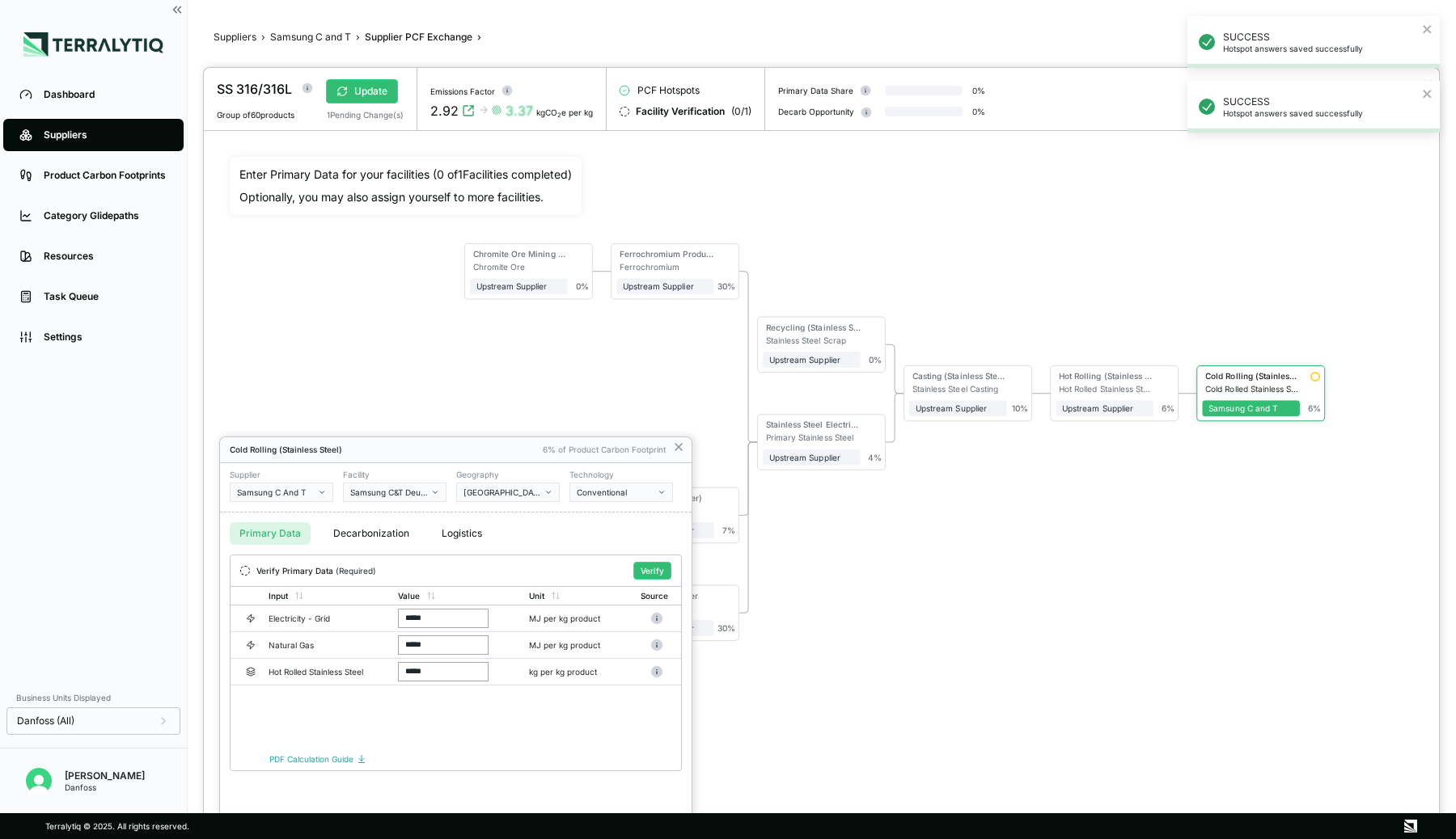
click at [1028, 543] on div at bounding box center [821, 453] width 1236 height 772
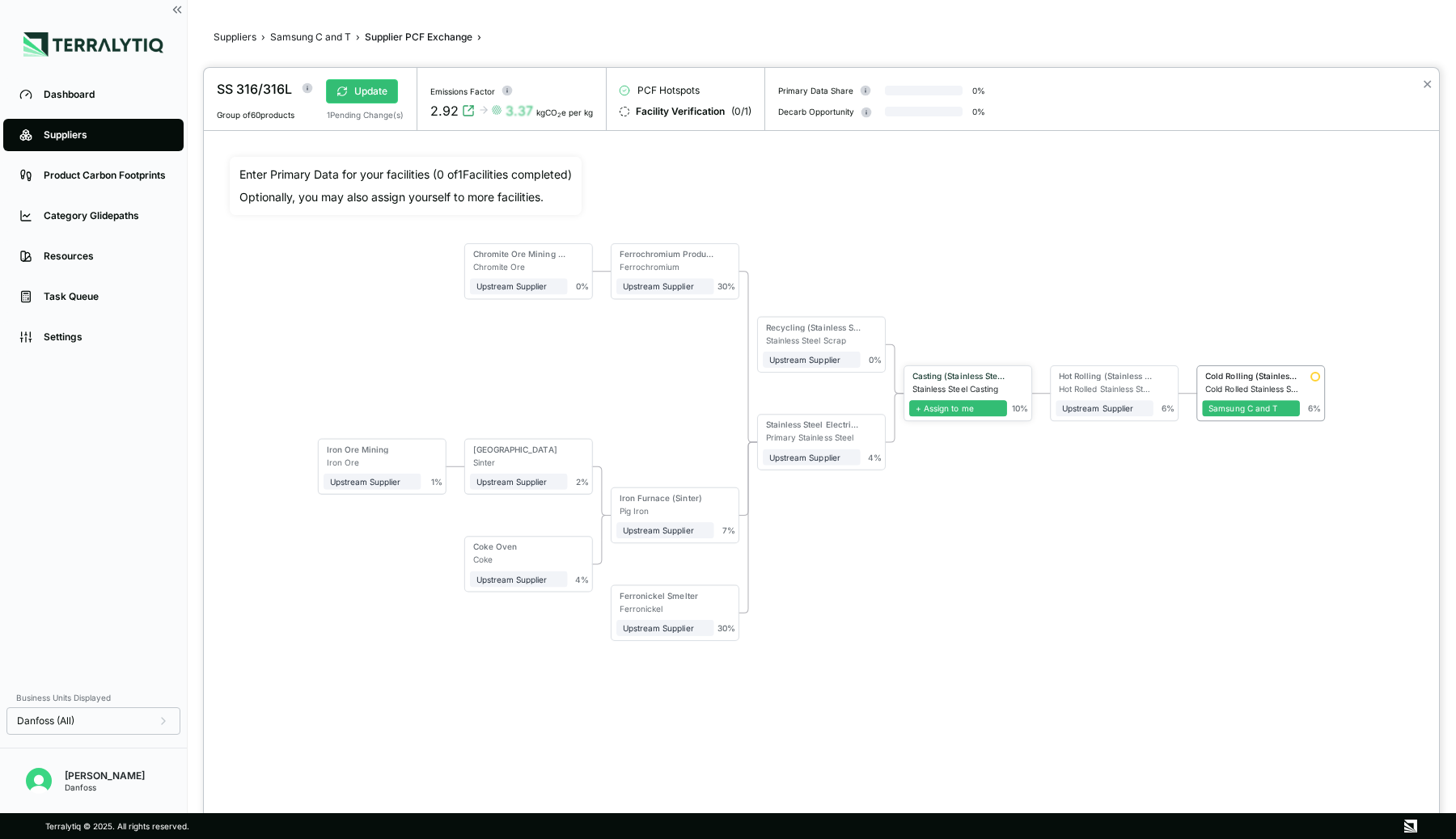
click at [967, 405] on span "+ Assign to me" at bounding box center [958, 408] width 98 height 16
click at [1110, 407] on span "+ Assign to me" at bounding box center [1104, 408] width 98 height 16
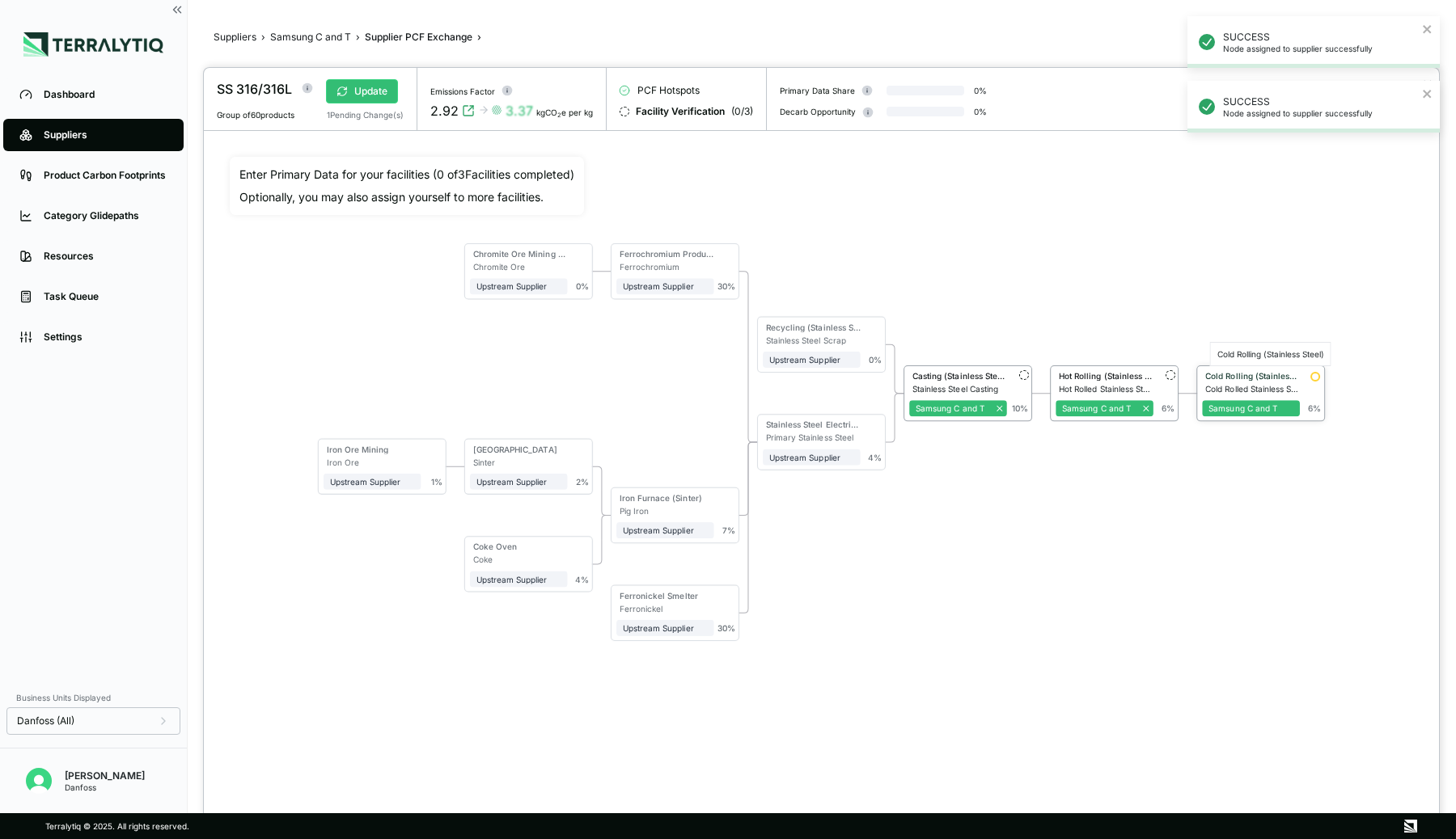
click at [1235, 374] on div "Cold Rolling (Stainless Steel)" at bounding box center [1253, 376] width 95 height 10
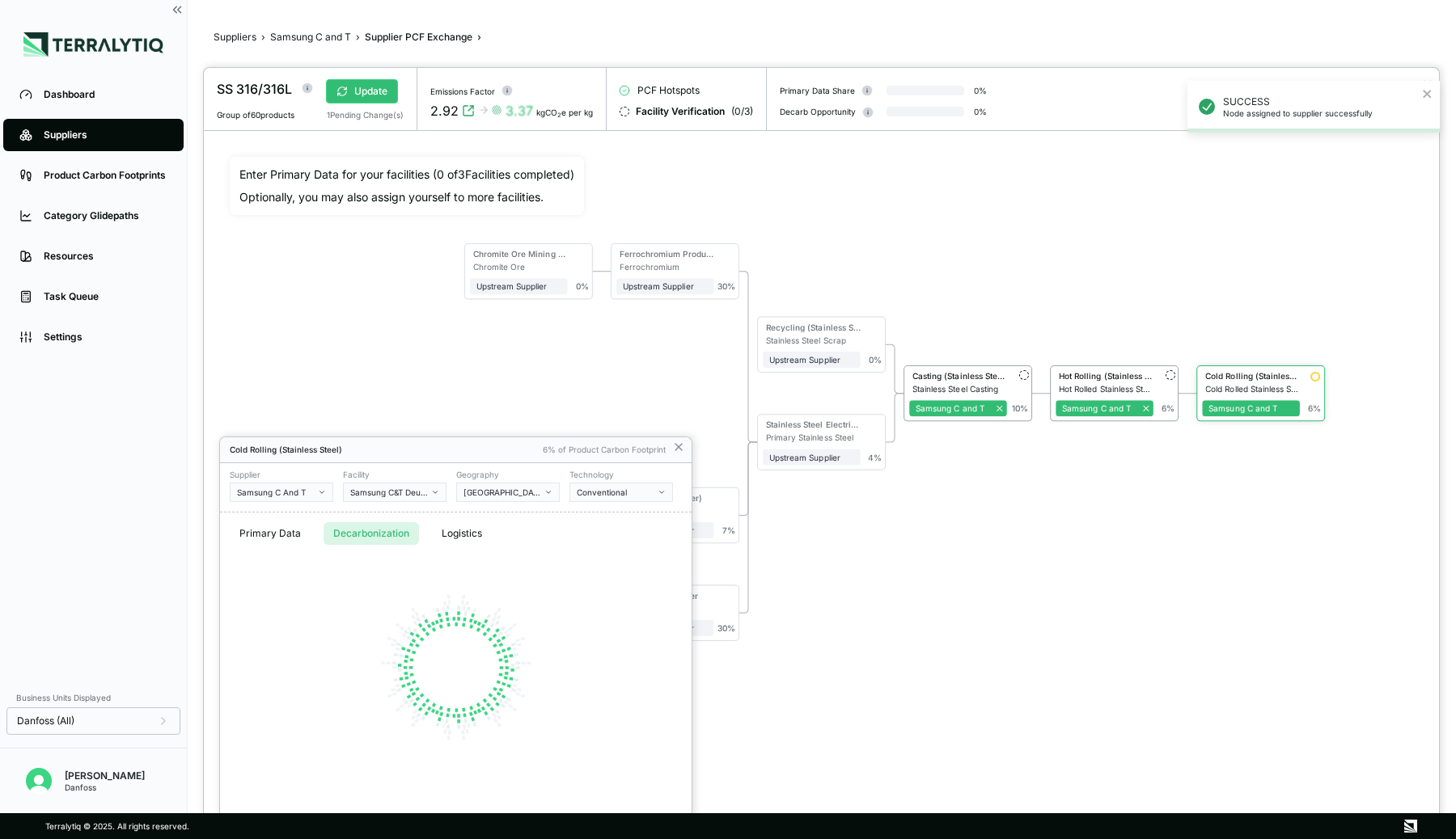
click at [354, 528] on button "Decarbonization" at bounding box center [371, 534] width 95 height 23
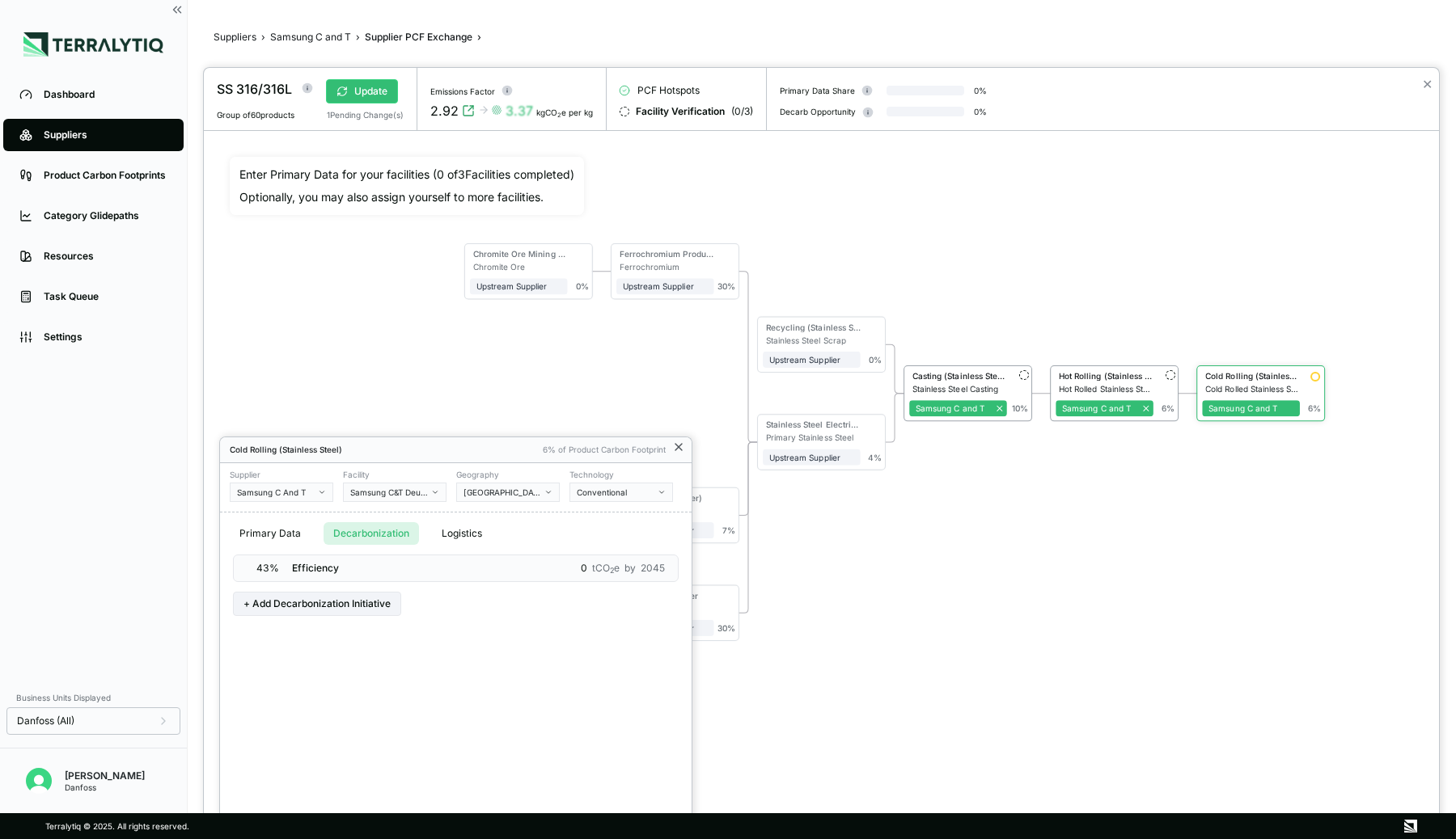
click at [679, 445] on icon at bounding box center [679, 448] width 13 height 13
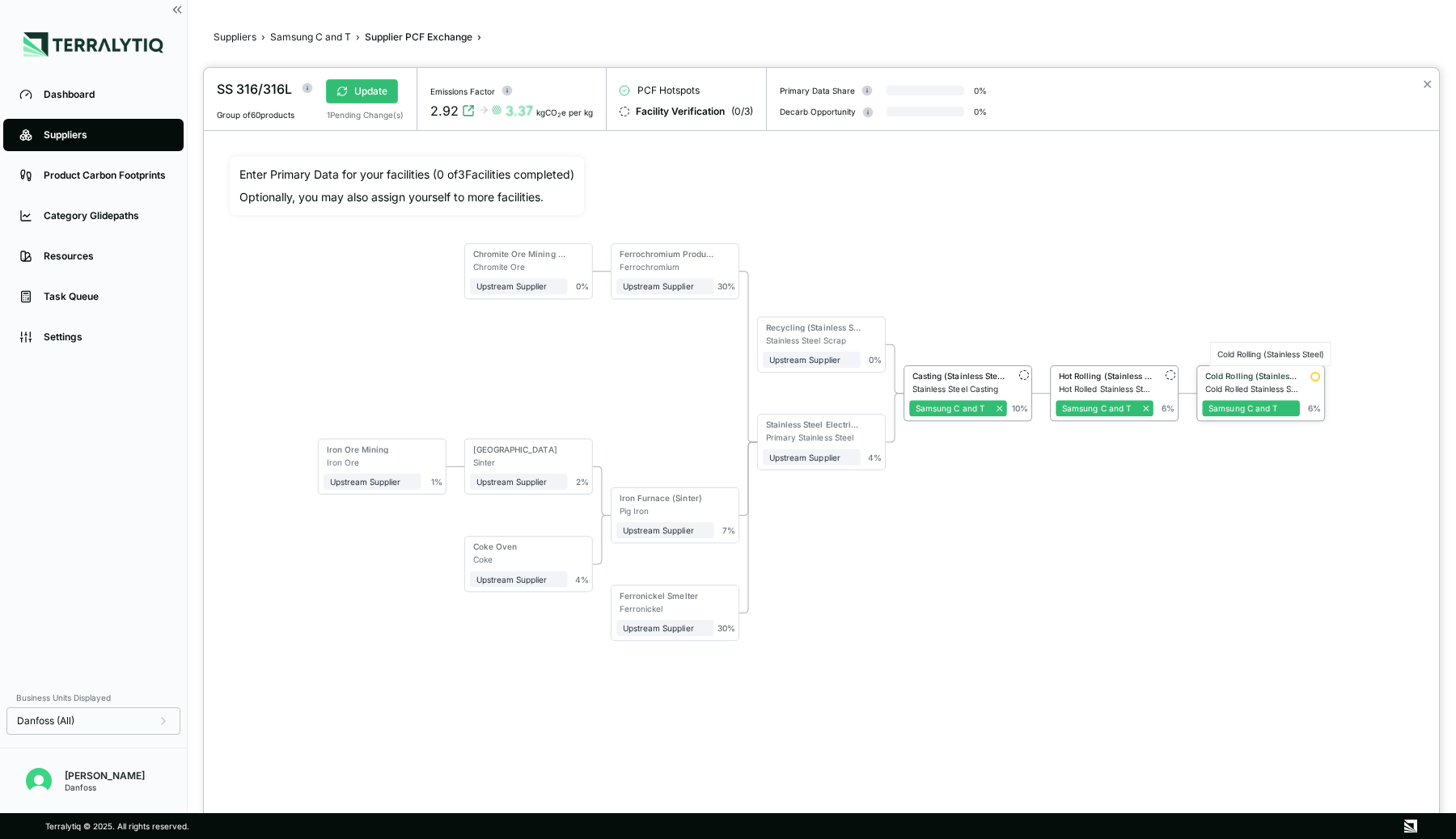
click at [1213, 378] on div "Cold Rolling (Stainless Steel)" at bounding box center [1253, 376] width 95 height 10
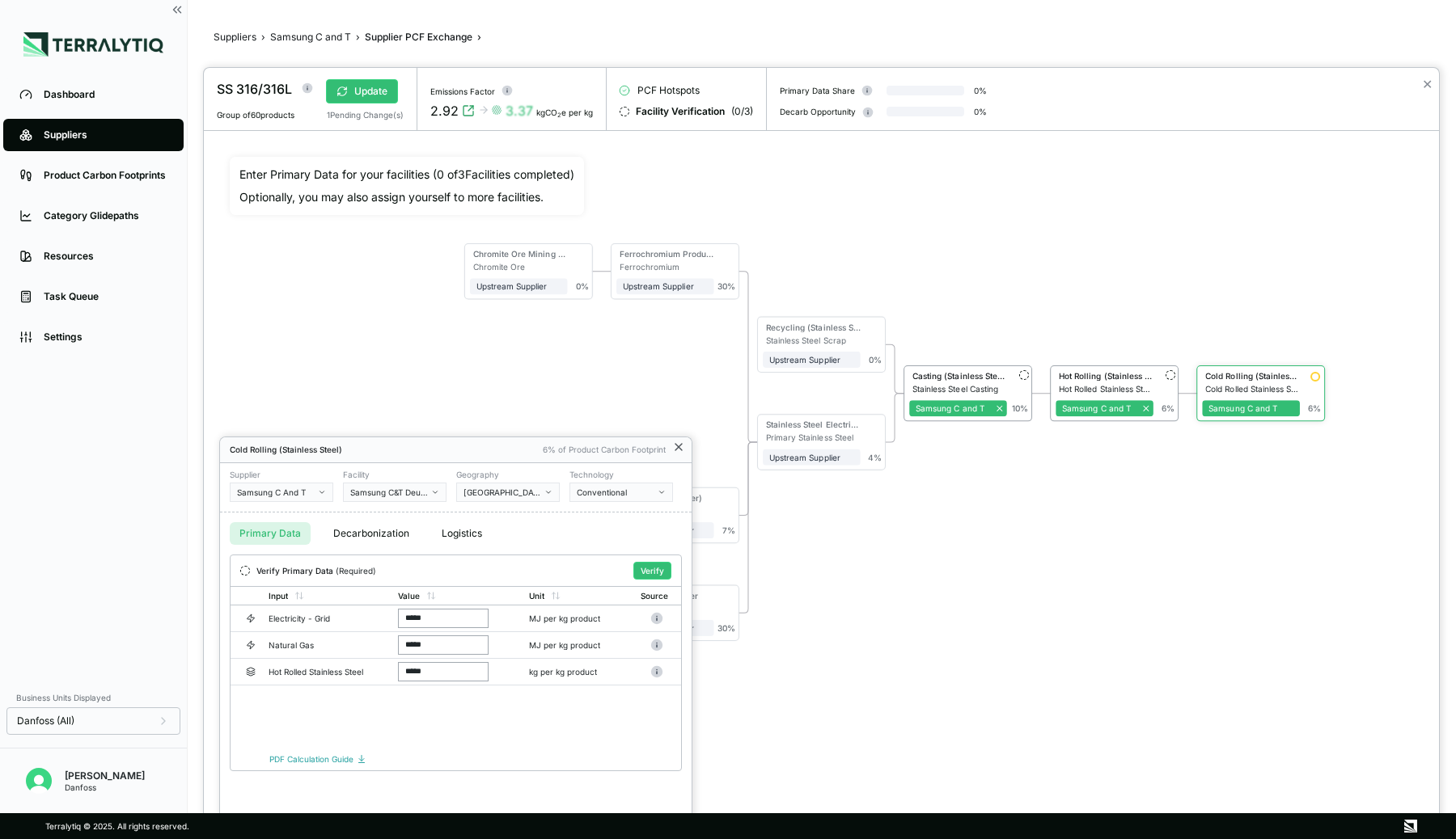
click at [683, 447] on icon at bounding box center [679, 448] width 13 height 13
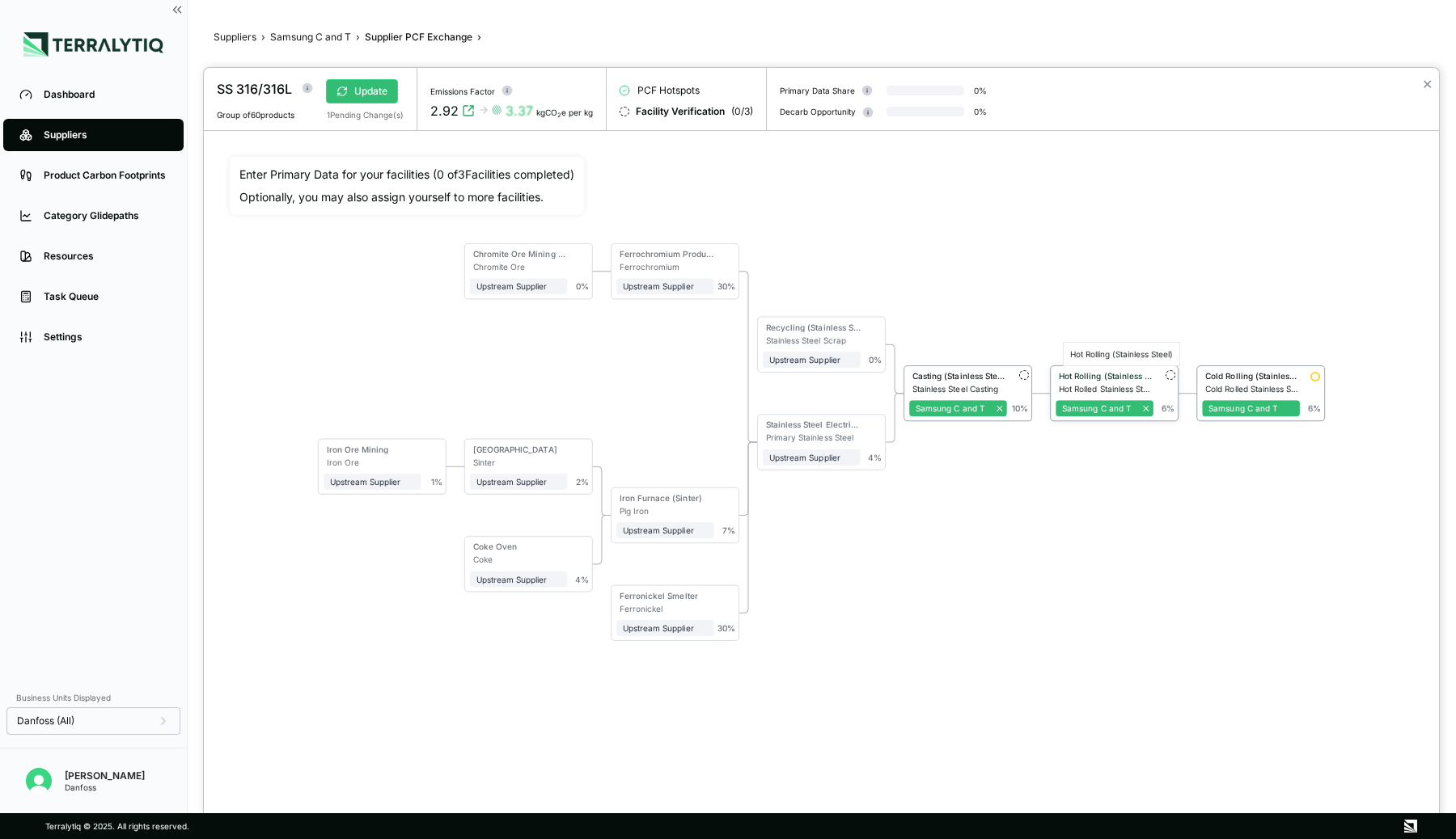
click at [1077, 376] on div "Hot Rolling (Stainless Steel)" at bounding box center [1106, 376] width 95 height 10
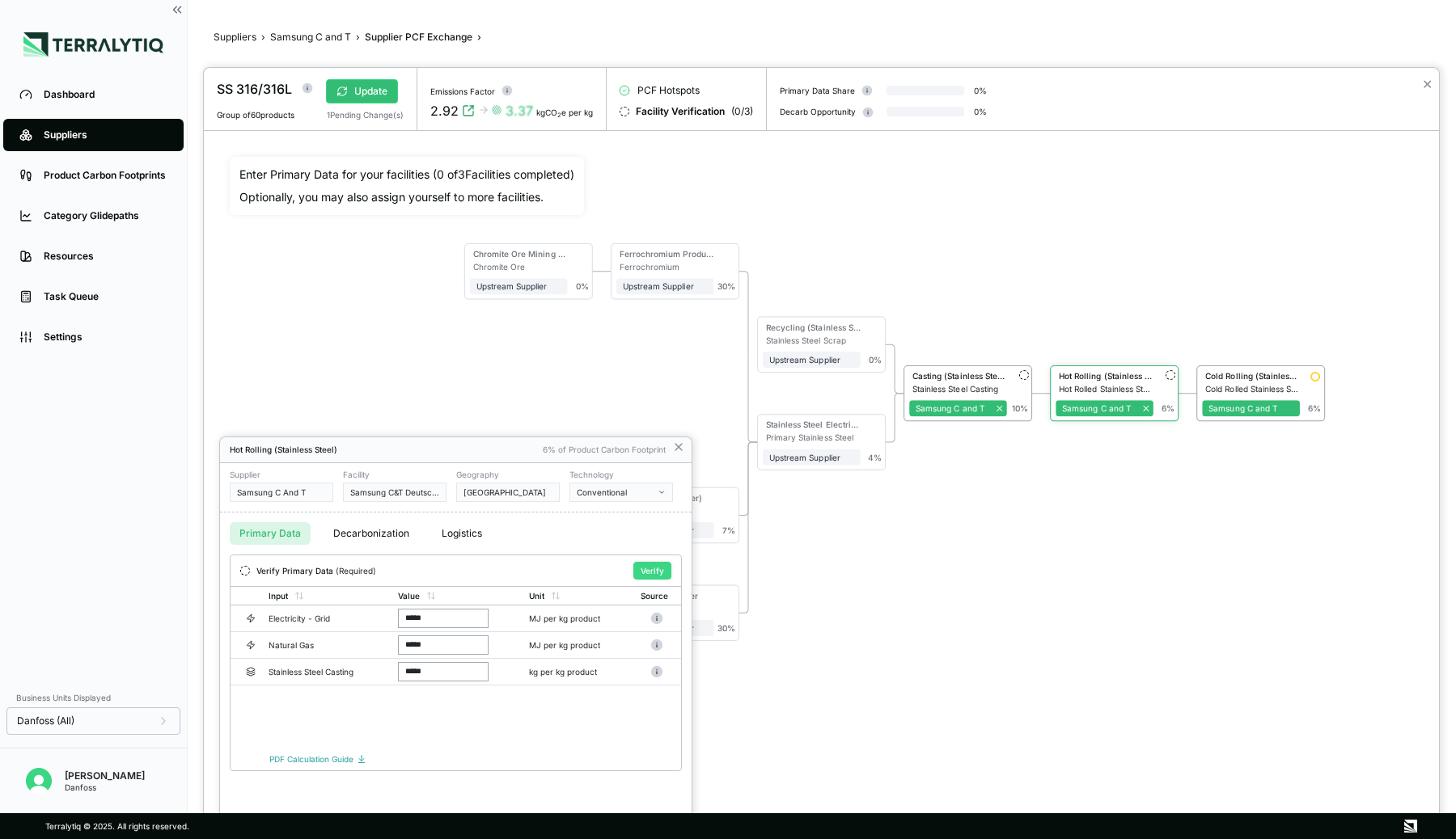
click at [660, 567] on button "Verify" at bounding box center [652, 570] width 38 height 18
click at [986, 372] on div at bounding box center [821, 453] width 1236 height 772
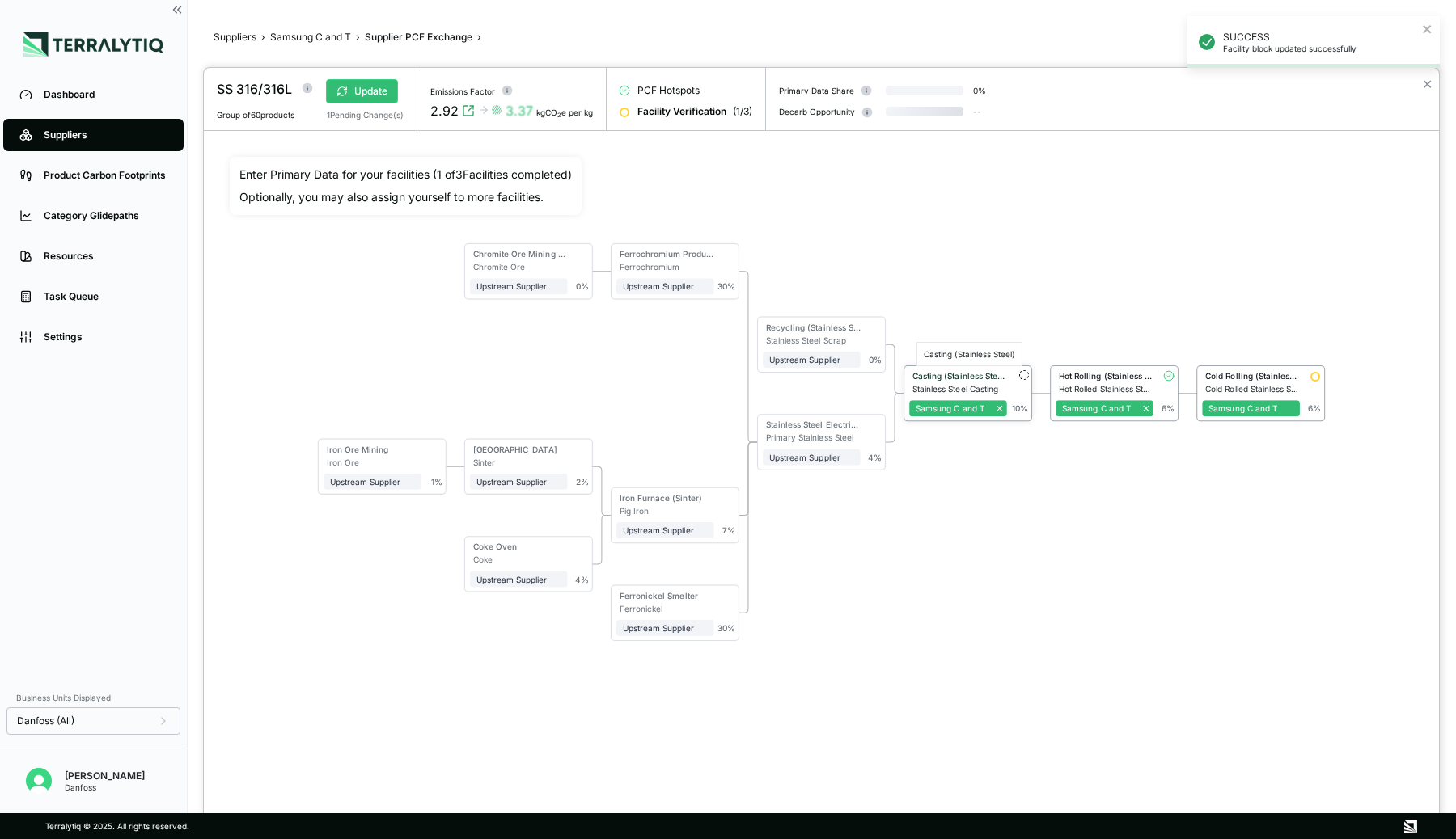
click at [956, 372] on div "Casting (Stainless Steel)" at bounding box center [960, 376] width 95 height 10
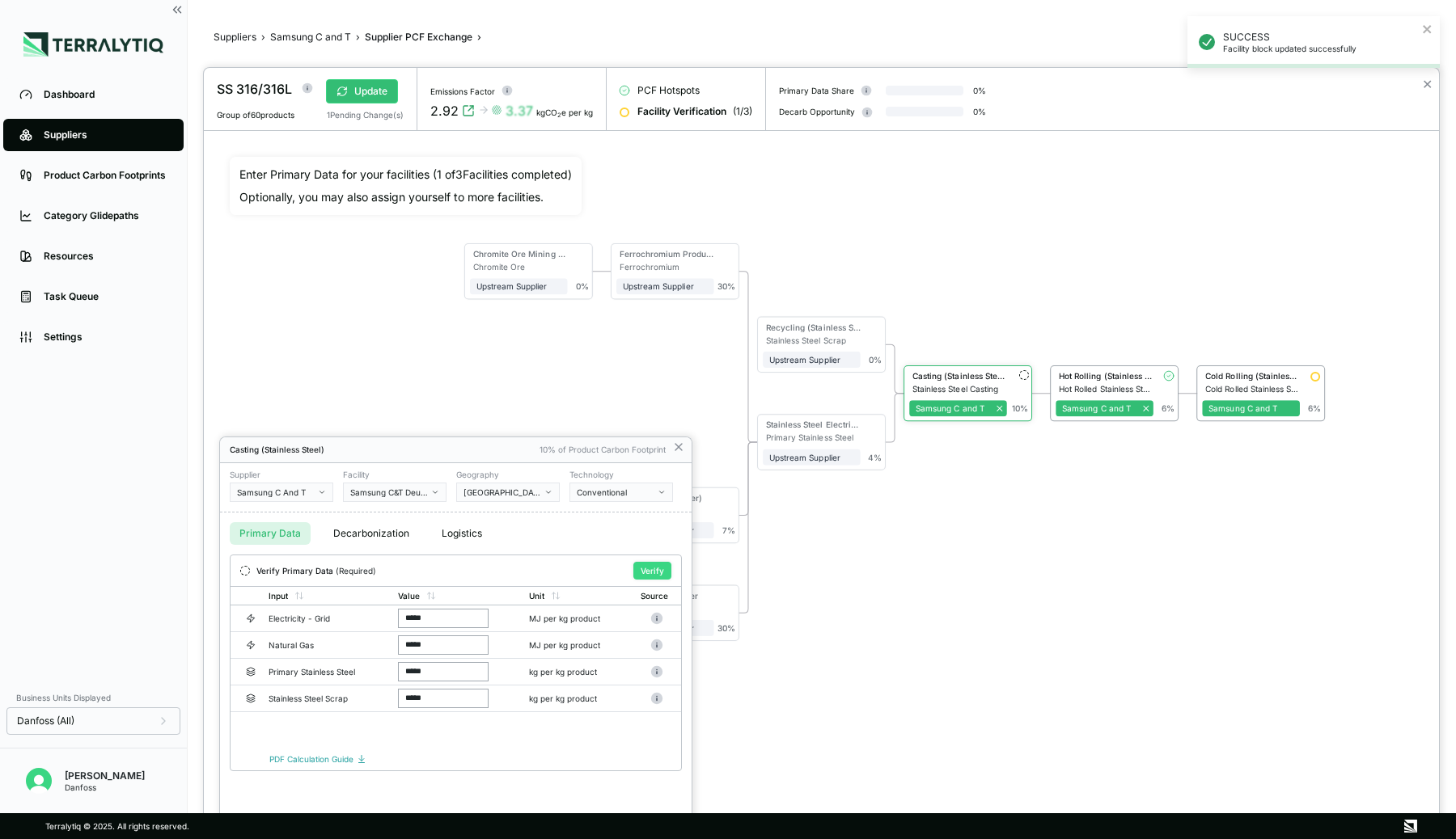
click at [643, 565] on button "Verify" at bounding box center [652, 570] width 38 height 18
click at [375, 532] on button "Decarbonization" at bounding box center [371, 534] width 95 height 23
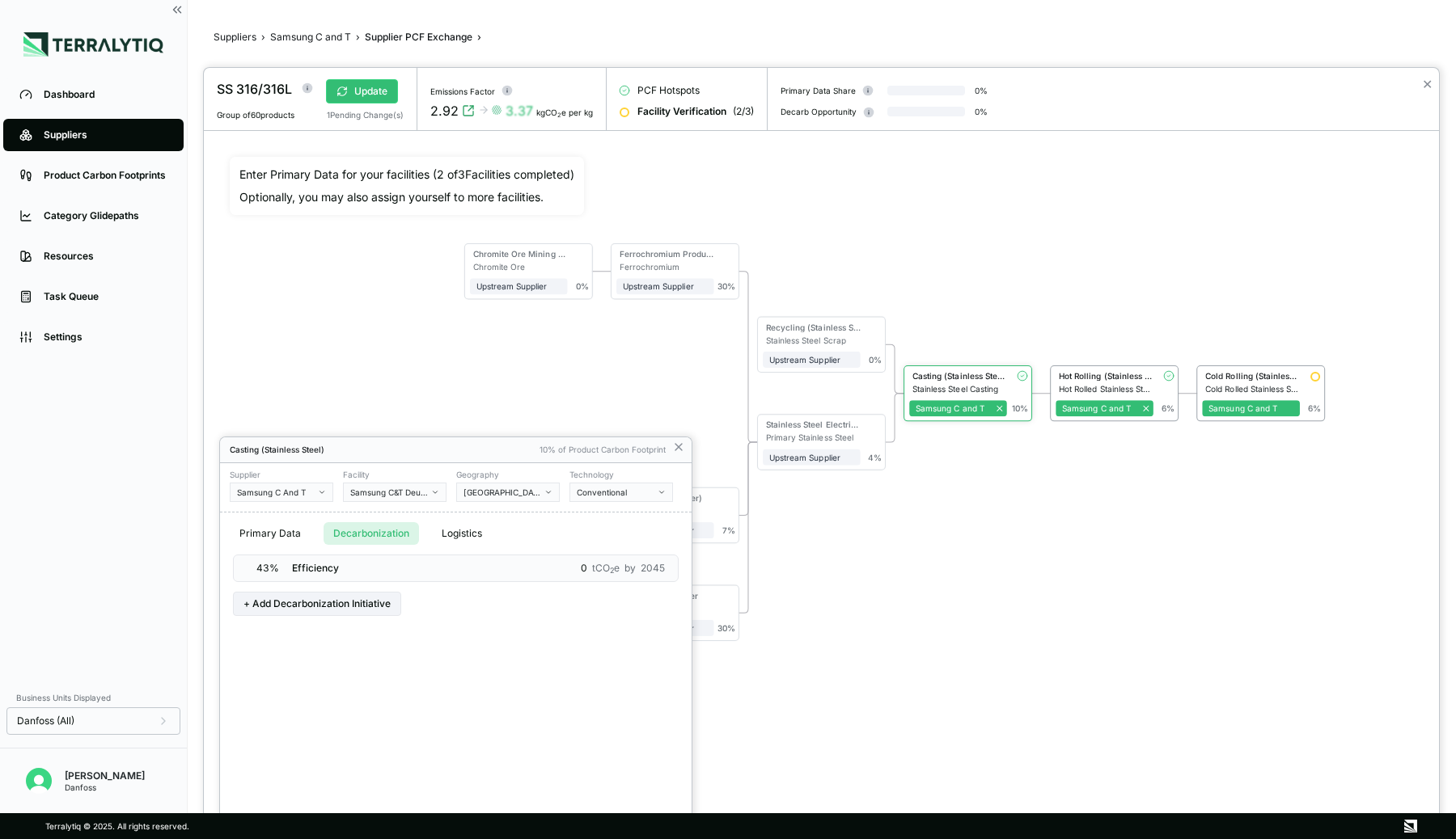
click at [1158, 503] on div at bounding box center [821, 453] width 1236 height 772
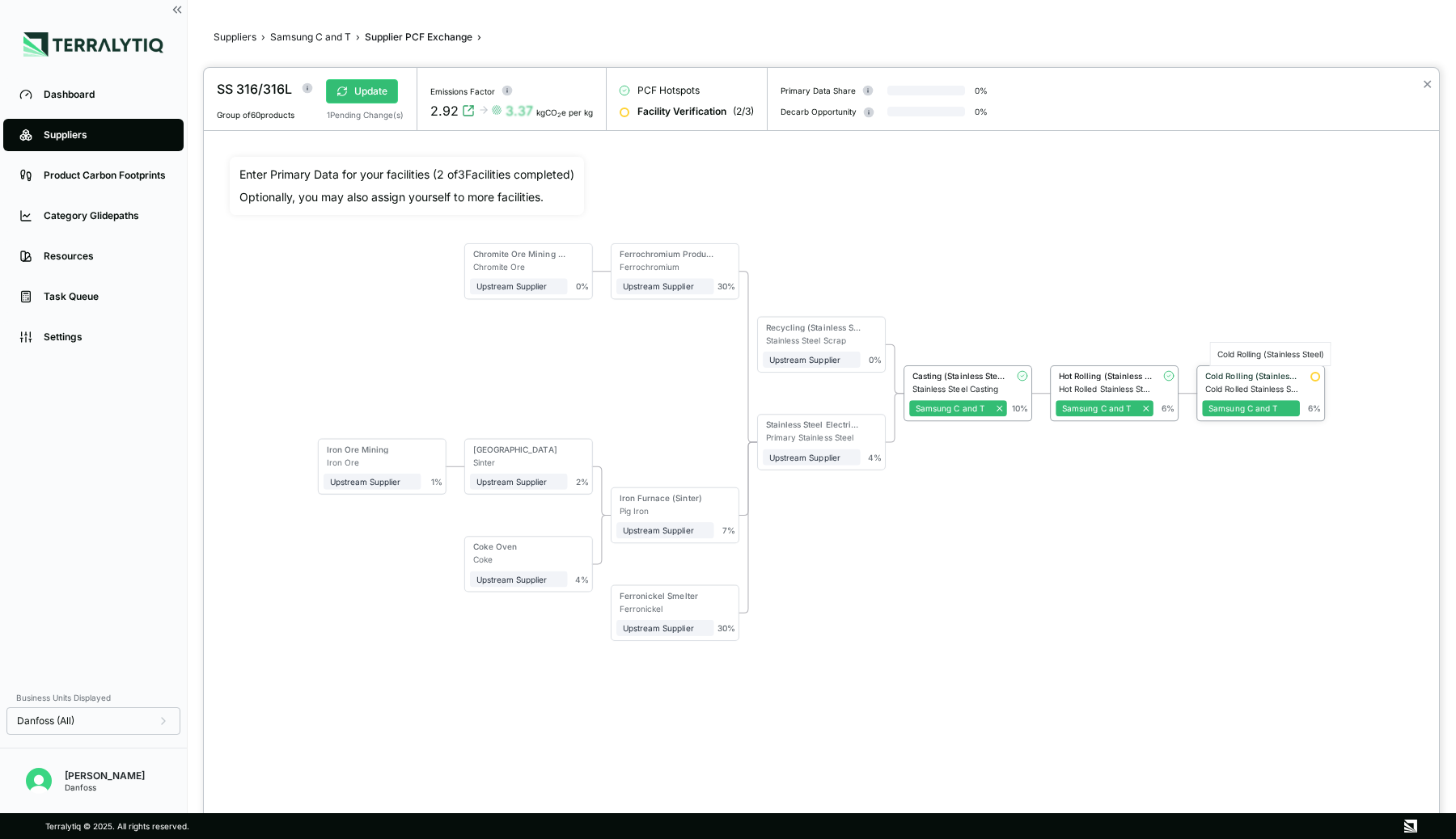
click at [1266, 376] on div "Cold Rolling (Stainless Steel)" at bounding box center [1253, 376] width 95 height 10
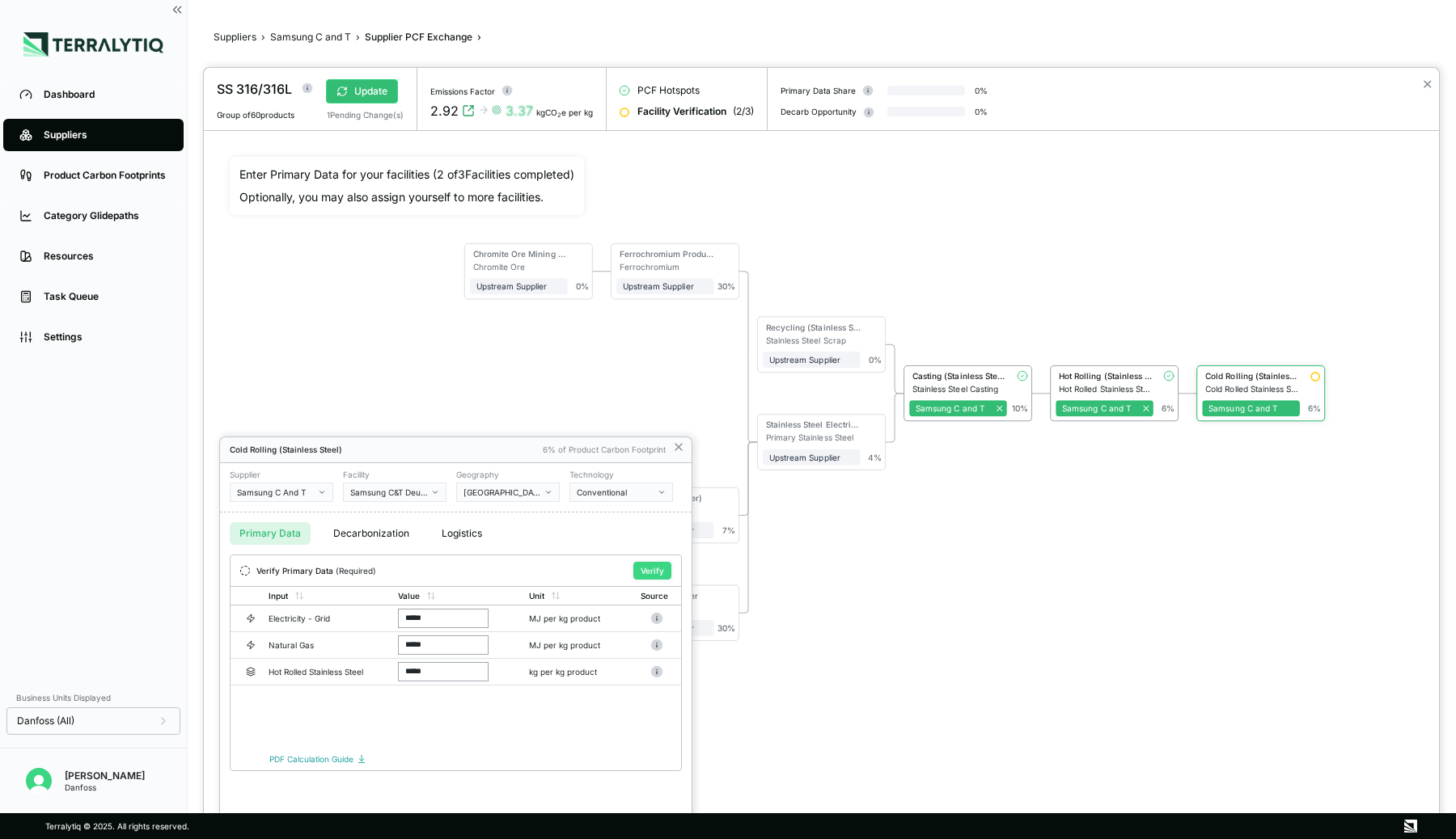
click at [649, 568] on button "Verify" at bounding box center [652, 570] width 38 height 18
click at [679, 449] on icon at bounding box center [679, 448] width 13 height 13
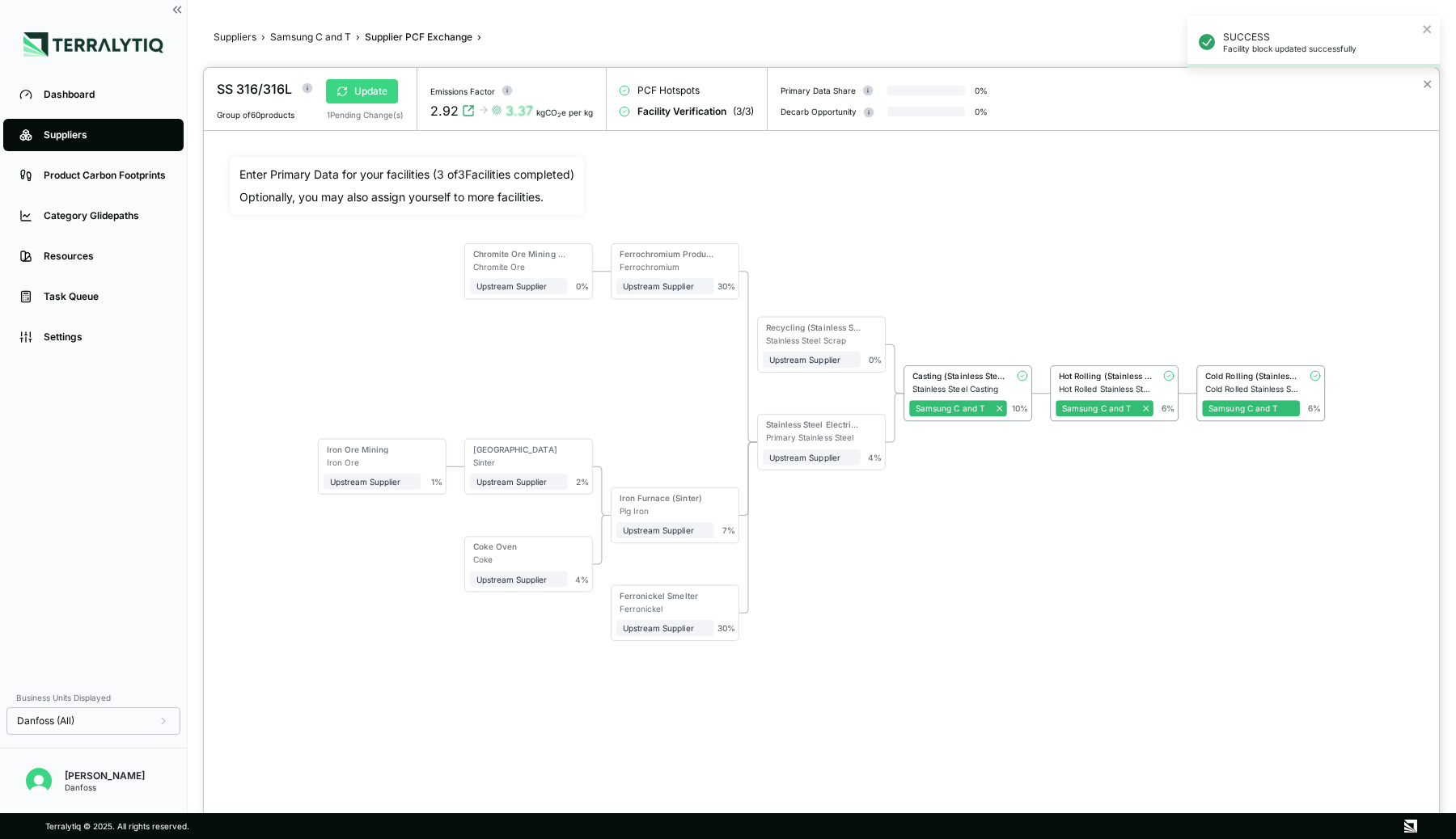
click at [354, 90] on button "Update" at bounding box center [362, 91] width 72 height 25
click at [354, 90] on button "Verify" at bounding box center [359, 91] width 67 height 25
click at [1153, 182] on div "Chromite Ore Mining & Beneficiation Chromite Ore Upstream Supplier + Assign to …" at bounding box center [821, 442] width 1183 height 571
click at [1427, 89] on button "✕" at bounding box center [1427, 84] width 10 height 19
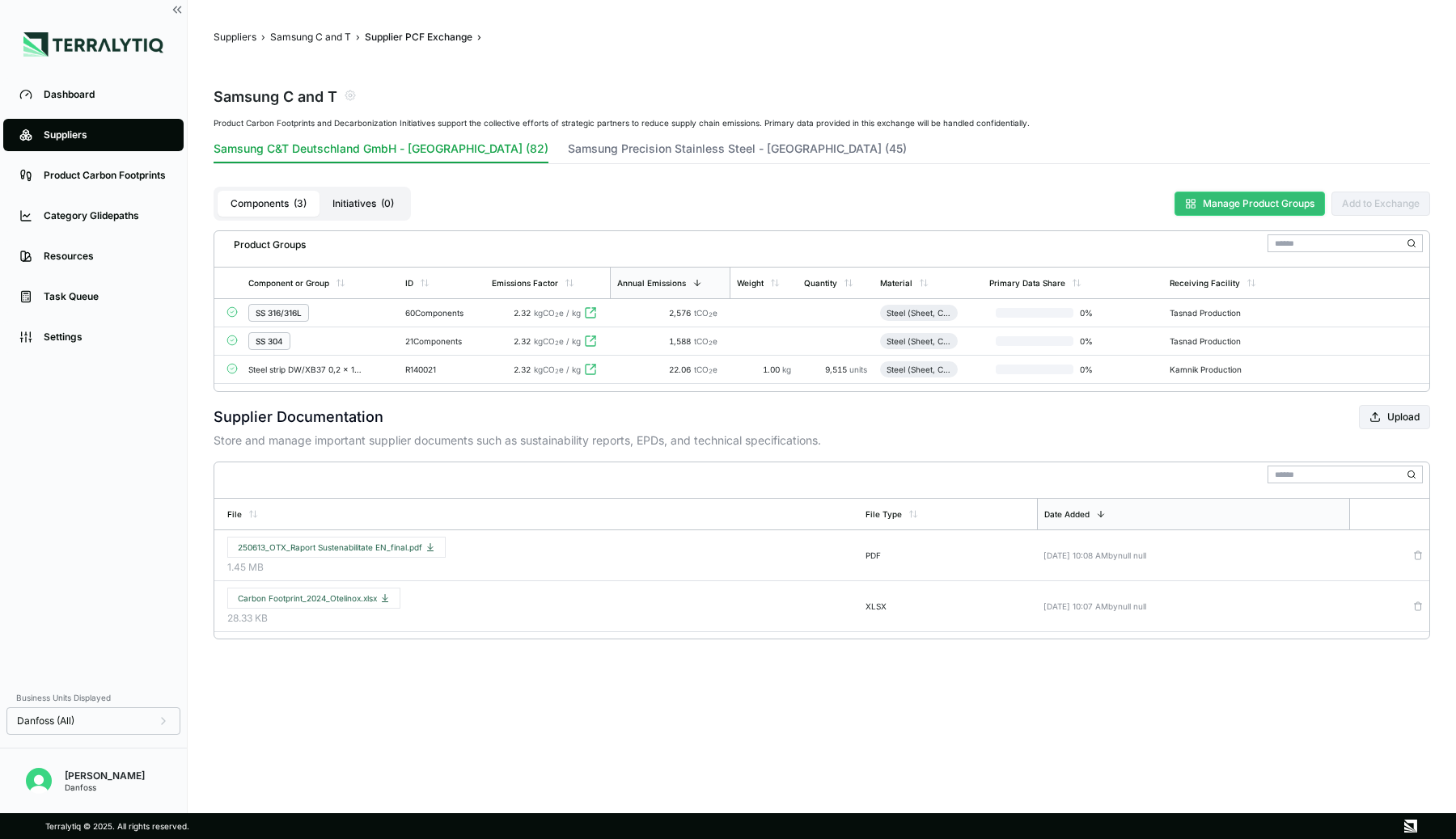
click at [1214, 206] on button "Manage Product Groups" at bounding box center [1250, 204] width 150 height 25
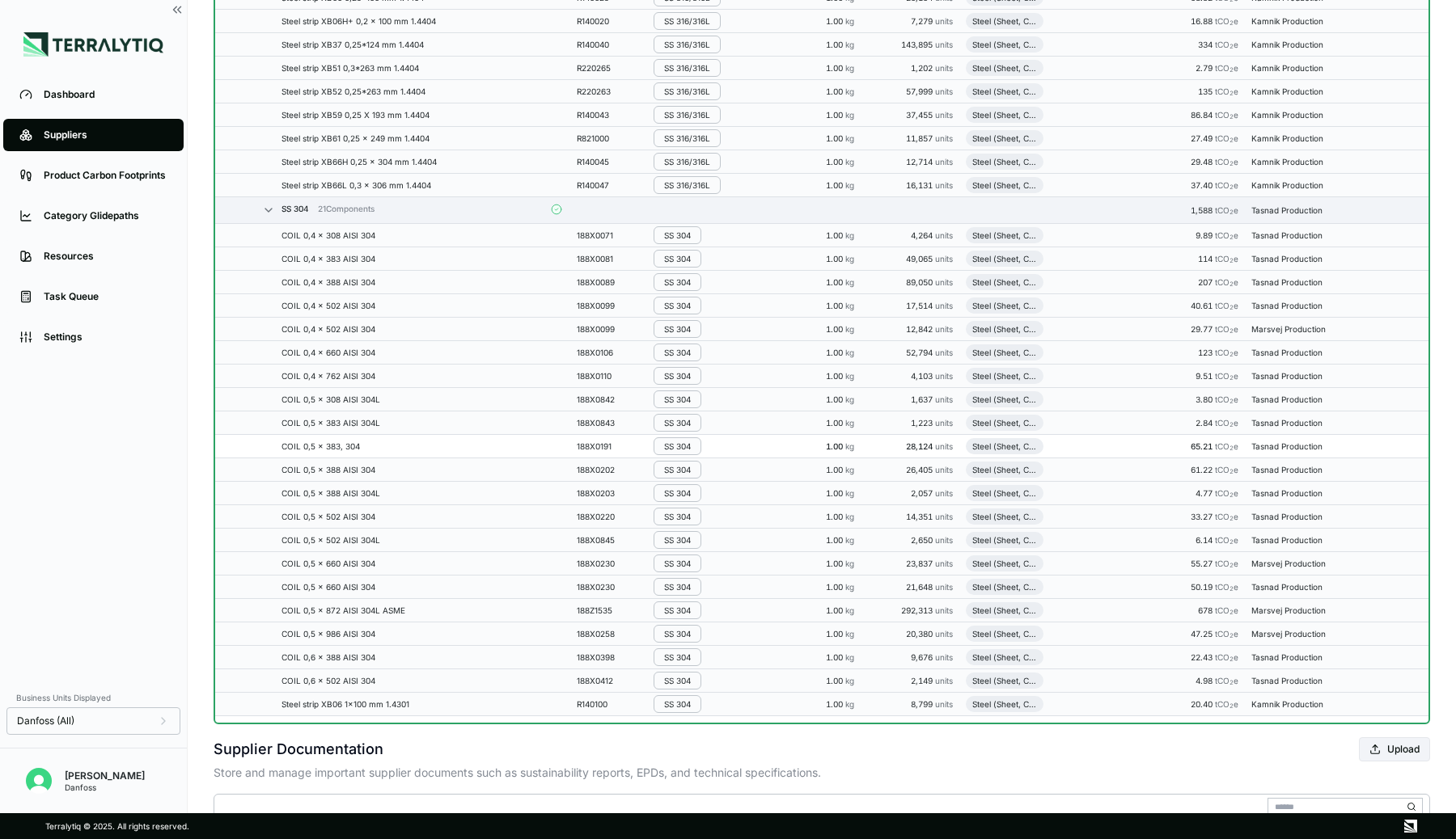
scroll to position [1568, 0]
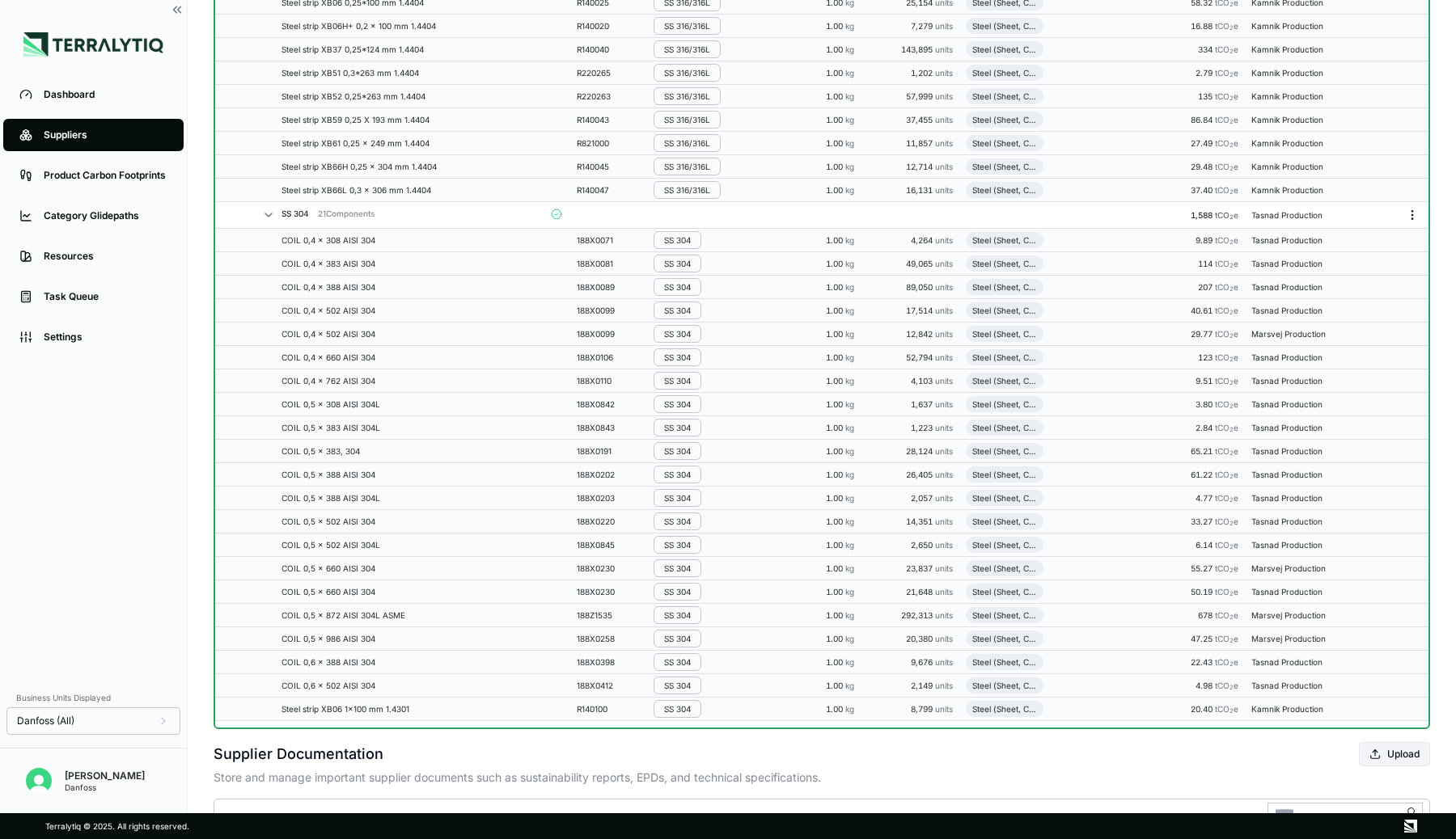
click at [1408, 212] on icon "Menu" at bounding box center [1412, 216] width 13 height 13
click at [1351, 241] on button "Edit [PERSON_NAME]" at bounding box center [1359, 246] width 154 height 27
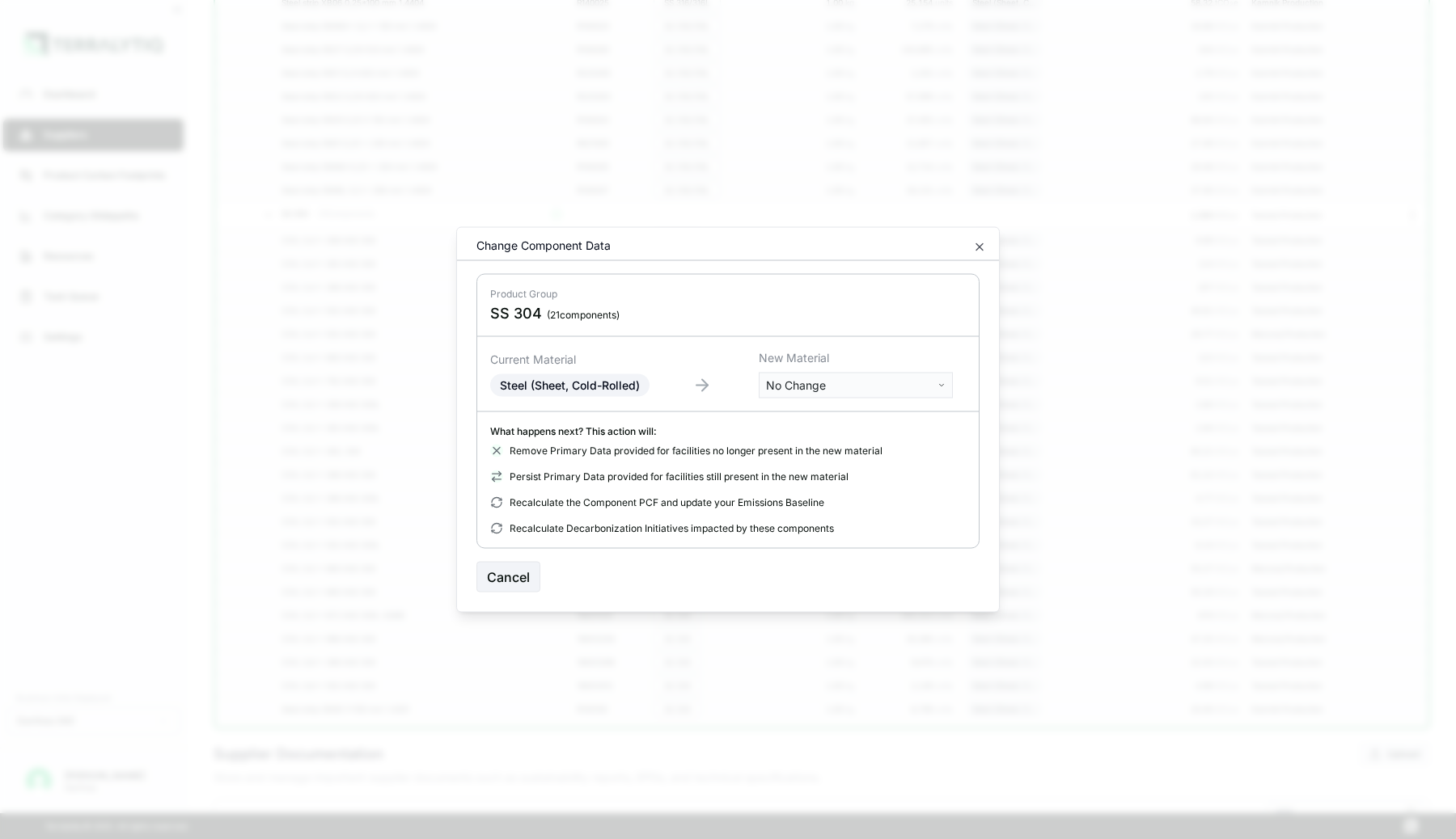
click at [883, 388] on body "Dashboard Suppliers Product Carbon Footprints Category Glidepaths Resources Tas…" at bounding box center [728, 419] width 1456 height 839
click at [812, 423] on input "text" at bounding box center [856, 418] width 186 height 18
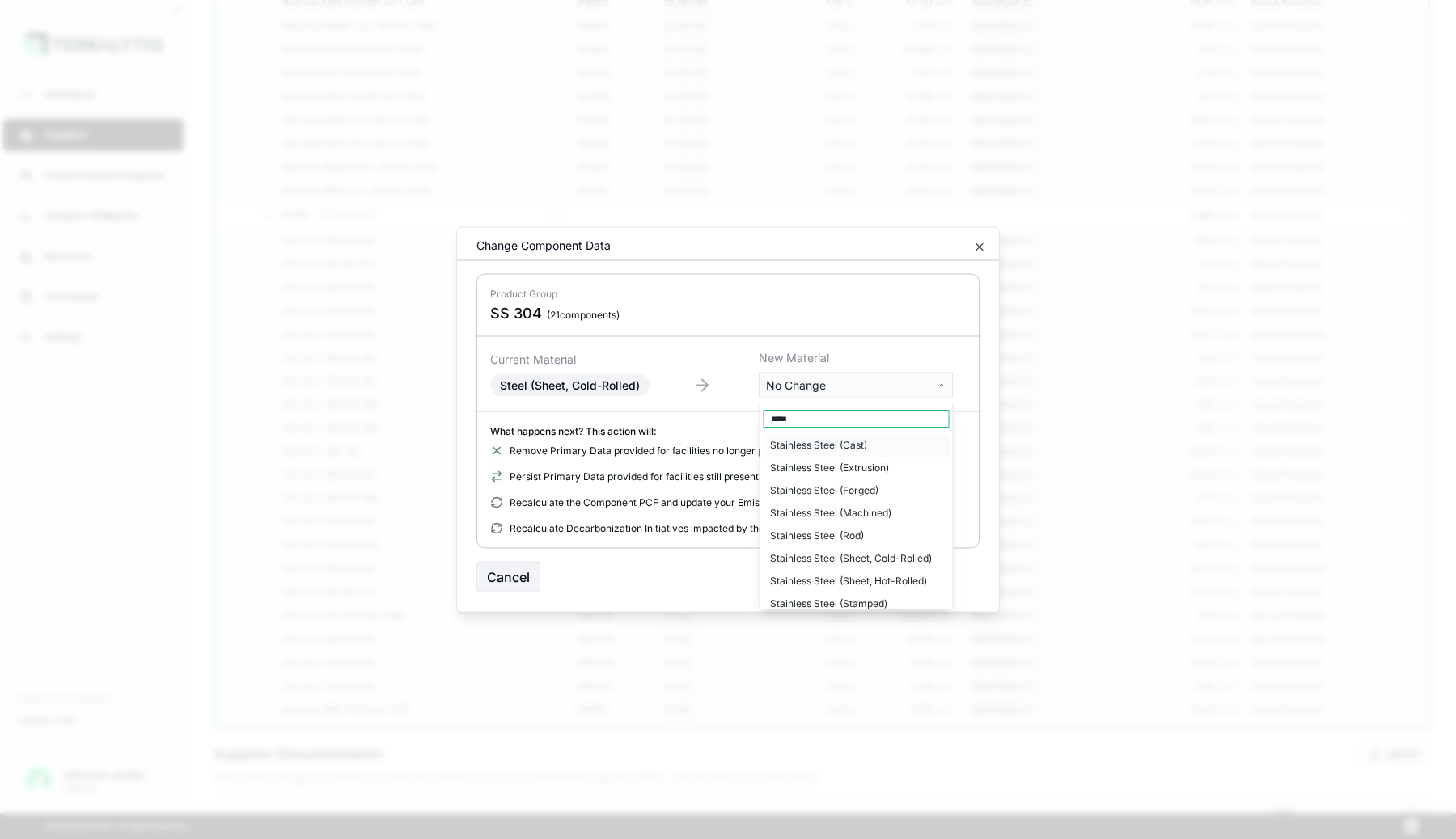
type input "*****"
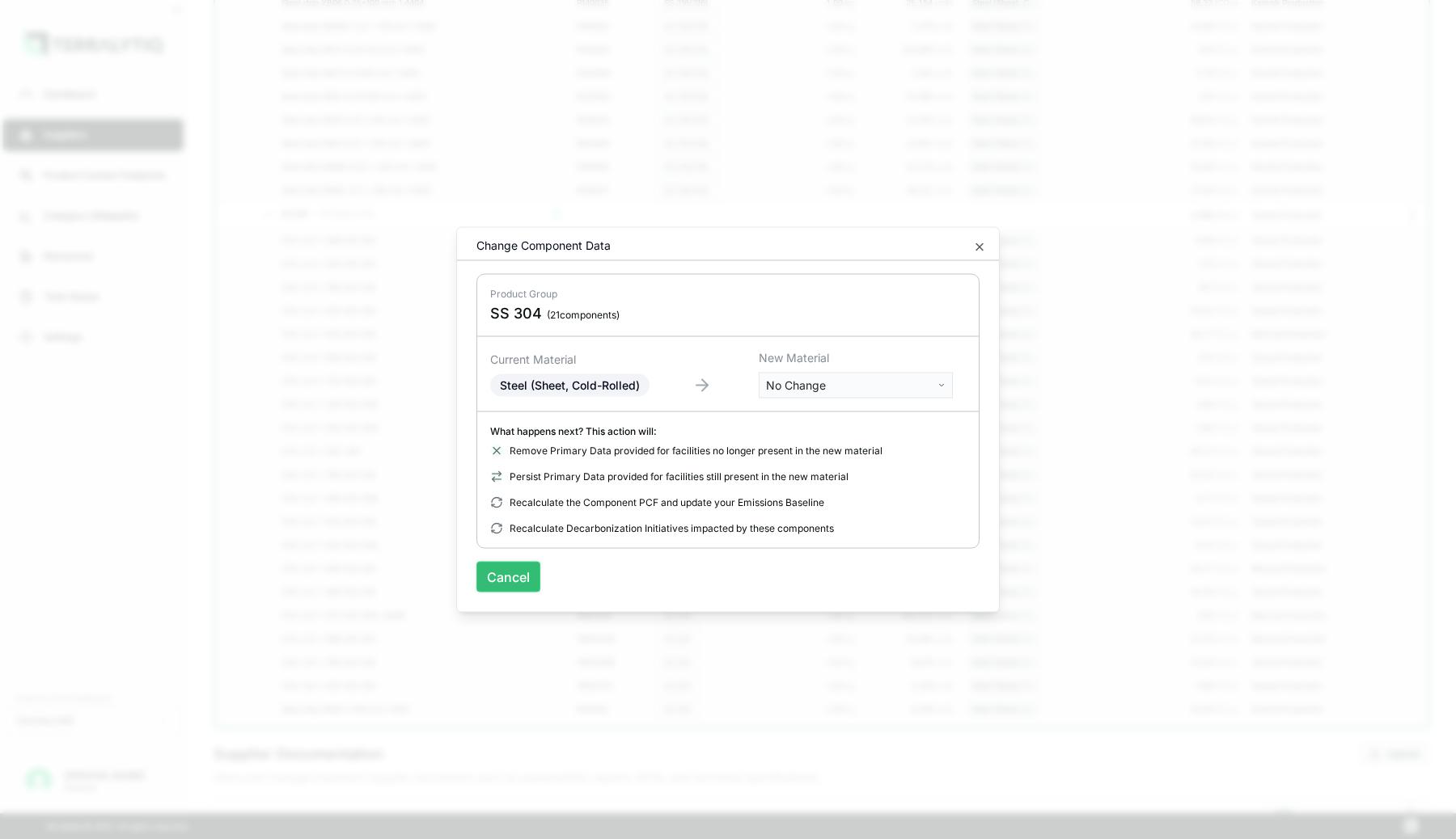
click at [519, 562] on button "Cancel" at bounding box center [508, 577] width 64 height 30
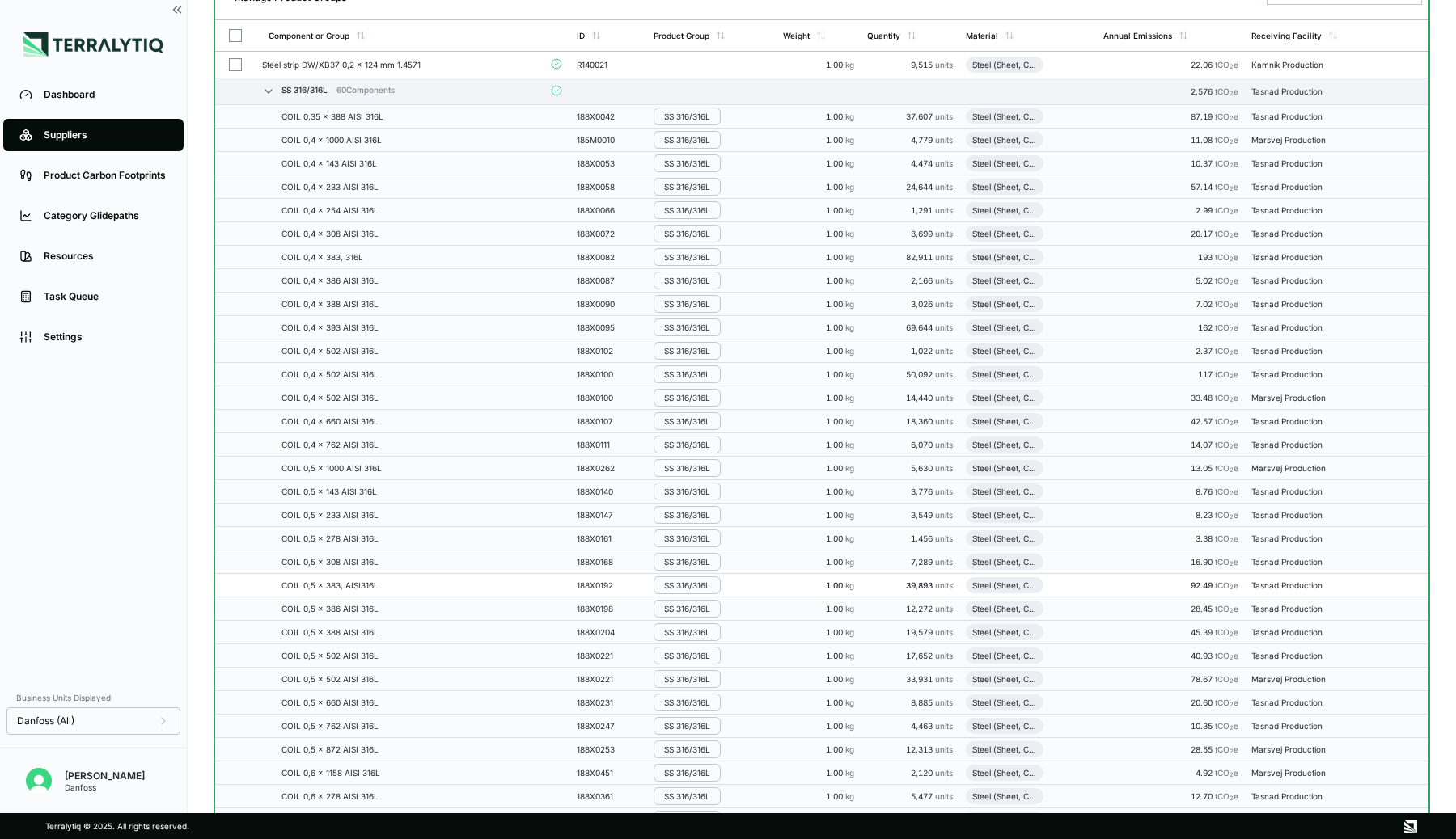
scroll to position [0, 0]
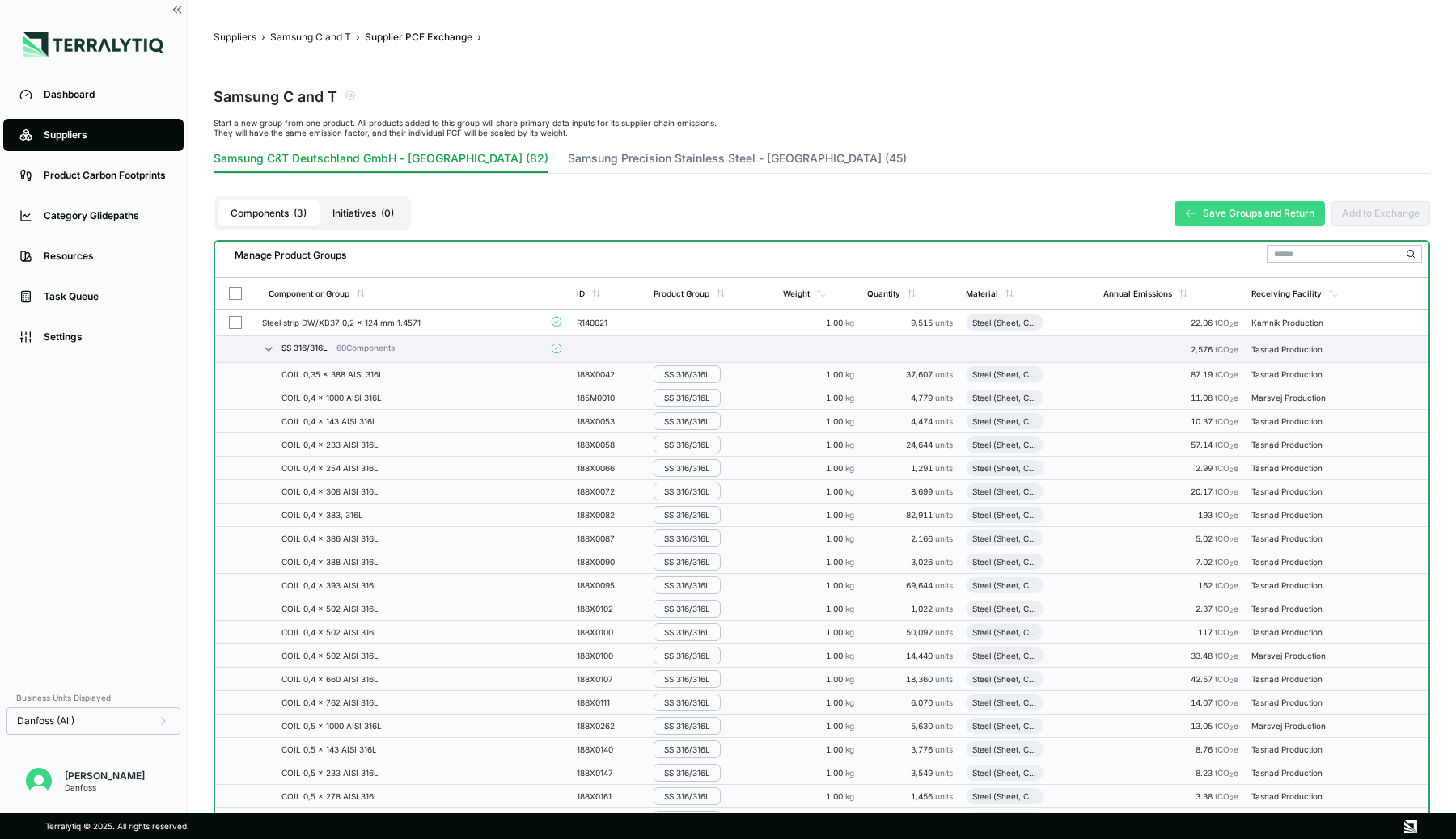
click at [1236, 219] on button "Save Groups and Return" at bounding box center [1250, 214] width 150 height 25
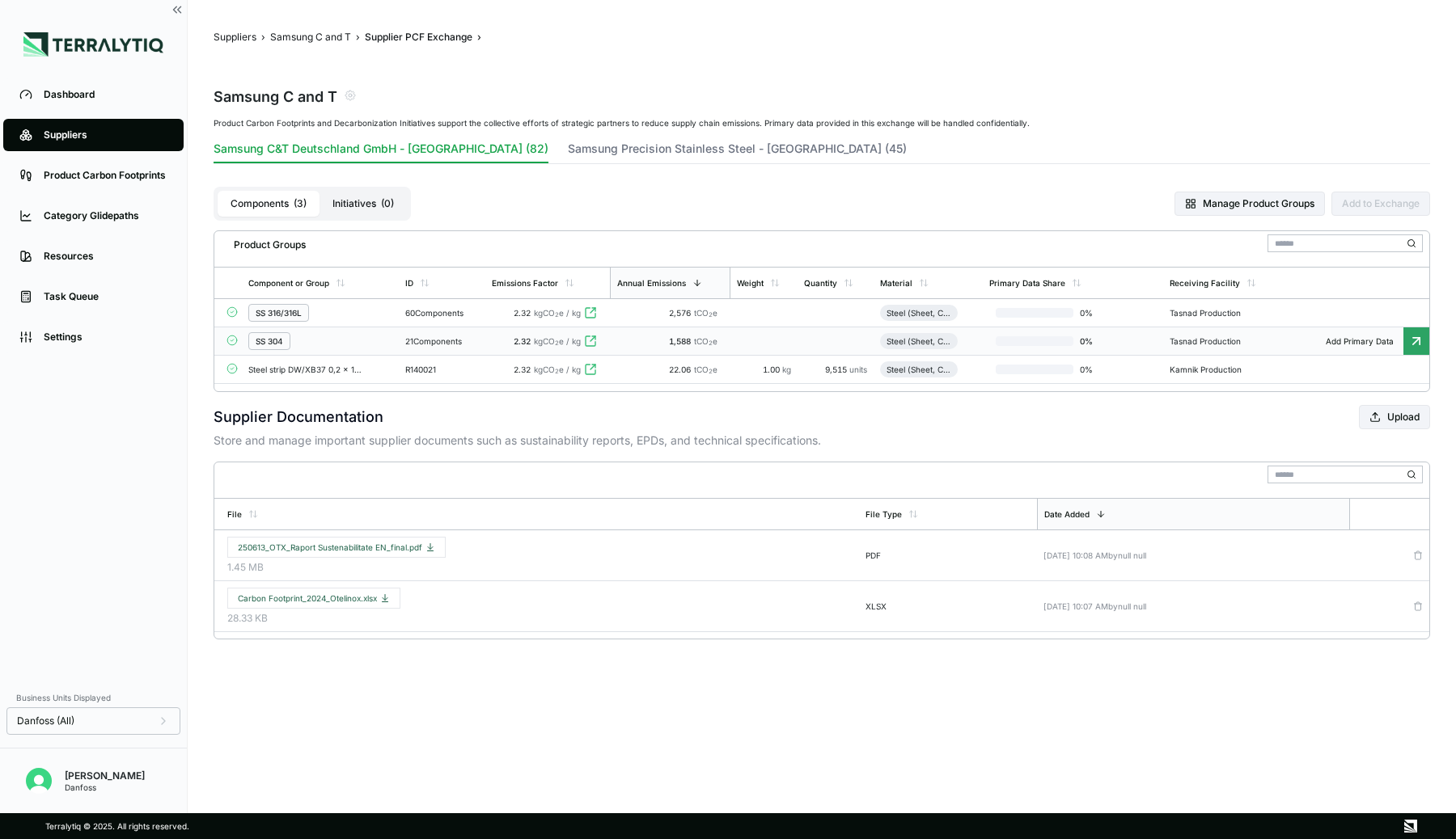
click at [832, 343] on td at bounding box center [834, 342] width 75 height 29
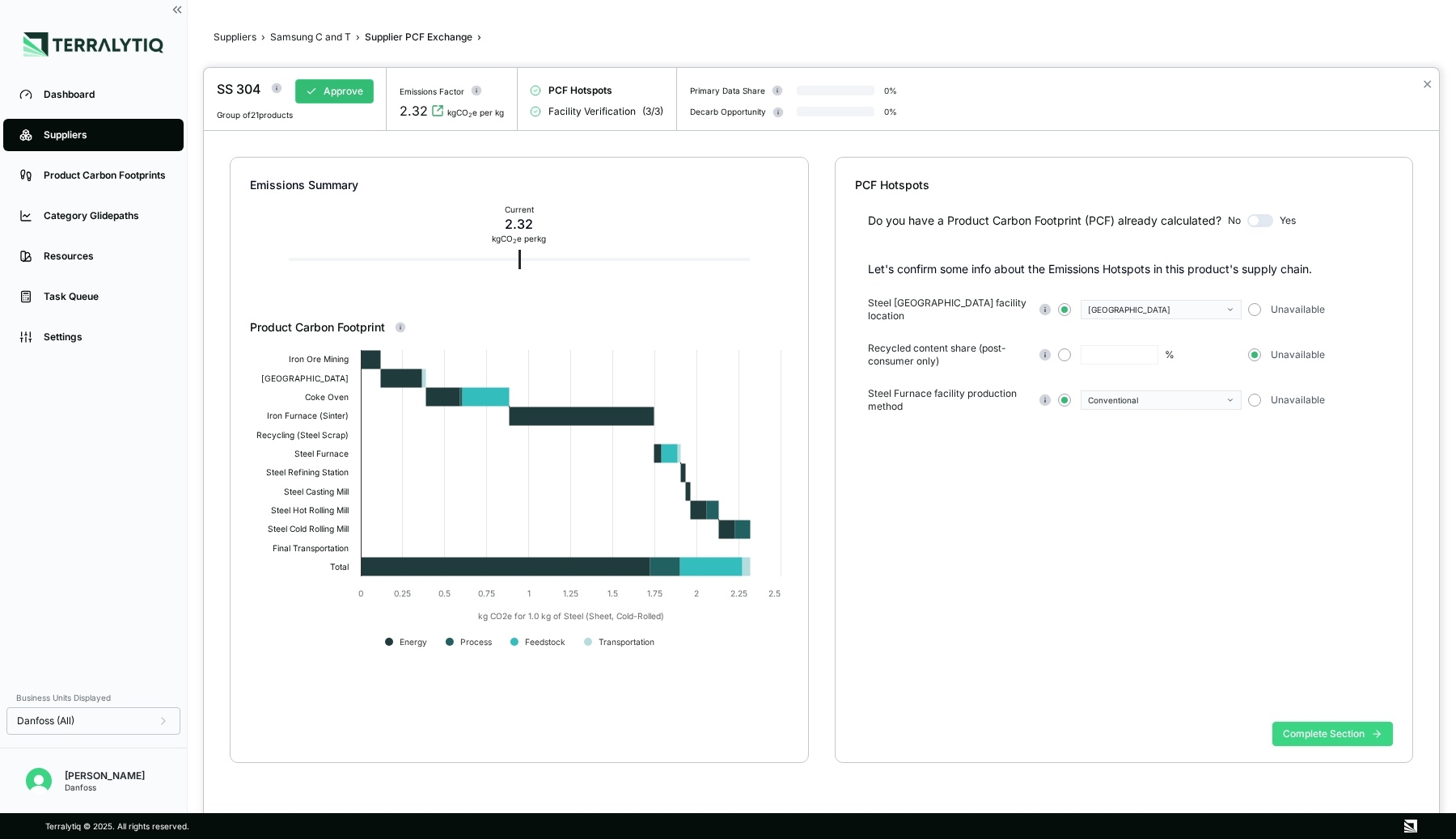
click at [1336, 728] on button "Complete Section" at bounding box center [1332, 734] width 121 height 25
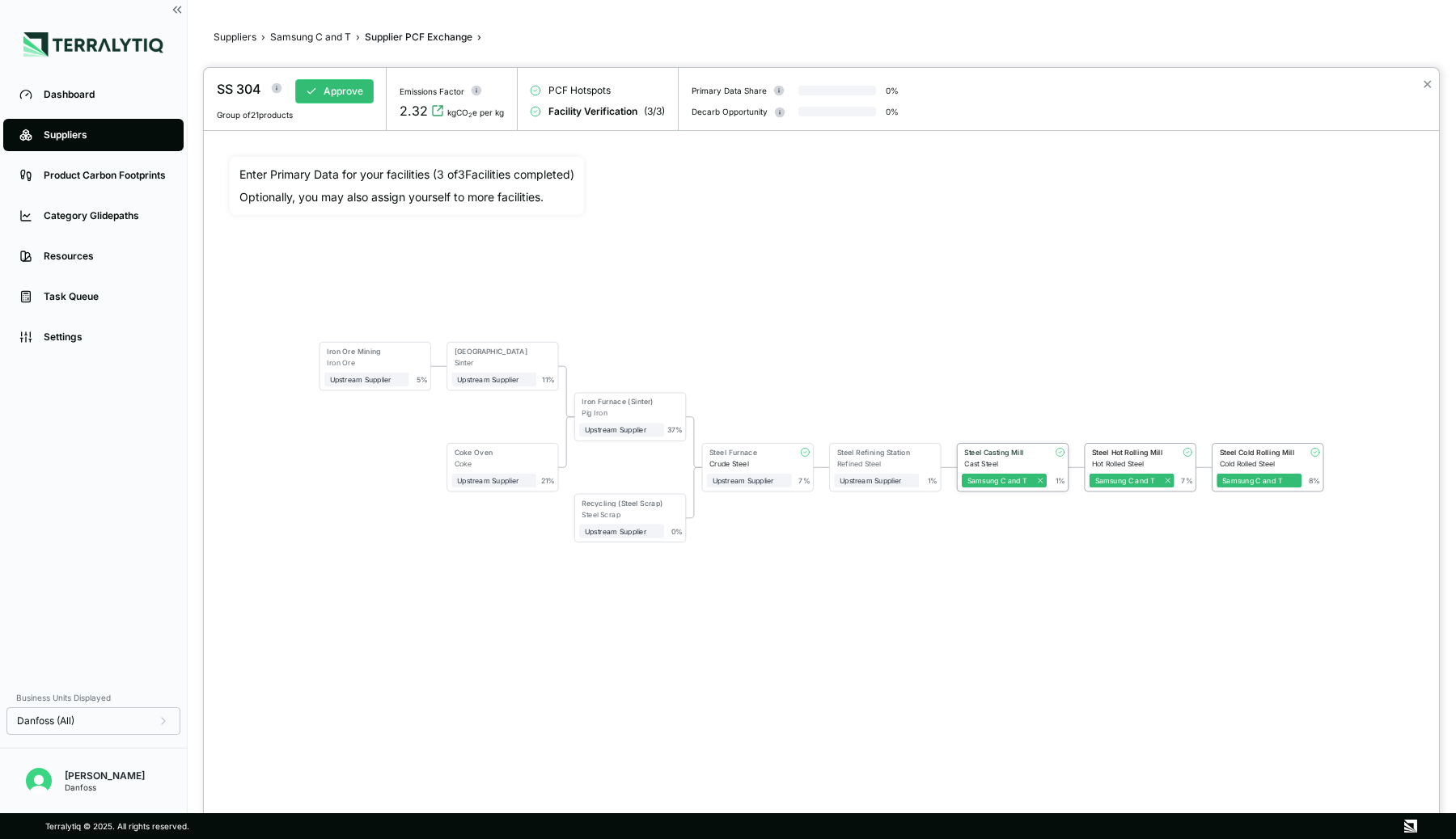
click at [996, 453] on div "Steel Casting Mill" at bounding box center [1002, 451] width 77 height 9
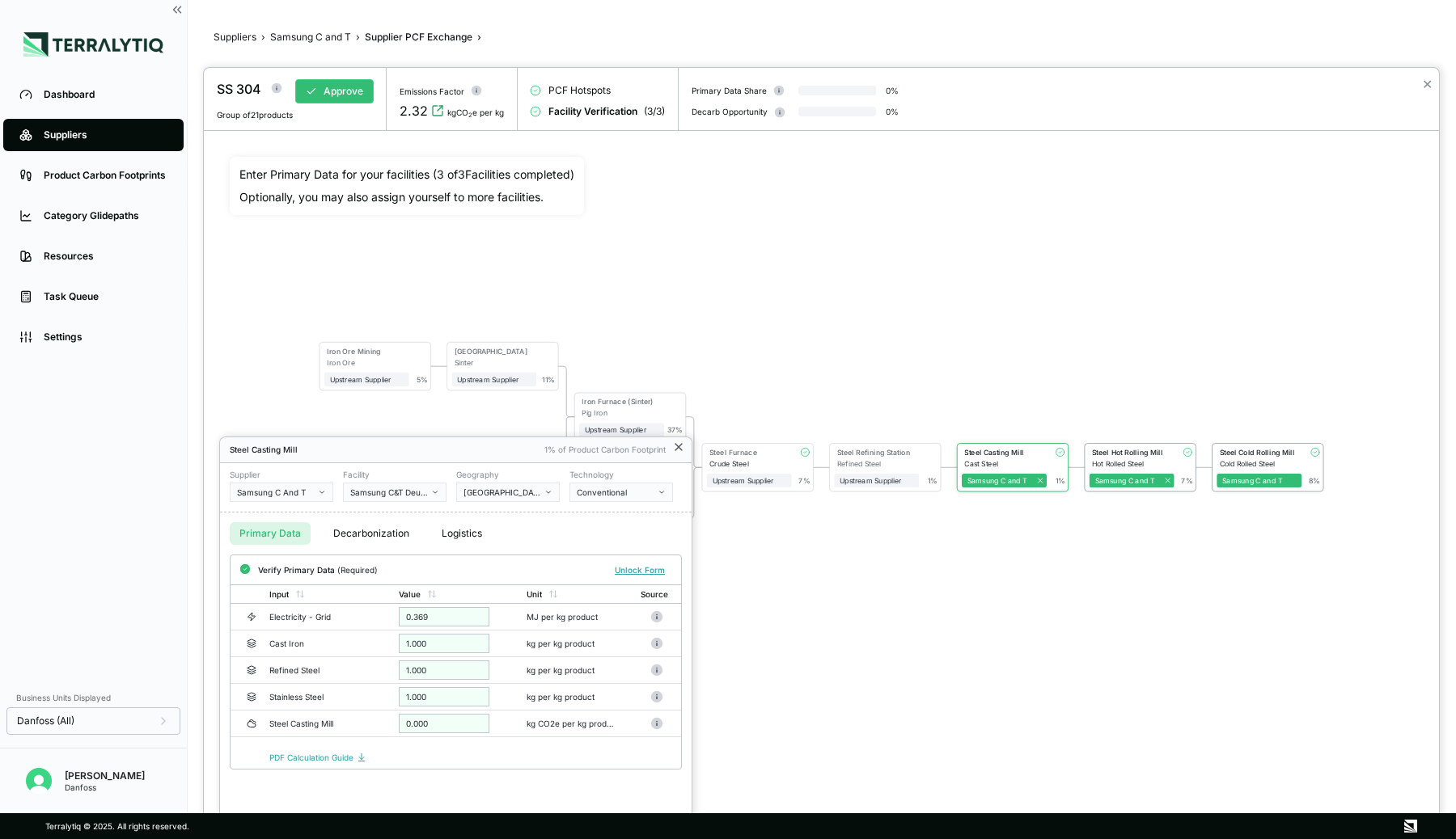
click at [678, 445] on icon at bounding box center [679, 448] width 13 height 13
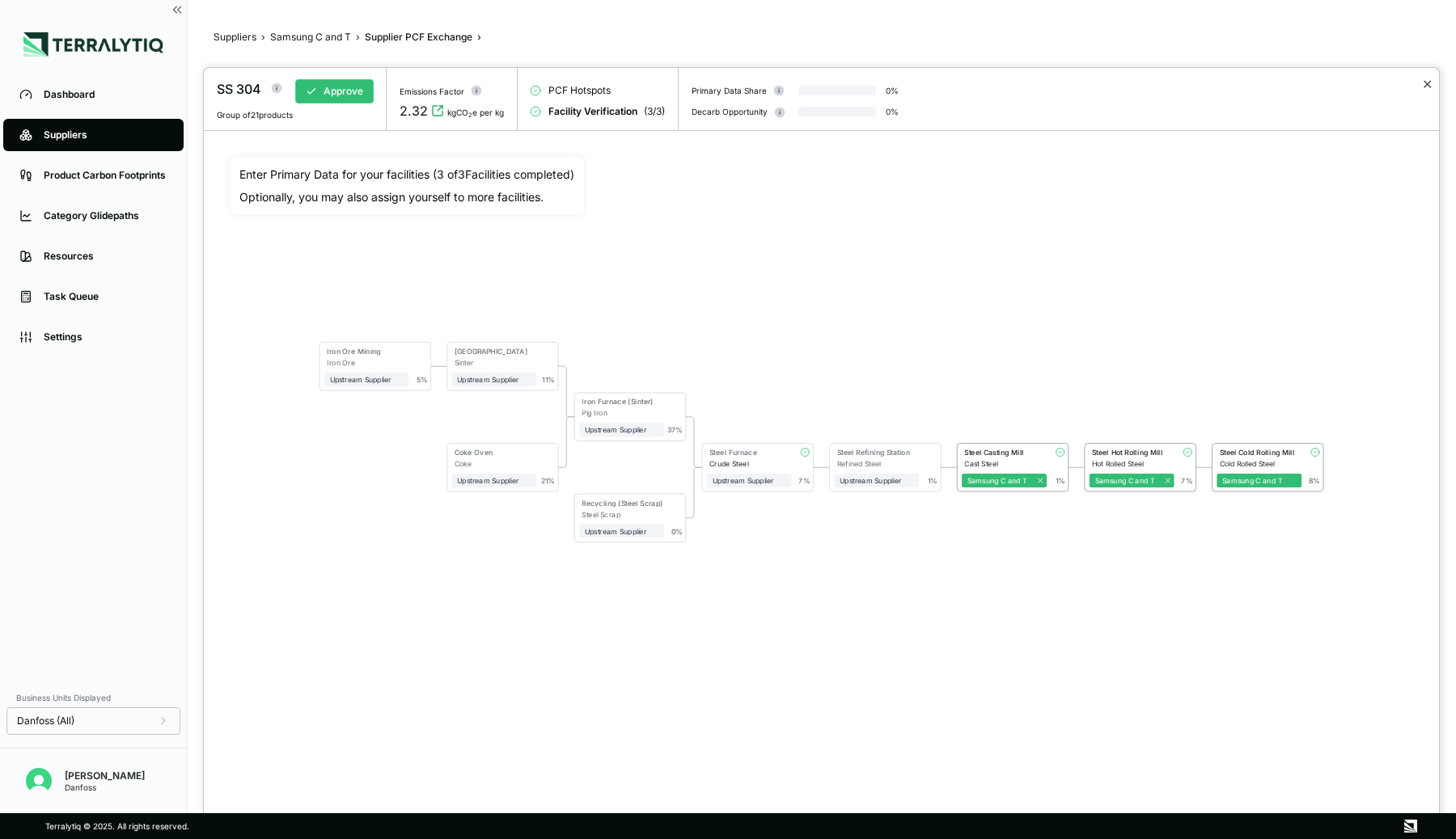
click at [1430, 85] on button "✕" at bounding box center [1427, 84] width 10 height 19
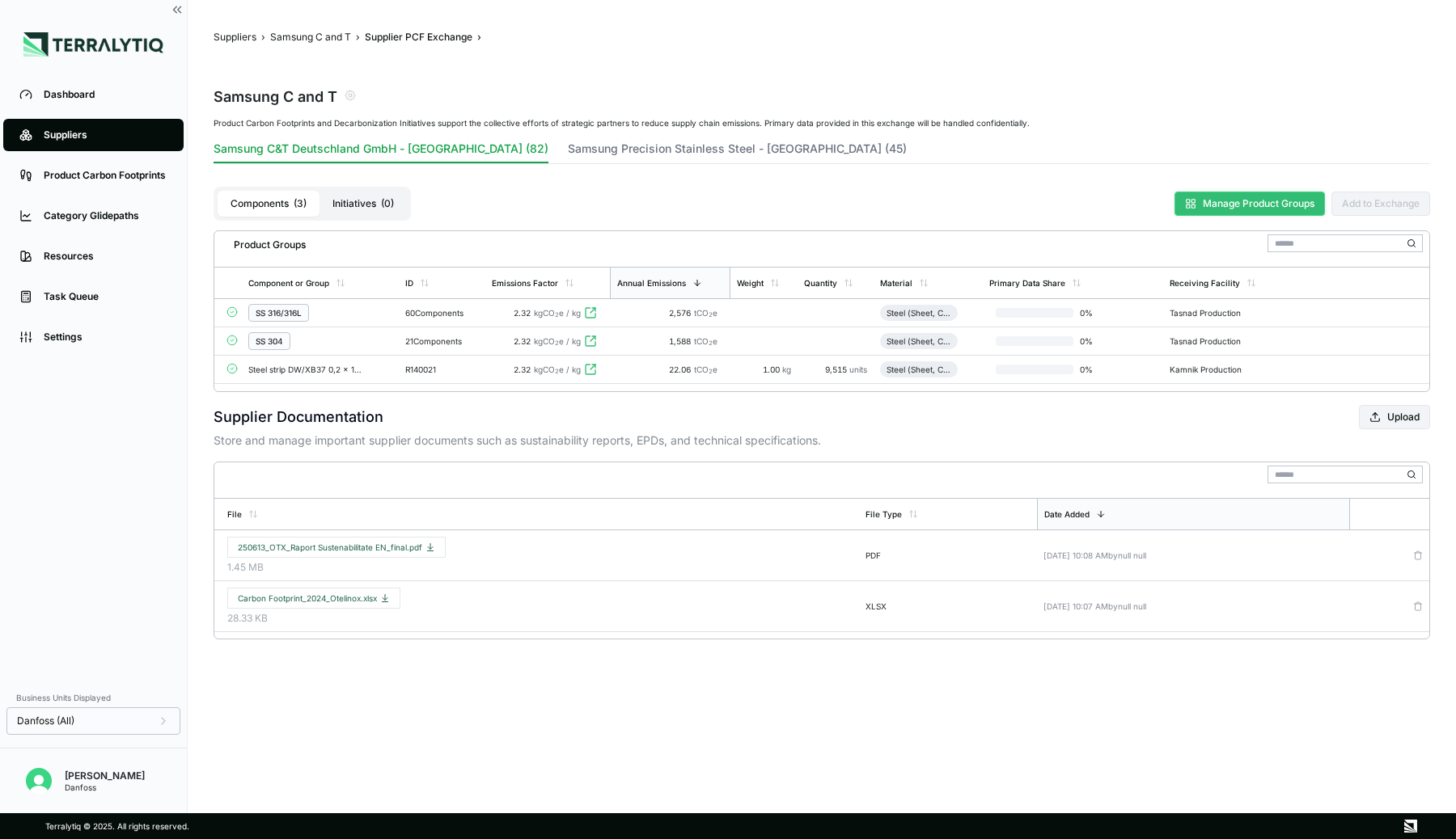
click at [1260, 201] on button "Manage Product Groups" at bounding box center [1250, 204] width 150 height 25
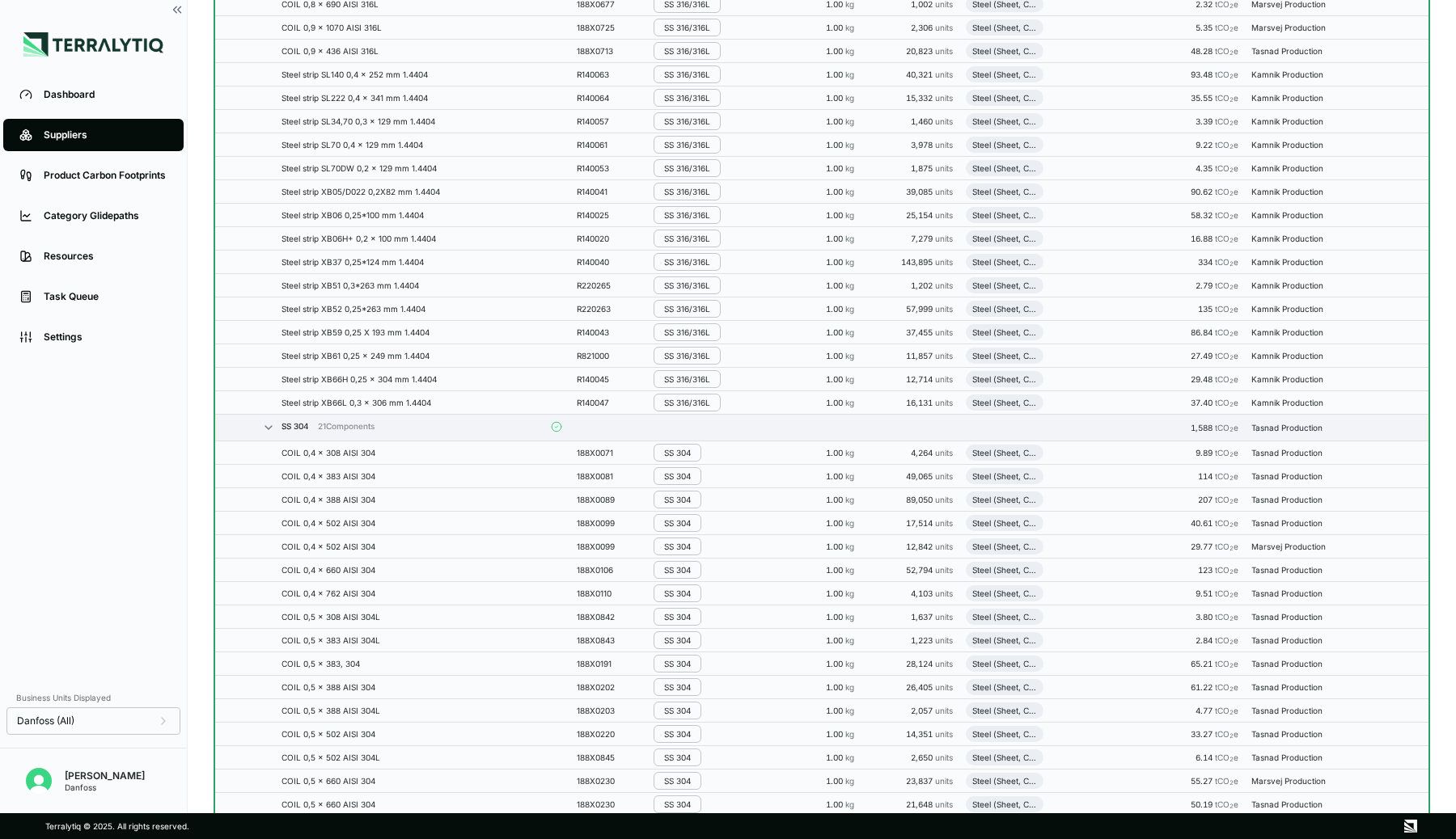
scroll to position [1441, 0]
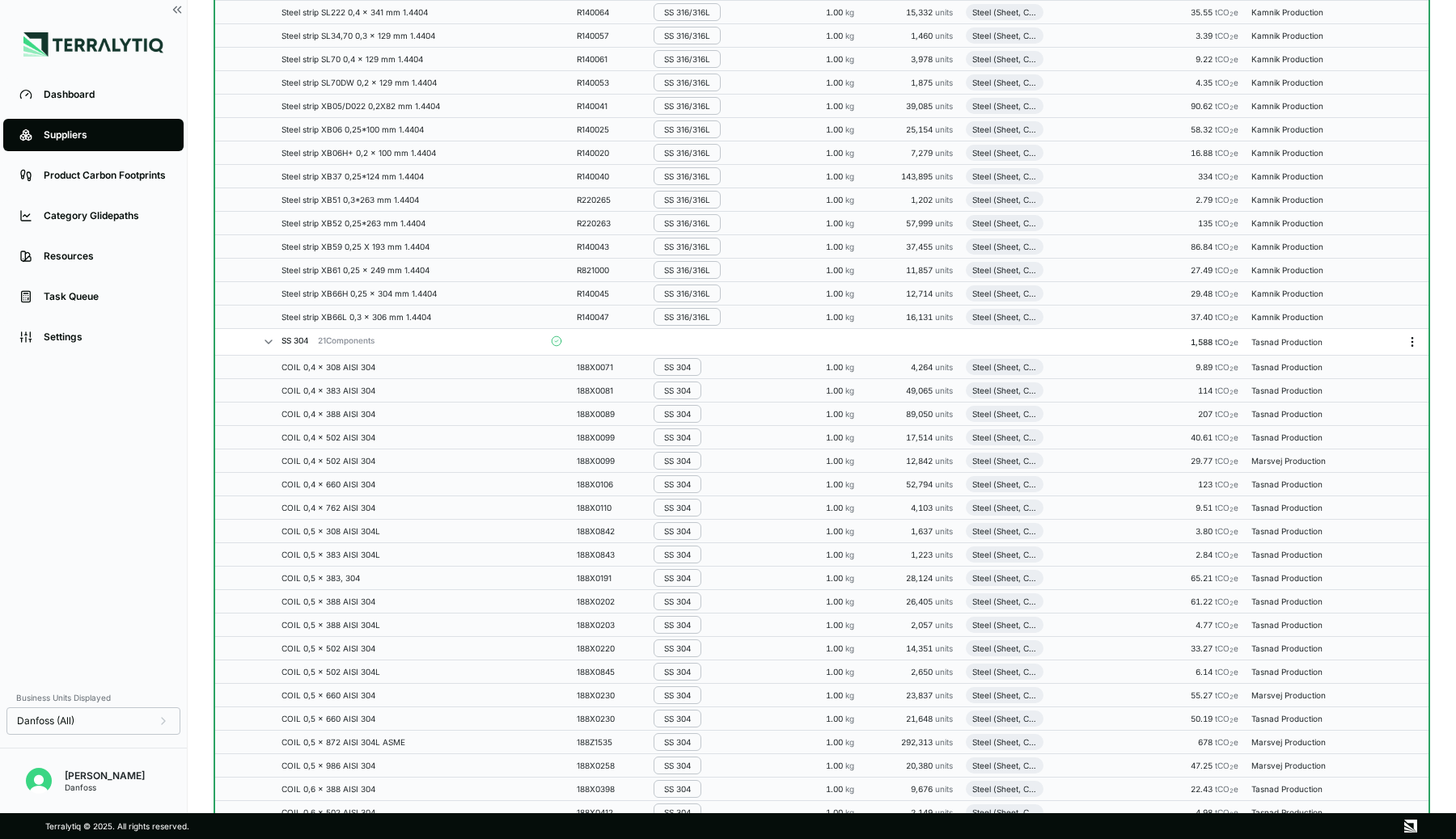
click at [1414, 344] on icon "Menu" at bounding box center [1412, 342] width 13 height 13
click at [1334, 372] on button "Edit [PERSON_NAME]" at bounding box center [1359, 373] width 154 height 27
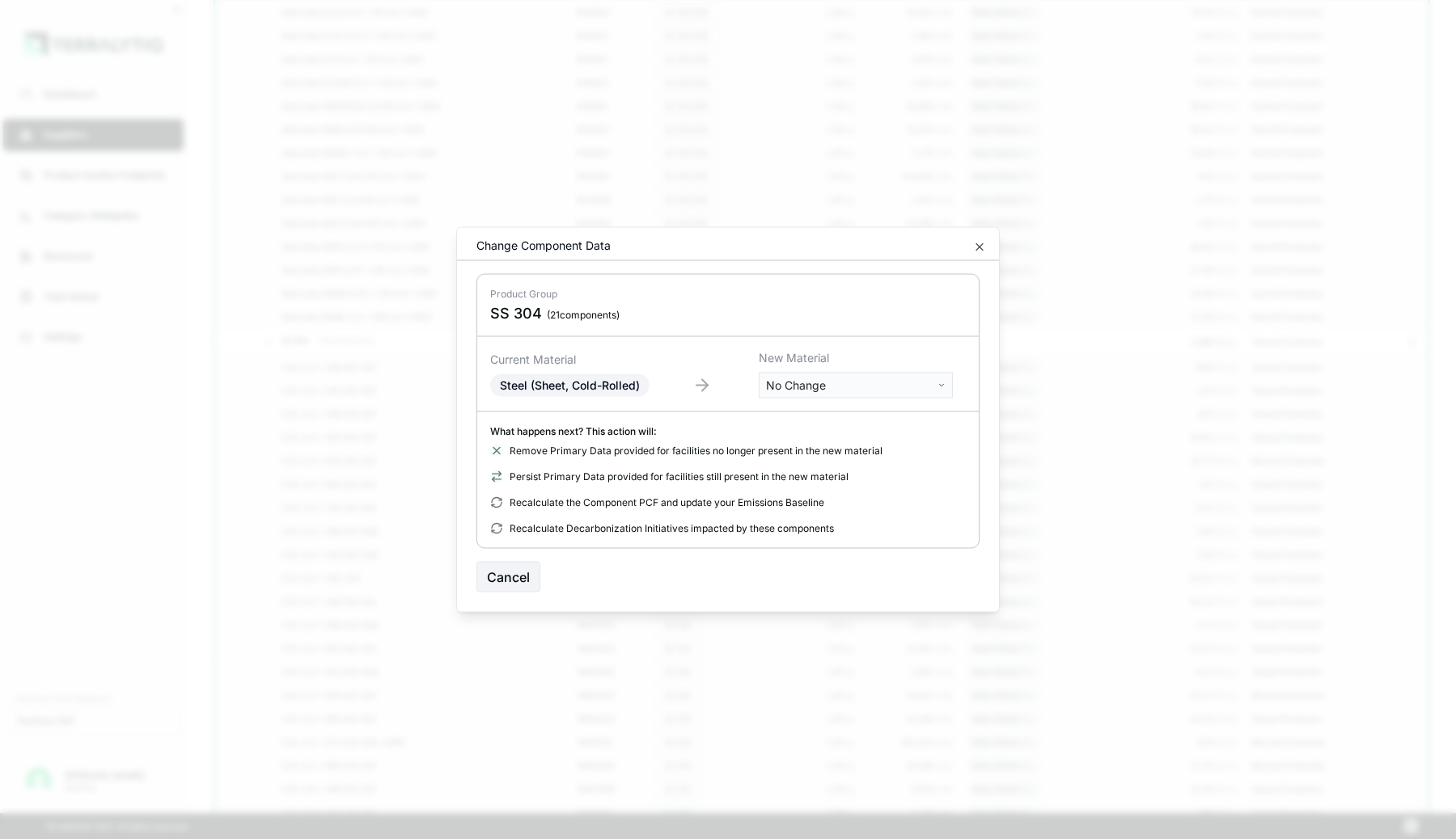
click at [795, 388] on body "Dashboard Suppliers Product Carbon Footprints Category Glidepaths Resources Tas…" at bounding box center [728, 419] width 1456 height 839
click at [795, 418] on input "text" at bounding box center [856, 418] width 186 height 18
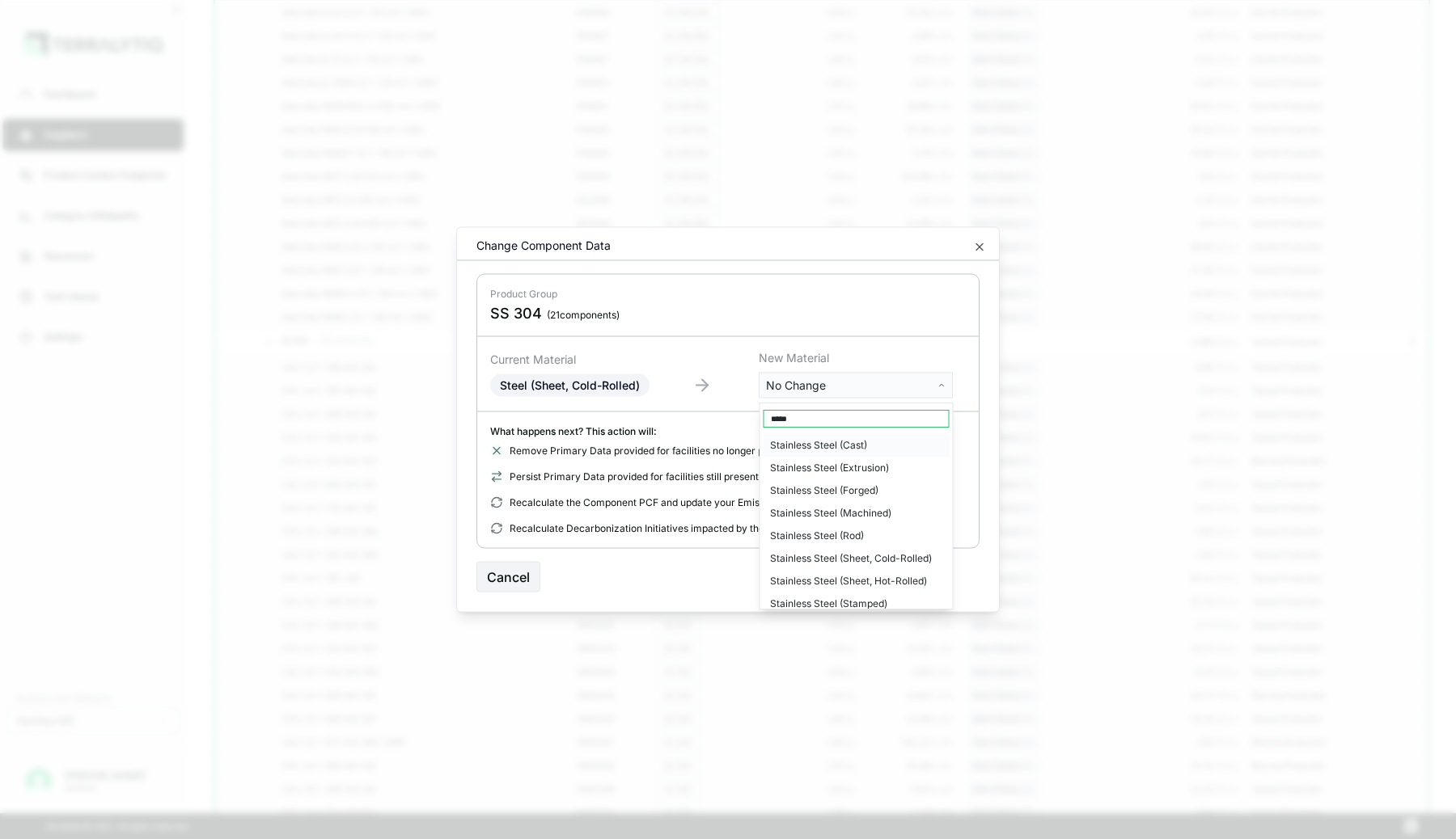
type input "*****"
click at [833, 562] on div "Stainless Steel (Sheet, Cold-Rolled)" at bounding box center [856, 559] width 186 height 23
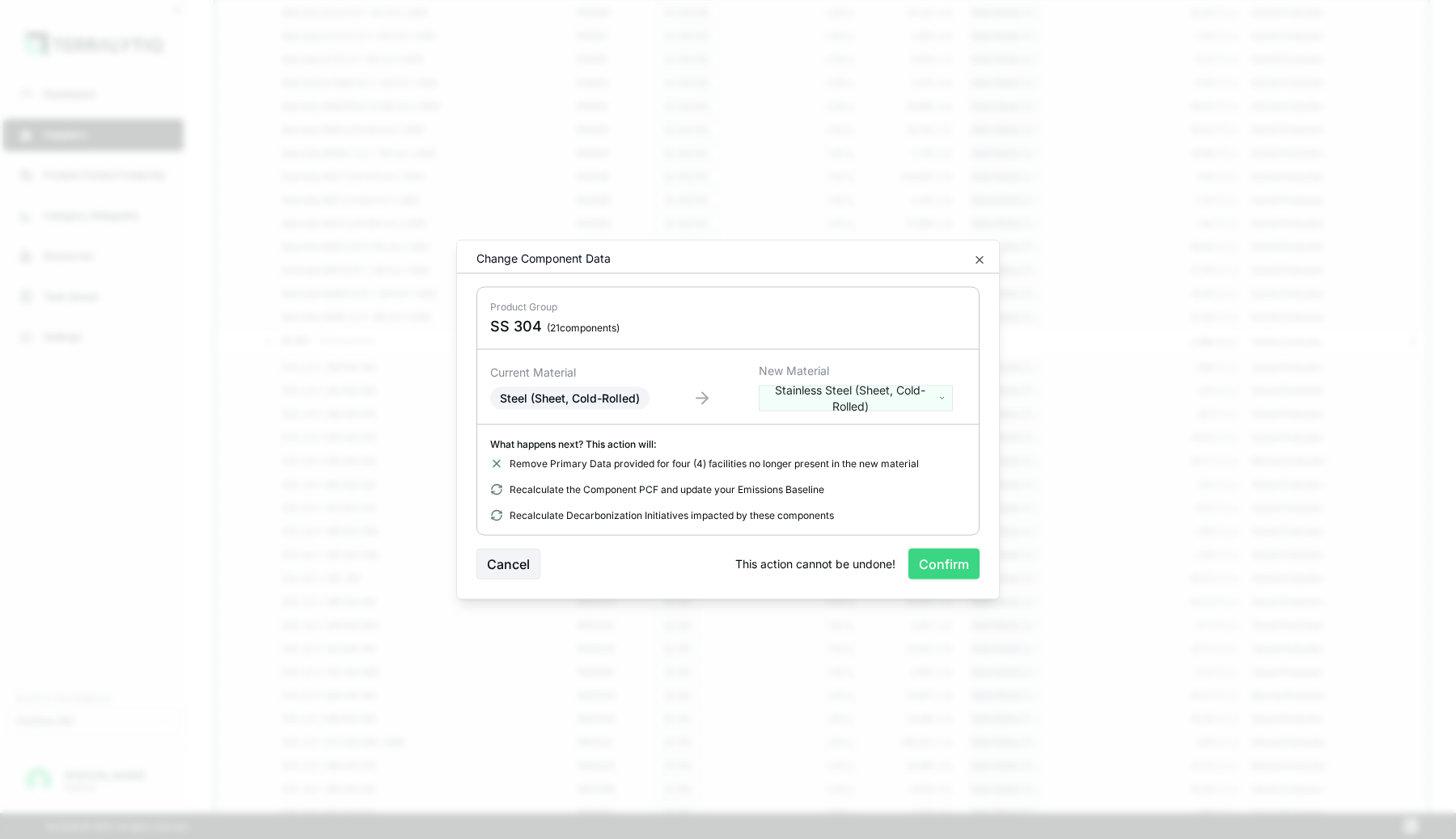
click at [967, 566] on button "Confirm" at bounding box center [944, 564] width 71 height 30
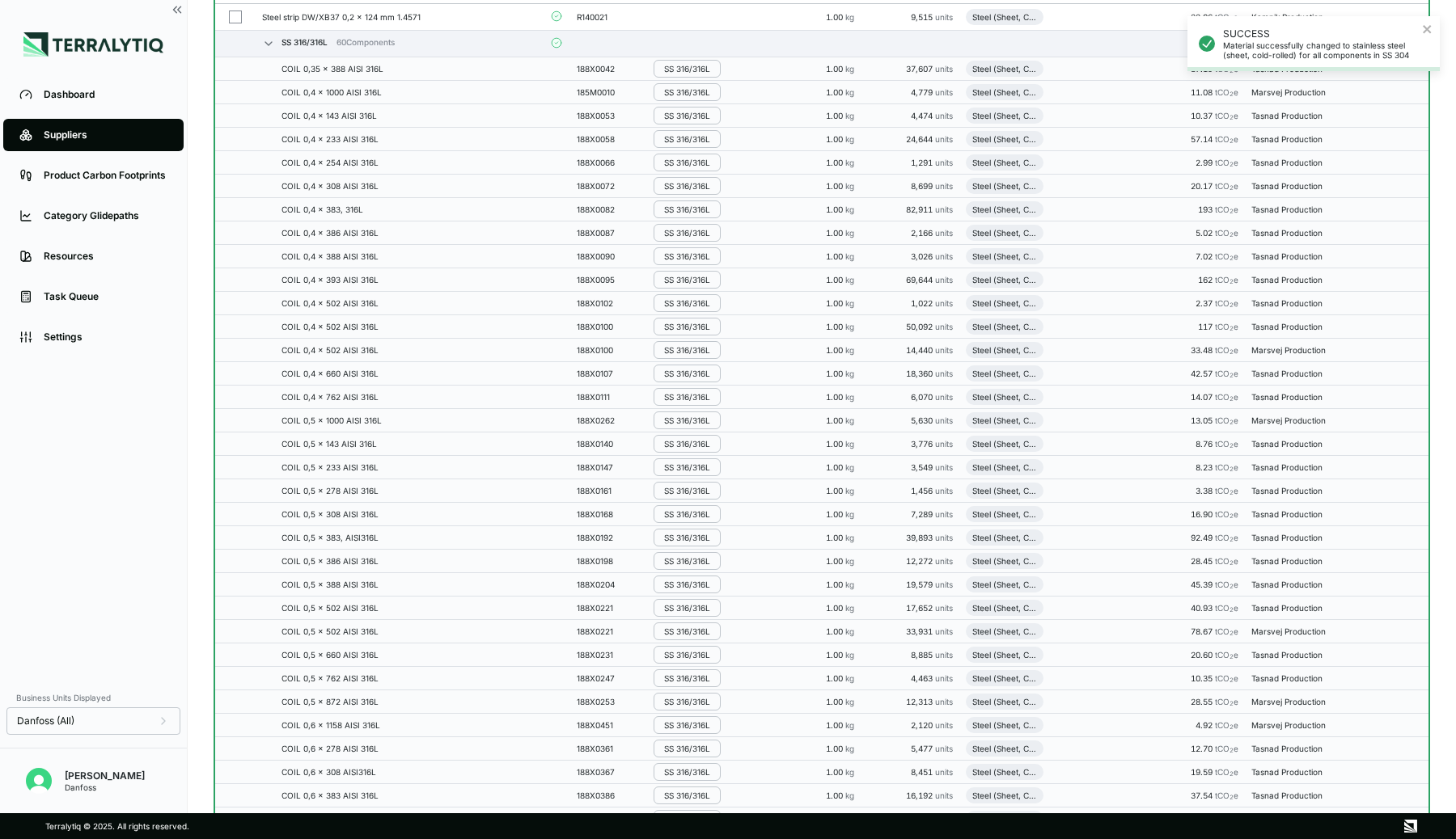
scroll to position [0, 0]
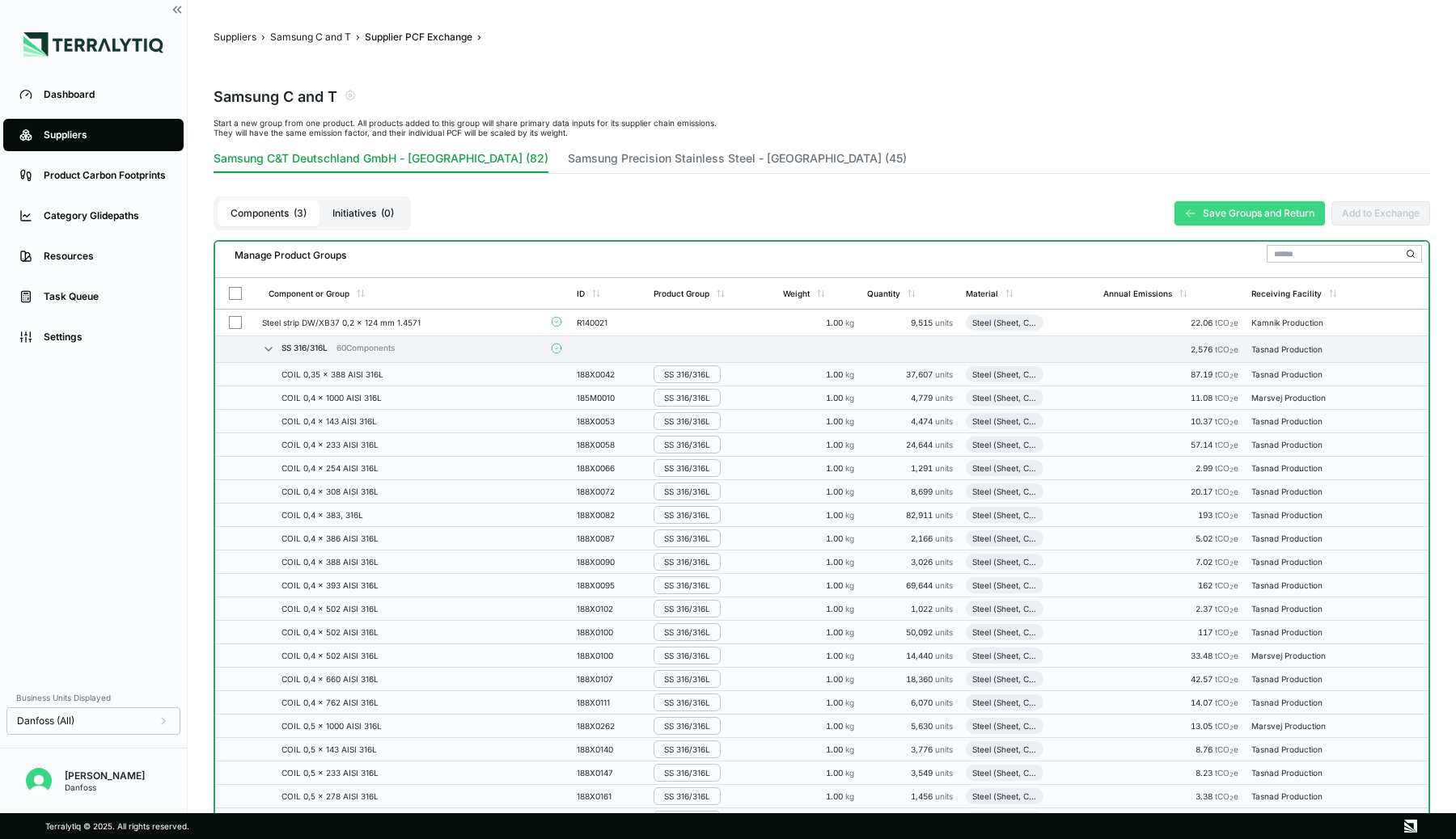
click at [1219, 209] on button "Save Groups and Return" at bounding box center [1250, 214] width 150 height 25
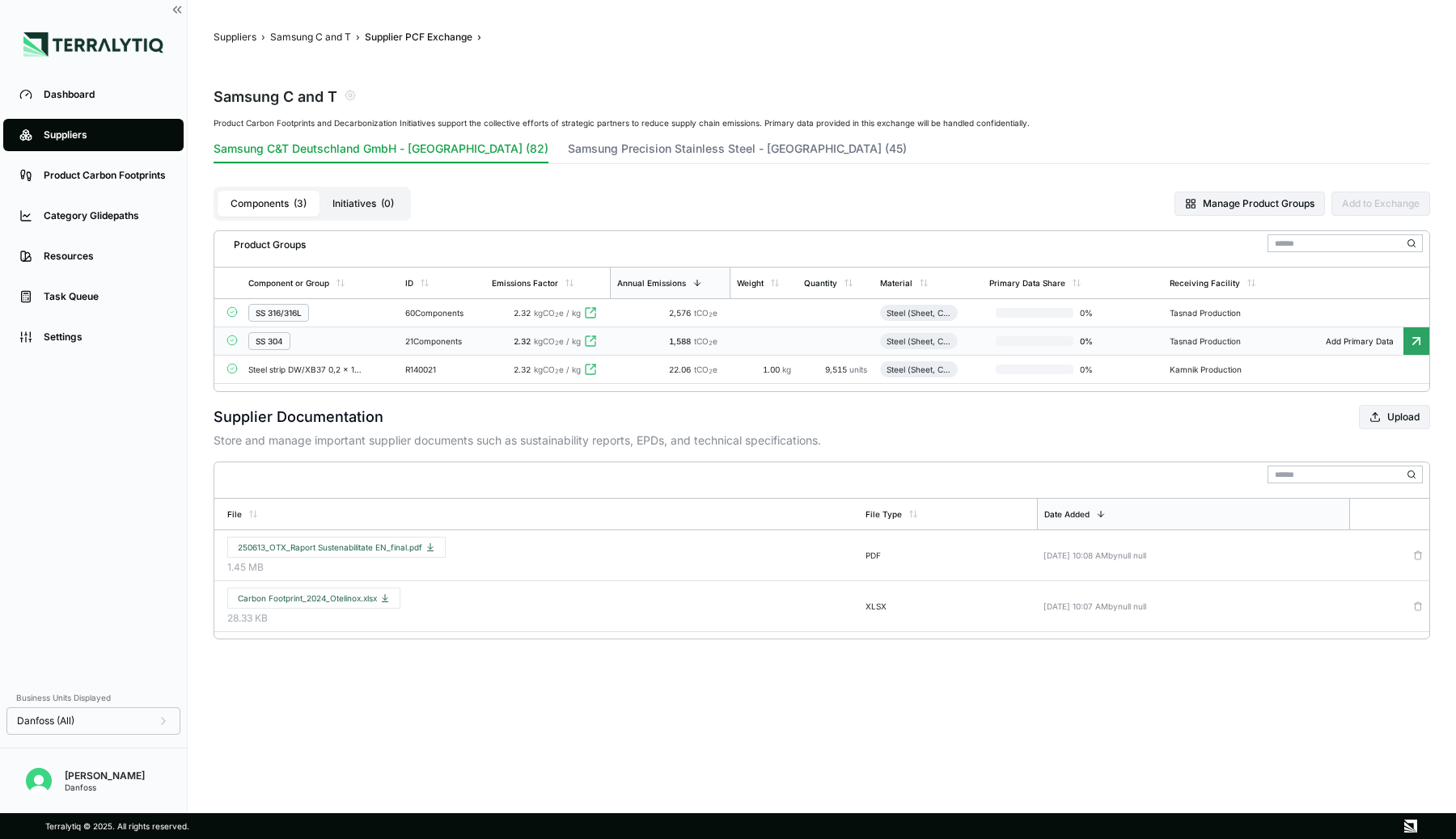
click at [489, 338] on td "2.32 kgCO 2 e / kg" at bounding box center [547, 342] width 125 height 29
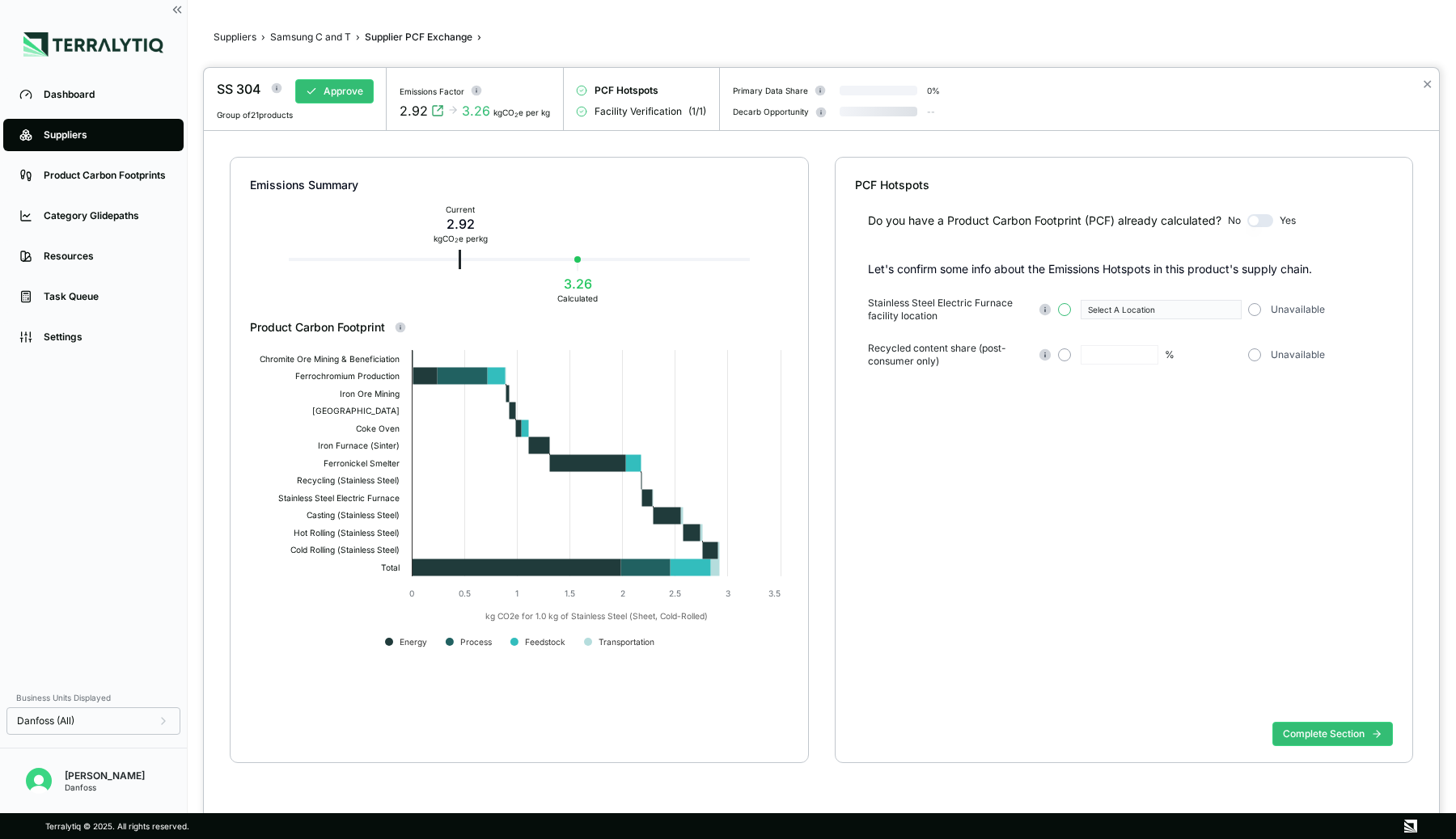
click at [1065, 307] on button "button" at bounding box center [1064, 310] width 13 height 13
click at [1112, 313] on button "Select A Location" at bounding box center [1160, 310] width 161 height 19
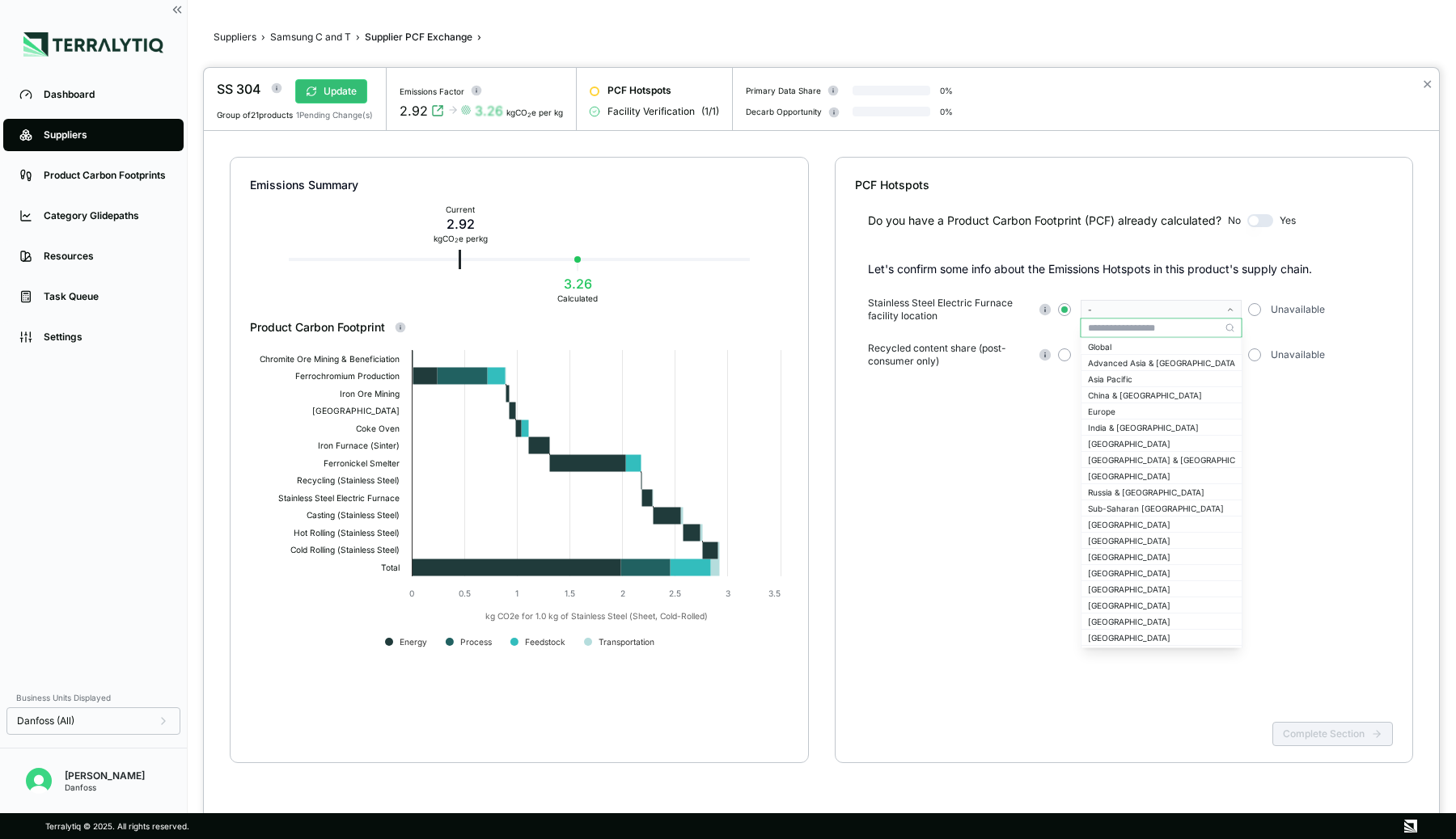
click at [1103, 334] on input "text" at bounding box center [1161, 328] width 161 height 19
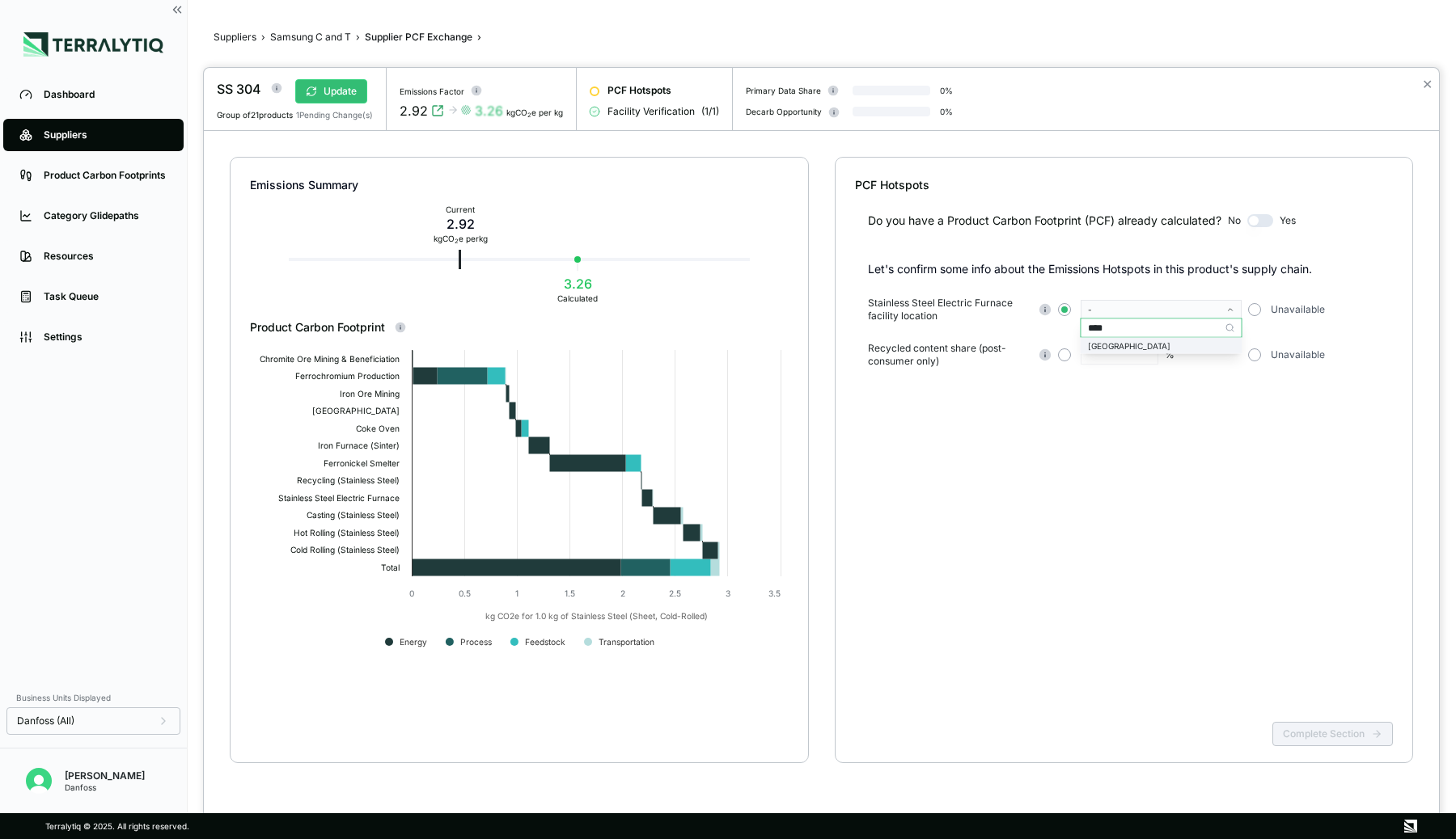
type input "****"
click at [1099, 344] on div "[GEOGRAPHIC_DATA]" at bounding box center [1161, 346] width 147 height 10
click at [1256, 354] on button "button" at bounding box center [1255, 355] width 13 height 13
click at [1306, 729] on button "Complete Section" at bounding box center [1332, 734] width 121 height 25
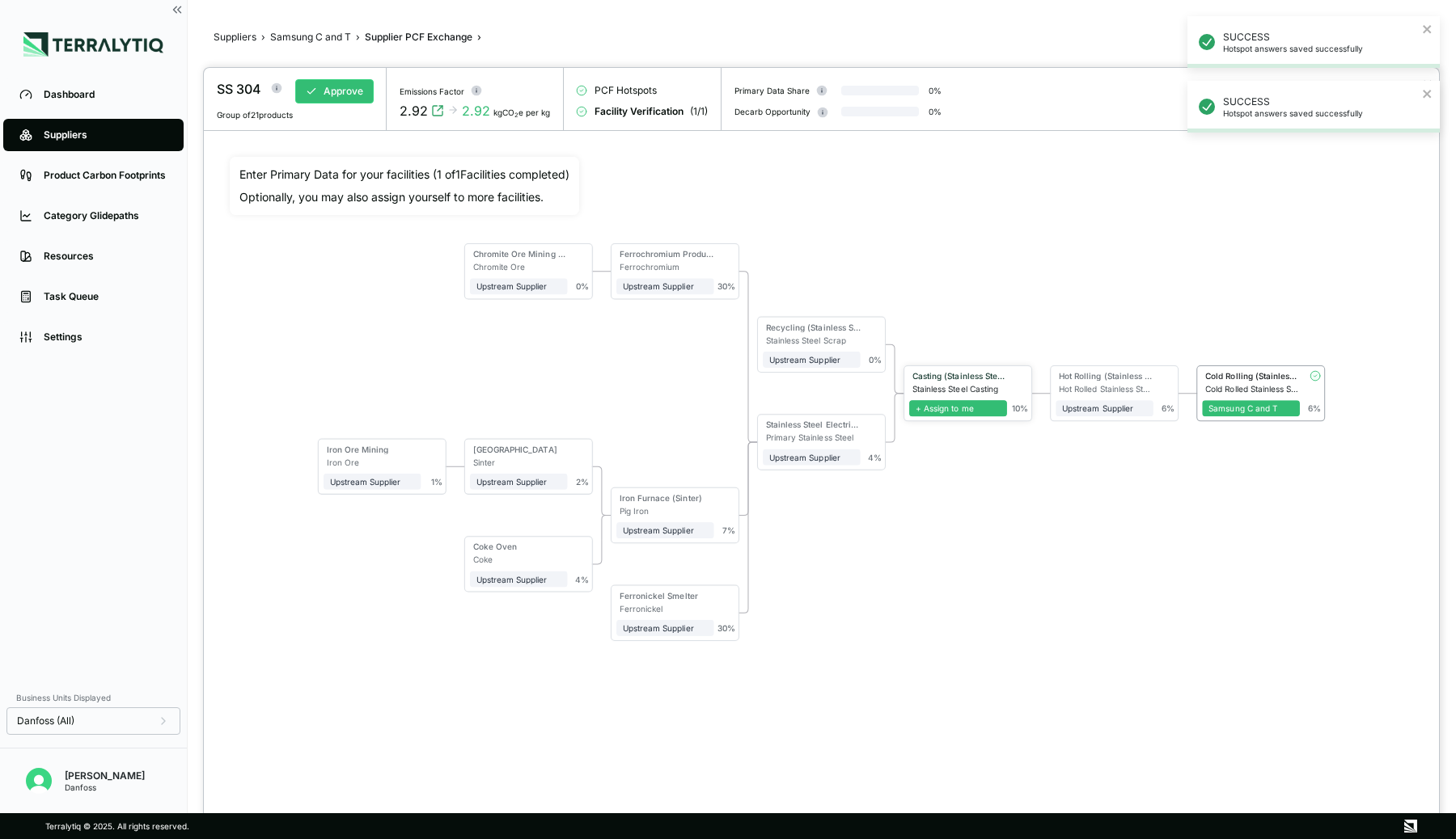
click at [969, 406] on span "+ Assign to me" at bounding box center [958, 408] width 98 height 16
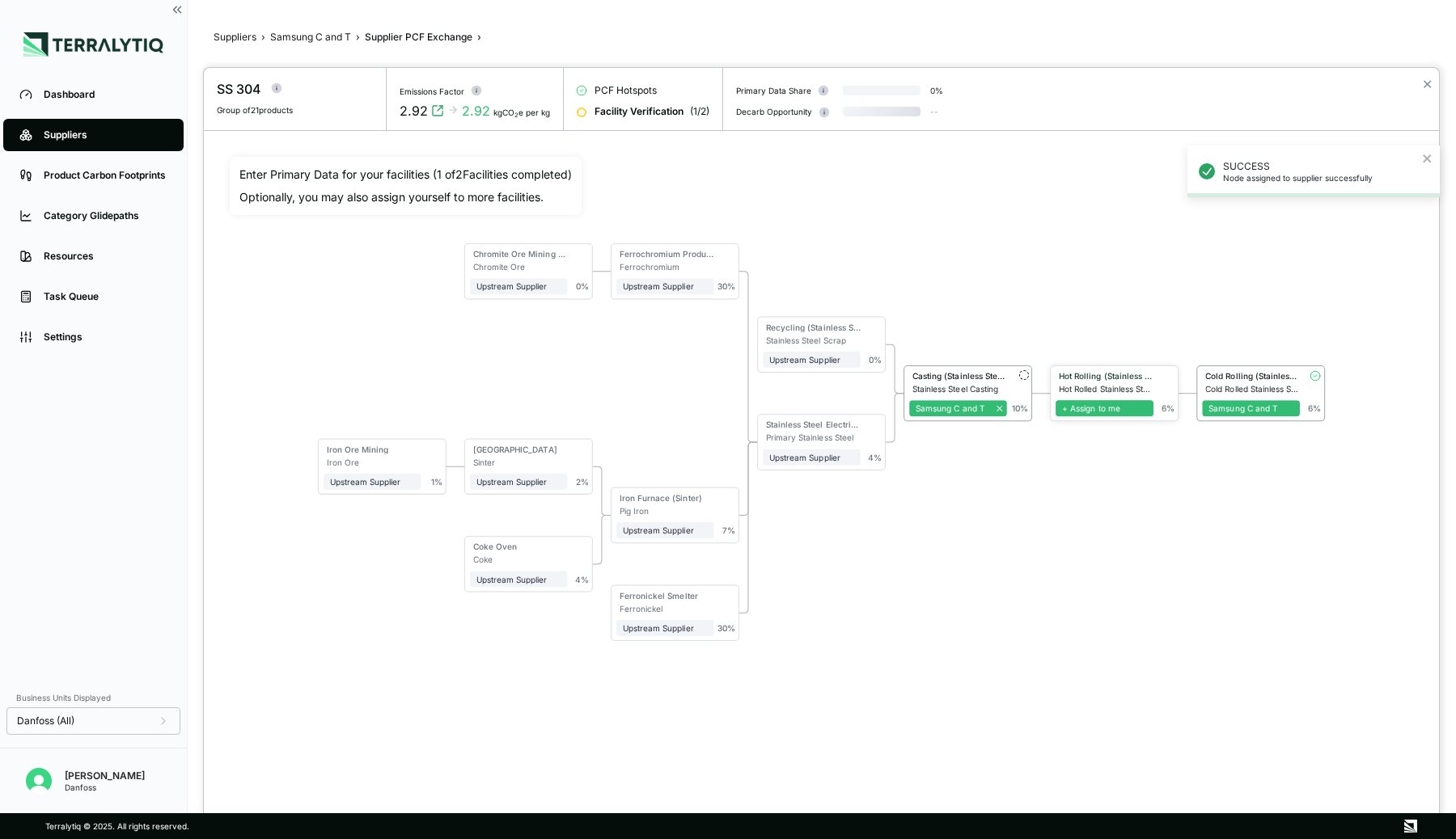
click at [1087, 410] on div "Upstream Supplier" at bounding box center [1103, 409] width 85 height 10
click at [1130, 408] on span "+ Assign to me" at bounding box center [1104, 408] width 98 height 16
click at [978, 375] on div "Casting (Stainless Steel)" at bounding box center [960, 376] width 95 height 10
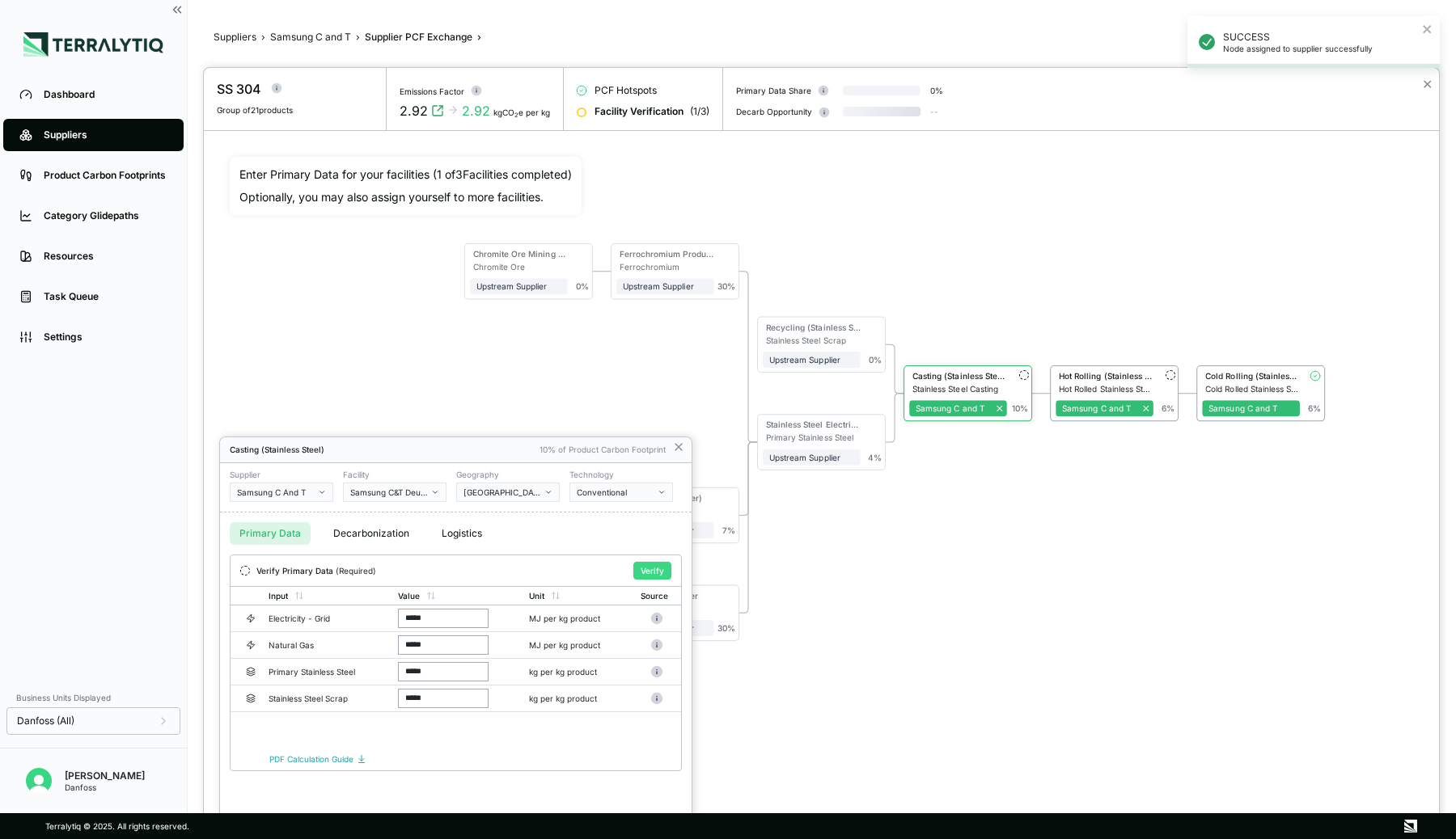
click at [638, 566] on button "Verify" at bounding box center [652, 570] width 38 height 18
click at [1082, 370] on div at bounding box center [821, 453] width 1236 height 772
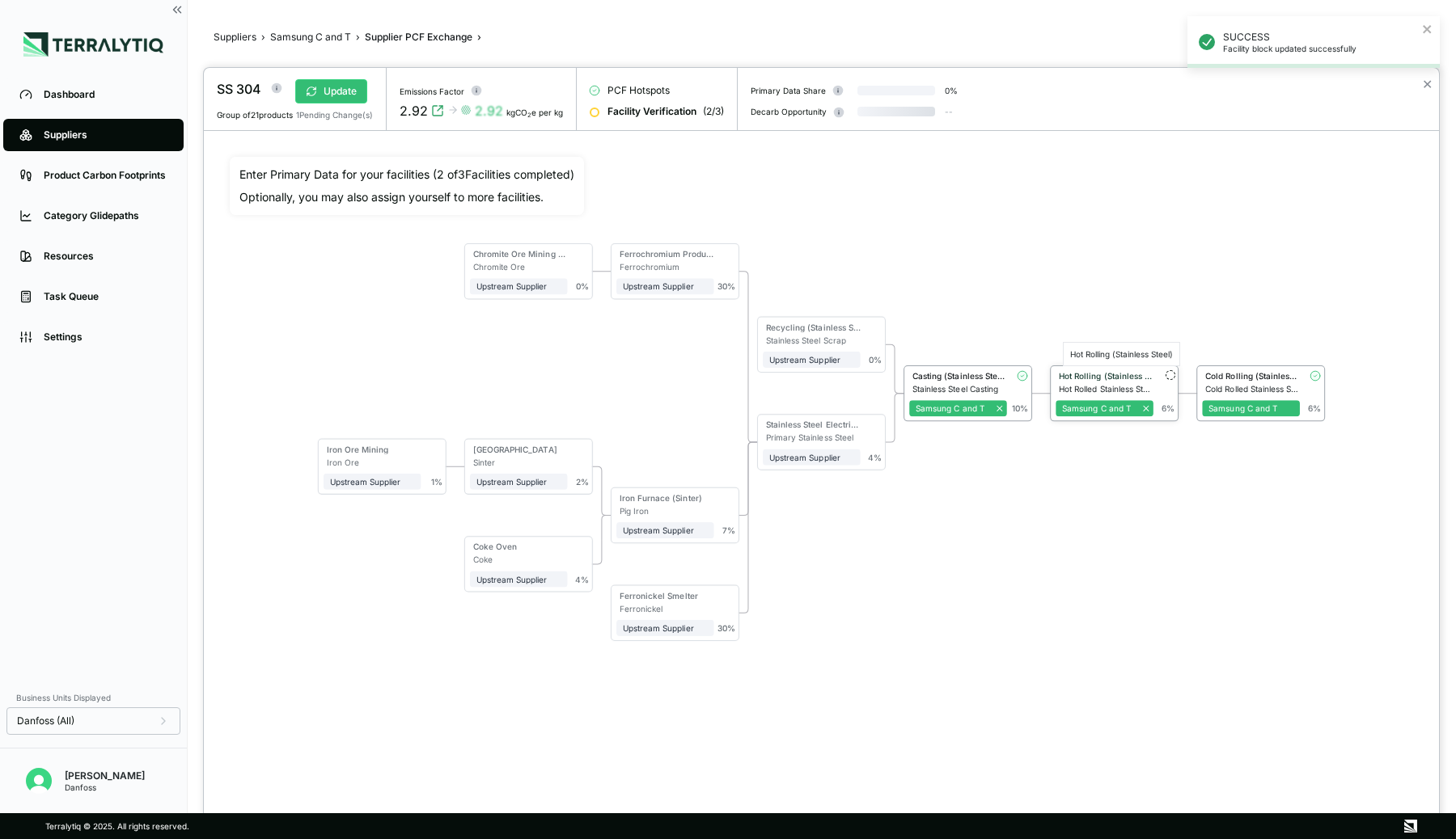
click at [1074, 377] on div "Hot Rolling (Stainless Steel)" at bounding box center [1106, 376] width 95 height 10
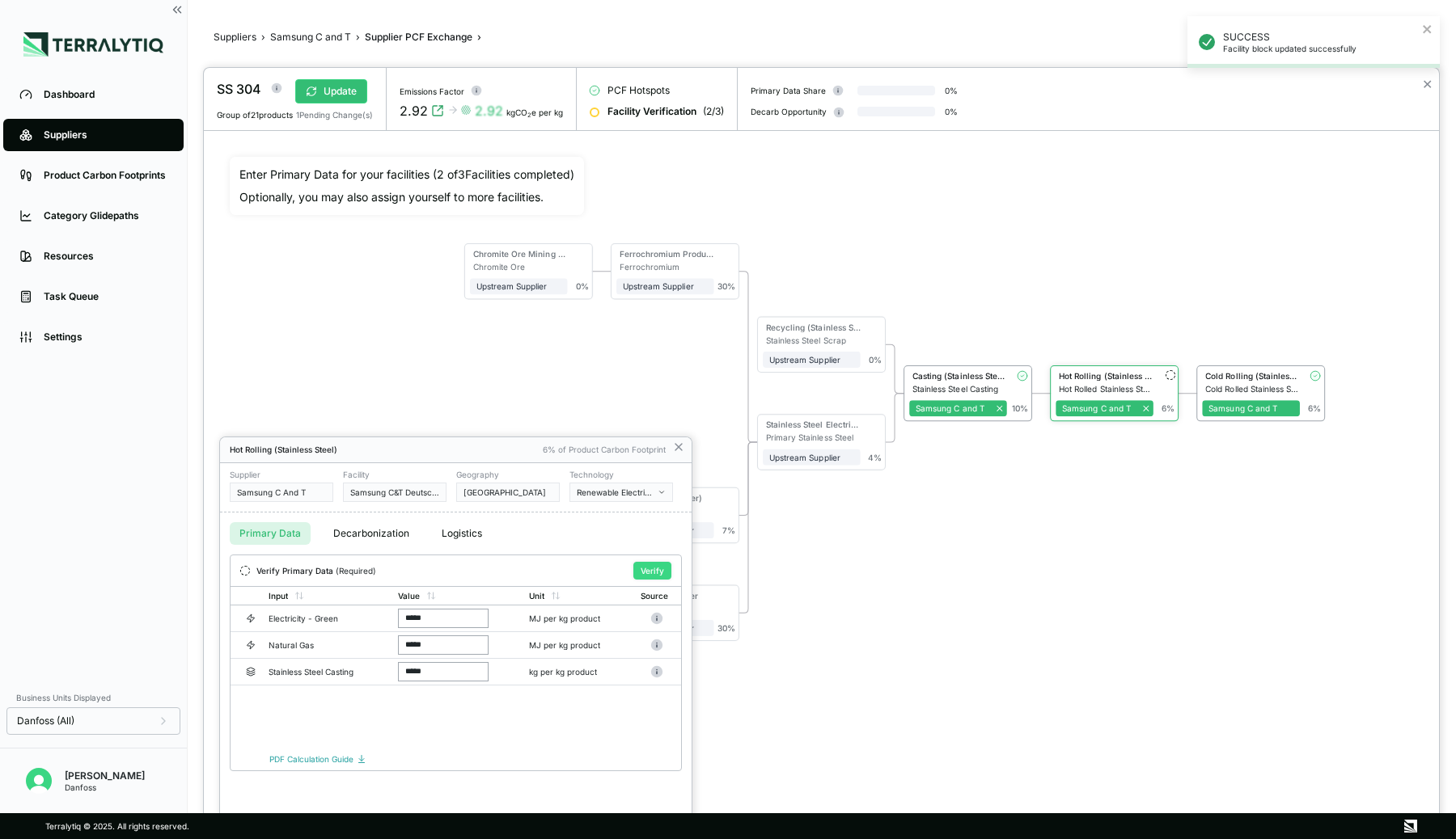
click at [656, 565] on button "Verify" at bounding box center [652, 570] width 38 height 18
click at [1093, 489] on div at bounding box center [821, 453] width 1236 height 772
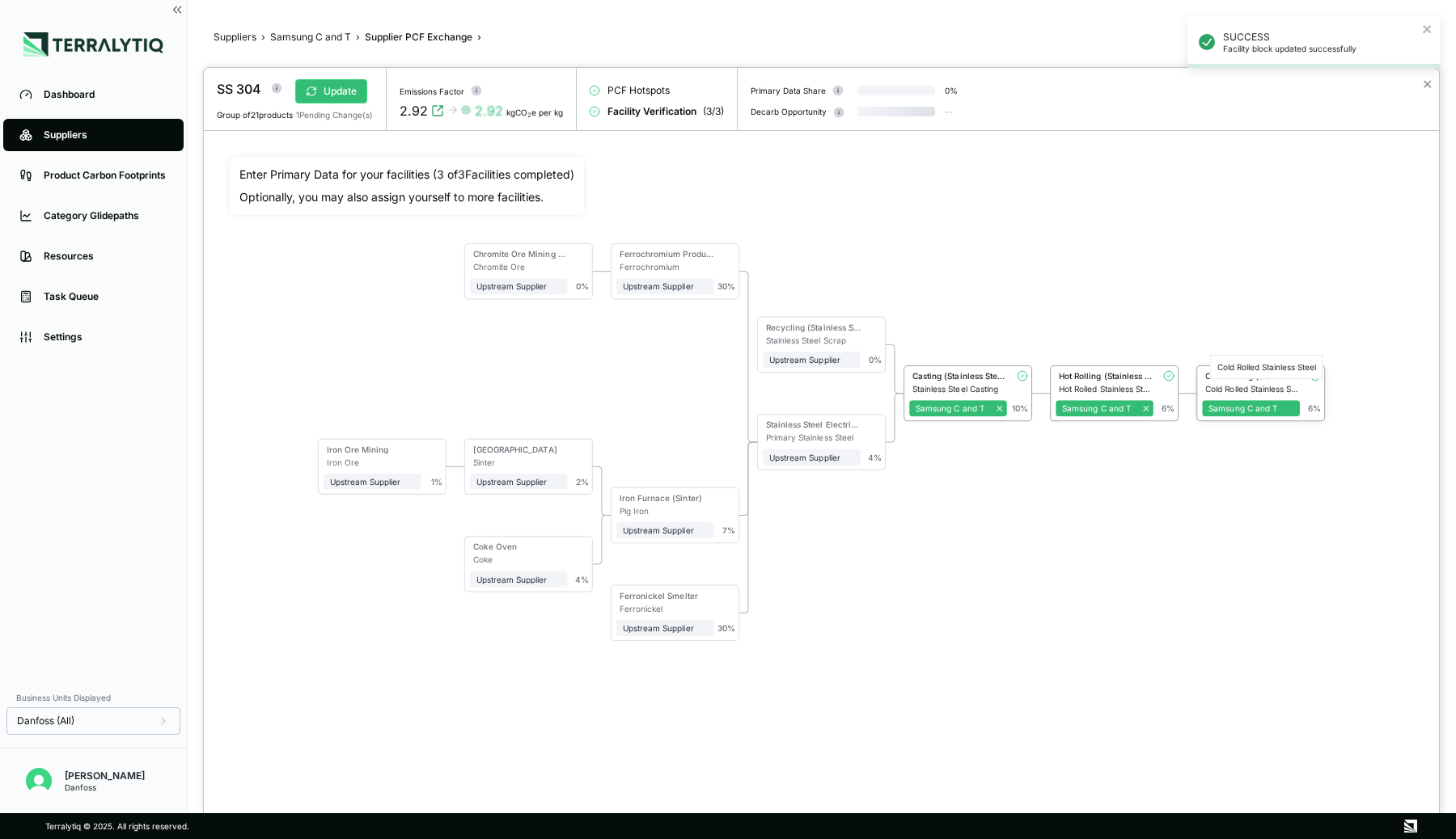
click at [1239, 385] on div "Cold Rolled Stainless Steel" at bounding box center [1253, 389] width 95 height 10
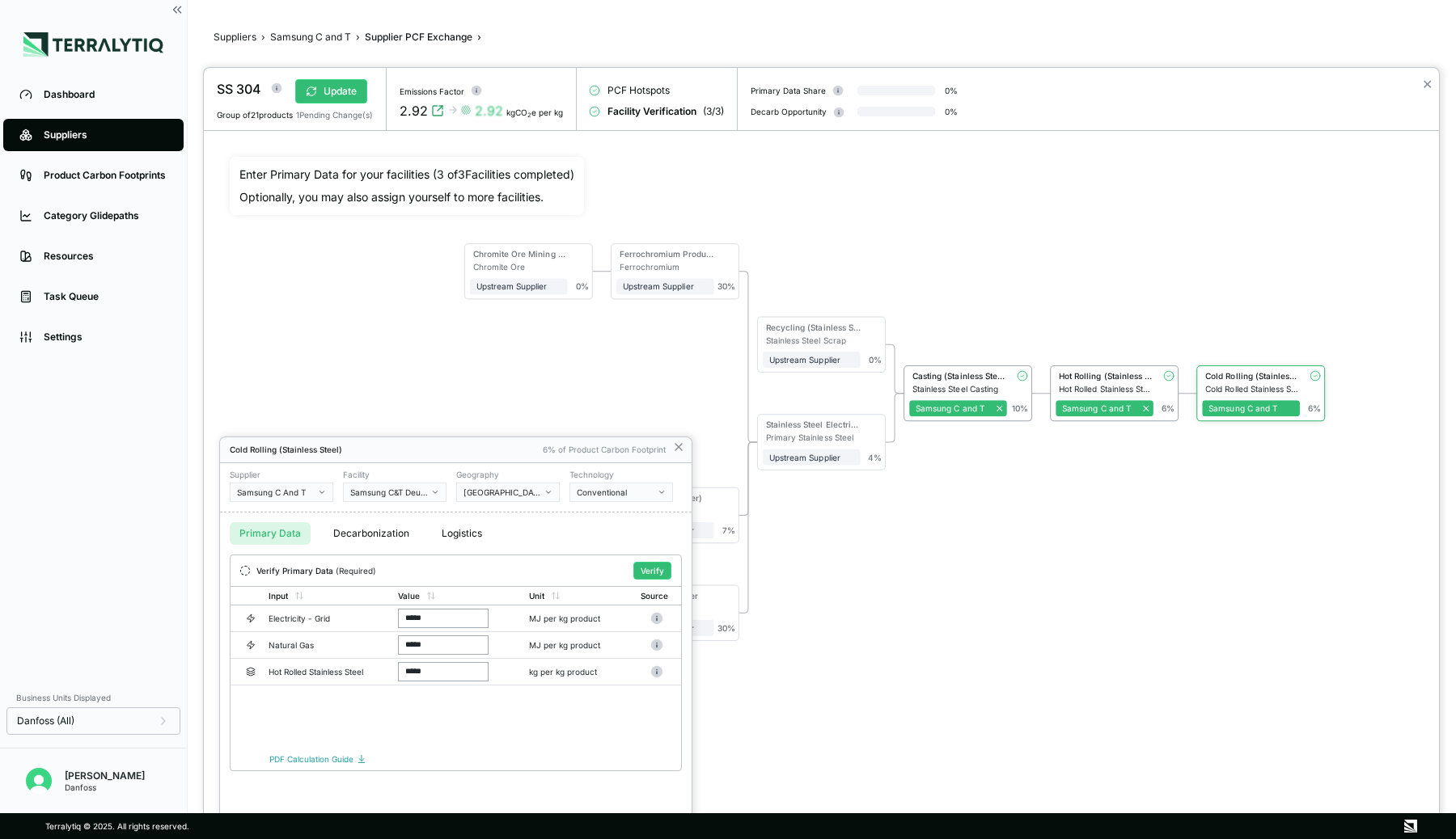
click at [640, 493] on div "Conventional" at bounding box center [616, 492] width 78 height 10
click at [626, 543] on div "Renewable Electricity (Ppa)" at bounding box center [682, 545] width 212 height 10
click at [983, 357] on div at bounding box center [821, 453] width 1236 height 772
click at [967, 382] on div at bounding box center [821, 453] width 1236 height 772
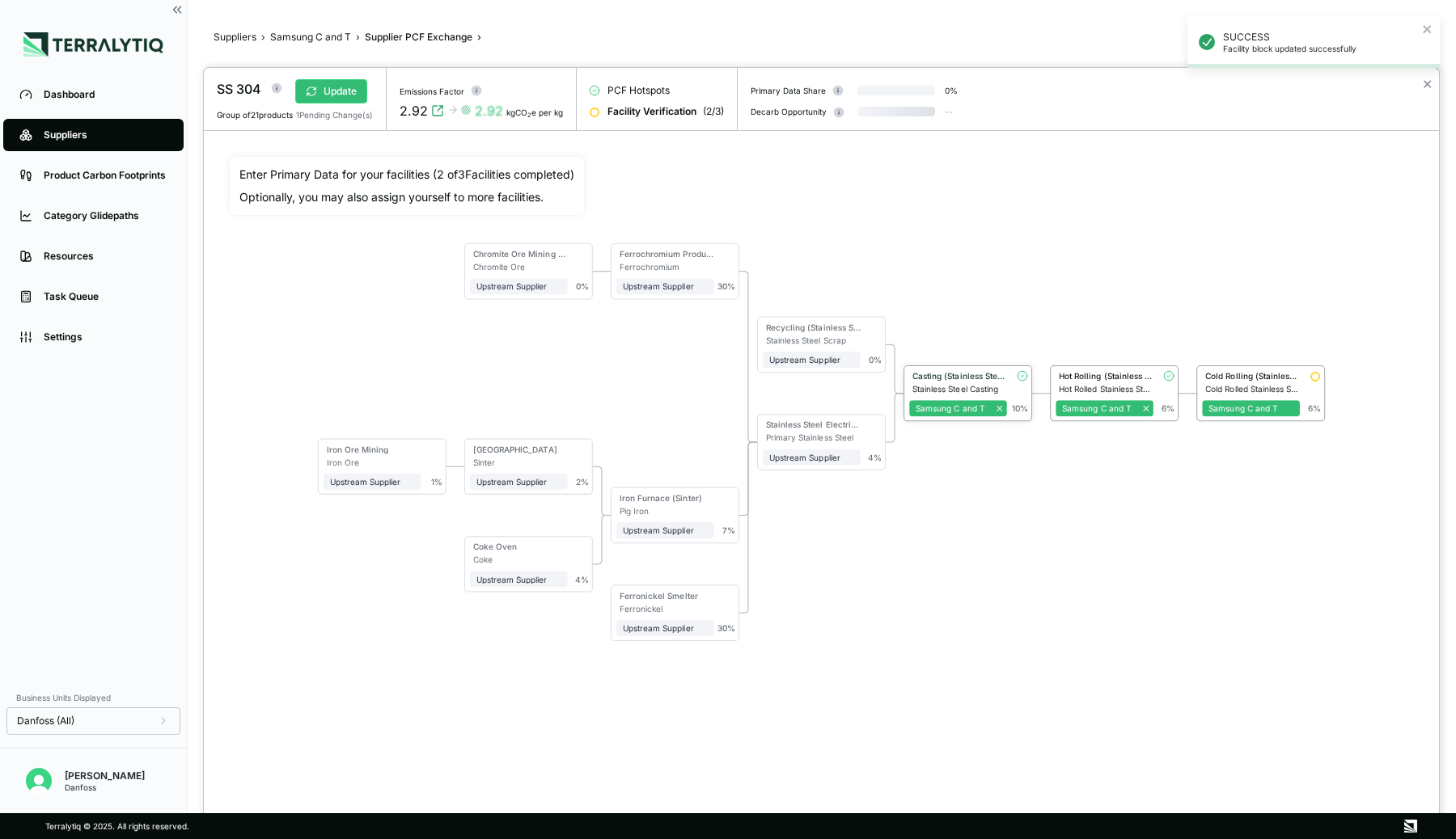
click at [967, 382] on div "Casting (Stainless Steel)" at bounding box center [958, 378] width 98 height 13
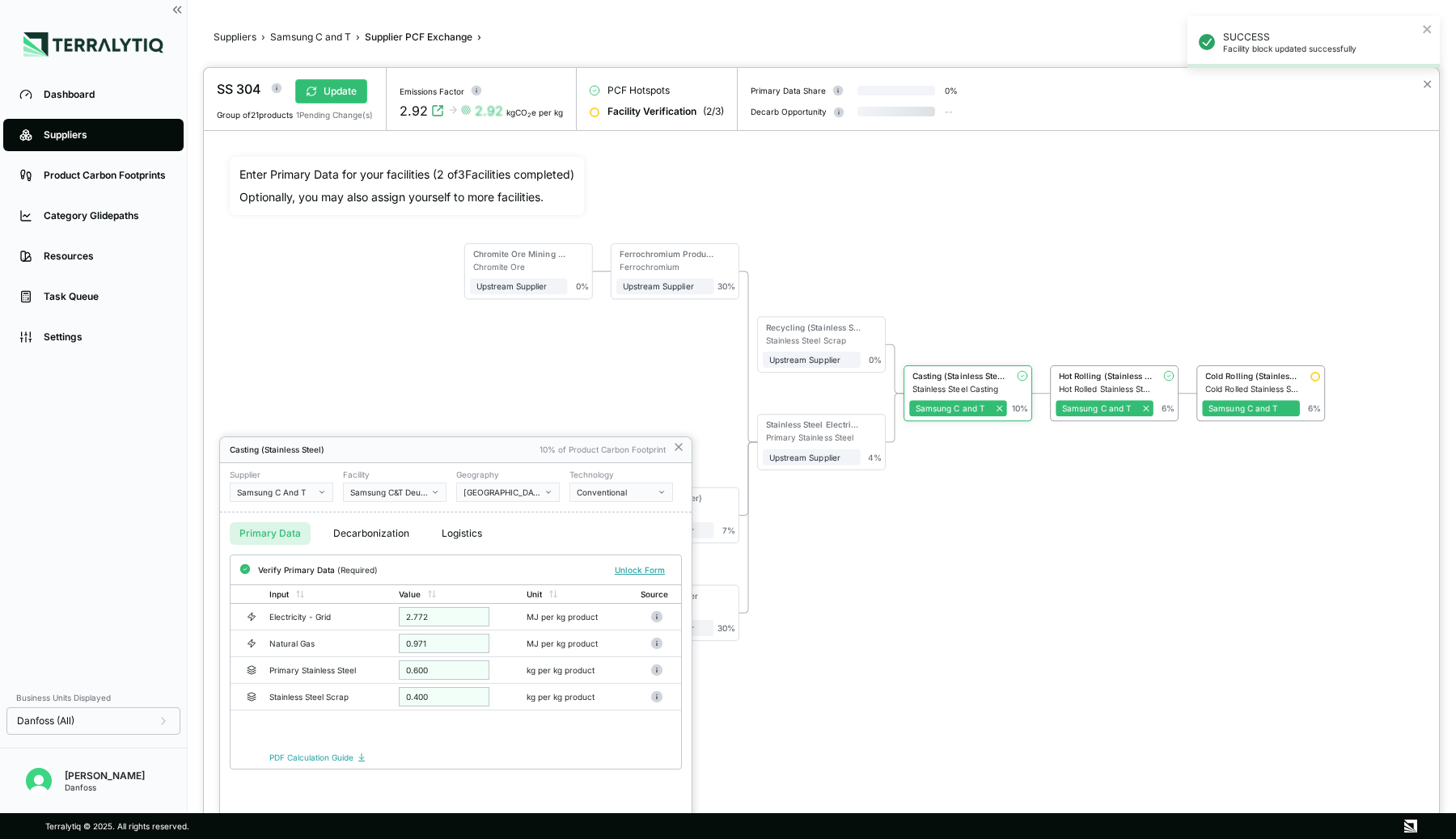
click at [653, 493] on div "Conventional" at bounding box center [616, 492] width 78 height 10
click at [629, 541] on div "Renewable Electricity (Ppa)" at bounding box center [682, 545] width 212 height 10
click at [659, 563] on button "Verify" at bounding box center [652, 570] width 38 height 18
click at [652, 491] on div "Conventional" at bounding box center [616, 492] width 78 height 10
click at [637, 541] on div "Renewable Electricity (Ppa)" at bounding box center [682, 545] width 212 height 10
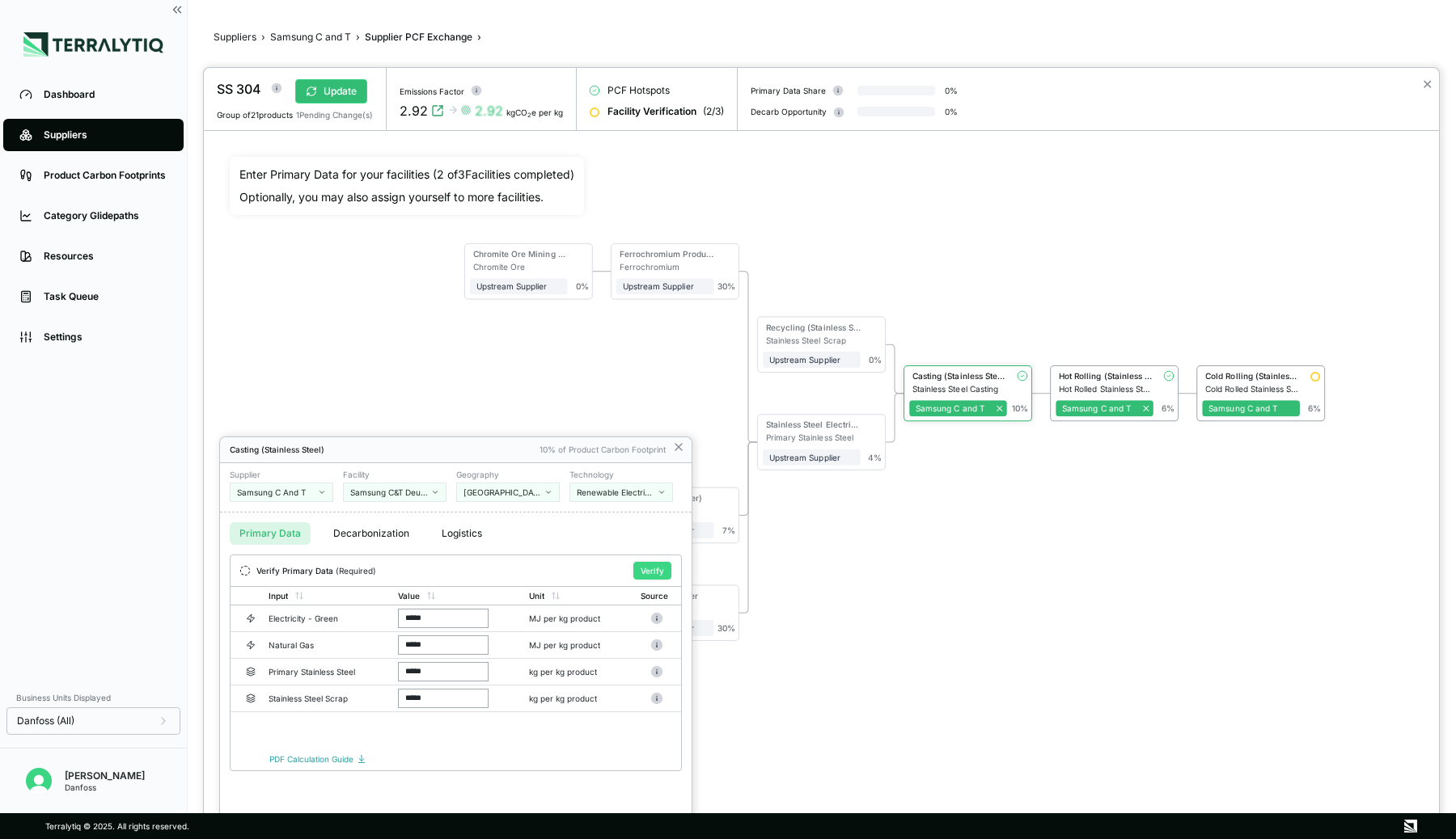
click at [654, 565] on button "Verify" at bounding box center [652, 570] width 38 height 18
click at [676, 447] on icon at bounding box center [679, 448] width 13 height 13
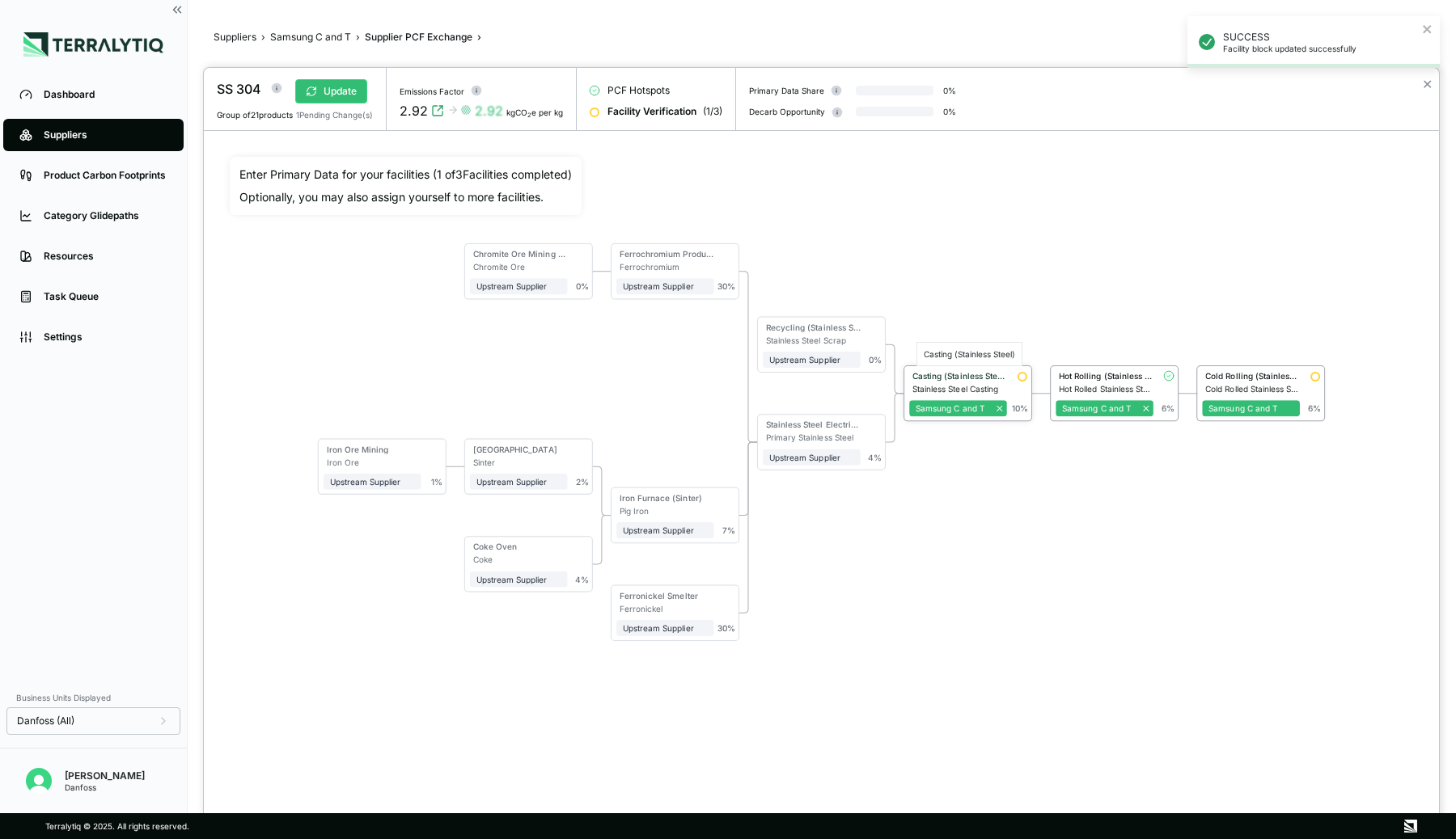
click at [972, 372] on div "Casting (Stainless Steel)" at bounding box center [960, 376] width 95 height 10
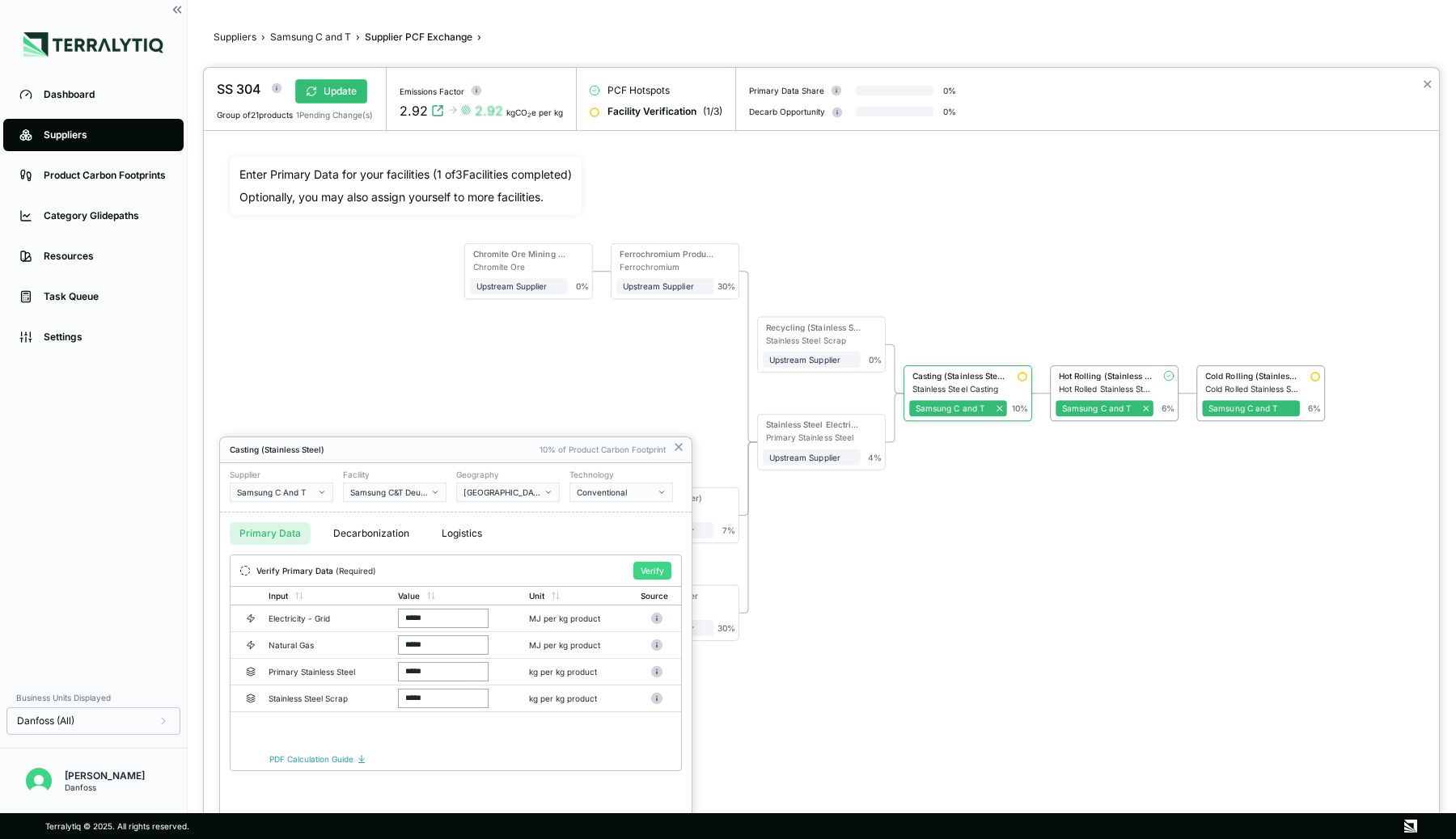
click at [661, 563] on button "Verify" at bounding box center [652, 570] width 38 height 18
click at [1257, 354] on div at bounding box center [821, 453] width 1236 height 772
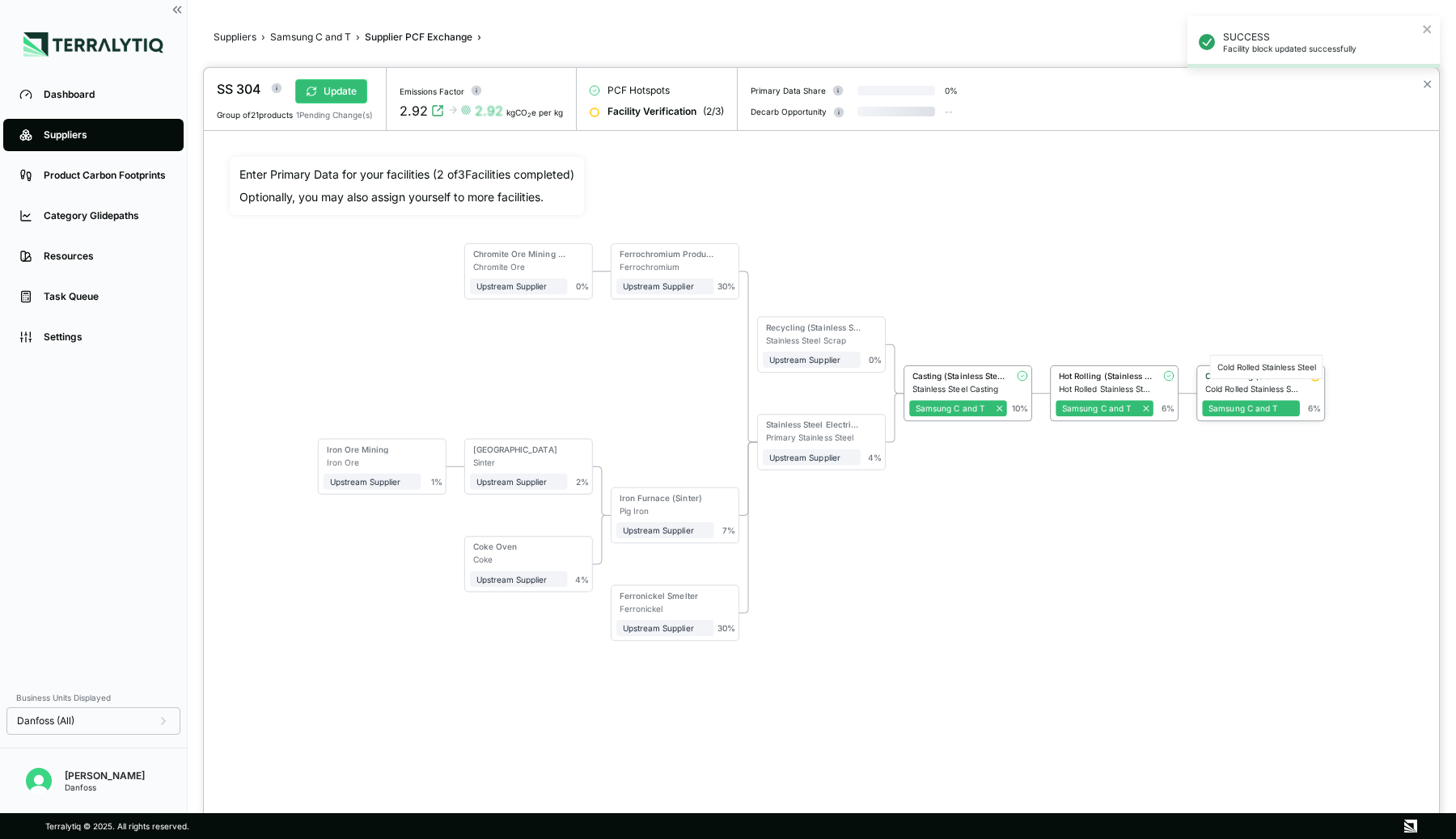
click at [1249, 386] on div "Cold Rolled Stainless Steel" at bounding box center [1253, 389] width 95 height 10
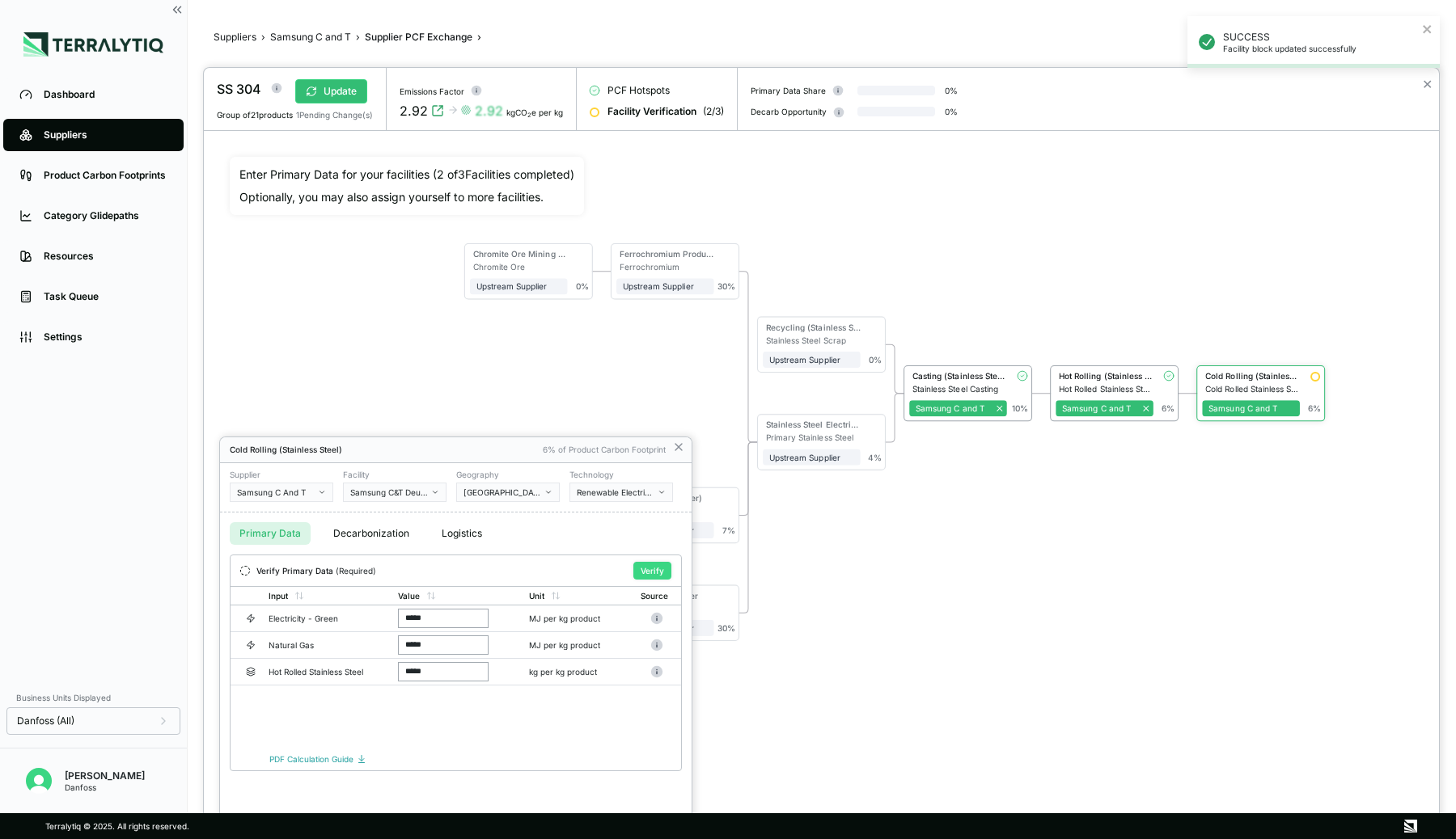
click at [654, 569] on button "Verify" at bounding box center [652, 570] width 38 height 18
click at [676, 448] on icon at bounding box center [679, 448] width 13 height 13
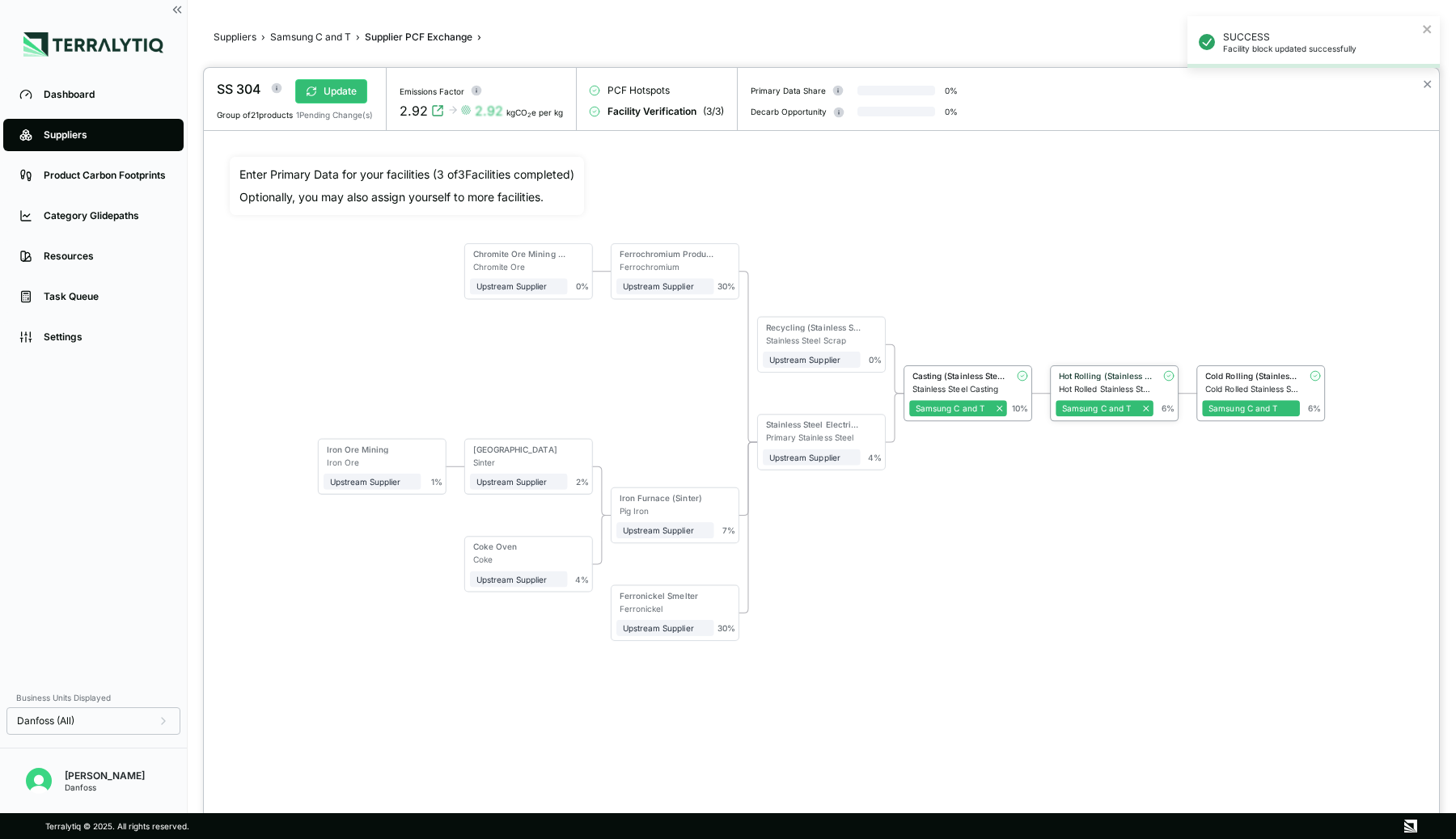
click at [1106, 368] on div "Hot Rolling (Stainless Steel) Hot Rolled Stainless Steel Samsung C and T 6 %" at bounding box center [1114, 393] width 127 height 54
click at [1105, 372] on div "Hot Rolling (Stainless Steel)" at bounding box center [1106, 376] width 95 height 10
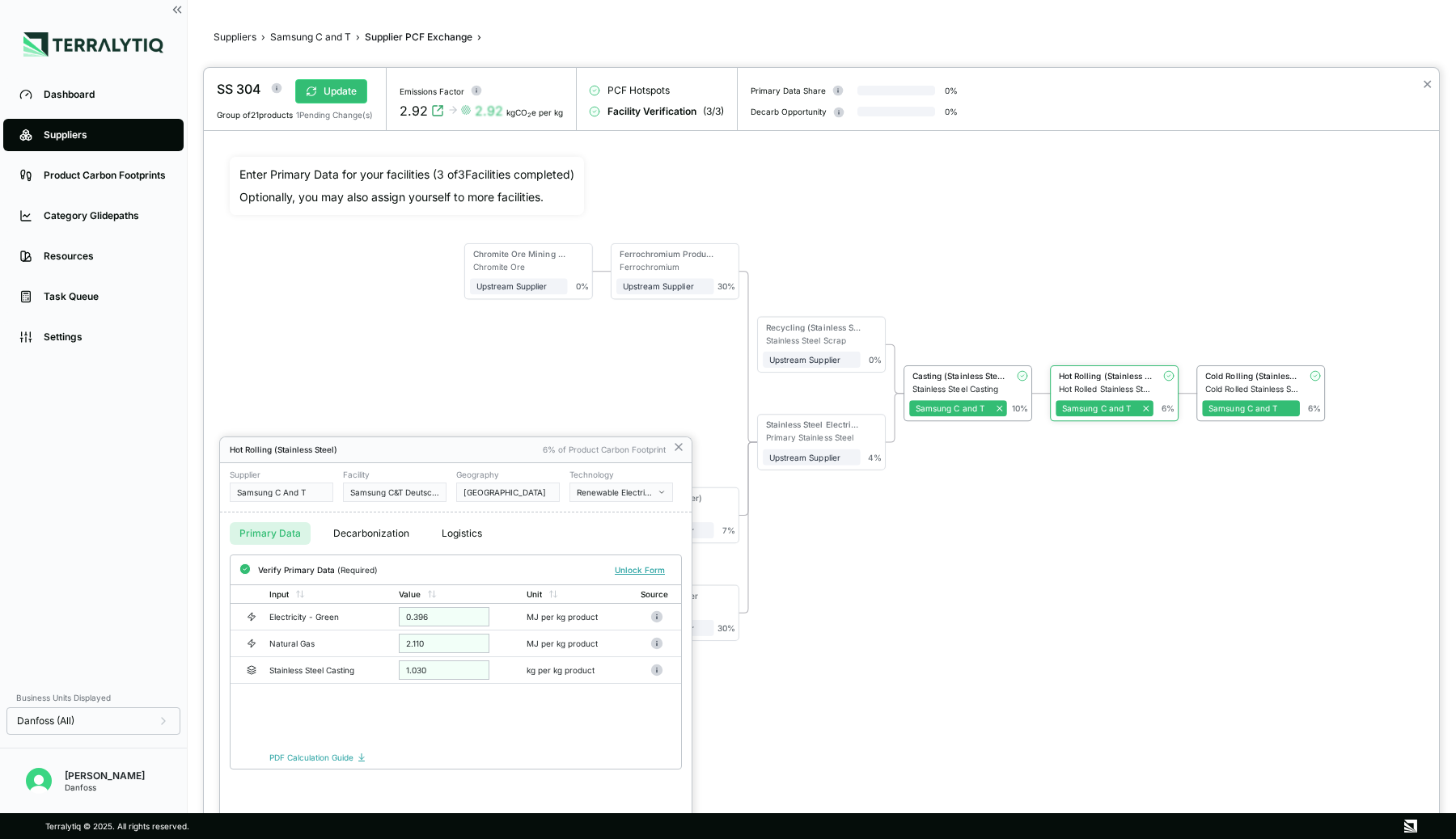
click at [1001, 263] on div at bounding box center [821, 453] width 1236 height 772
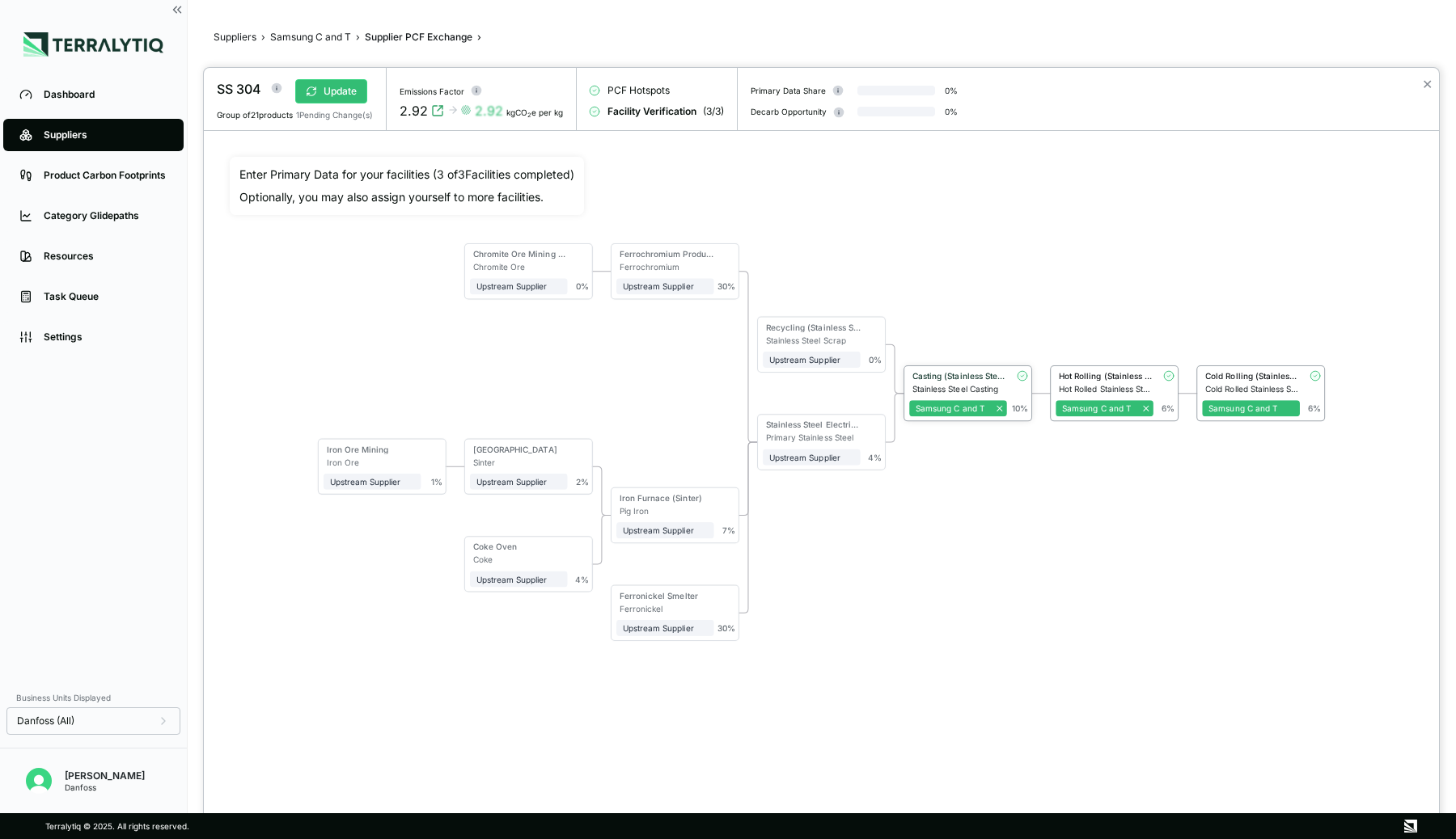
click at [976, 373] on div "Casting (Stainless Steel)" at bounding box center [960, 376] width 95 height 10
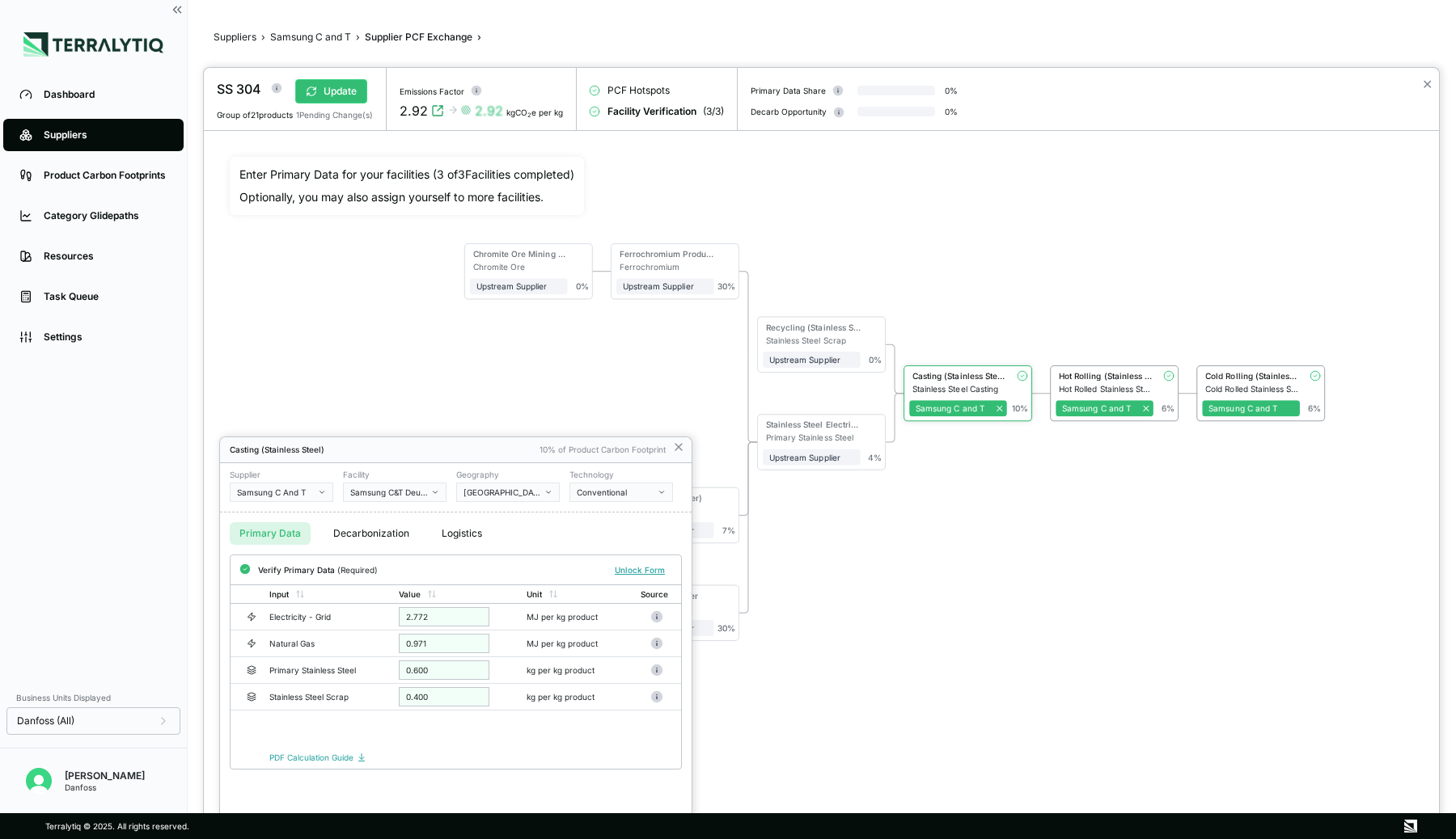
click at [999, 296] on div at bounding box center [821, 453] width 1236 height 772
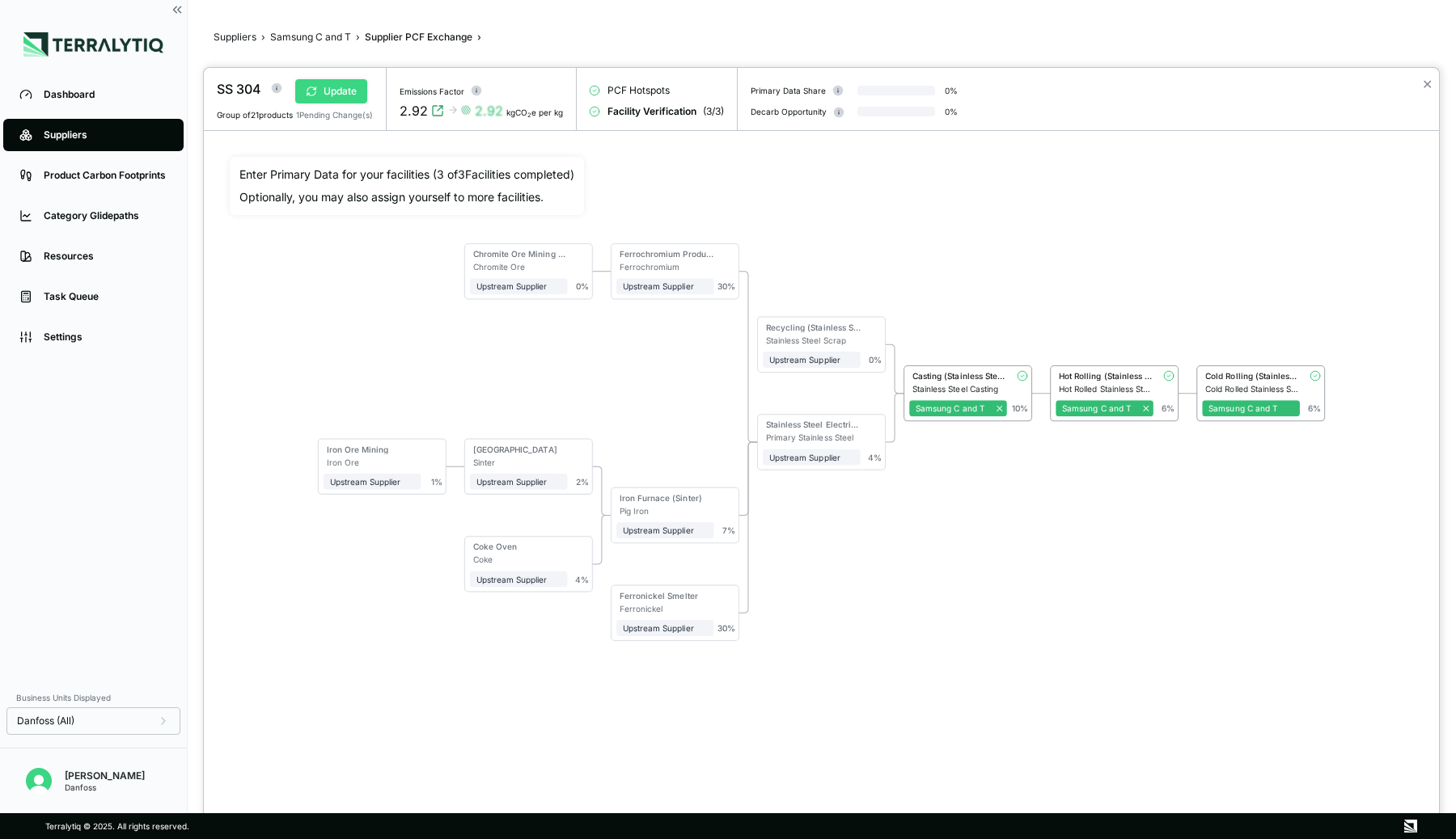
click at [324, 89] on button "Update" at bounding box center [332, 91] width 72 height 25
click at [1427, 87] on button "✕" at bounding box center [1427, 84] width 10 height 19
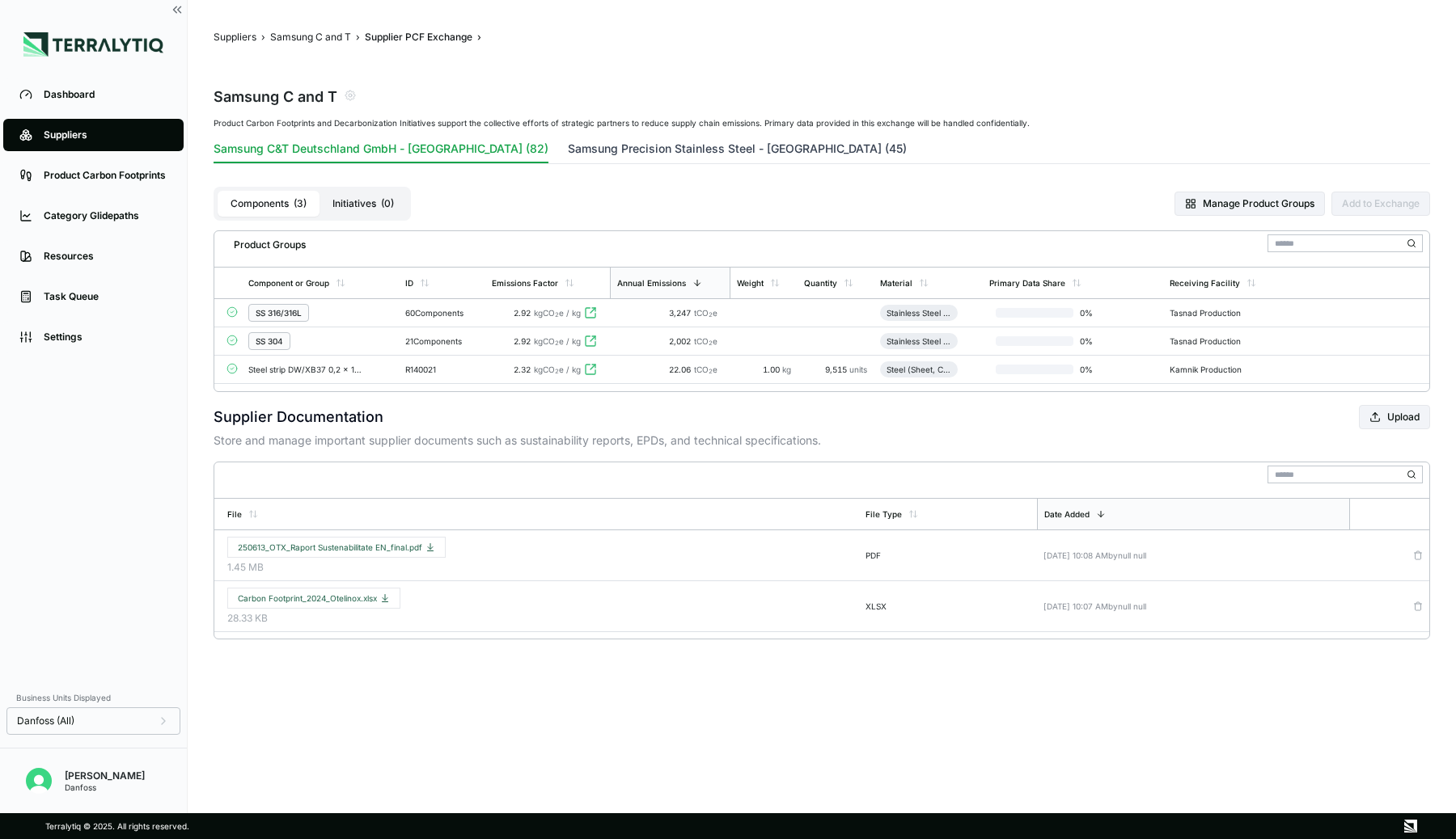
click at [567, 143] on button "Samsung Precision Stainless Steel - [GEOGRAPHIC_DATA] (45)" at bounding box center [737, 152] width 339 height 23
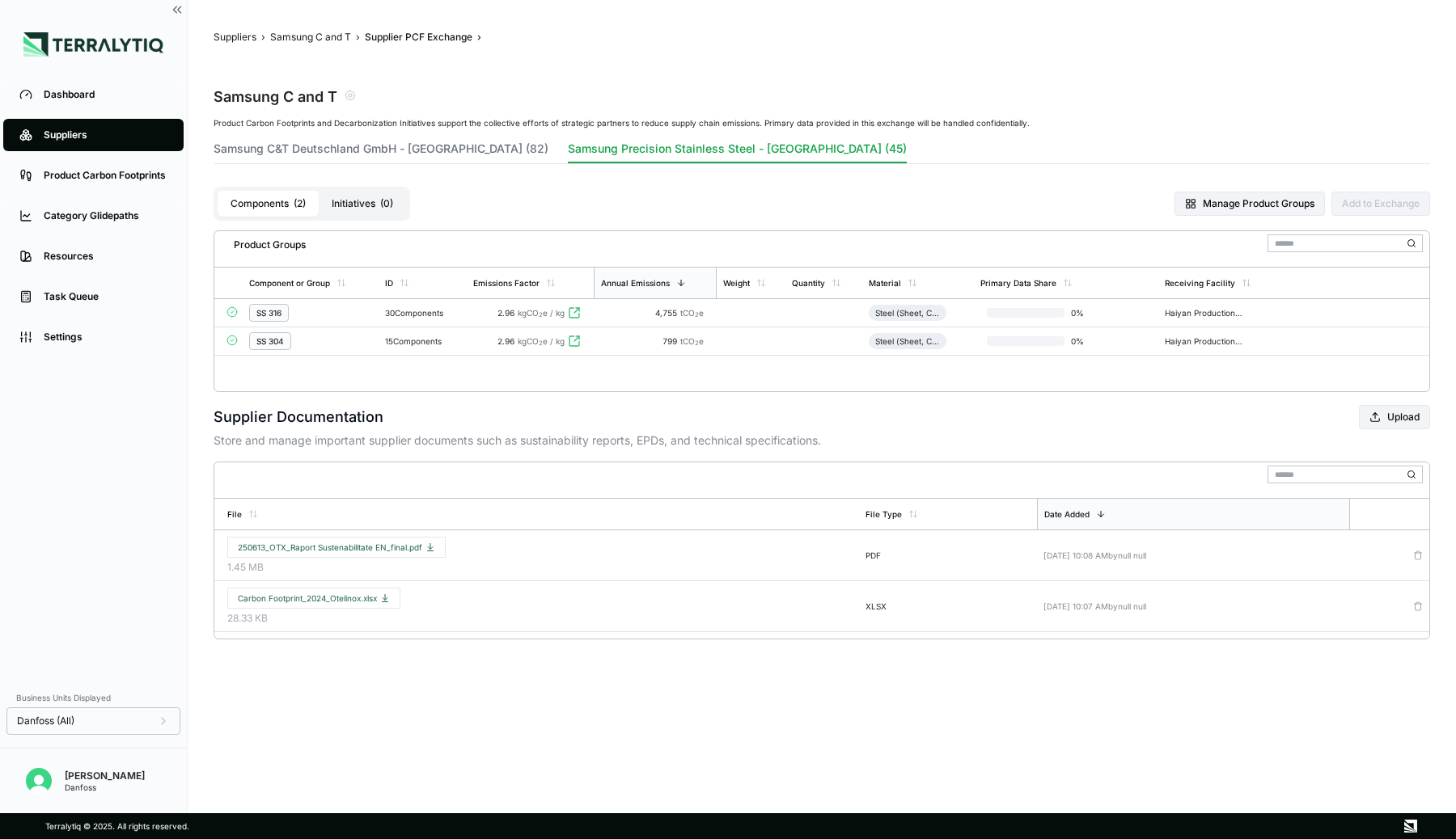
click at [429, 310] on div "30 Components" at bounding box center [422, 313] width 75 height 10
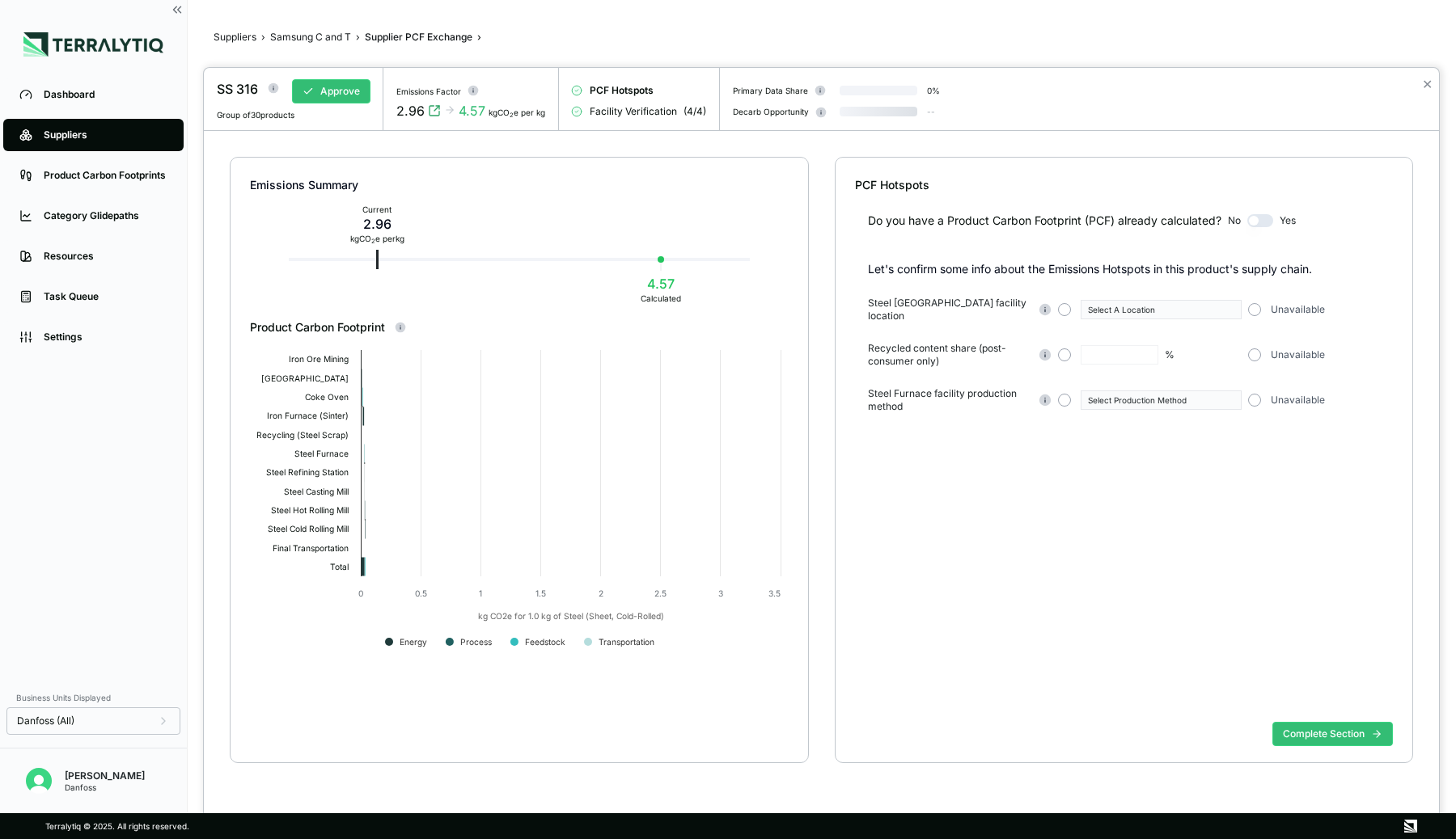
type input "**"
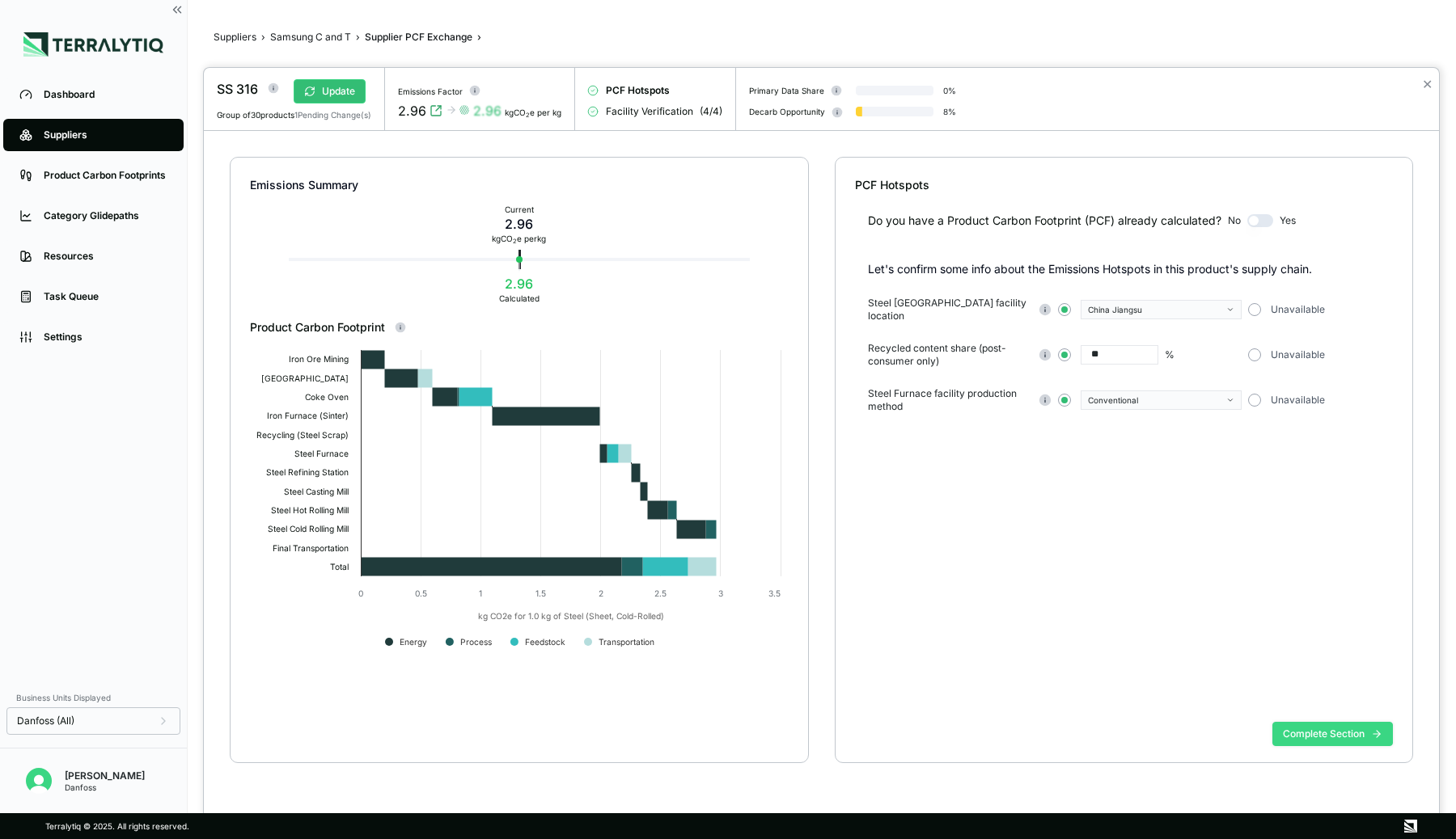
click at [1312, 735] on button "Complete Section" at bounding box center [1332, 734] width 121 height 25
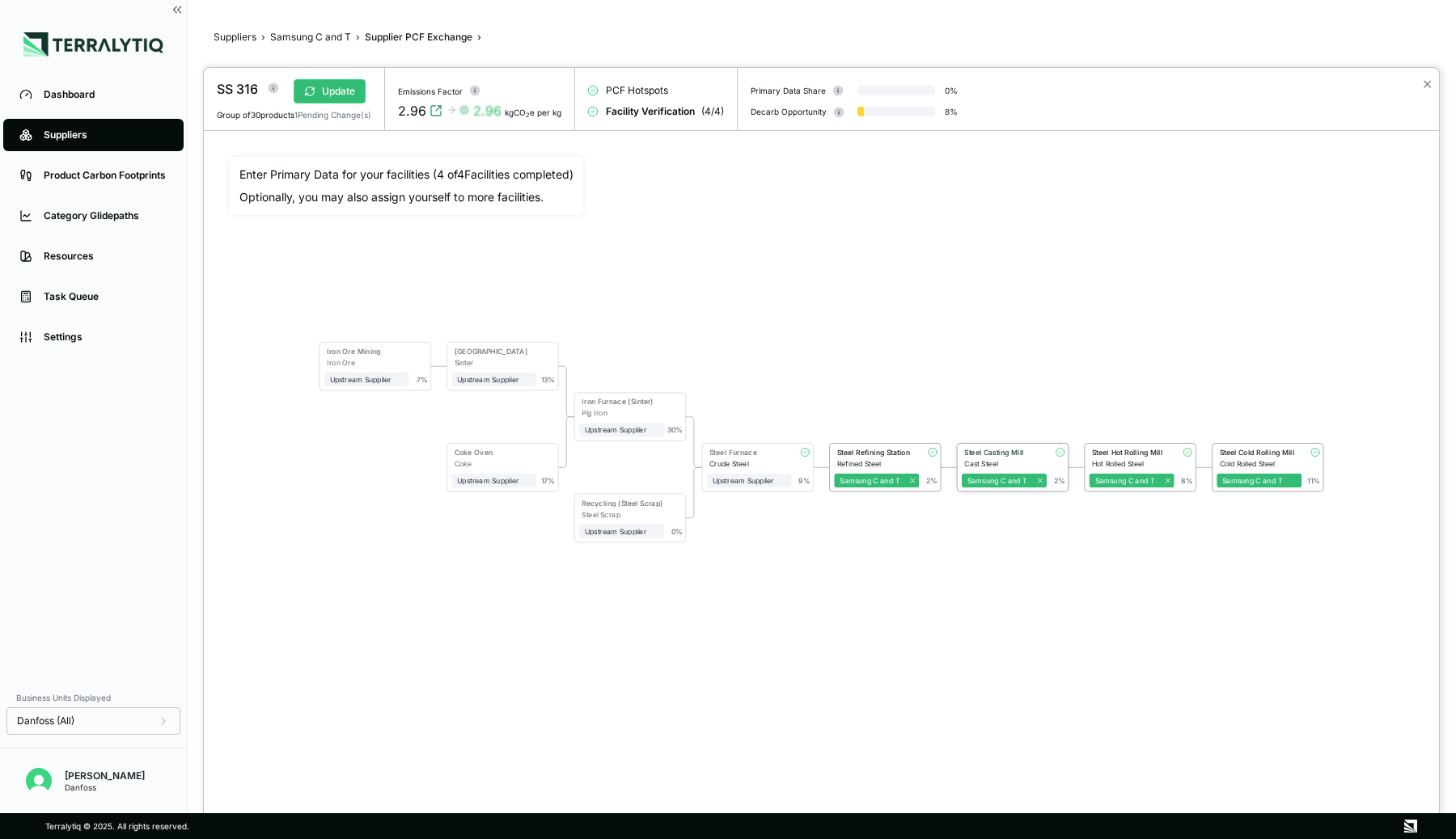
click at [1025, 448] on div "Steel Casting Mill" at bounding box center [1002, 451] width 77 height 9
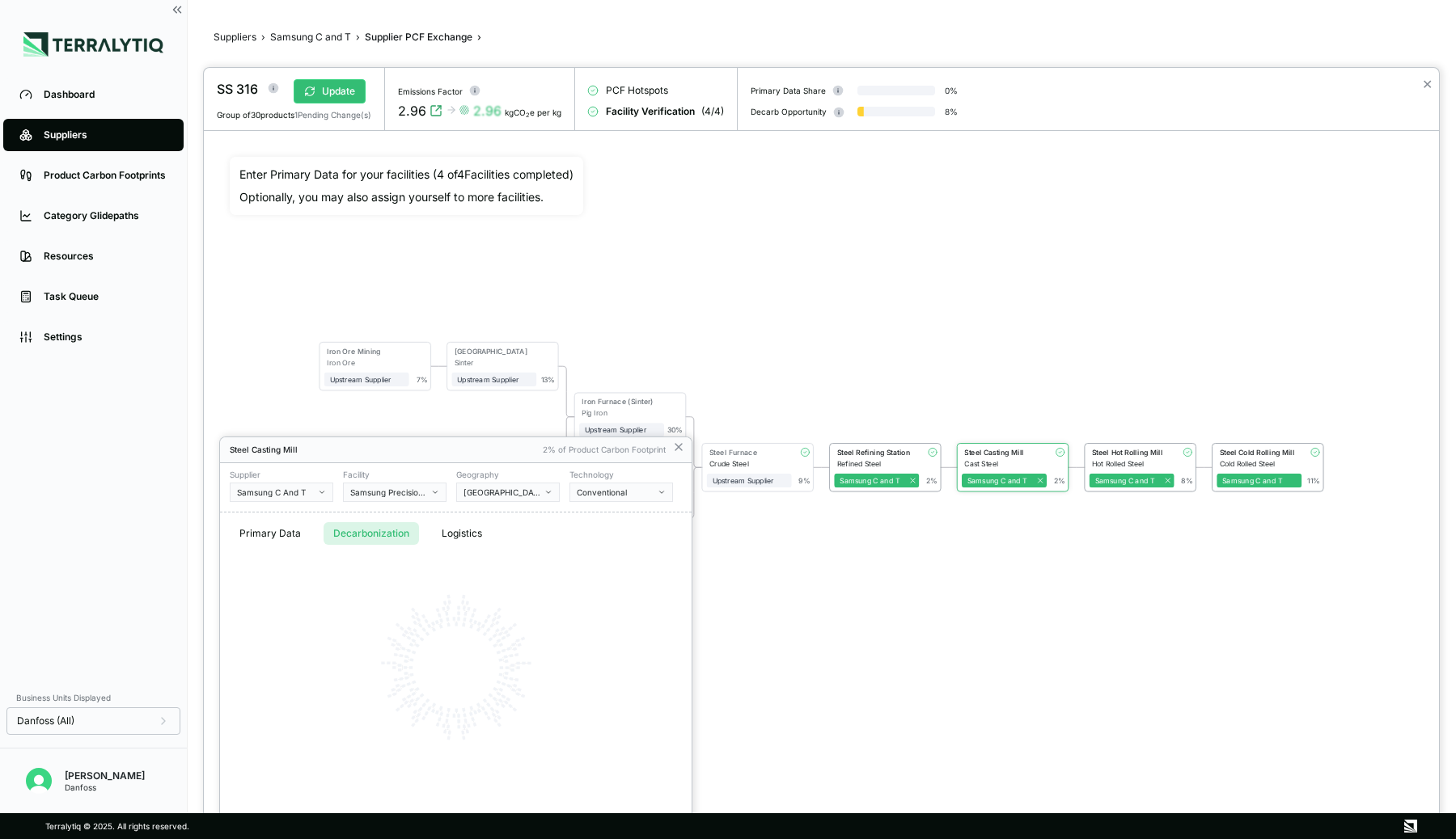
click at [389, 529] on button "Decarbonization" at bounding box center [371, 534] width 95 height 23
click at [679, 443] on icon at bounding box center [679, 448] width 13 height 13
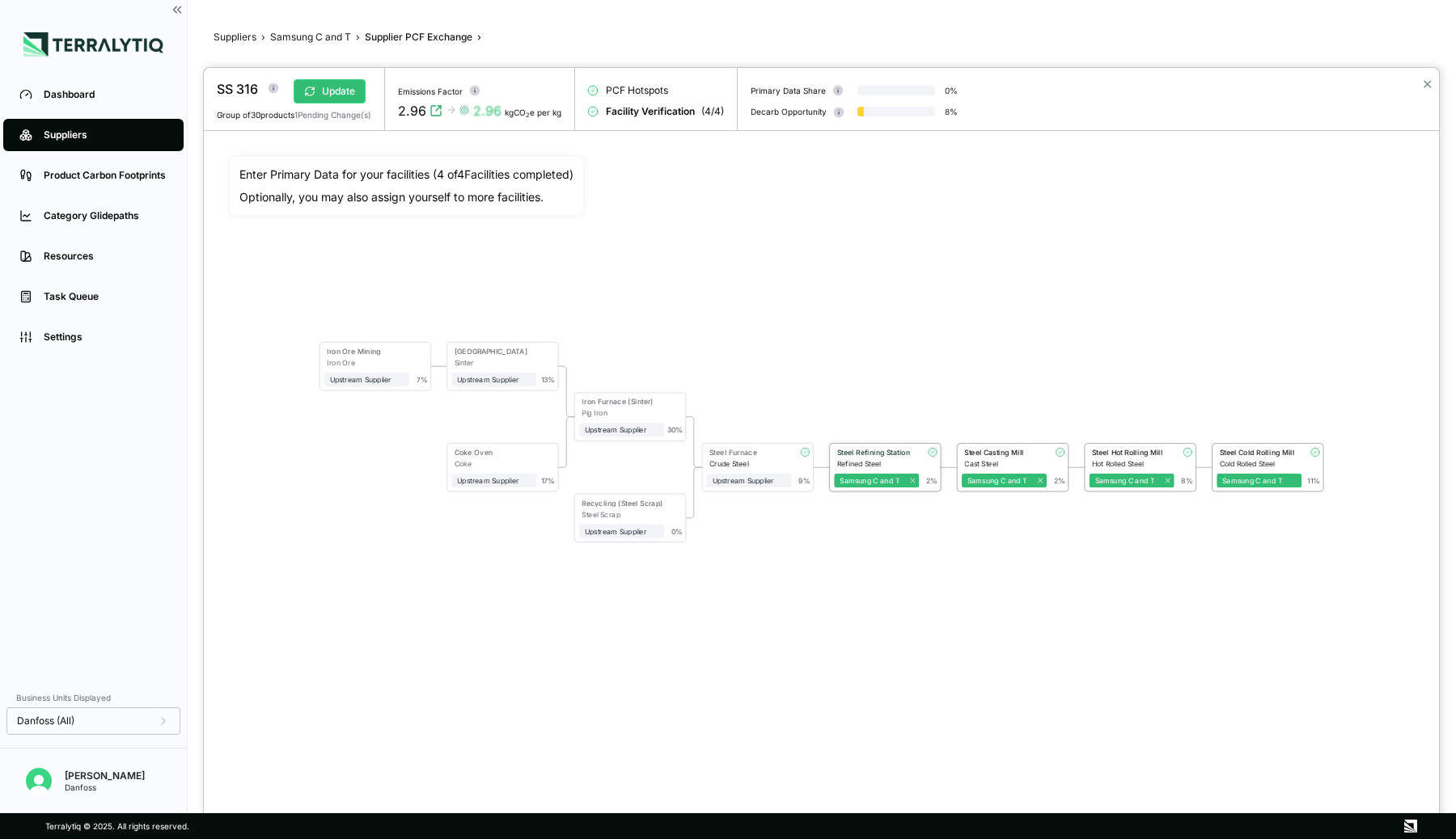
click at [893, 450] on div "Steel Refining Station" at bounding box center [875, 451] width 77 height 9
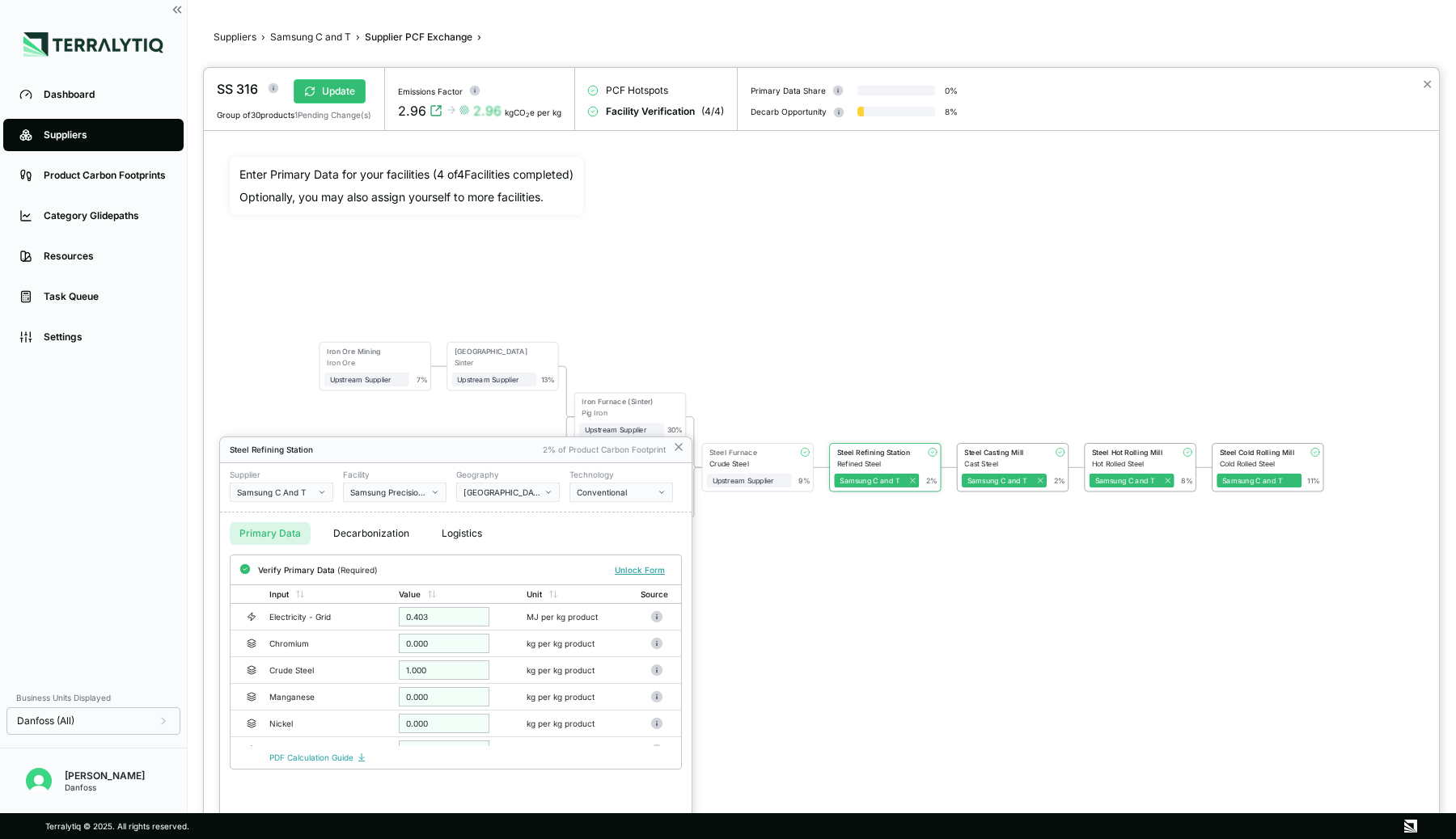
click at [374, 528] on button "Decarbonization" at bounding box center [371, 534] width 95 height 23
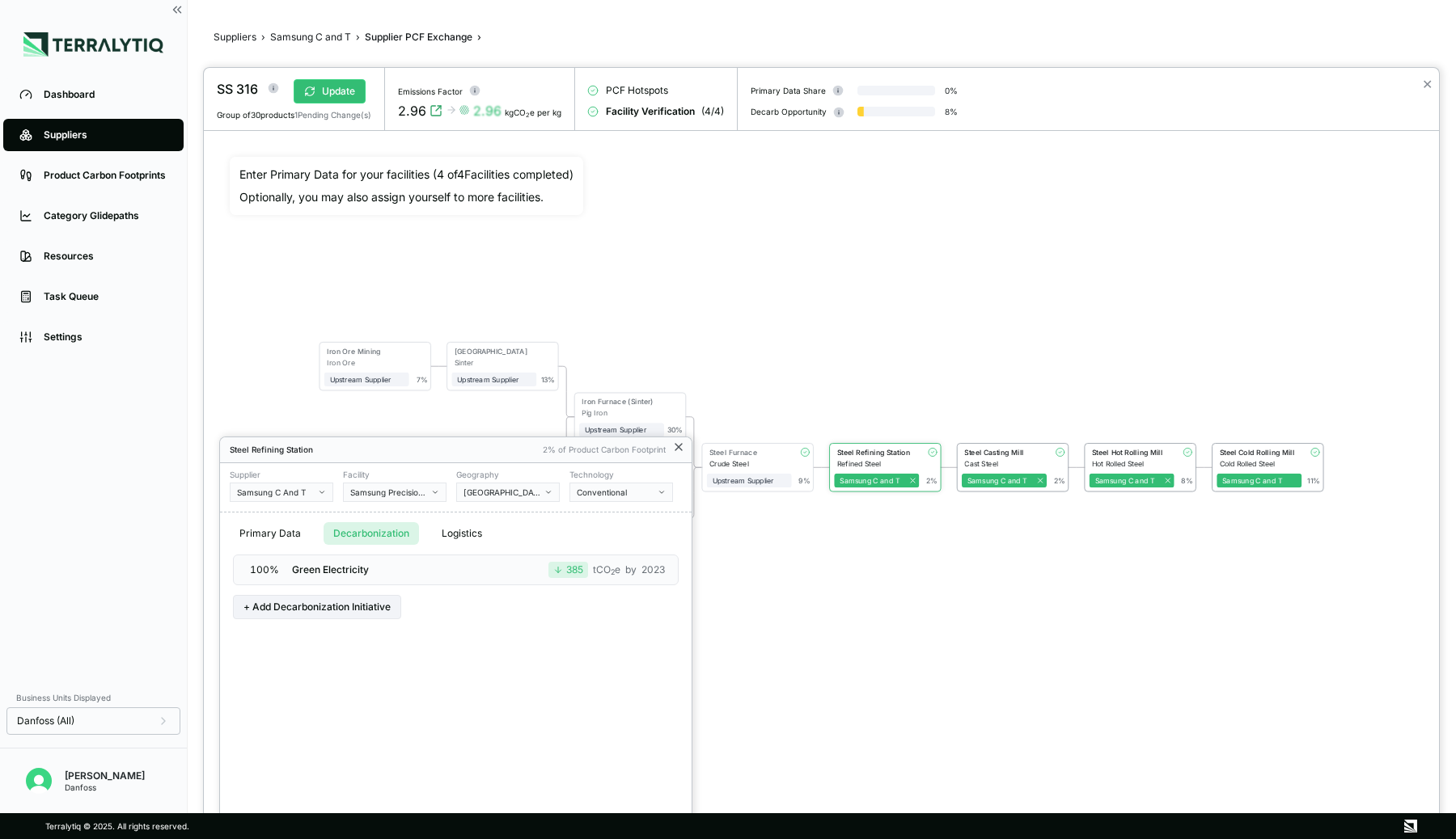
click at [680, 448] on icon at bounding box center [679, 447] width 7 height 7
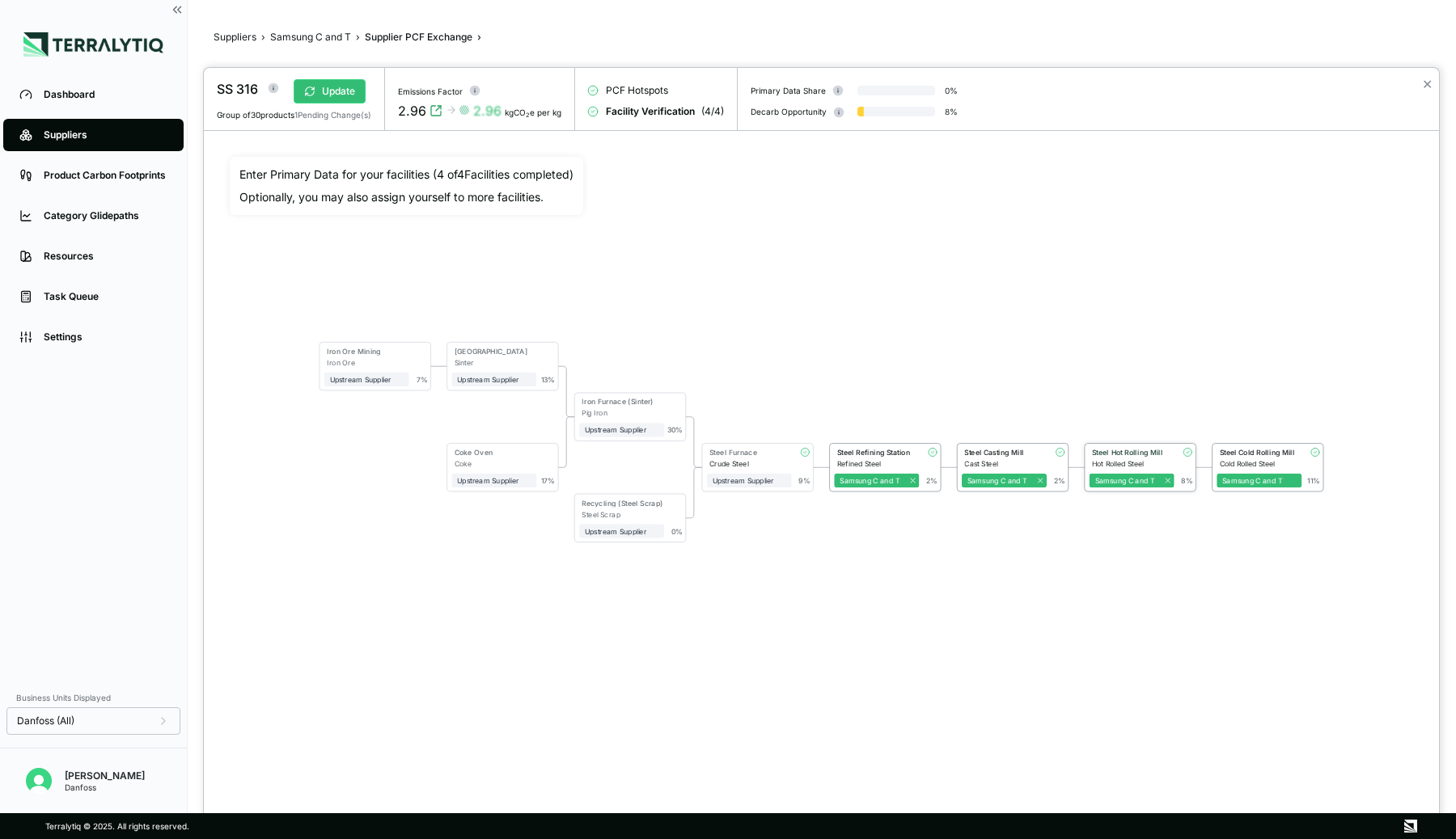
click at [1143, 448] on div "Steel Hot Rolling Mill" at bounding box center [1130, 451] width 77 height 9
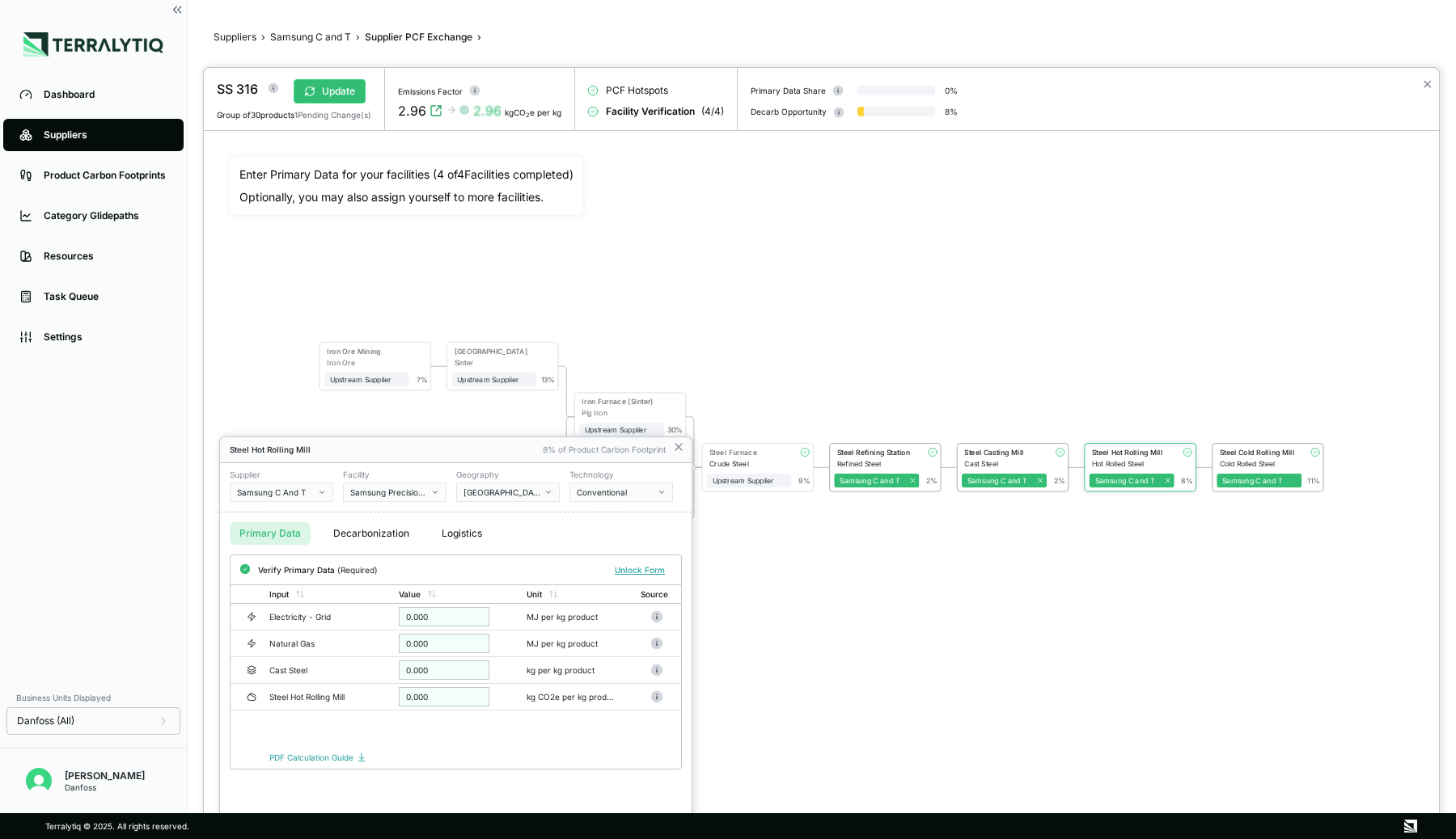
click at [387, 526] on button "Decarbonization" at bounding box center [371, 534] width 95 height 23
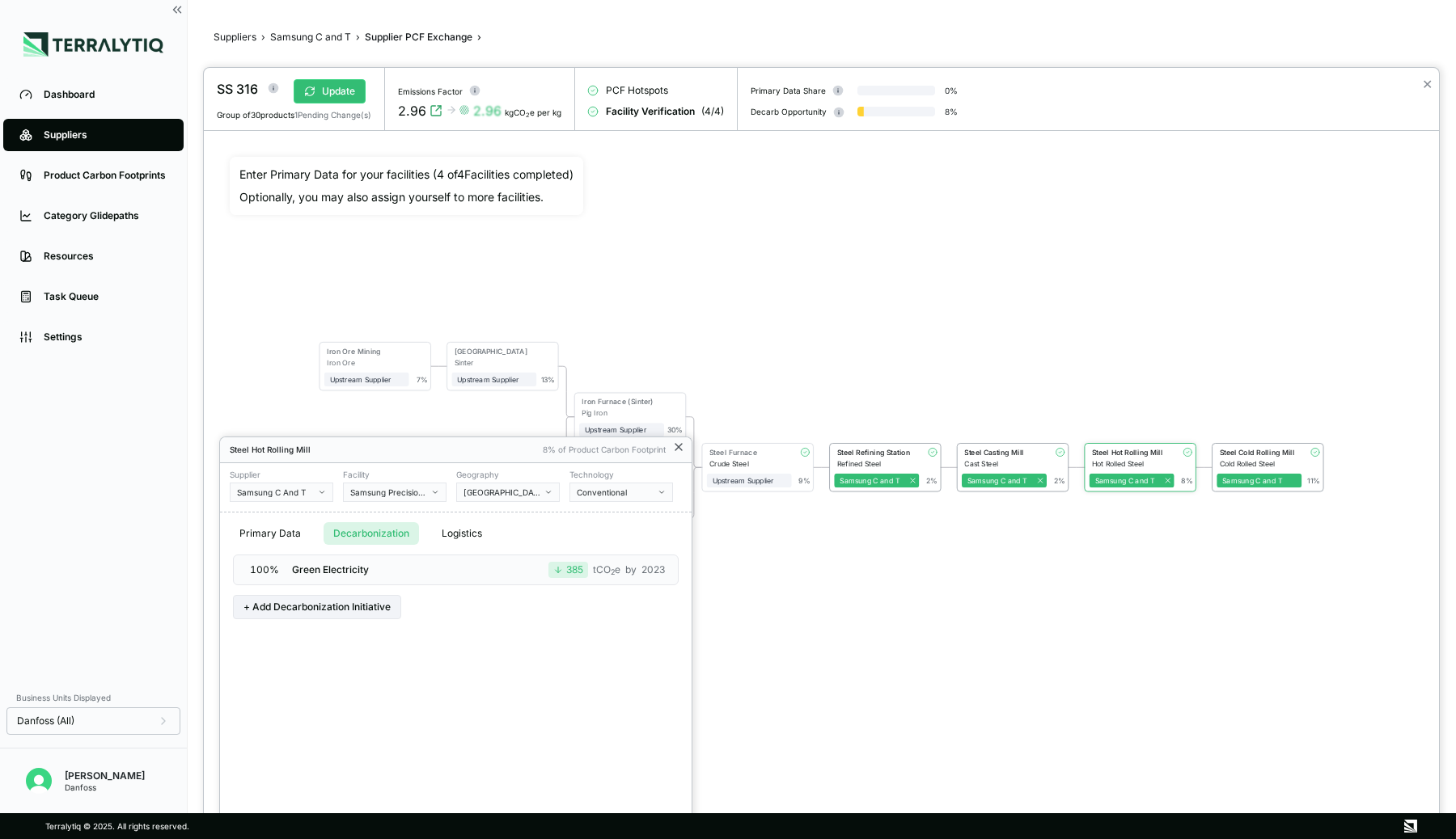
click at [679, 450] on icon at bounding box center [679, 448] width 13 height 13
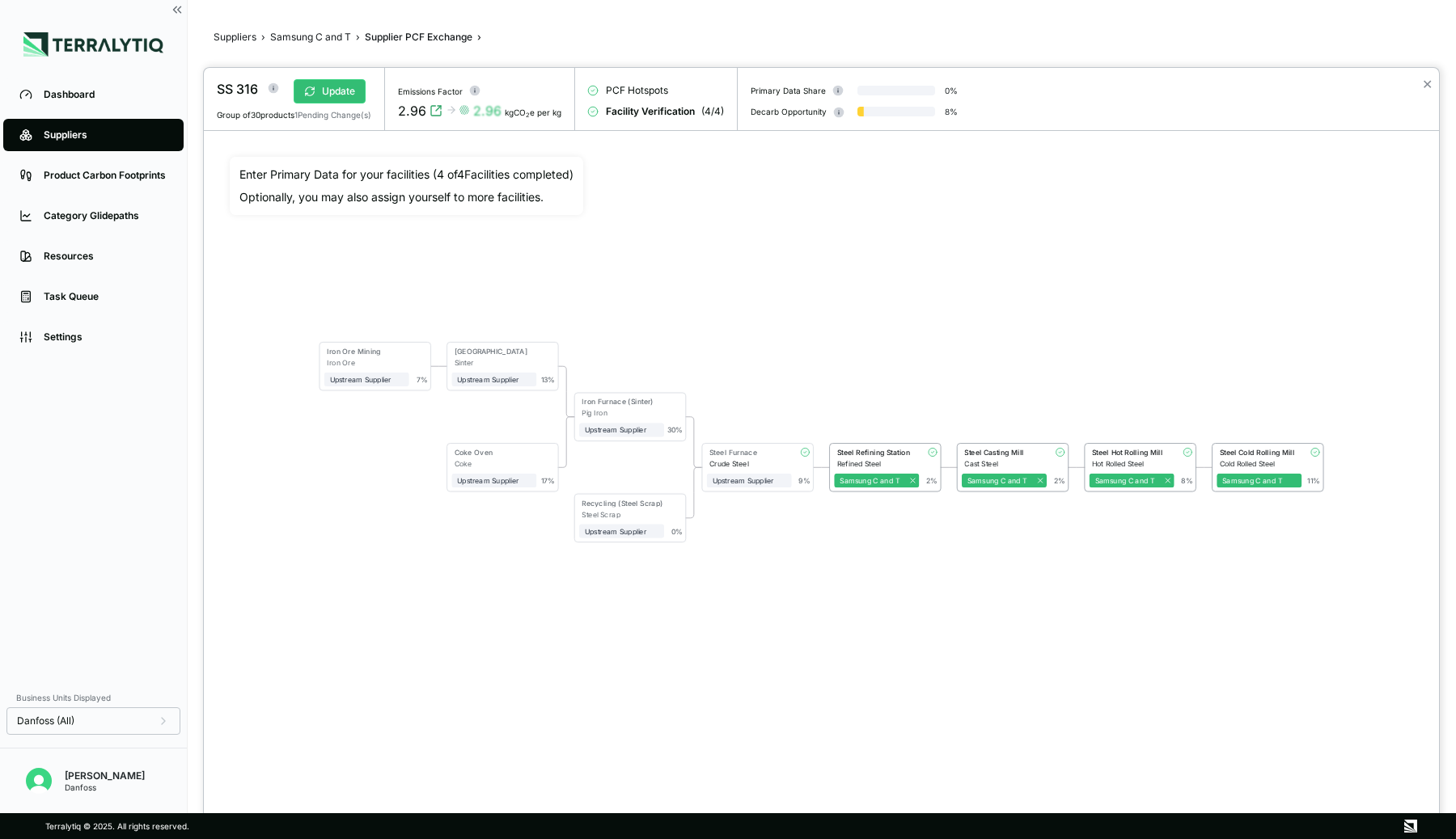
click at [1433, 87] on div "✕" at bounding box center [1427, 99] width 24 height 63
click at [1427, 87] on button "✕" at bounding box center [1427, 84] width 10 height 19
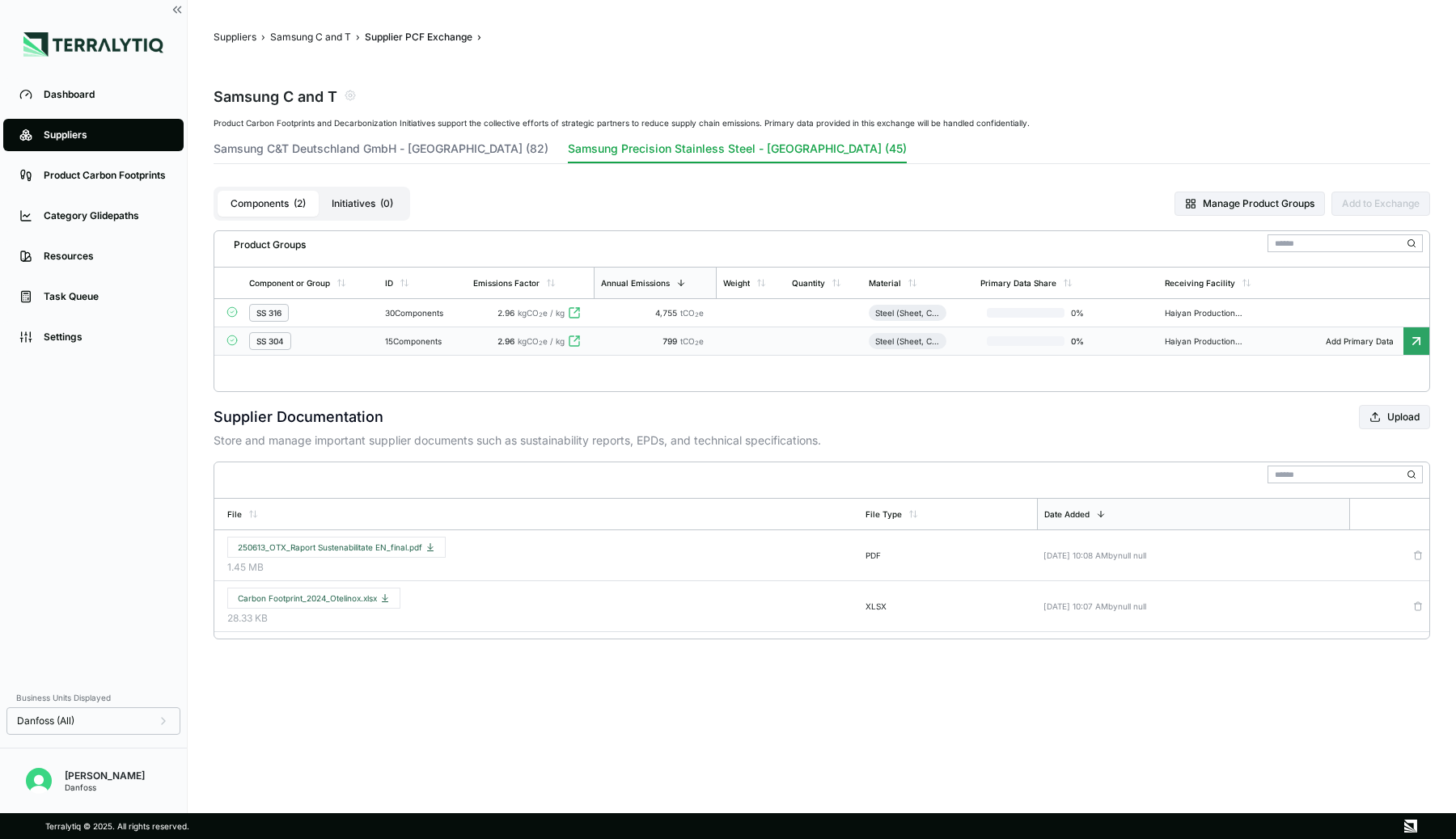
click at [406, 336] on div "15 Components" at bounding box center [422, 341] width 75 height 10
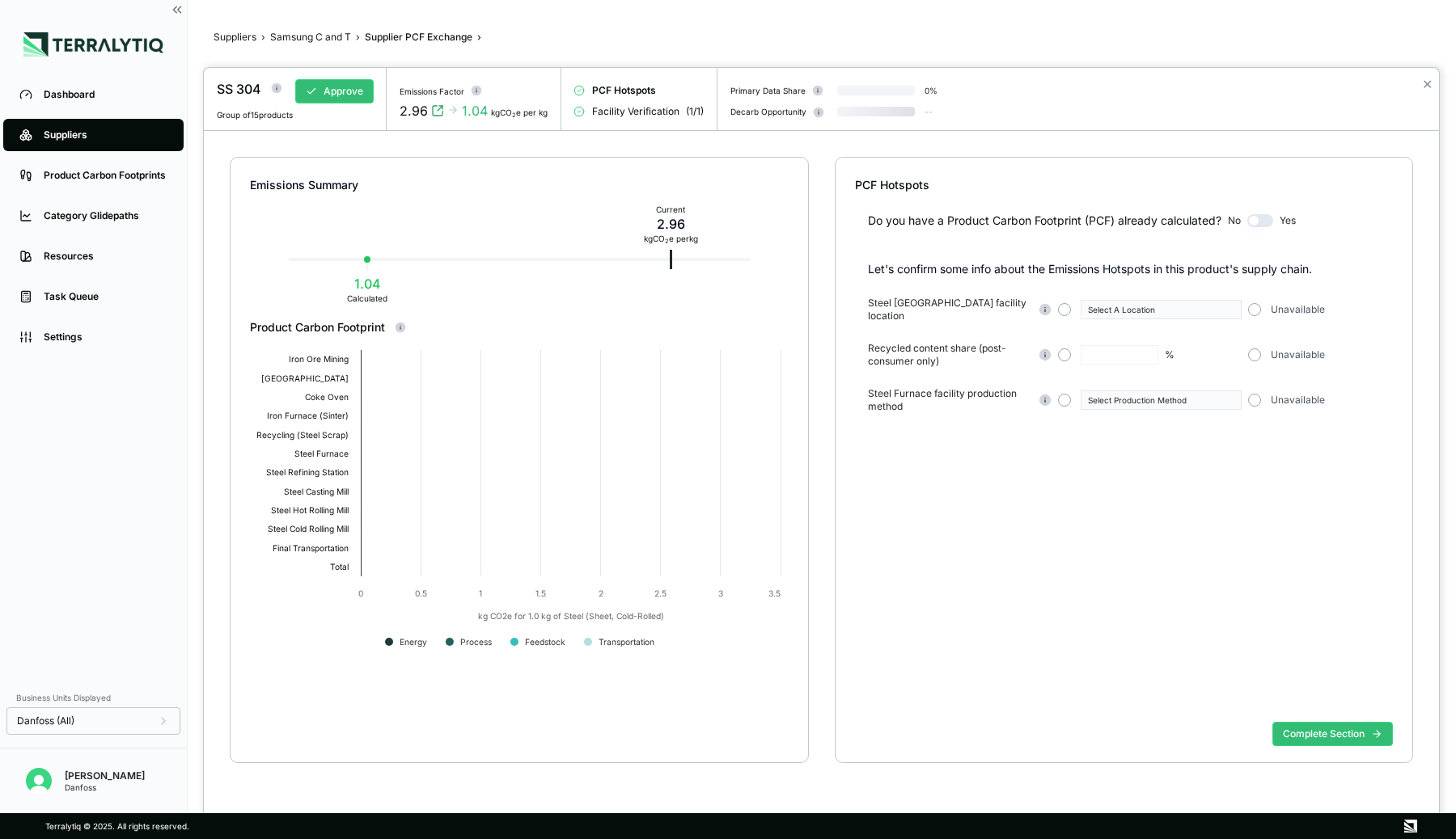
type input "**"
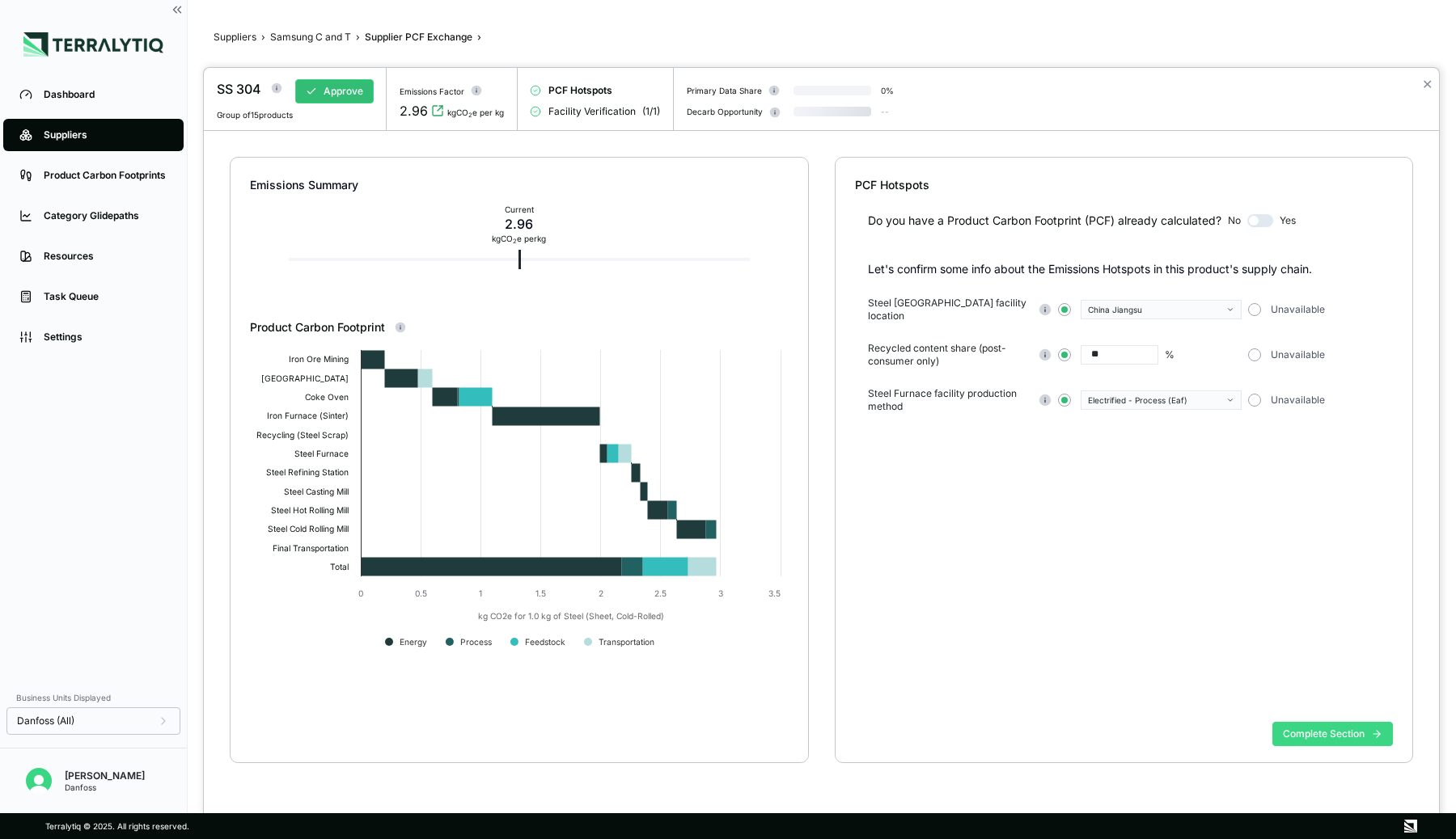
click at [1347, 736] on button "Complete Section" at bounding box center [1332, 734] width 121 height 25
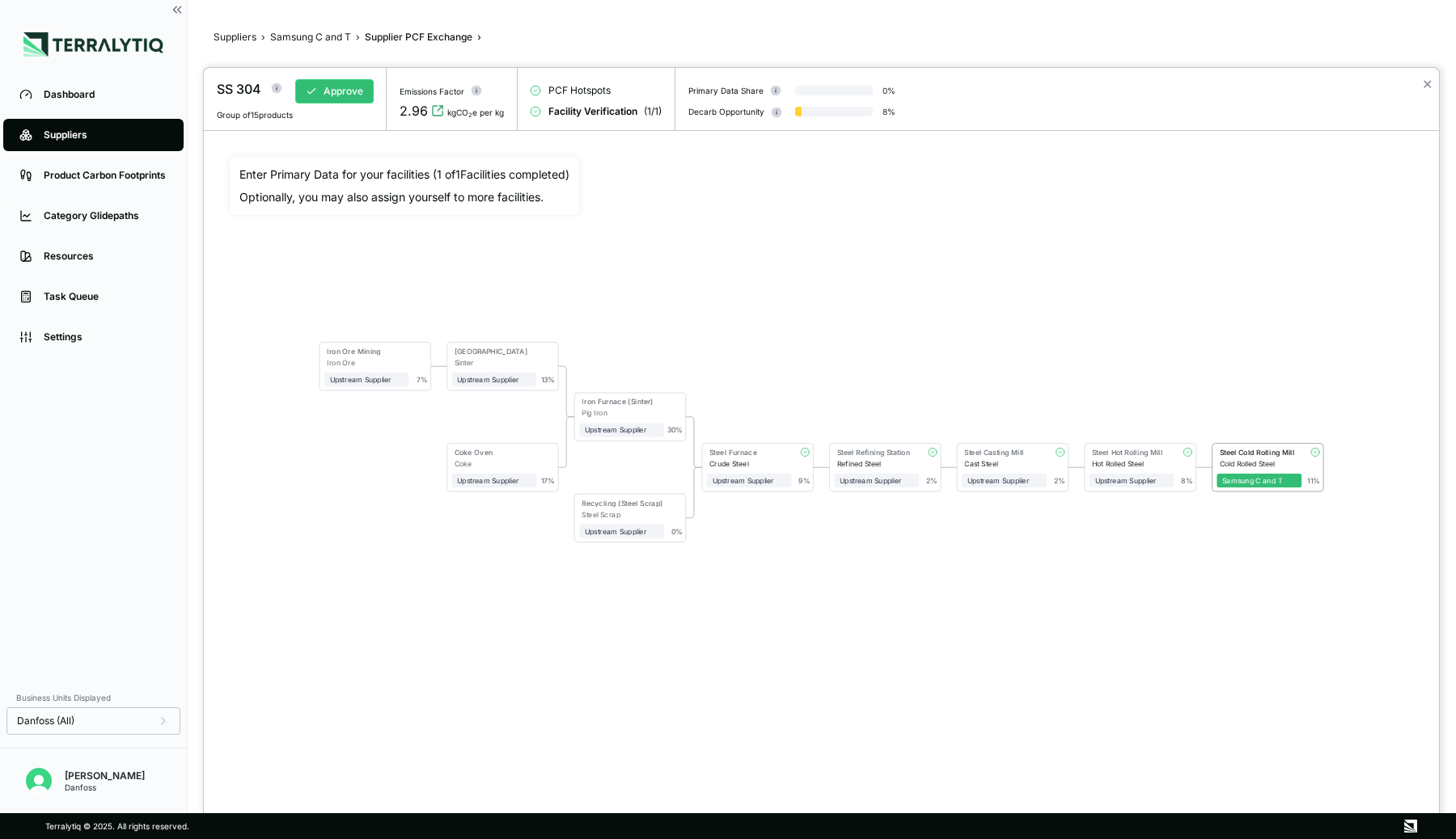
click at [1003, 453] on div "Steel Casting Mill" at bounding box center [1002, 451] width 77 height 9
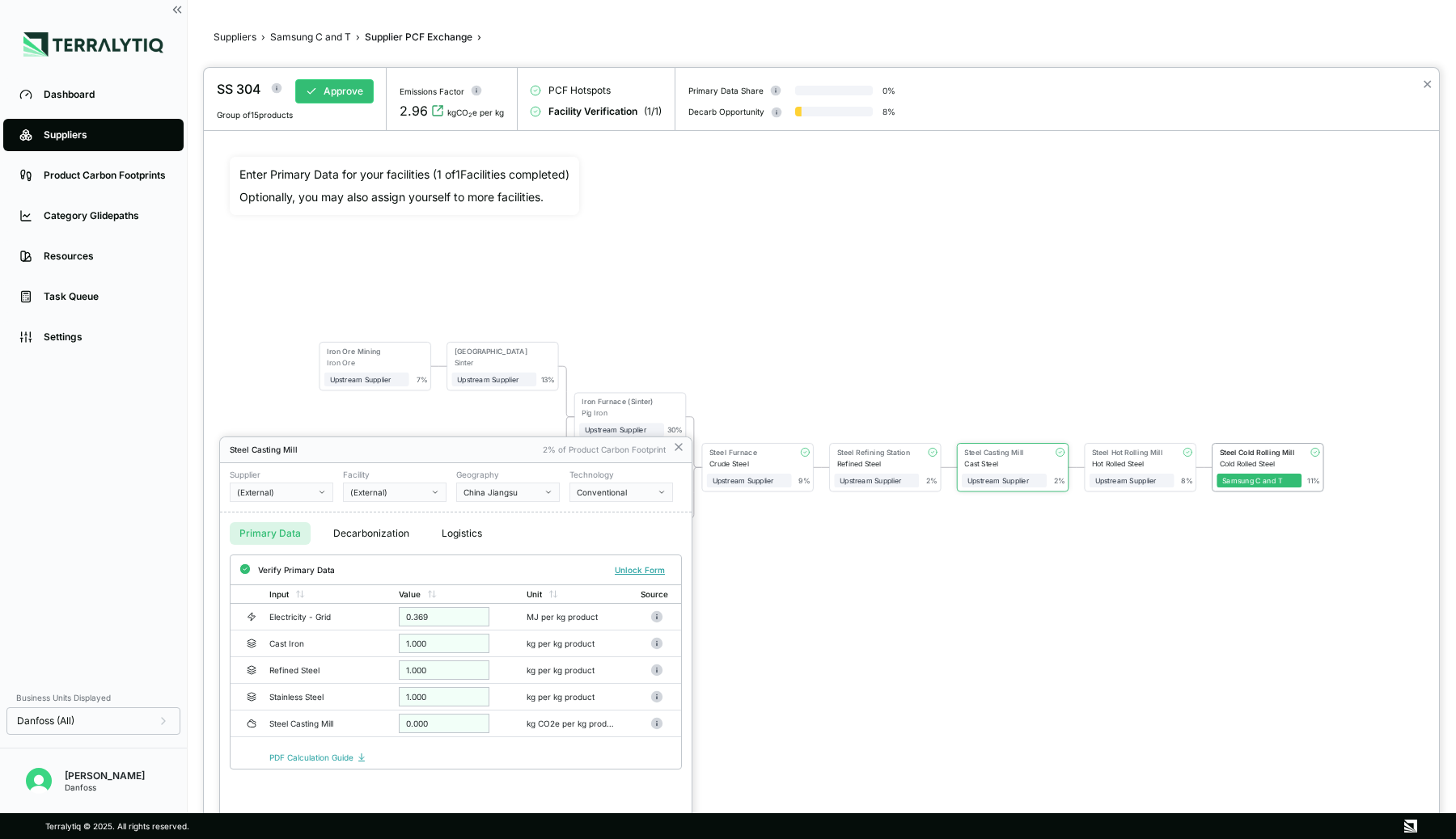
click at [1246, 457] on div at bounding box center [821, 453] width 1236 height 772
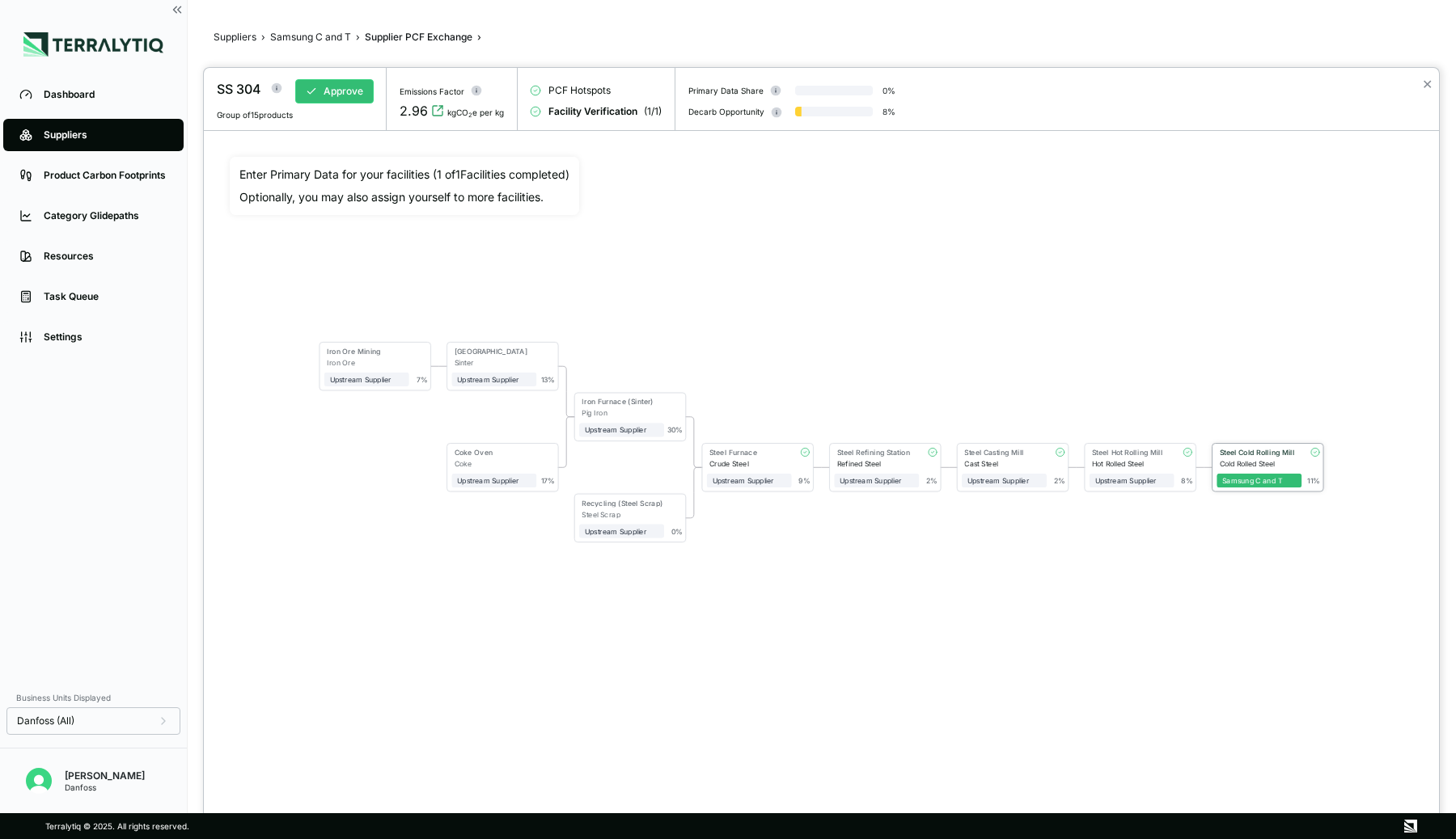
click at [1249, 457] on div "Steel Cold Rolling Mill" at bounding box center [1255, 453] width 79 height 11
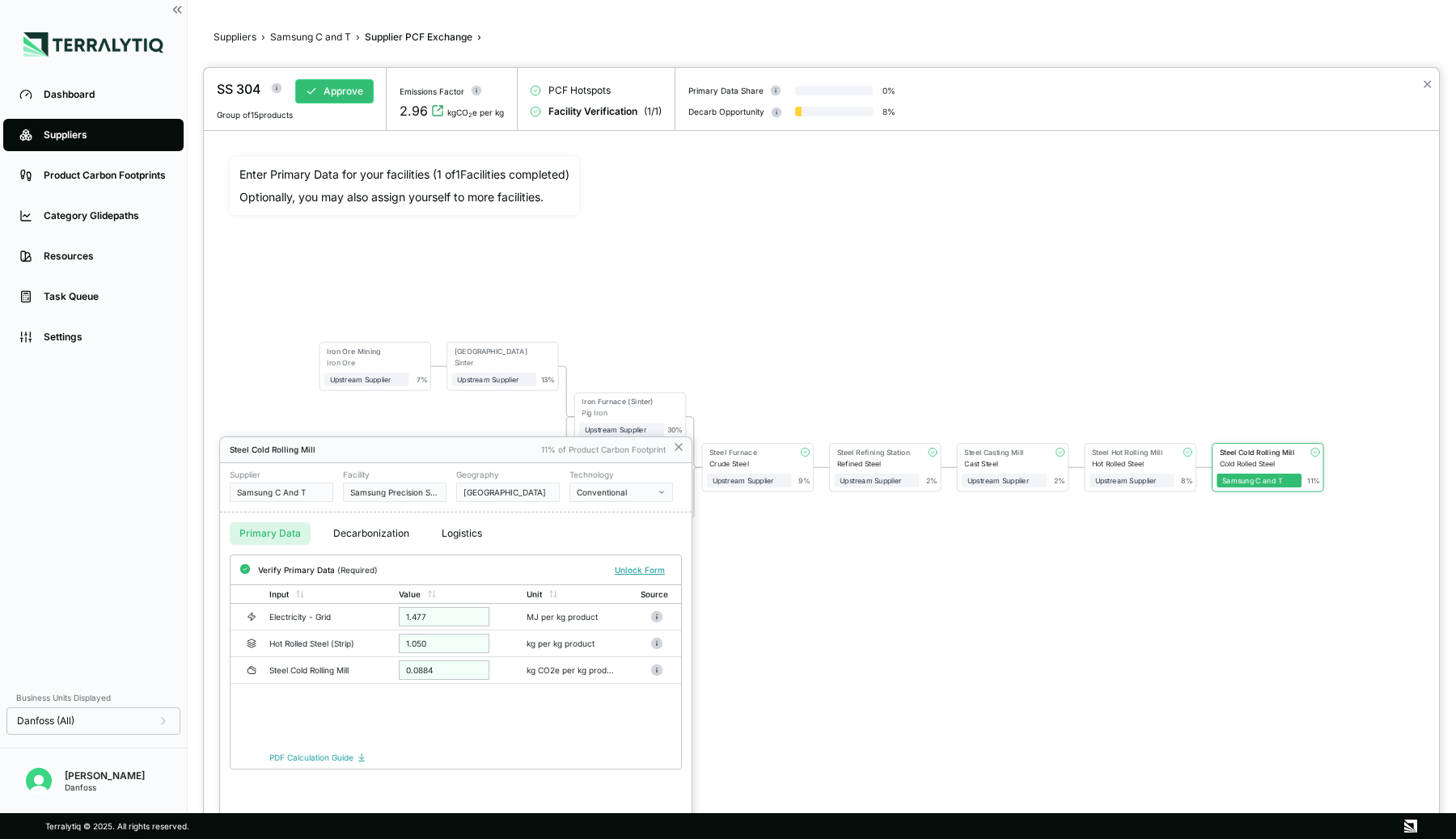
click at [367, 527] on button "Decarbonization" at bounding box center [371, 534] width 95 height 23
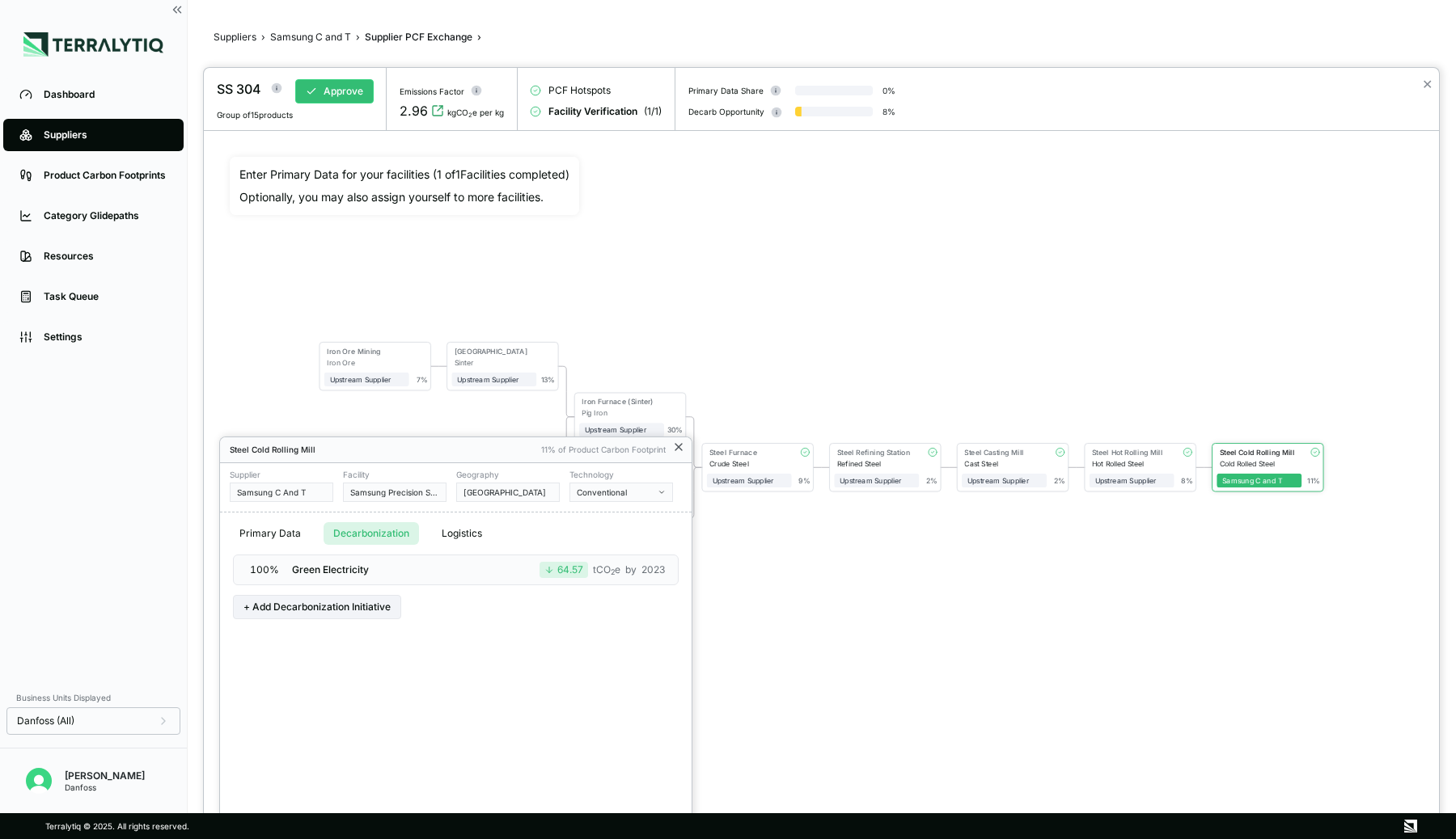
click at [680, 444] on icon at bounding box center [679, 448] width 13 height 13
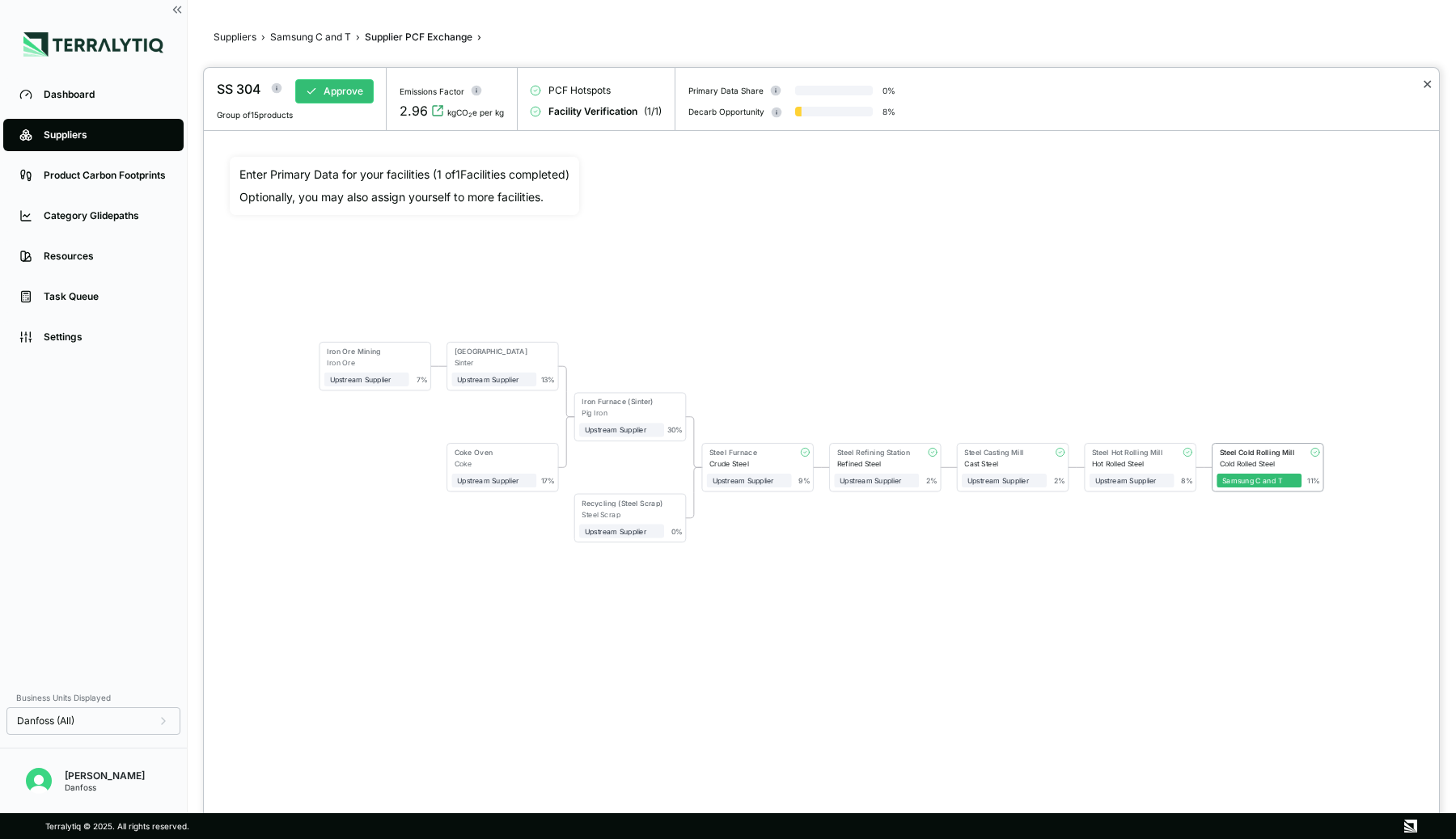
click at [1426, 86] on button "✕" at bounding box center [1427, 84] width 10 height 19
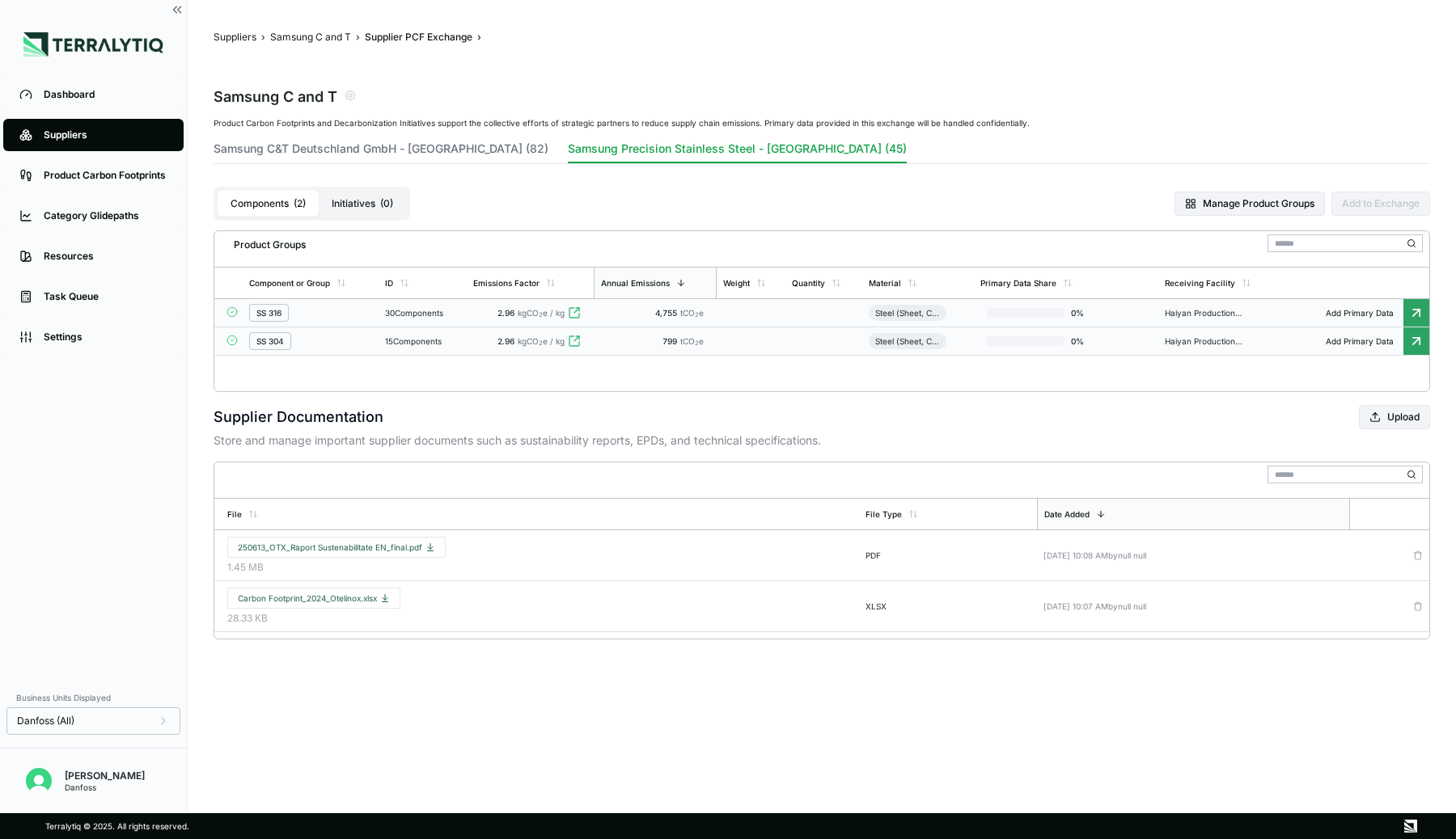
click at [760, 318] on td at bounding box center [751, 314] width 68 height 29
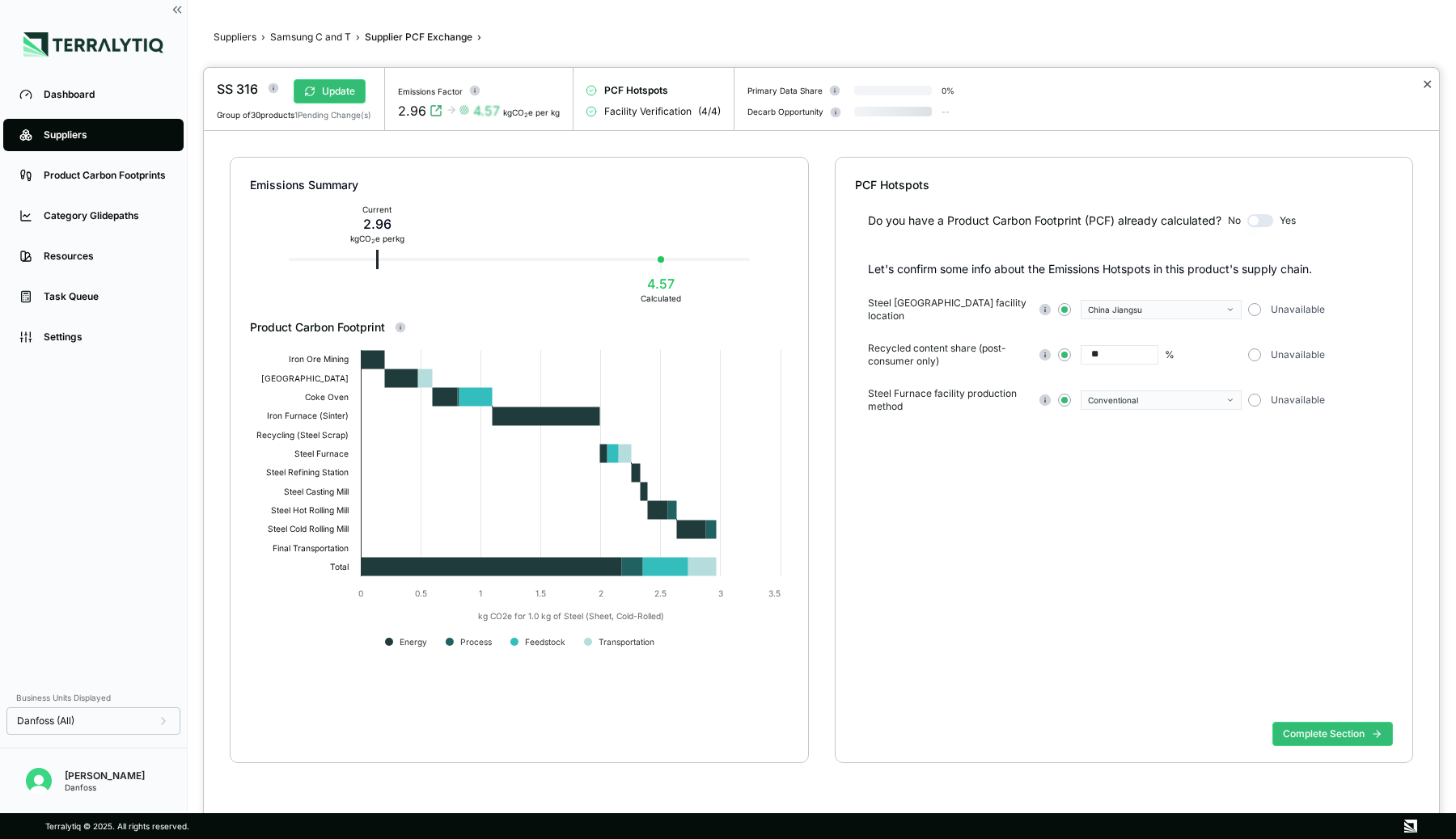
click at [1430, 84] on button "✕" at bounding box center [1427, 84] width 10 height 19
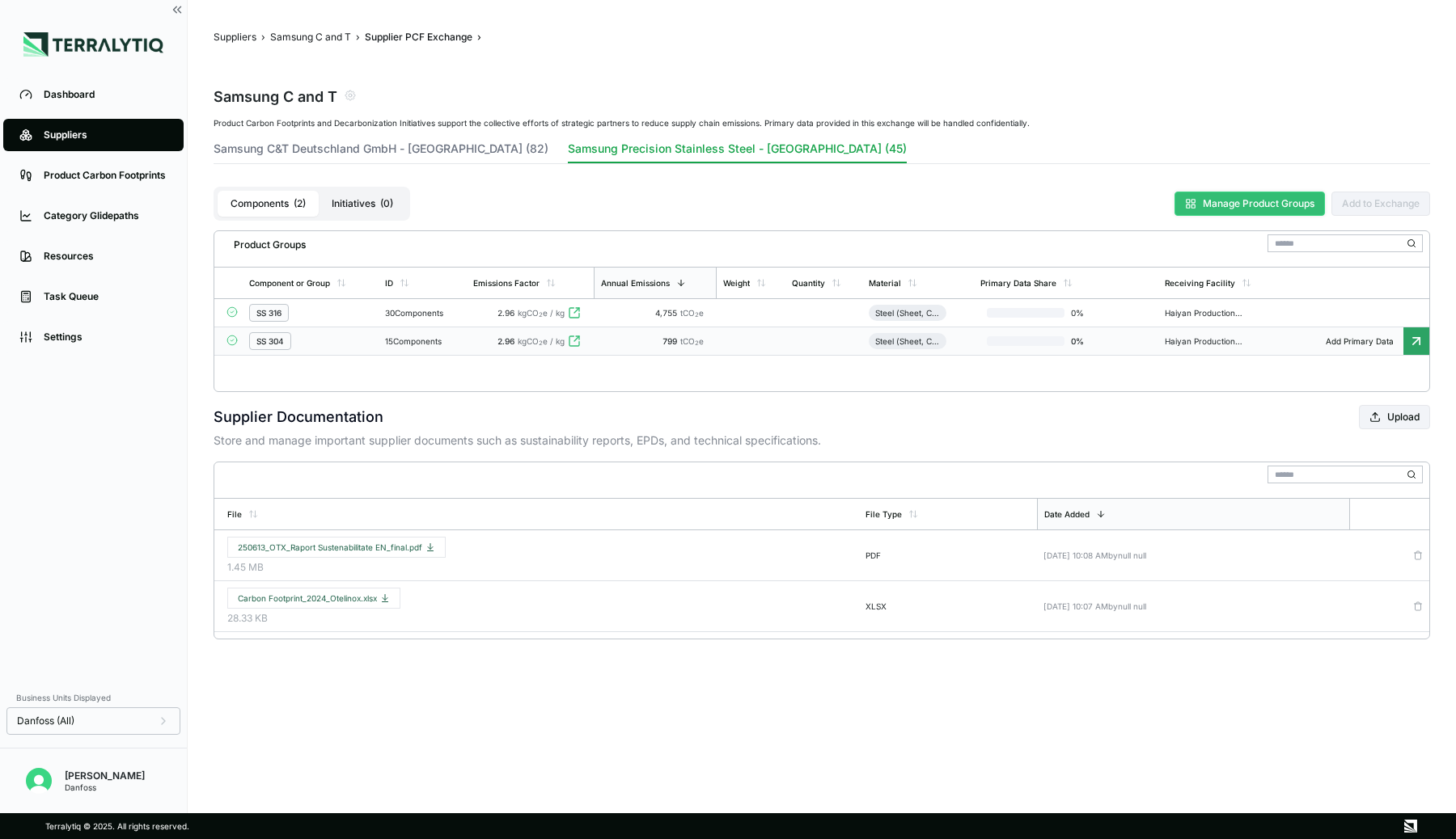
click at [1262, 209] on button "Manage Product Groups" at bounding box center [1250, 204] width 150 height 25
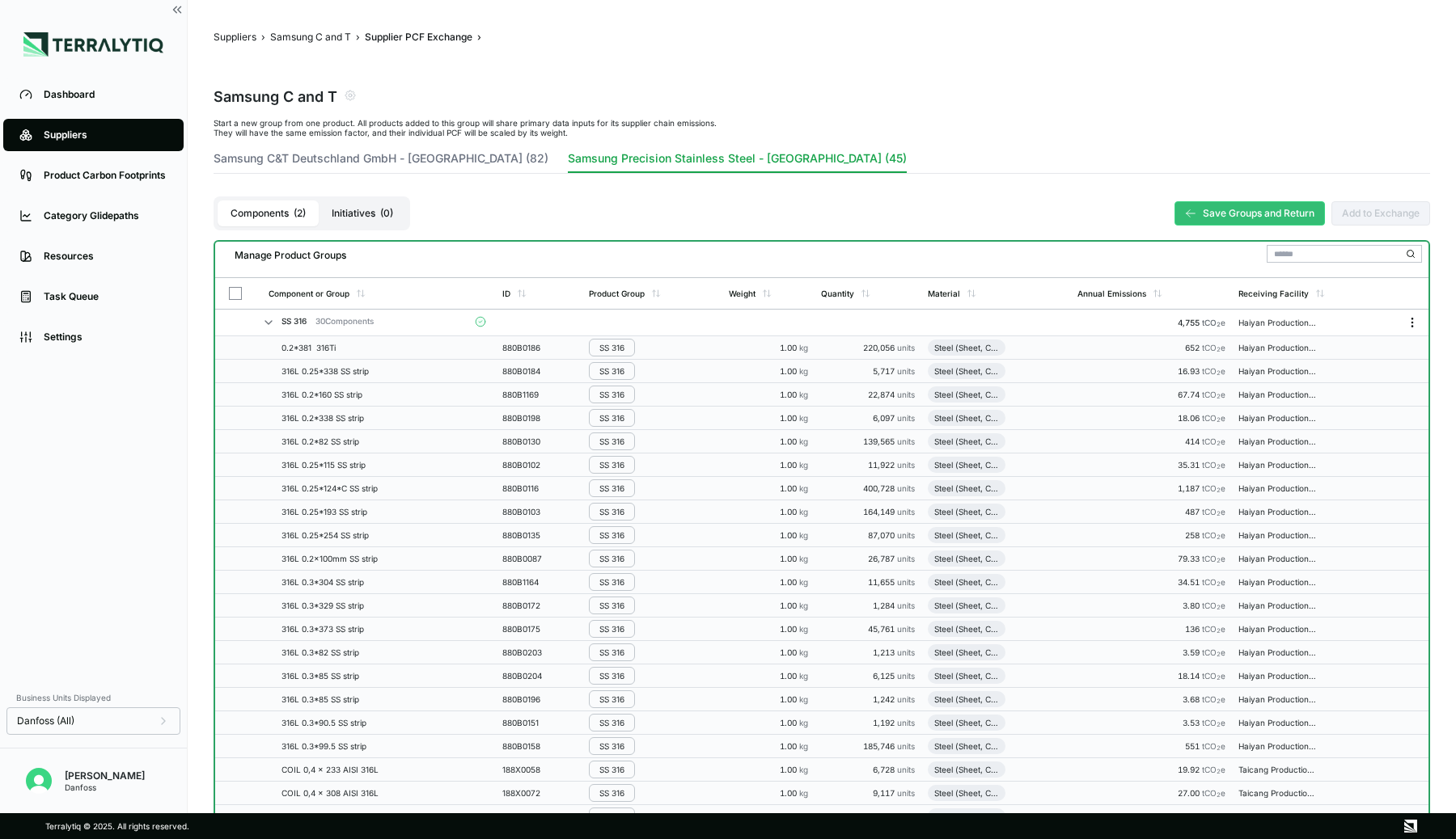
click at [1409, 325] on icon "Menu" at bounding box center [1412, 323] width 13 height 13
click at [1350, 353] on button "Edit [PERSON_NAME]" at bounding box center [1359, 353] width 154 height 27
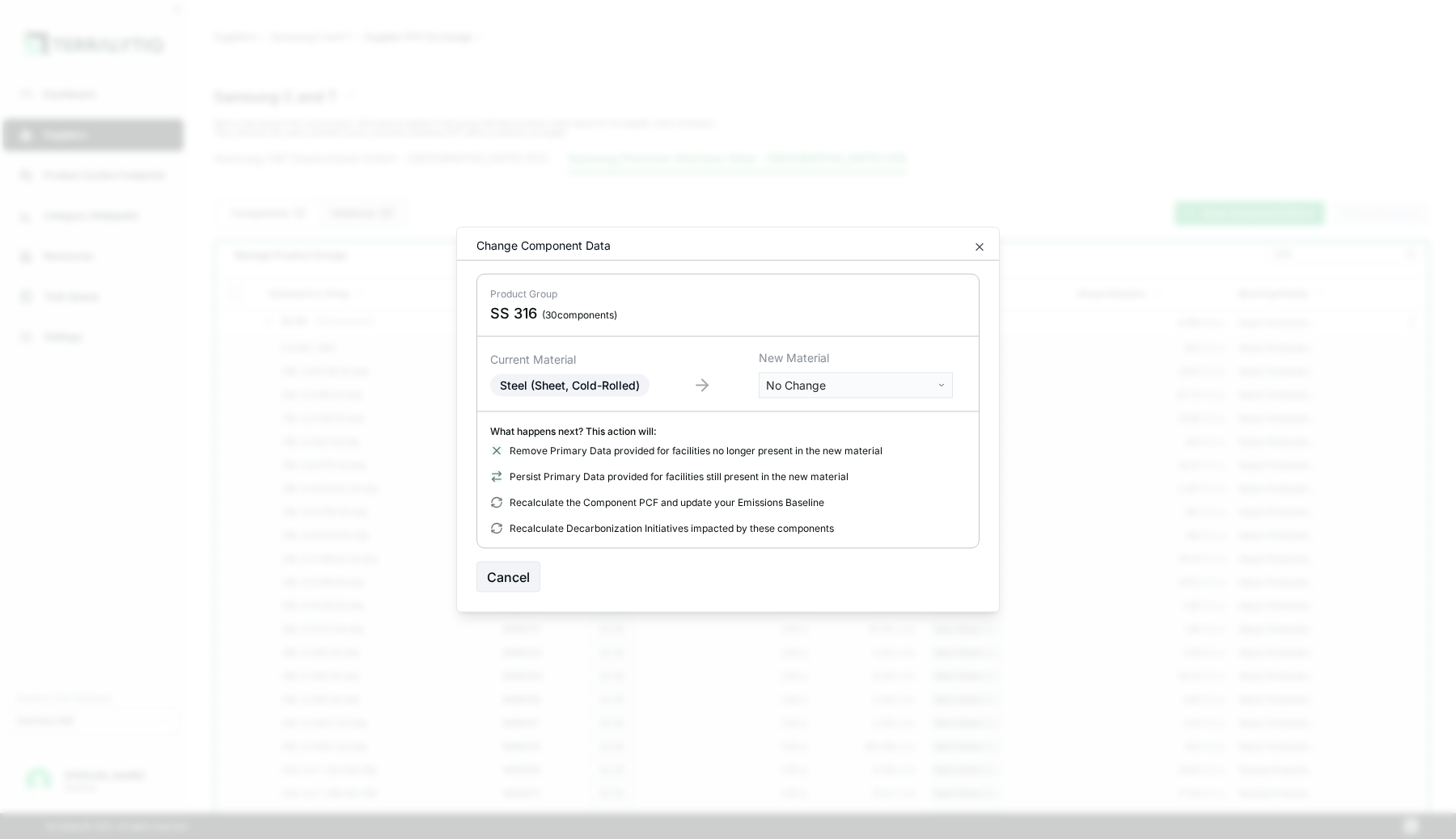
click at [833, 387] on body "Dashboard Suppliers Product Carbon Footprints Category Glidepaths Resources Tas…" at bounding box center [728, 419] width 1456 height 839
click at [819, 421] on input "text" at bounding box center [856, 418] width 186 height 18
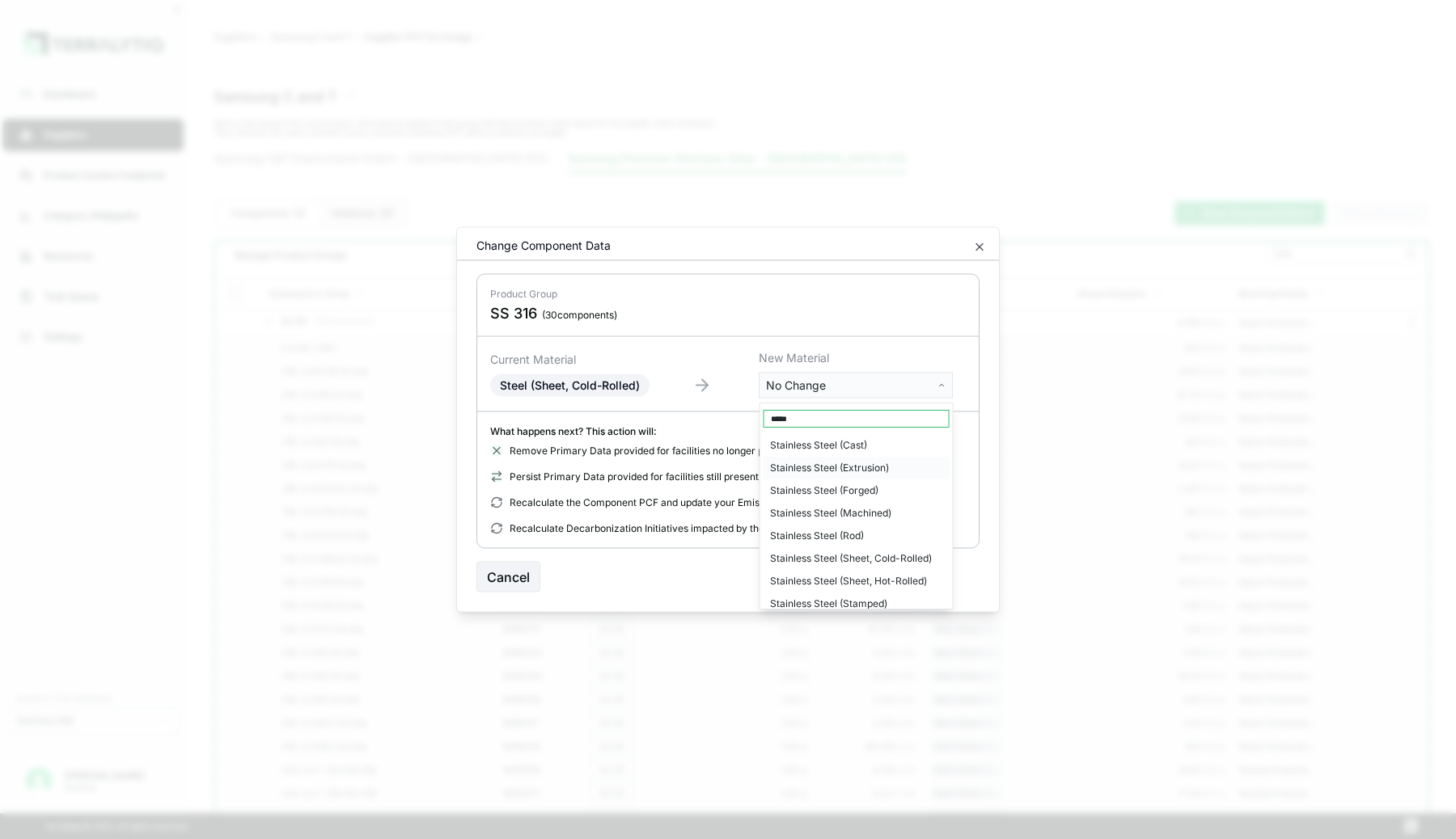
type input "*****"
click at [828, 557] on div "Stainless Steel (Sheet, Cold-Rolled)" at bounding box center [856, 559] width 186 height 23
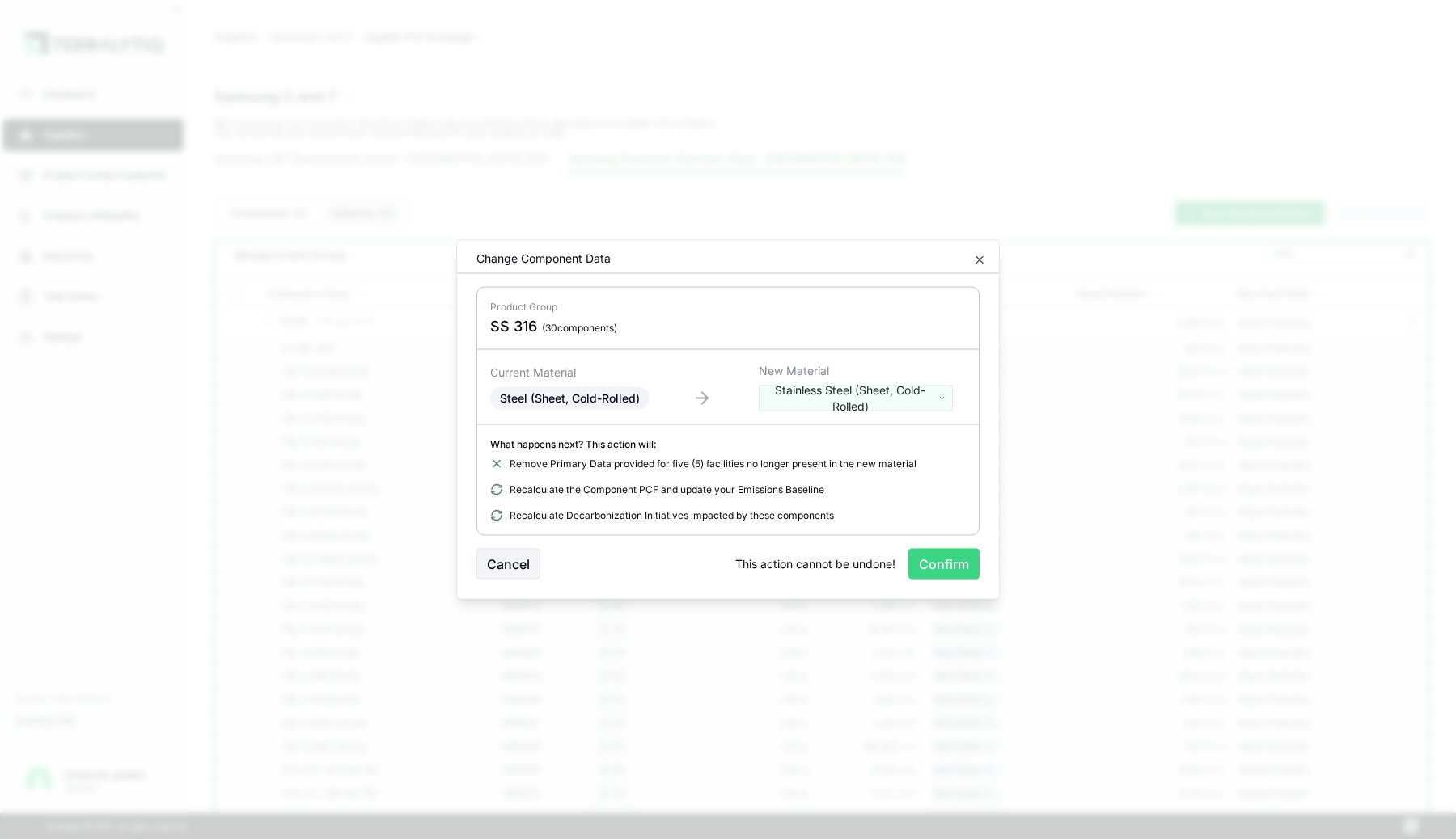
click at [923, 560] on button "Confirm" at bounding box center [944, 564] width 71 height 30
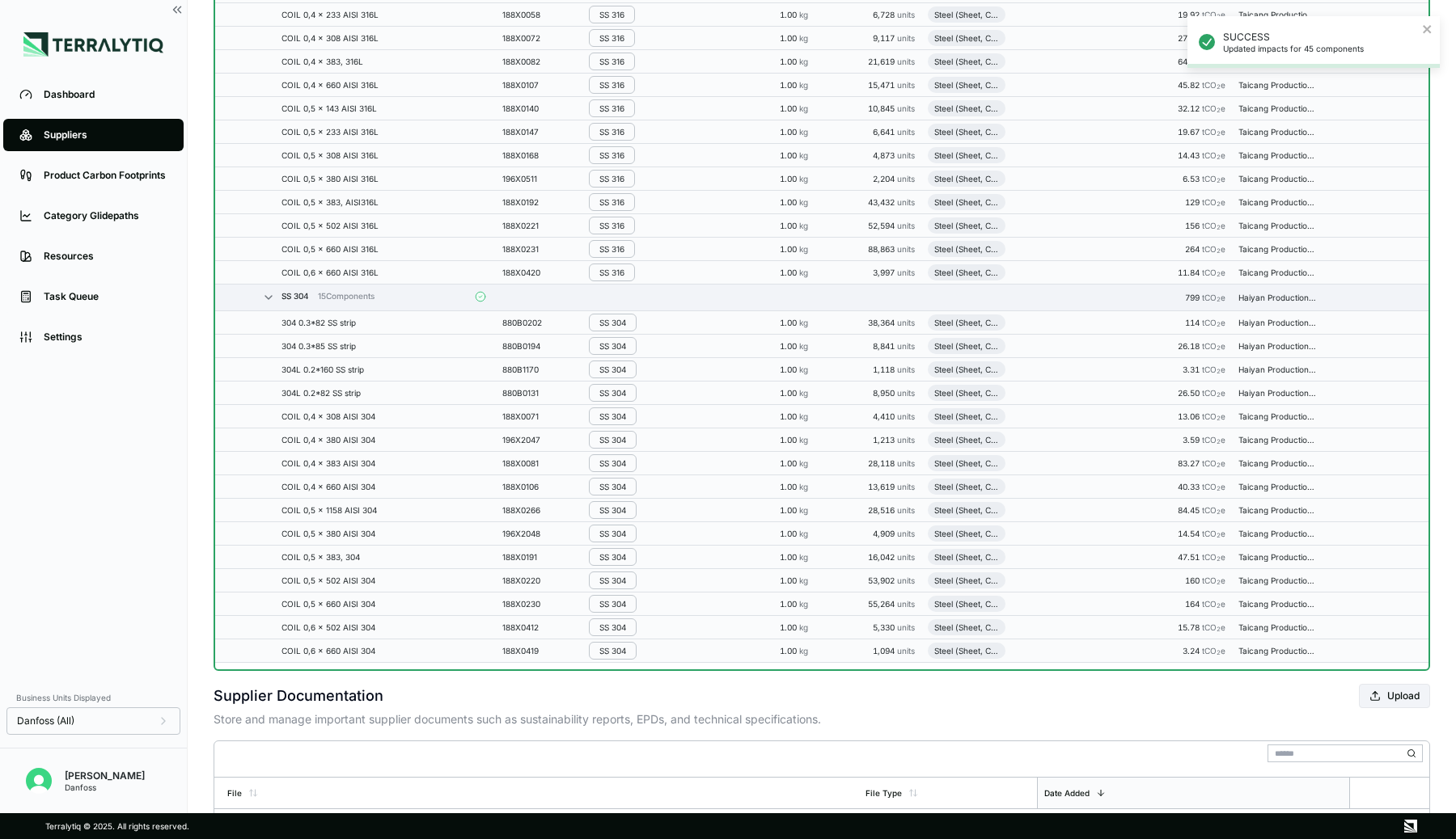
scroll to position [785, 0]
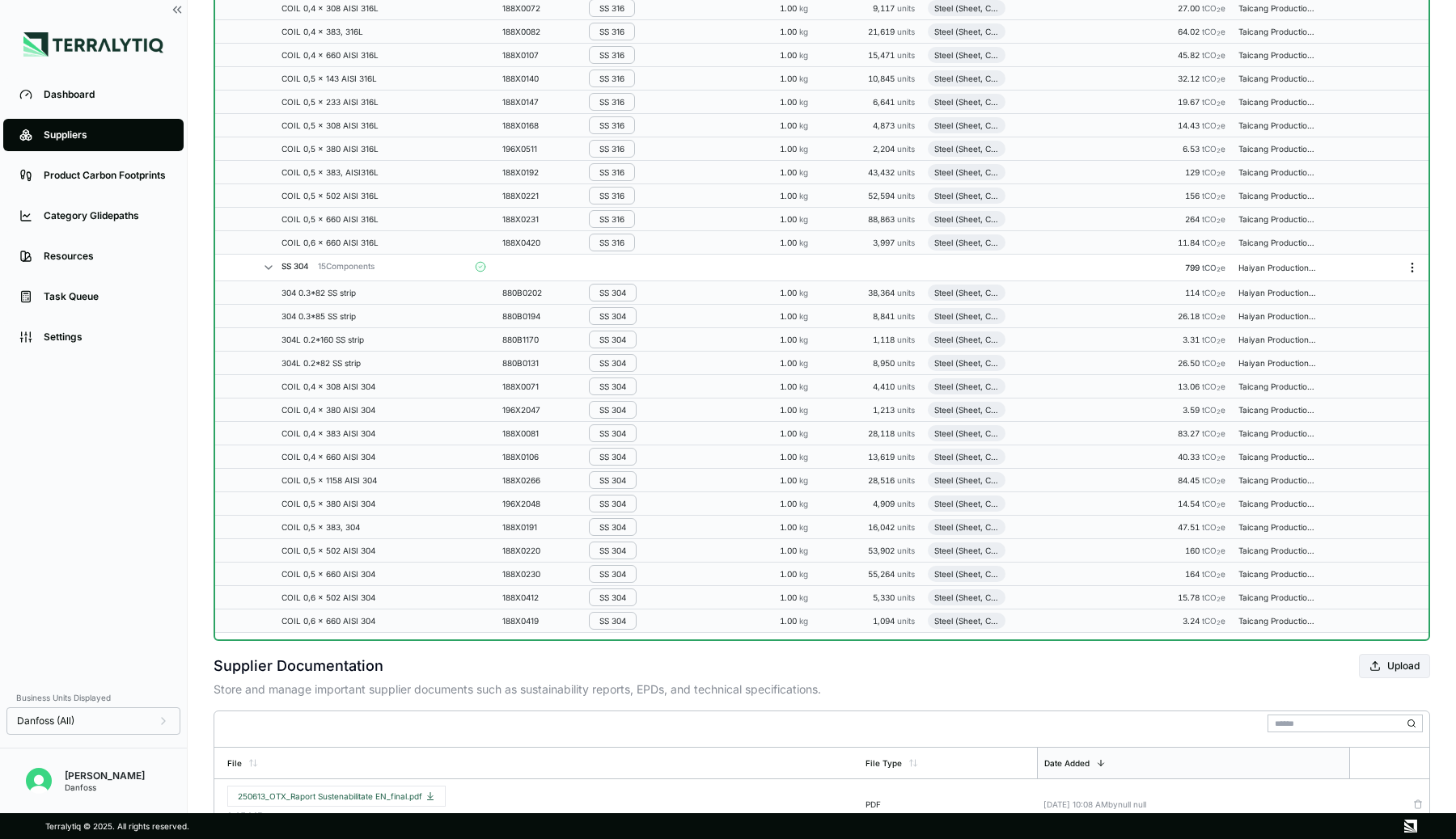
click at [1411, 265] on icon "Menu" at bounding box center [1412, 268] width 13 height 13
click at [1341, 299] on button "Edit [PERSON_NAME]" at bounding box center [1359, 298] width 154 height 27
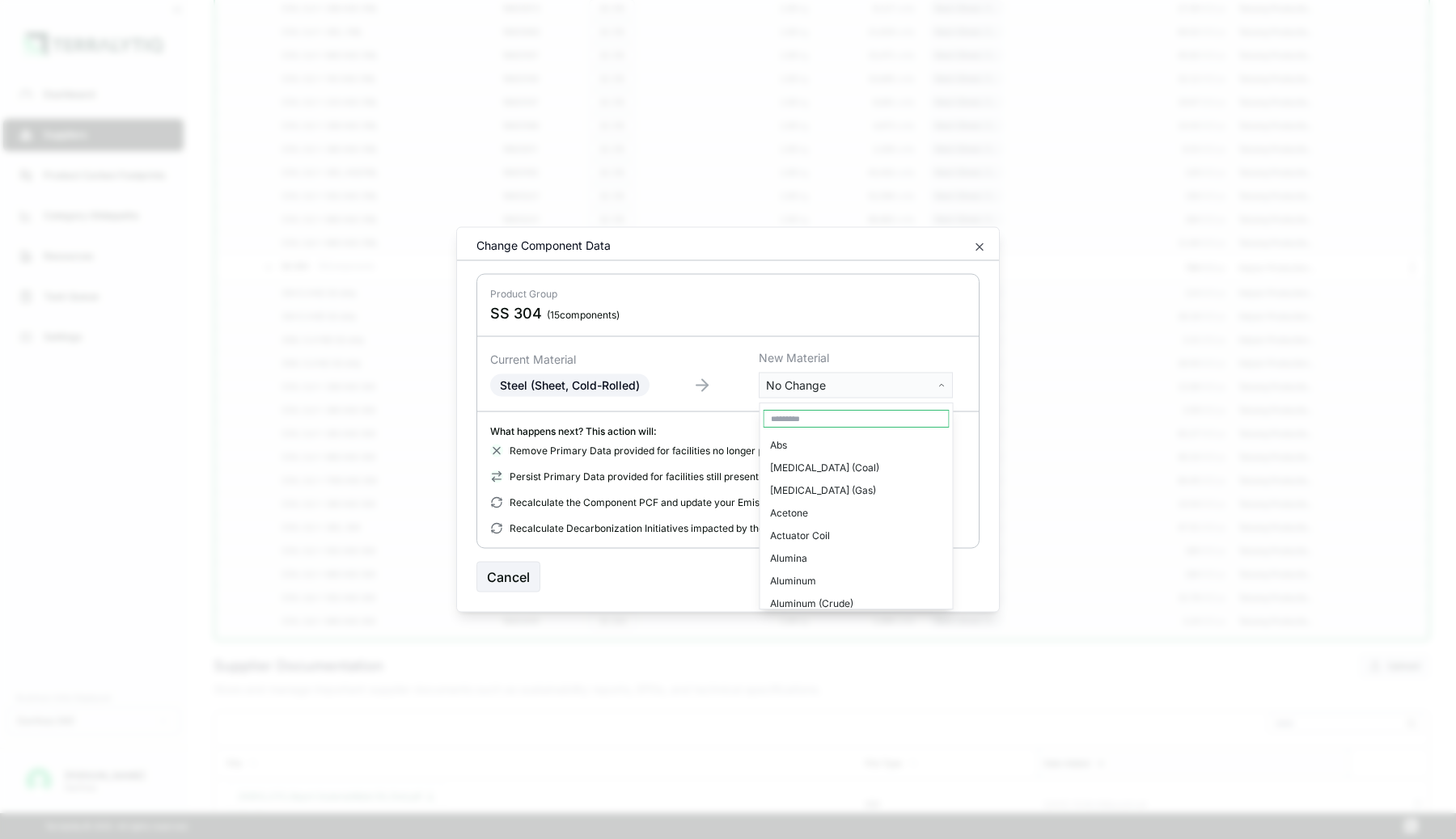
click at [884, 378] on body "Dashboard Suppliers Product Carbon Footprints Category Glidepaths Resources Tas…" at bounding box center [728, 419] width 1456 height 839
click at [814, 421] on input "text" at bounding box center [856, 418] width 186 height 18
type input "******"
click at [830, 532] on div "Stainless Steel (Sheet, Cold-Rolled)" at bounding box center [856, 533] width 186 height 23
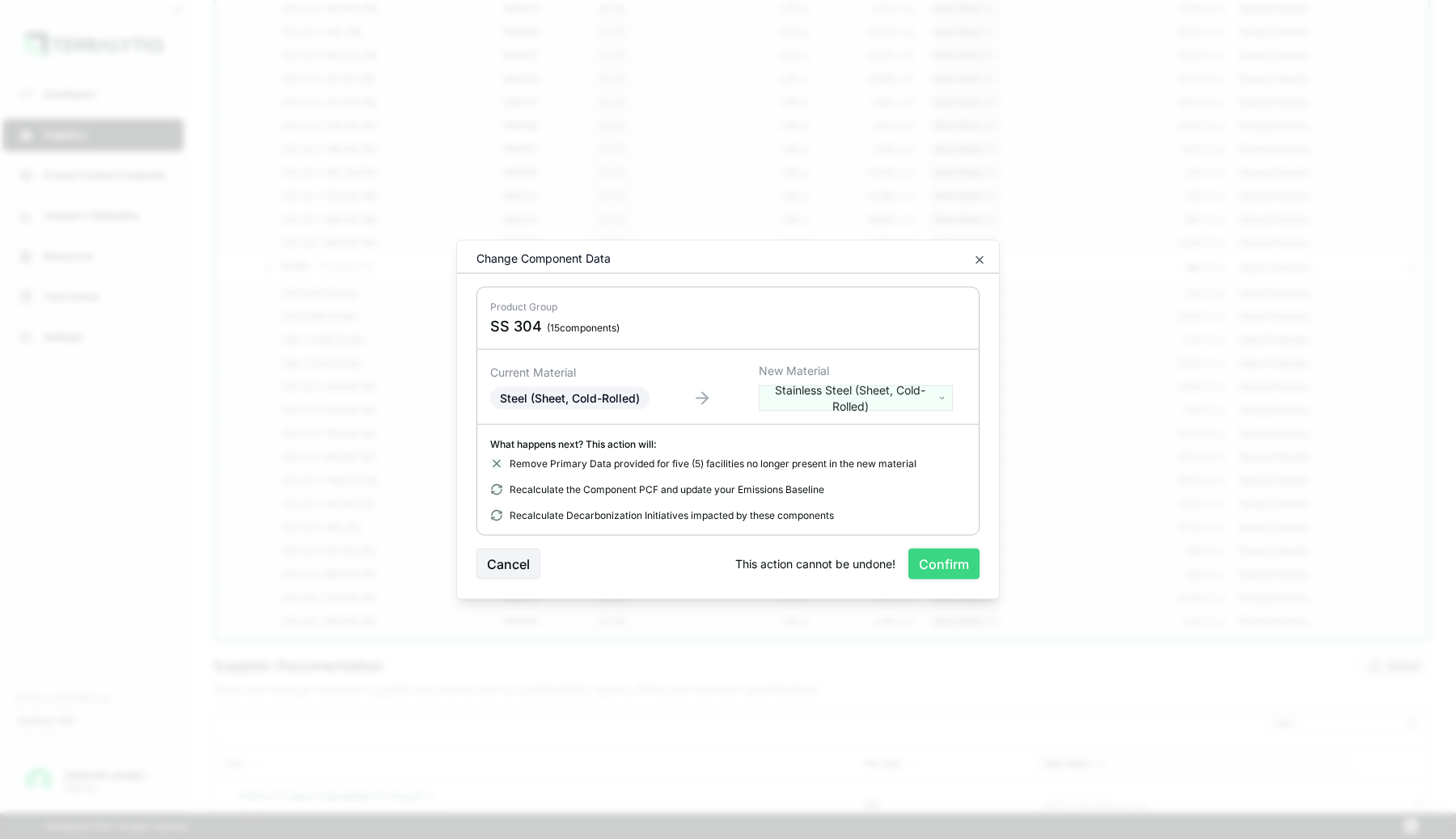
click at [945, 564] on button "Confirm" at bounding box center [944, 564] width 71 height 30
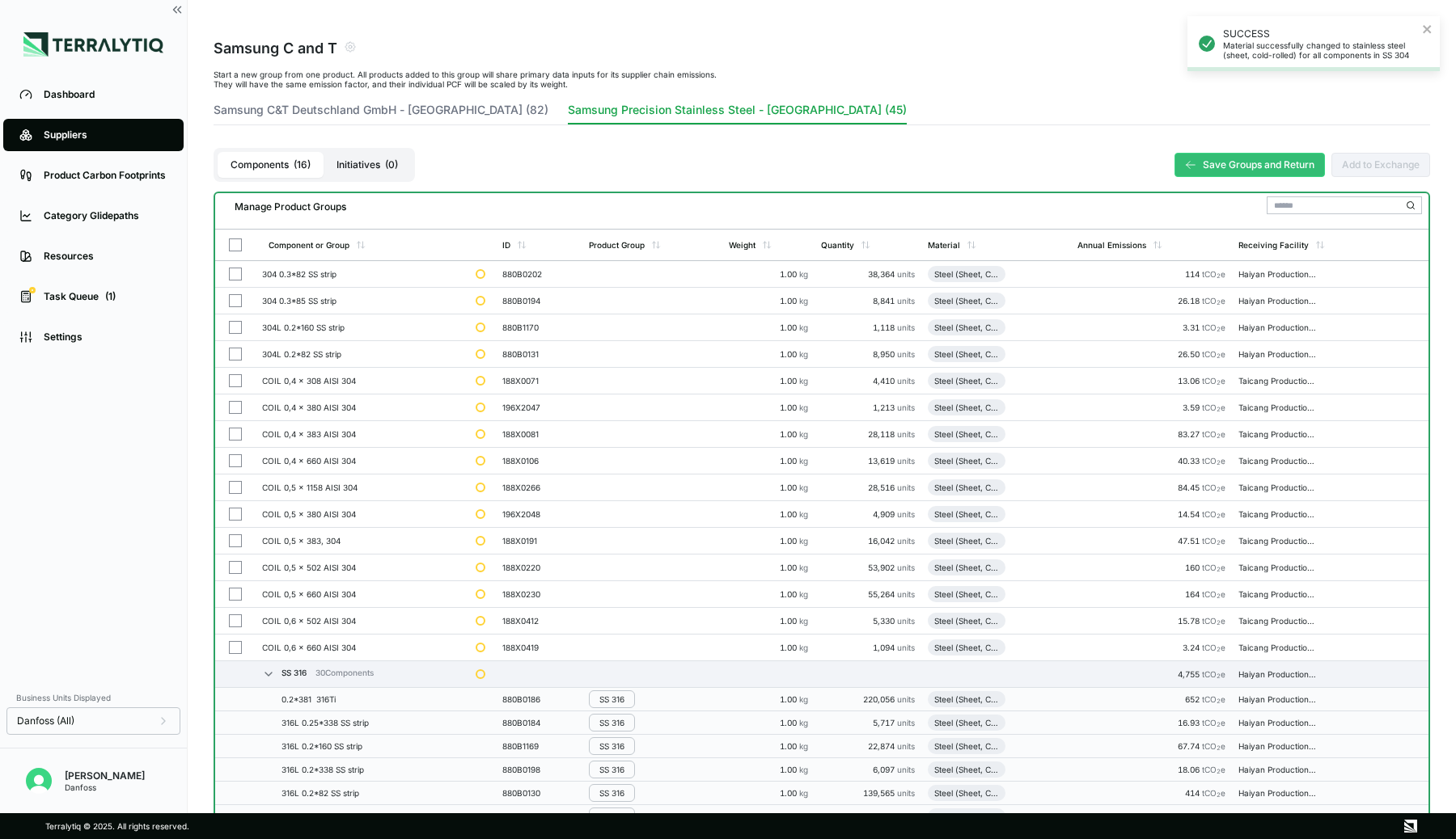
scroll to position [0, 0]
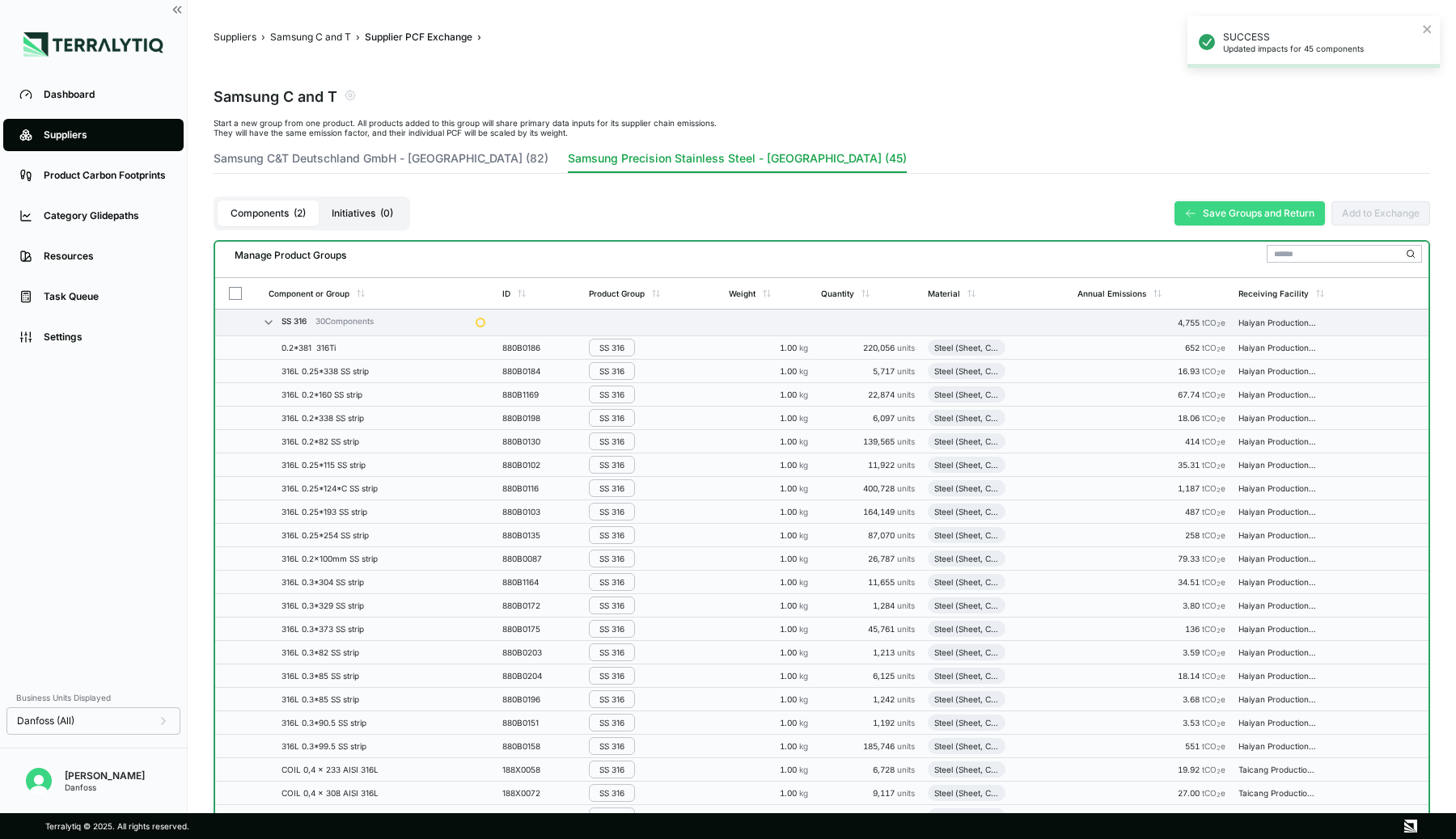
click at [1225, 210] on button "Save Groups and Return" at bounding box center [1250, 214] width 150 height 25
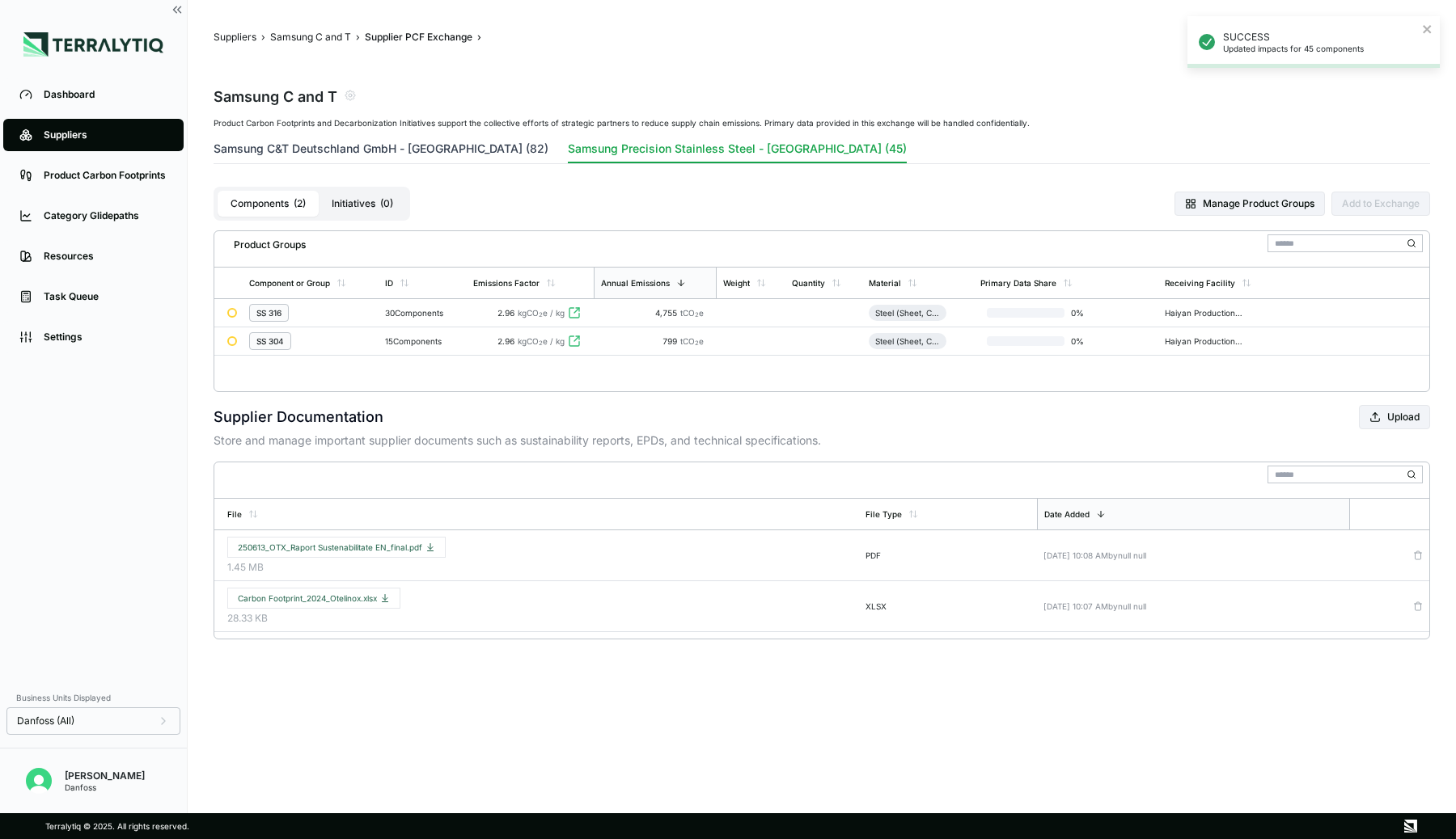
click at [405, 149] on button "Samsung C&T Deutschland GmbH - [GEOGRAPHIC_DATA] (82)" at bounding box center [381, 152] width 335 height 23
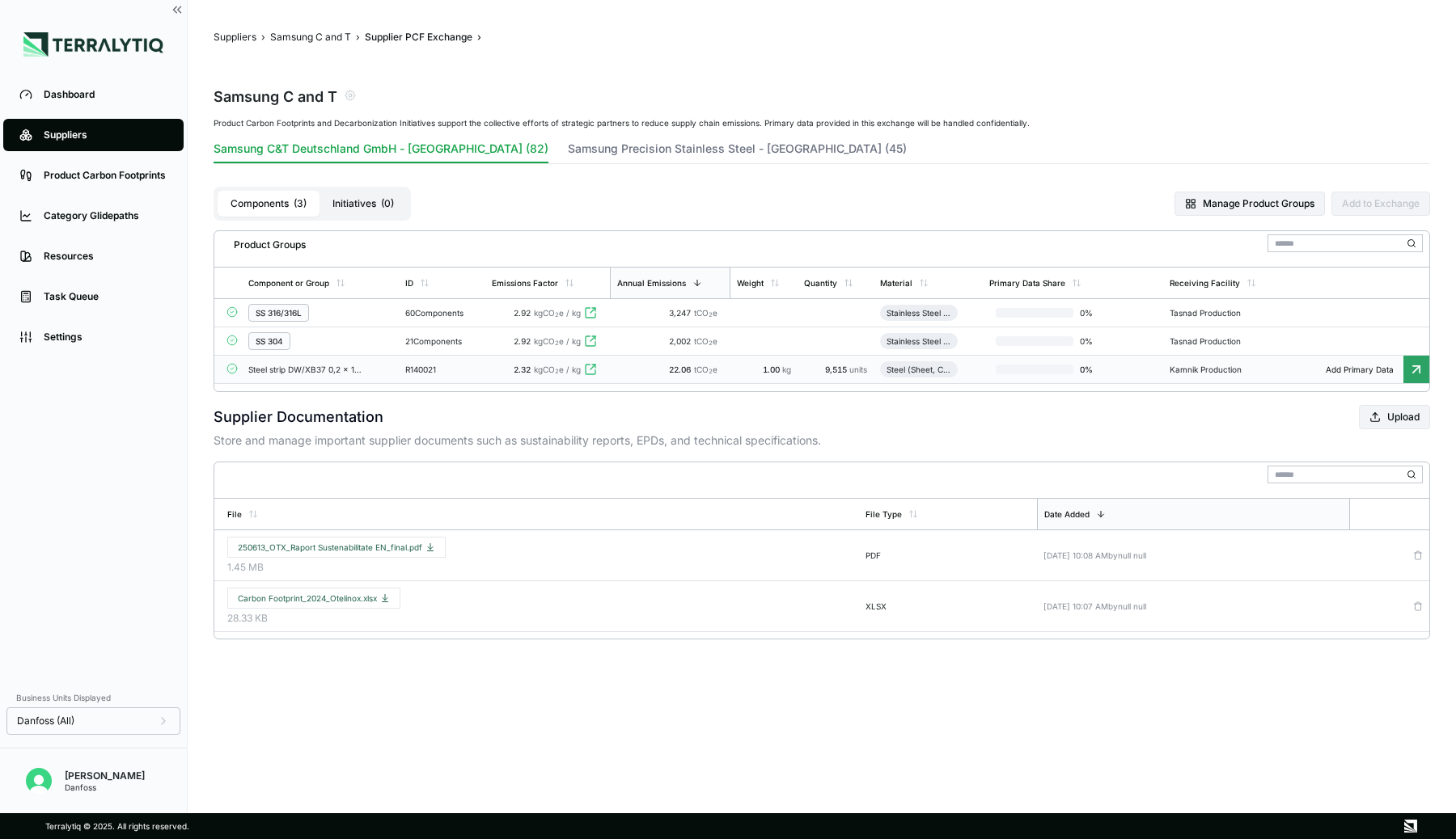
click at [507, 368] on div "2.32 kgCO 2 e / kg" at bounding box center [546, 370] width 111 height 10
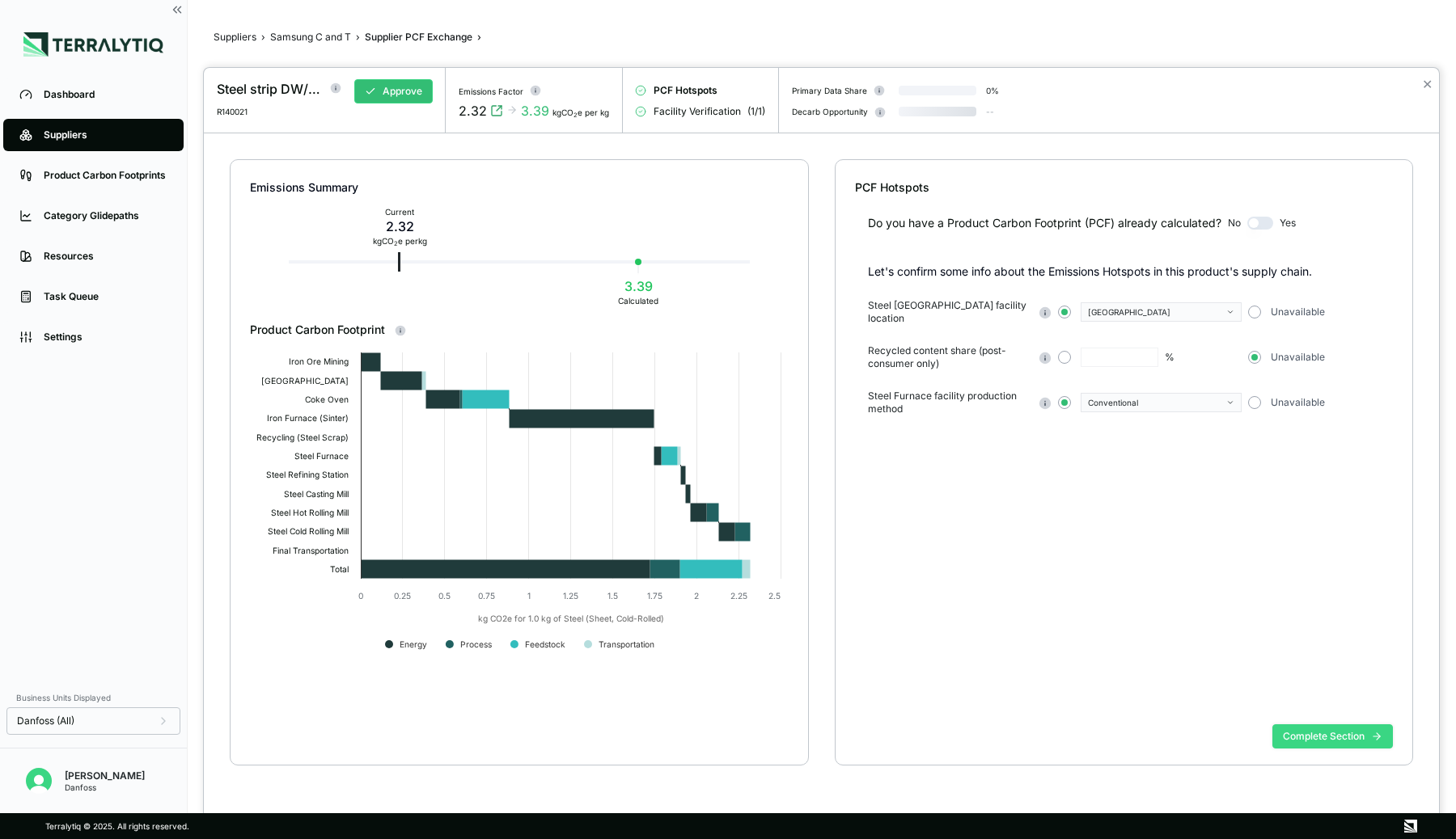
click at [1312, 733] on button "Complete Section" at bounding box center [1332, 737] width 121 height 25
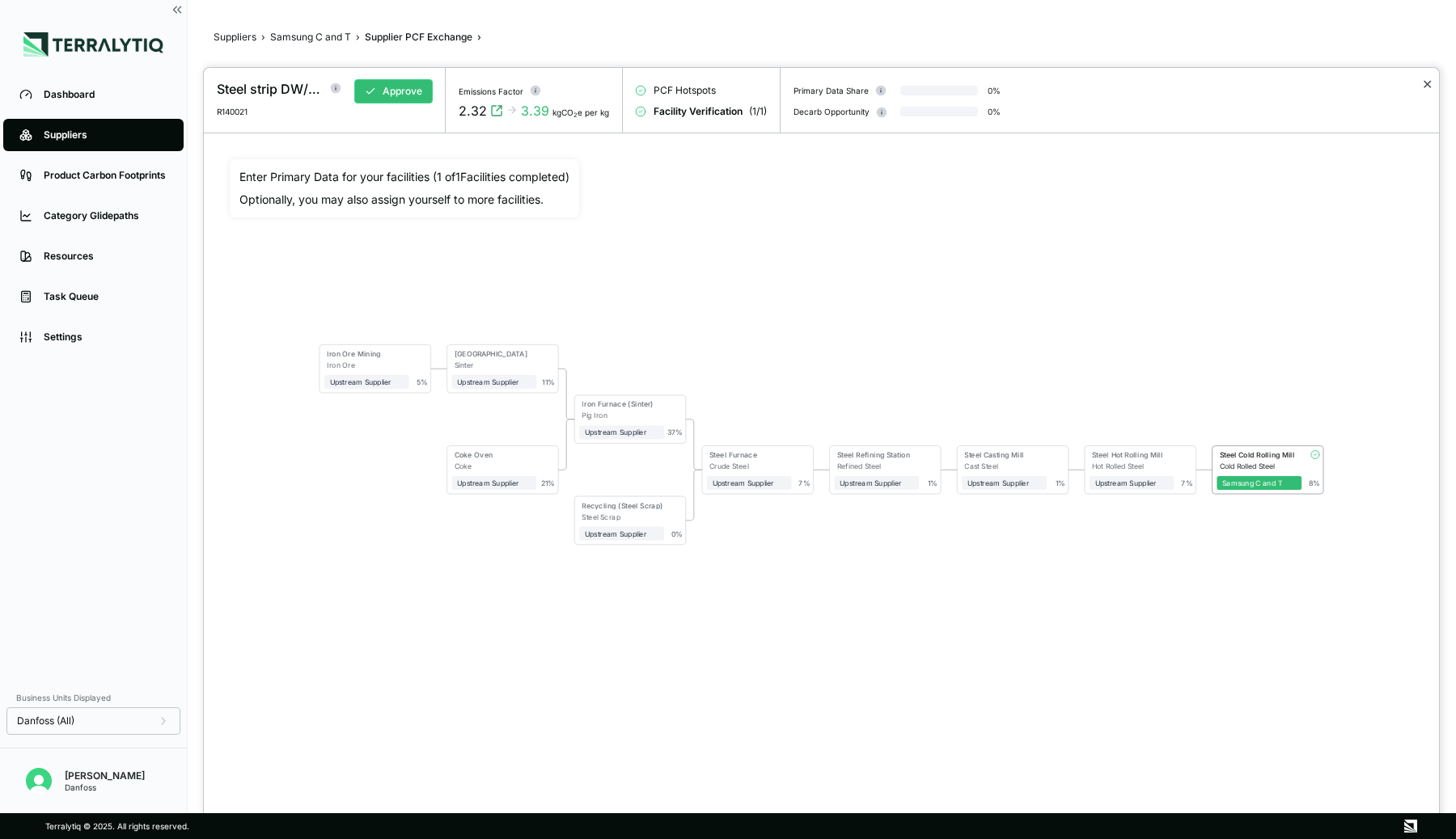
click at [1427, 84] on button "✕" at bounding box center [1427, 84] width 10 height 19
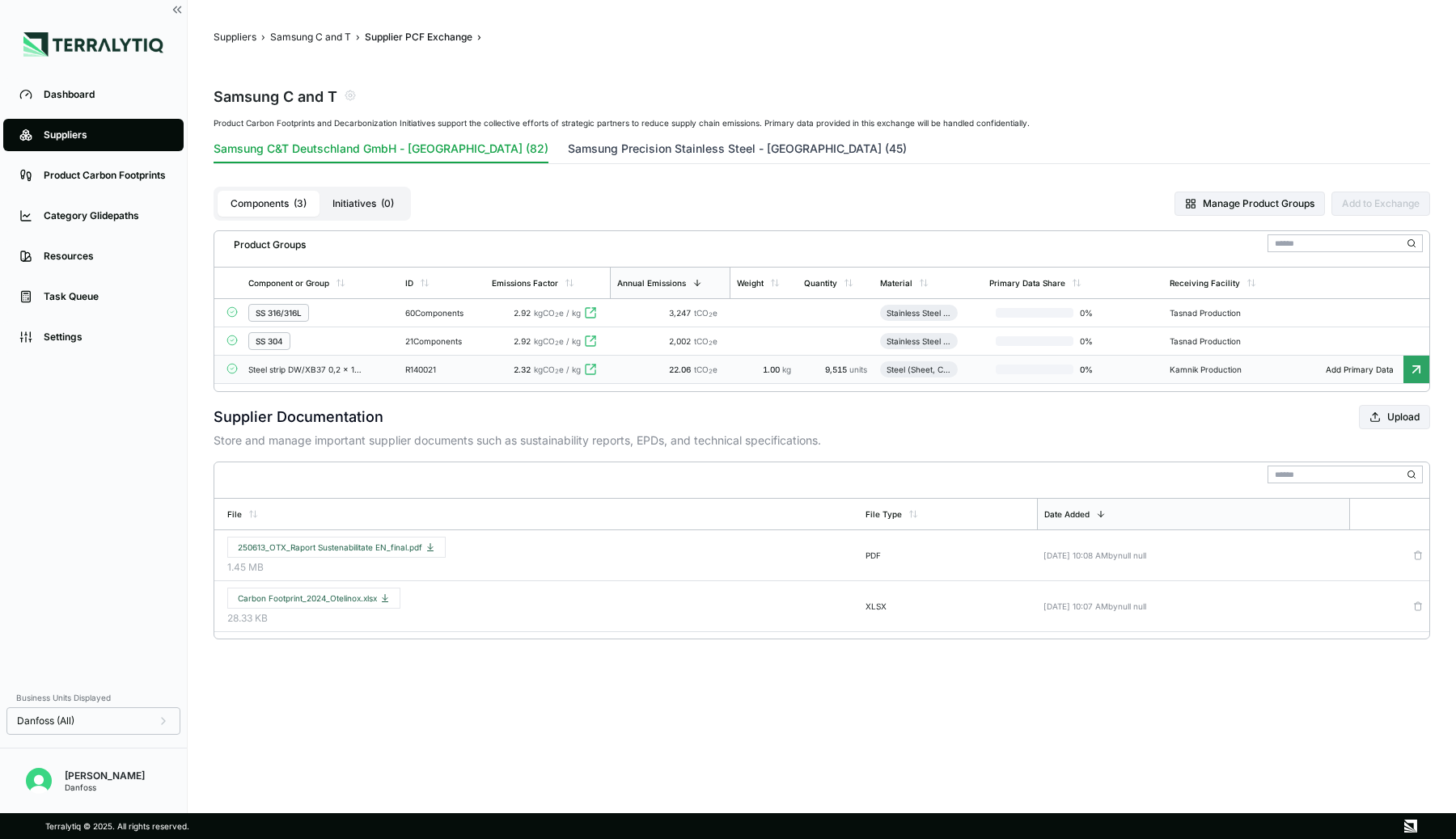
click at [567, 155] on button "Samsung Precision Stainless Steel - [GEOGRAPHIC_DATA] (45)" at bounding box center [737, 152] width 339 height 23
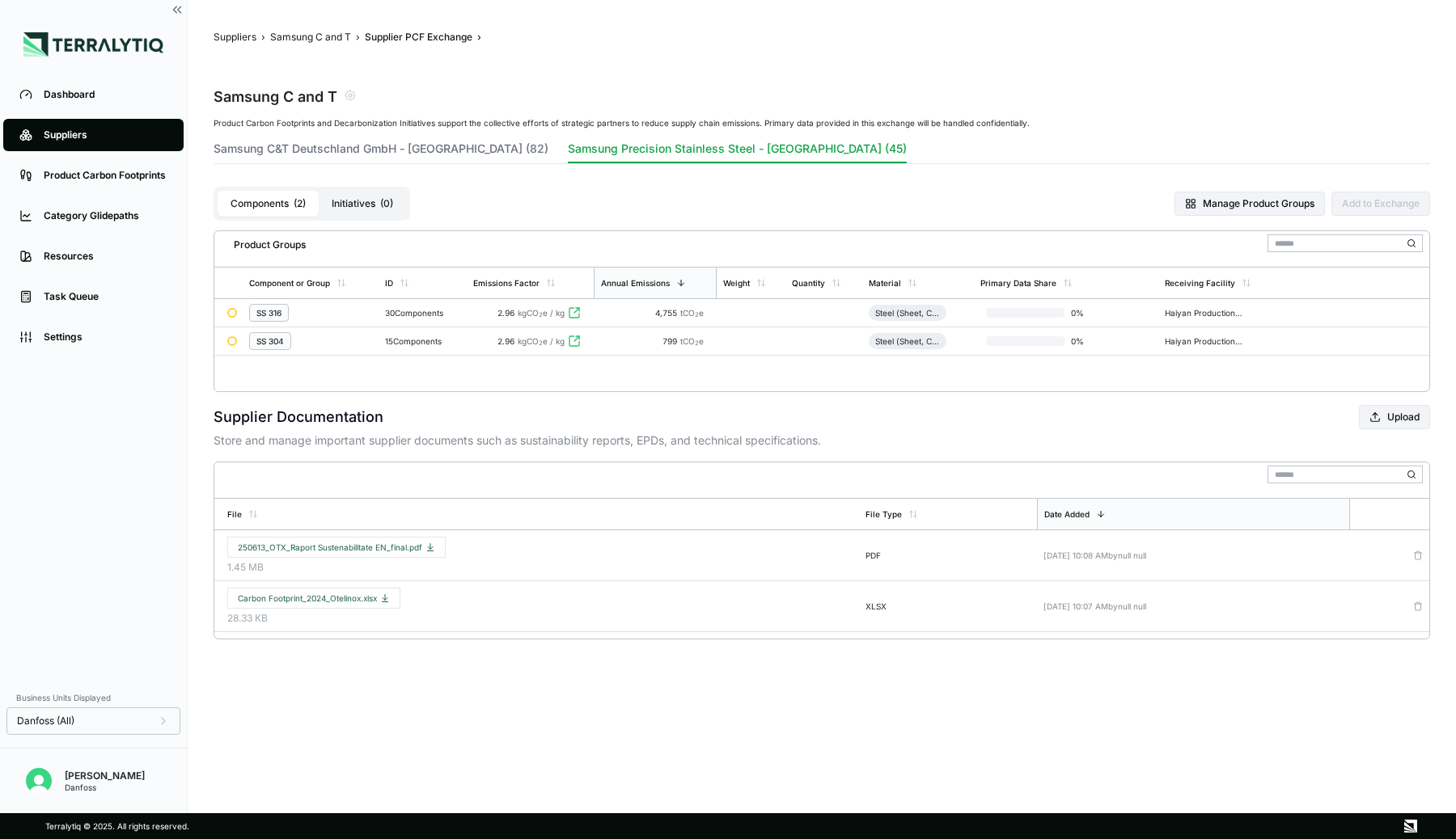
click at [460, 315] on div "30 Components" at bounding box center [422, 313] width 75 height 10
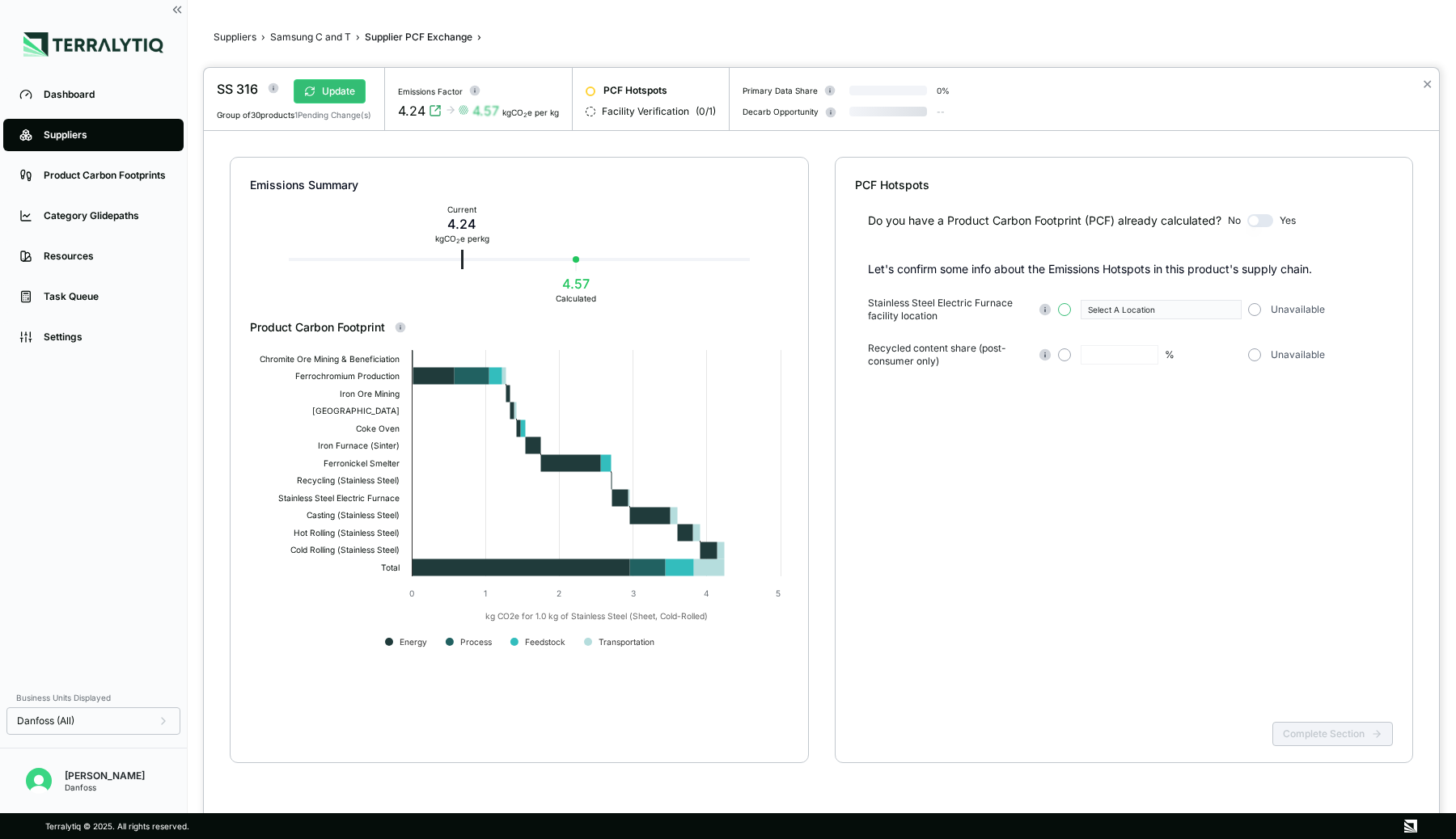
click at [1060, 310] on button "button" at bounding box center [1064, 310] width 13 height 13
click at [1103, 309] on div "Select A Location" at bounding box center [1156, 310] width 135 height 10
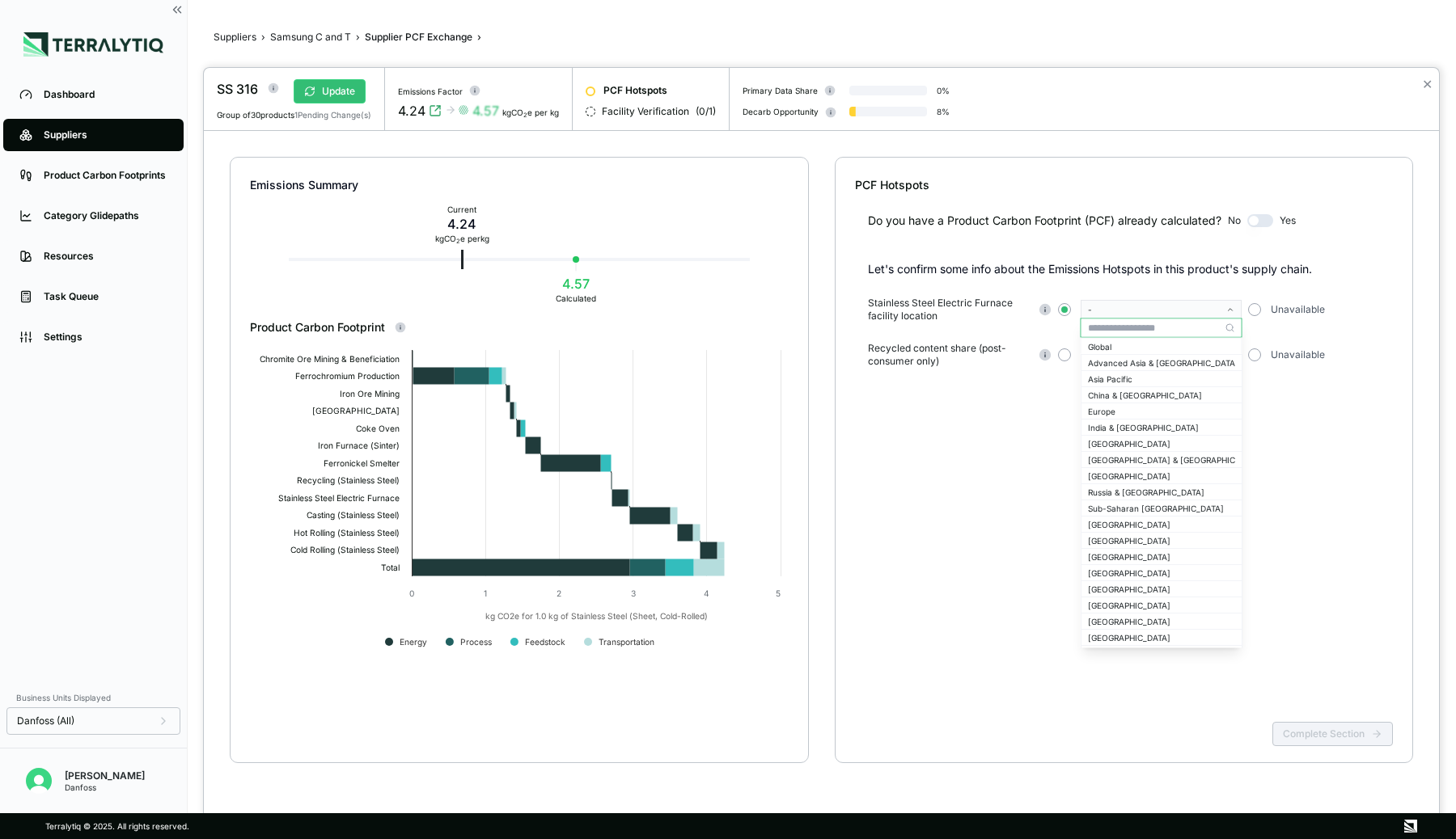
click at [1103, 329] on input "text" at bounding box center [1161, 328] width 161 height 19
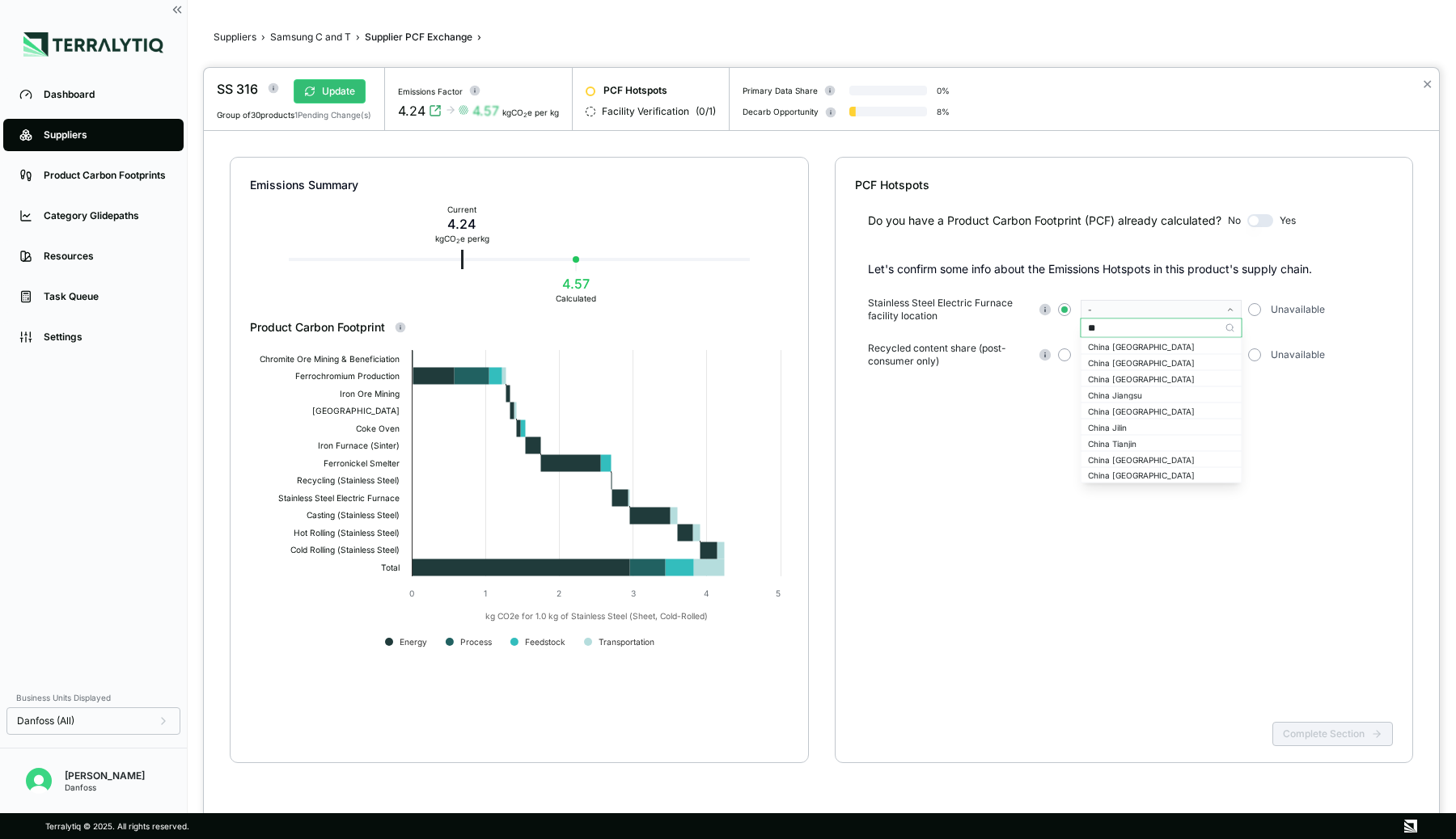
type input "***"
click at [1119, 375] on div "China Jiangsu" at bounding box center [1161, 378] width 147 height 10
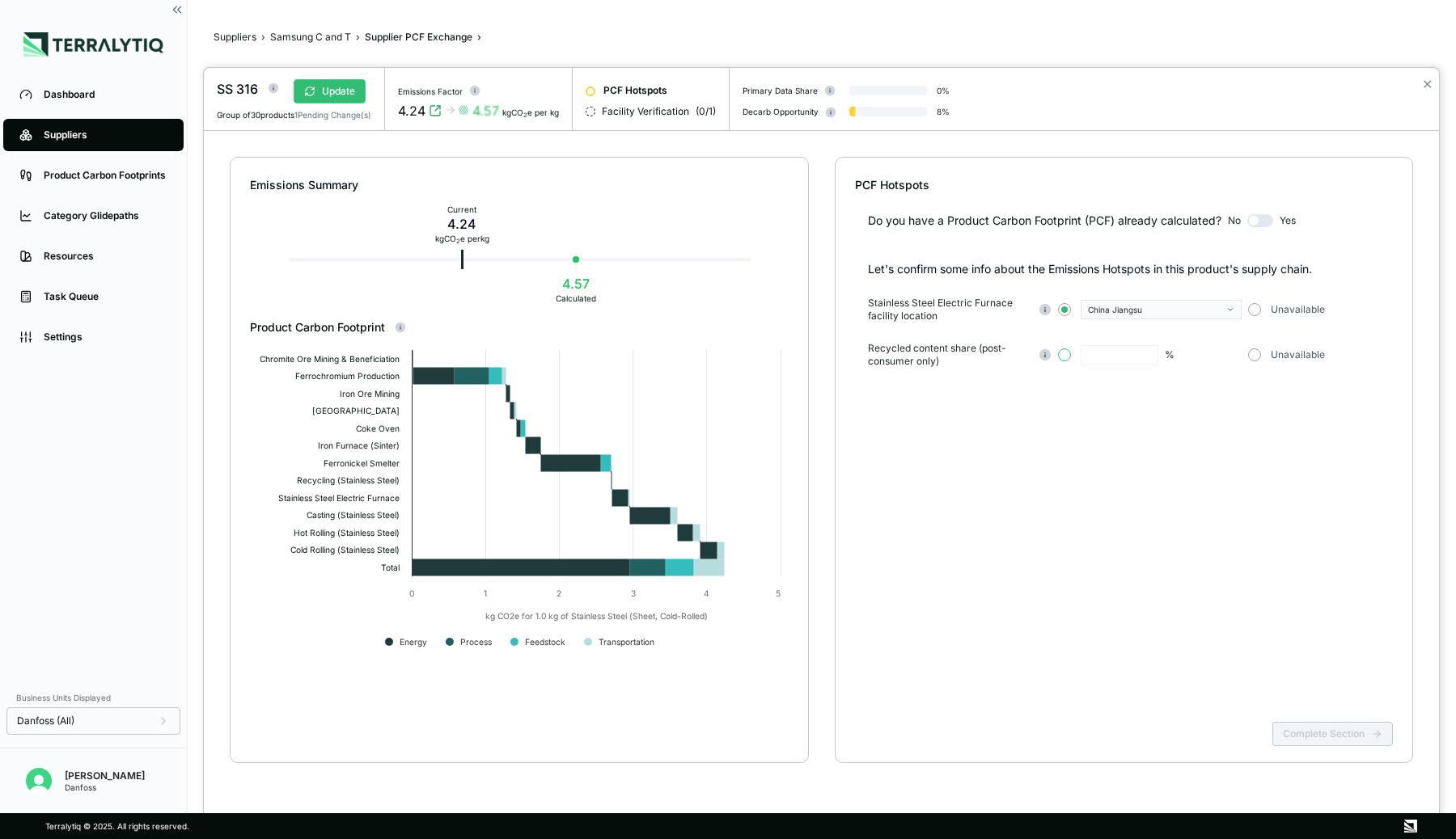
click at [1065, 358] on button "button" at bounding box center [1064, 355] width 13 height 13
click at [1105, 358] on input "text" at bounding box center [1120, 354] width 78 height 19
type input "**"
click at [1115, 399] on div "Do you have a Product Carbon Footprint (PCF) already calculated? No Yes Let's c…" at bounding box center [1124, 454] width 539 height 523
click at [1317, 738] on button "Complete Section" at bounding box center [1332, 734] width 121 height 25
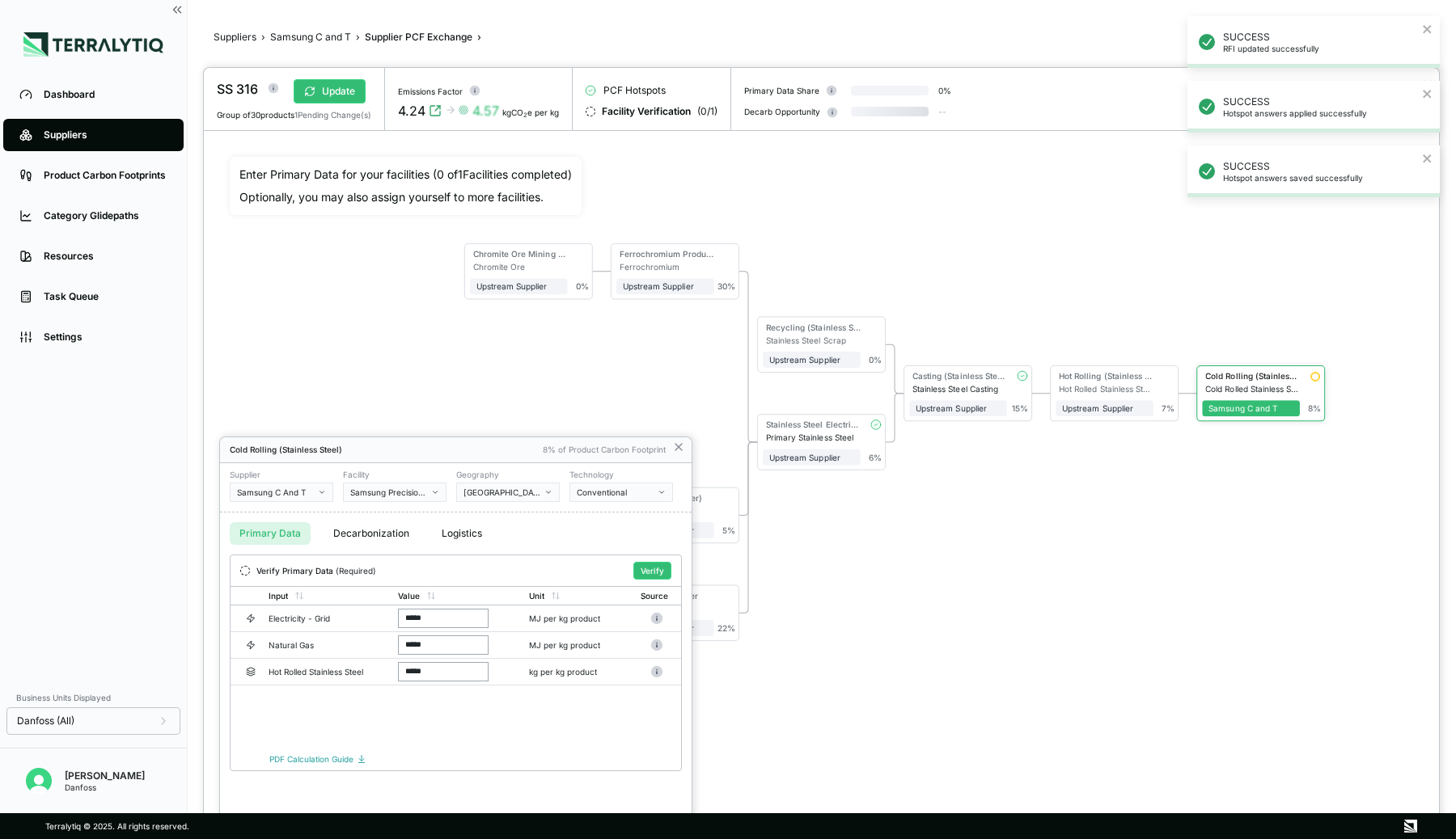
click at [1036, 535] on div at bounding box center [821, 453] width 1236 height 772
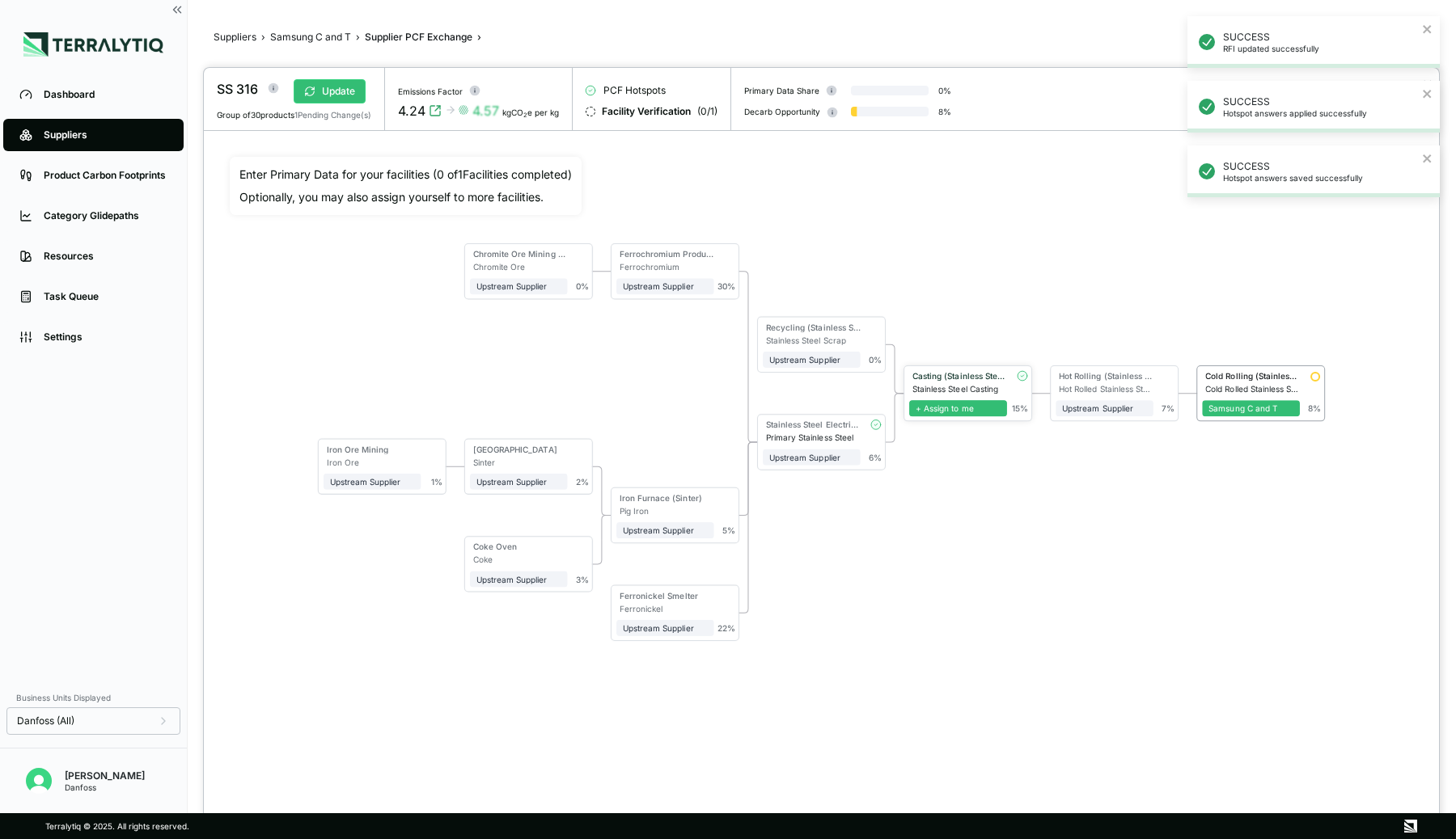
click at [948, 407] on span "+ Assign to me" at bounding box center [958, 408] width 98 height 16
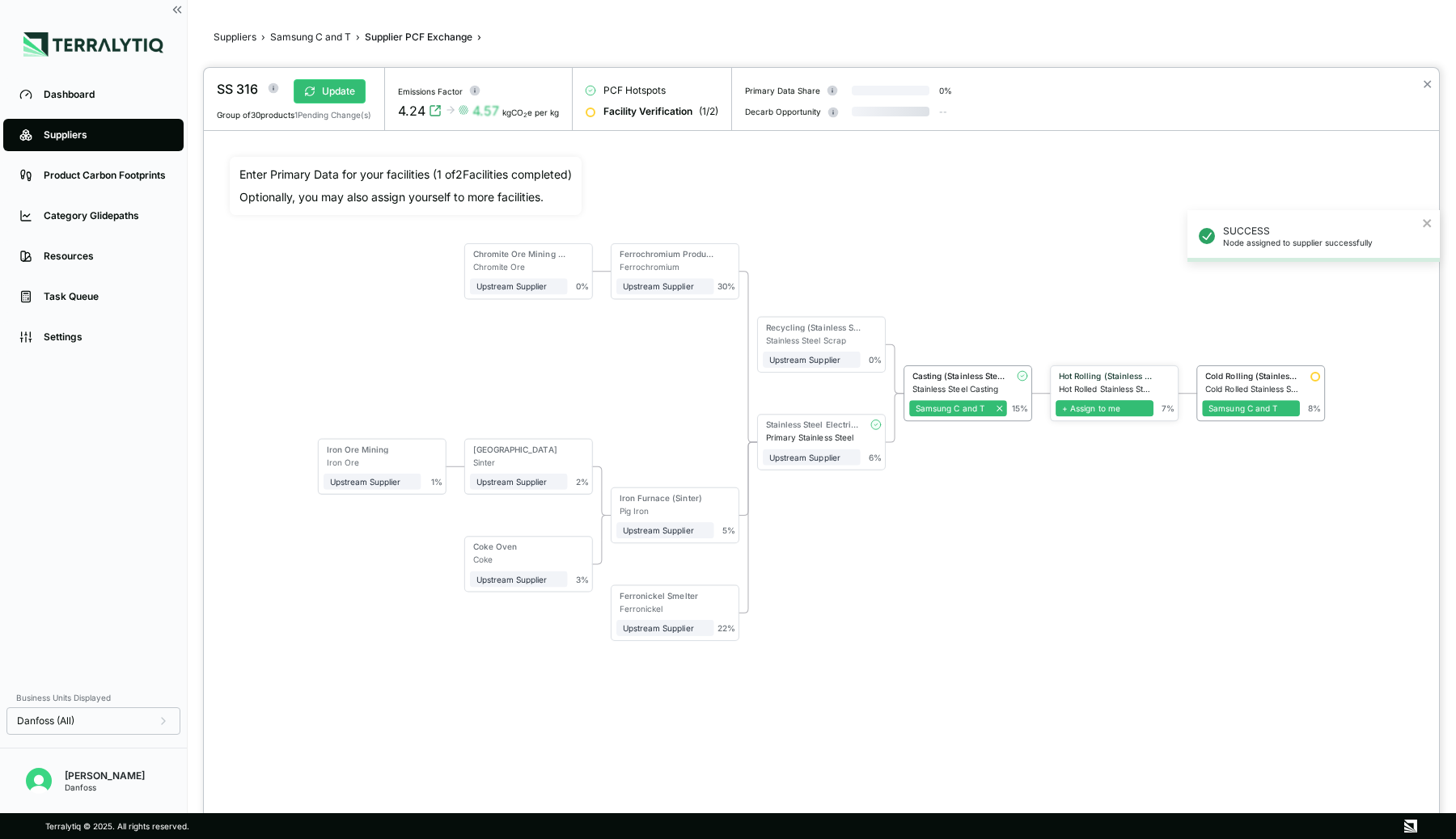
click at [1088, 405] on span "+ Assign to me" at bounding box center [1104, 408] width 98 height 16
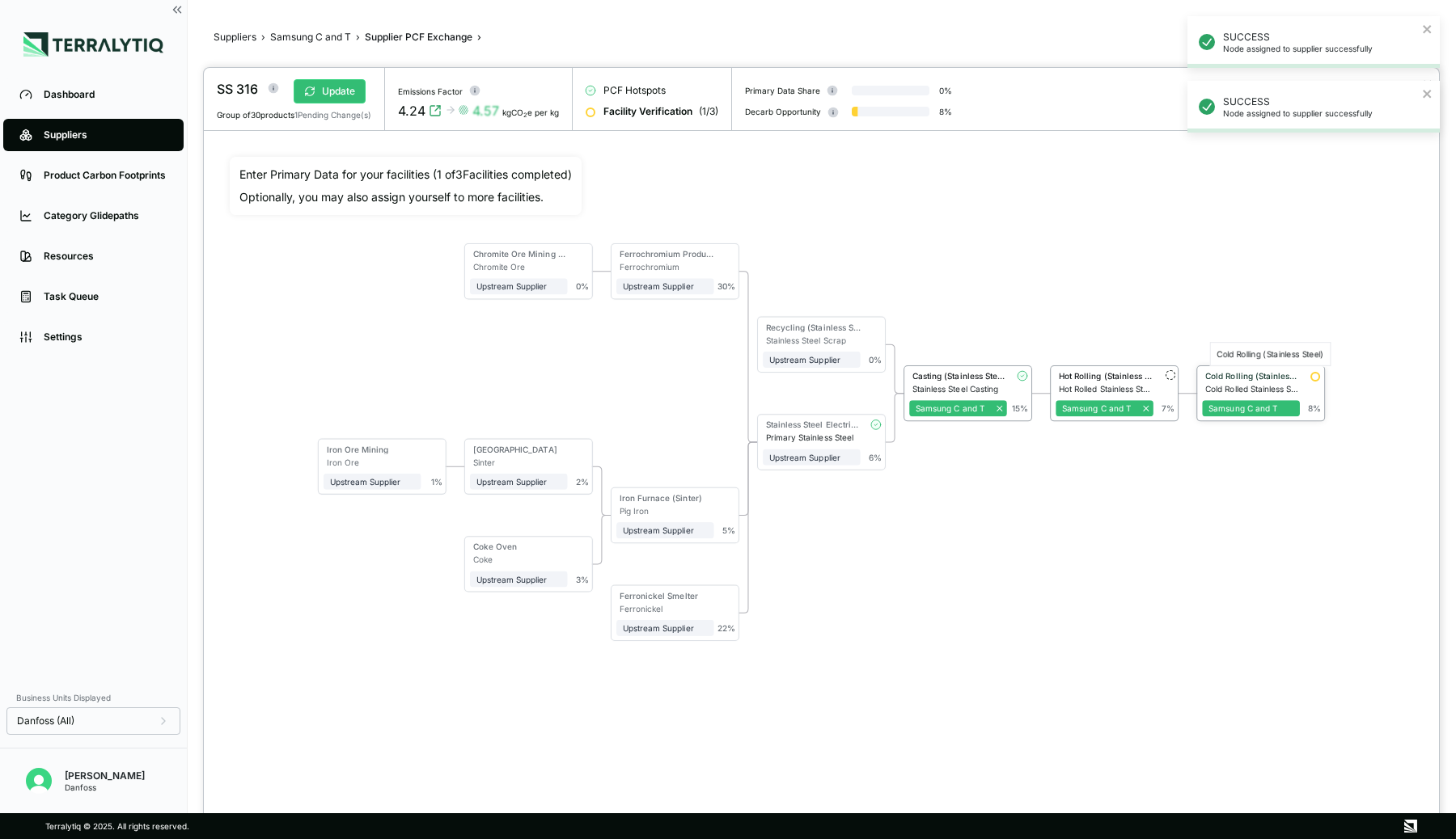
click at [1248, 372] on div "Cold Rolling (Stainless Steel)" at bounding box center [1253, 376] width 95 height 10
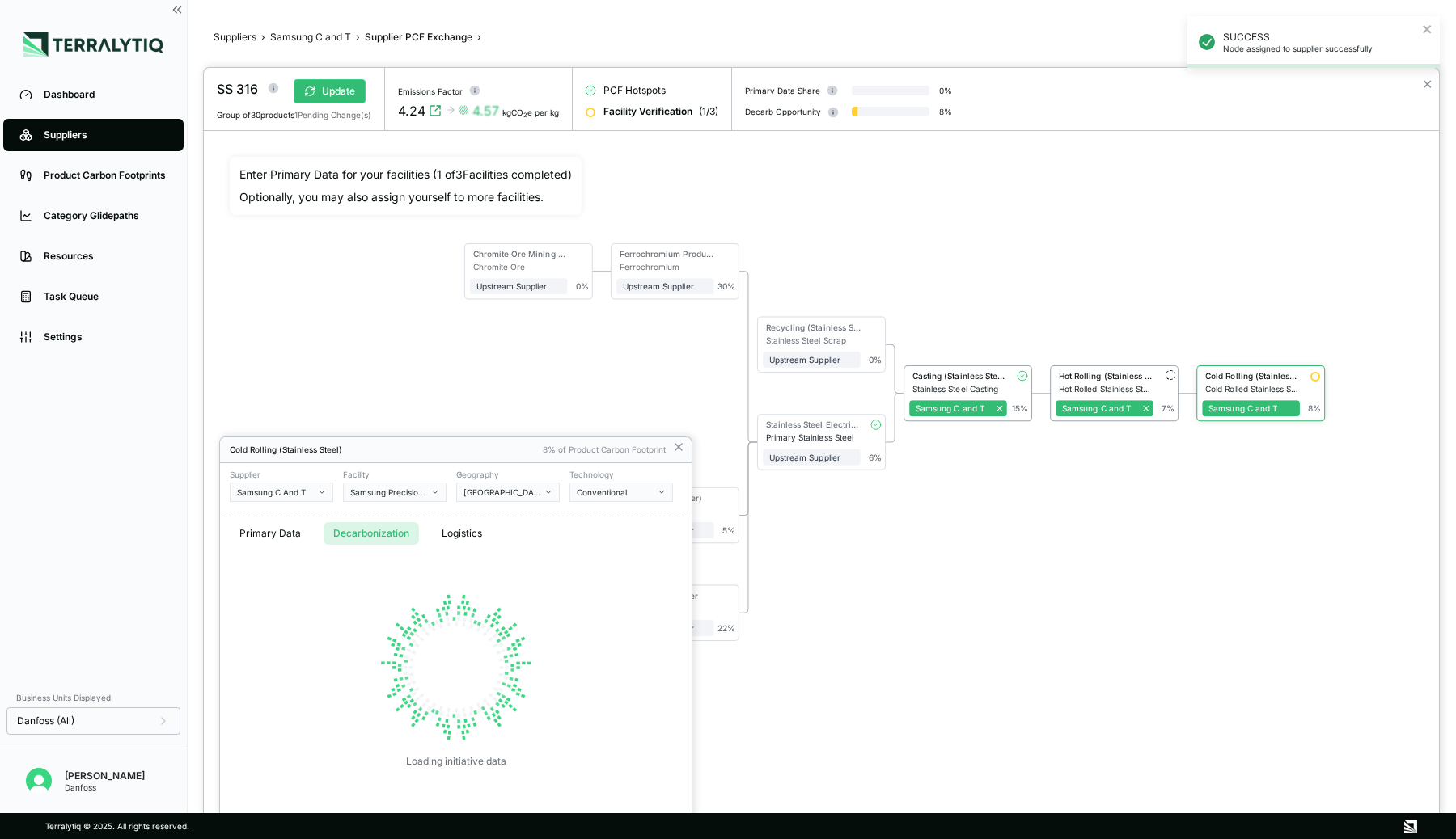
click at [387, 536] on button "Decarbonization" at bounding box center [371, 534] width 95 height 23
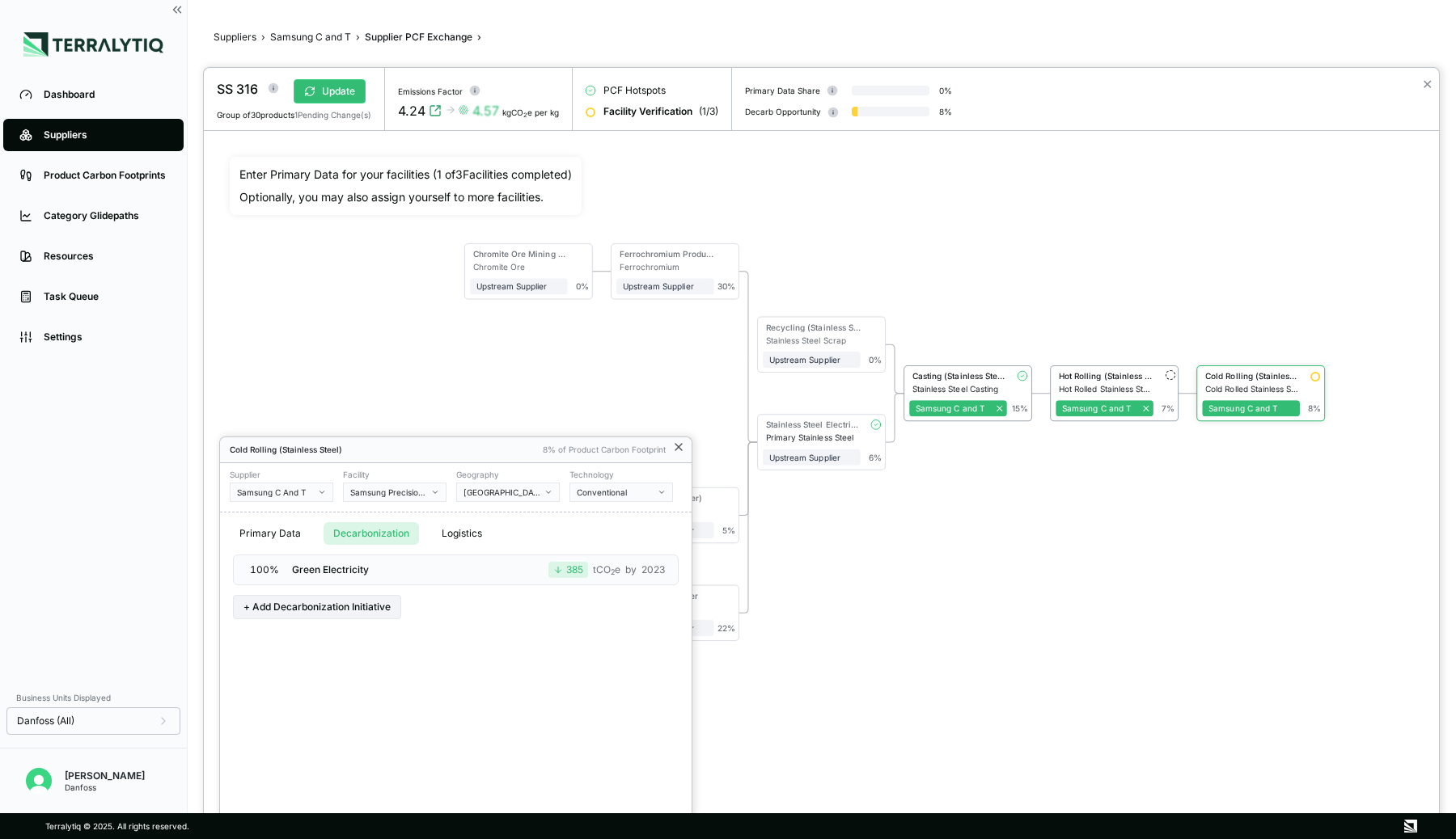
click at [676, 449] on icon at bounding box center [679, 447] width 7 height 7
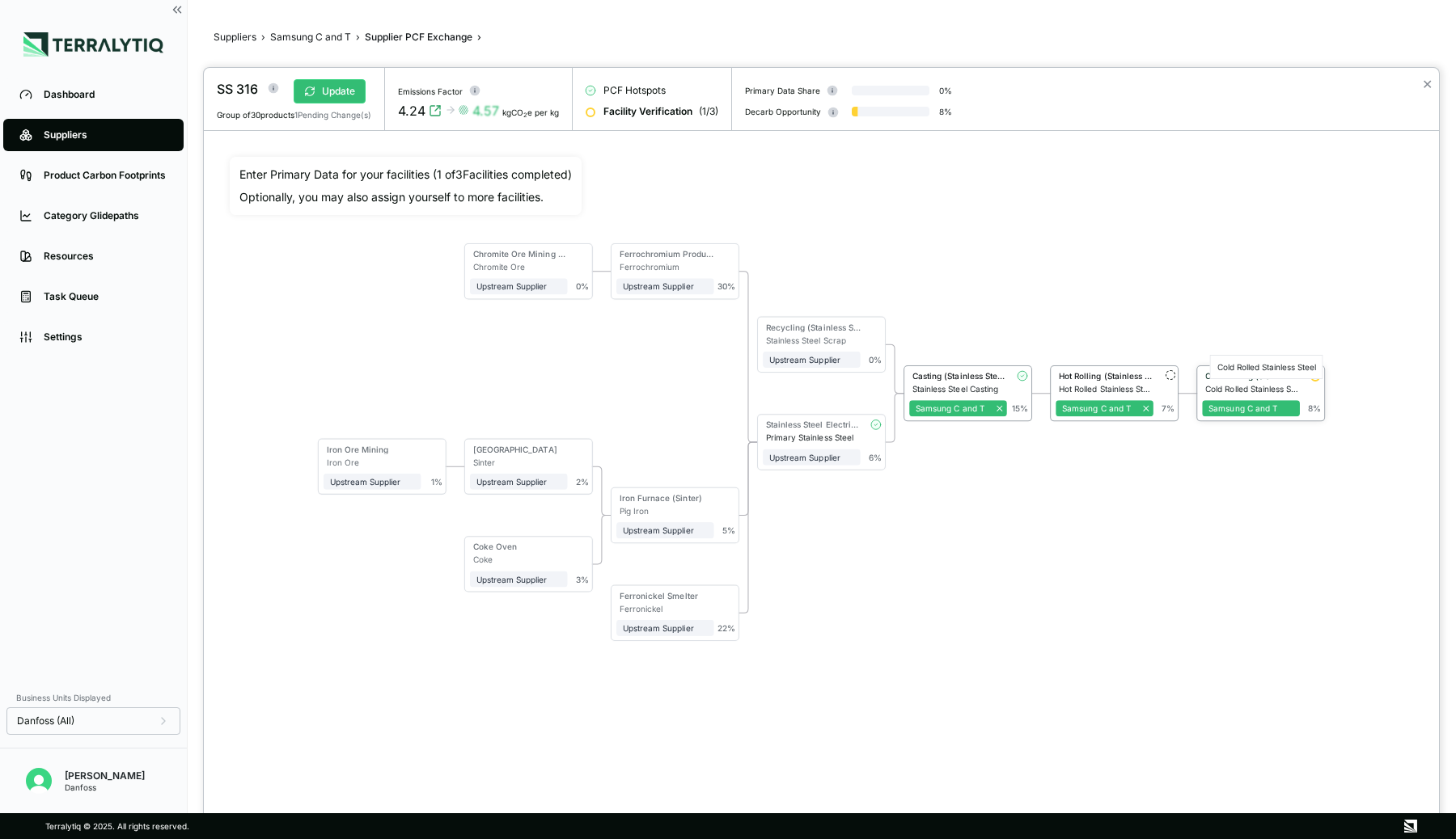
click at [1274, 385] on div "Cold Rolled Stainless Steel" at bounding box center [1253, 389] width 95 height 10
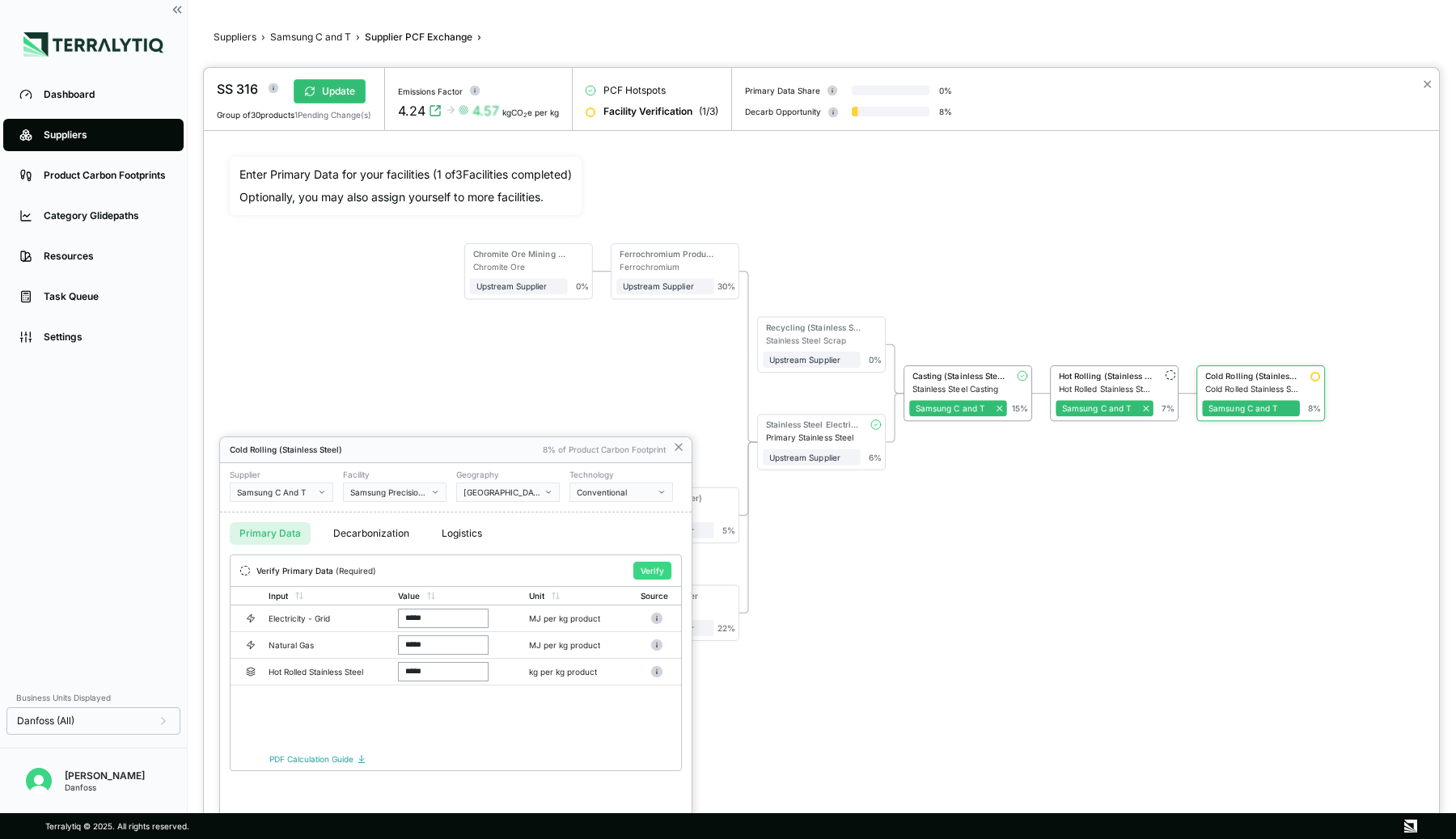
click at [638, 567] on button "Verify" at bounding box center [652, 570] width 38 height 18
click at [1094, 372] on div at bounding box center [821, 453] width 1236 height 772
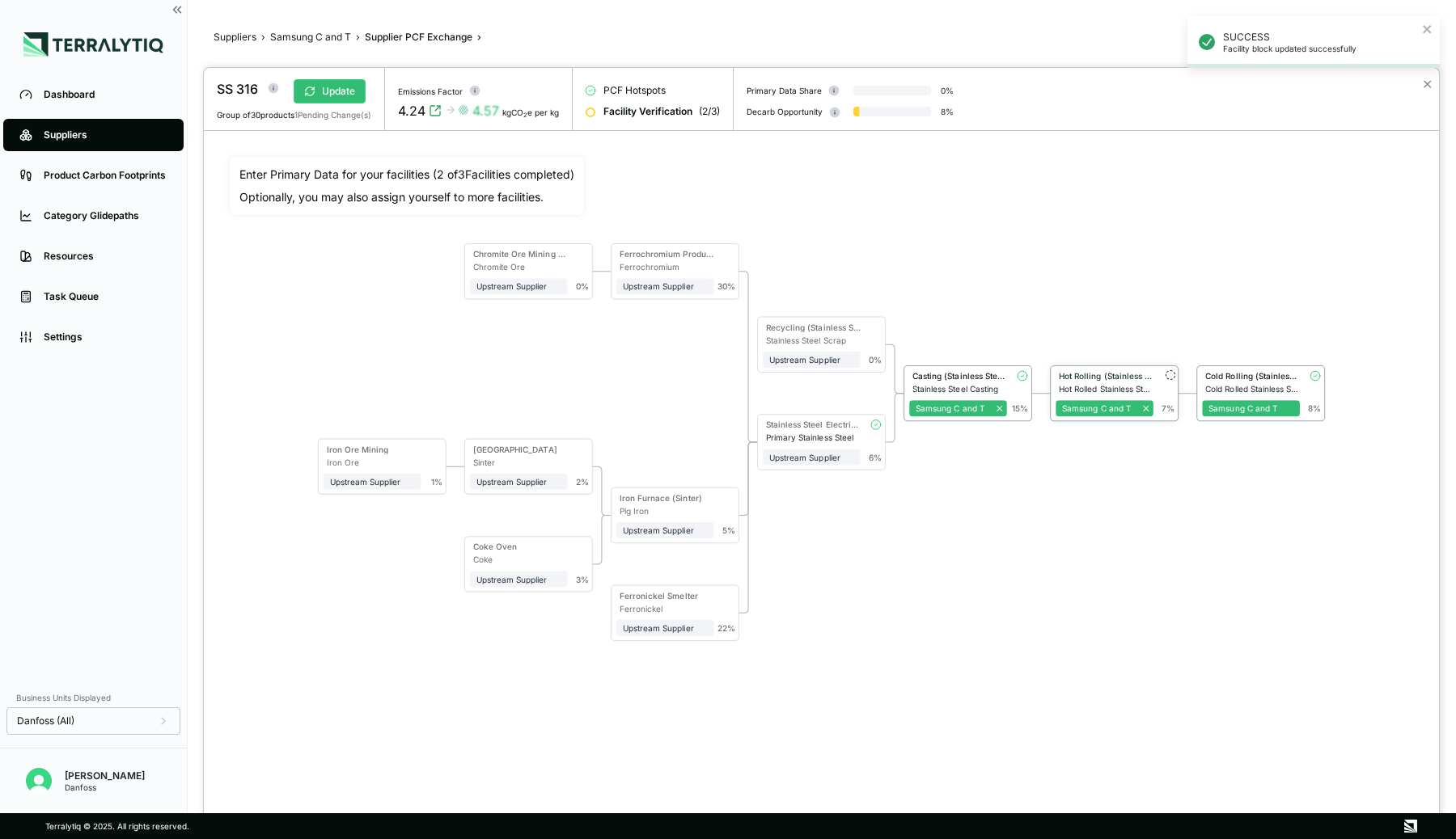
click at [1089, 375] on div "Hot Rolling (Stainless Steel)" at bounding box center [1106, 376] width 95 height 10
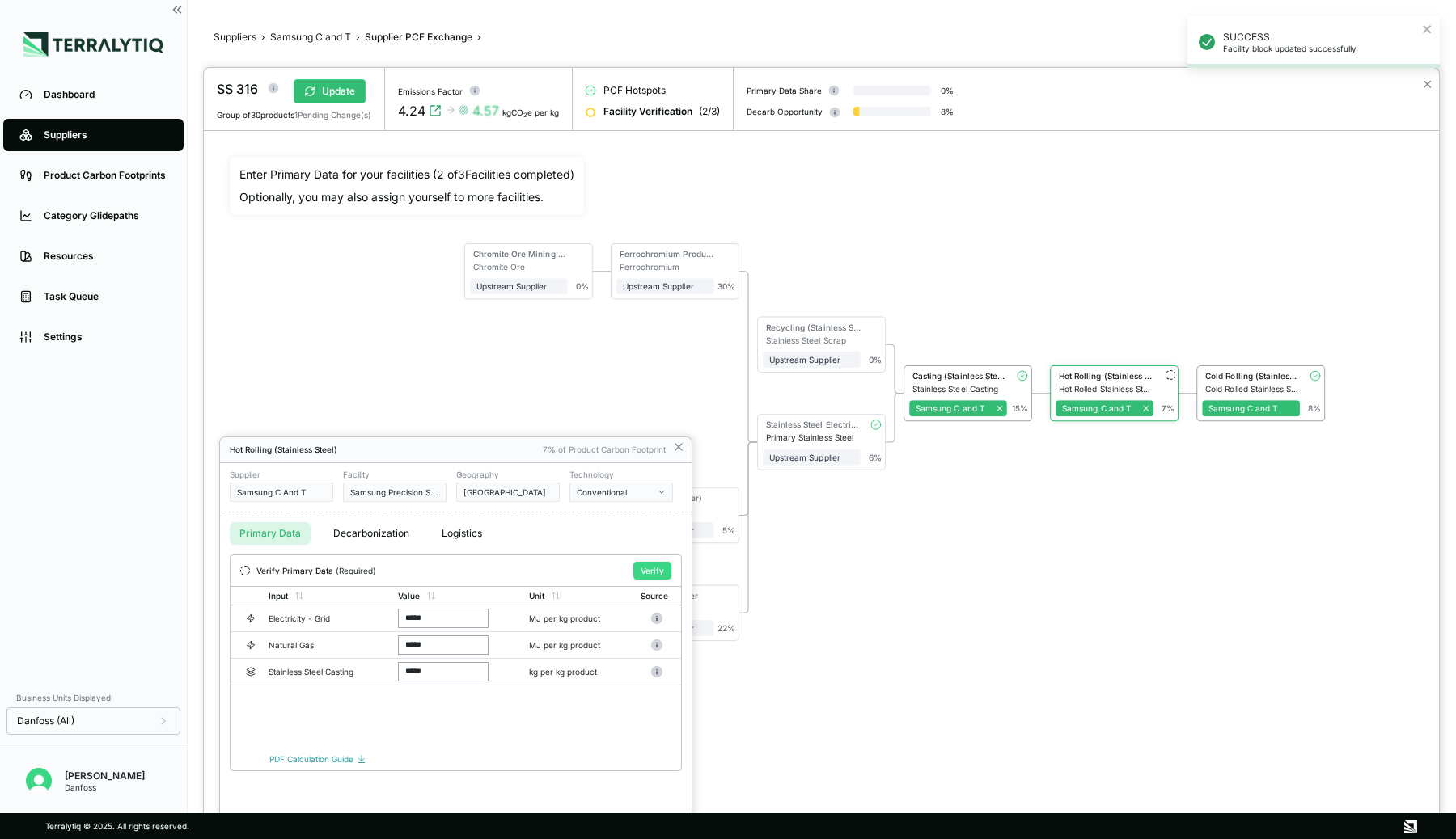
click at [646, 568] on button "Verify" at bounding box center [652, 570] width 38 height 18
click at [1085, 538] on div at bounding box center [821, 453] width 1236 height 772
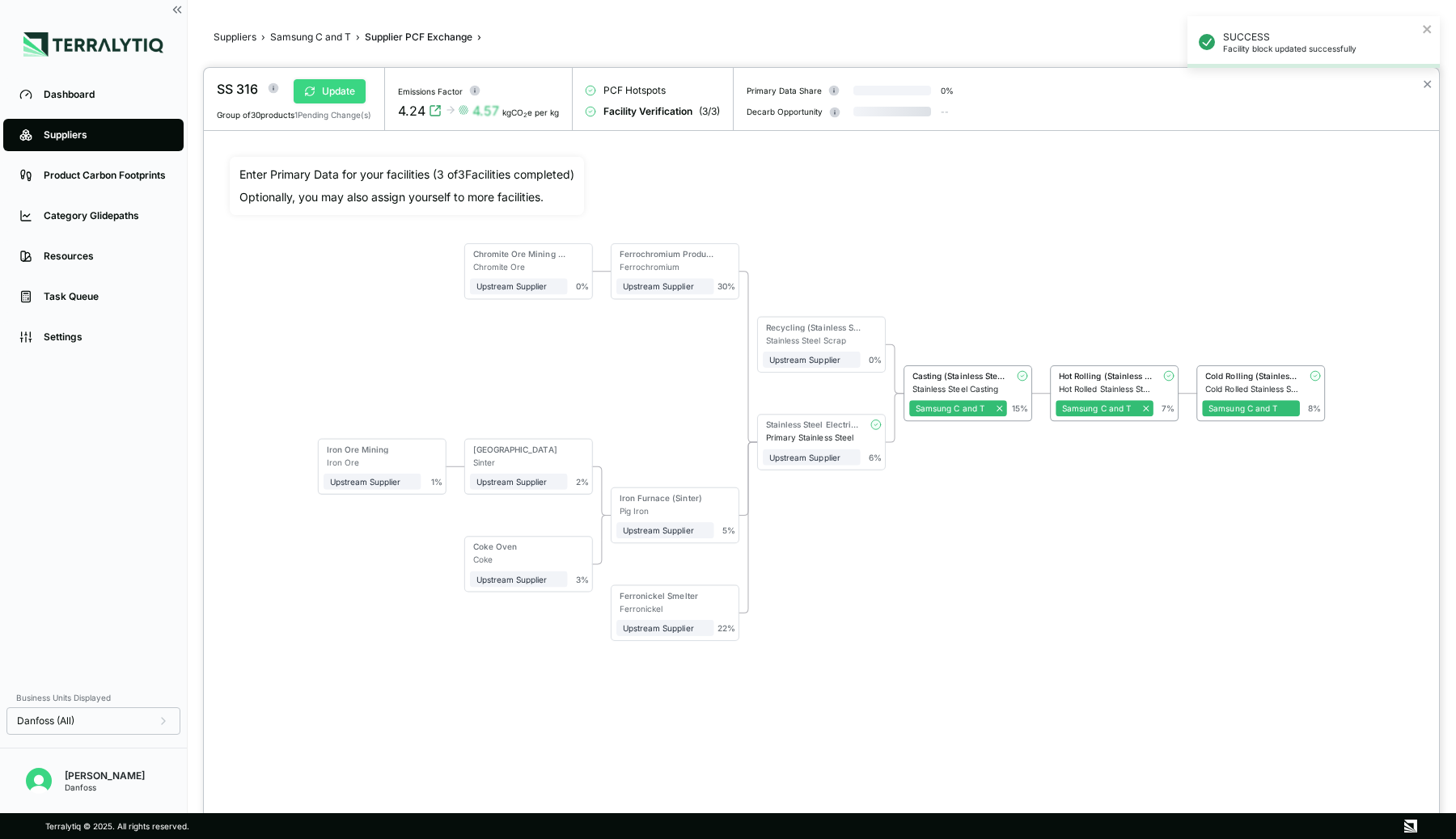
click at [345, 98] on button "Update" at bounding box center [330, 91] width 72 height 25
click at [847, 432] on div "Primary Stainless Steel" at bounding box center [814, 437] width 95 height 10
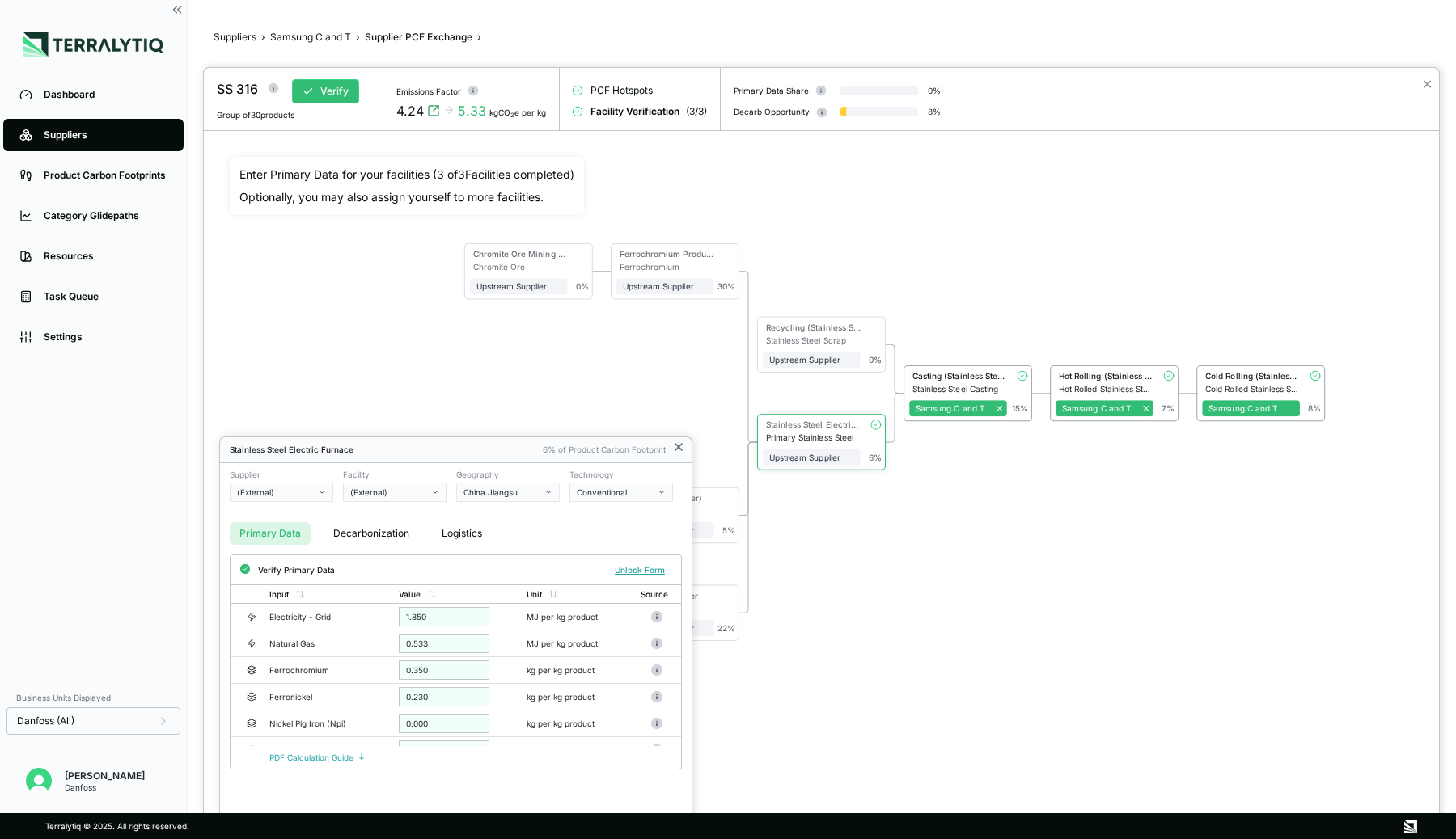
click at [680, 450] on icon at bounding box center [679, 448] width 13 height 13
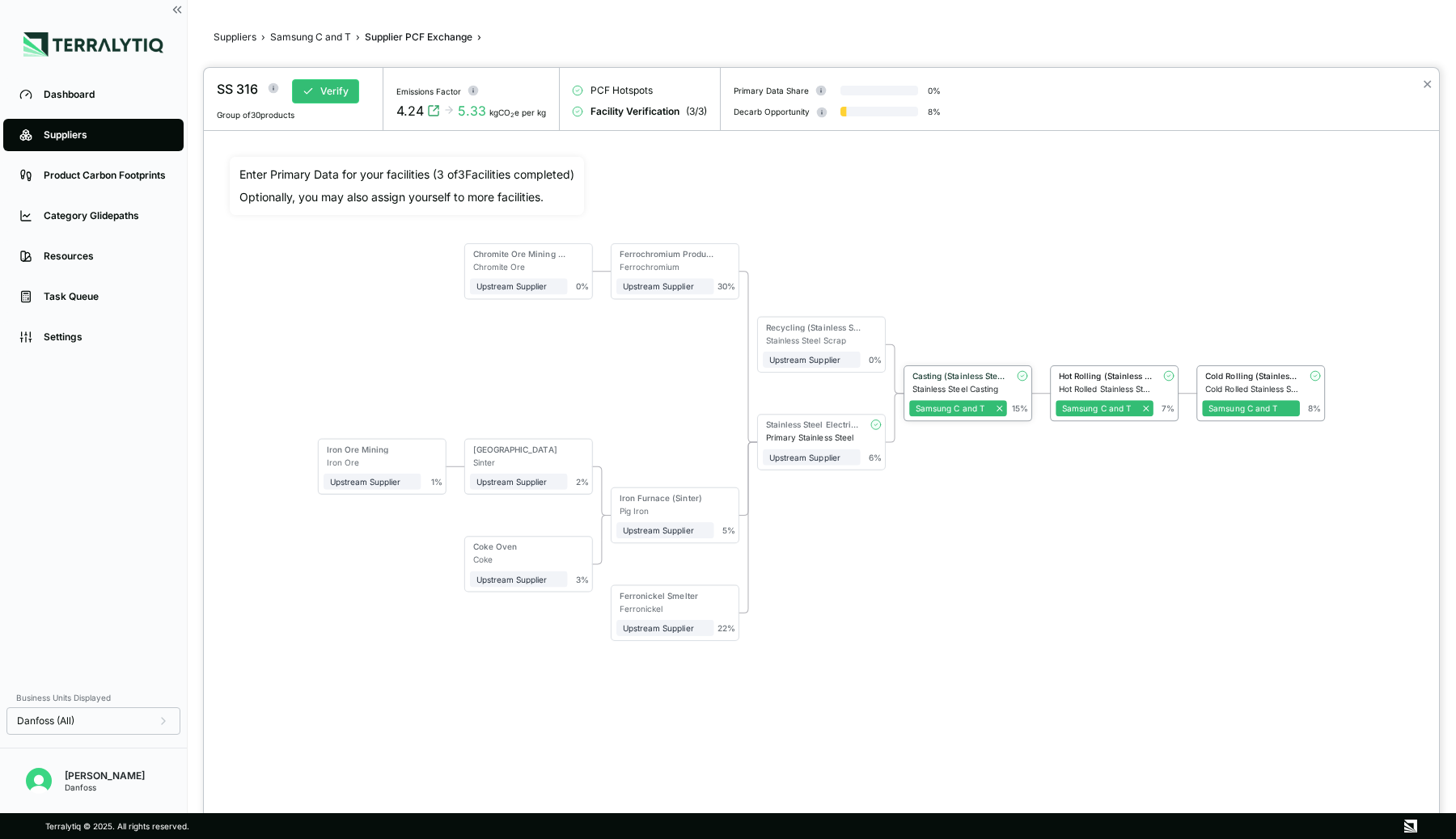
click at [969, 384] on div "Stainless Steel Casting" at bounding box center [960, 389] width 95 height 10
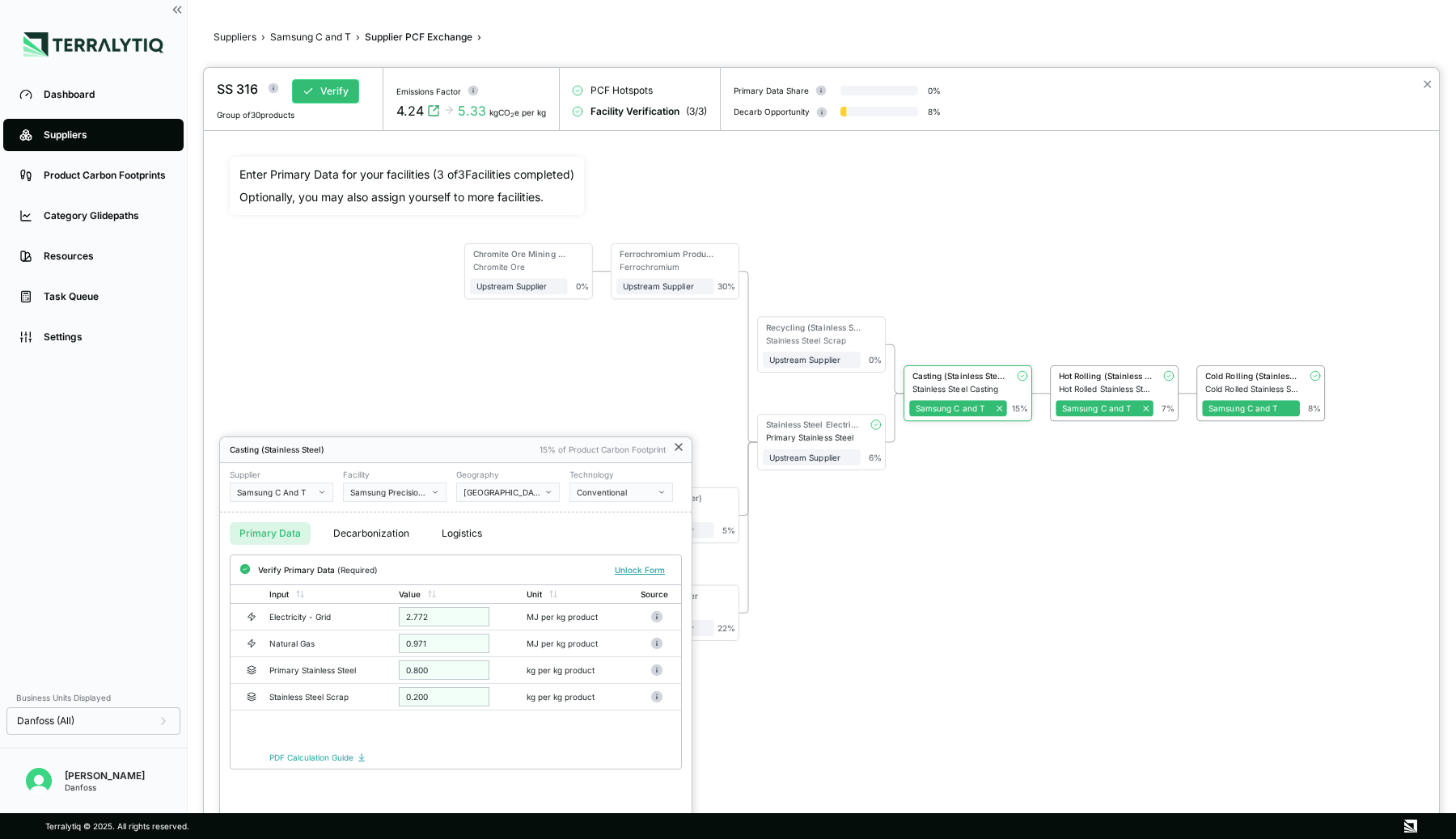
click at [675, 447] on icon at bounding box center [679, 448] width 13 height 13
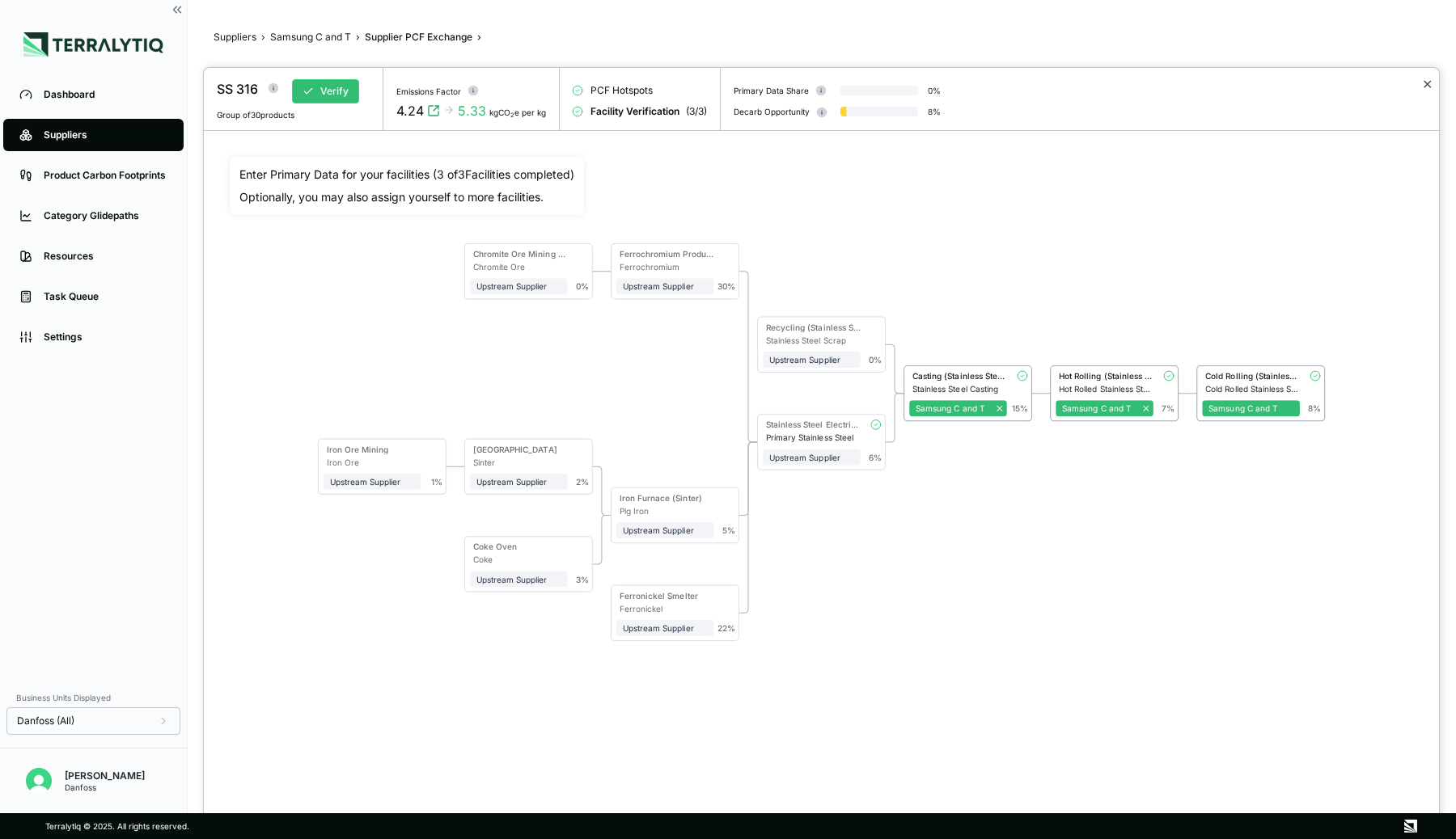
click at [1426, 87] on button "✕" at bounding box center [1427, 84] width 10 height 19
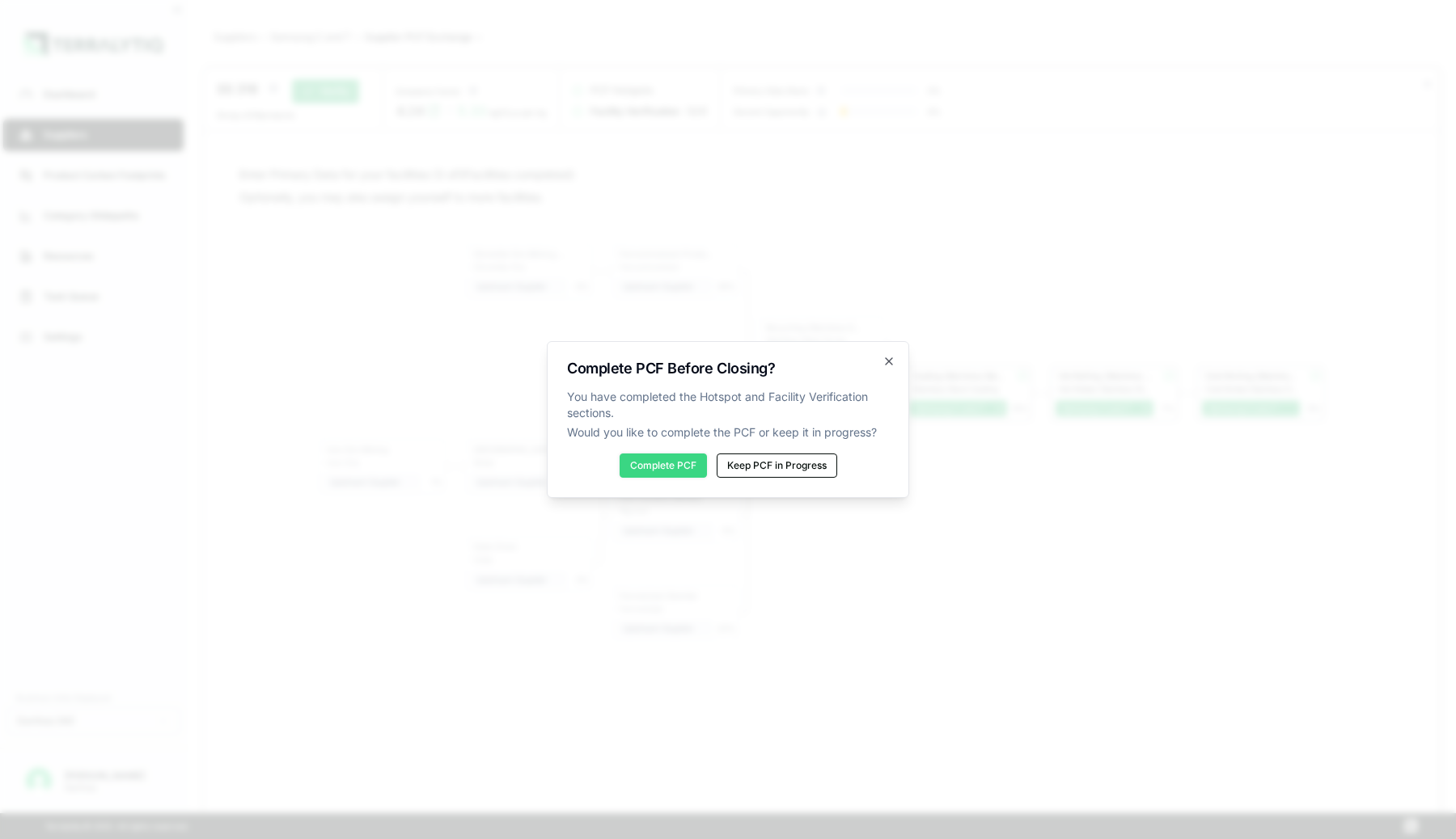
click at [669, 469] on button "Complete PCF" at bounding box center [663, 466] width 87 height 25
click at [888, 361] on icon "button" at bounding box center [889, 361] width 7 height 7
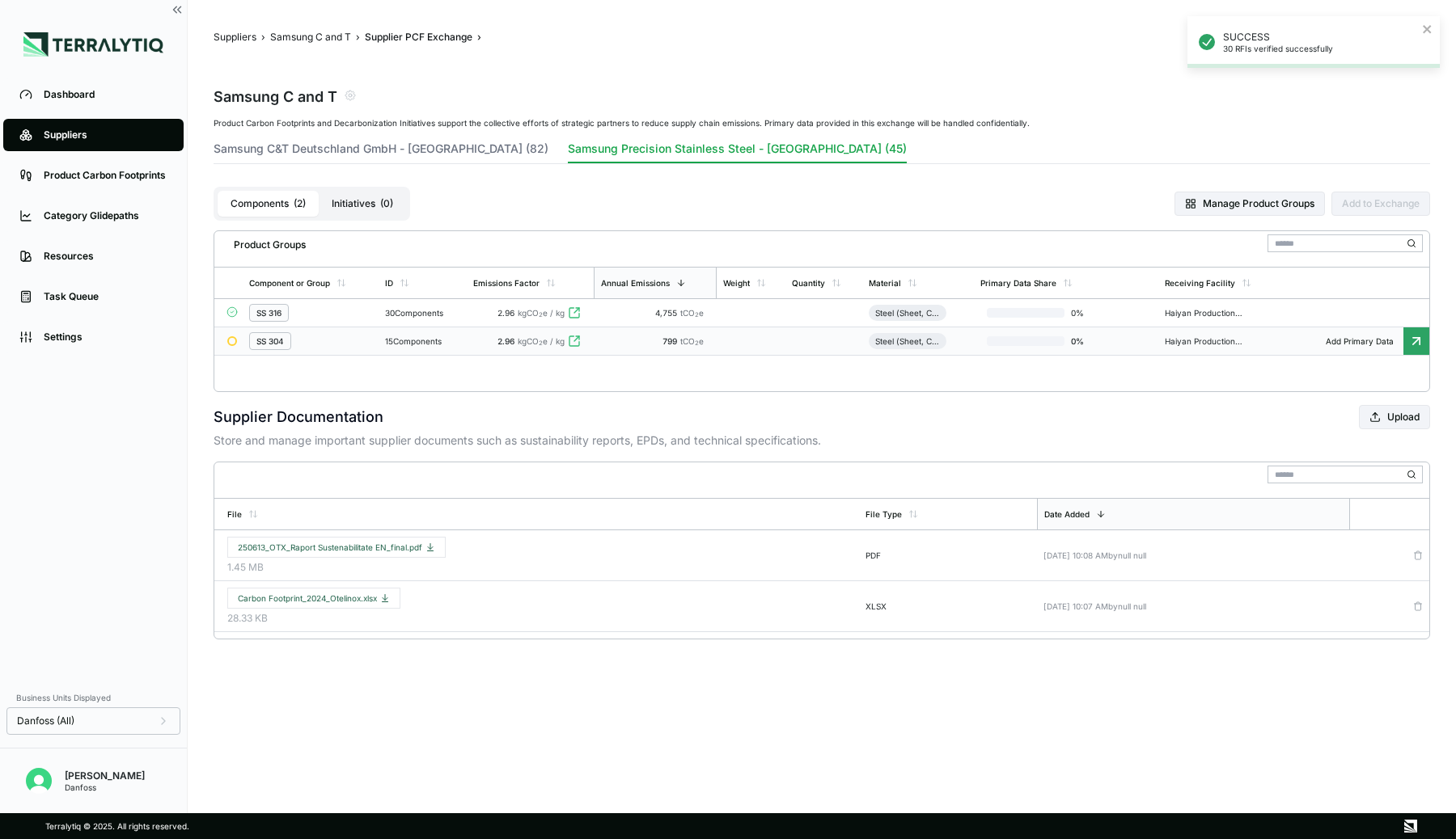
click at [847, 341] on td at bounding box center [823, 342] width 77 height 29
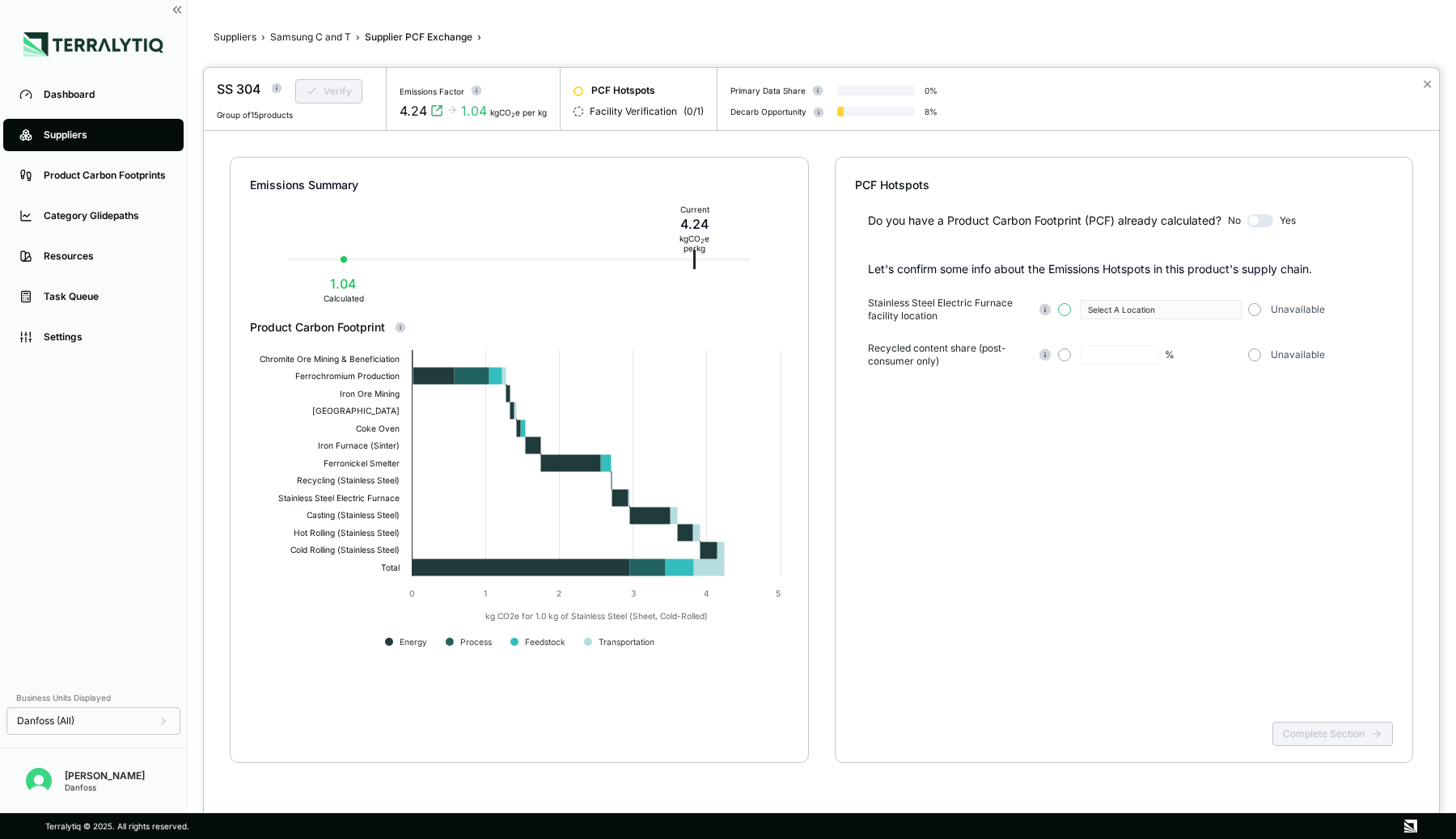
click at [1064, 310] on button "button" at bounding box center [1064, 310] width 13 height 13
click at [1110, 308] on div "Select A Location" at bounding box center [1156, 310] width 135 height 10
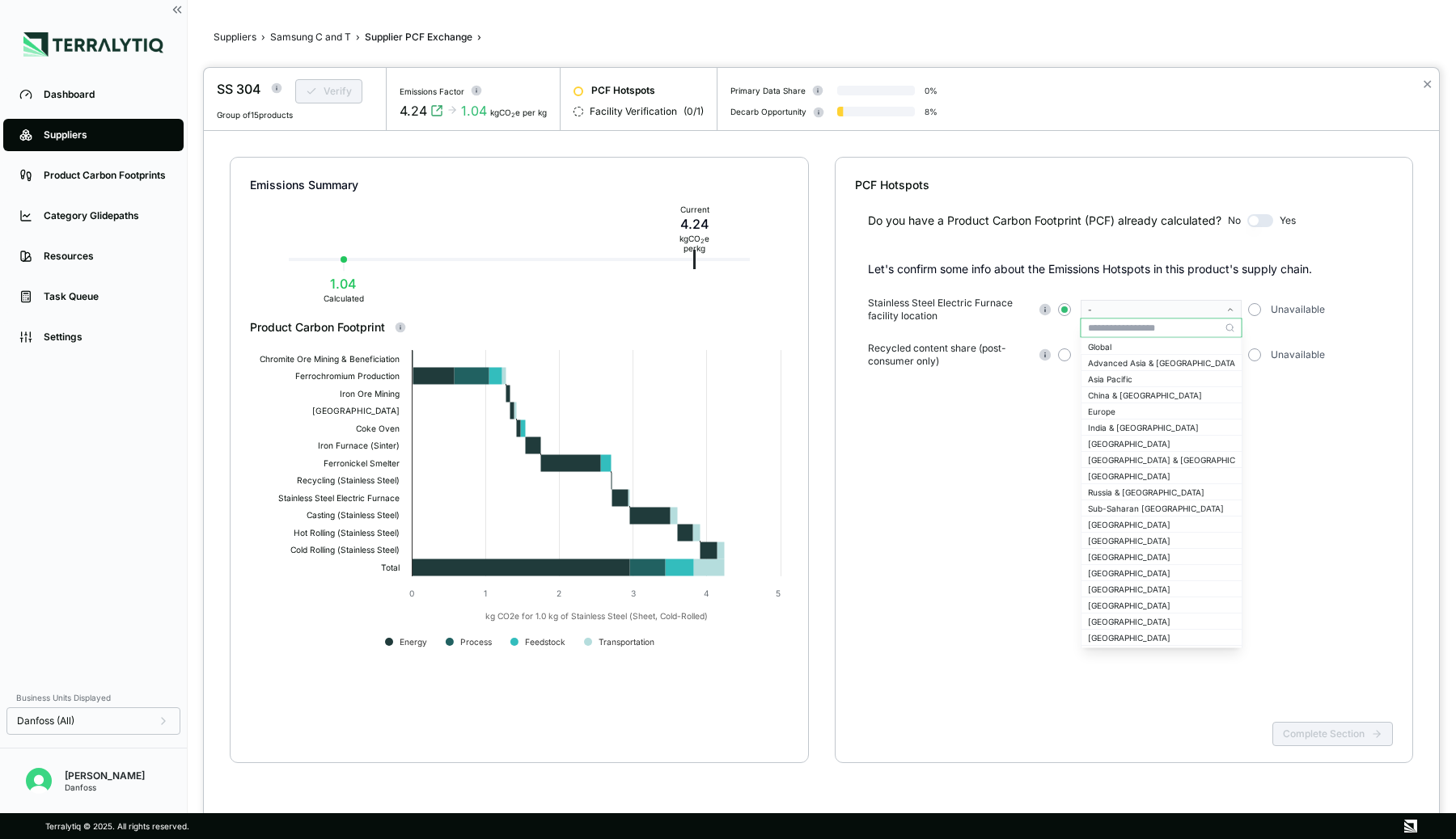
click at [1107, 325] on input "text" at bounding box center [1161, 328] width 161 height 19
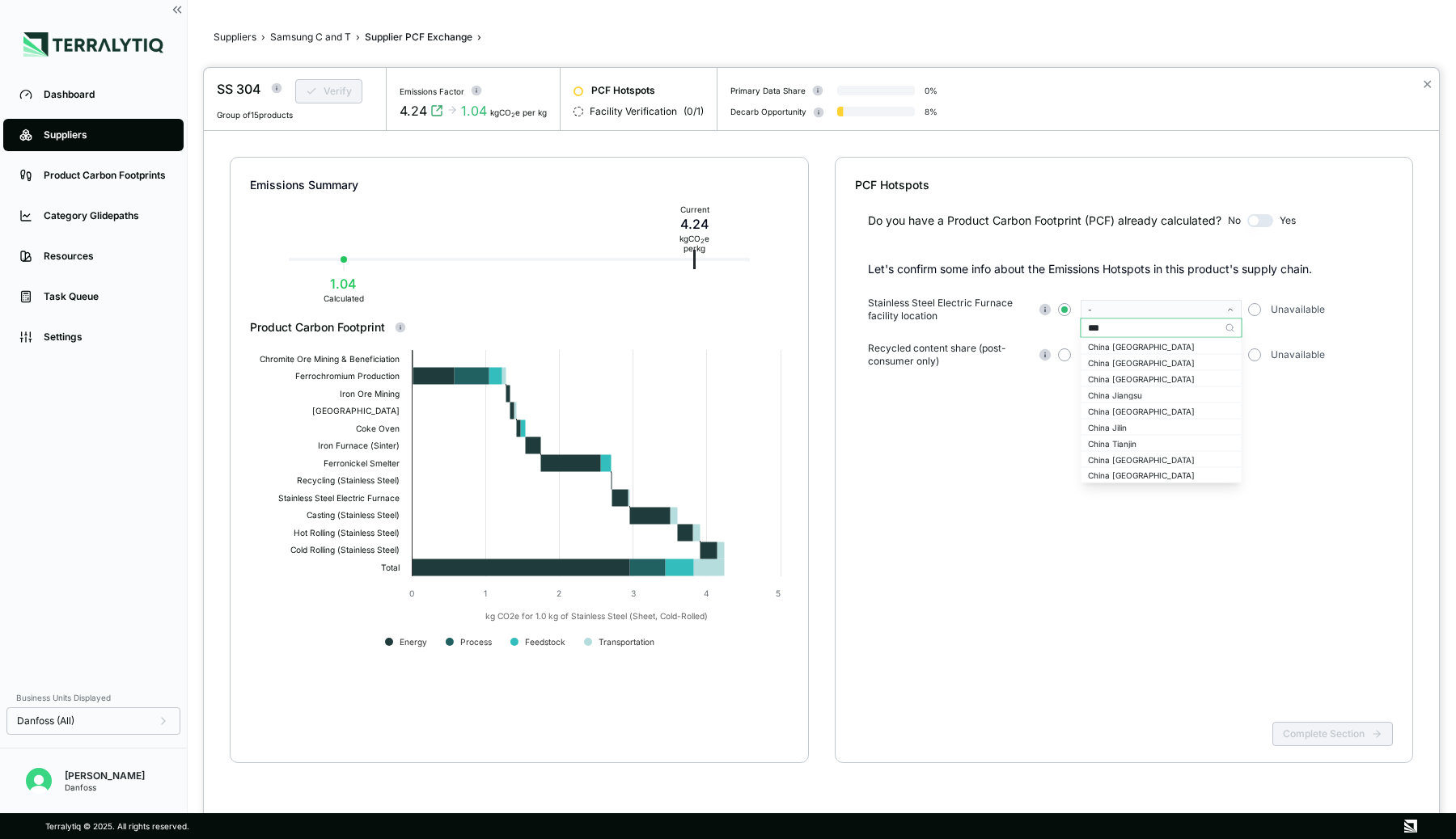
type input "****"
click at [1120, 378] on div "China Jiangsu" at bounding box center [1161, 378] width 147 height 10
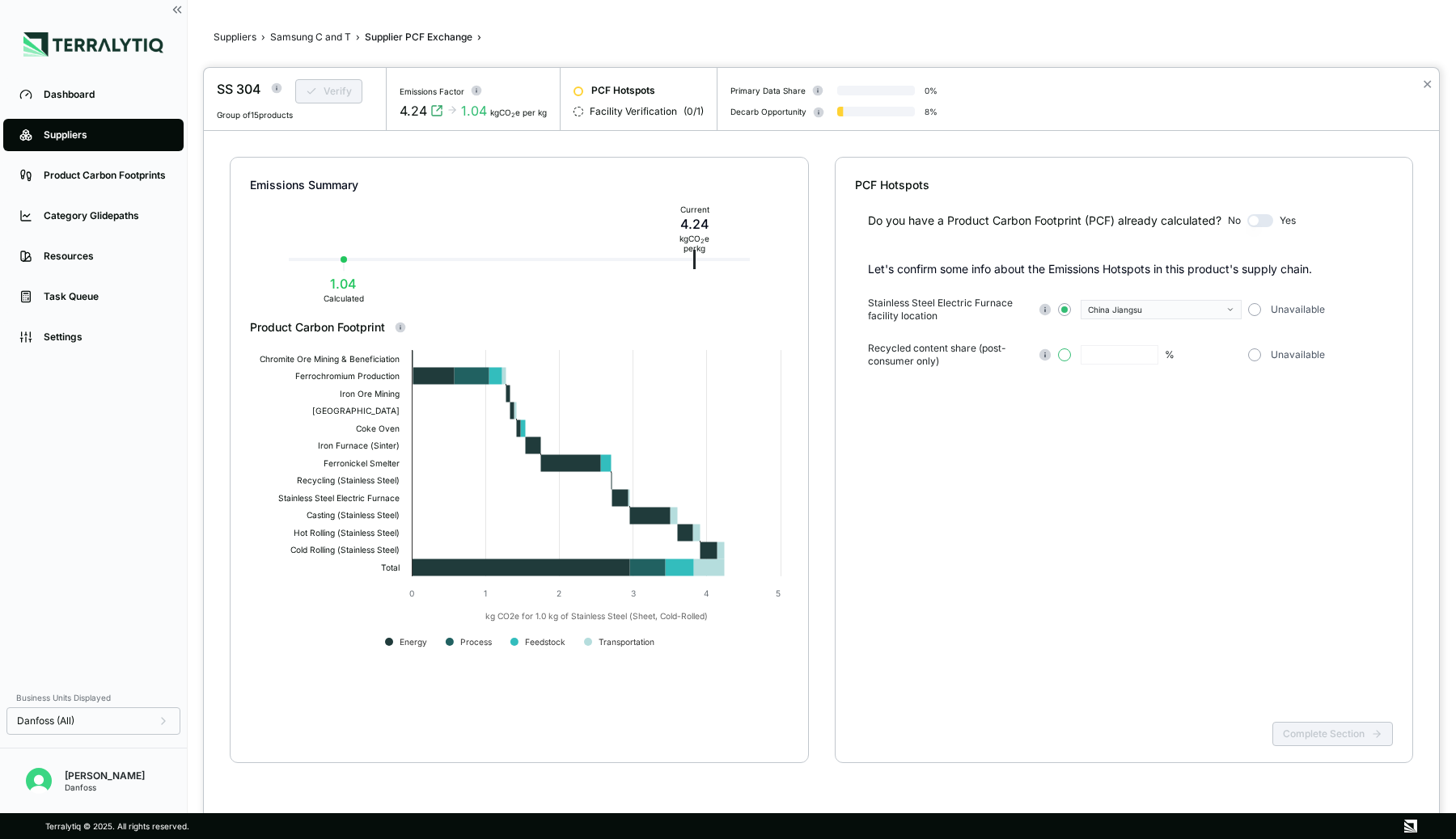
click at [1067, 352] on button "button" at bounding box center [1064, 355] width 13 height 13
click at [1107, 352] on input "text" at bounding box center [1120, 354] width 78 height 19
type input "**"
click at [1110, 380] on div "Do you have a Product Carbon Footprint (PCF) already calculated? No Yes Let's c…" at bounding box center [1124, 454] width 539 height 523
click at [1338, 735] on button "Complete Section" at bounding box center [1332, 734] width 121 height 25
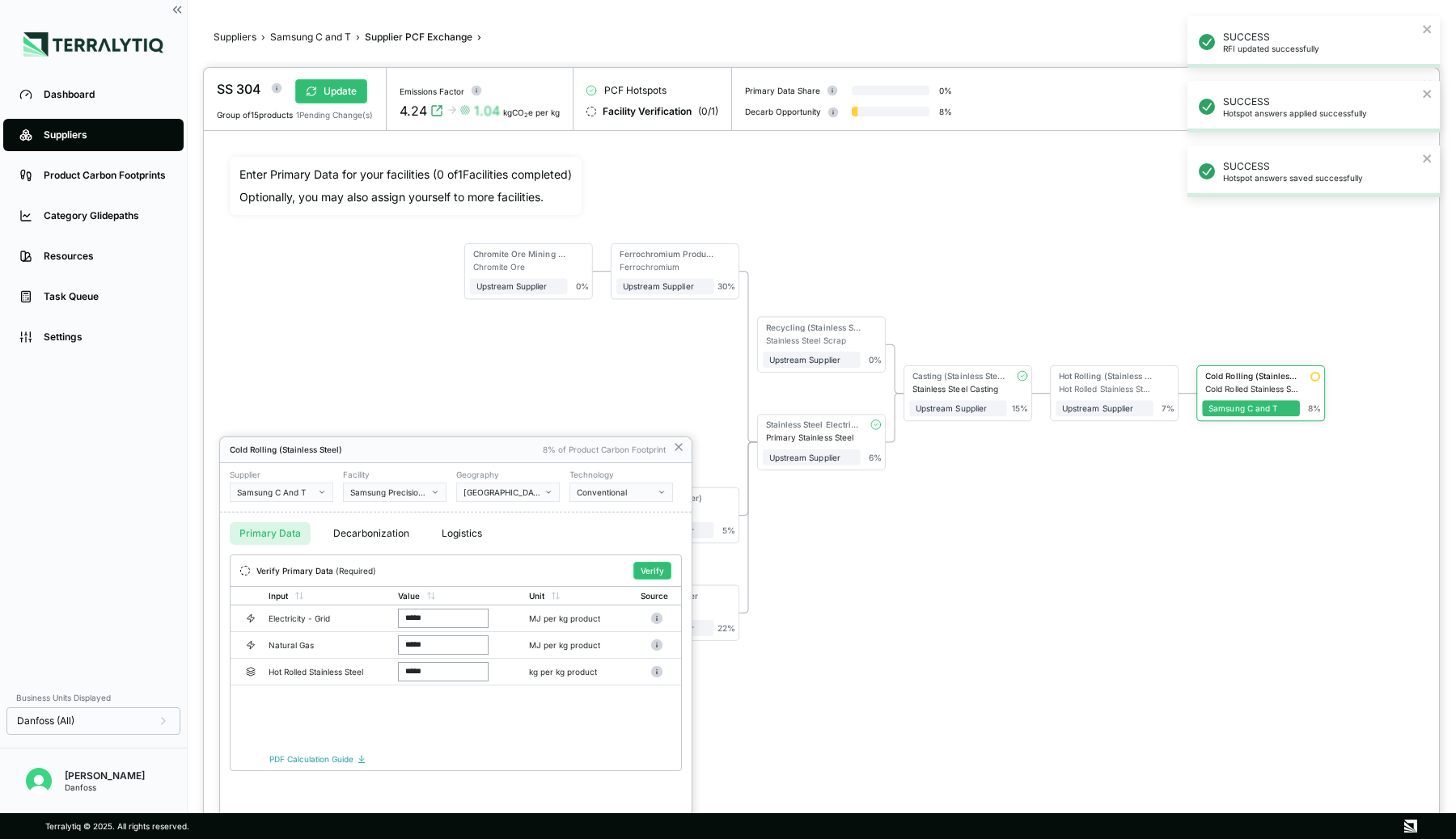
click at [1100, 381] on div at bounding box center [821, 453] width 1236 height 772
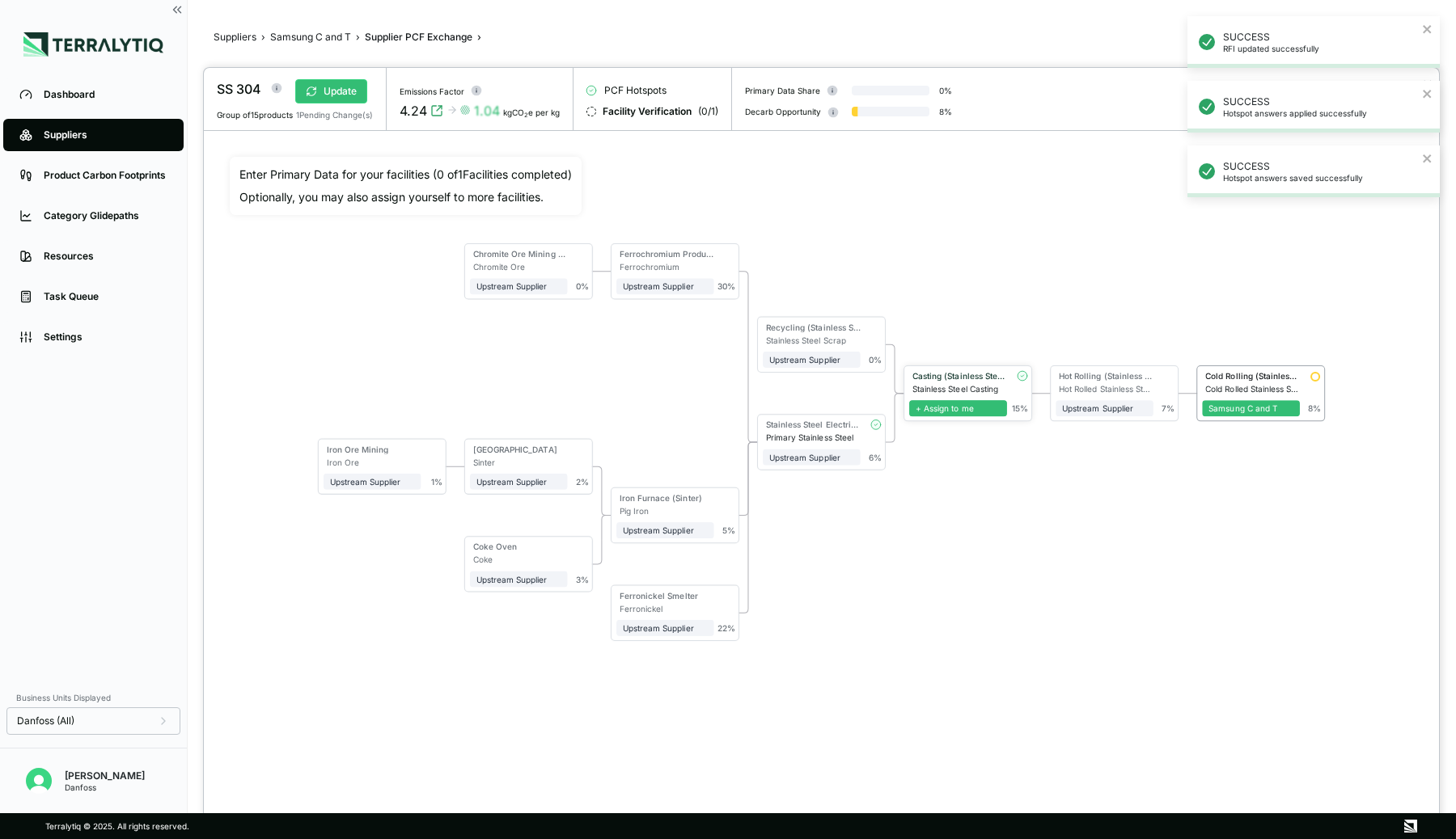
click at [988, 405] on span "+ Assign to me" at bounding box center [958, 408] width 98 height 16
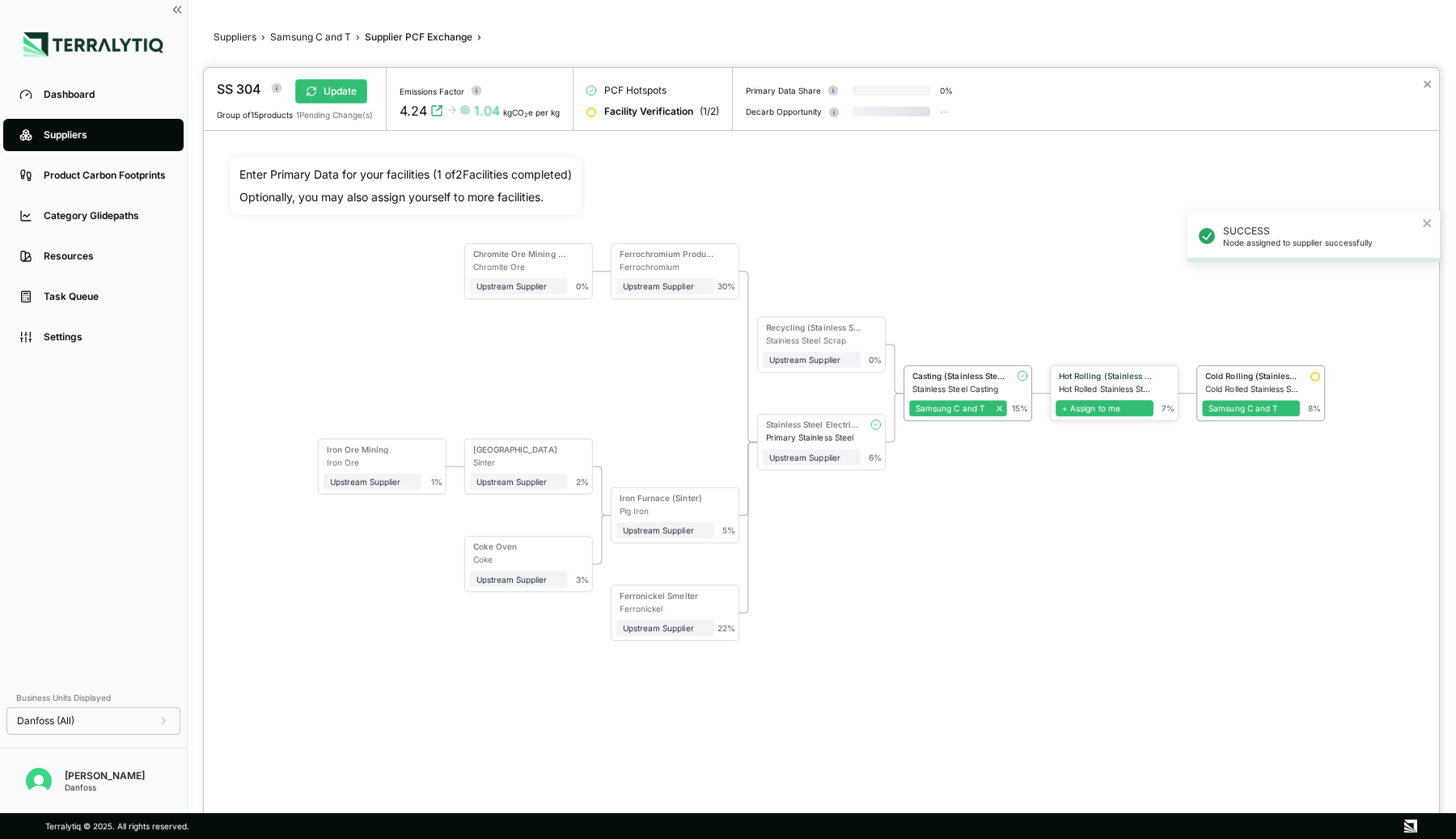
click at [1094, 410] on span "+ Assign to me" at bounding box center [1104, 408] width 98 height 16
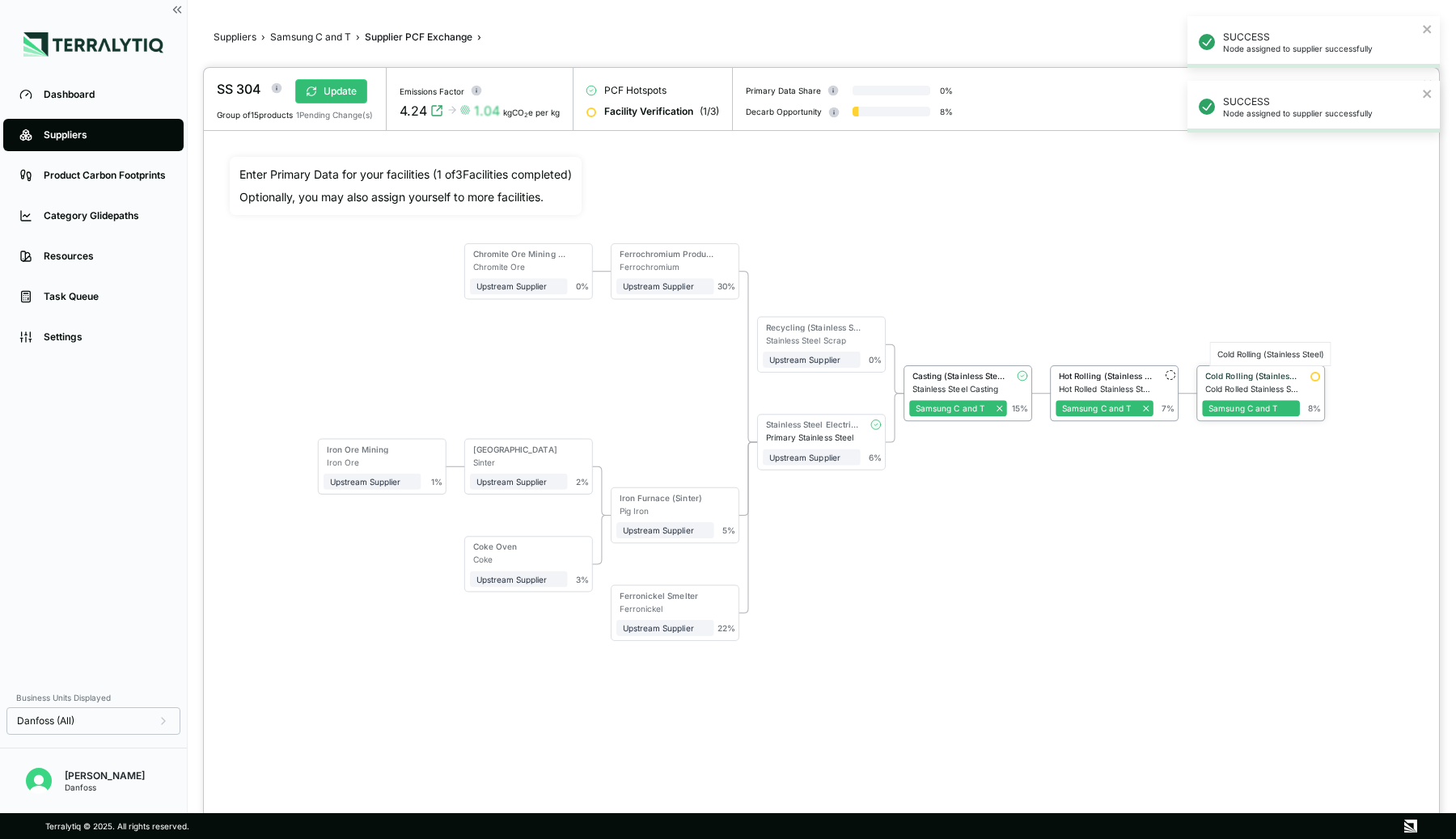
click at [1253, 374] on div "Cold Rolling (Stainless Steel)" at bounding box center [1253, 376] width 95 height 10
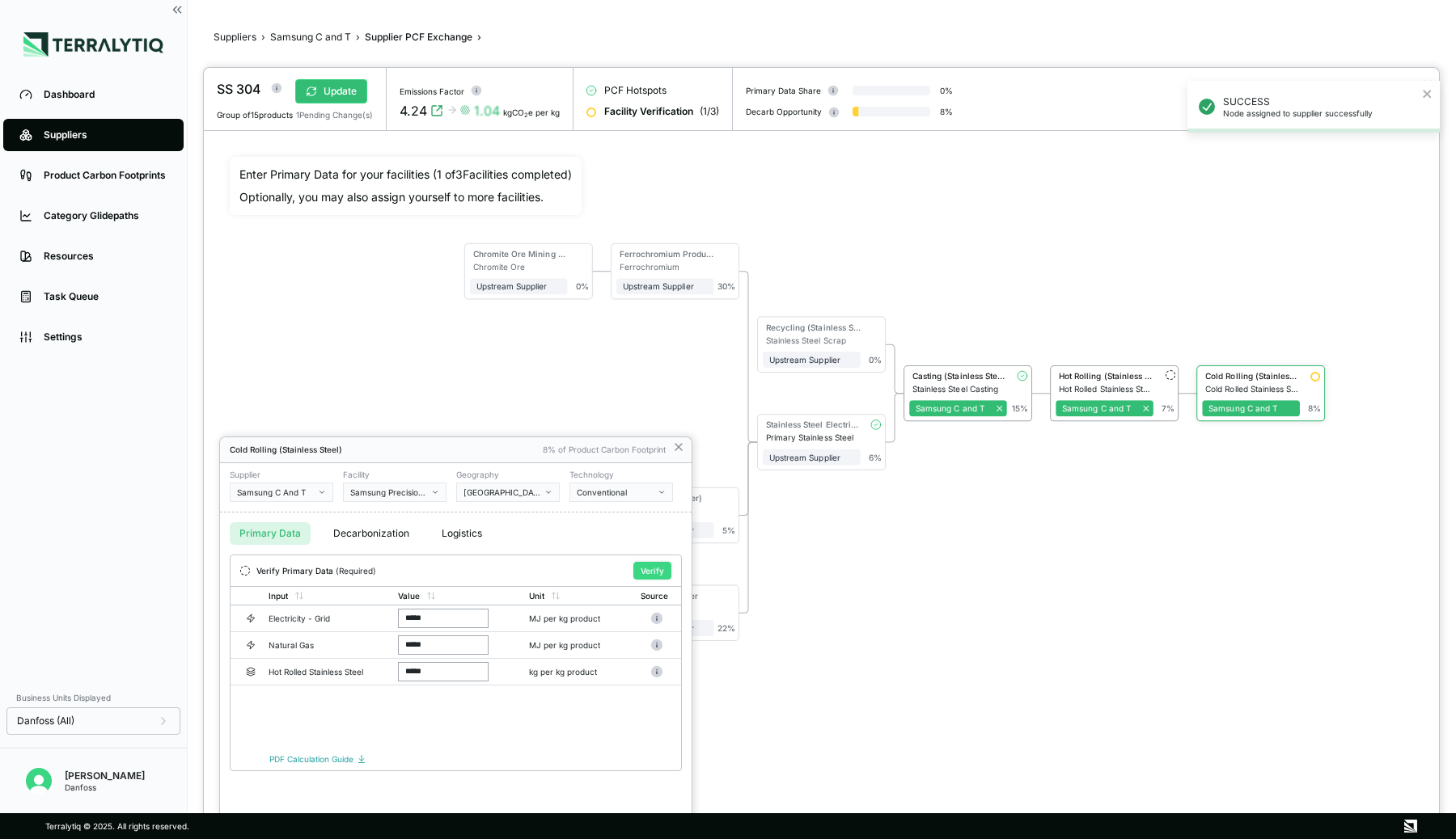
click at [643, 563] on button "Verify" at bounding box center [652, 570] width 38 height 18
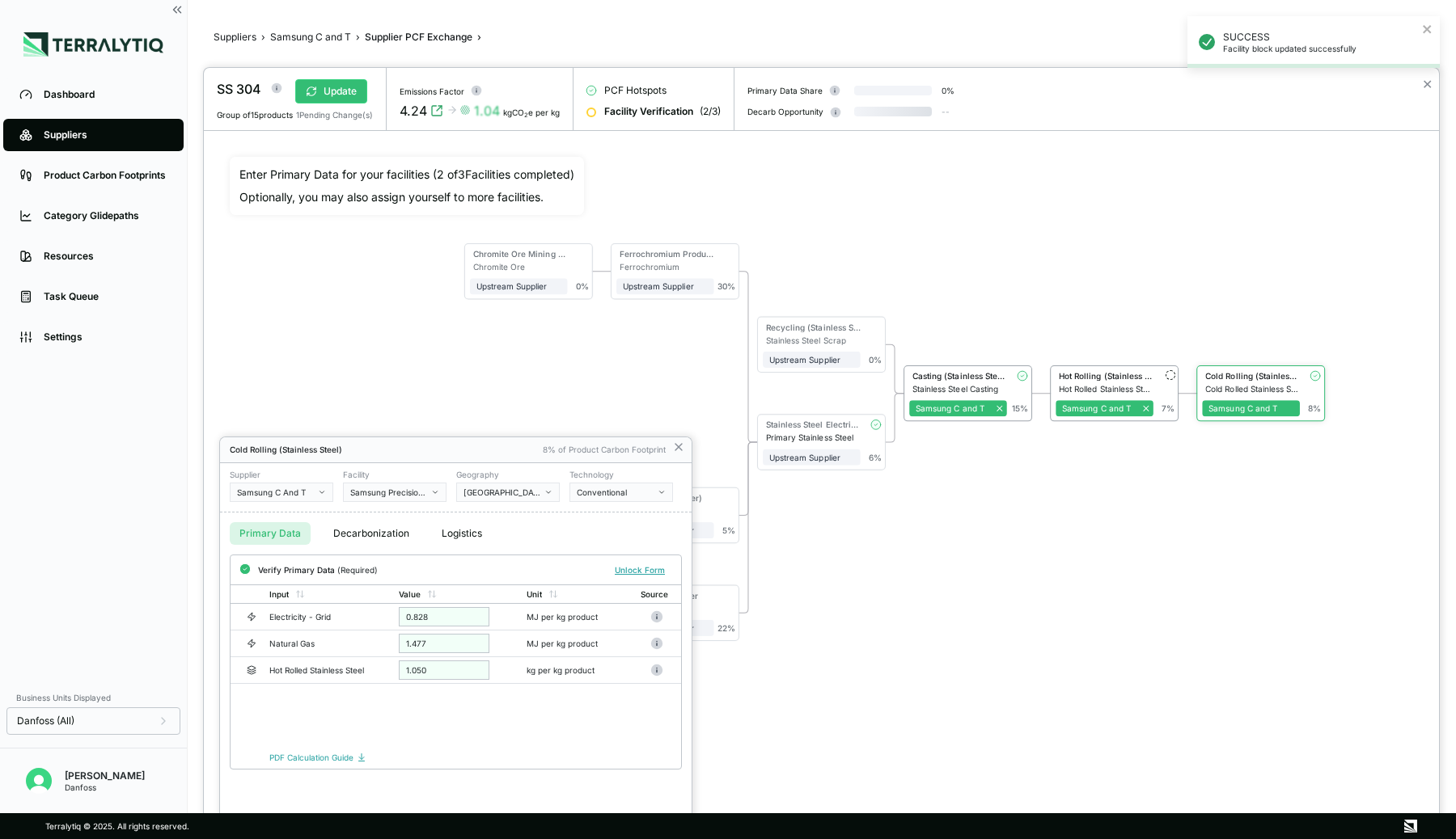
click at [1133, 371] on div at bounding box center [821, 453] width 1236 height 772
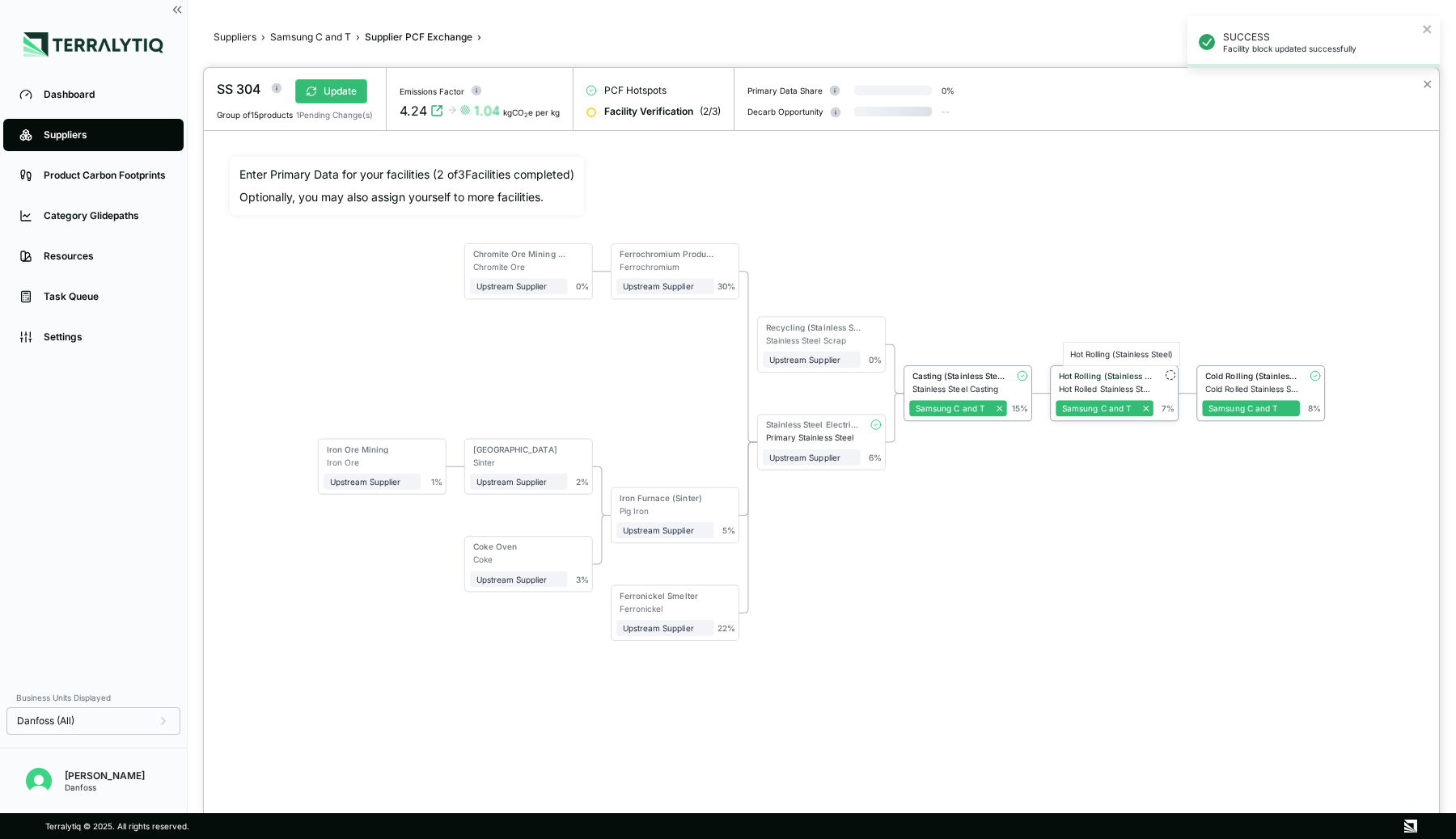
click at [1115, 372] on div "Hot Rolling (Stainless Steel)" at bounding box center [1106, 376] width 95 height 10
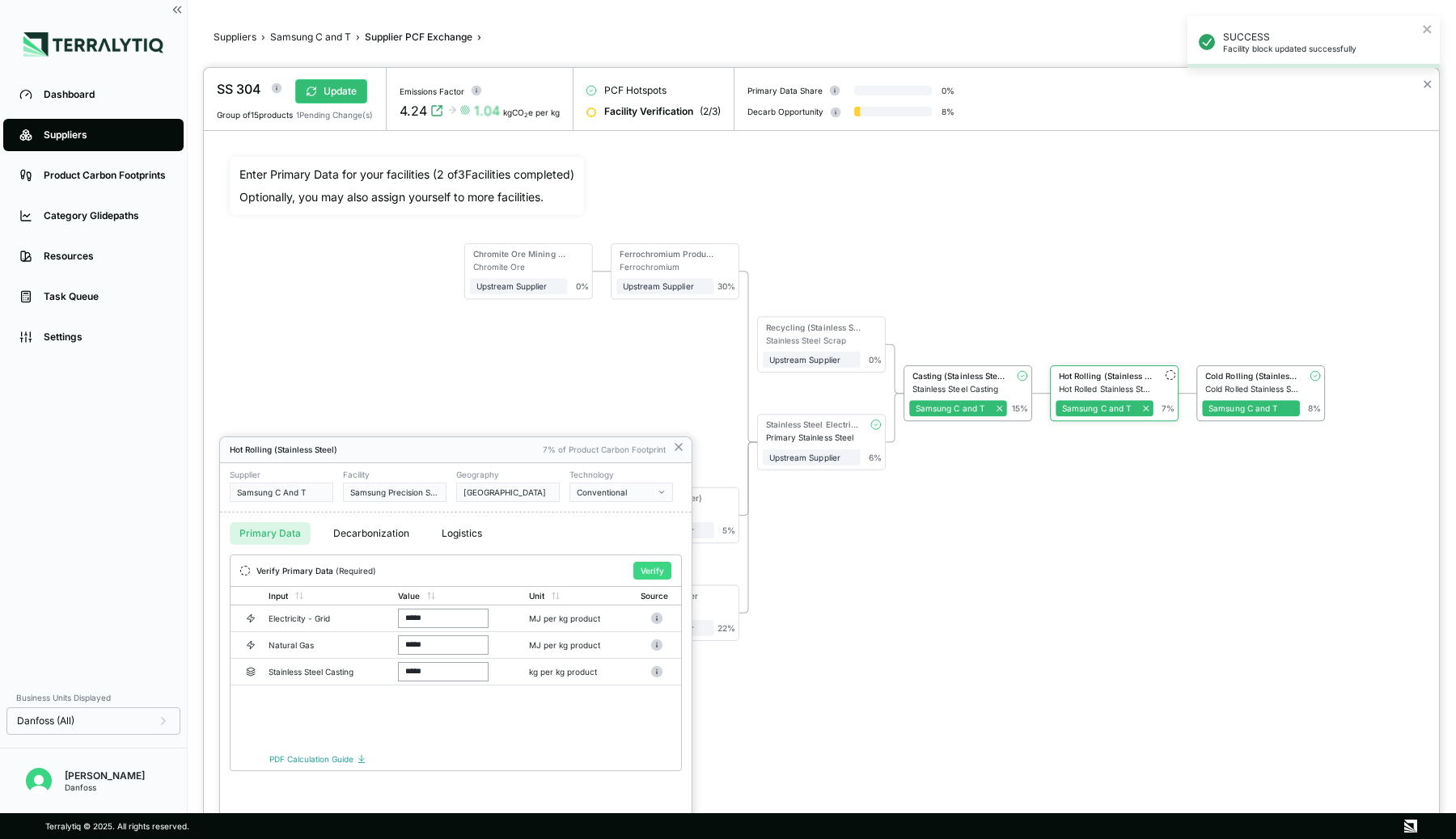
click at [649, 566] on button "Verify" at bounding box center [652, 570] width 38 height 18
click at [1016, 529] on div at bounding box center [821, 453] width 1236 height 772
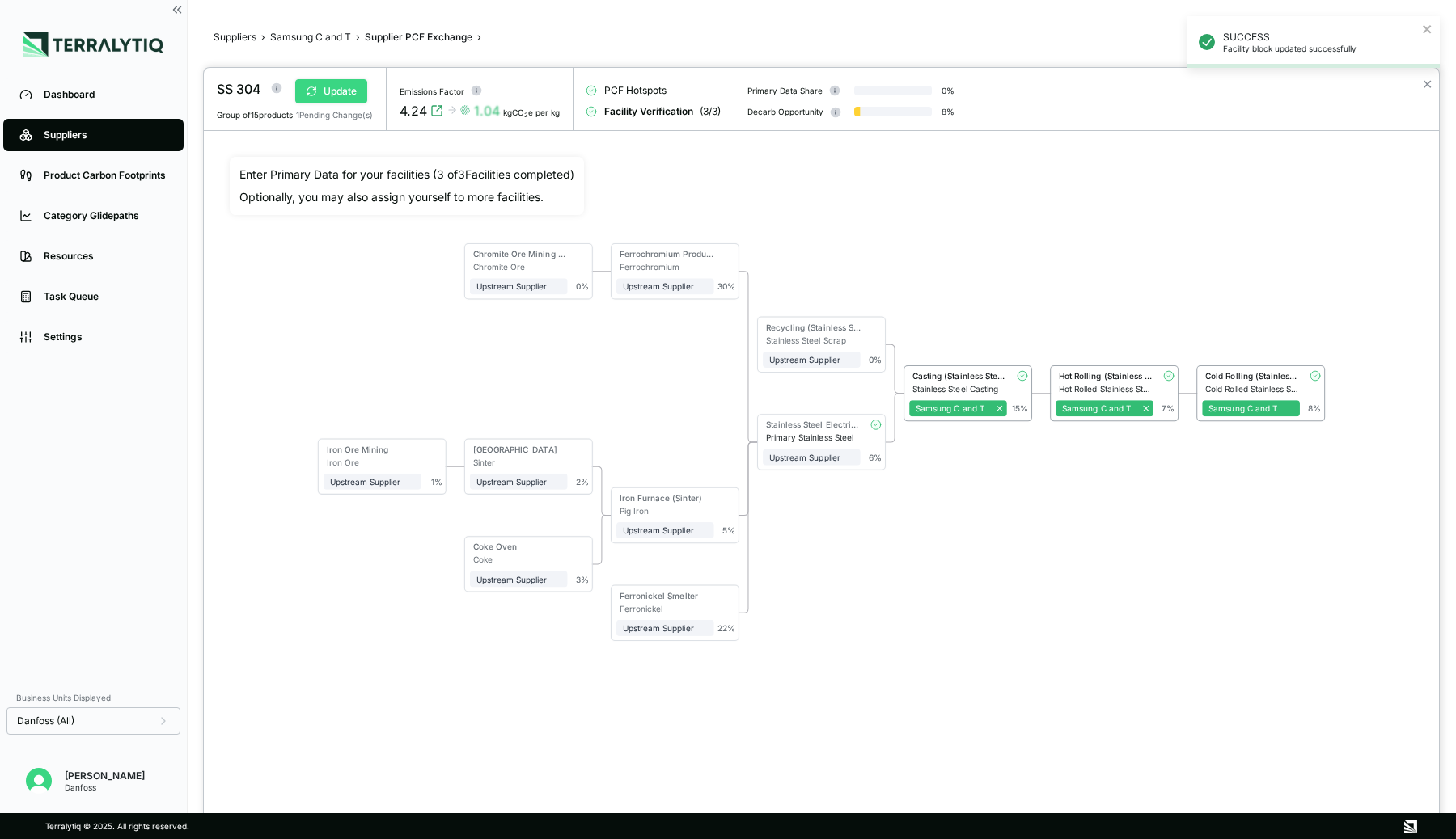
click at [325, 91] on button "Update" at bounding box center [332, 91] width 72 height 25
click at [329, 89] on button "Verify" at bounding box center [329, 91] width 67 height 25
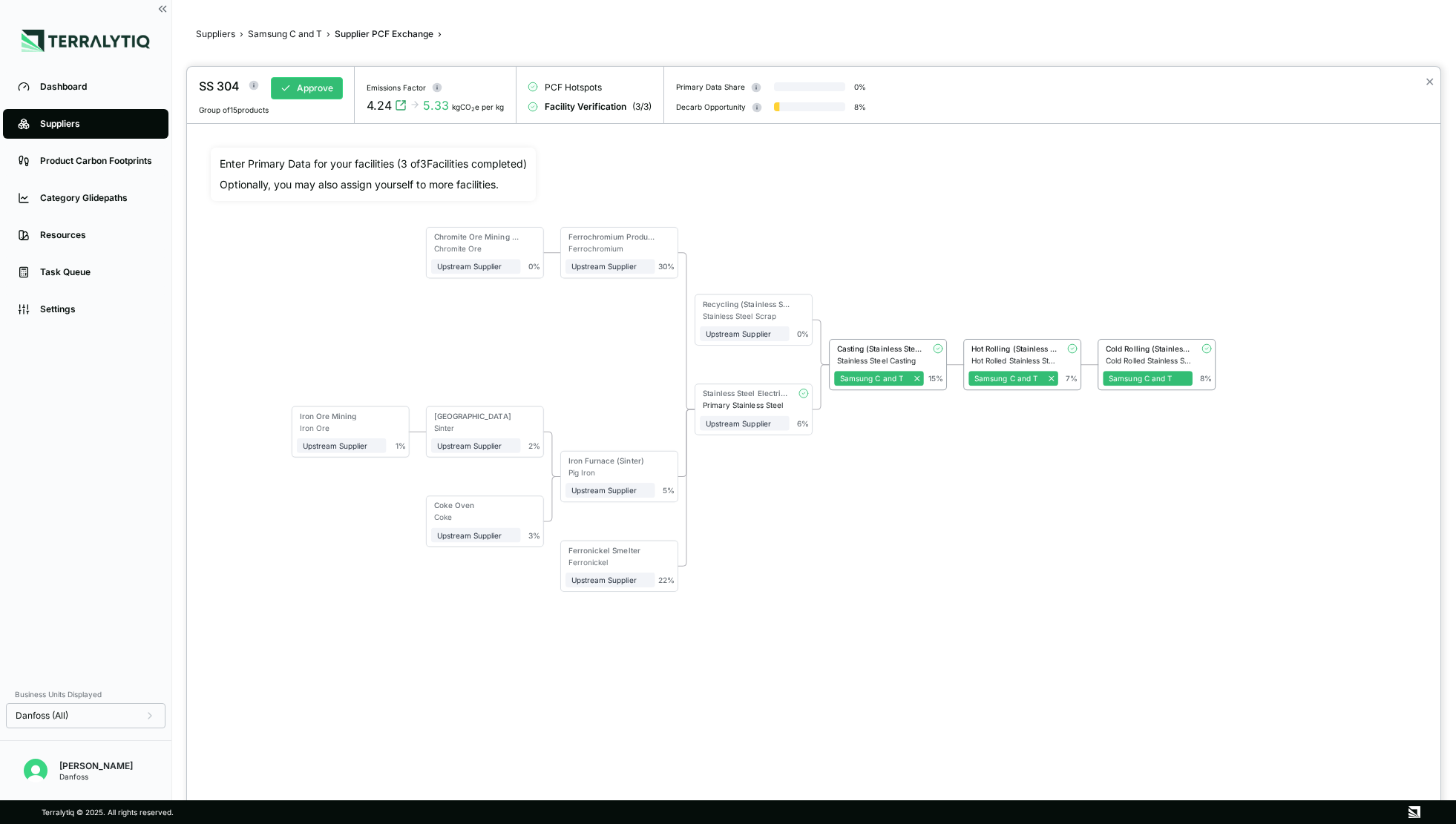
click at [923, 533] on div "Chromite Ore Mining & Beneficiation Chromite Ore Upstream Supplier + Assign to …" at bounding box center [813, 436] width 1206 height 578
click at [1335, 80] on button "✕" at bounding box center [1429, 81] width 10 height 17
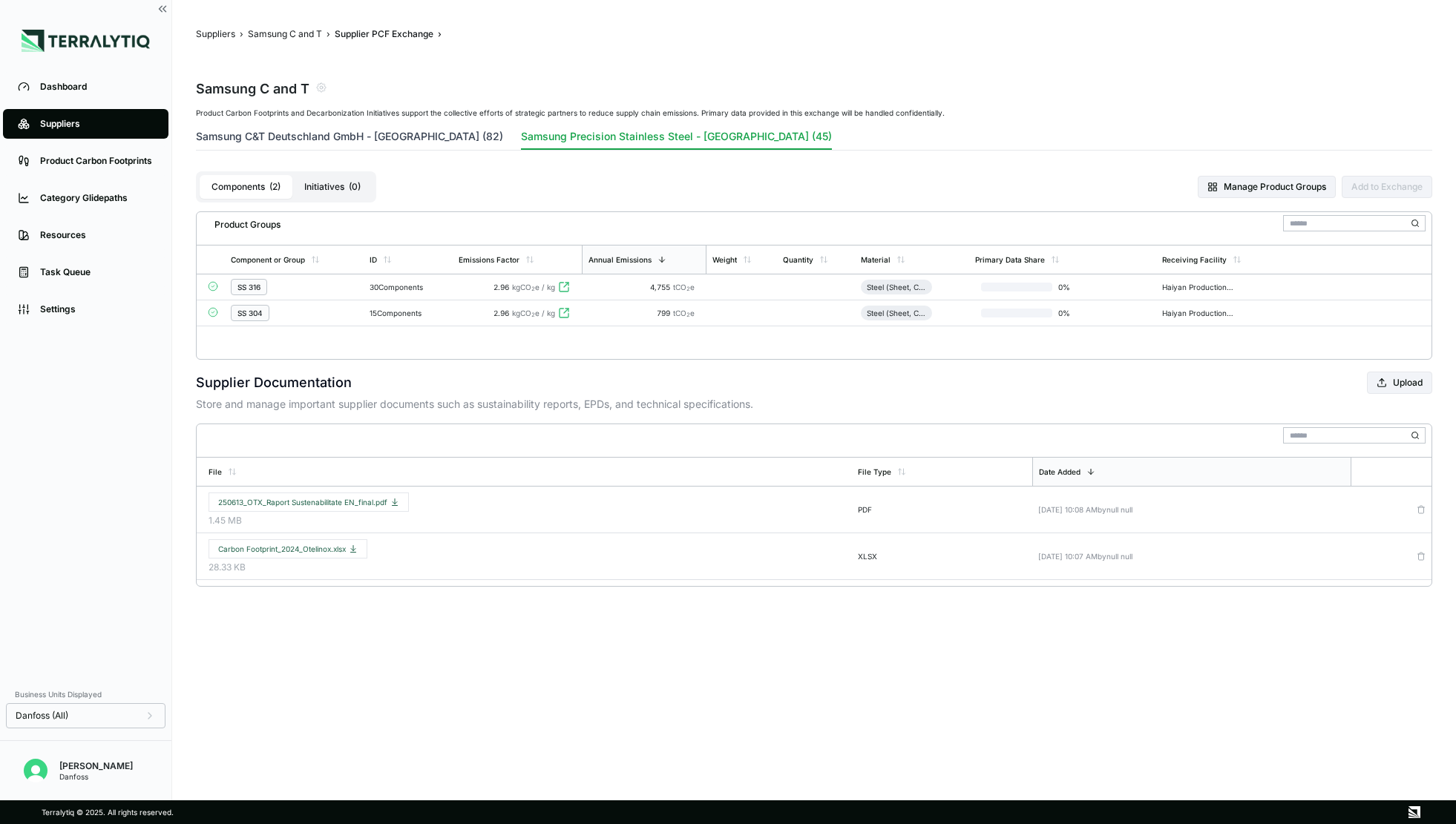
click at [362, 141] on button "Samsung C&T Deutschland GmbH - [GEOGRAPHIC_DATA] (82)" at bounding box center [350, 140] width 307 height 21
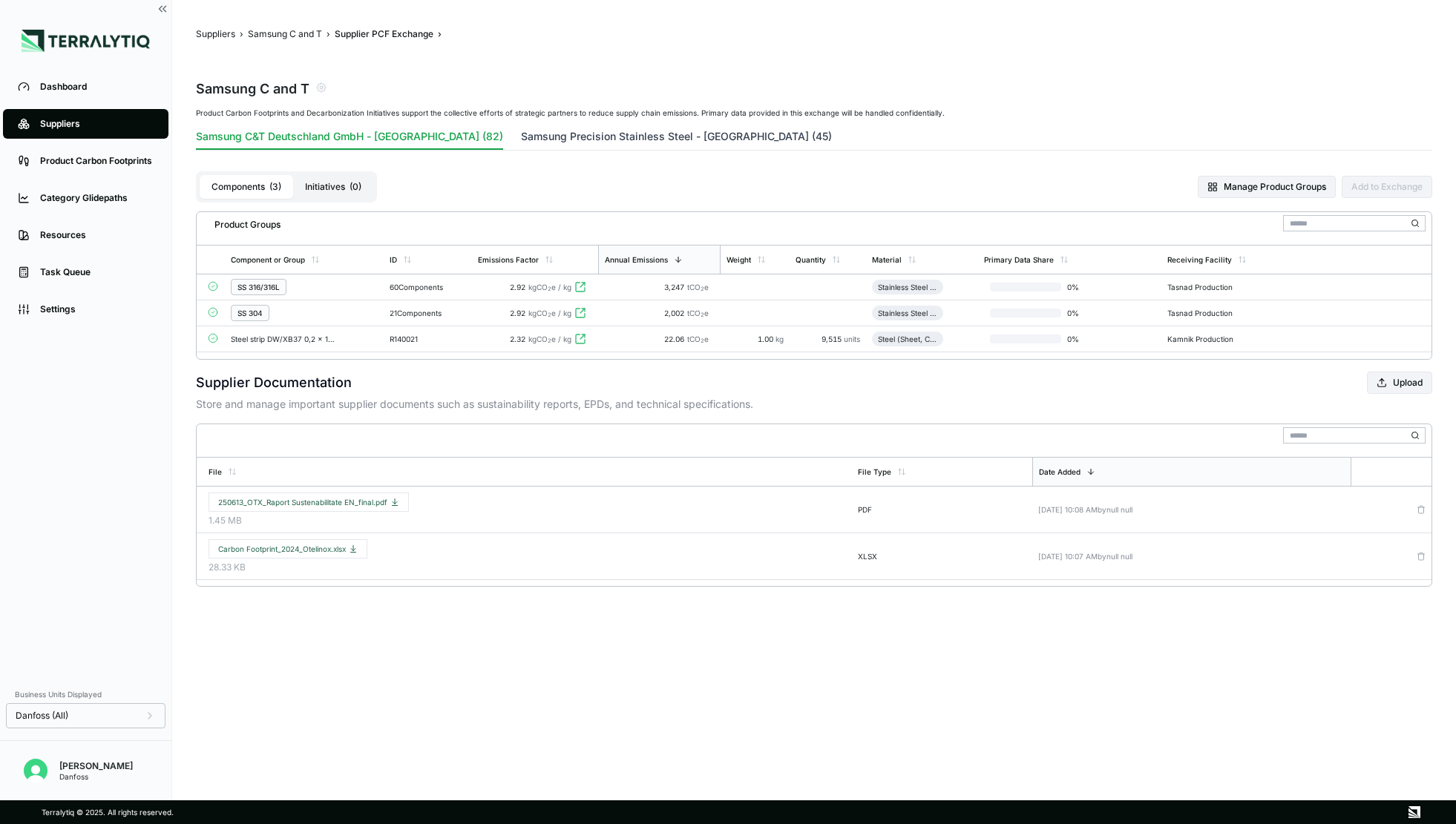
click at [529, 132] on button "Samsung Precision Stainless Steel - [GEOGRAPHIC_DATA] (45)" at bounding box center [676, 140] width 311 height 21
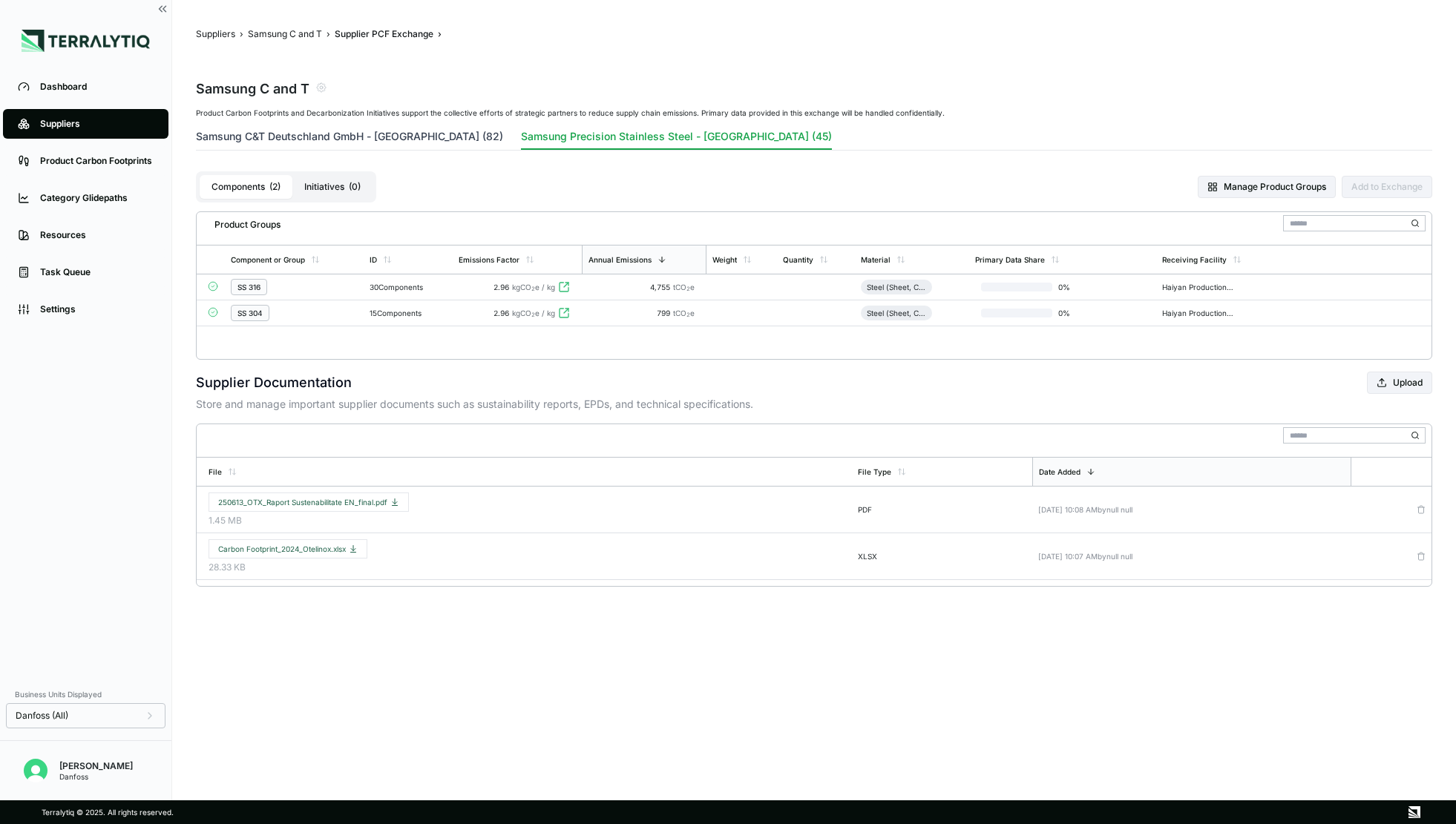
click at [336, 133] on button "Samsung C&T Deutschland GmbH - [GEOGRAPHIC_DATA] (82)" at bounding box center [350, 140] width 307 height 21
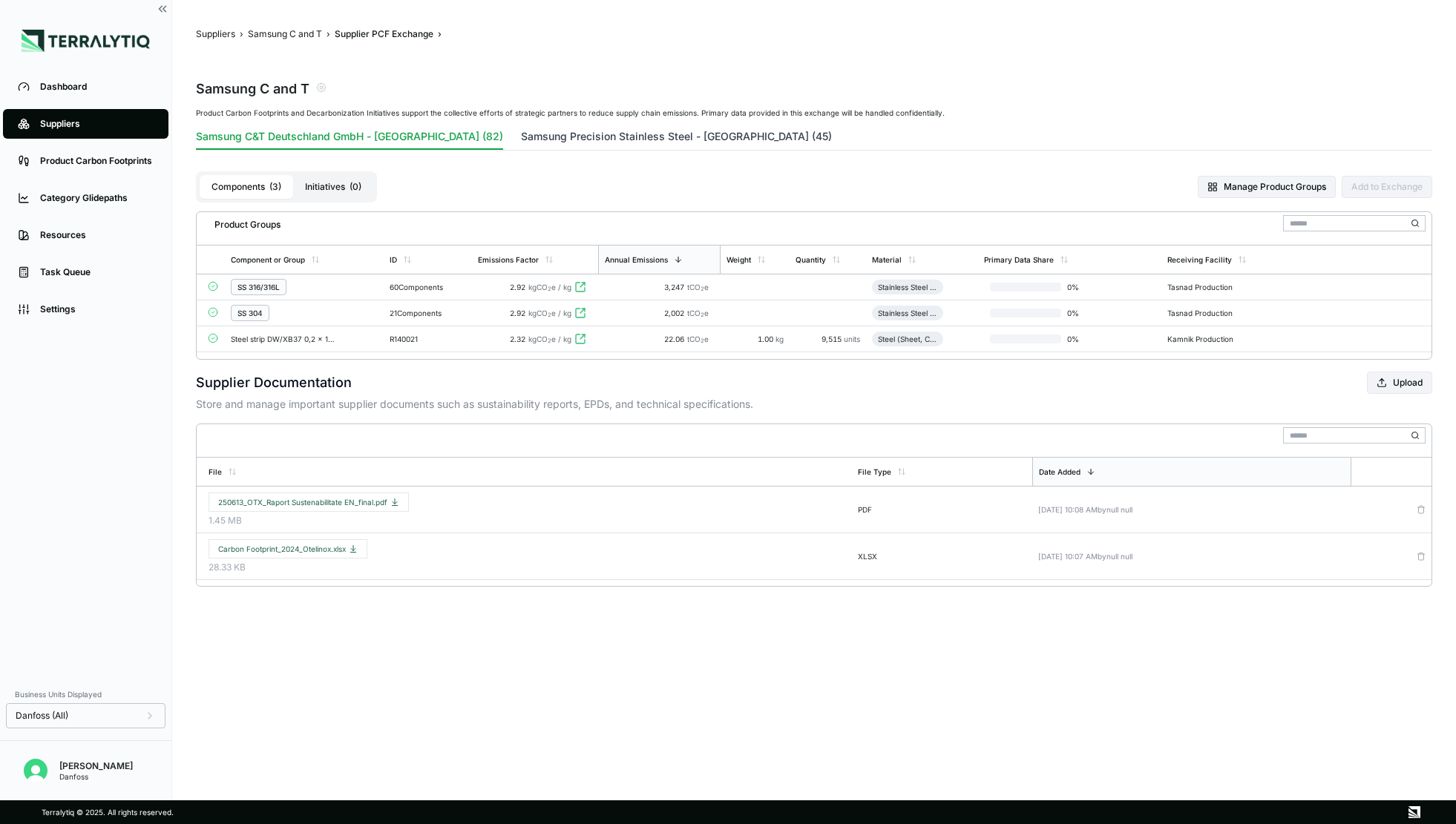
click at [520, 140] on button "Samsung Precision Stainless Steel - [GEOGRAPHIC_DATA] (45)" at bounding box center [676, 140] width 311 height 21
